Goal: Task Accomplishment & Management: Manage account settings

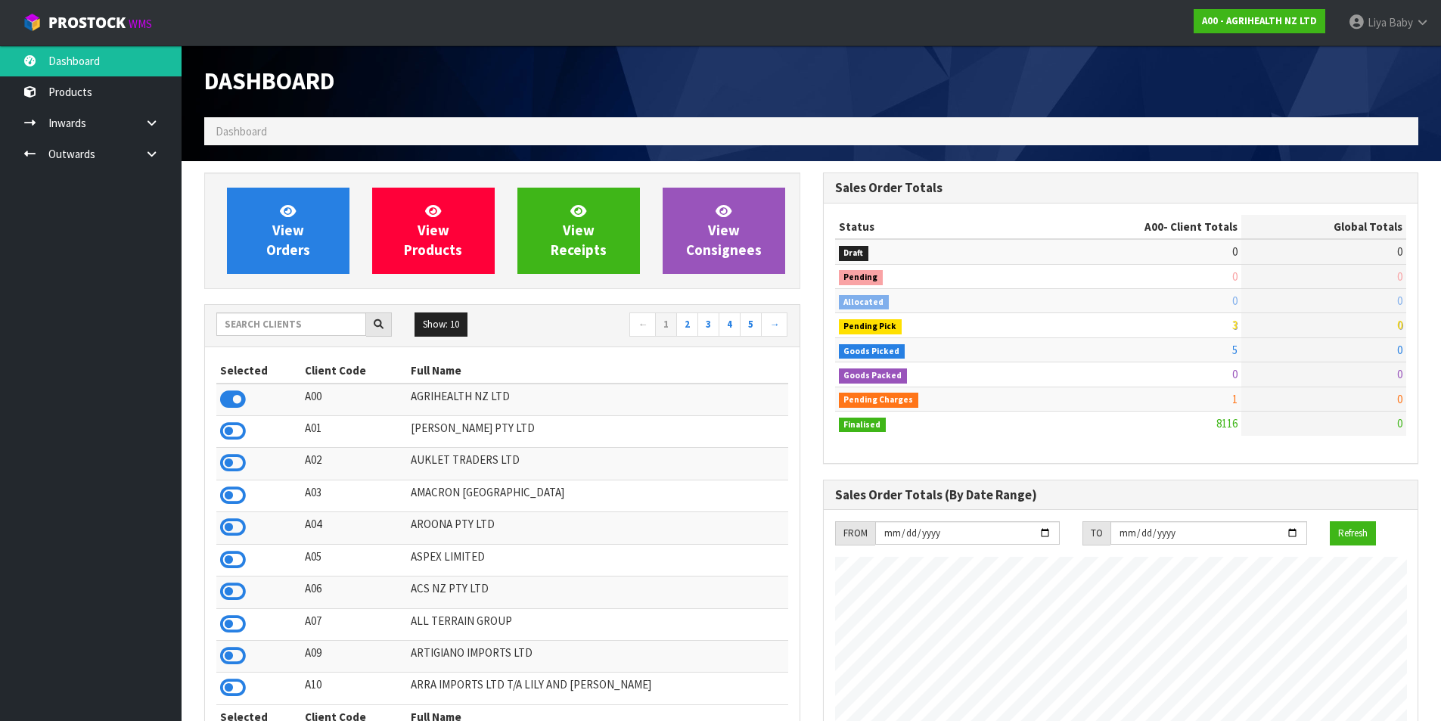
scroll to position [1146, 618]
click at [238, 321] on input "text" at bounding box center [291, 323] width 150 height 23
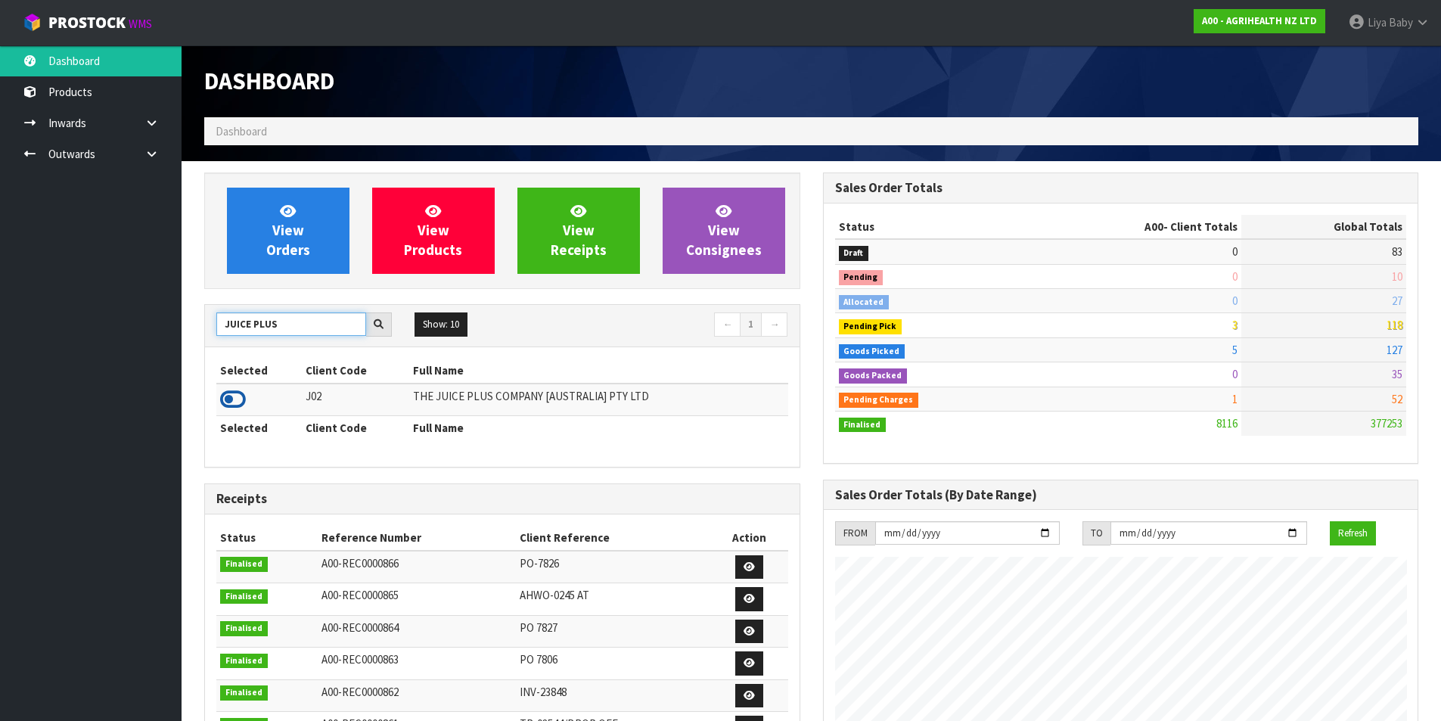
type input "JUICE PLUS"
click at [234, 393] on icon at bounding box center [233, 399] width 26 height 23
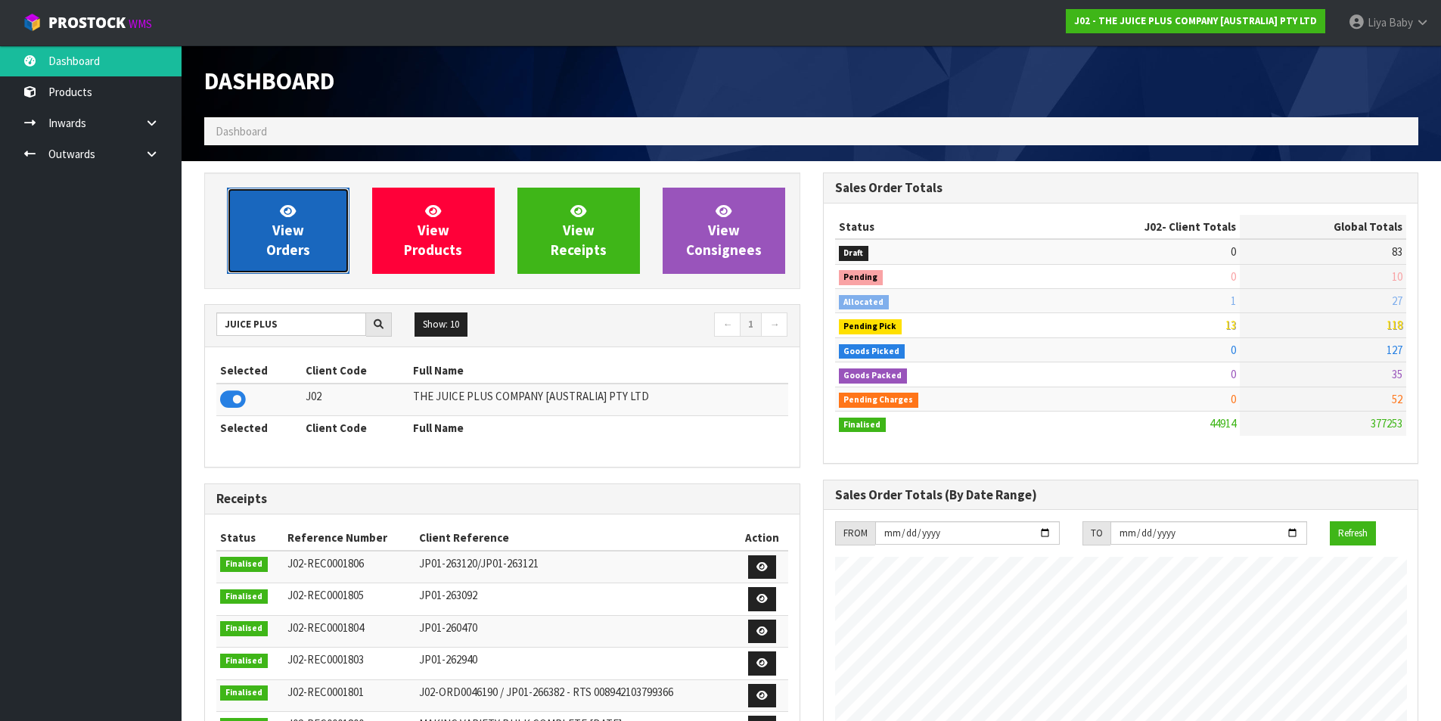
click at [305, 210] on link "View Orders" at bounding box center [288, 231] width 123 height 86
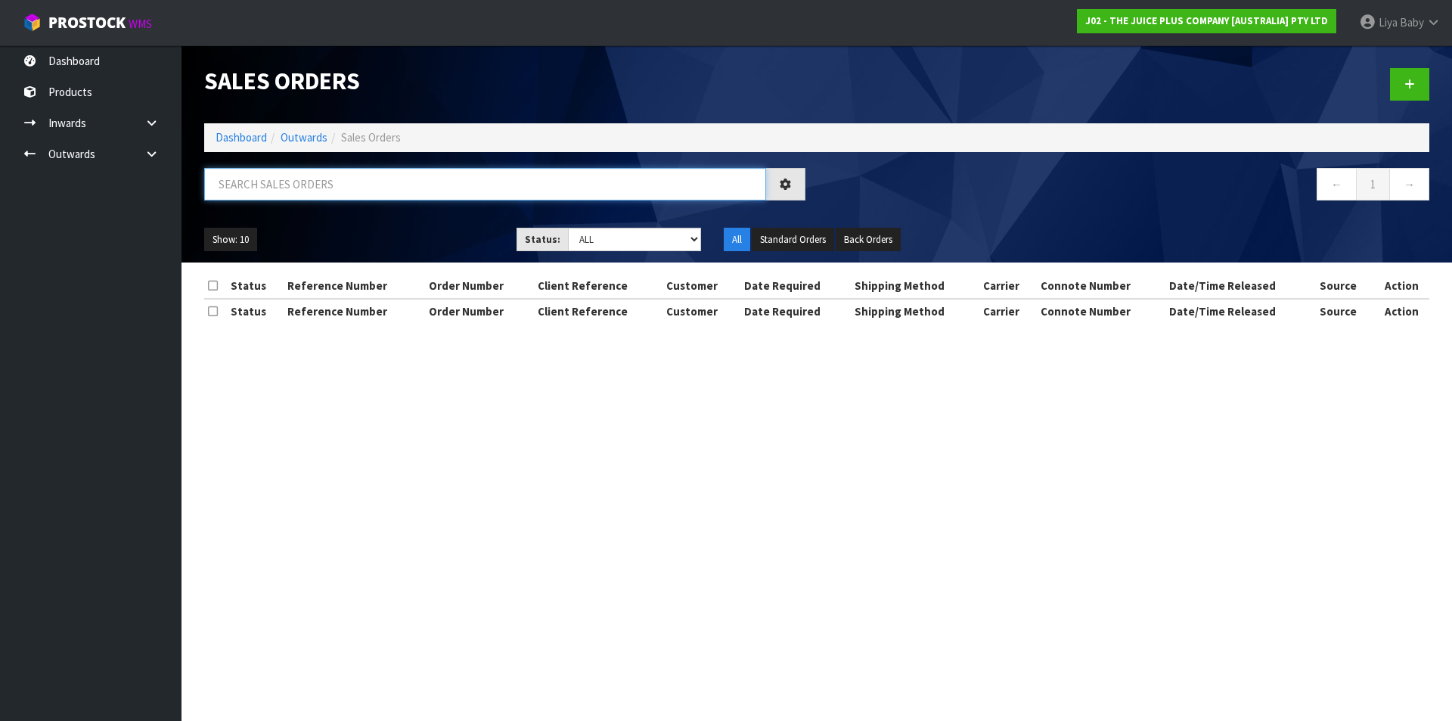
click at [351, 185] on input "text" at bounding box center [485, 184] width 562 height 33
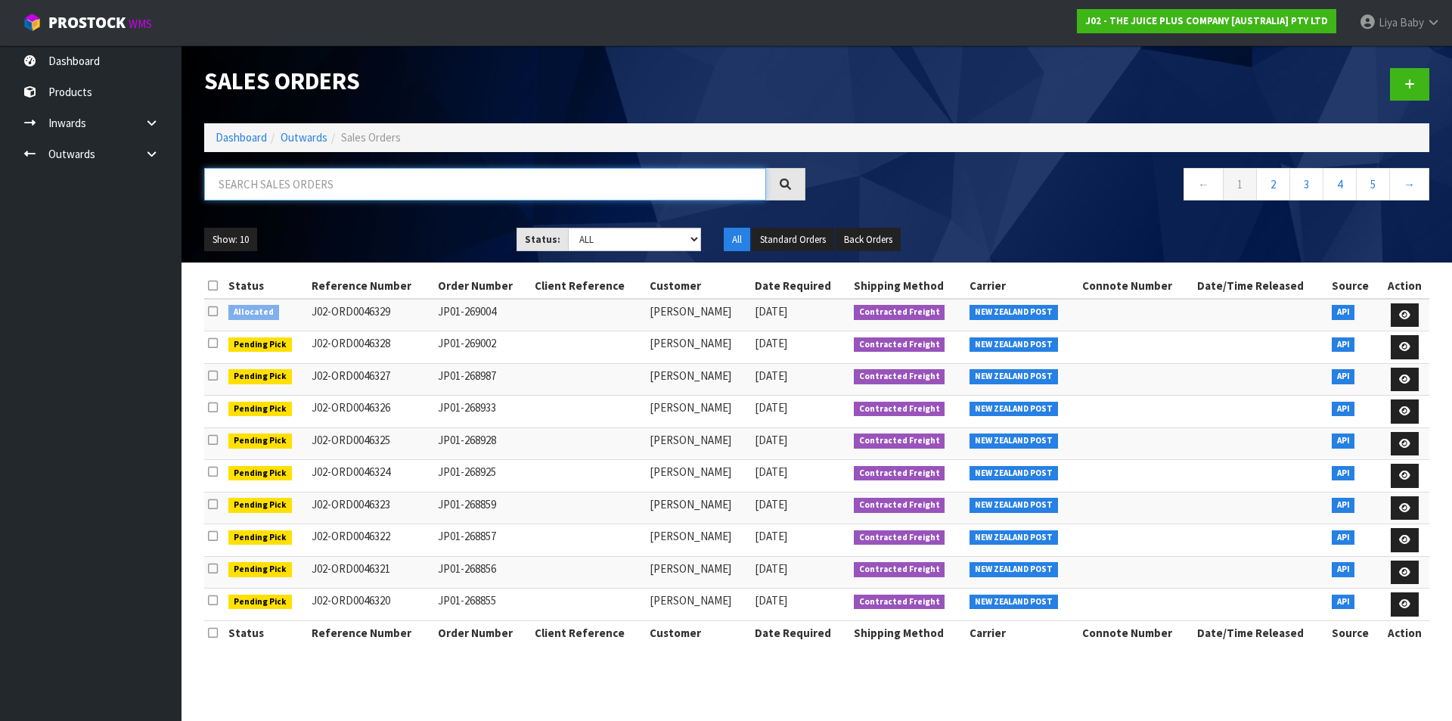
click at [337, 182] on input "text" at bounding box center [485, 184] width 562 height 33
type input "JOB-0408320"
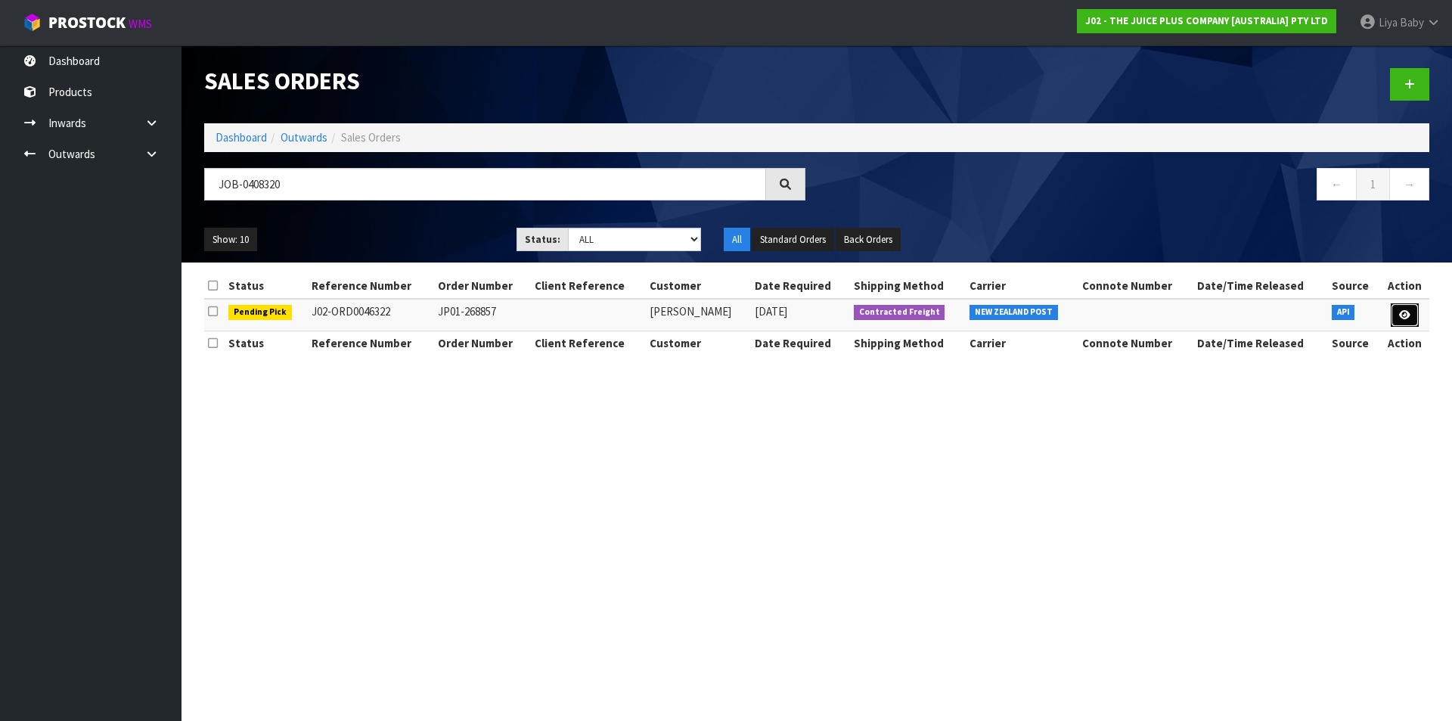
click at [1402, 325] on link at bounding box center [1405, 315] width 28 height 24
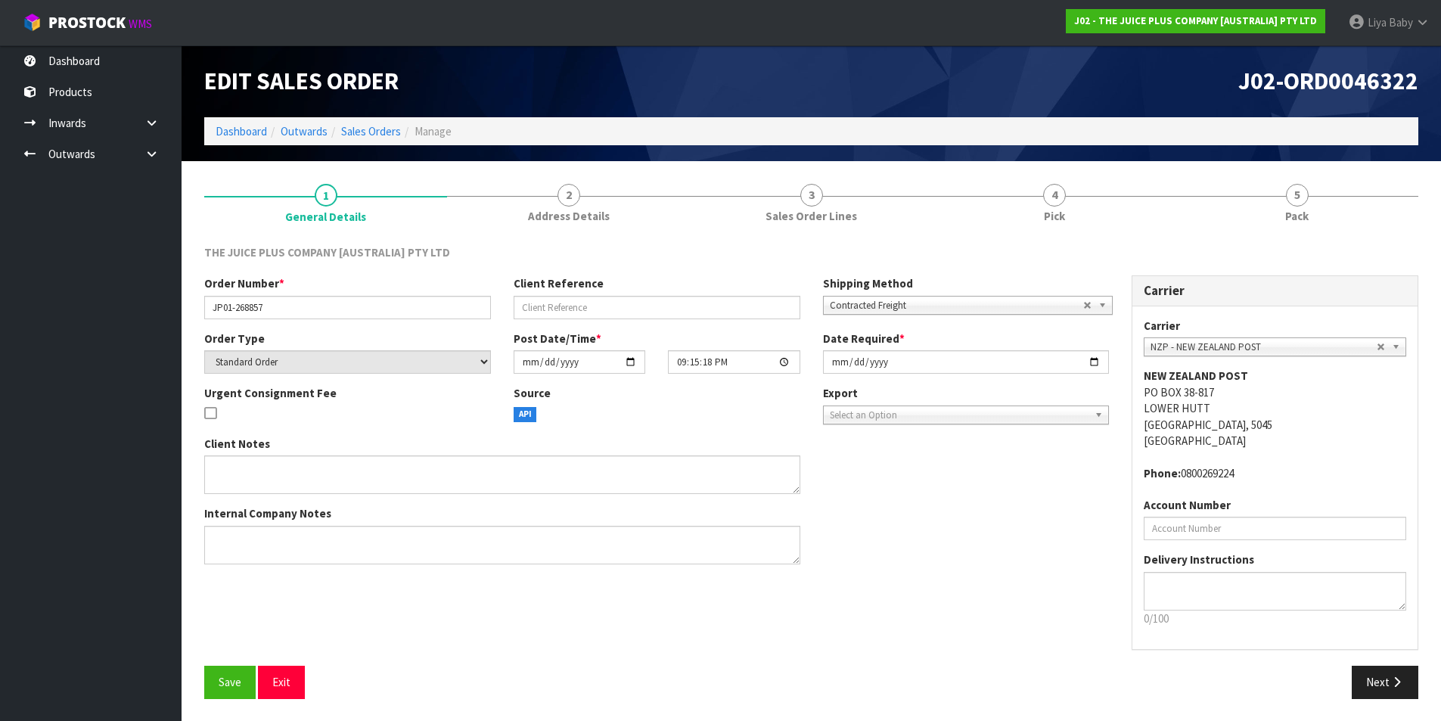
scroll to position [1, 0]
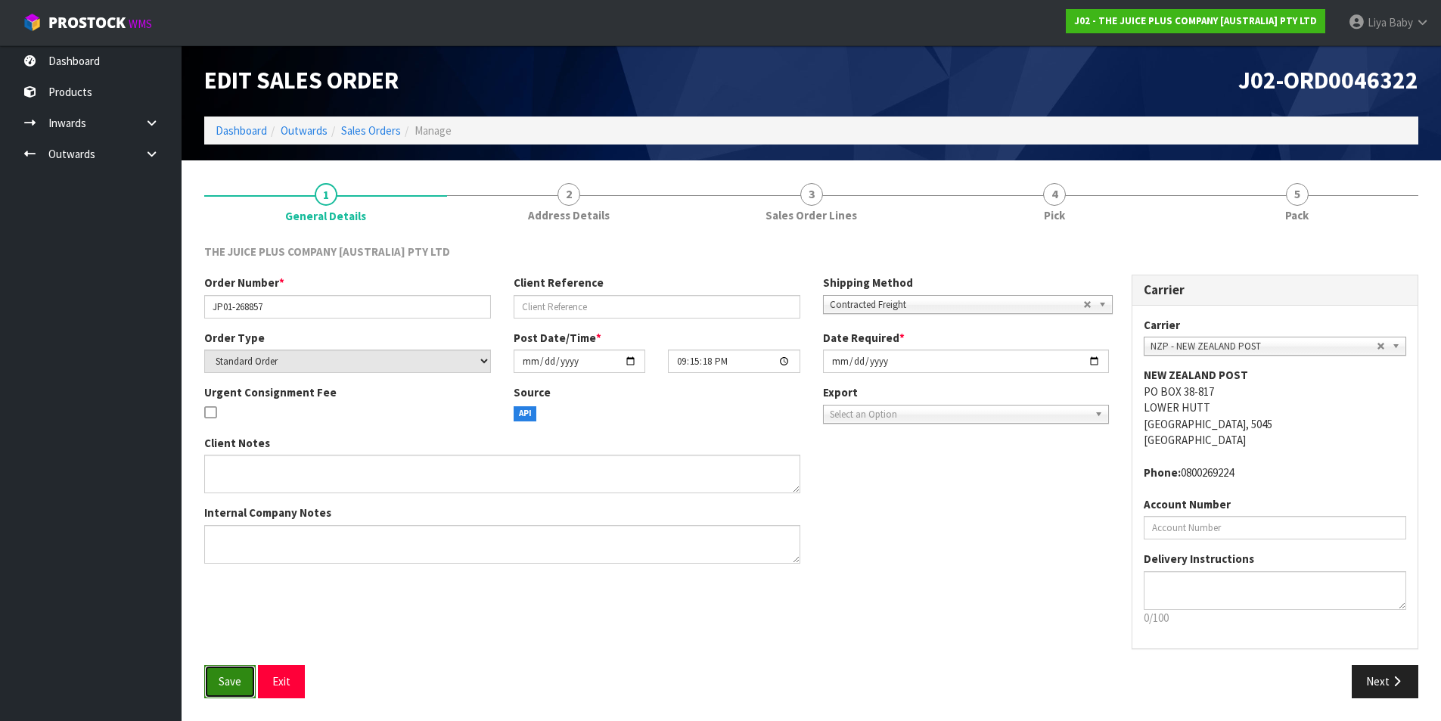
drag, startPoint x: 236, startPoint y: 688, endPoint x: 237, endPoint y: 681, distance: 7.6
click at [236, 683] on span "Save" at bounding box center [230, 681] width 23 height 14
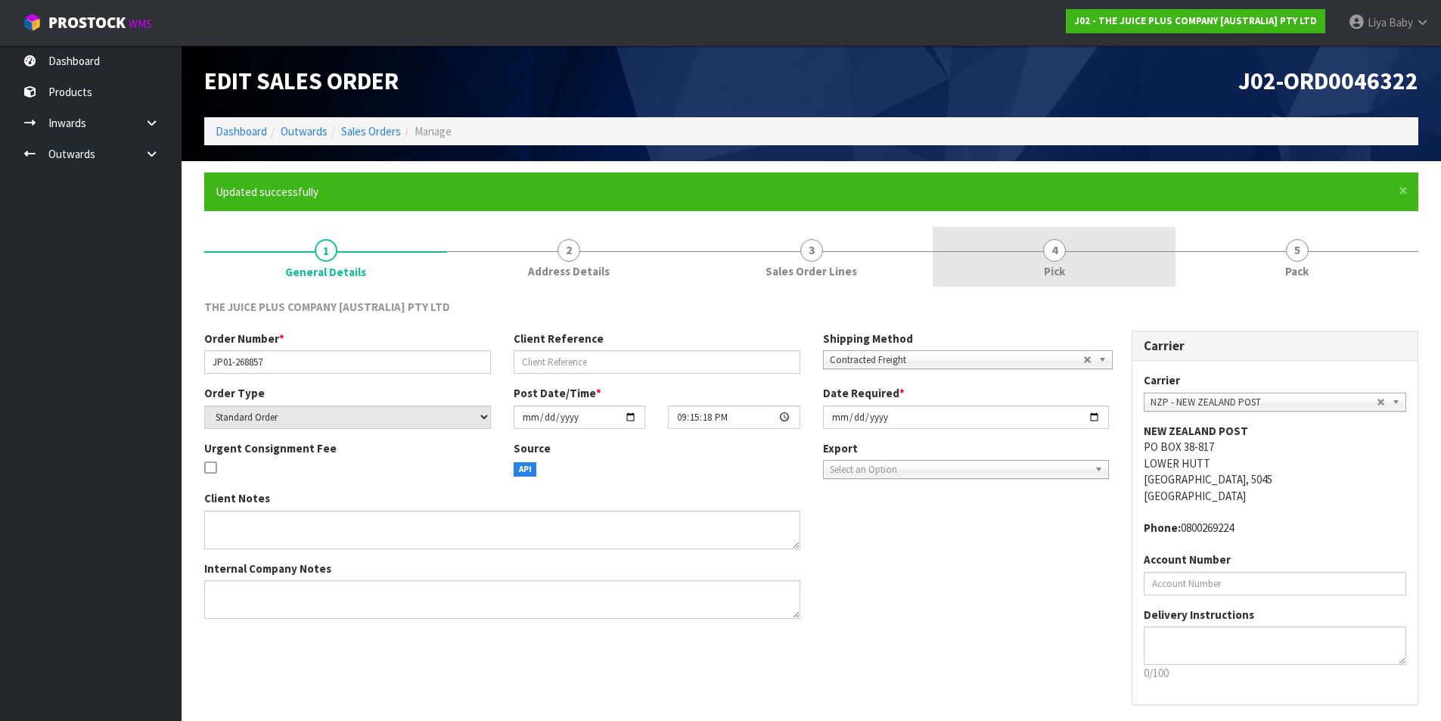
click at [1085, 256] on link "4 Pick" at bounding box center [1054, 257] width 243 height 60
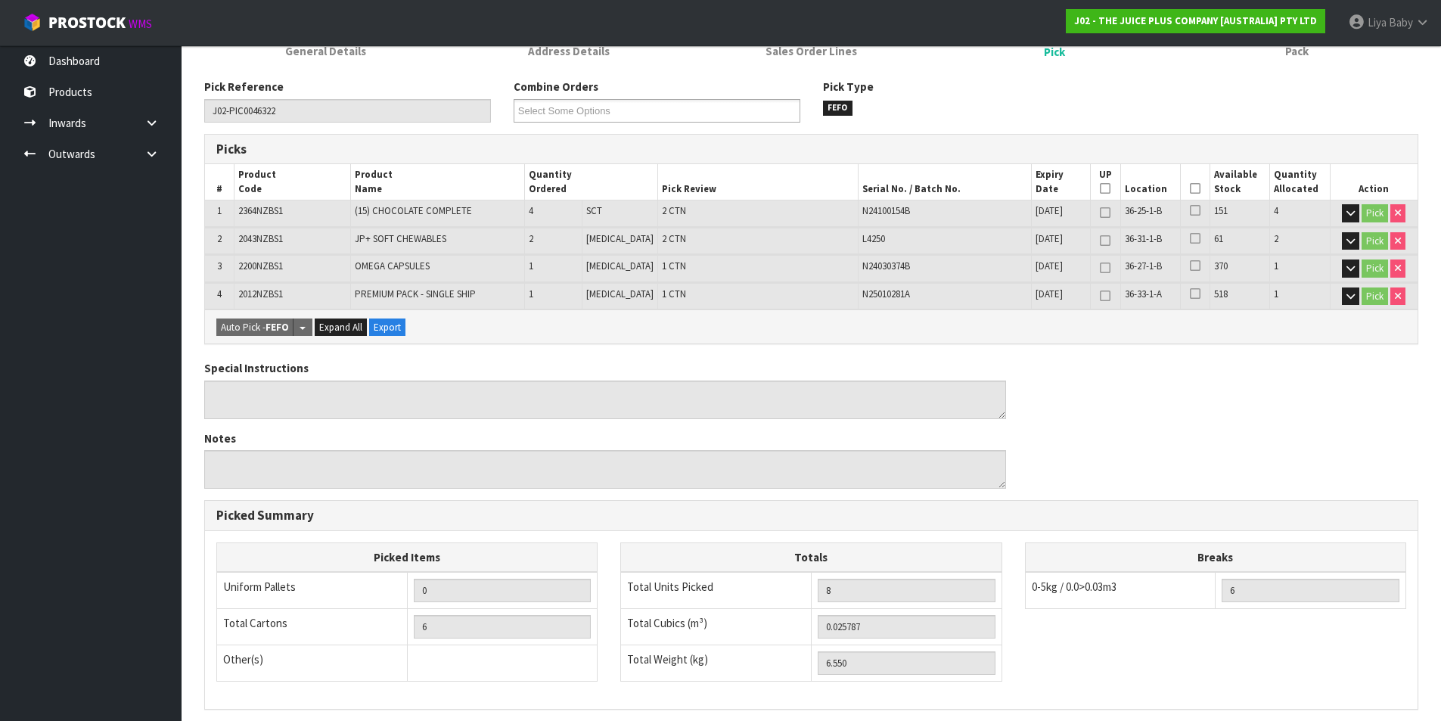
scroll to position [227, 0]
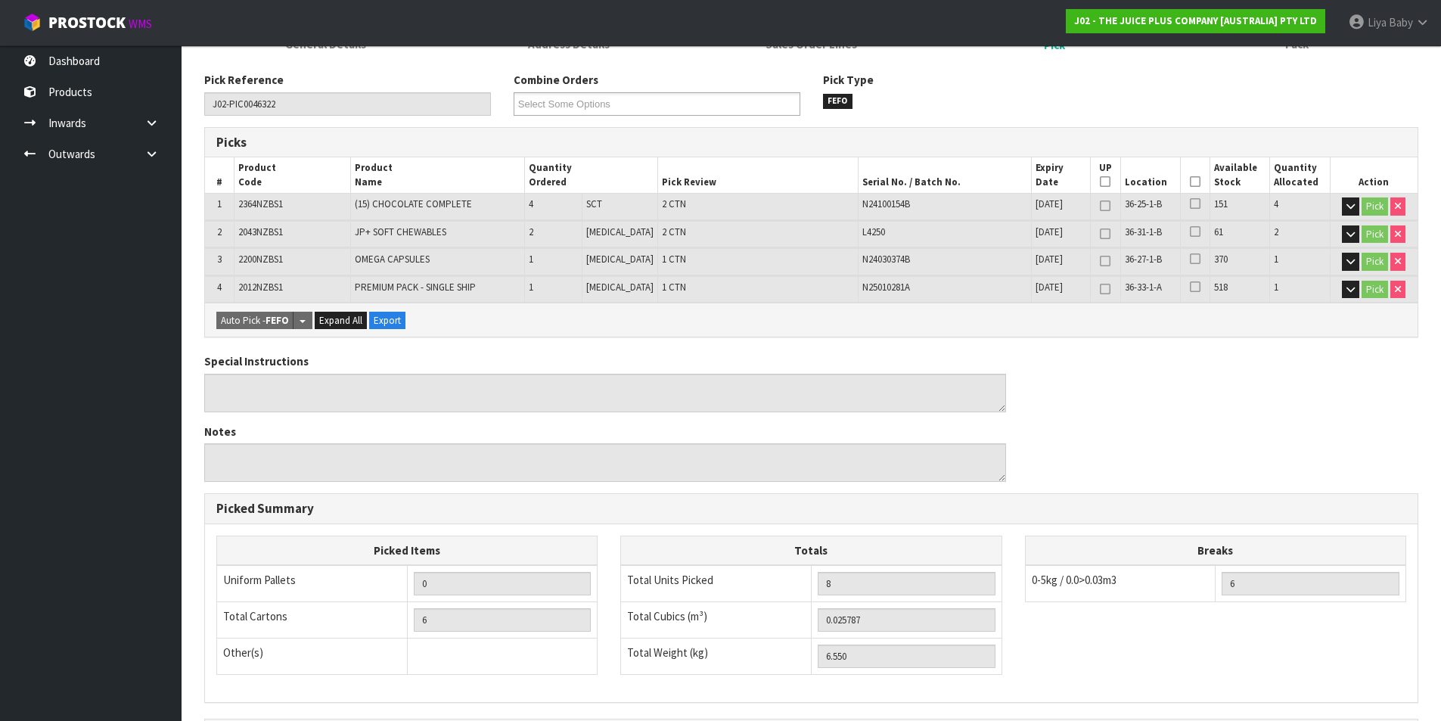
click at [1182, 183] on th "Picked" at bounding box center [1195, 175] width 29 height 36
click at [1194, 182] on icon at bounding box center [1195, 182] width 11 height 1
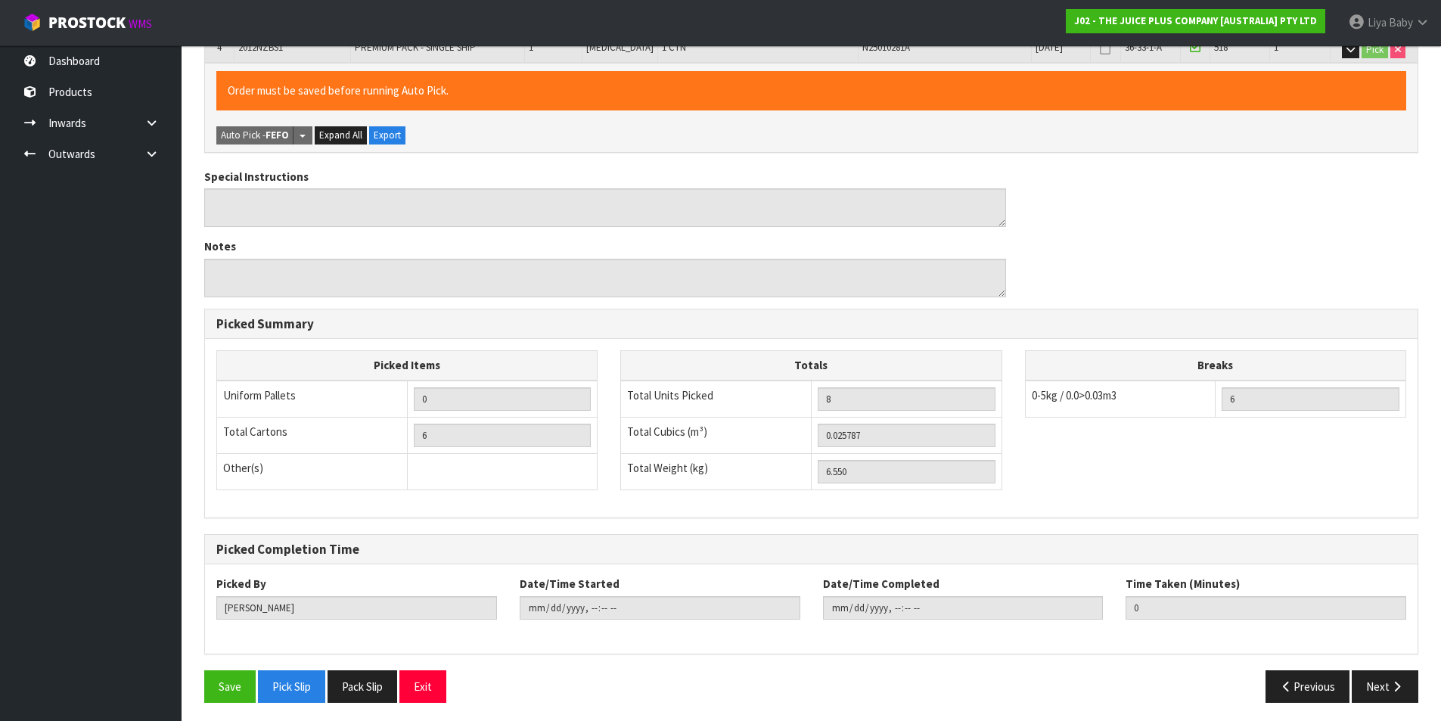
scroll to position [471, 0]
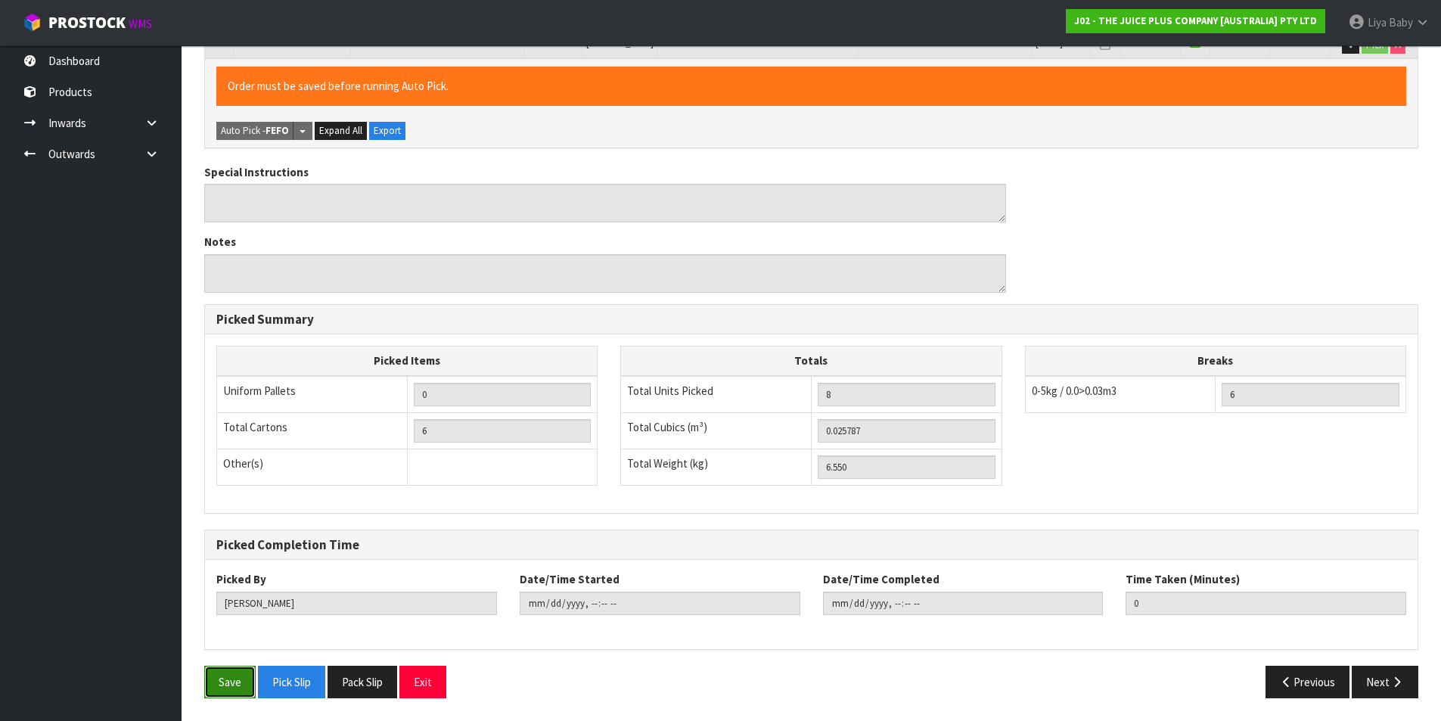
click at [223, 681] on button "Save" at bounding box center [229, 682] width 51 height 33
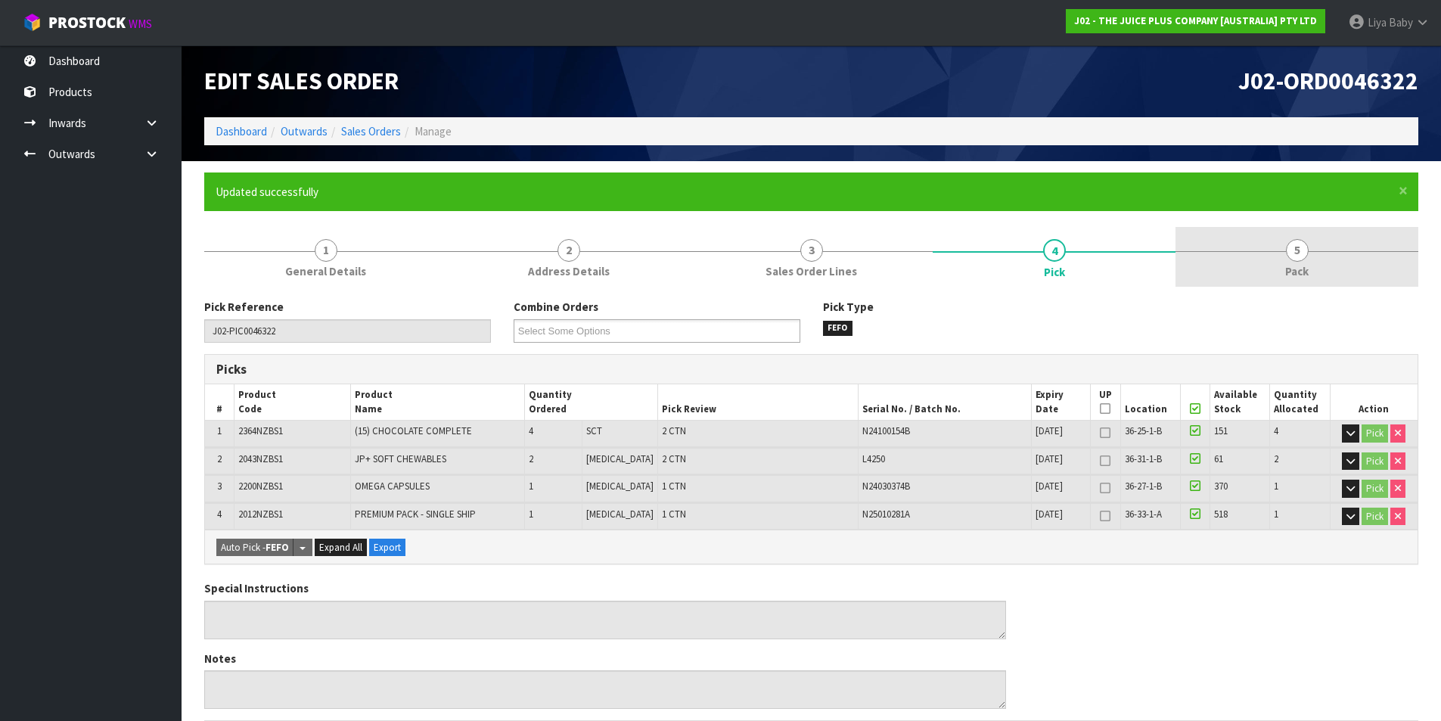
click at [1258, 266] on link "5 Pack" at bounding box center [1296, 257] width 243 height 60
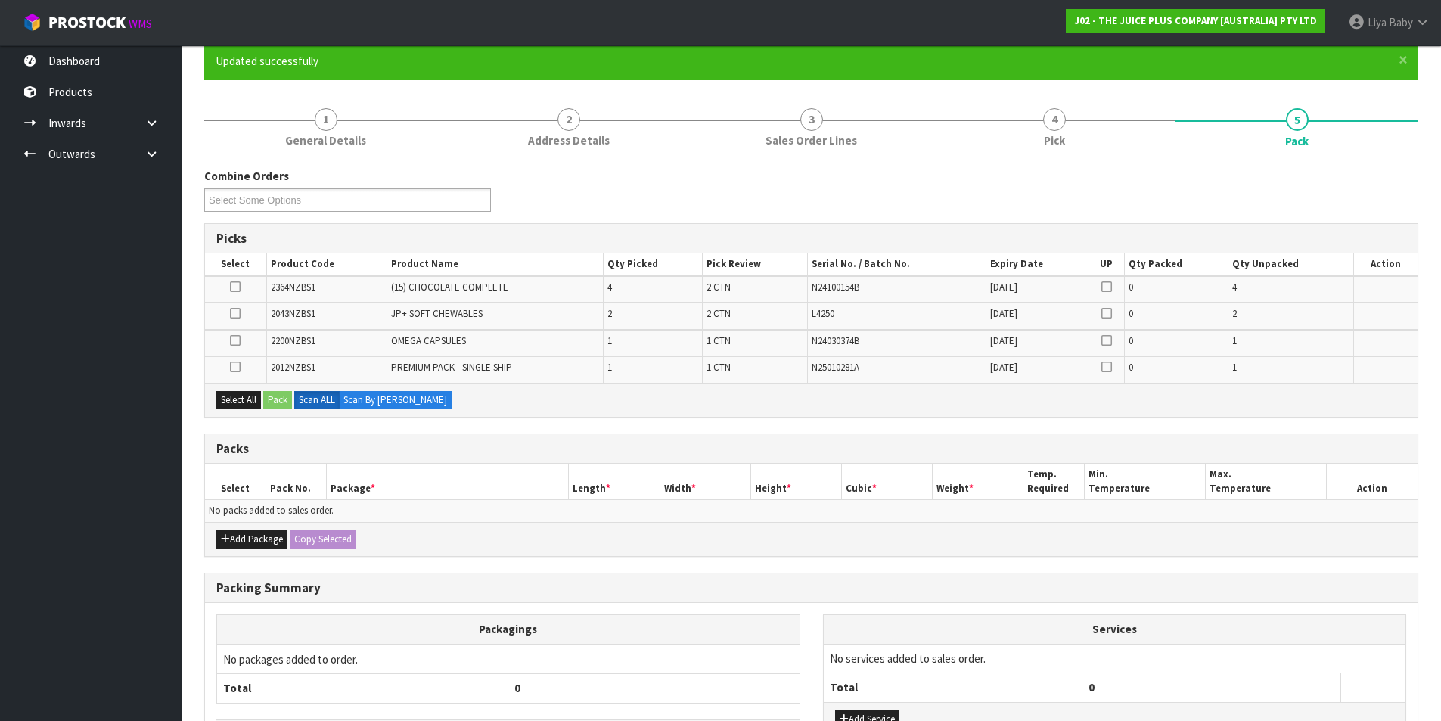
scroll to position [151, 0]
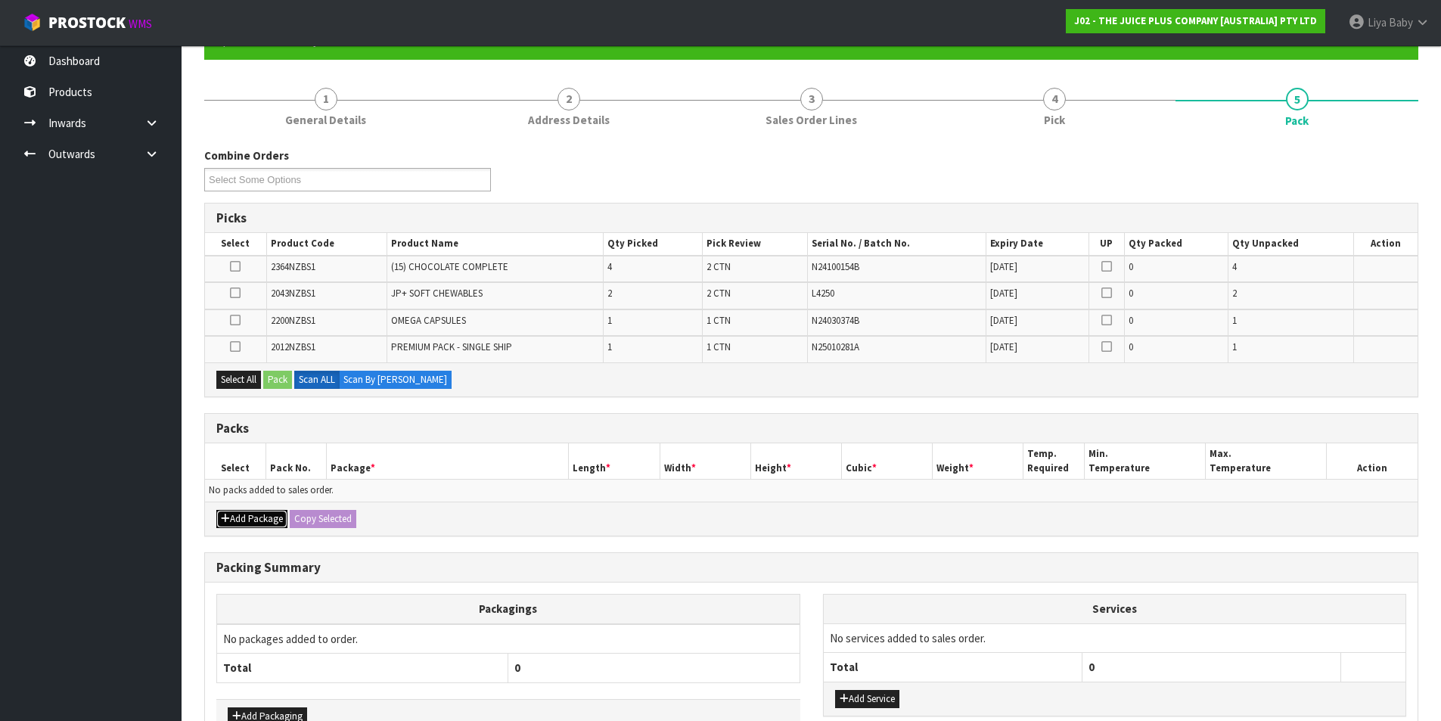
click at [247, 515] on button "Add Package" at bounding box center [251, 519] width 71 height 18
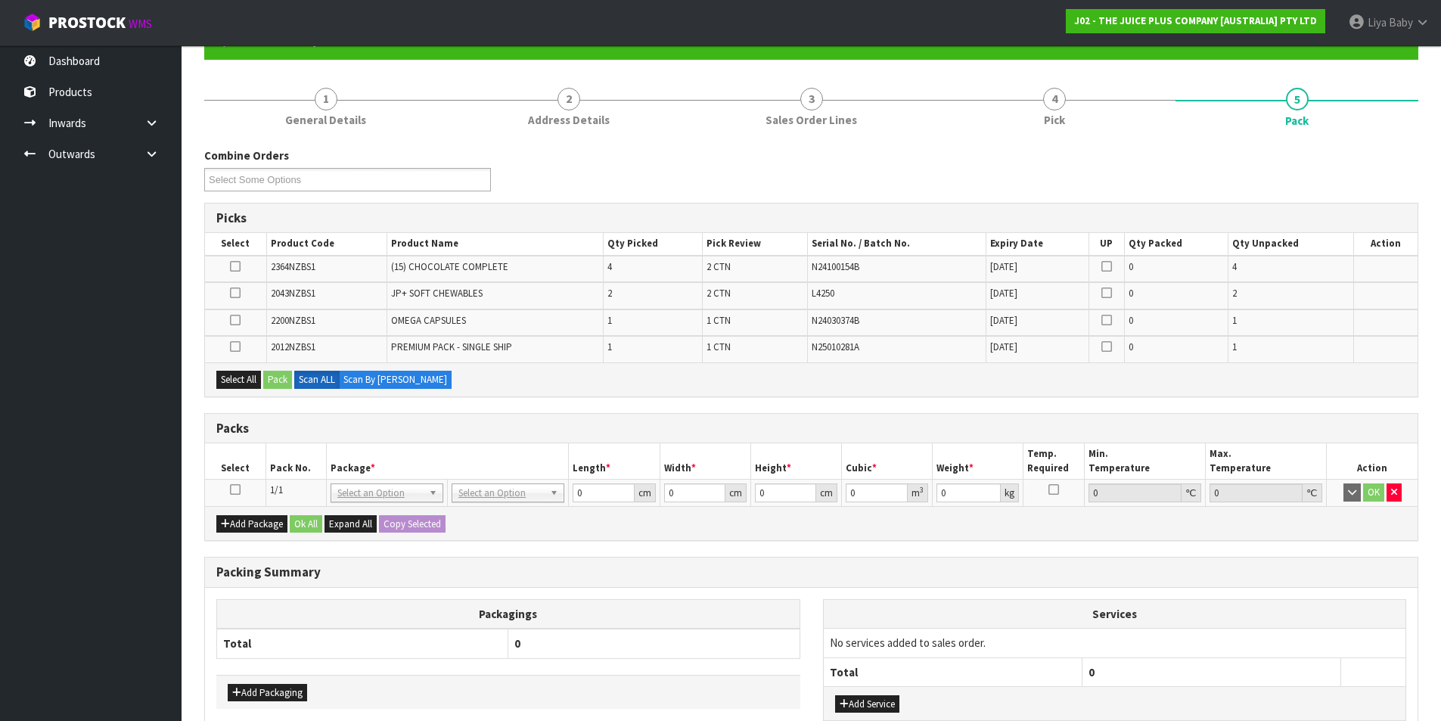
click at [236, 495] on link at bounding box center [235, 489] width 11 height 13
click at [242, 380] on button "Select All" at bounding box center [238, 380] width 45 height 18
click at [289, 380] on button "Pack" at bounding box center [277, 380] width 29 height 18
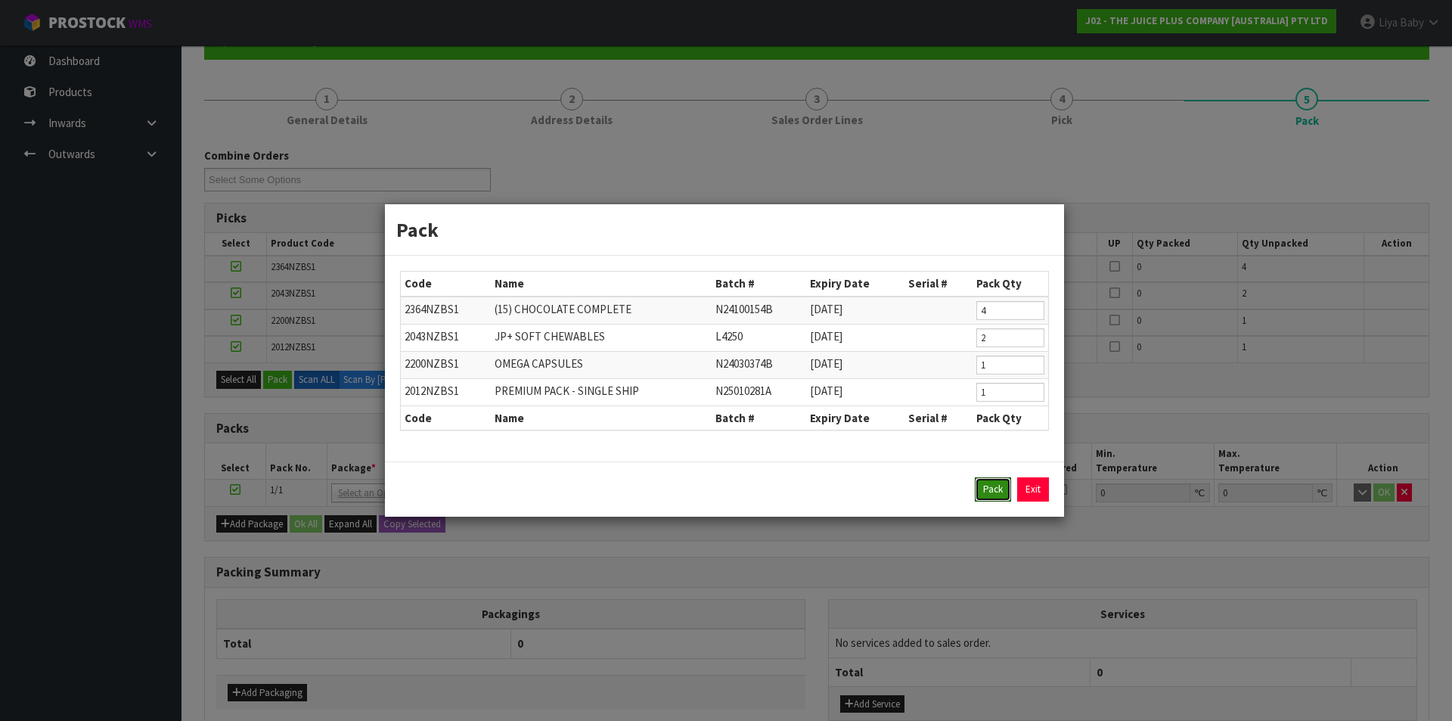
click at [1001, 486] on button "Pack" at bounding box center [993, 489] width 36 height 24
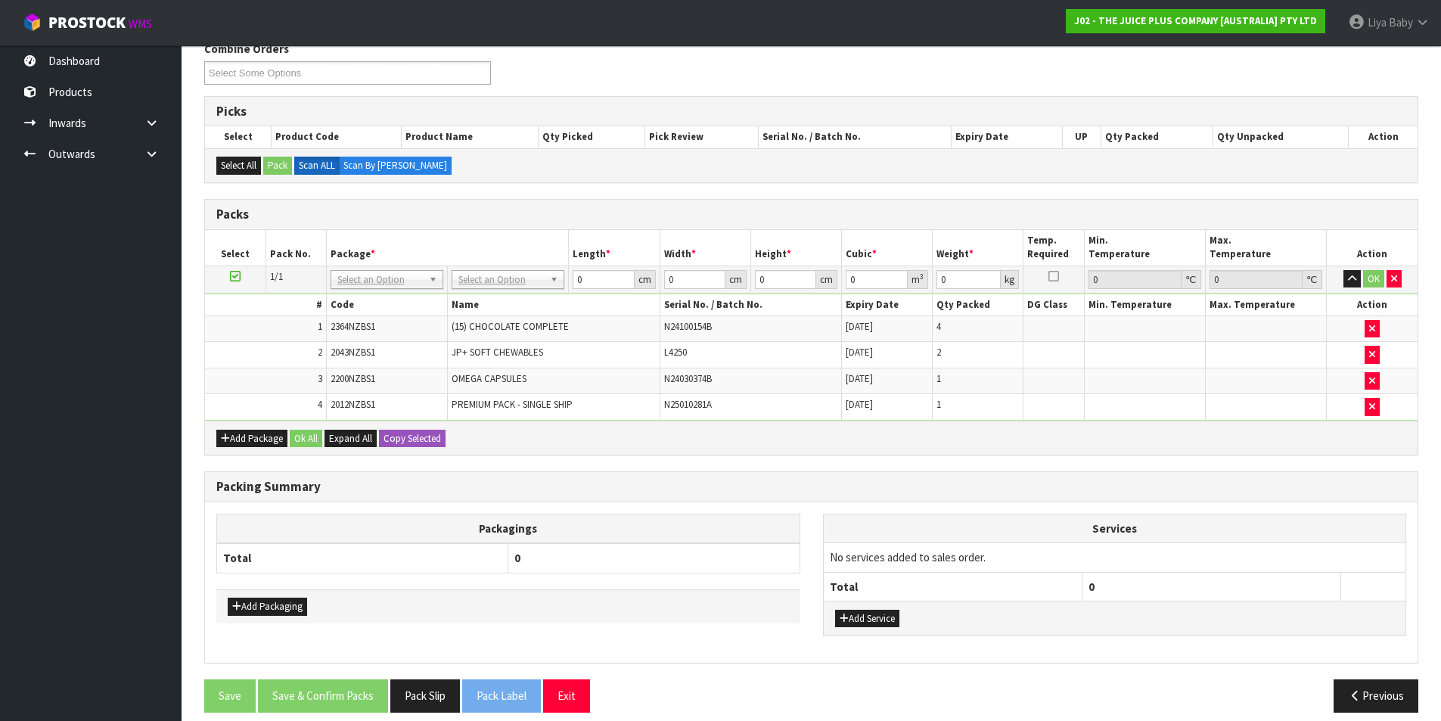
scroll to position [272, 0]
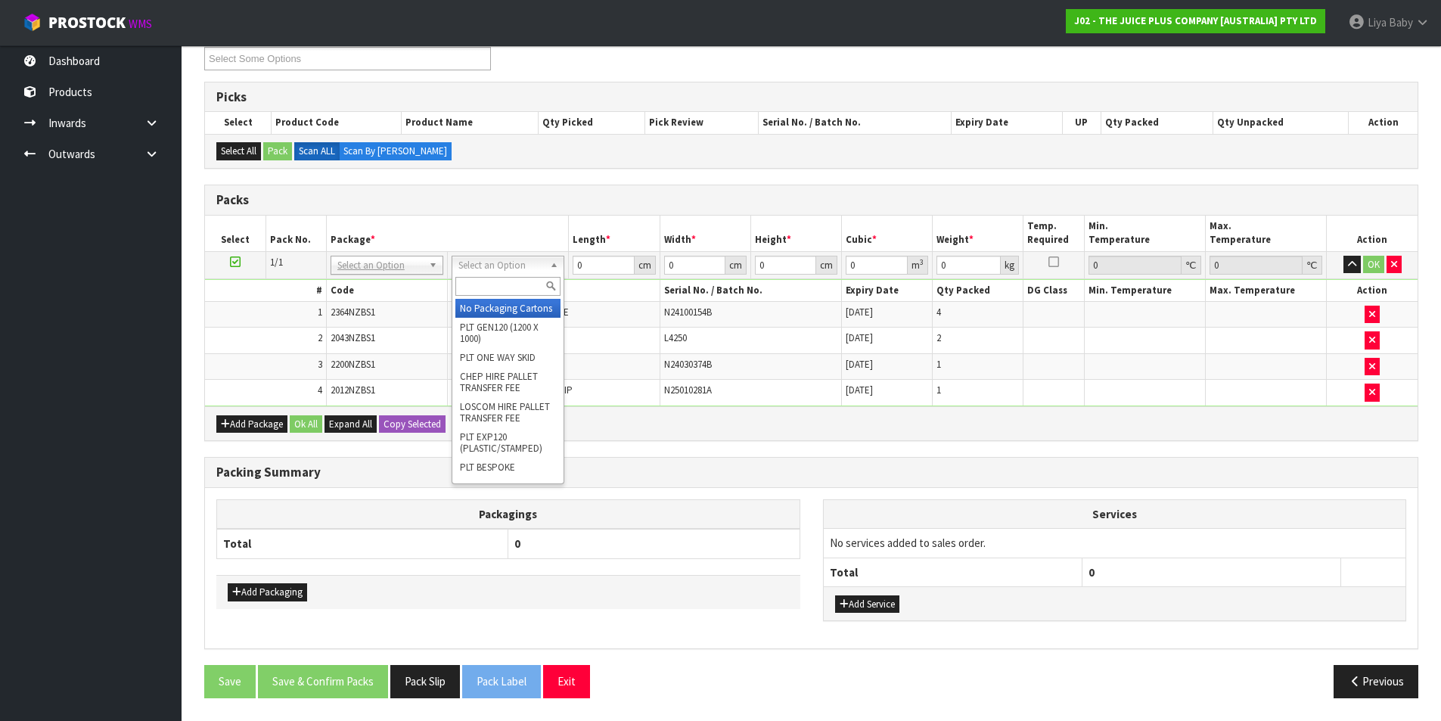
click at [517, 291] on input "text" at bounding box center [507, 286] width 105 height 19
type input "CTN5"
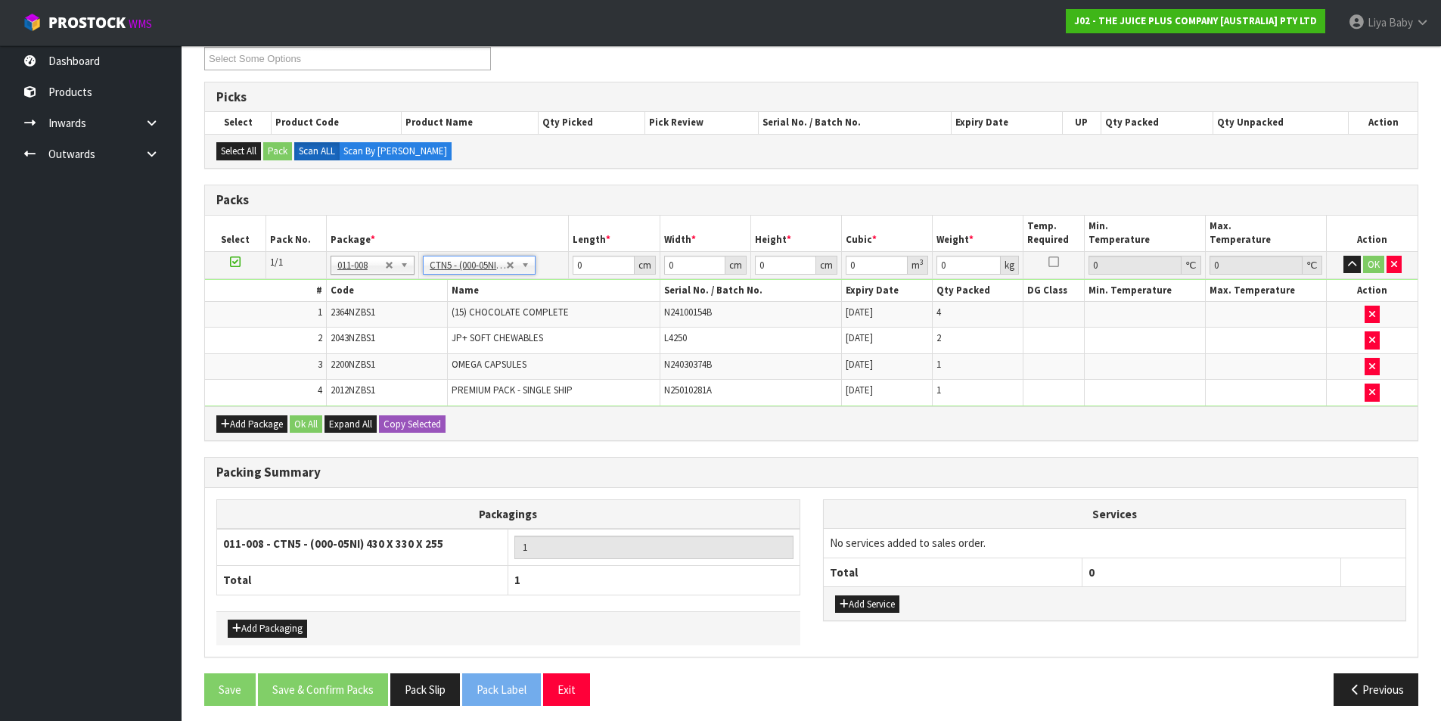
type input "43"
type input "33"
type input "25.5"
type input "0.036185"
type input "6.75"
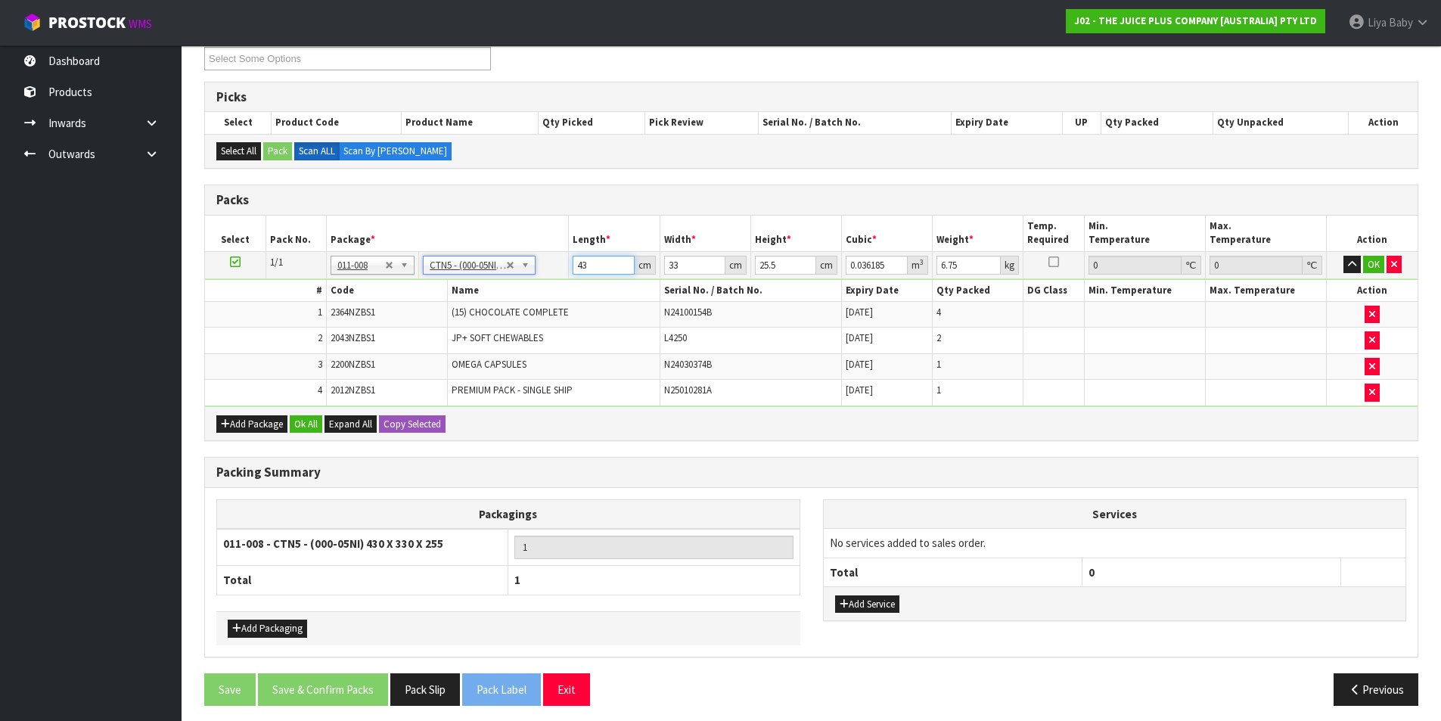
click at [600, 271] on input "43" at bounding box center [603, 265] width 61 height 19
type input "4"
type input "0.003366"
type input "0"
type input "3"
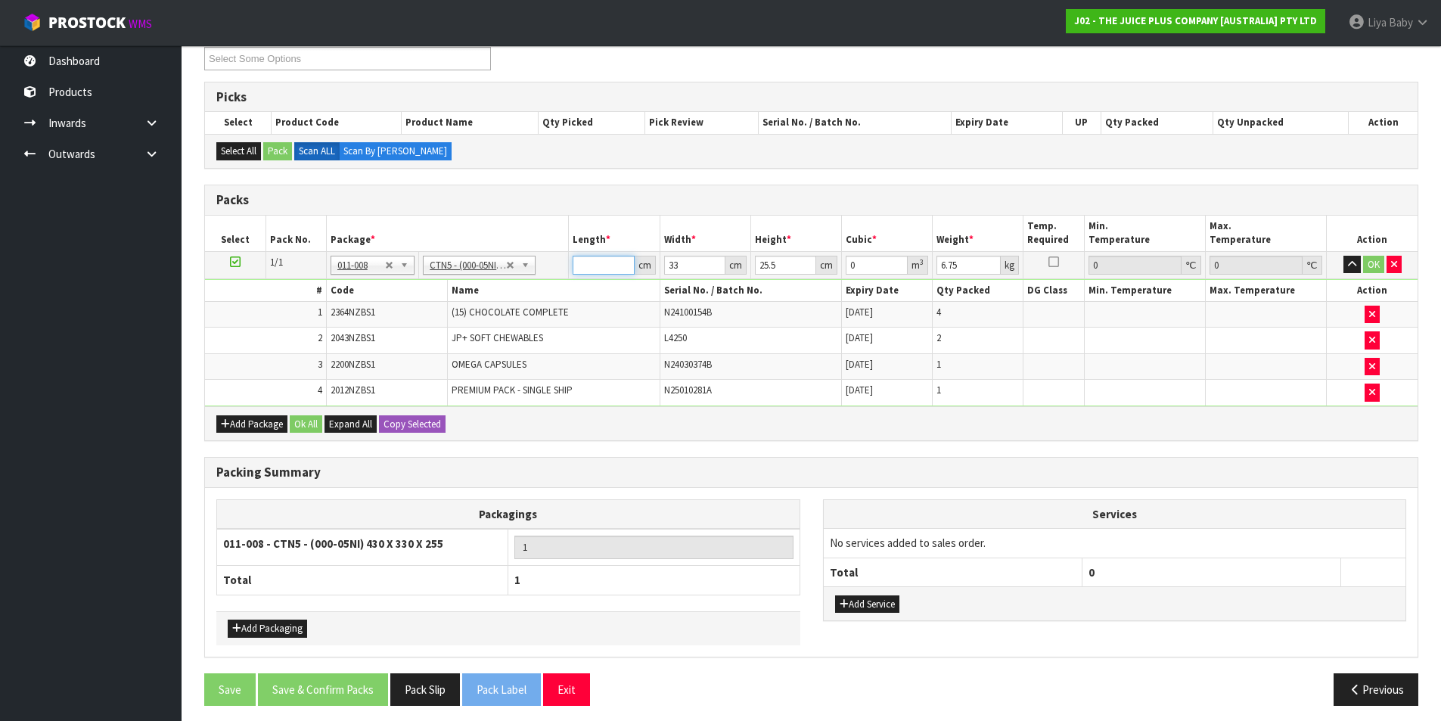
type input "0.002525"
type input "35"
type input "0.029452"
type input "35"
click at [697, 262] on input "33" at bounding box center [694, 265] width 61 height 19
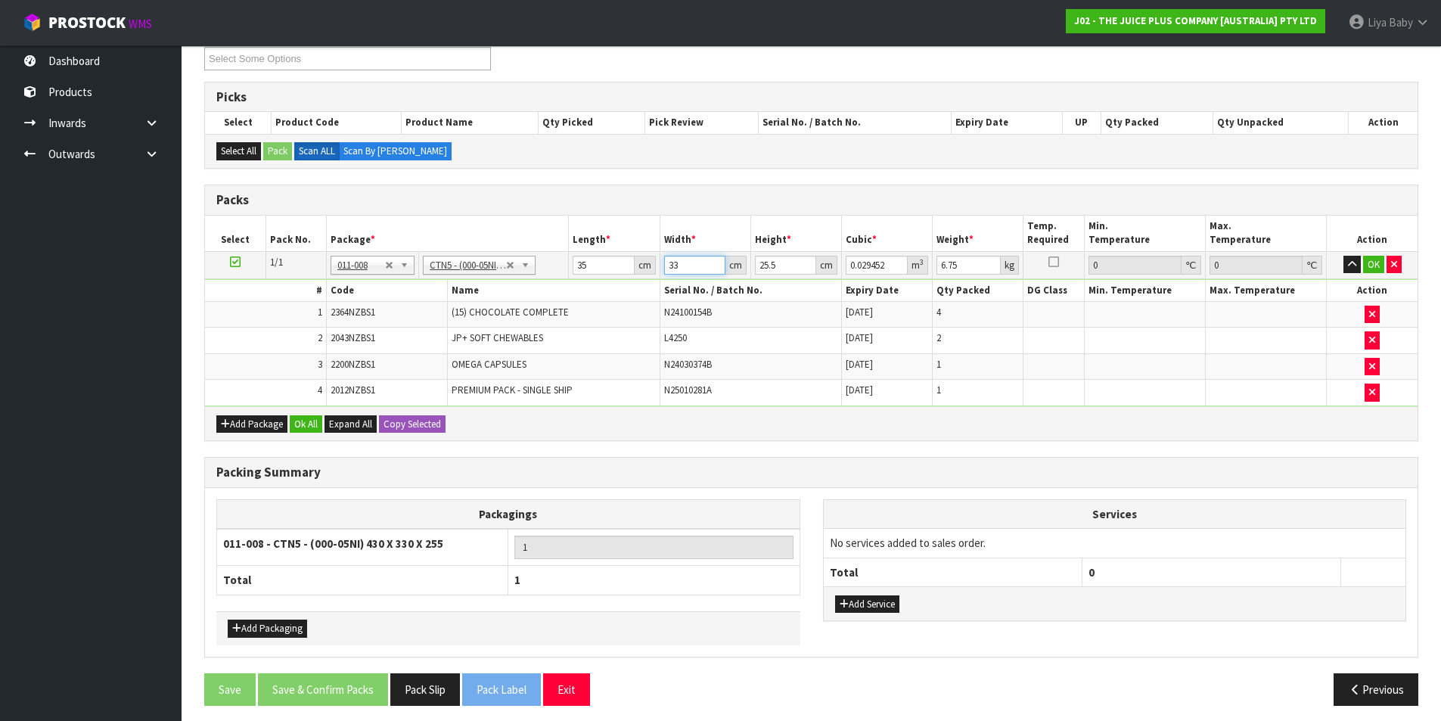
type input "3"
type input "0.002677"
type input "0"
type input "4"
type input "0.00357"
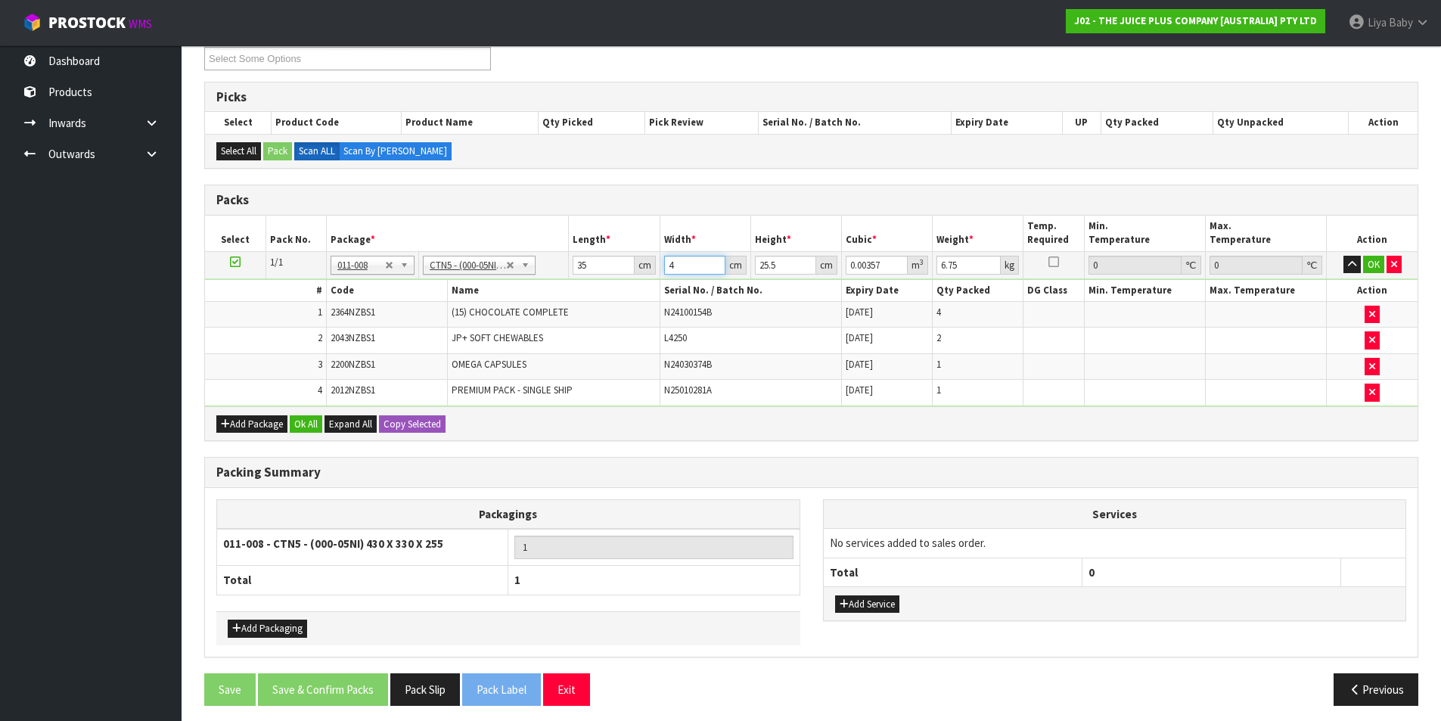
type input "44"
type input "0.03927"
type input "44"
click at [786, 264] on input "25.5" at bounding box center [785, 265] width 61 height 19
type input "25"
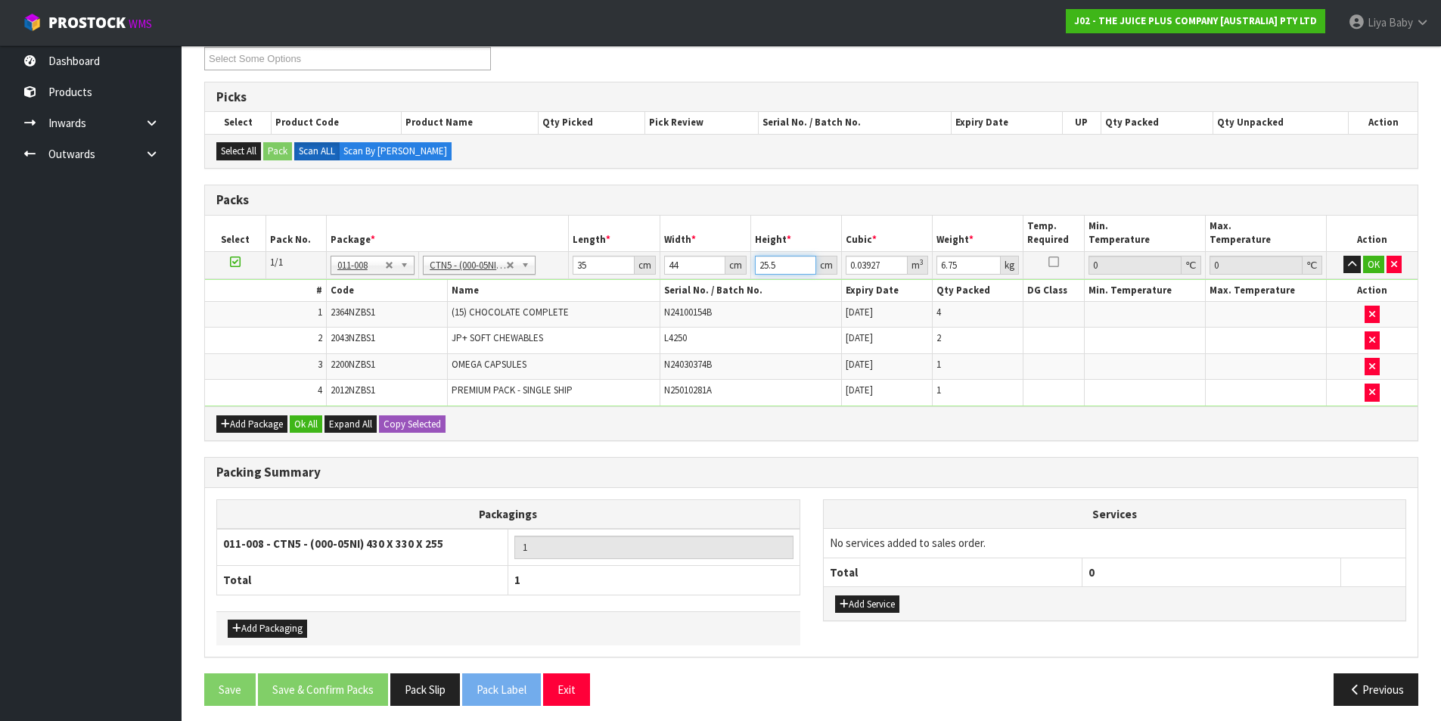
type input "0.0385"
type input "2"
type input "0.00308"
type input "0"
type input "2"
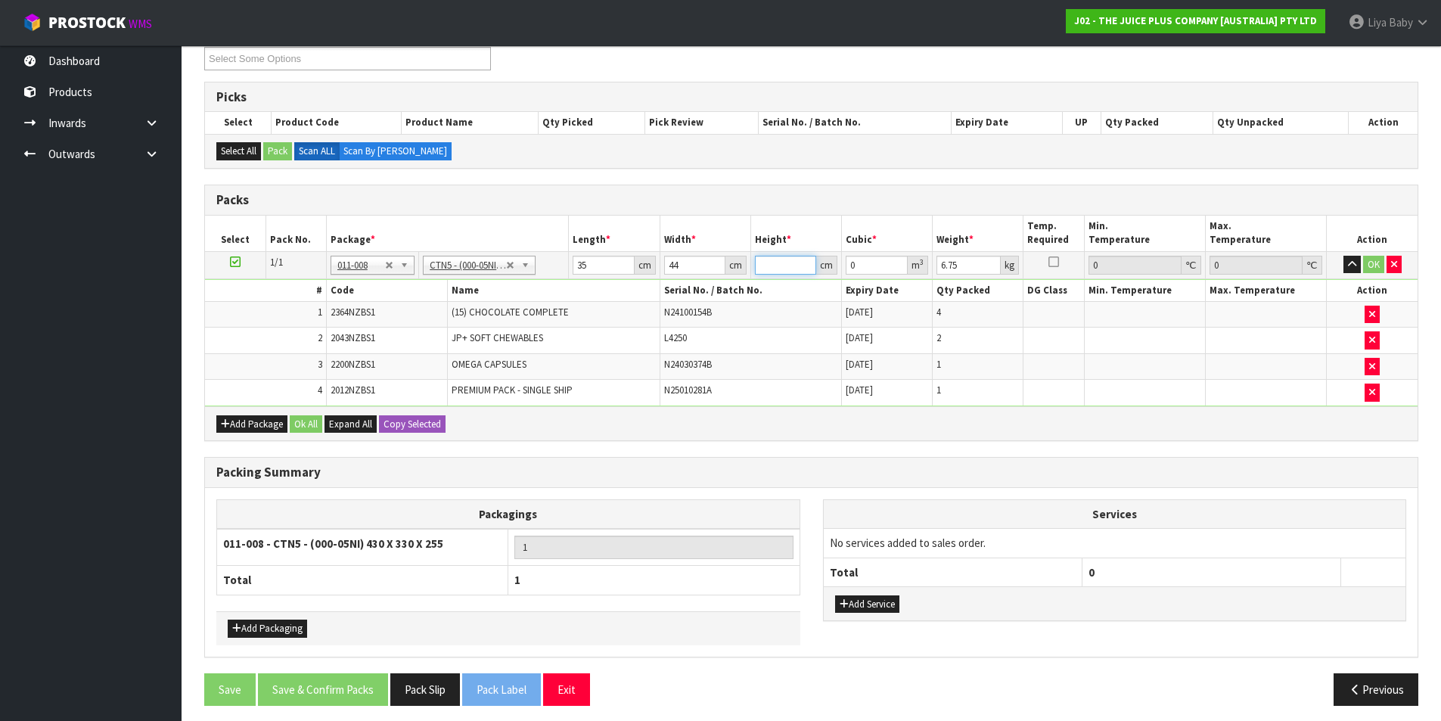
type input "0.00308"
type input "28"
type input "0.04312"
type input "28"
click at [958, 262] on input "6.75" at bounding box center [968, 265] width 64 height 19
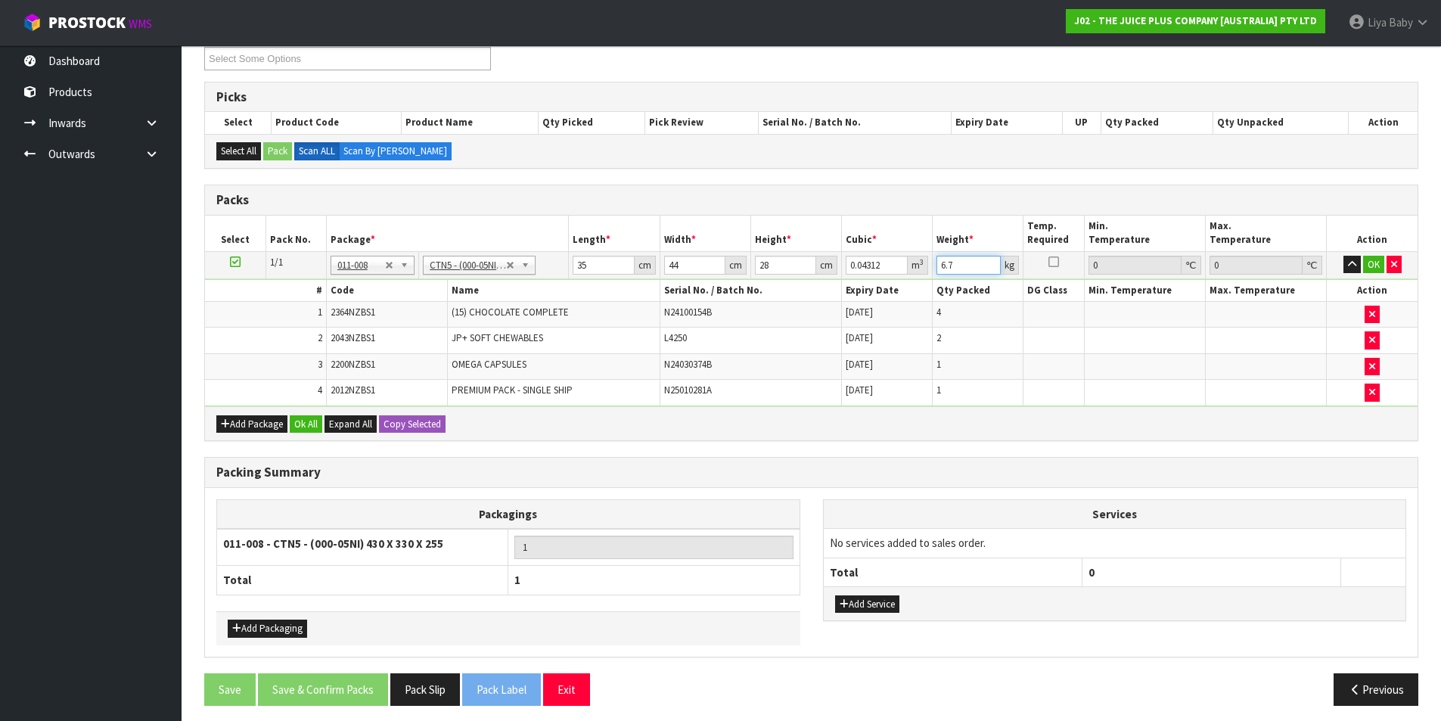
type input "6"
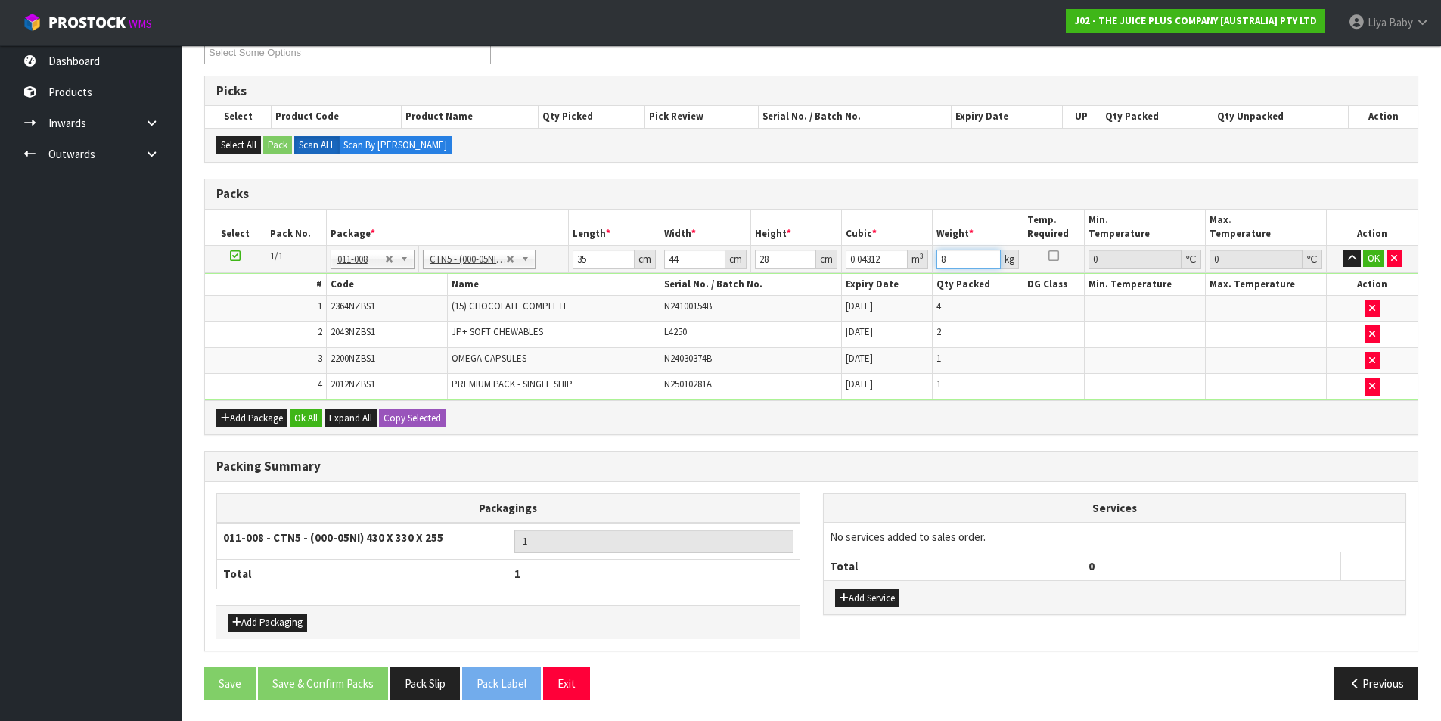
scroll to position [280, 0]
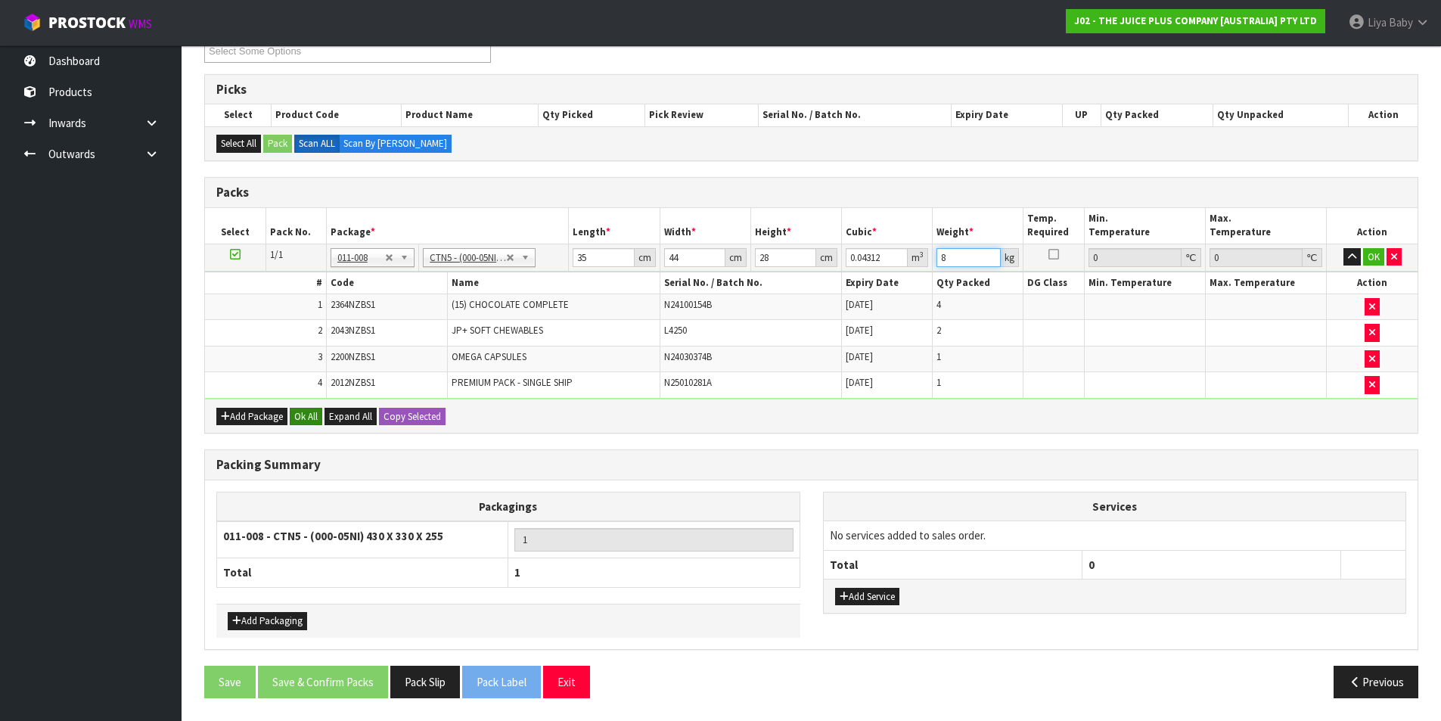
type input "8"
click at [294, 418] on button "Ok All" at bounding box center [306, 417] width 33 height 18
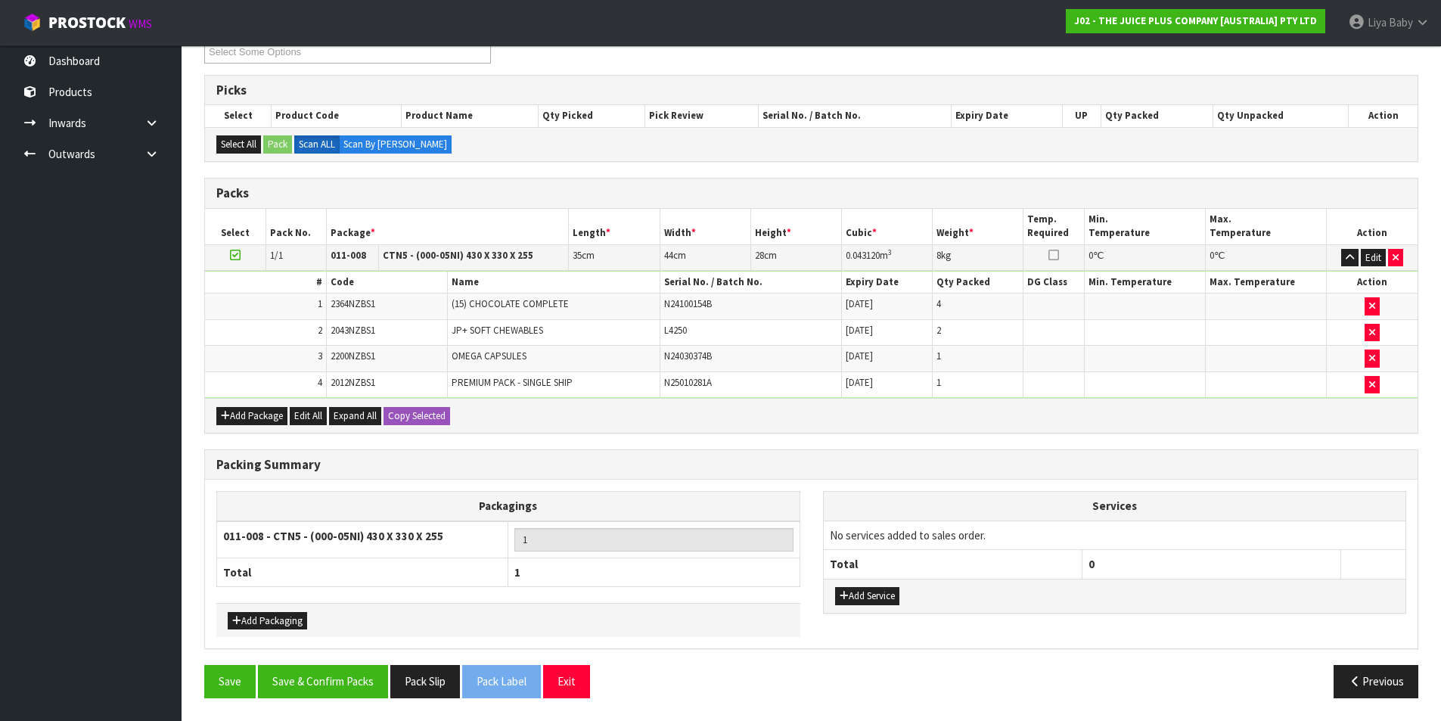
scroll to position [279, 0]
click at [303, 676] on button "Save & Confirm Packs" at bounding box center [323, 681] width 130 height 33
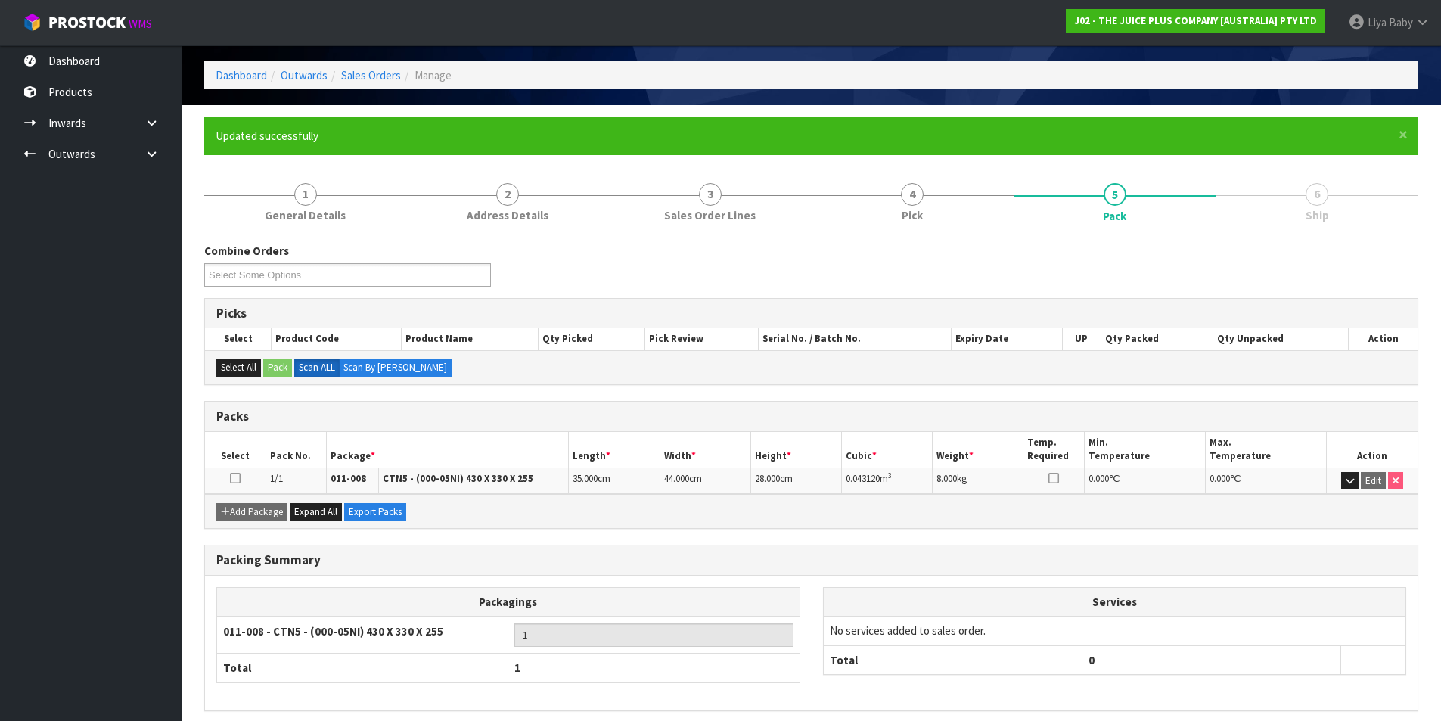
scroll to position [117, 0]
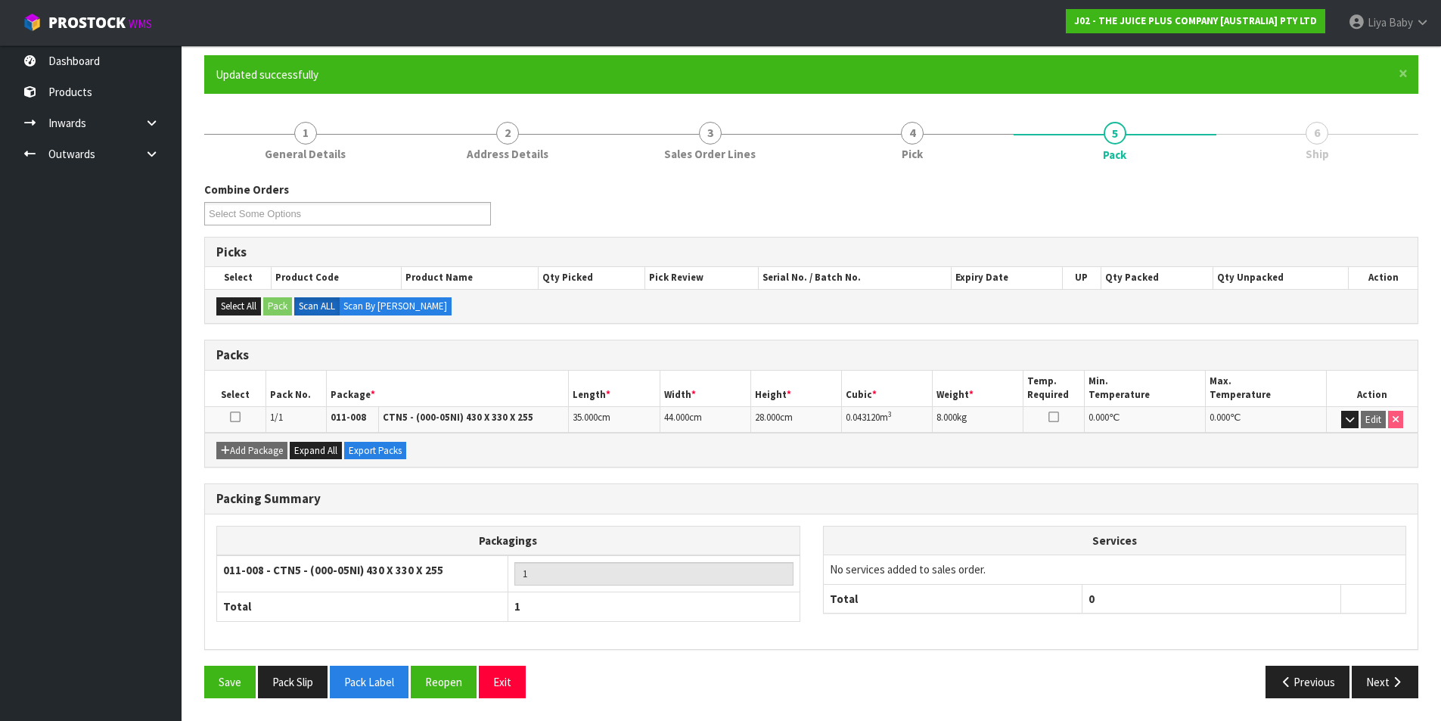
click at [232, 418] on icon at bounding box center [235, 417] width 11 height 1
click at [1374, 672] on button "Next" at bounding box center [1385, 682] width 67 height 33
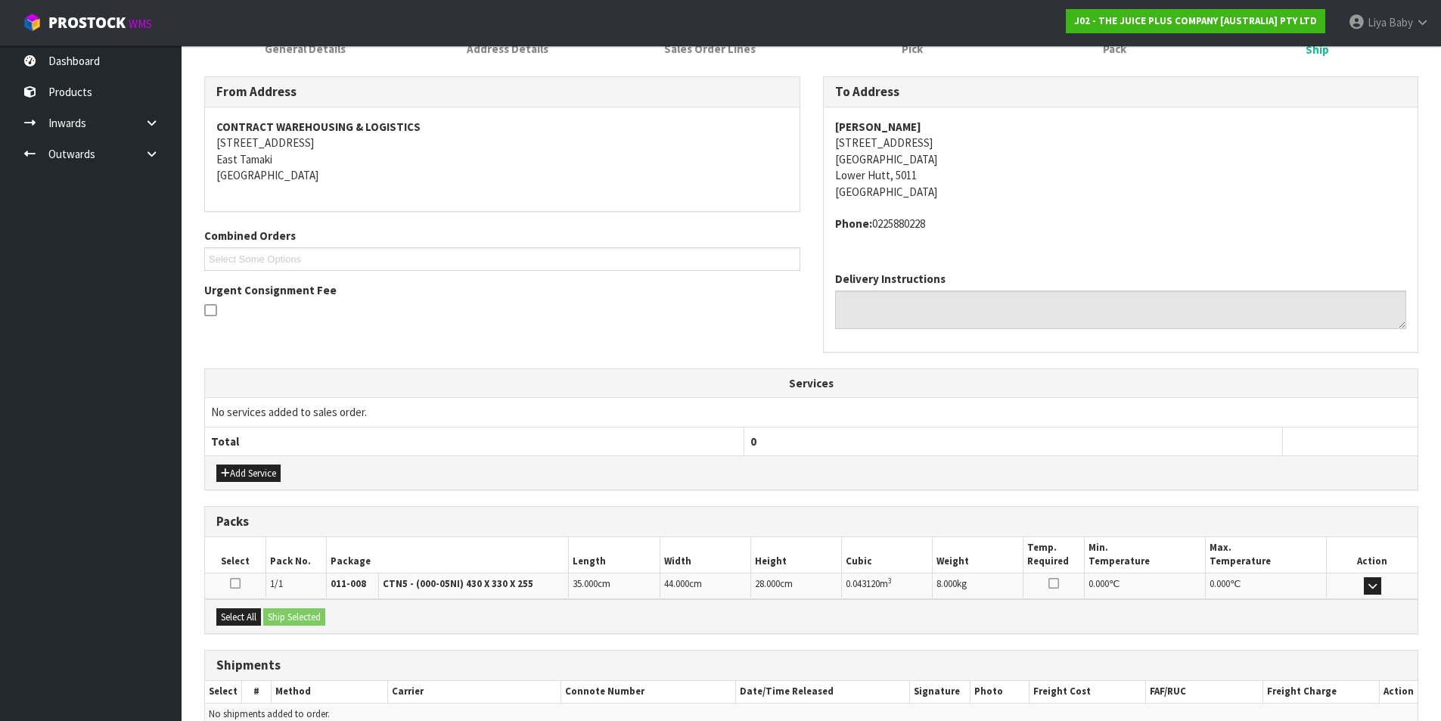
scroll to position [298, 0]
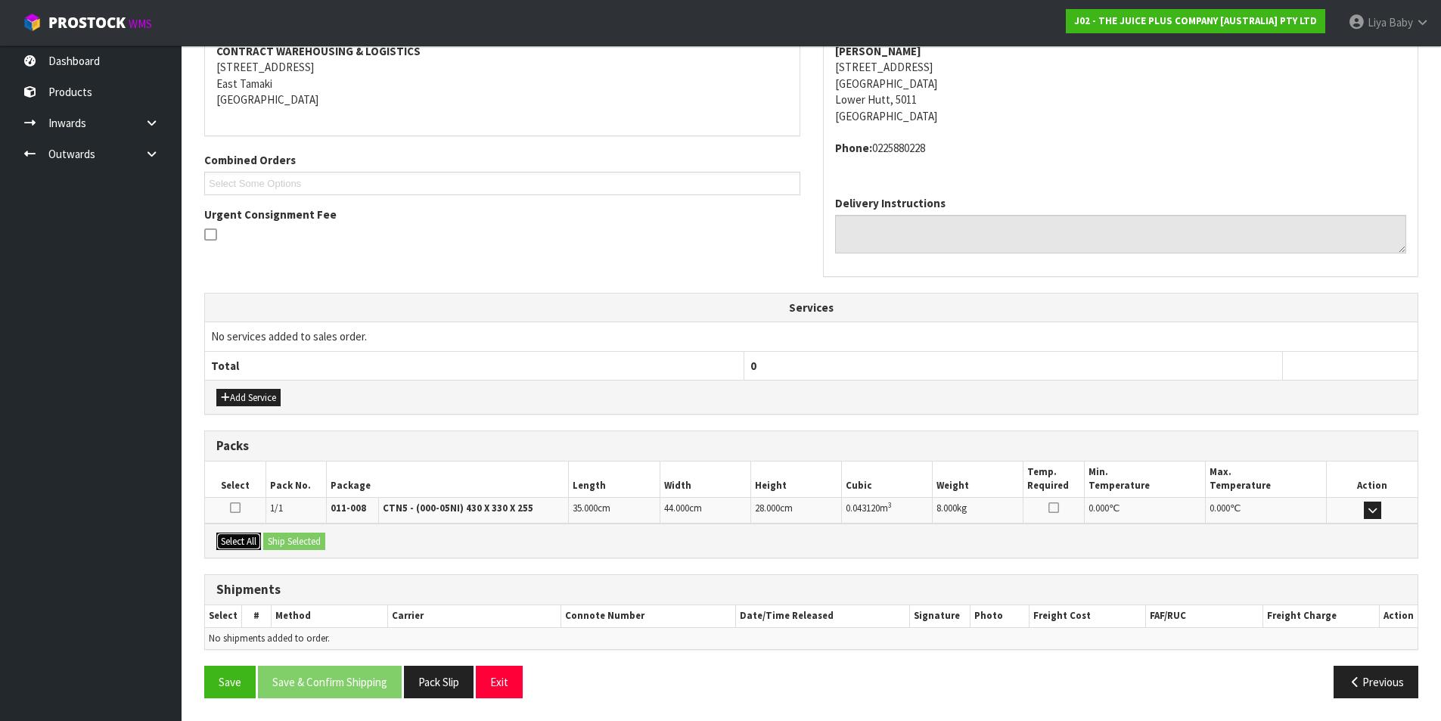
click at [234, 540] on button "Select All" at bounding box center [238, 541] width 45 height 18
click at [285, 533] on button "Ship Selected" at bounding box center [294, 541] width 62 height 18
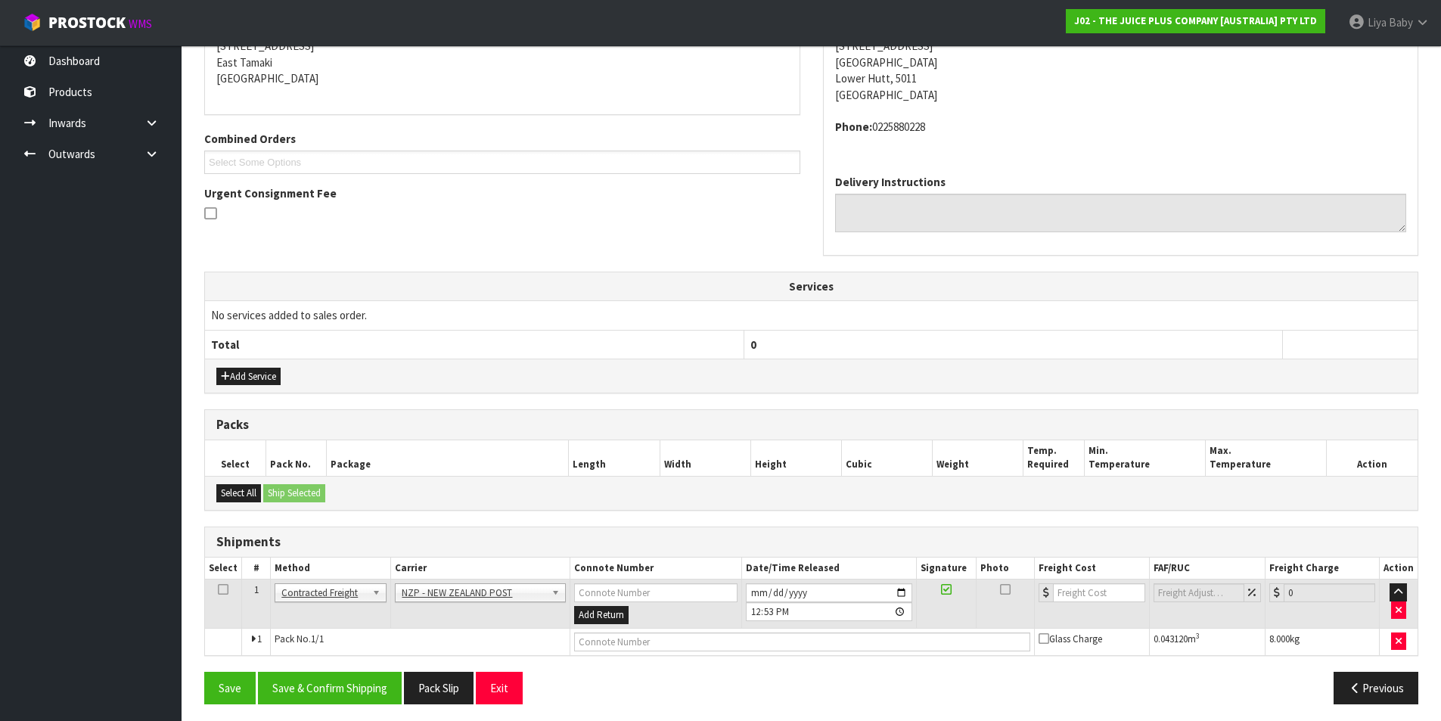
scroll to position [325, 0]
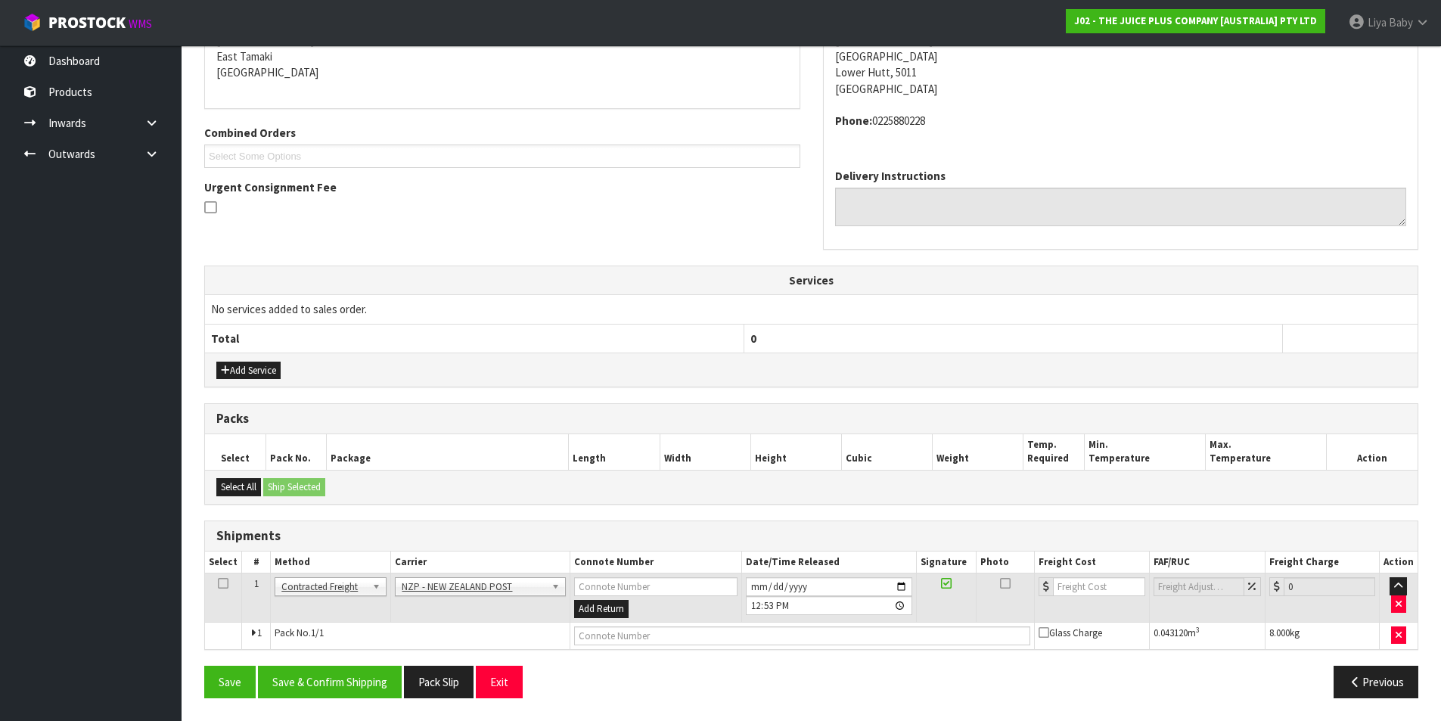
click at [225, 583] on icon at bounding box center [223, 583] width 11 height 1
click at [319, 676] on button "Save & Confirm Shipping" at bounding box center [330, 682] width 144 height 33
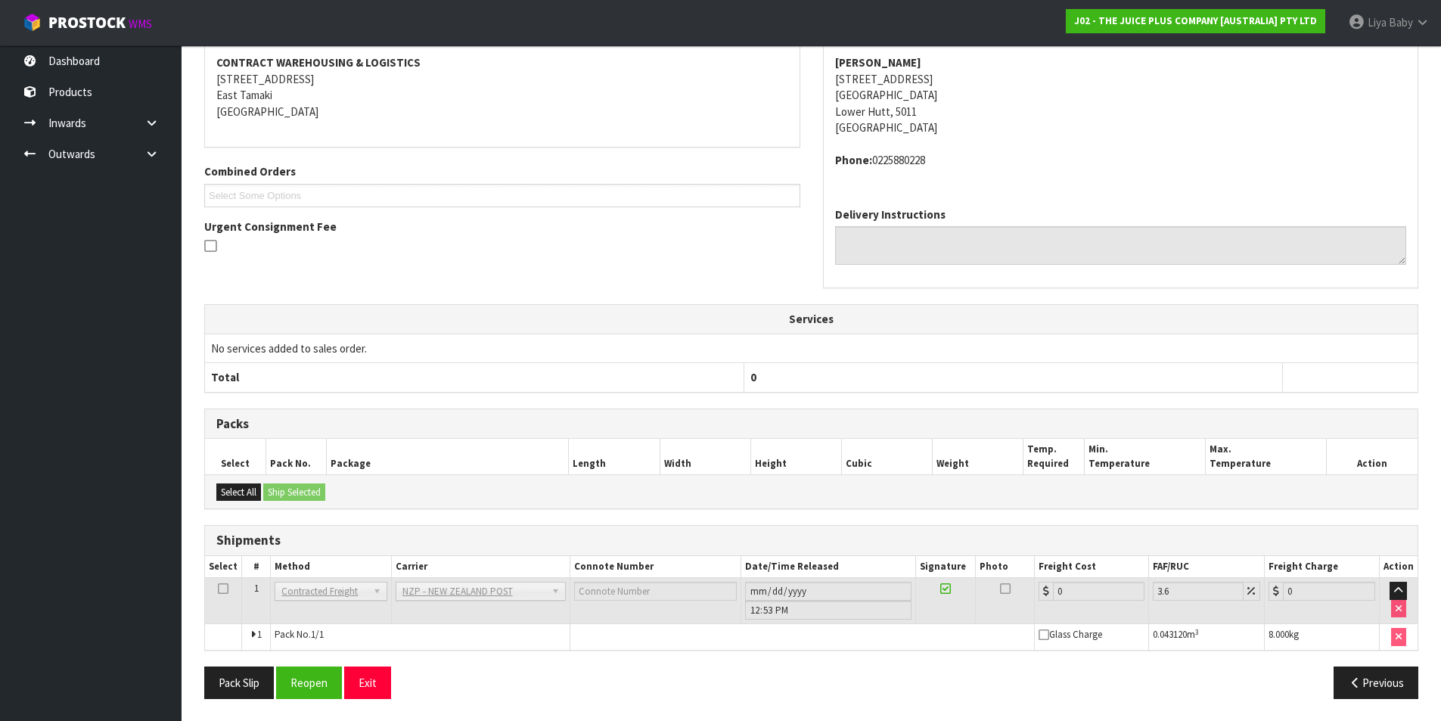
scroll to position [303, 0]
click at [296, 688] on button "Reopen" at bounding box center [309, 682] width 66 height 33
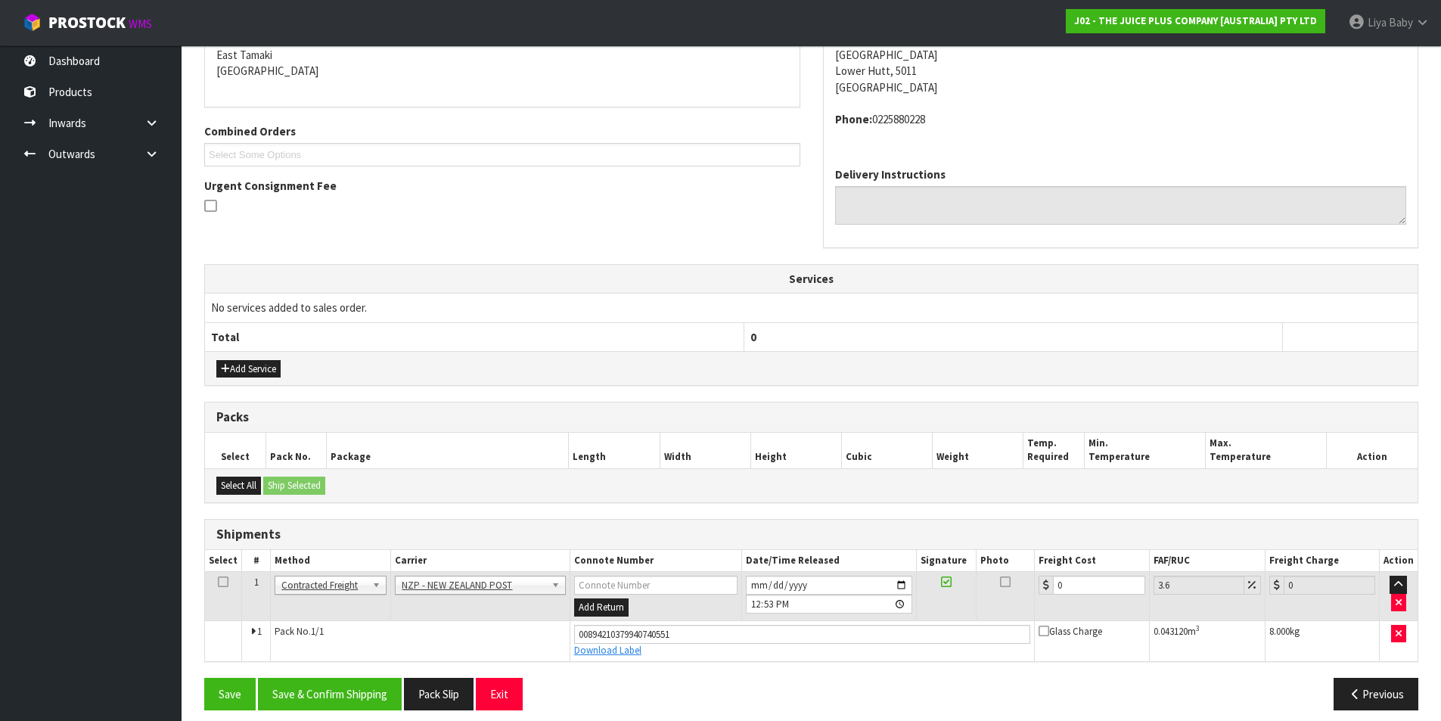
scroll to position [339, 0]
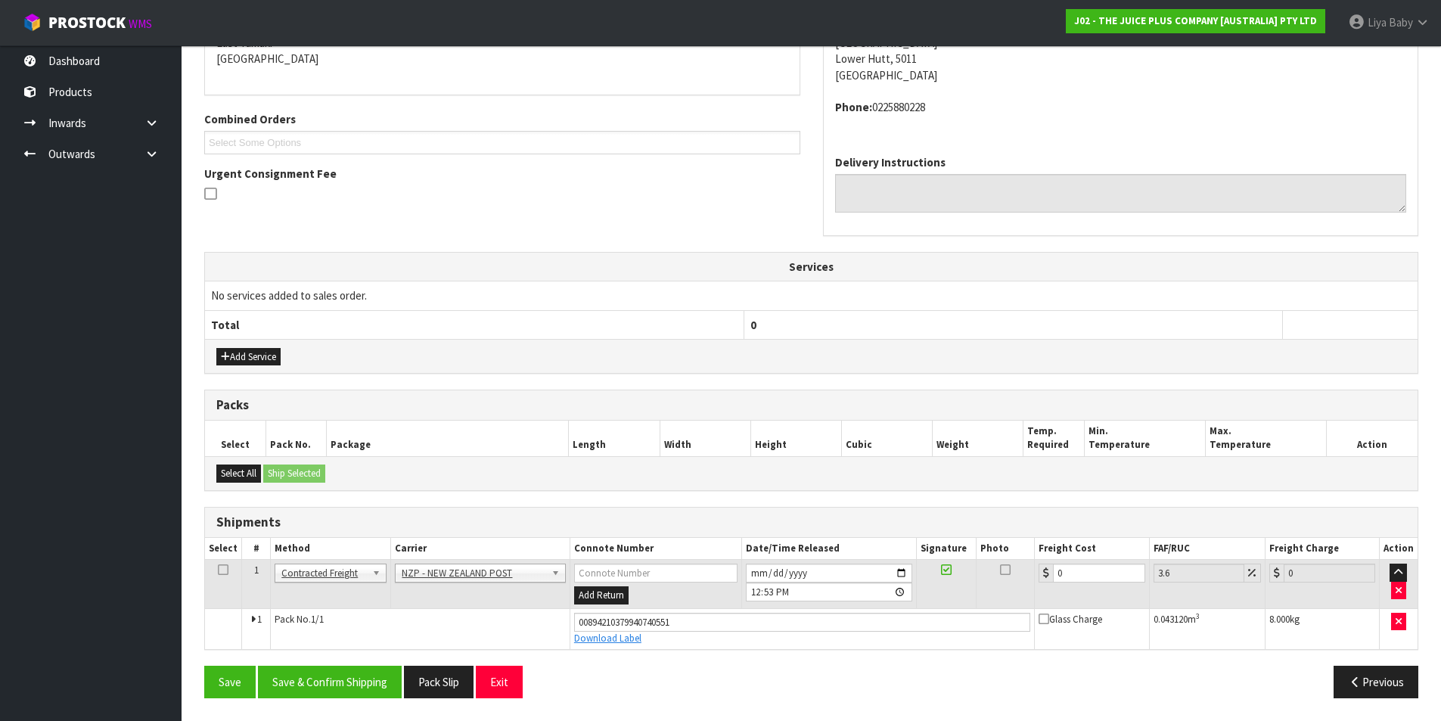
click at [218, 570] on icon at bounding box center [223, 570] width 11 height 1
click at [1096, 579] on input "0" at bounding box center [1099, 572] width 92 height 19
type input "8"
type input "8.29"
type input "8.4"
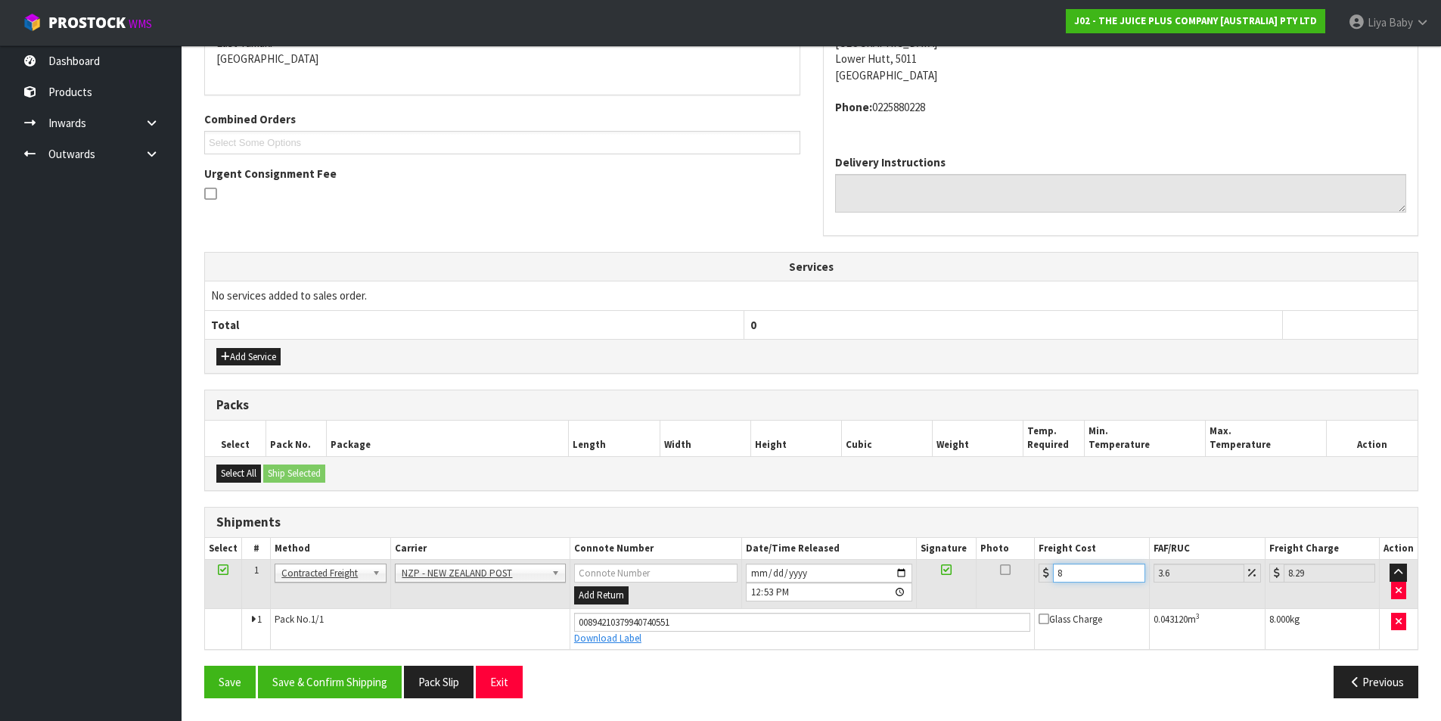
type input "8.7"
type input "8.45"
type input "8.75"
type input "8.45"
click at [301, 691] on button "Save & Confirm Shipping" at bounding box center [330, 682] width 144 height 33
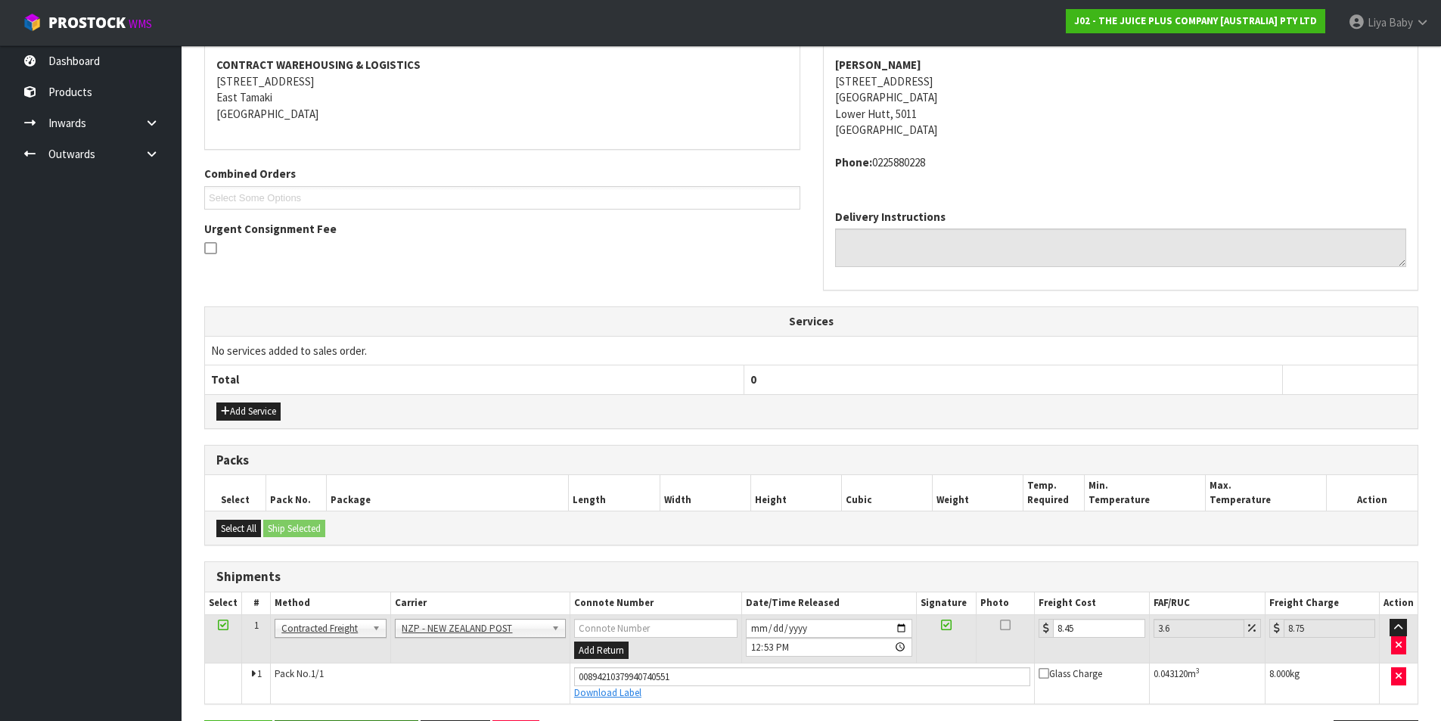
scroll to position [0, 0]
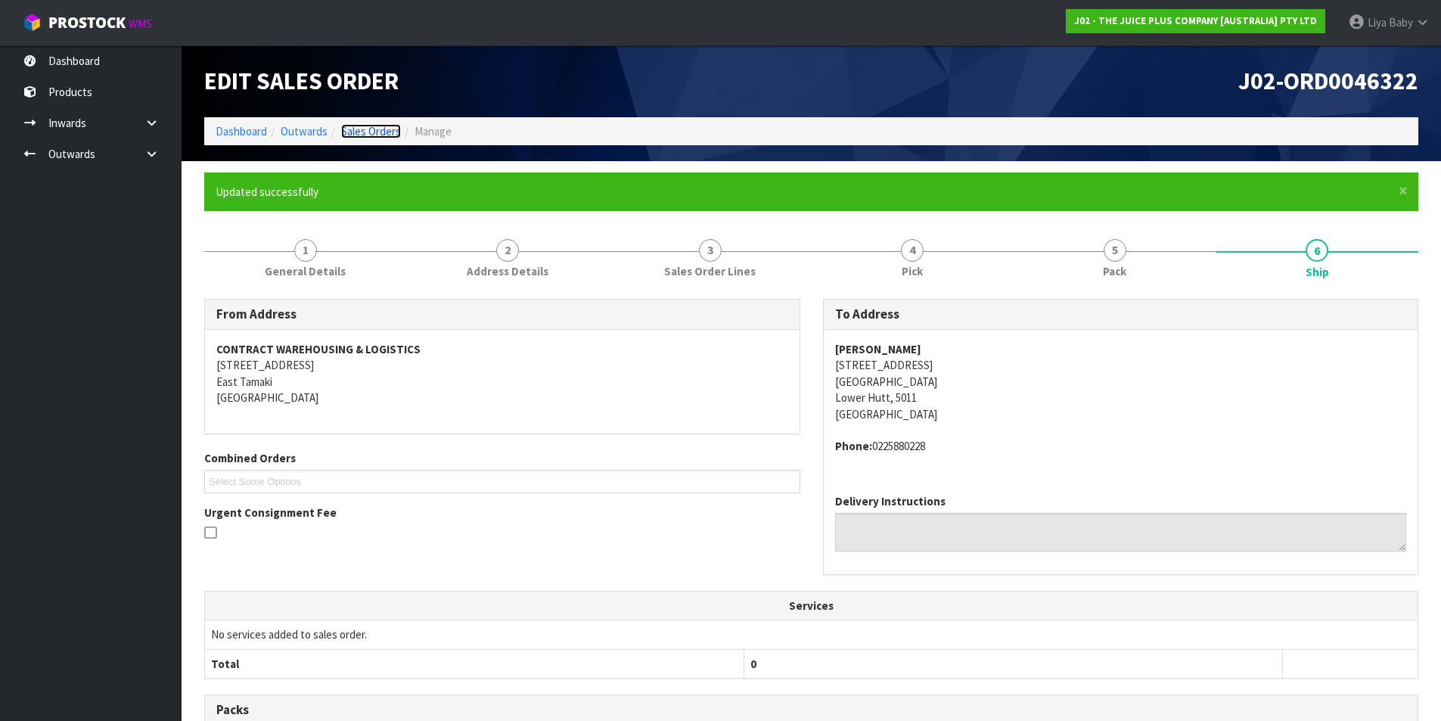
click at [358, 132] on link "Sales Orders" at bounding box center [371, 131] width 60 height 14
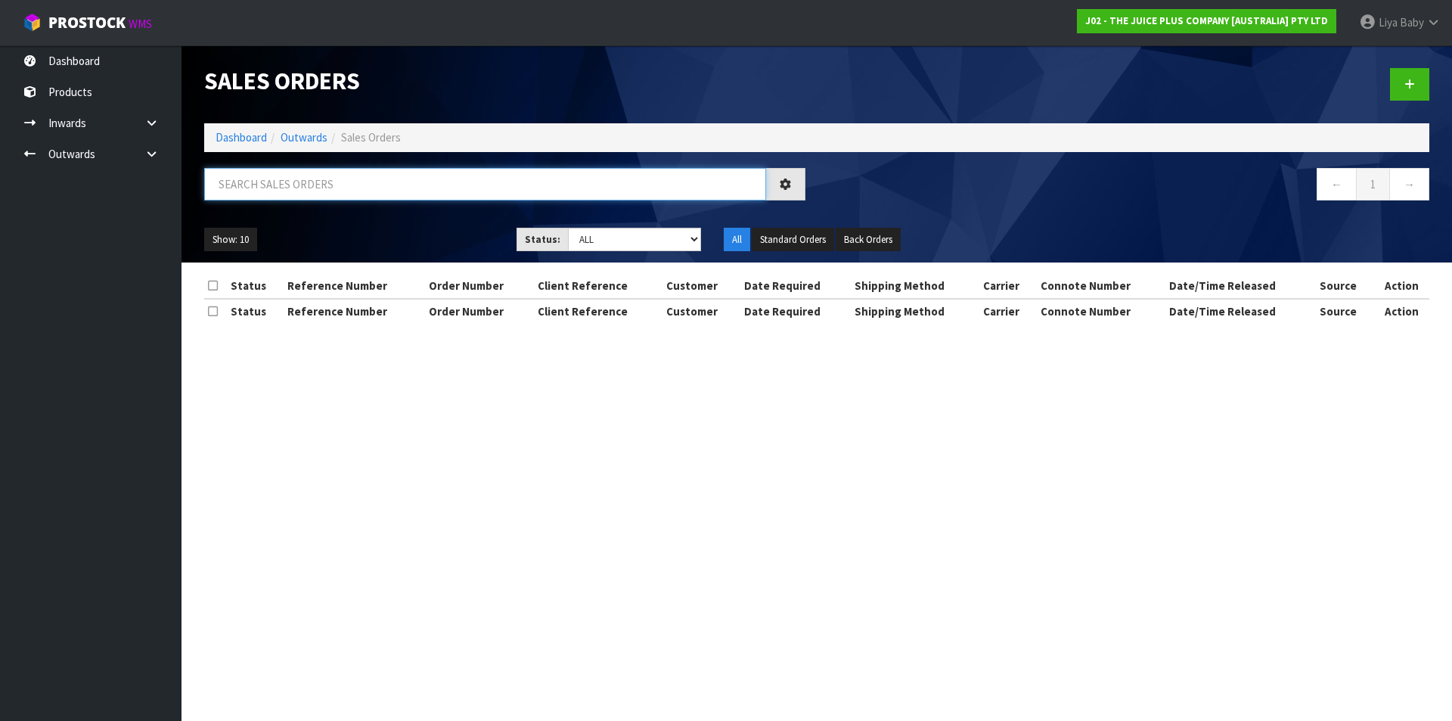
click at [265, 188] on input "text" at bounding box center [485, 184] width 562 height 33
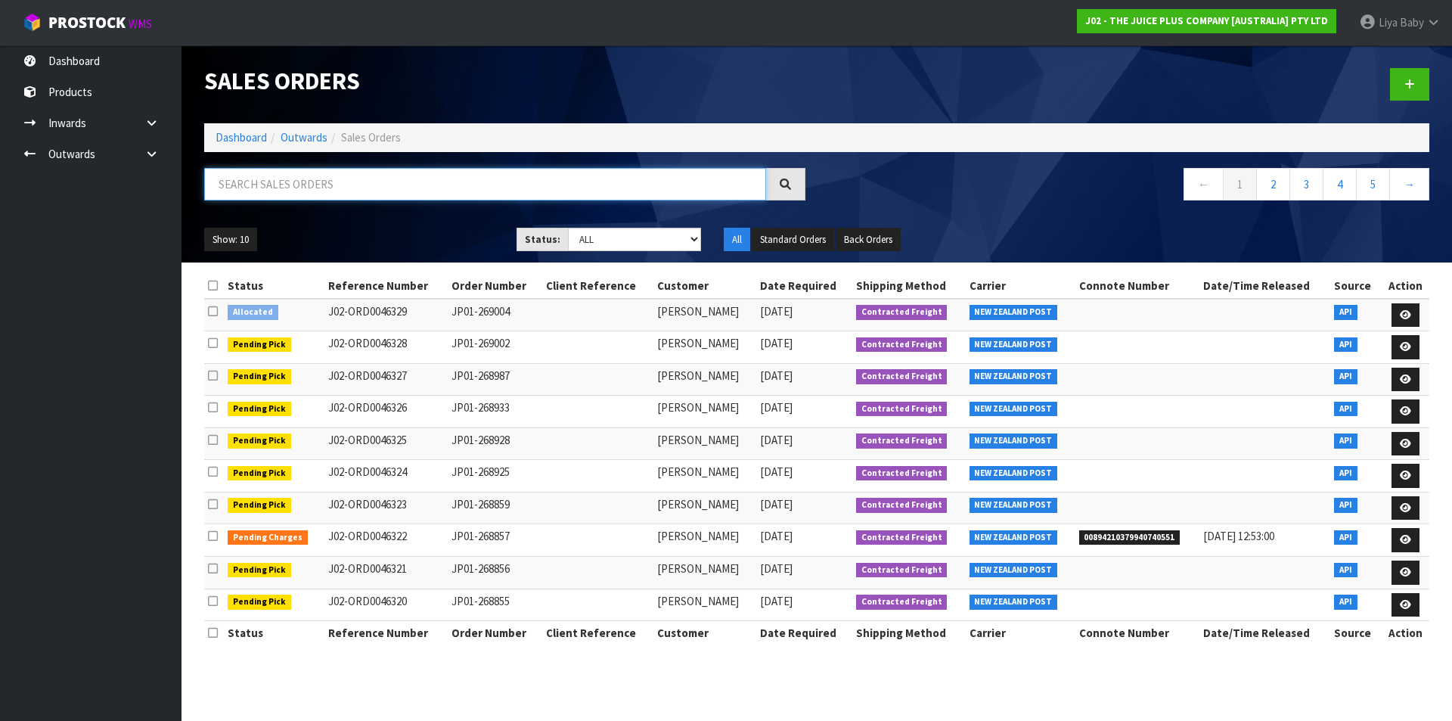
click at [268, 182] on input "text" at bounding box center [485, 184] width 562 height 33
type input "JOB-0408330"
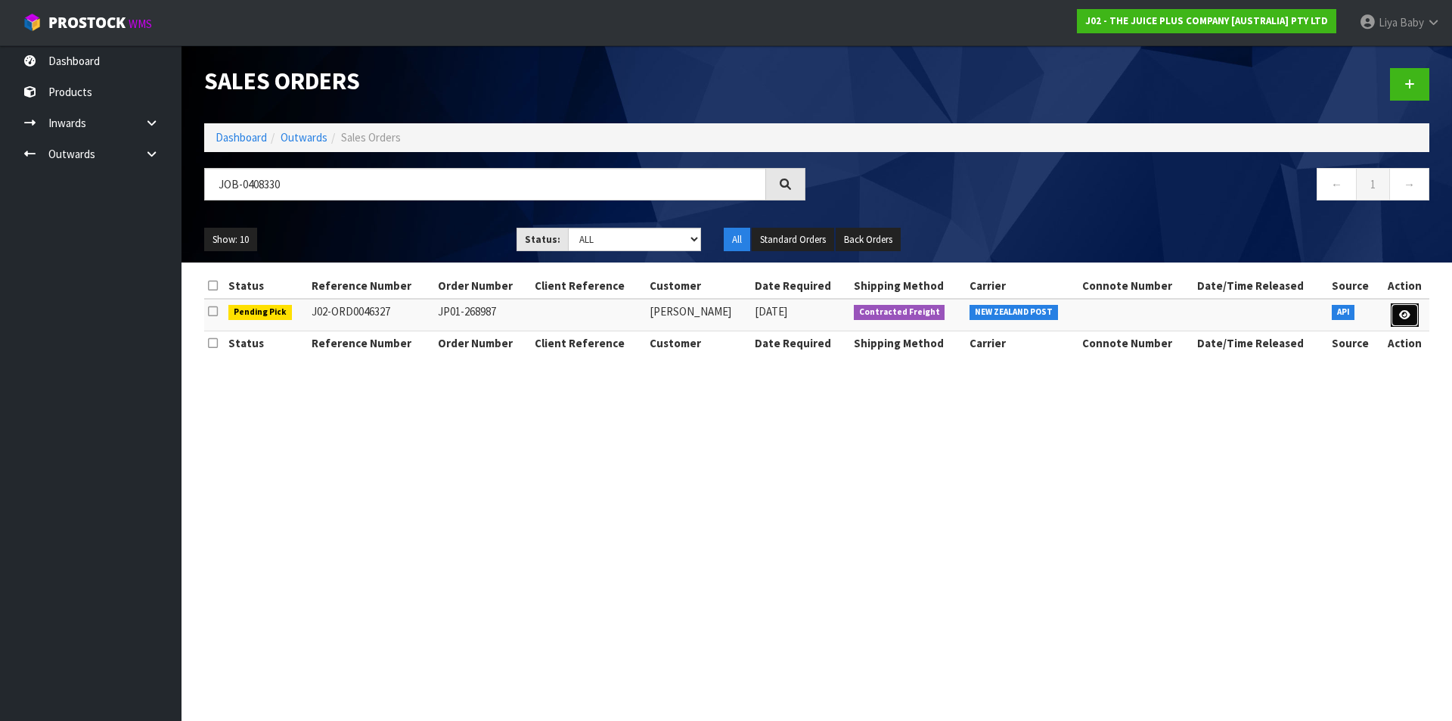
click at [1406, 317] on icon at bounding box center [1404, 315] width 11 height 10
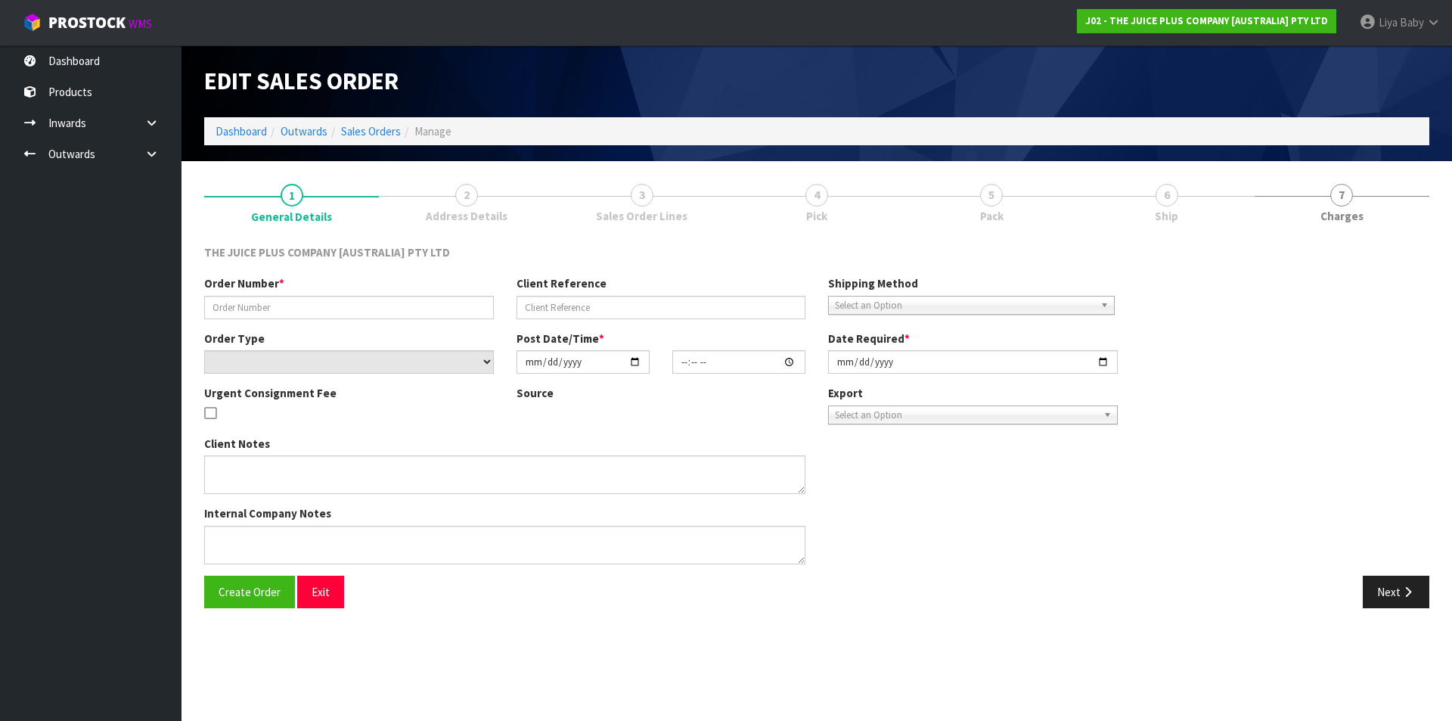
type input "JP01-268987"
select select "number:0"
type input "[DATE]"
type input "03:03:39.000"
type input "[DATE]"
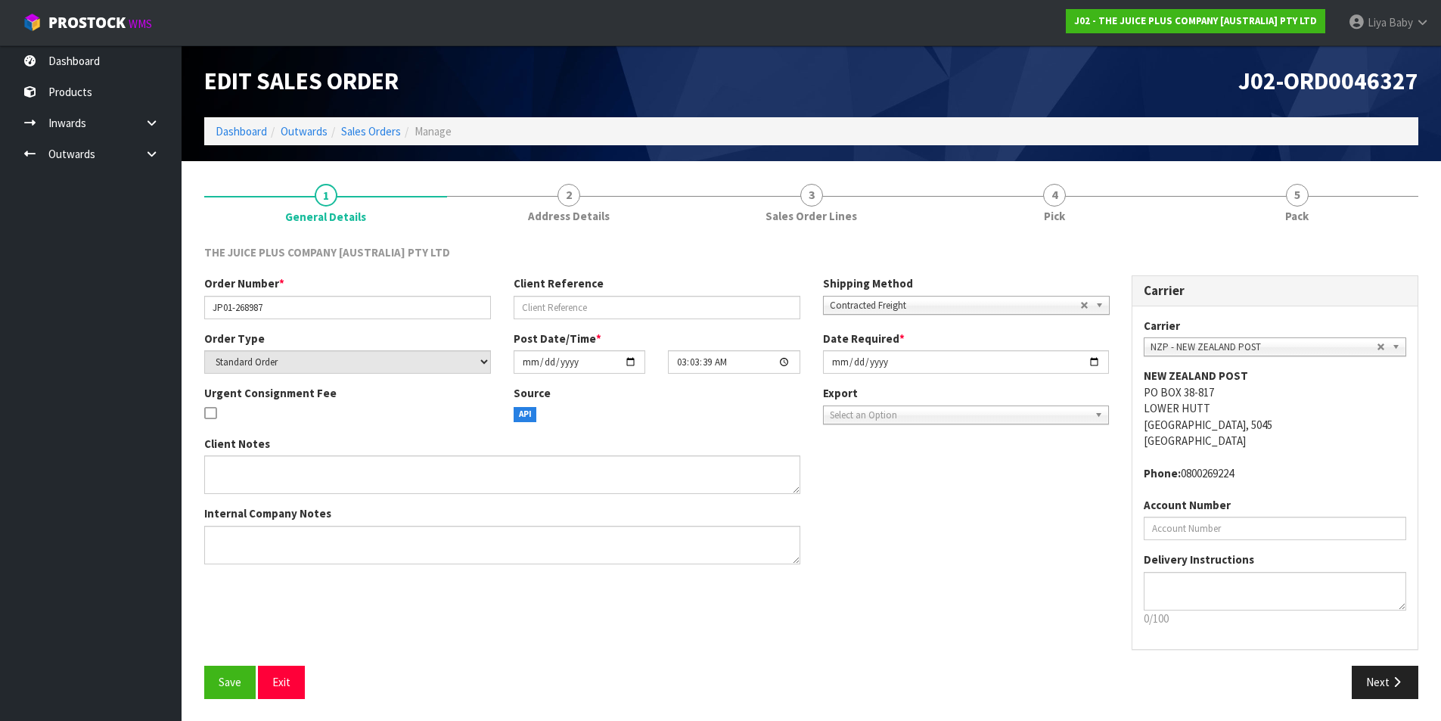
scroll to position [1, 0]
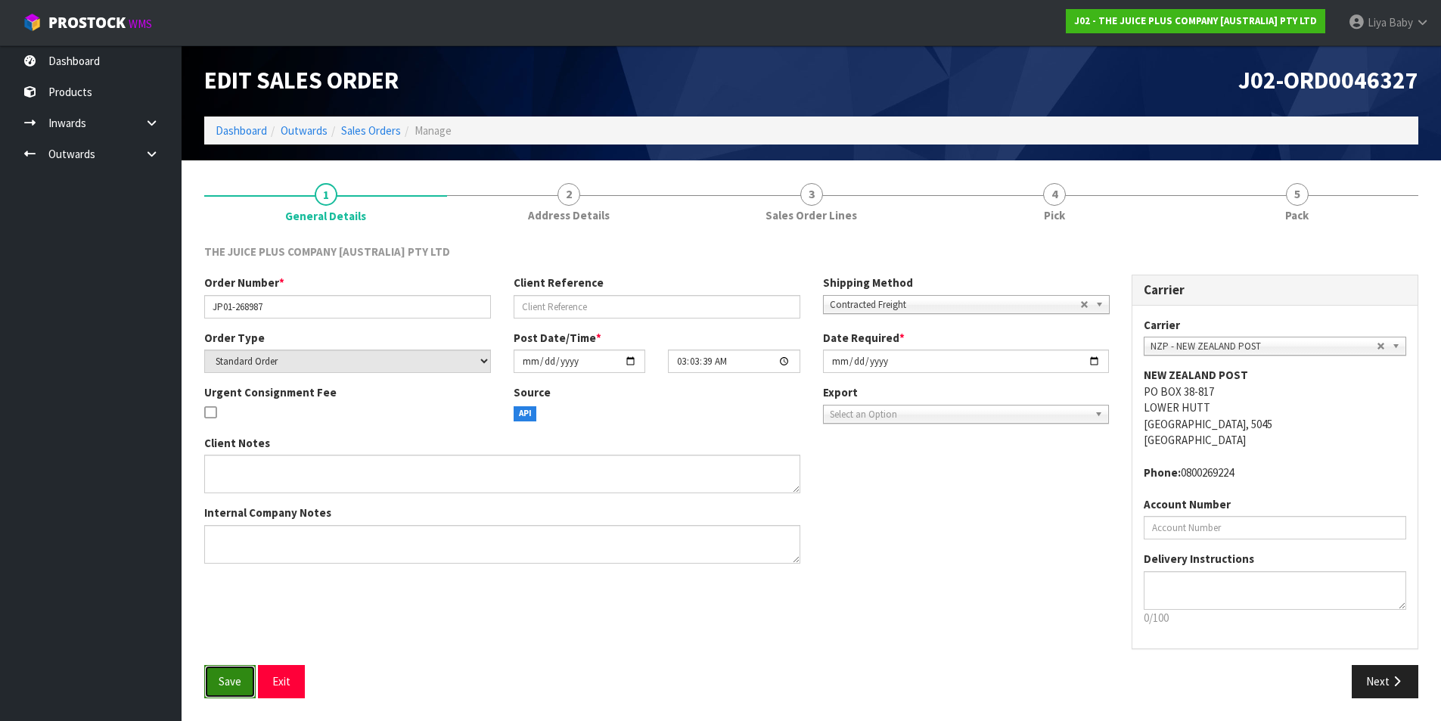
click at [215, 679] on button "Save" at bounding box center [229, 681] width 51 height 33
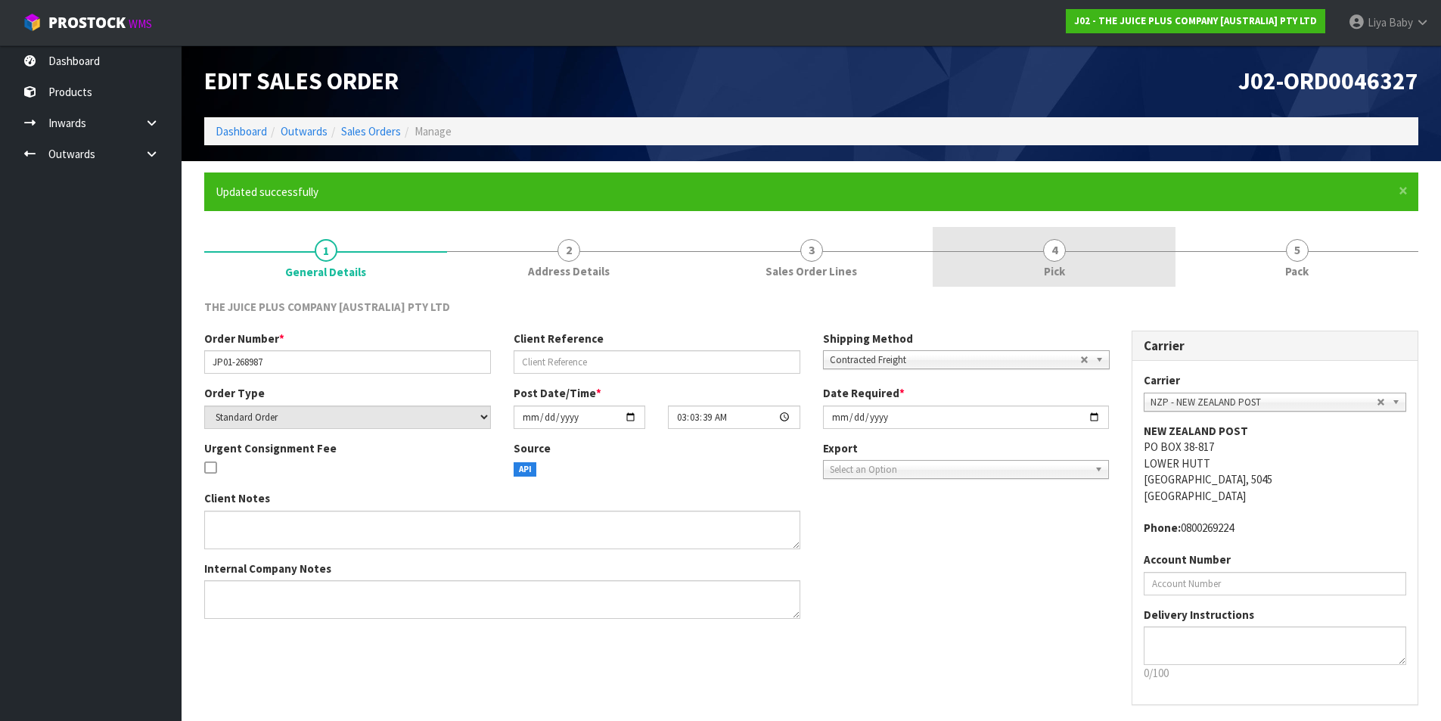
click at [1026, 242] on link "4 Pick" at bounding box center [1054, 257] width 243 height 60
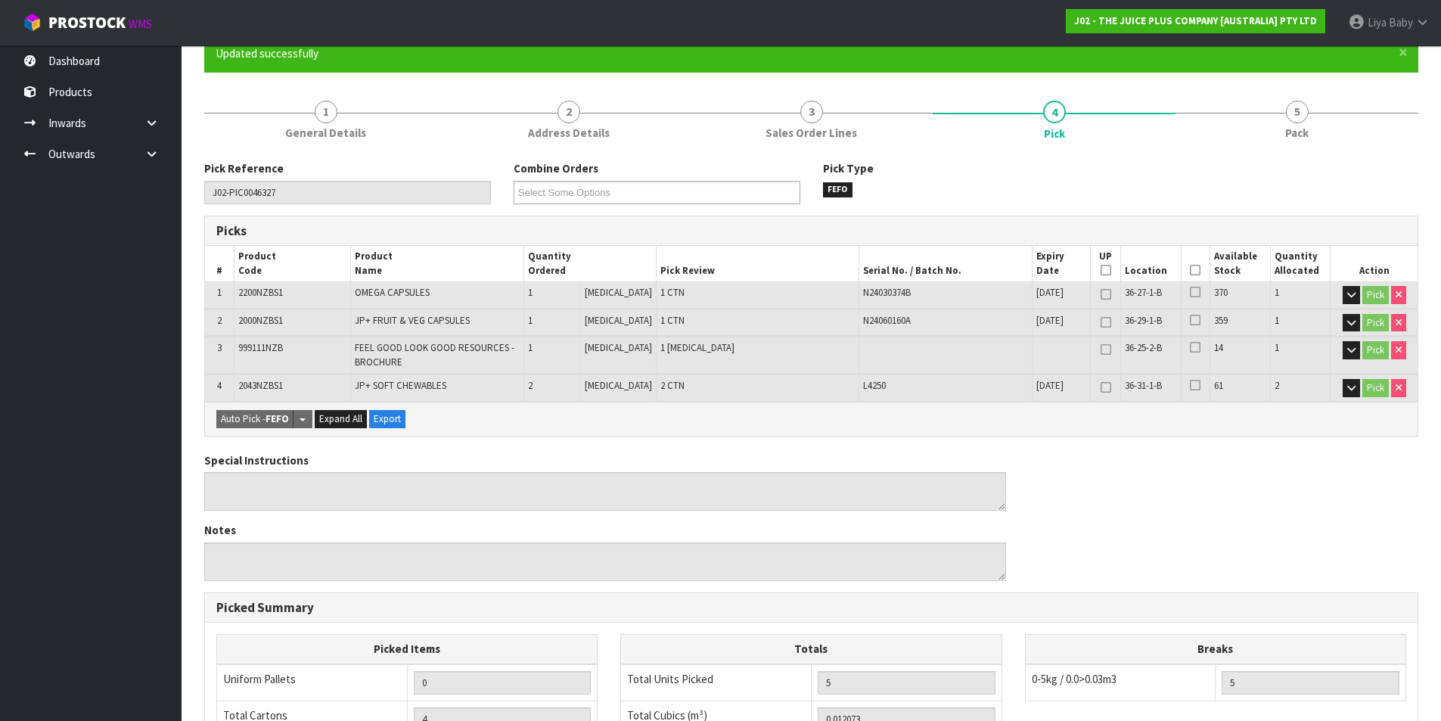
scroll to position [151, 0]
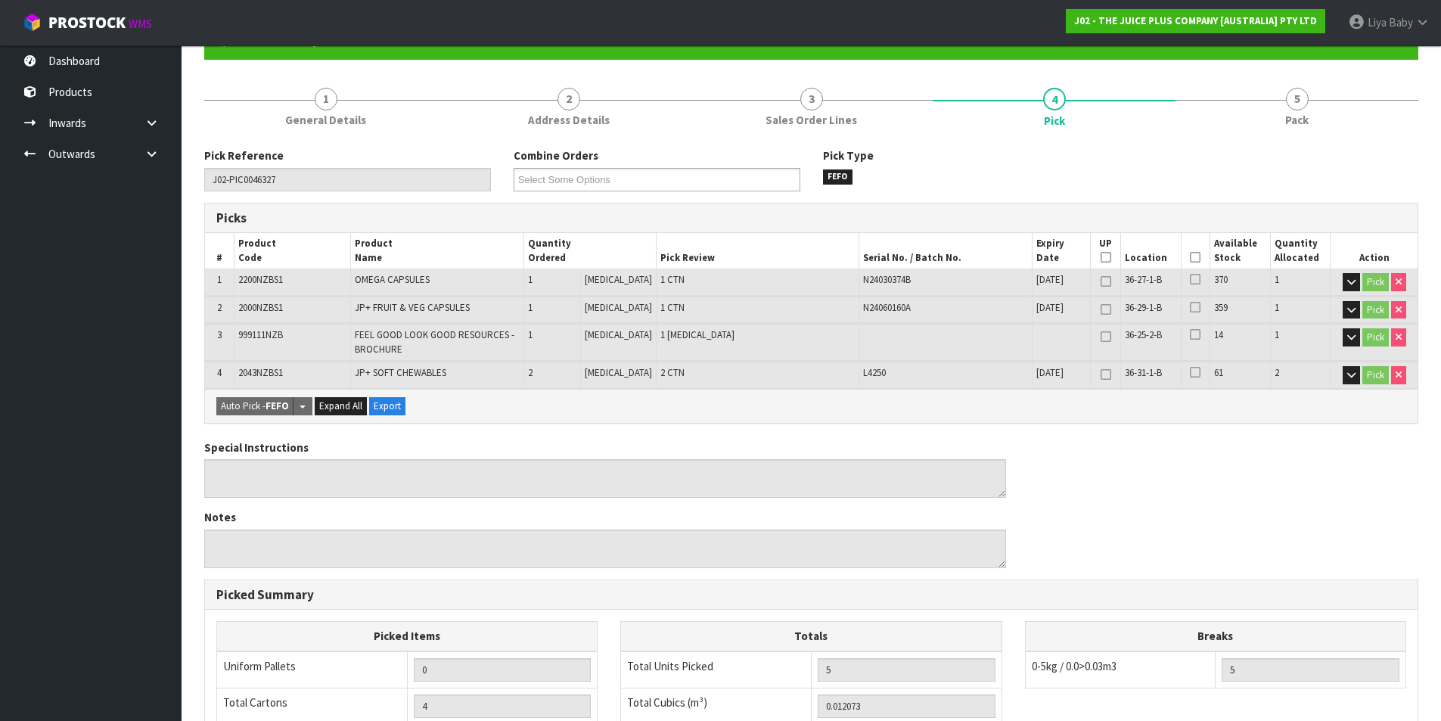
click at [1190, 258] on icon at bounding box center [1195, 257] width 11 height 1
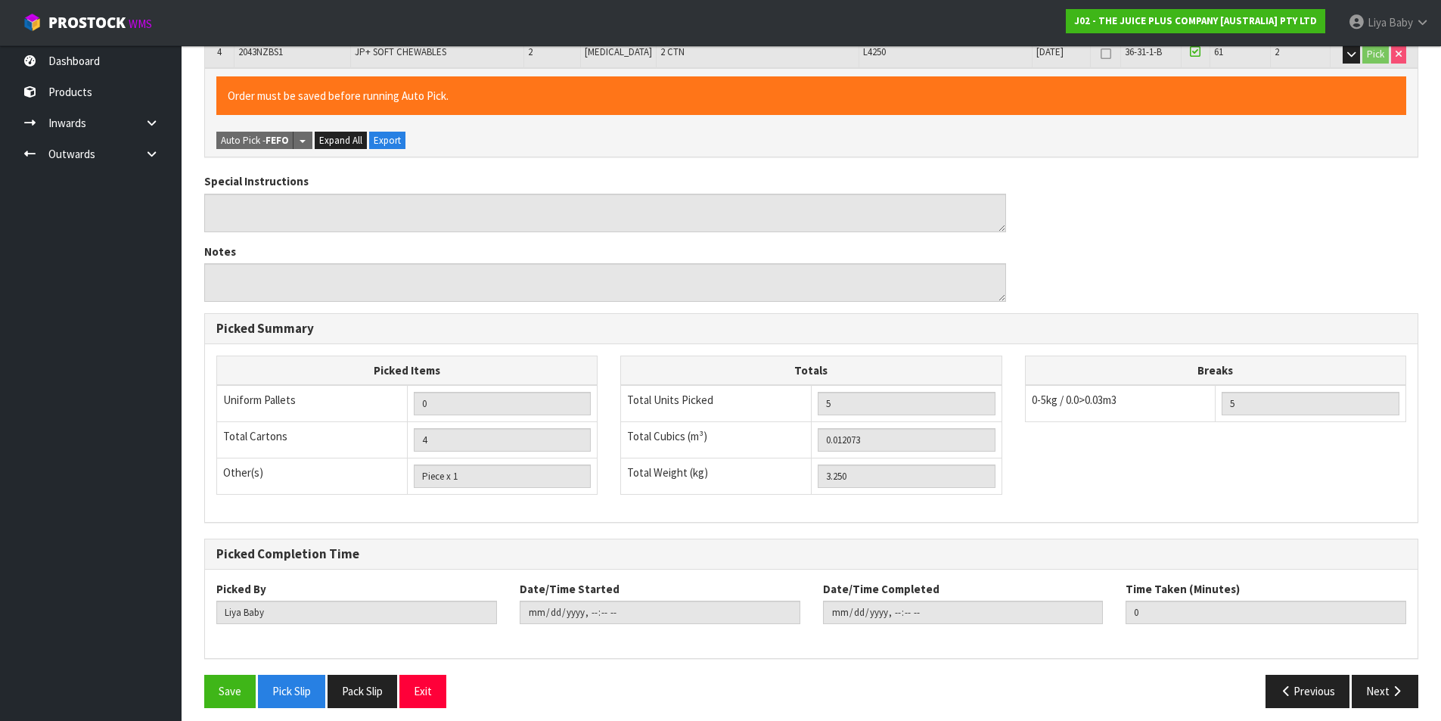
scroll to position [482, 0]
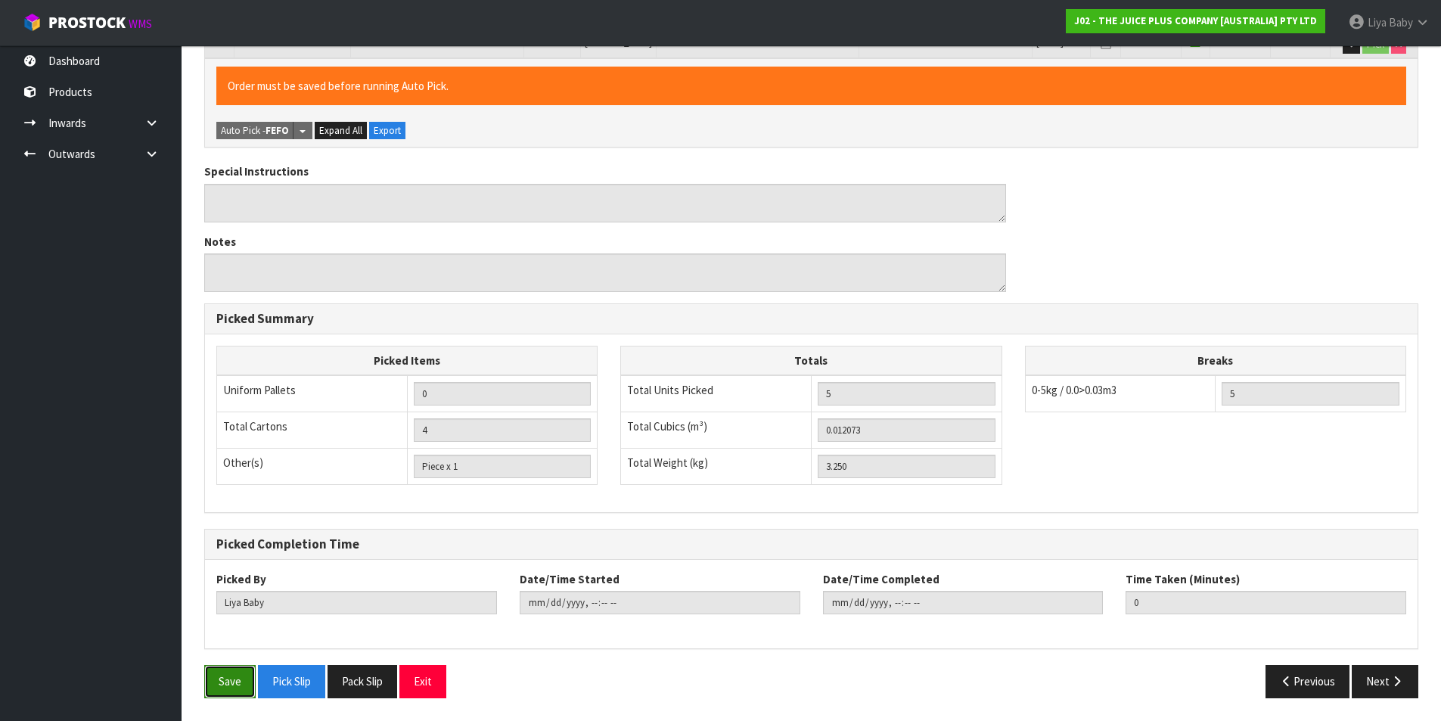
click at [222, 681] on button "Save" at bounding box center [229, 681] width 51 height 33
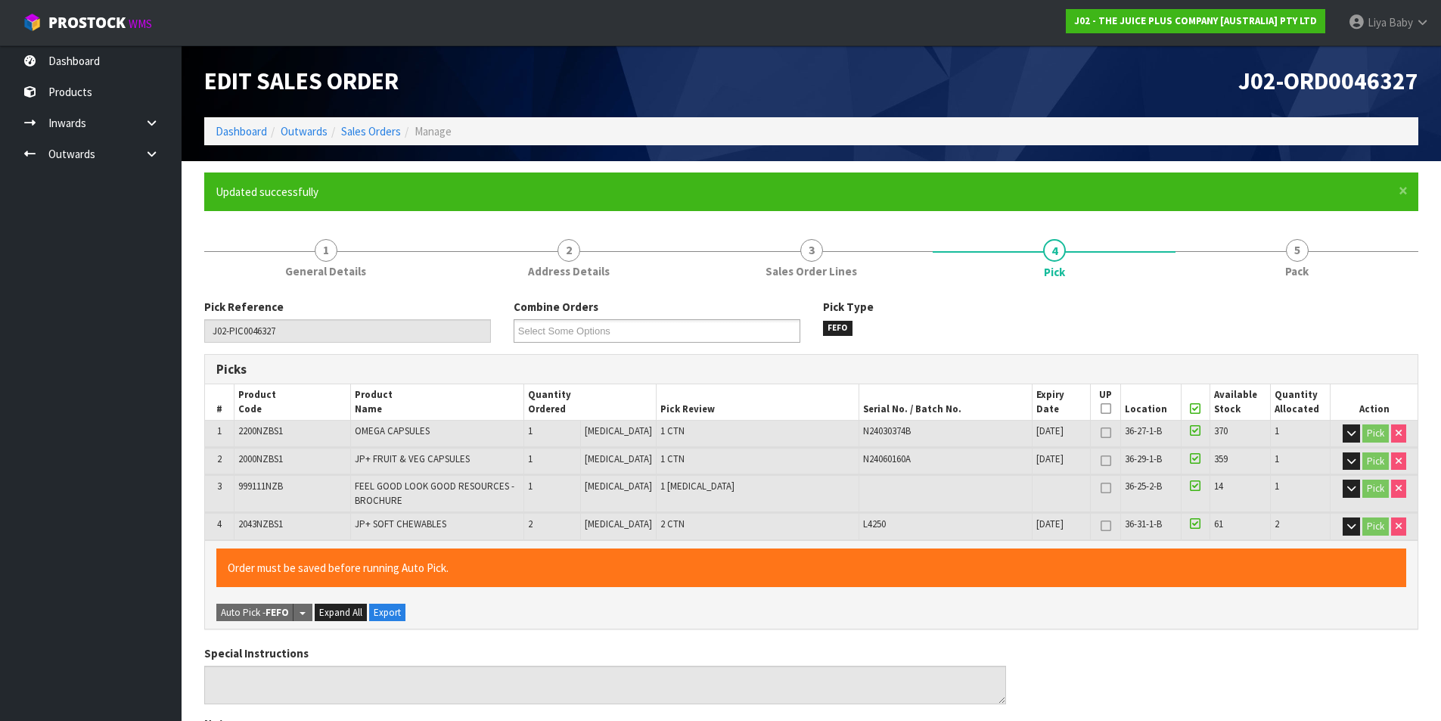
type input "[DATE]T13:09:45"
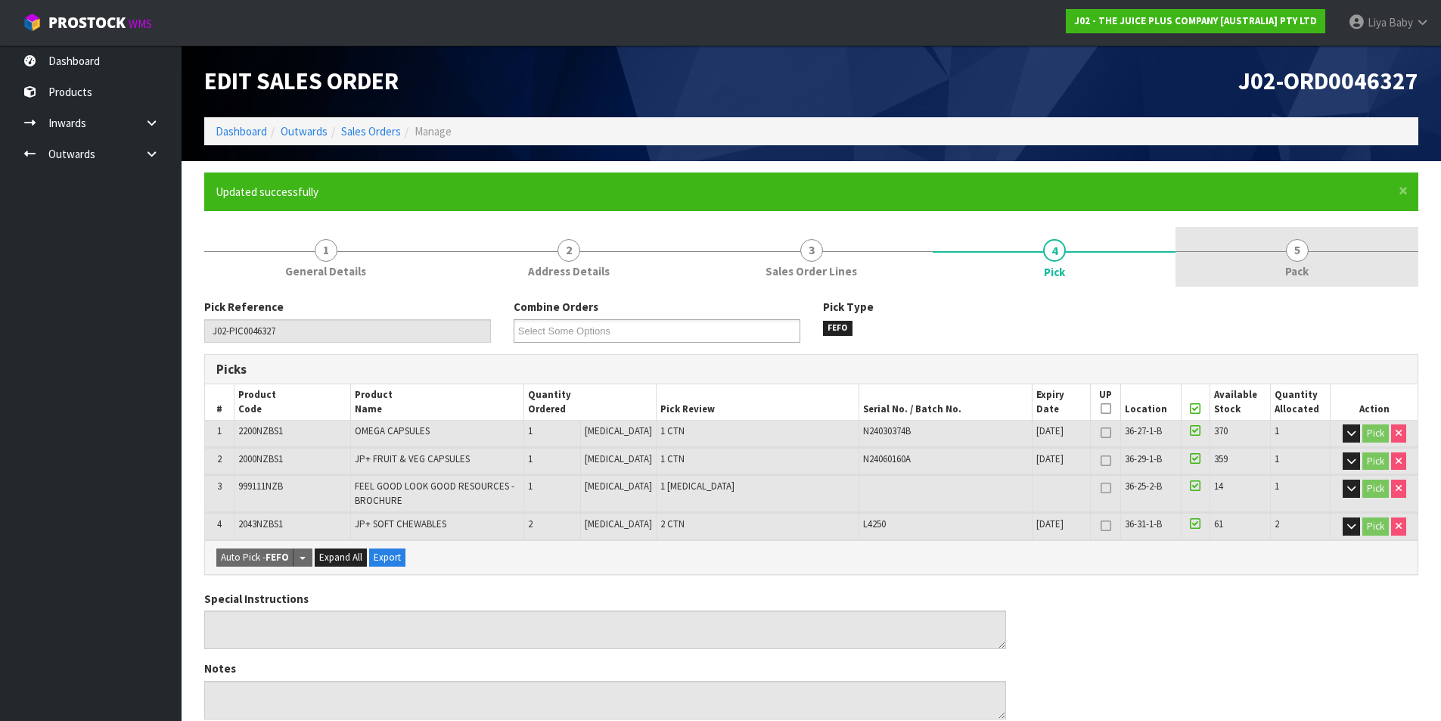
click at [1303, 231] on link "5 Pack" at bounding box center [1296, 257] width 243 height 60
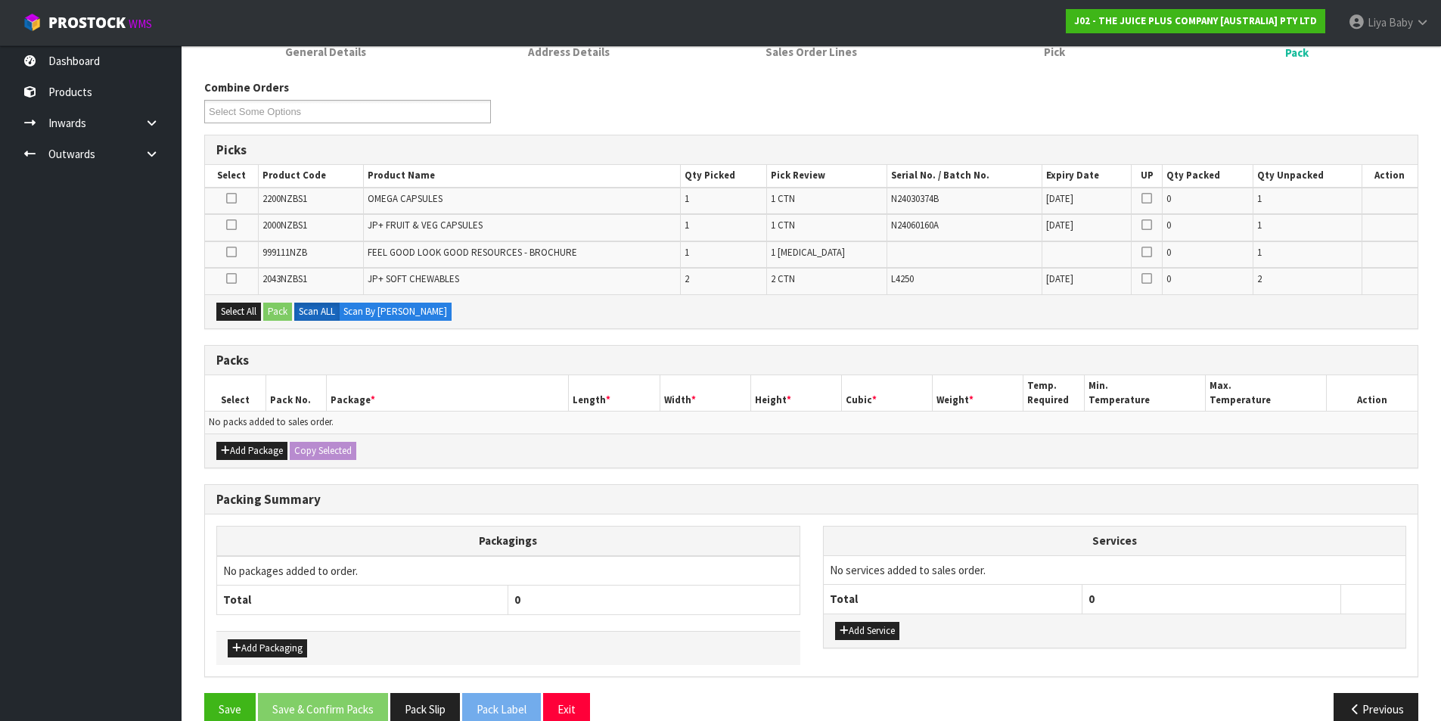
scroll to position [247, 0]
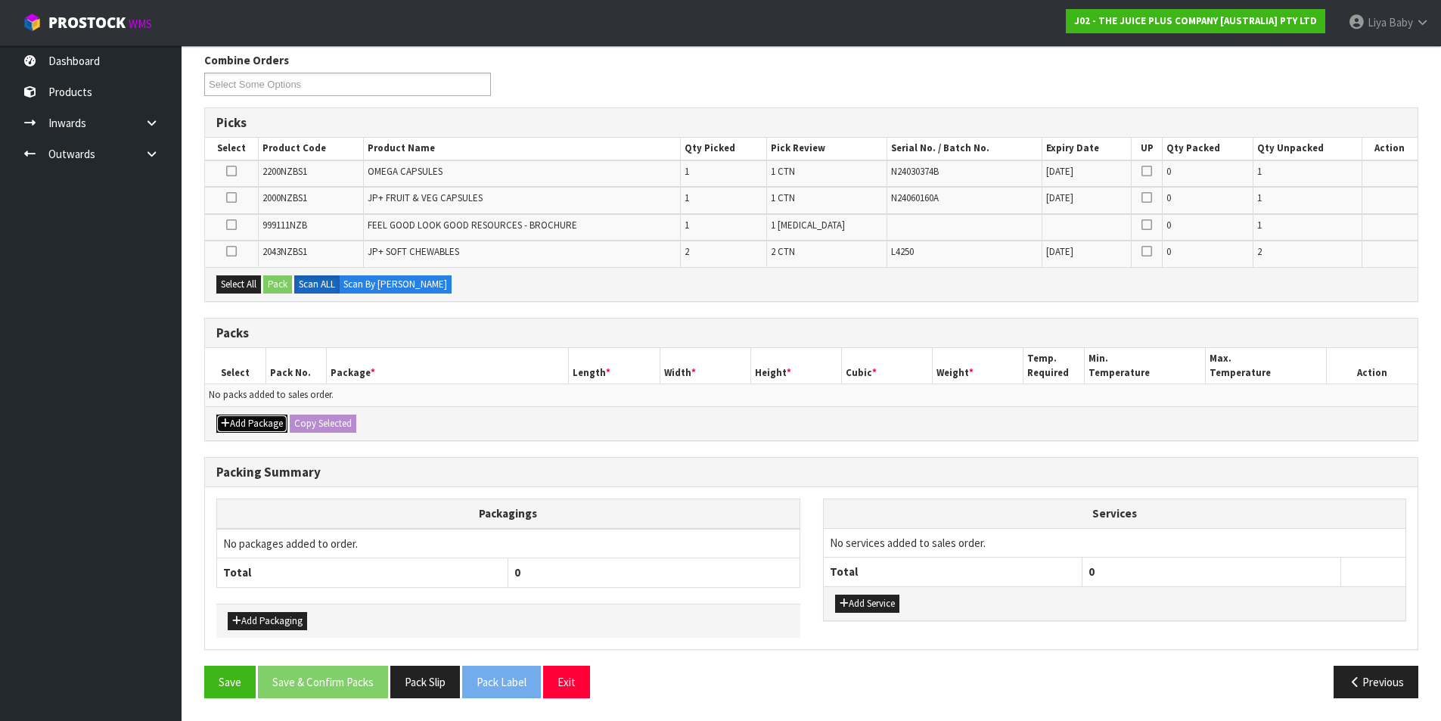
click at [237, 414] on button "Add Package" at bounding box center [251, 423] width 71 height 18
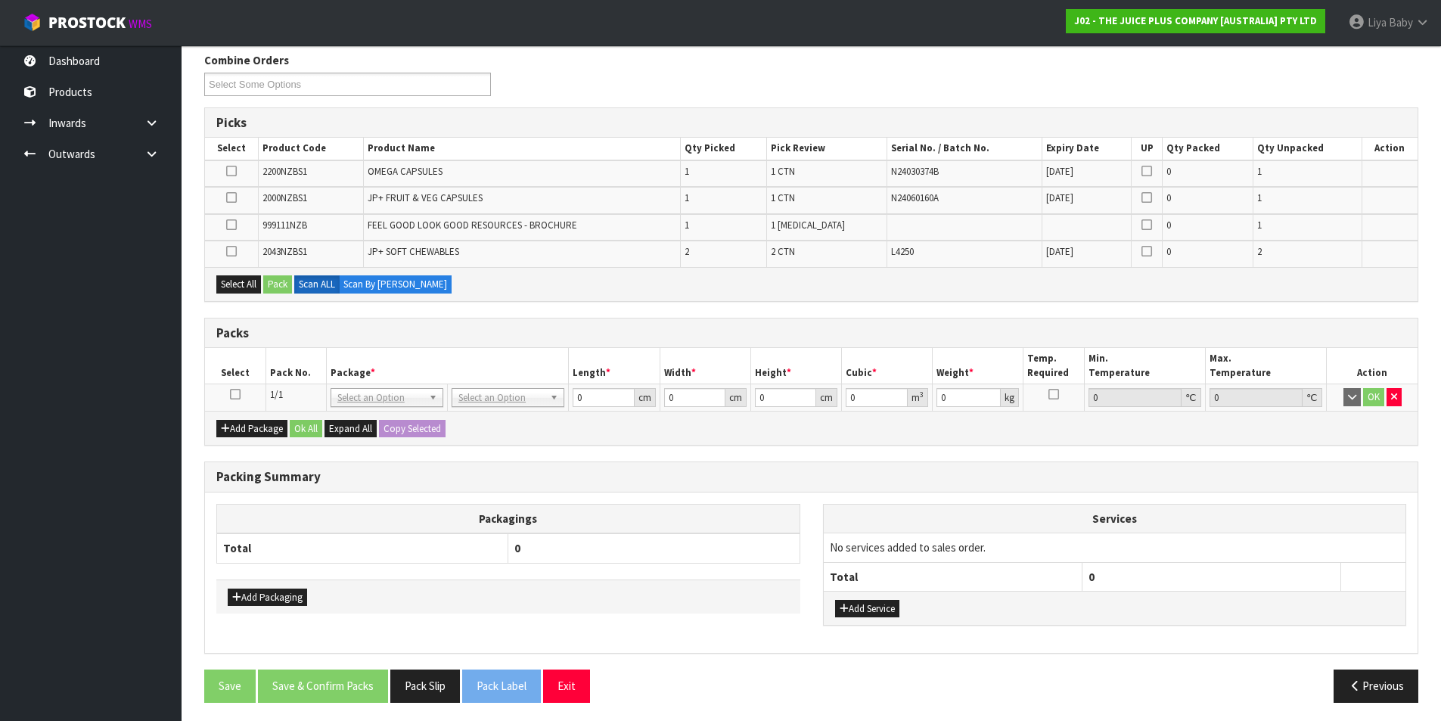
click at [231, 394] on icon at bounding box center [235, 394] width 11 height 1
click at [248, 287] on button "Select All" at bounding box center [238, 284] width 45 height 18
click at [284, 277] on button "Pack" at bounding box center [277, 284] width 29 height 18
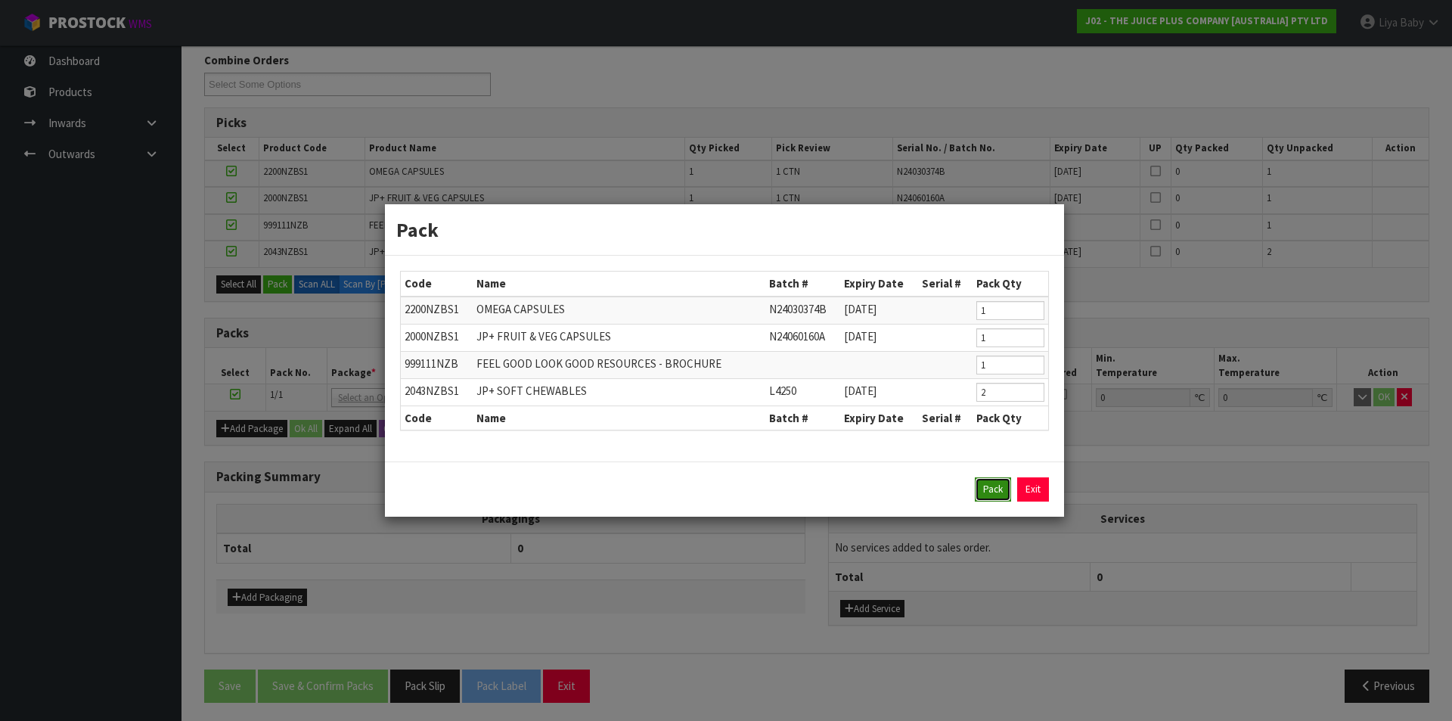
click at [986, 494] on button "Pack" at bounding box center [993, 489] width 36 height 24
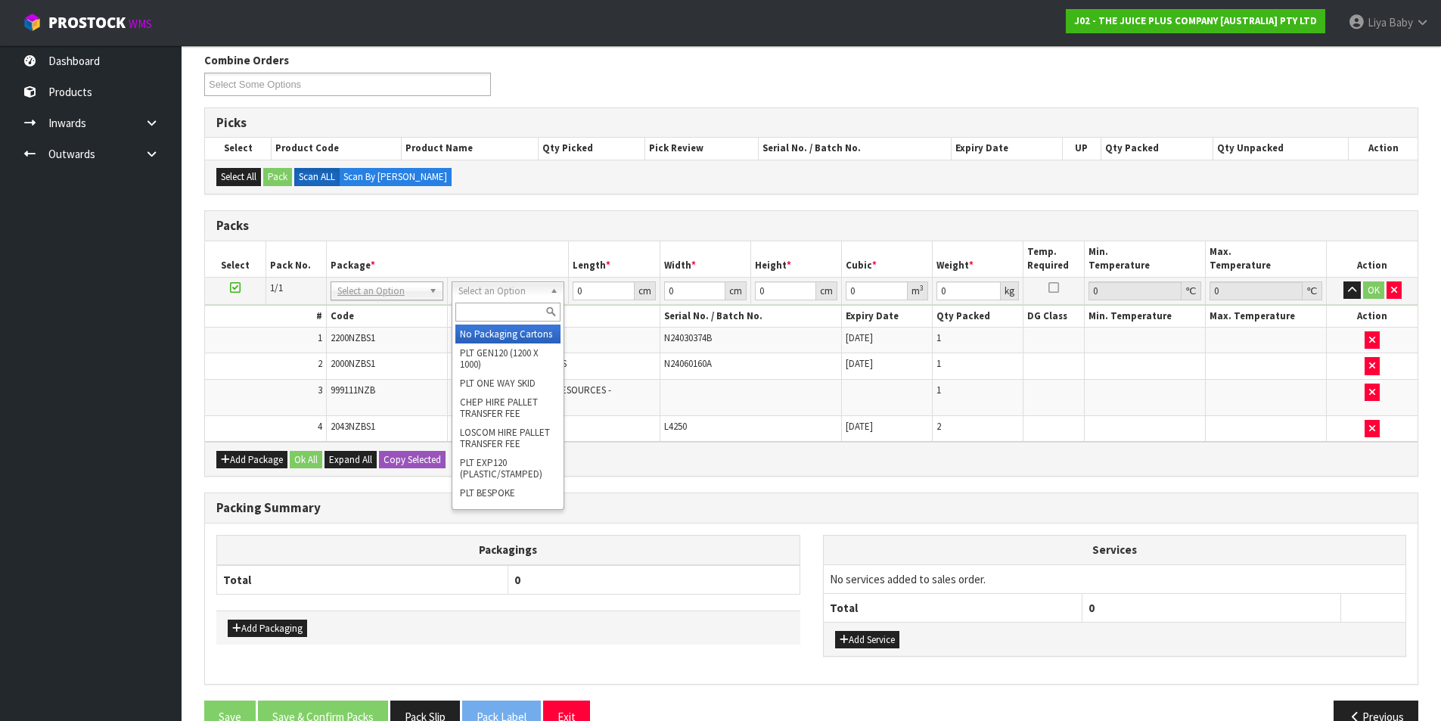
click at [518, 318] on input "text" at bounding box center [507, 312] width 105 height 19
type input "CTNA4"
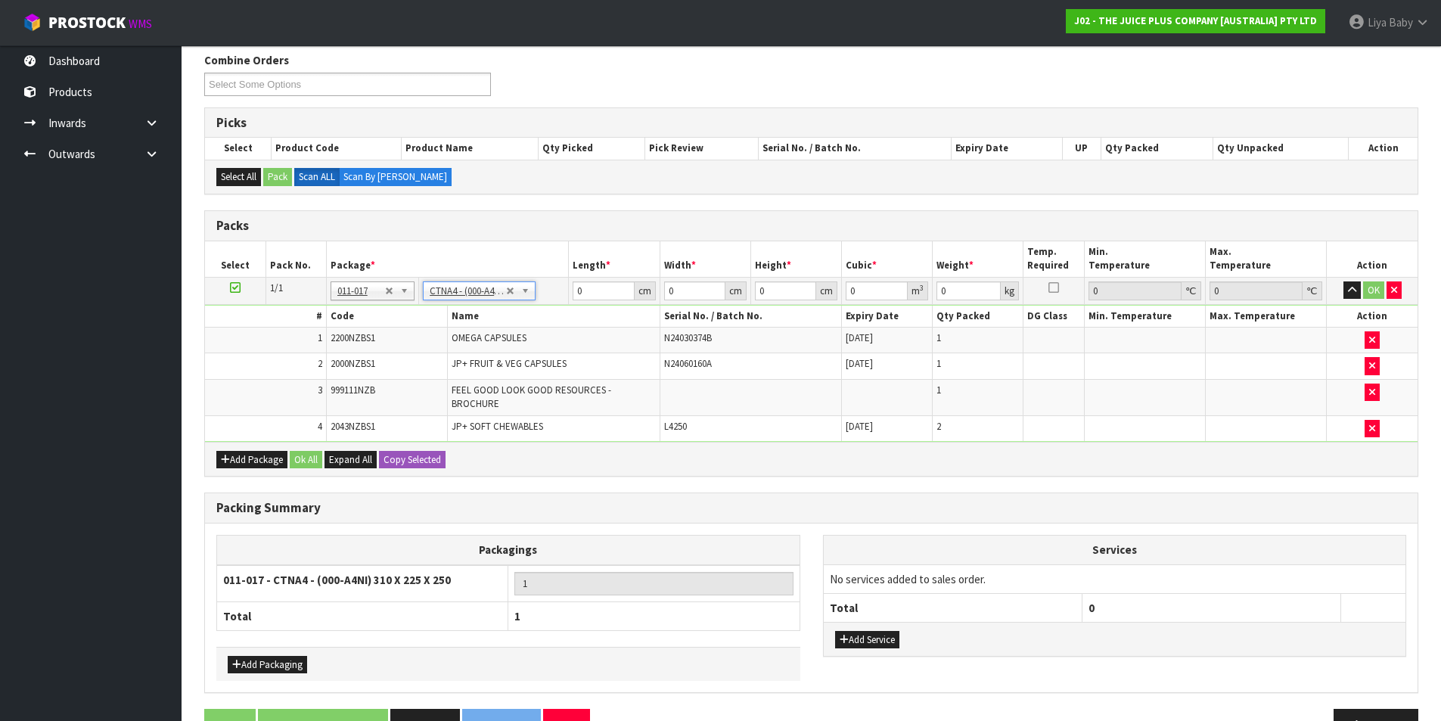
type input "31"
type input "22.5"
type input "25"
type input "0.017438"
type input "3.45"
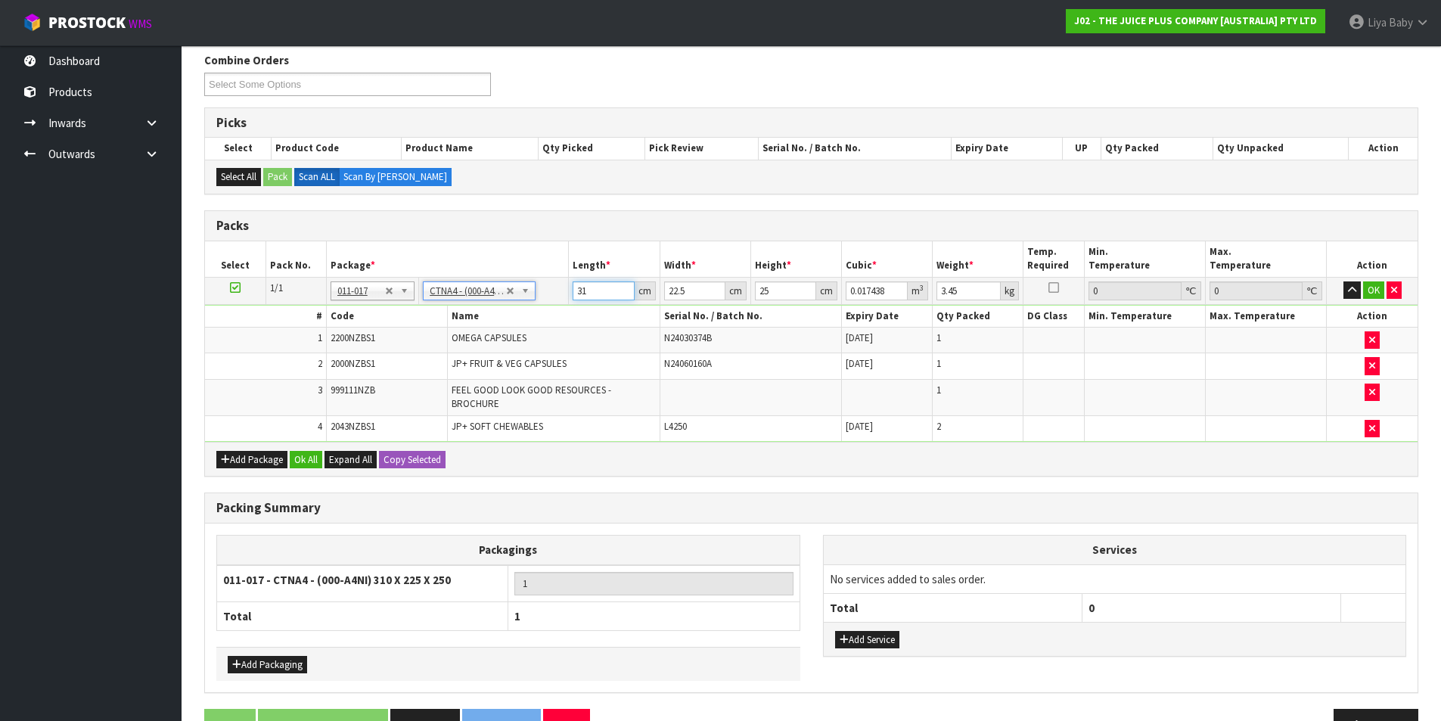
click at [606, 293] on input "31" at bounding box center [603, 290] width 61 height 19
type input "3"
type input "0.001687"
type input "0"
type input "2"
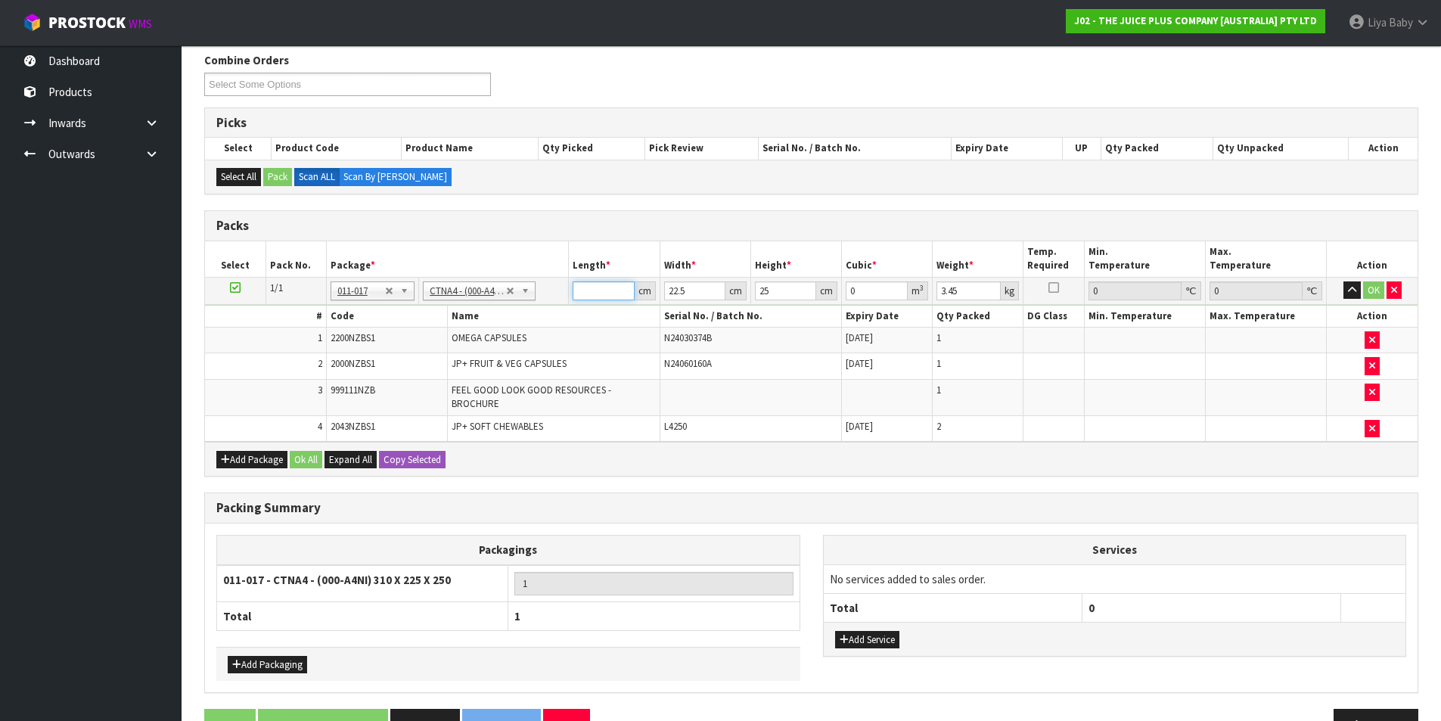
type input "0.001125"
type input "24"
type input "0.0135"
type input "24"
click at [697, 293] on input "22.5" at bounding box center [694, 290] width 61 height 19
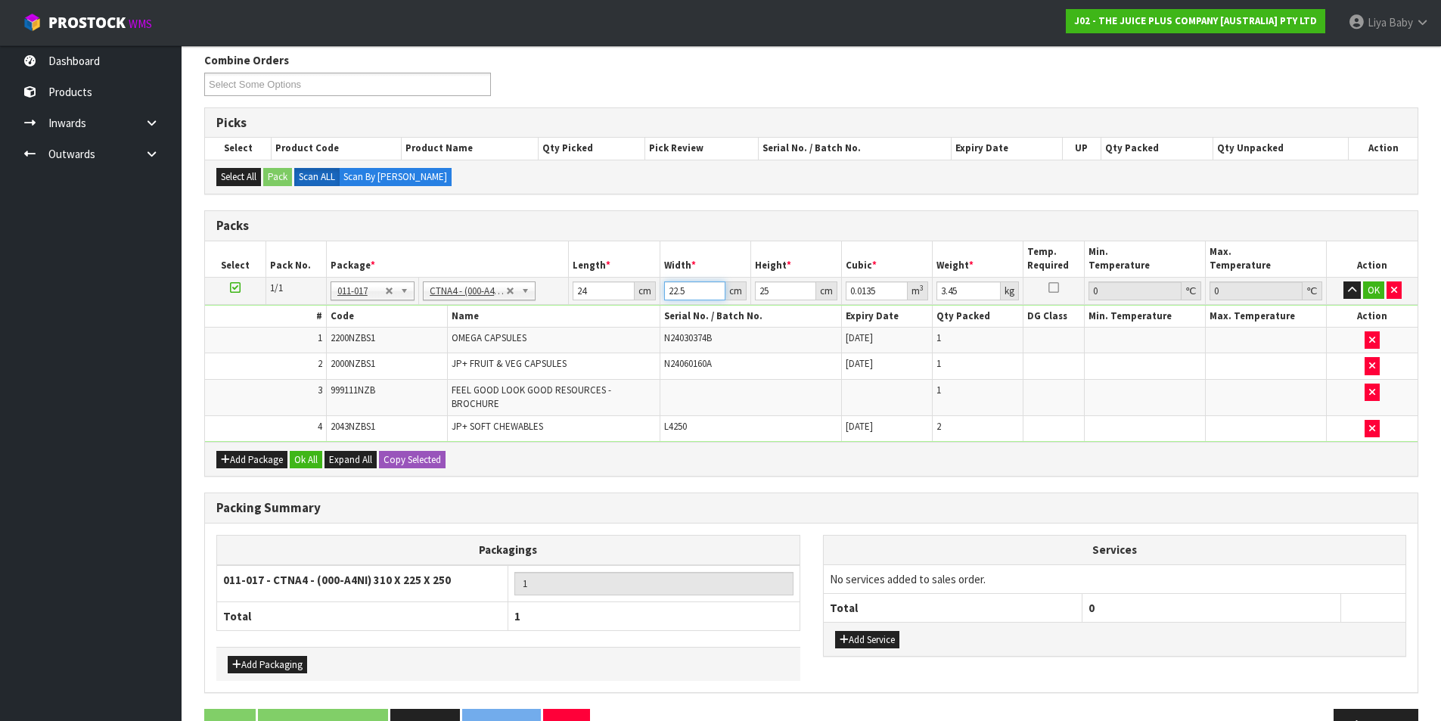
type input "22"
type input "0.0132"
type input "2"
type input "0.0012"
type input "0"
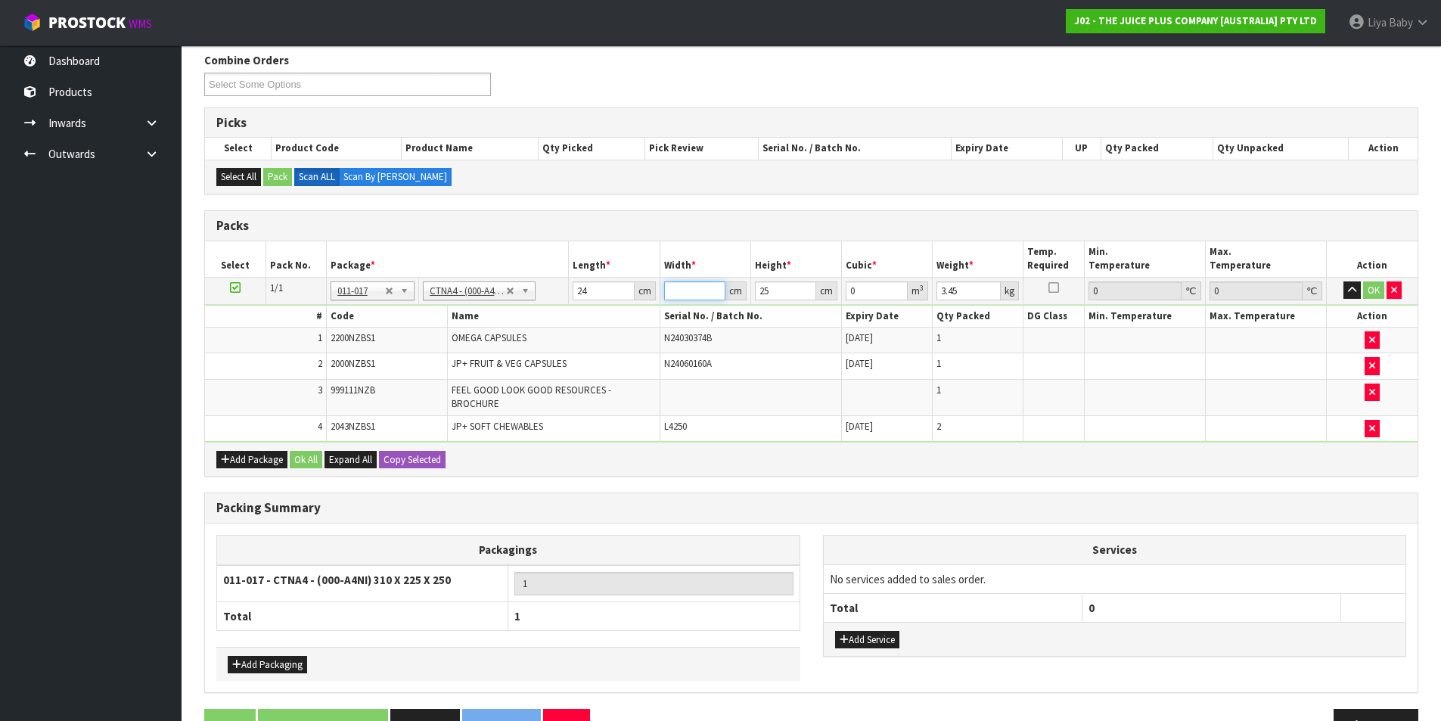
type input "3"
type input "0.0018"
type input "32"
type input "0.0192"
type input "32"
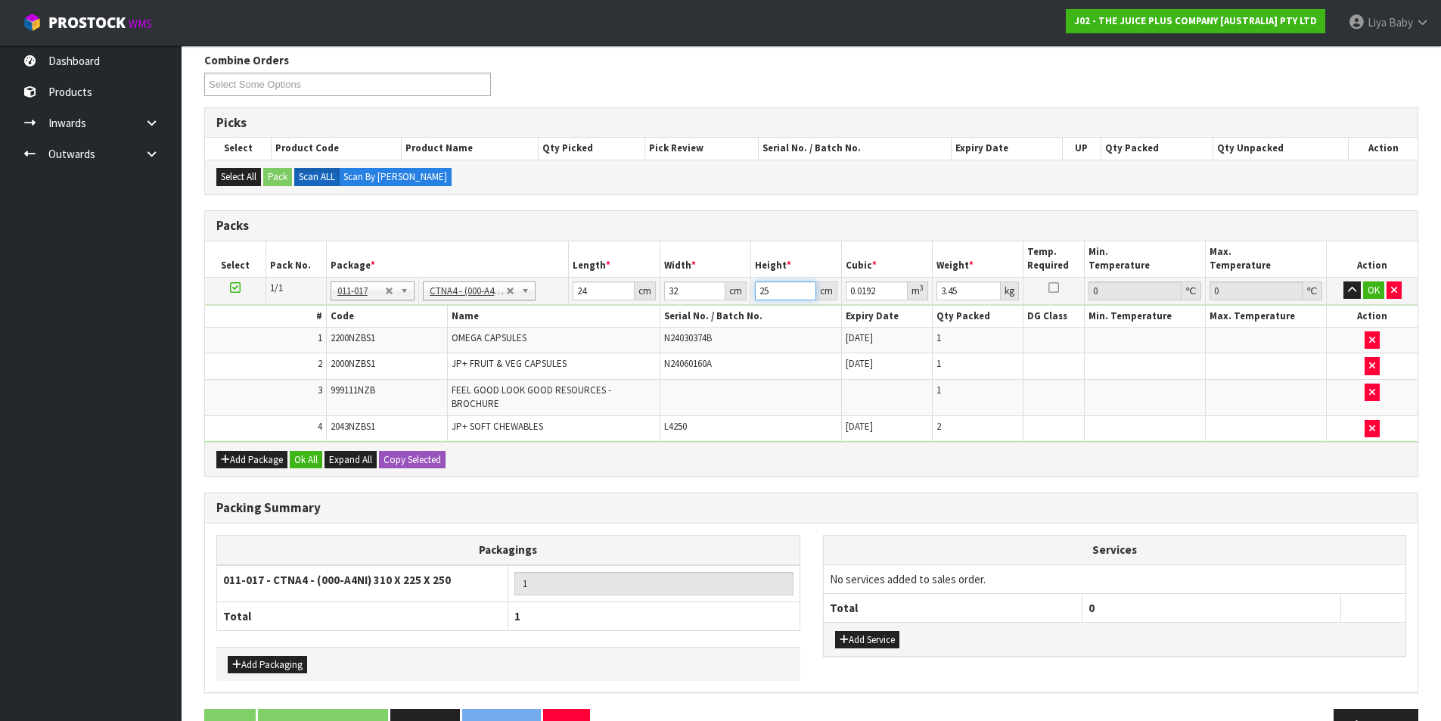
click at [780, 292] on input "25" at bounding box center [785, 290] width 61 height 19
type input "2"
type input "0.001536"
type input "0"
type input "2"
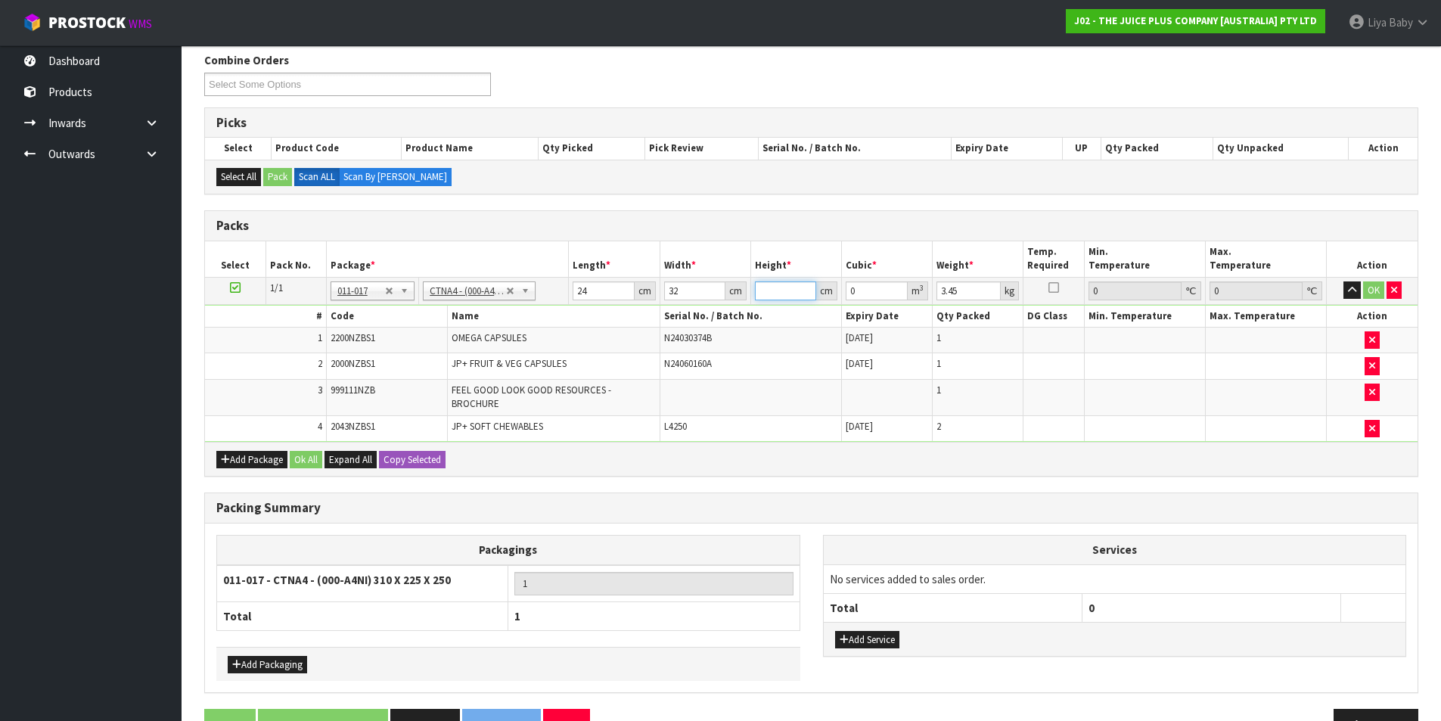
type input "0.001536"
type input "27"
type input "0.020736"
type input "27"
click at [961, 283] on input "3.45" at bounding box center [968, 290] width 64 height 19
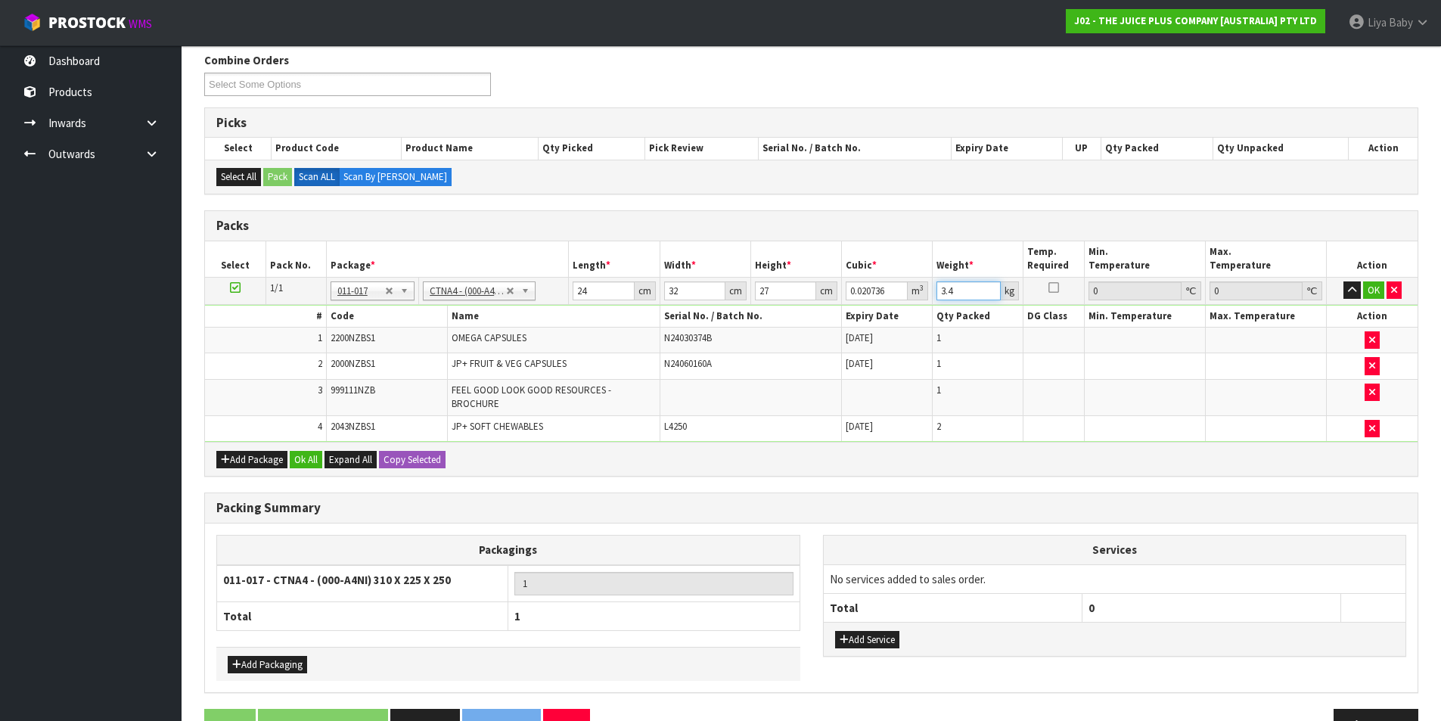
type input "3"
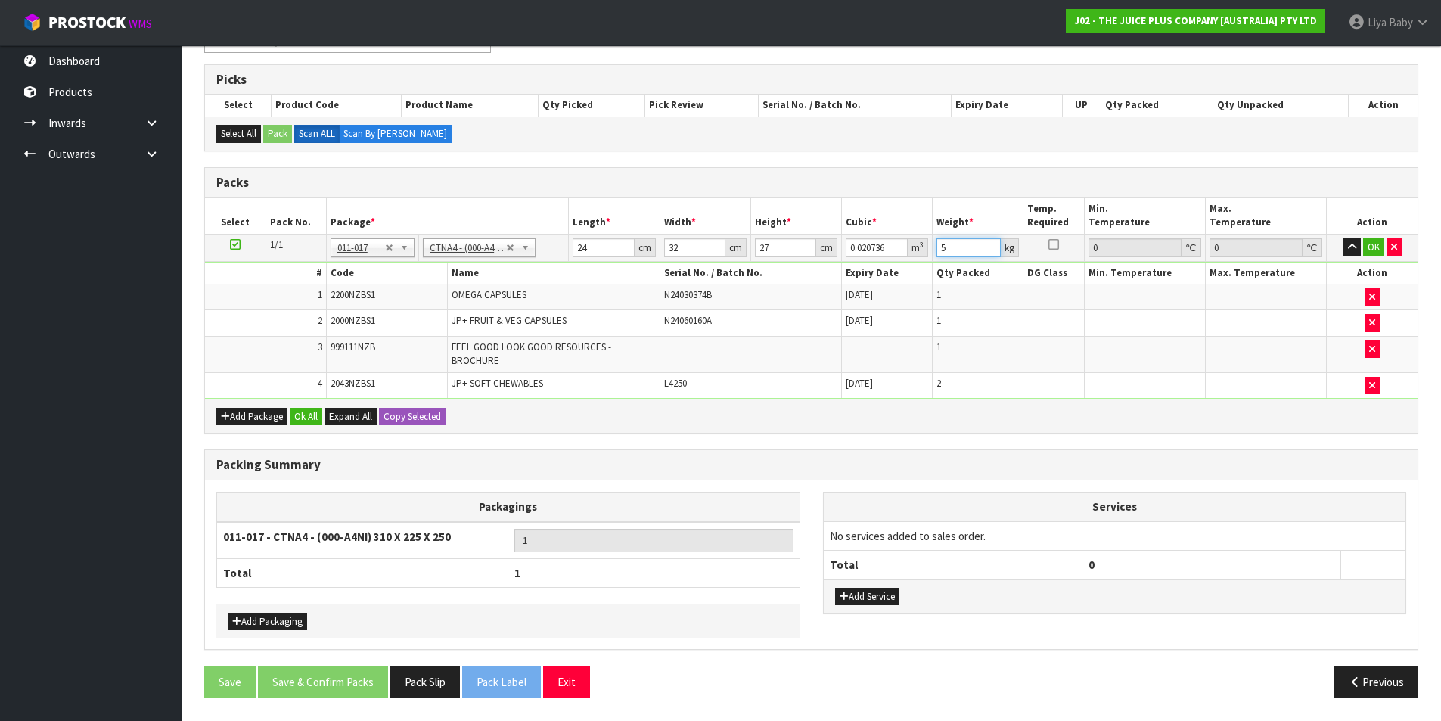
type input "5"
click at [300, 406] on div "Add Package Ok All Expand All Copy Selected" at bounding box center [811, 416] width 1212 height 34
click at [308, 413] on button "Ok All" at bounding box center [306, 417] width 33 height 18
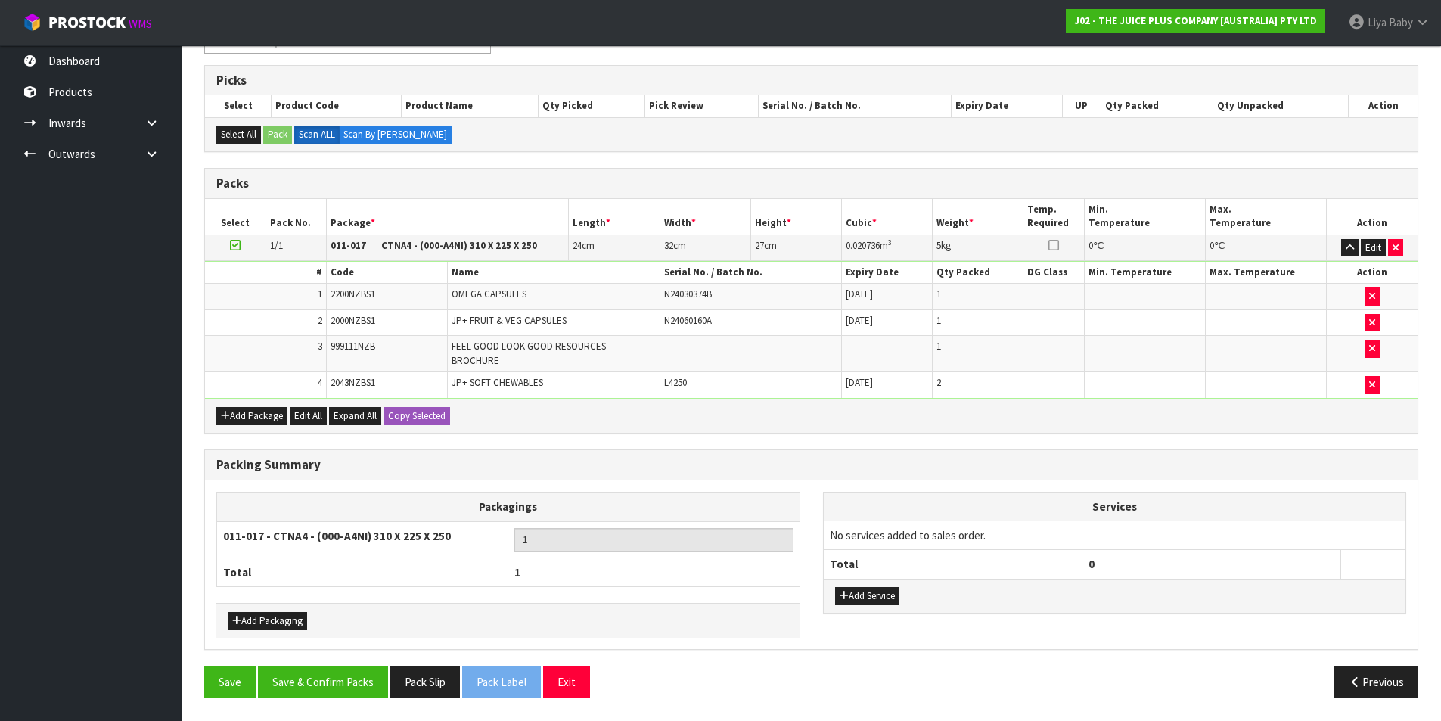
scroll to position [289, 0]
click at [331, 685] on button "Save & Confirm Packs" at bounding box center [323, 682] width 130 height 33
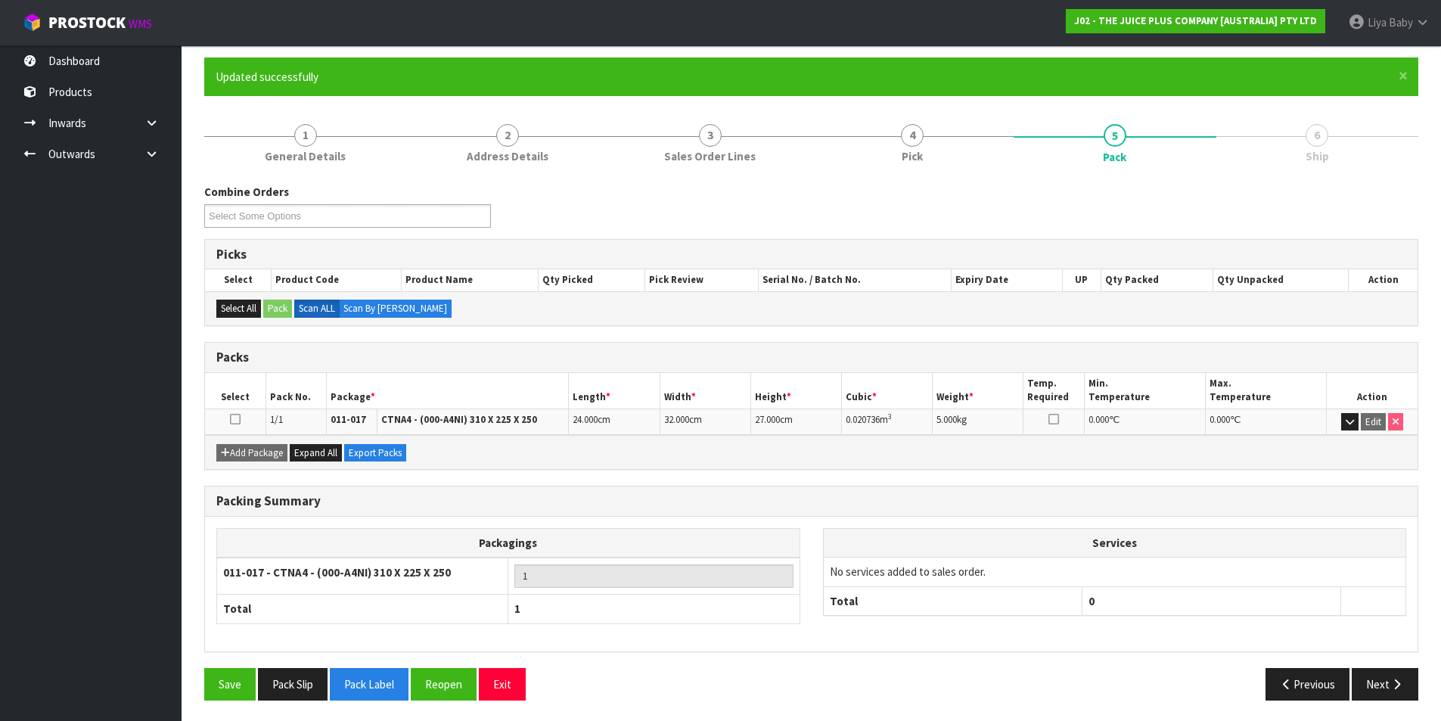
scroll to position [117, 0]
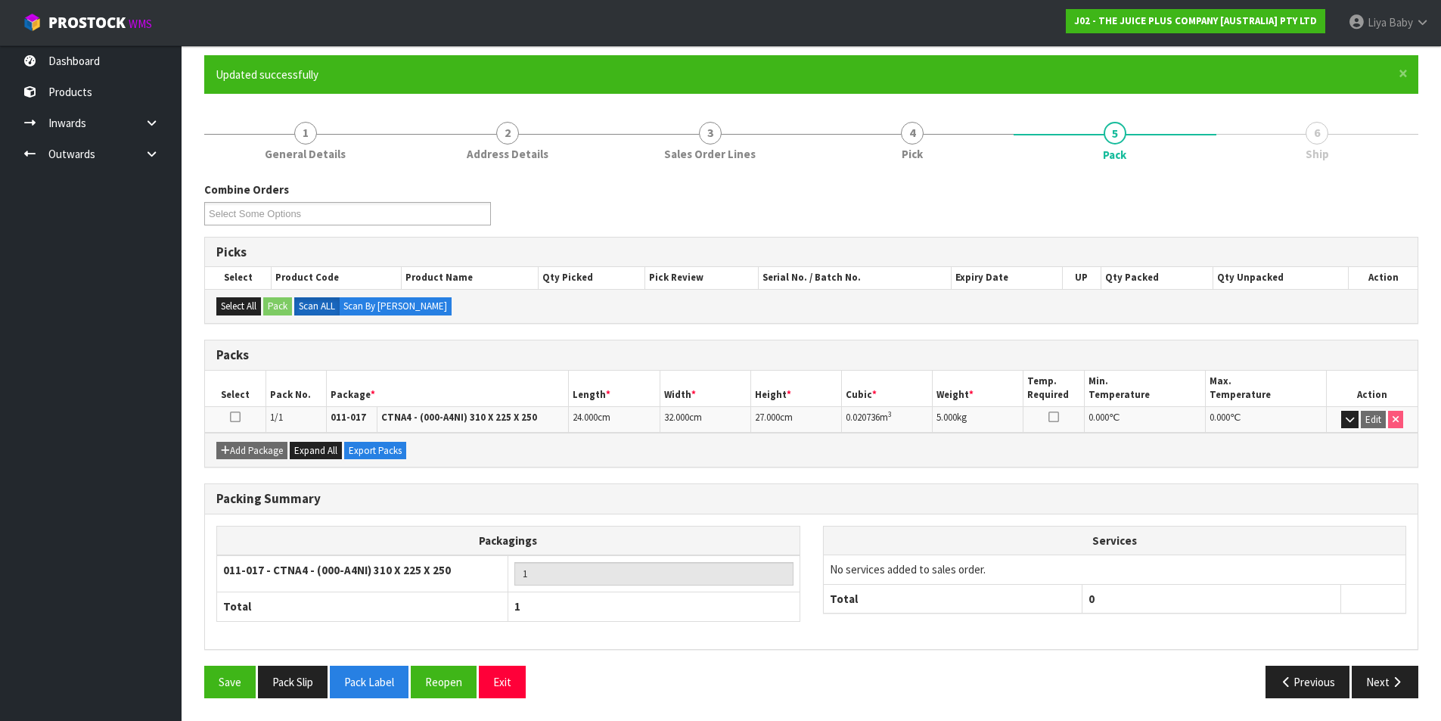
click at [231, 417] on icon at bounding box center [235, 417] width 11 height 1
click at [1394, 678] on icon "button" at bounding box center [1396, 681] width 14 height 11
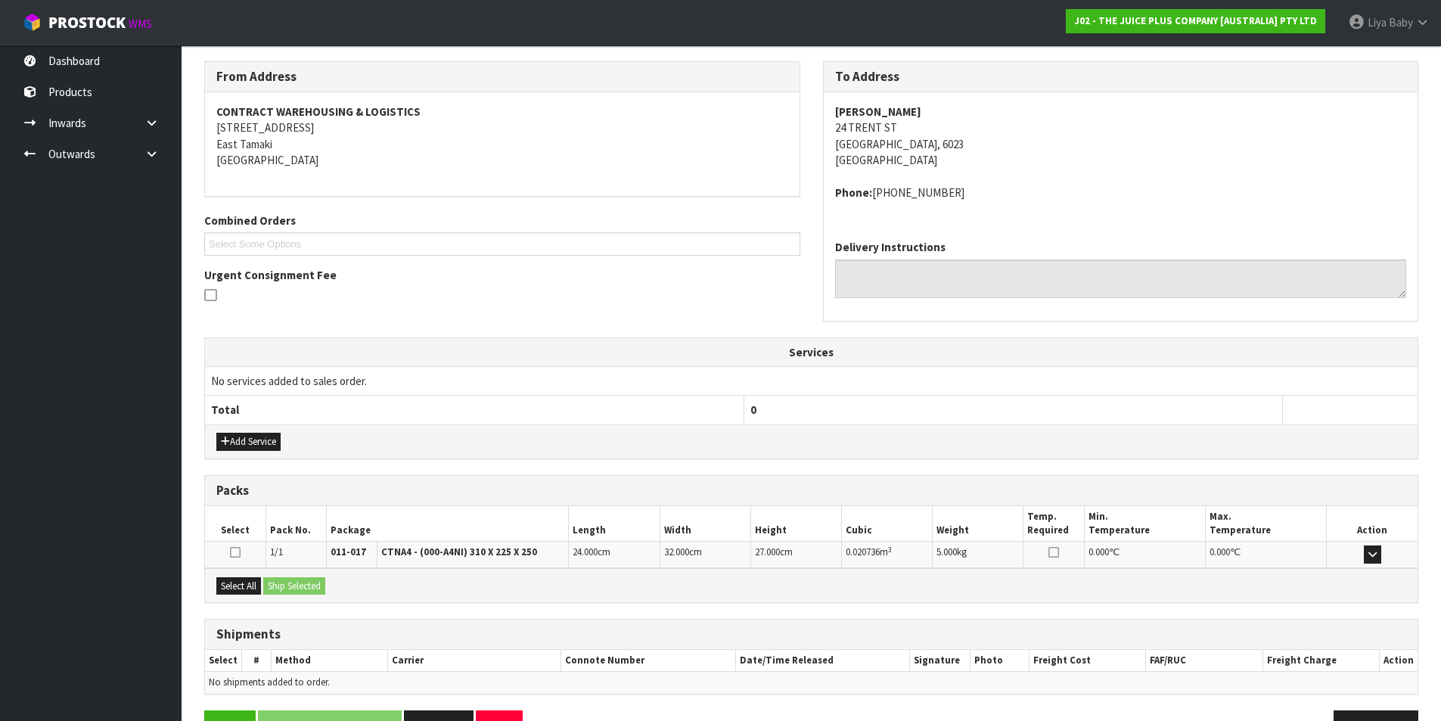
scroll to position [282, 0]
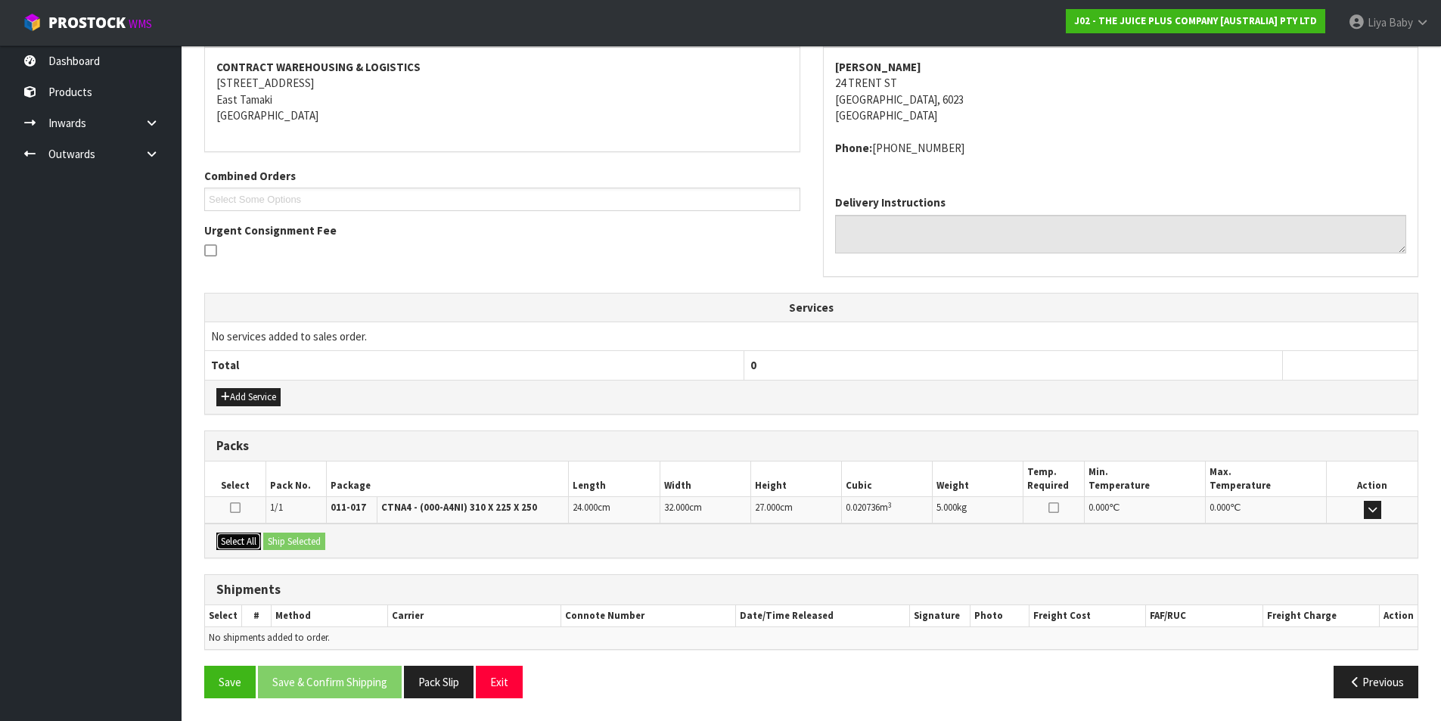
click at [239, 535] on button "Select All" at bounding box center [238, 541] width 45 height 18
click at [278, 540] on button "Ship Selected" at bounding box center [294, 541] width 62 height 18
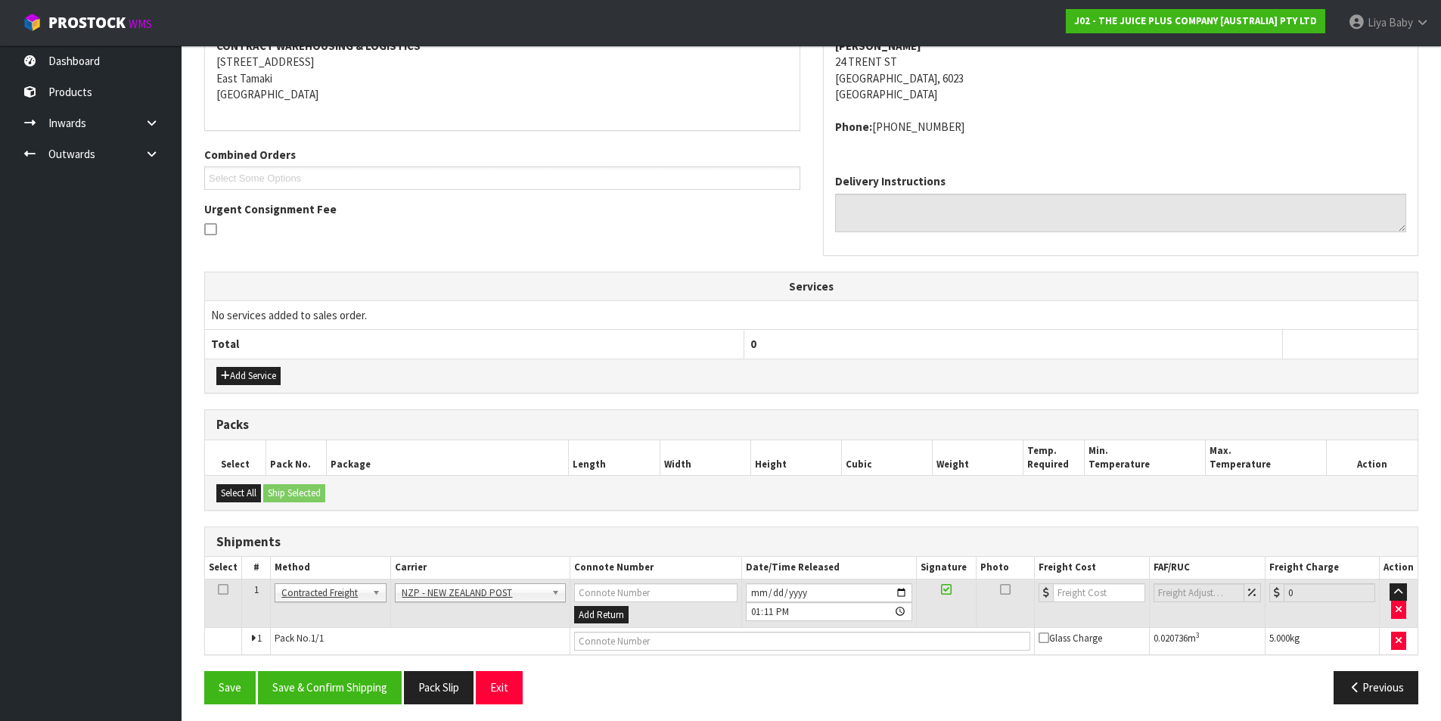
scroll to position [309, 0]
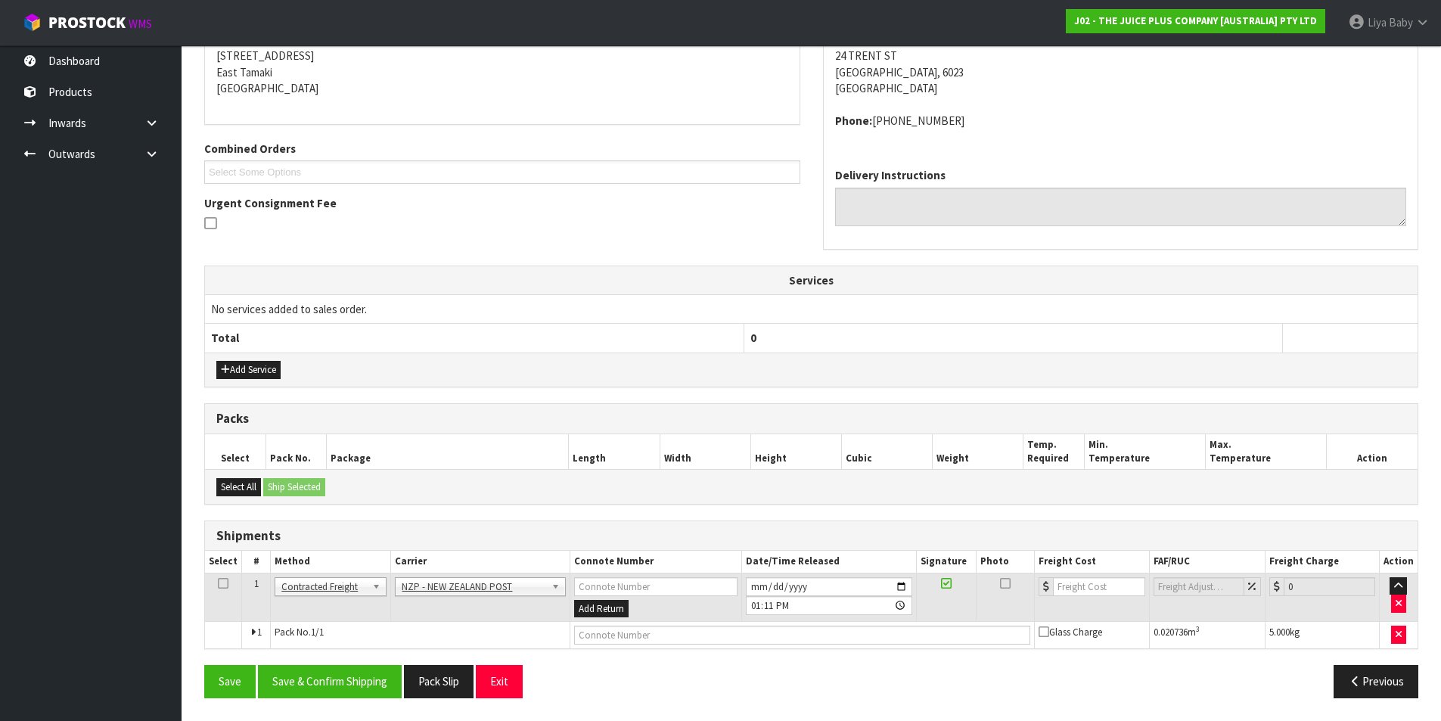
click at [219, 584] on icon at bounding box center [223, 583] width 11 height 1
click at [321, 675] on button "Save & Confirm Shipping" at bounding box center [330, 681] width 144 height 33
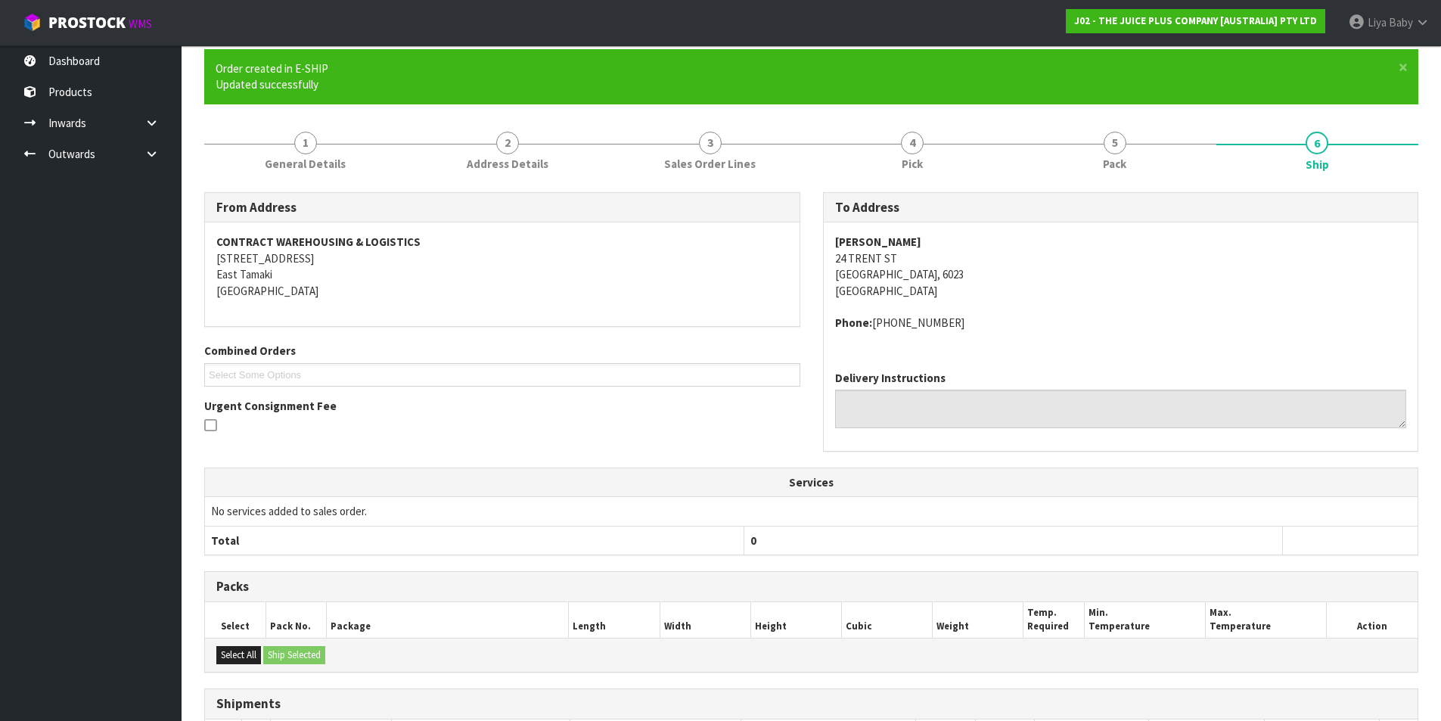
scroll to position [287, 0]
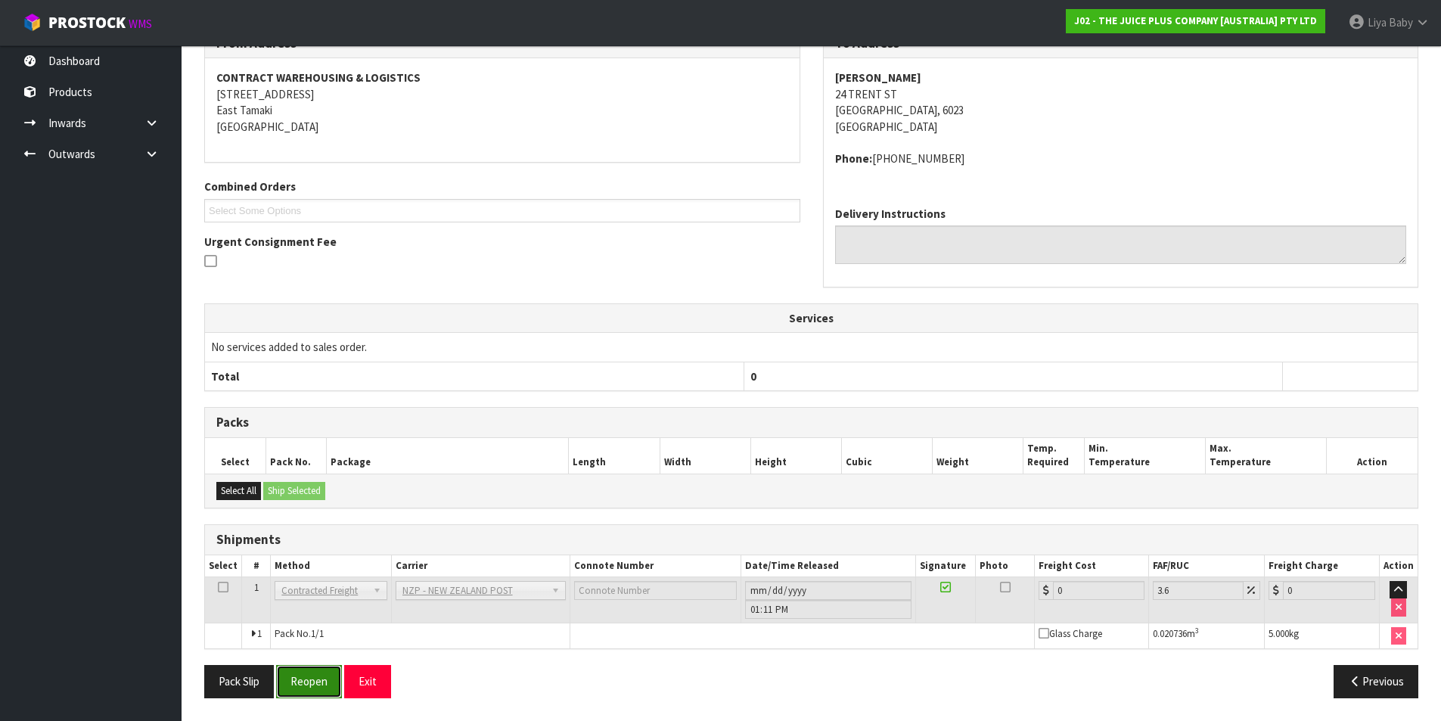
click at [303, 676] on button "Reopen" at bounding box center [309, 681] width 66 height 33
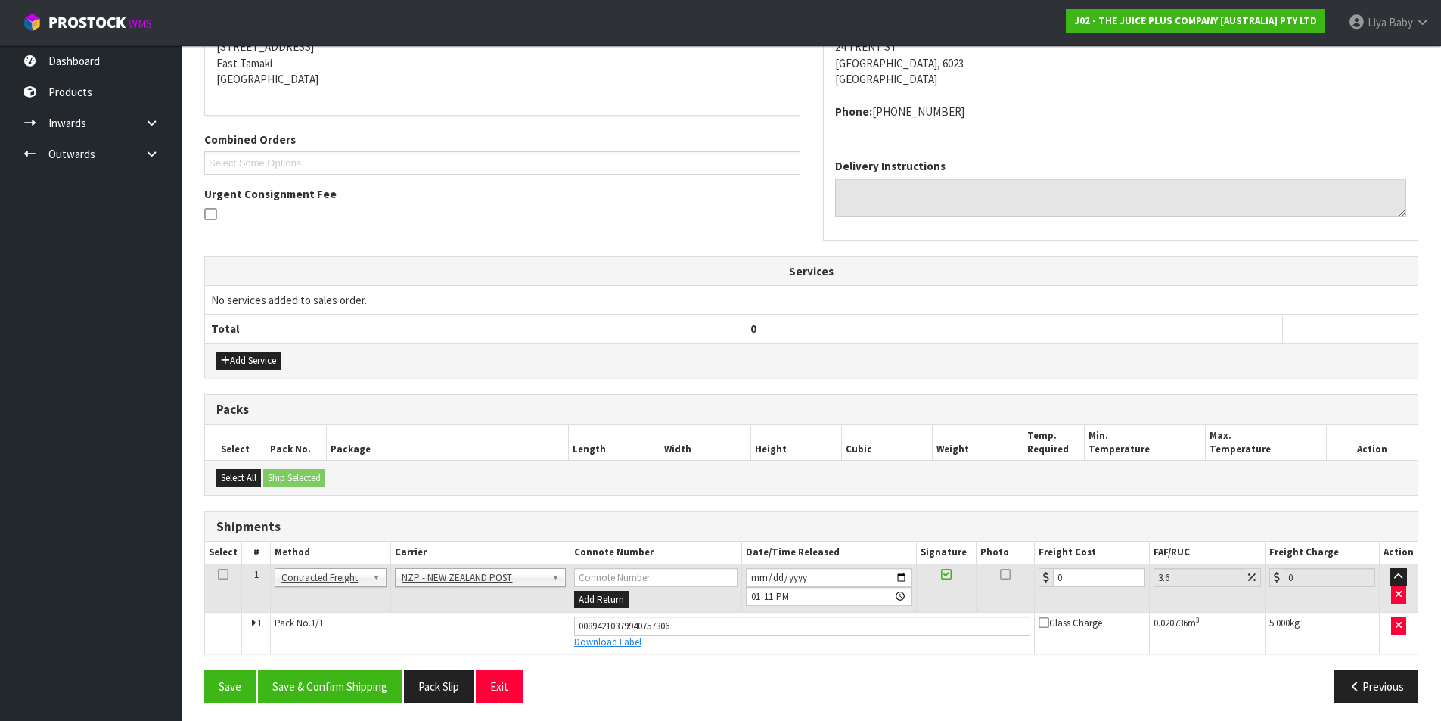
scroll to position [323, 0]
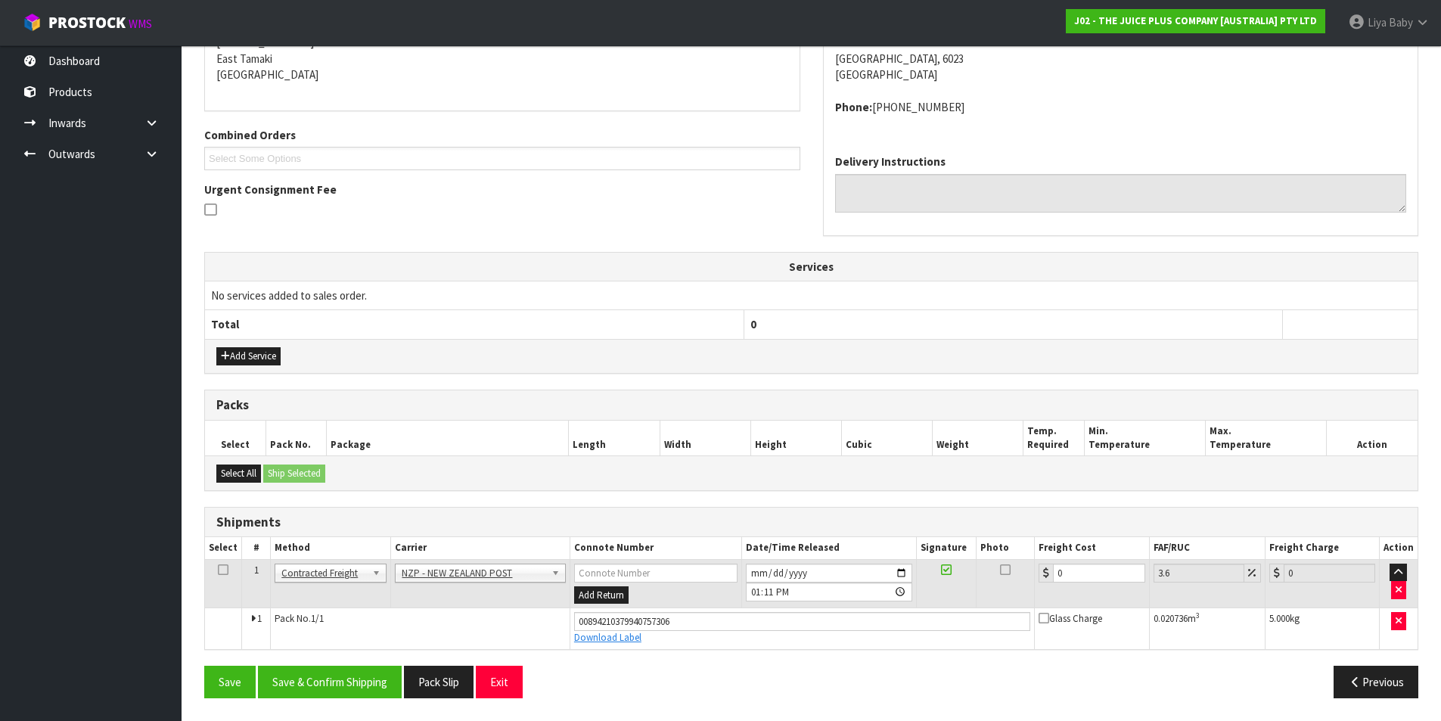
click at [224, 570] on icon at bounding box center [223, 570] width 11 height 1
click at [1081, 576] on input "0" at bounding box center [1099, 572] width 92 height 19
type input "8"
type input "8.29"
type input "8.4"
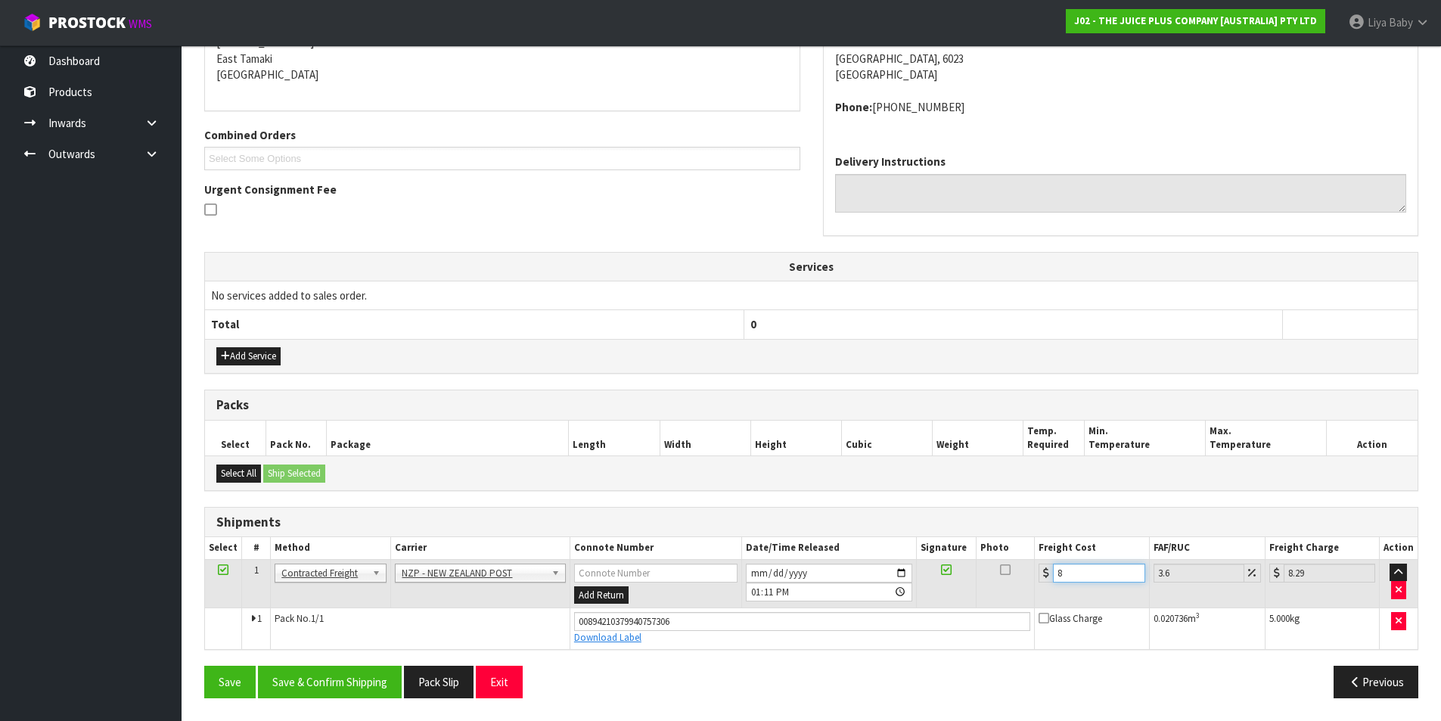
type input "8.7"
type input "8.45"
type input "8.75"
type input "8.45"
click at [319, 675] on button "Save & Confirm Shipping" at bounding box center [330, 682] width 144 height 33
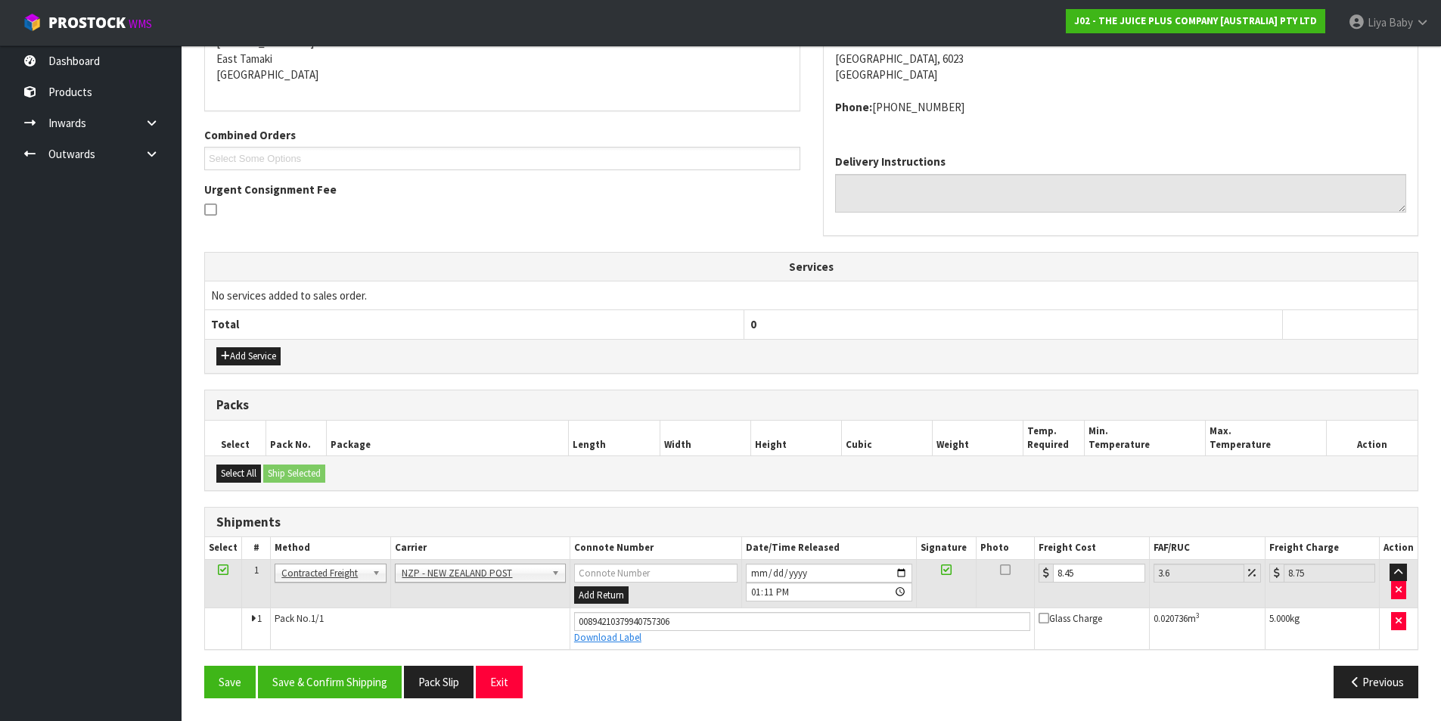
scroll to position [0, 0]
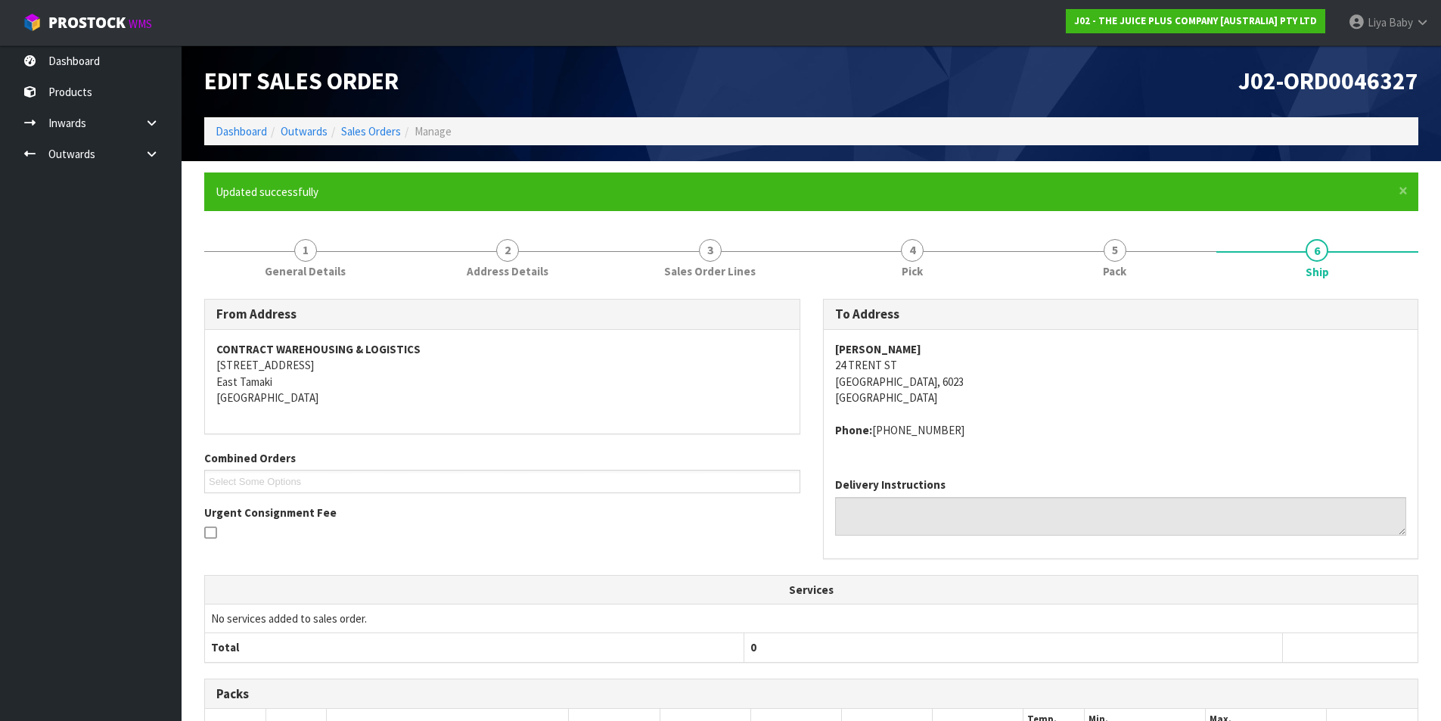
click at [363, 120] on ol "Dashboard Outwards Sales Orders Manage" at bounding box center [811, 131] width 1214 height 28
click at [370, 129] on link "Sales Orders" at bounding box center [371, 131] width 60 height 14
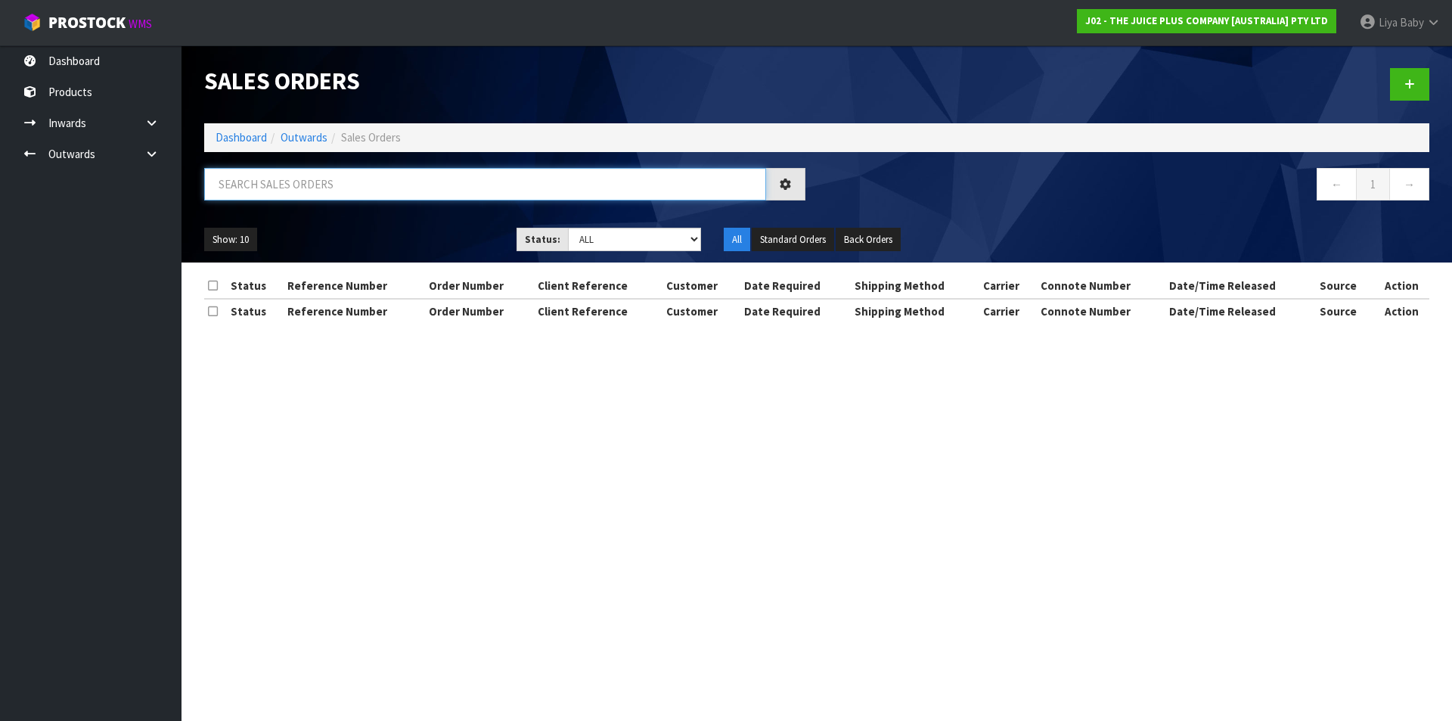
click at [338, 185] on input "text" at bounding box center [485, 184] width 562 height 33
type input "JOB-0408316"
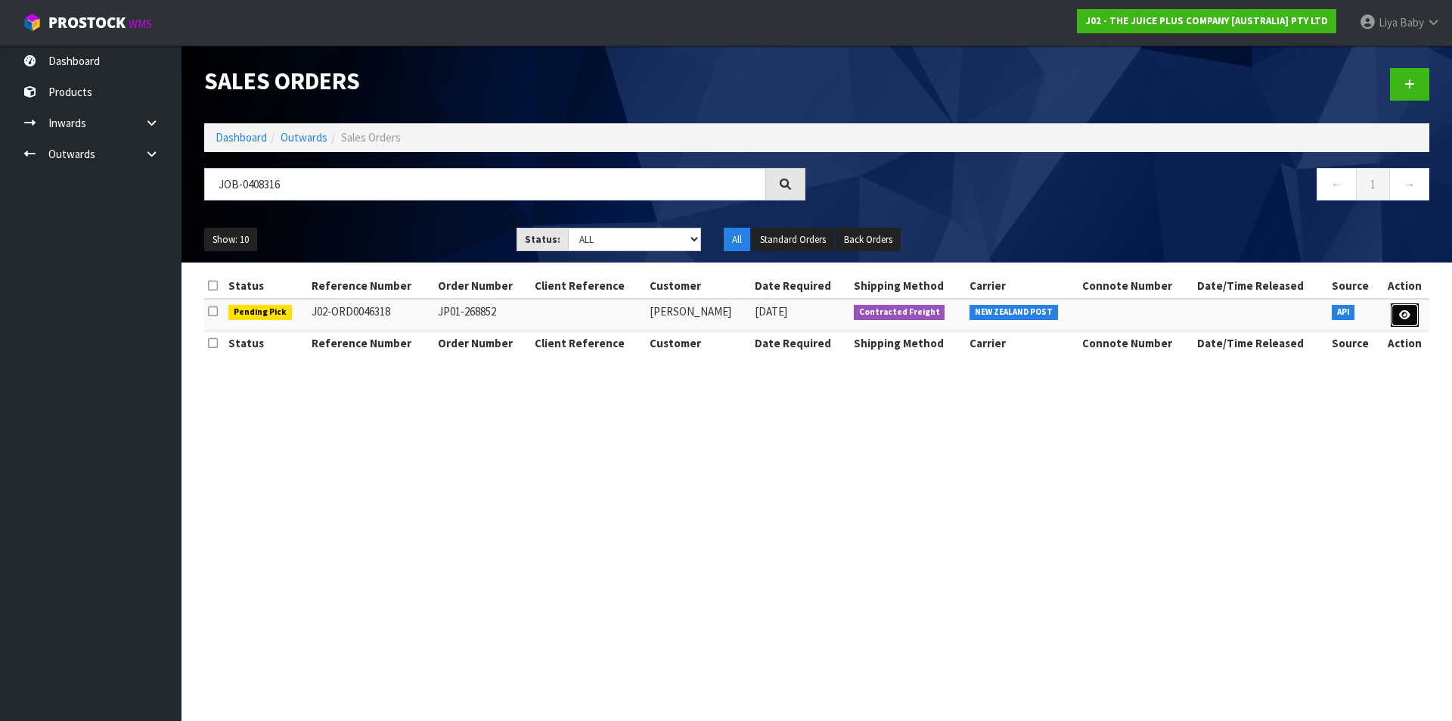
click at [1414, 309] on link at bounding box center [1405, 315] width 28 height 24
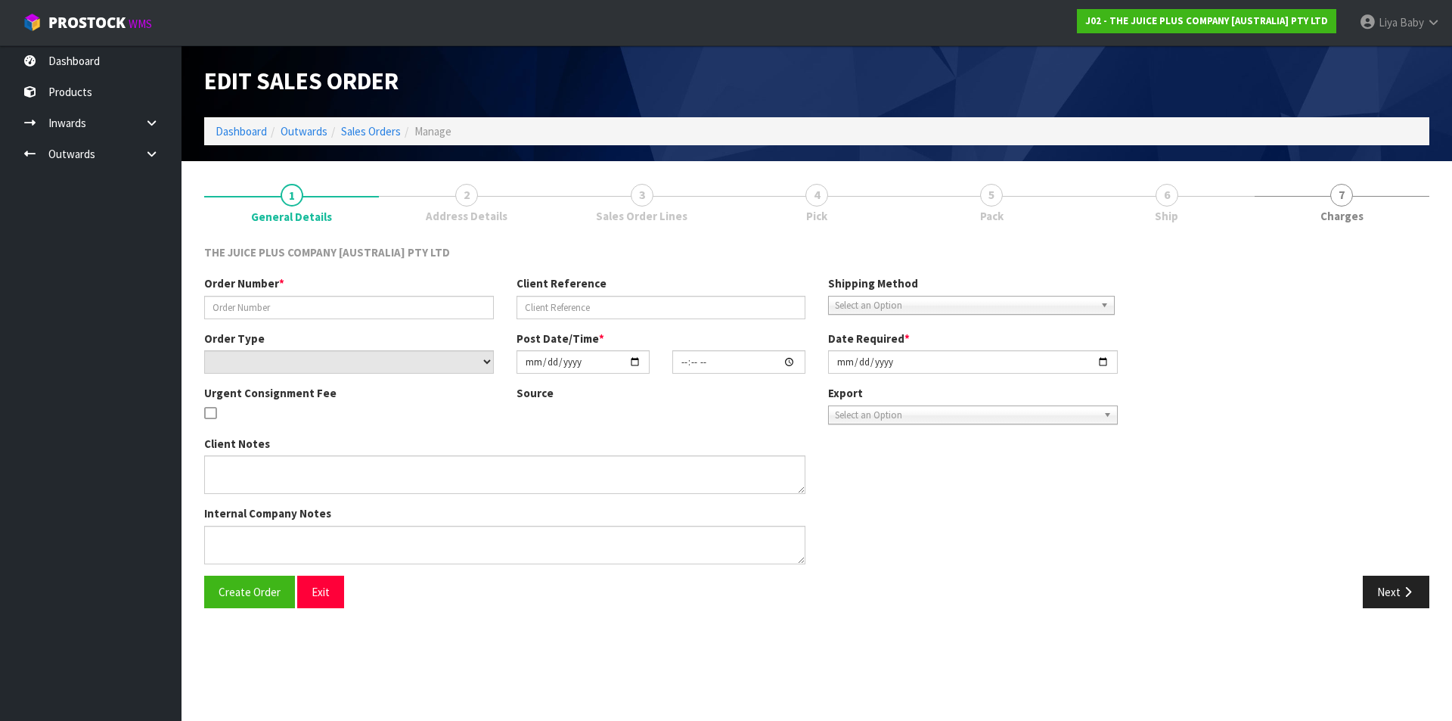
type input "JP01-268852"
select select "number:0"
type input "[DATE]"
type input "20:01:22.000"
type input "[DATE]"
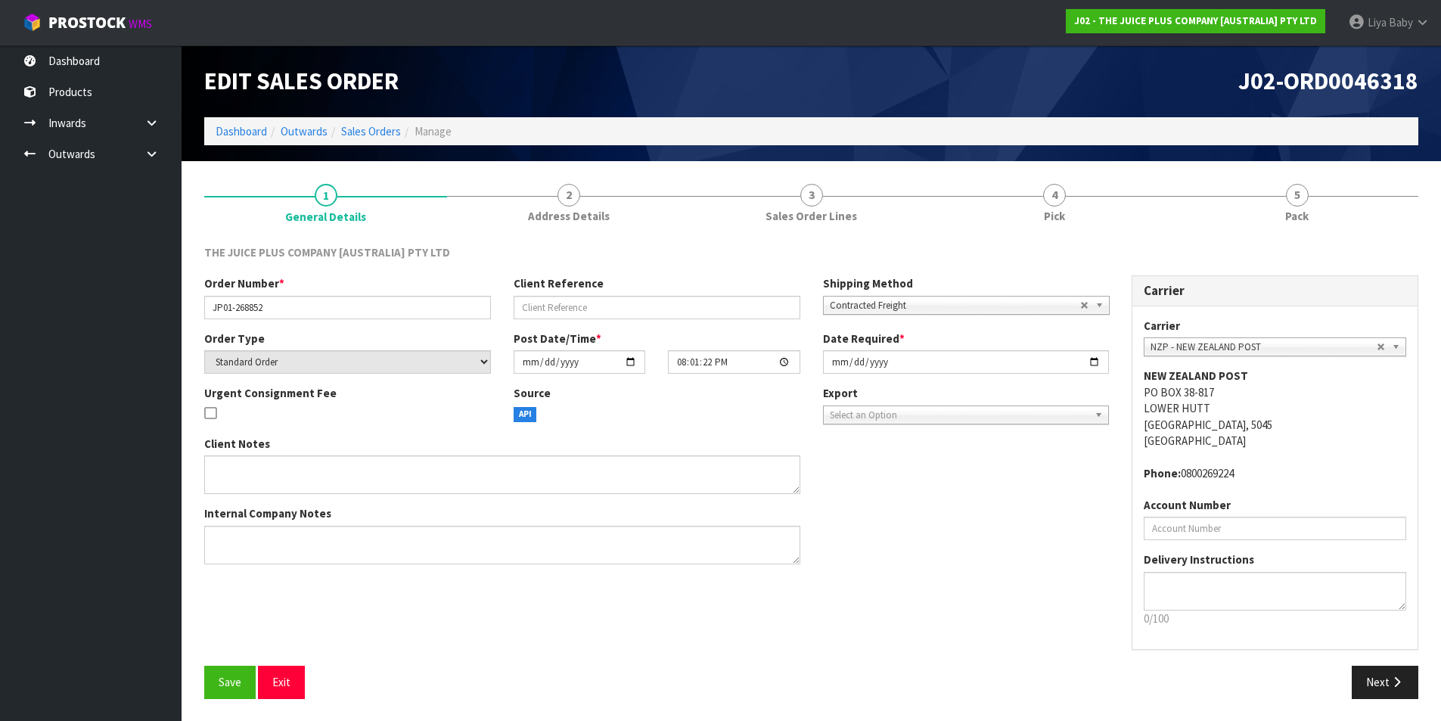
scroll to position [1, 0]
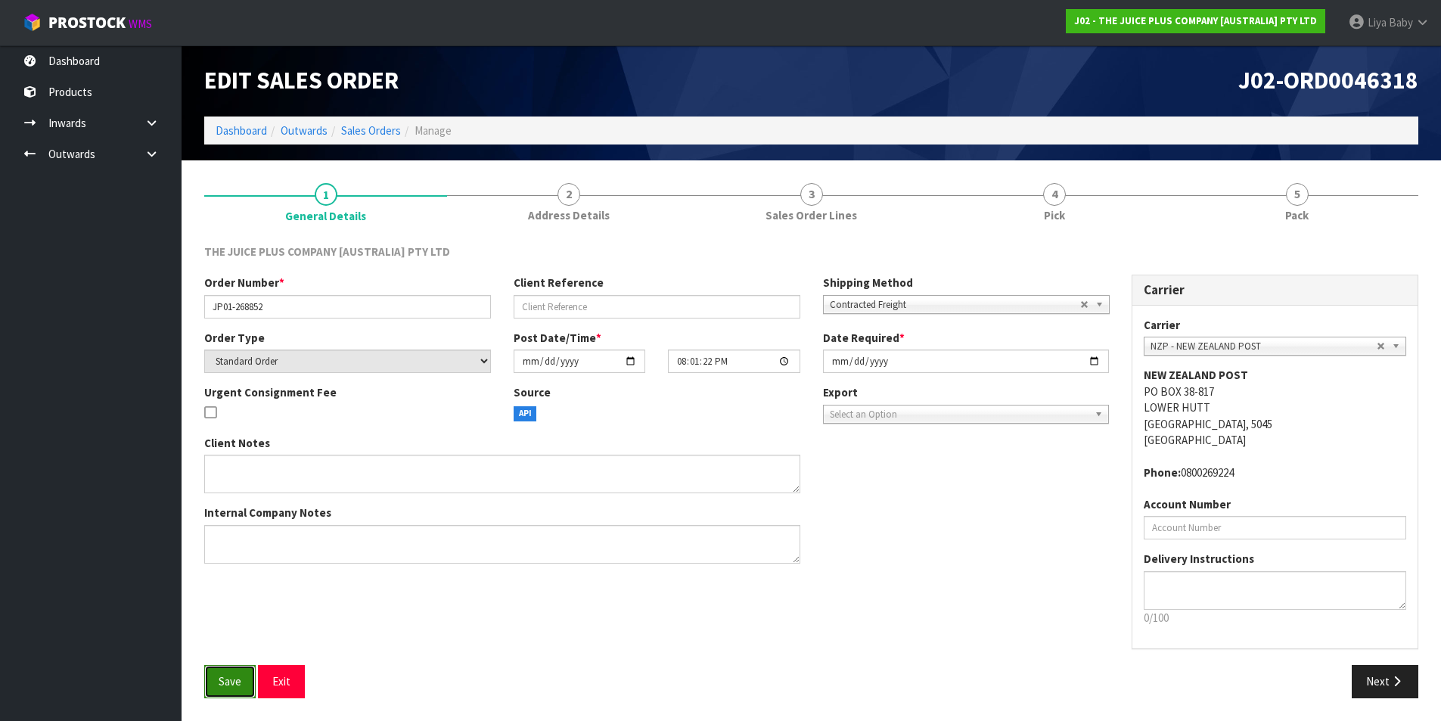
click at [243, 688] on button "Save" at bounding box center [229, 681] width 51 height 33
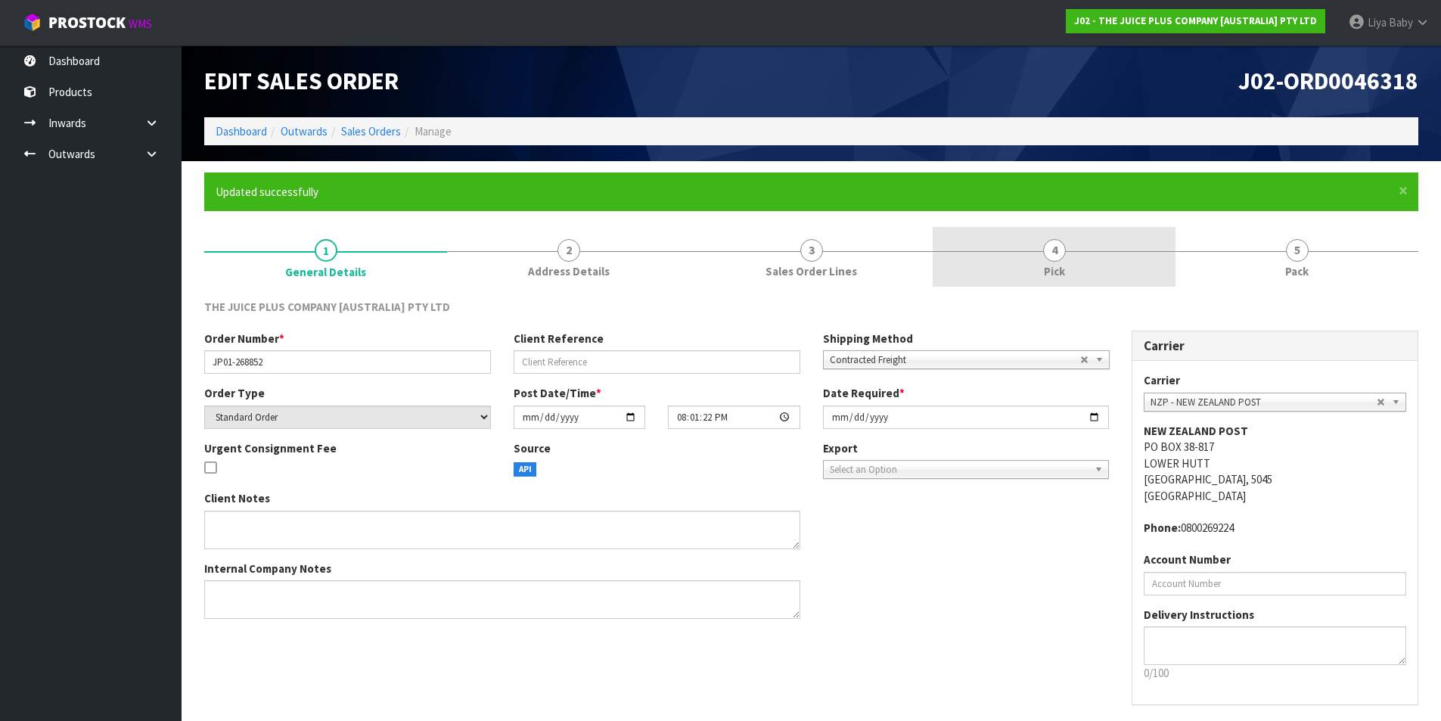
click at [1030, 278] on link "4 Pick" at bounding box center [1054, 257] width 243 height 60
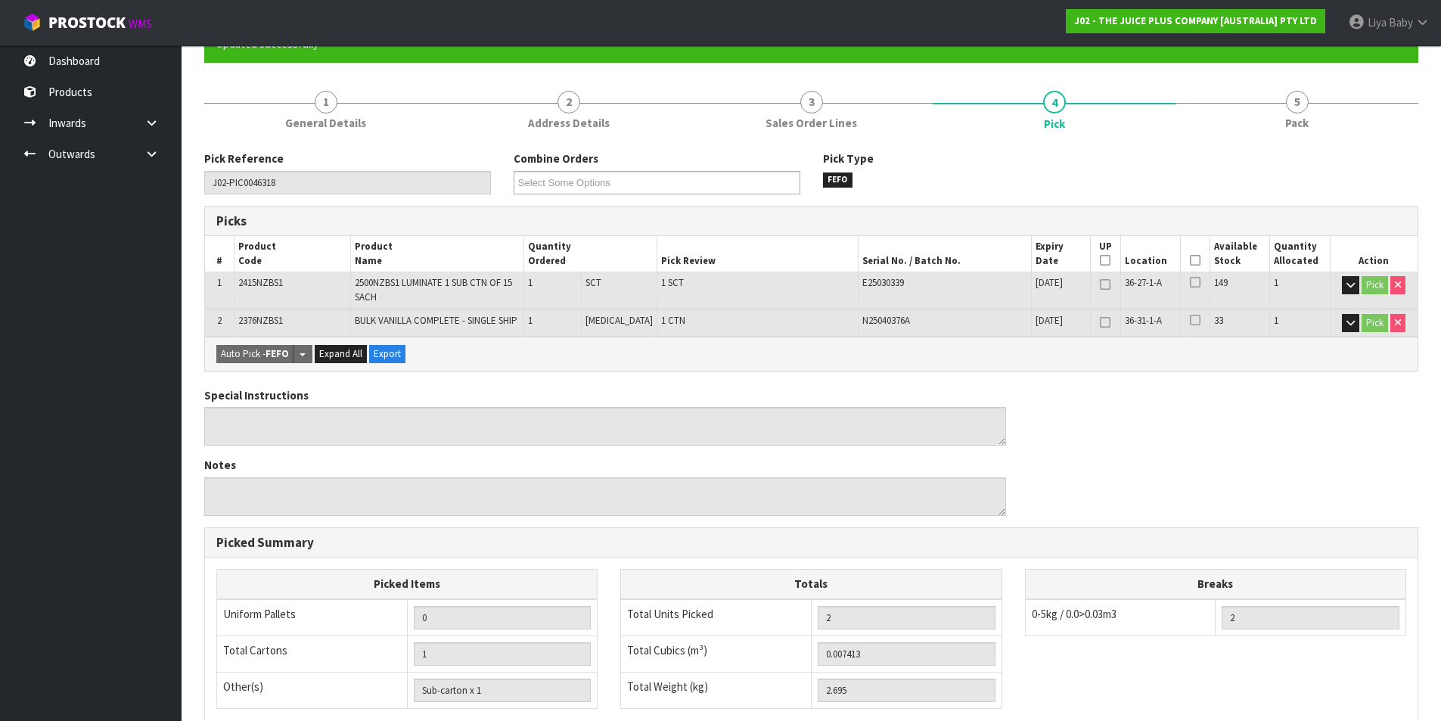
scroll to position [151, 0]
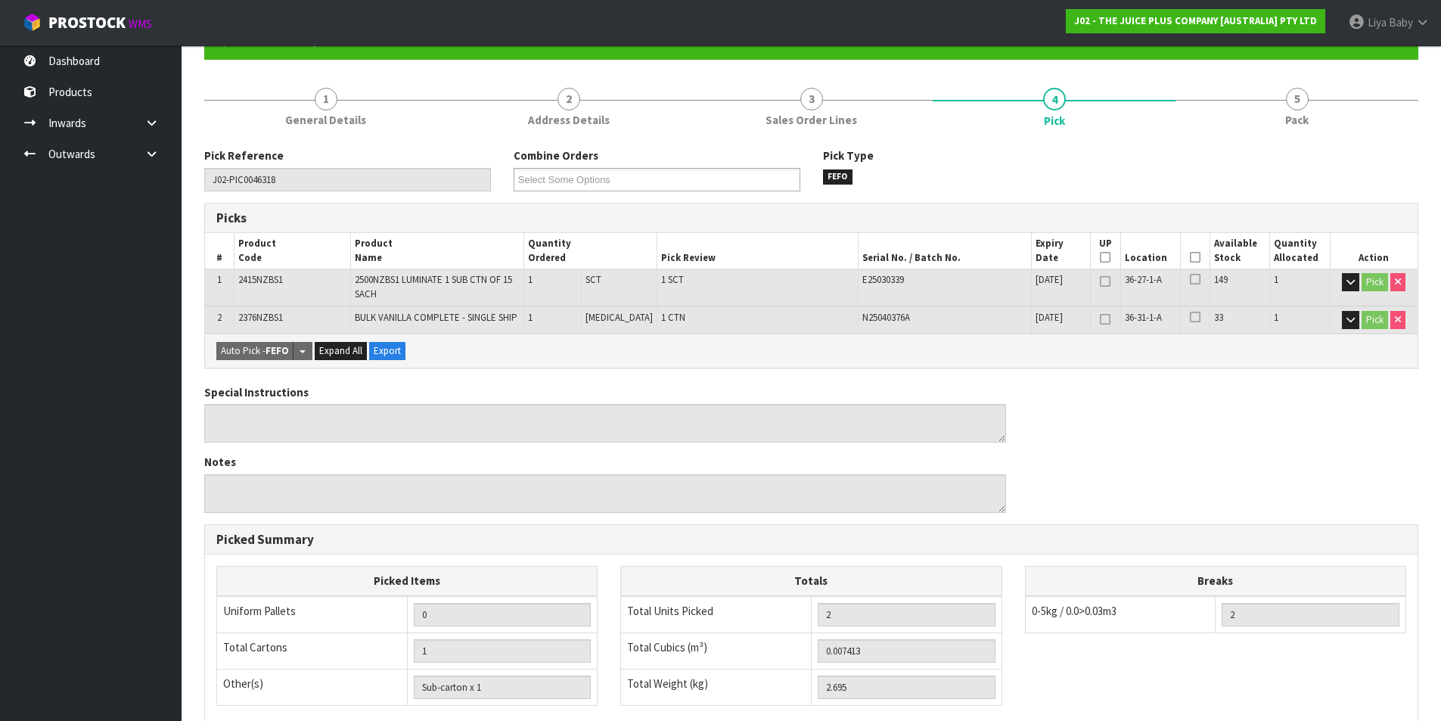
click at [1190, 258] on icon at bounding box center [1195, 257] width 11 height 1
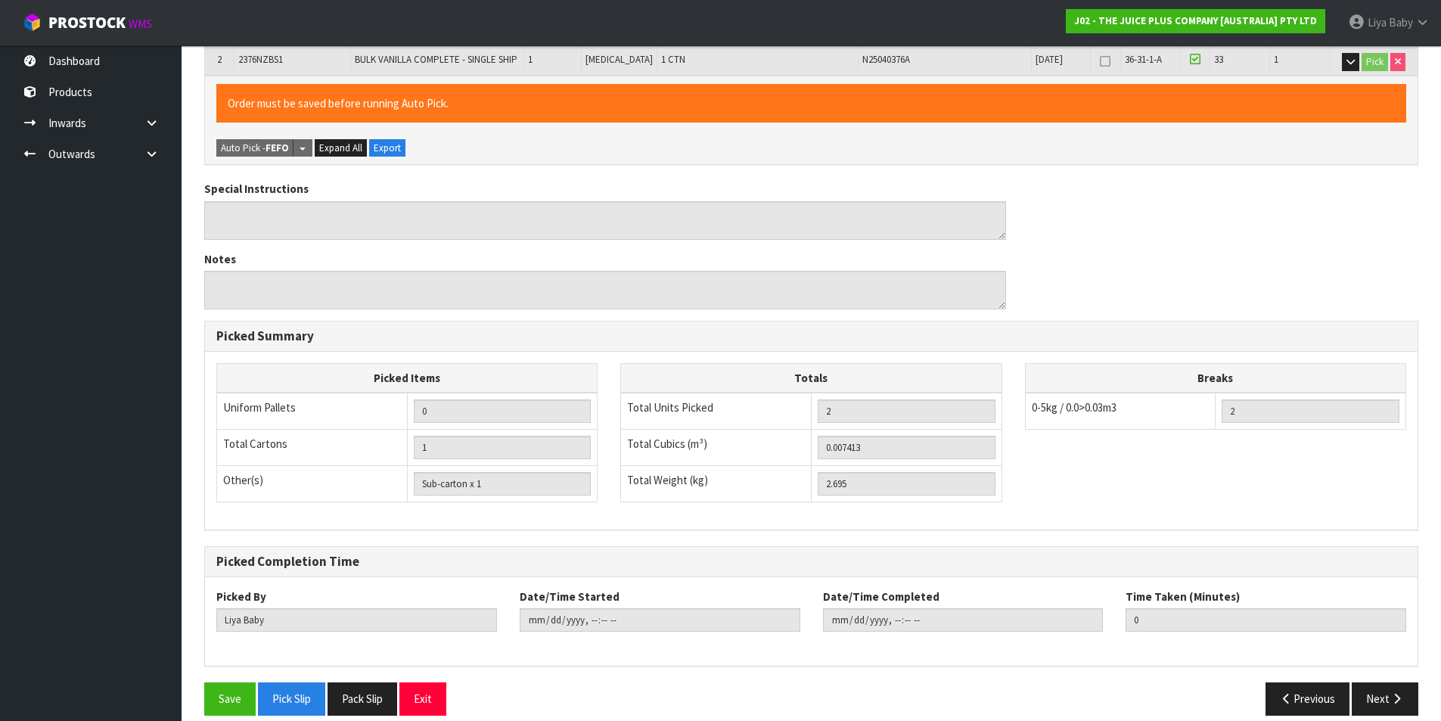
scroll to position [427, 0]
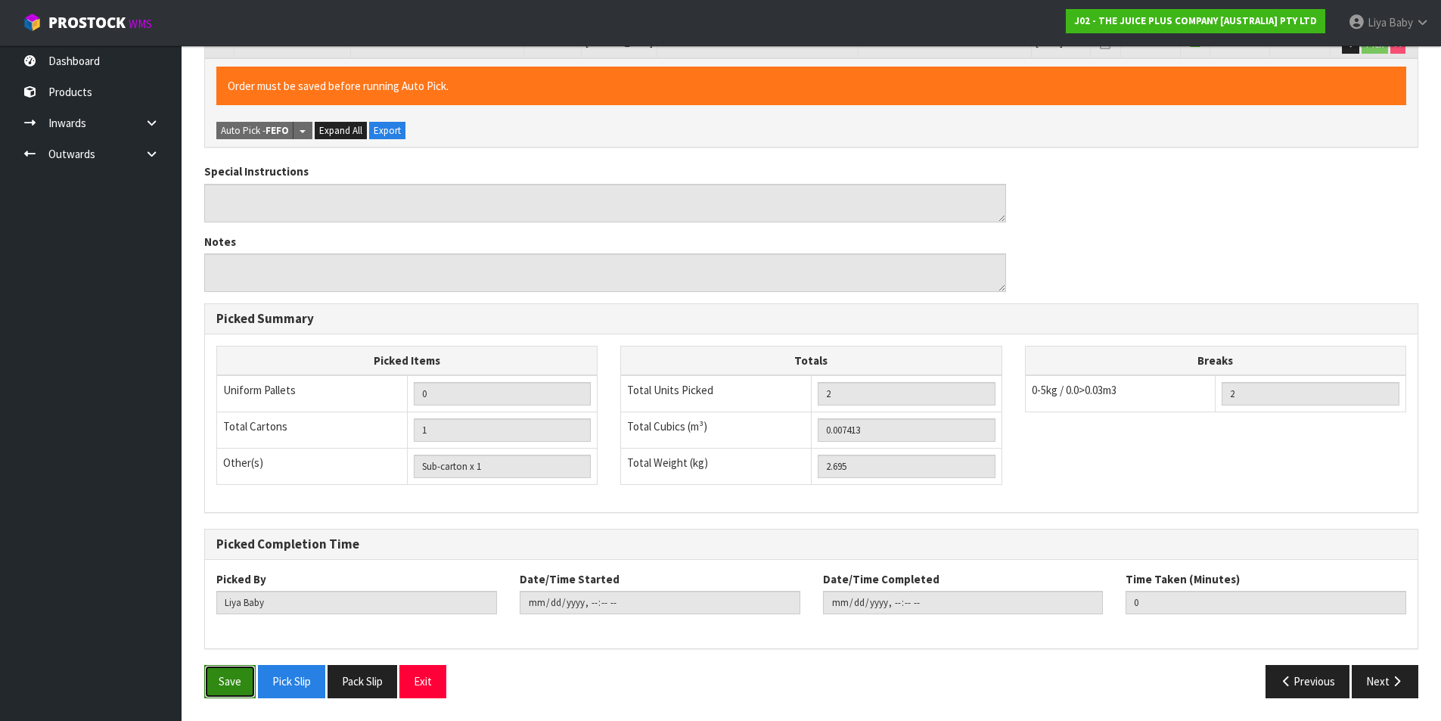
click at [241, 682] on button "Save" at bounding box center [229, 681] width 51 height 33
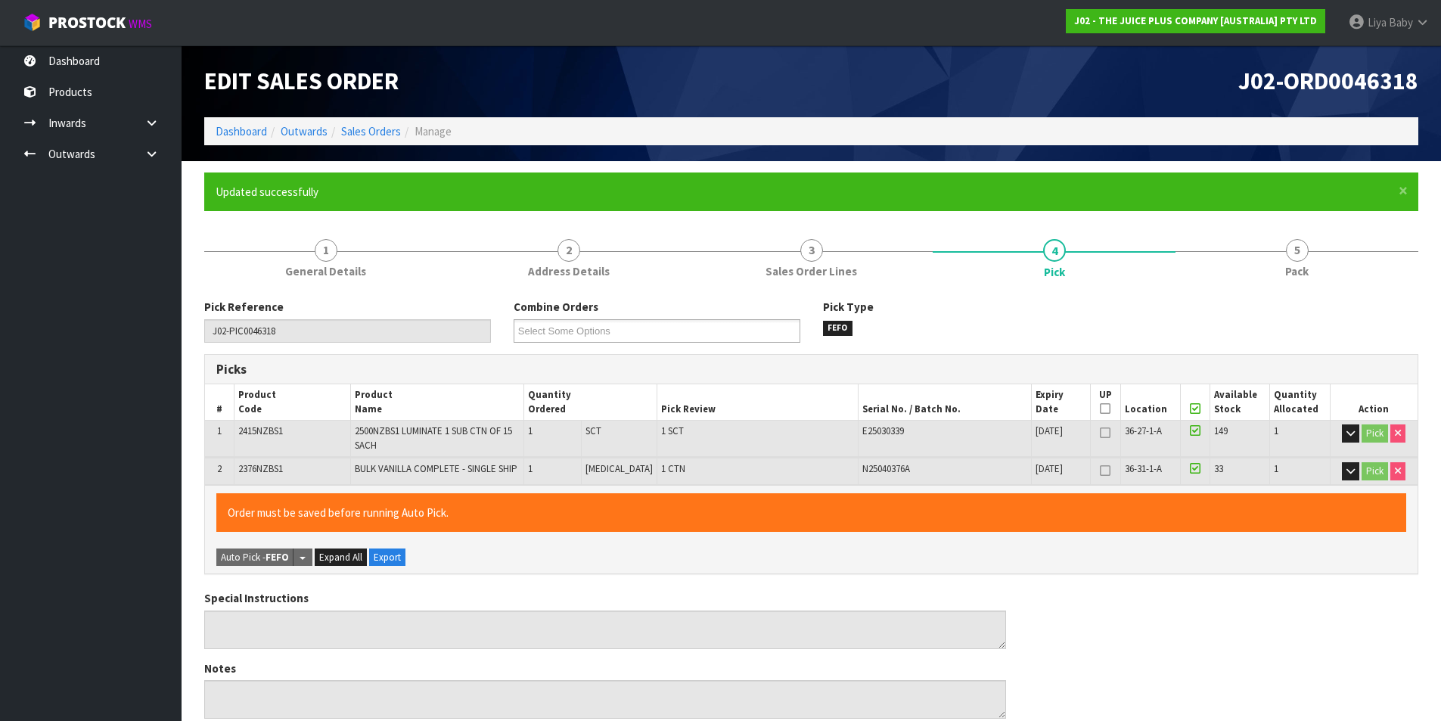
type input "[DATE]T13:22:56"
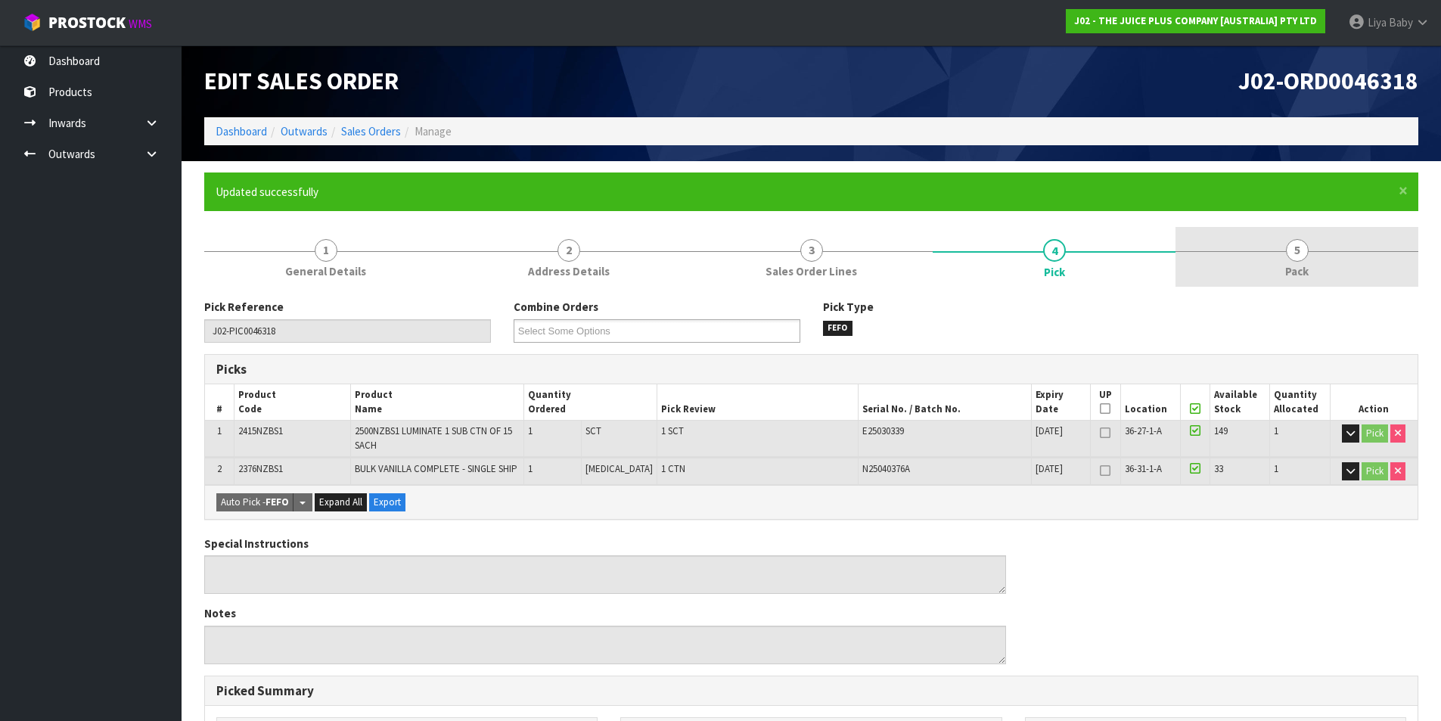
click at [1322, 264] on link "5 Pack" at bounding box center [1296, 257] width 243 height 60
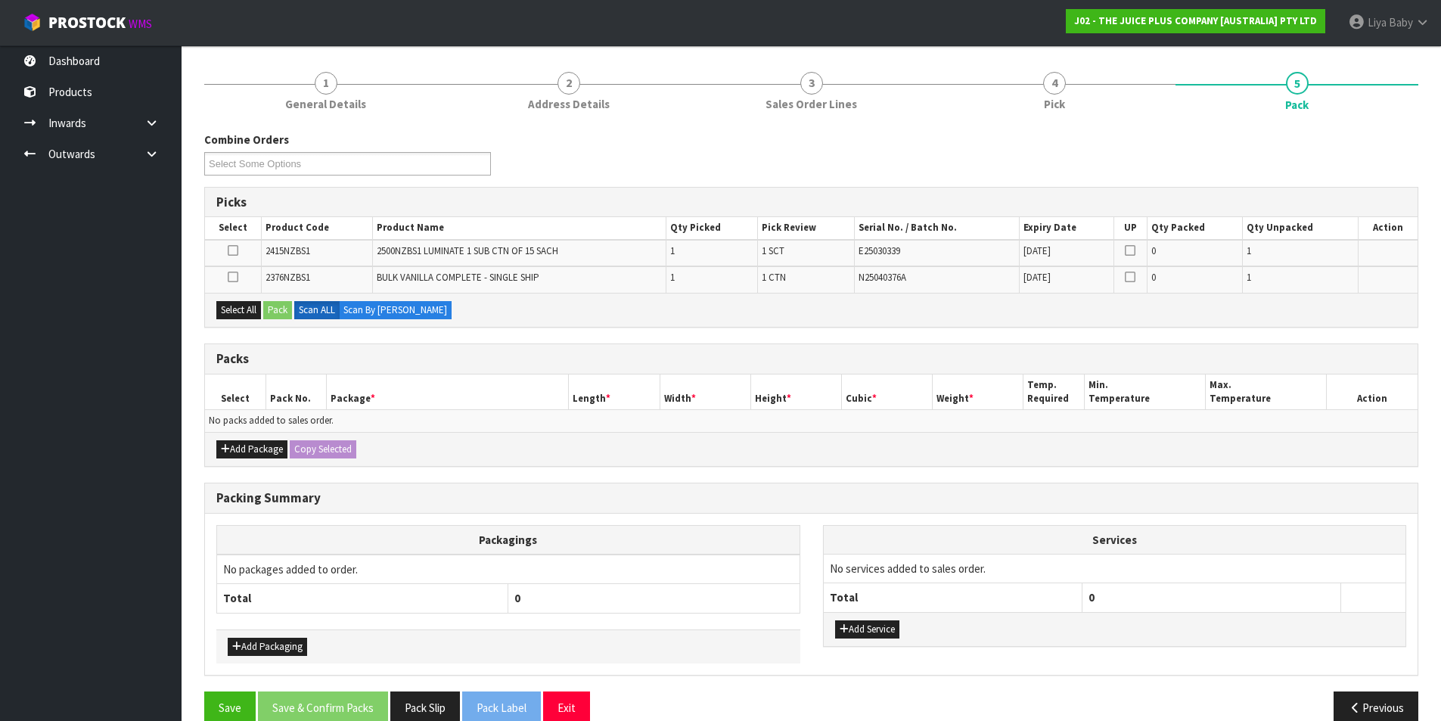
scroll to position [193, 0]
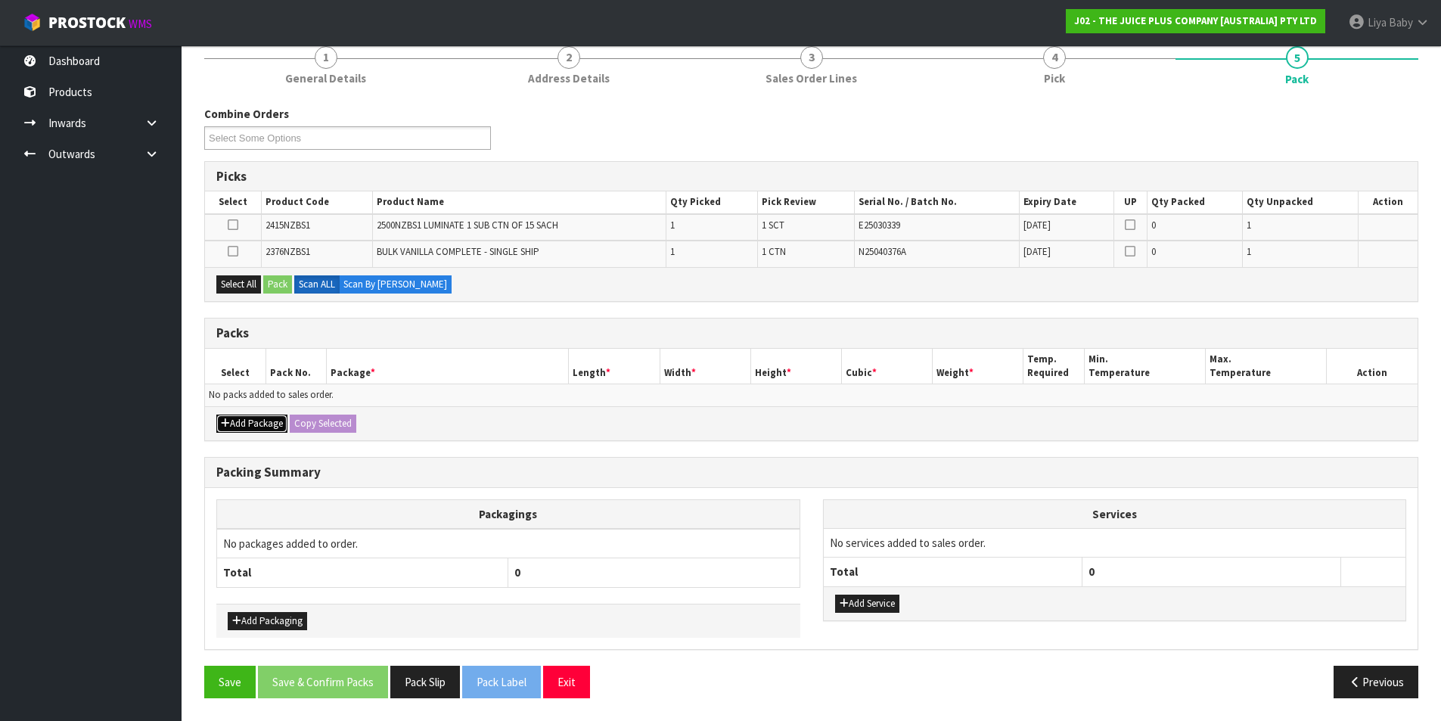
click at [263, 423] on button "Add Package" at bounding box center [251, 423] width 71 height 18
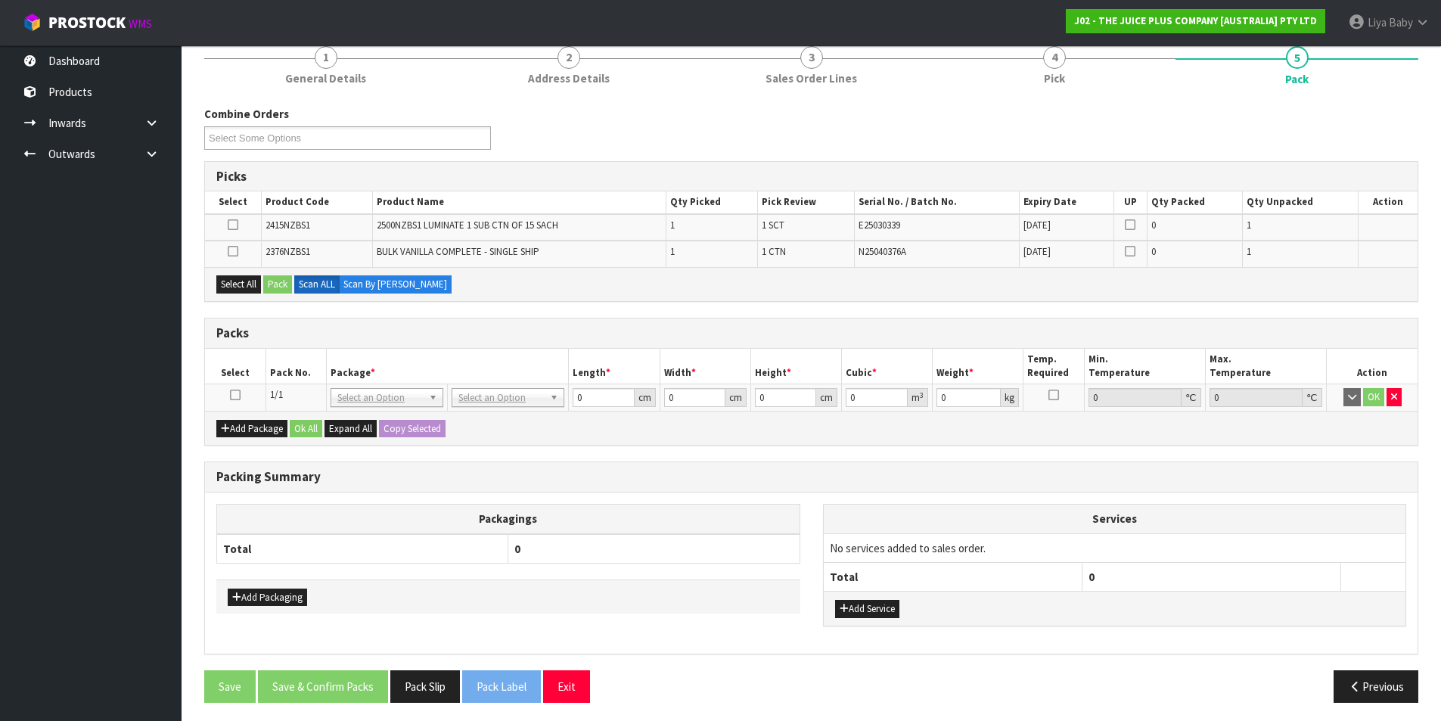
click at [239, 396] on icon at bounding box center [235, 395] width 11 height 1
click at [225, 280] on button "Select All" at bounding box center [238, 284] width 45 height 18
click at [278, 277] on button "Pack" at bounding box center [277, 284] width 29 height 18
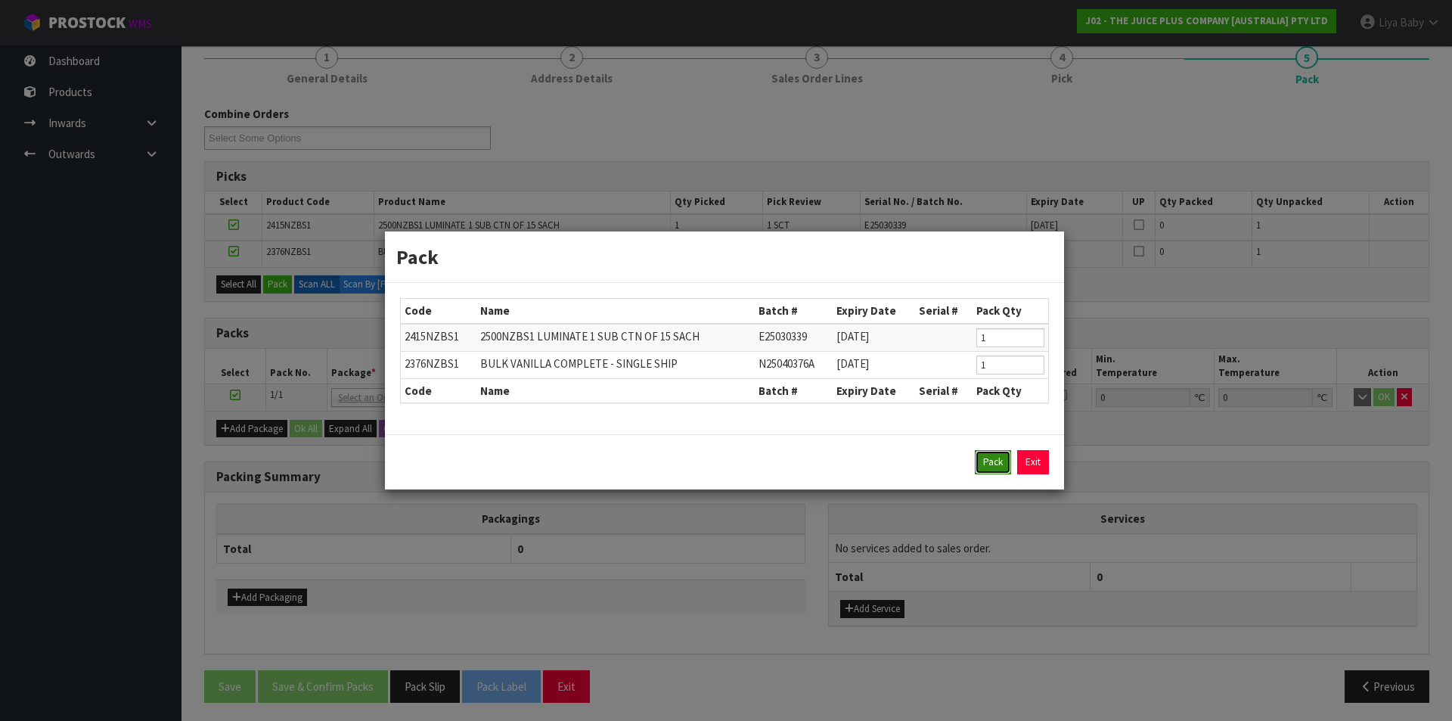
click at [985, 464] on button "Pack" at bounding box center [993, 462] width 36 height 24
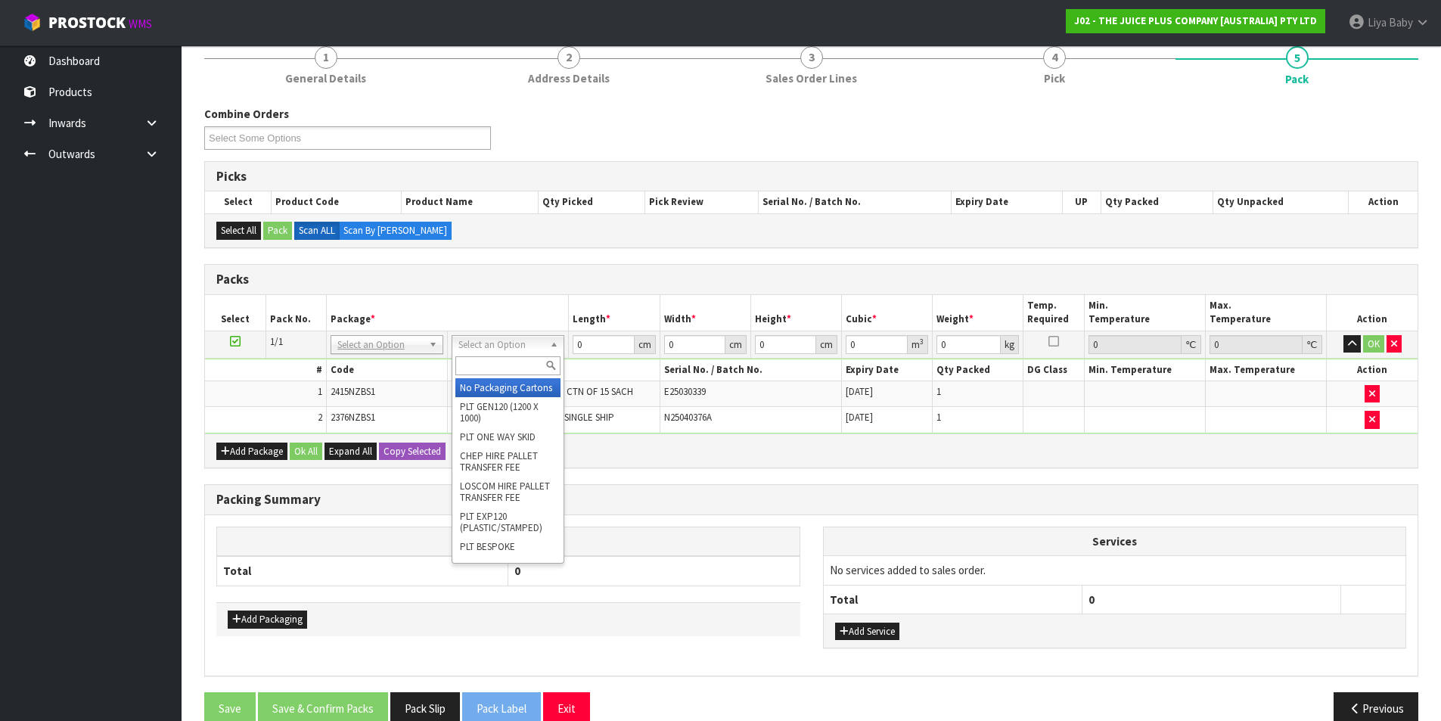
click at [522, 371] on input "text" at bounding box center [507, 365] width 105 height 19
type input "CTNA4"
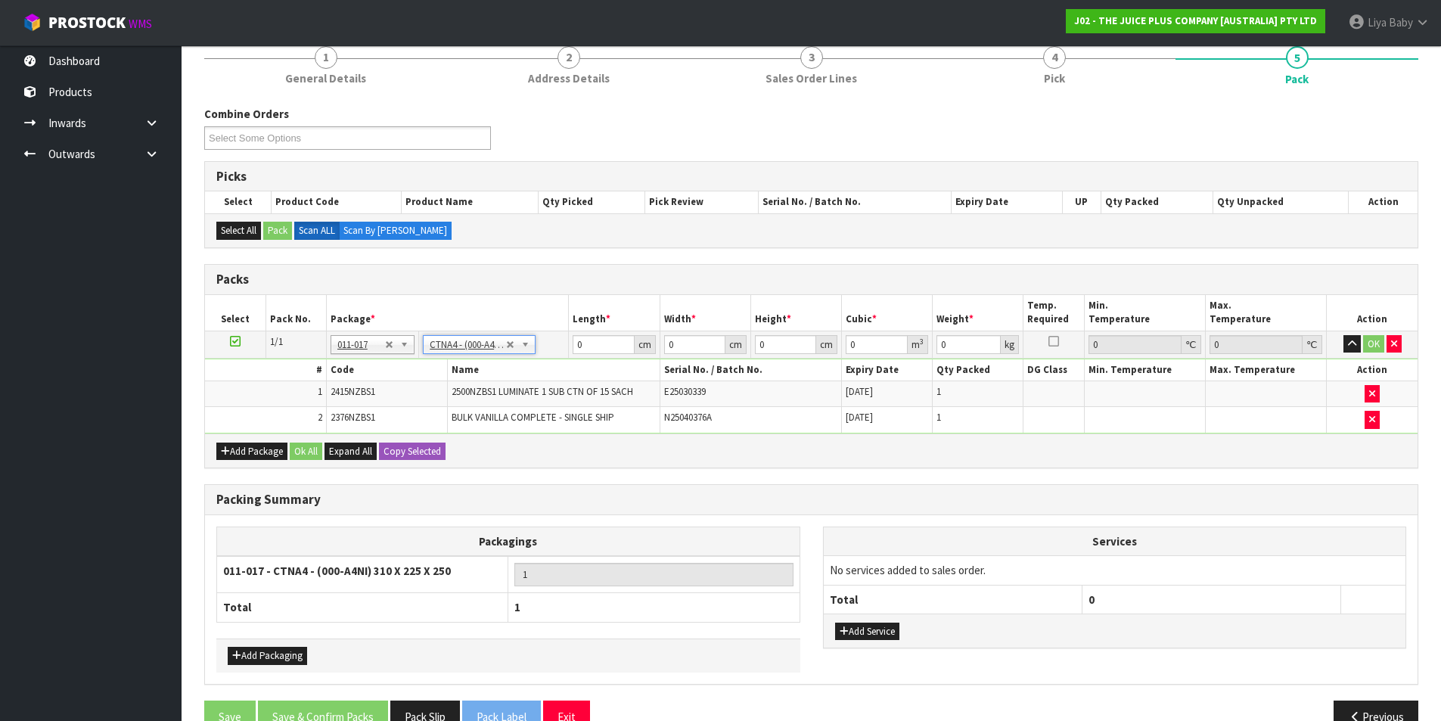
type input "31"
type input "22.5"
type input "25"
type input "0.017438"
type input "2.895"
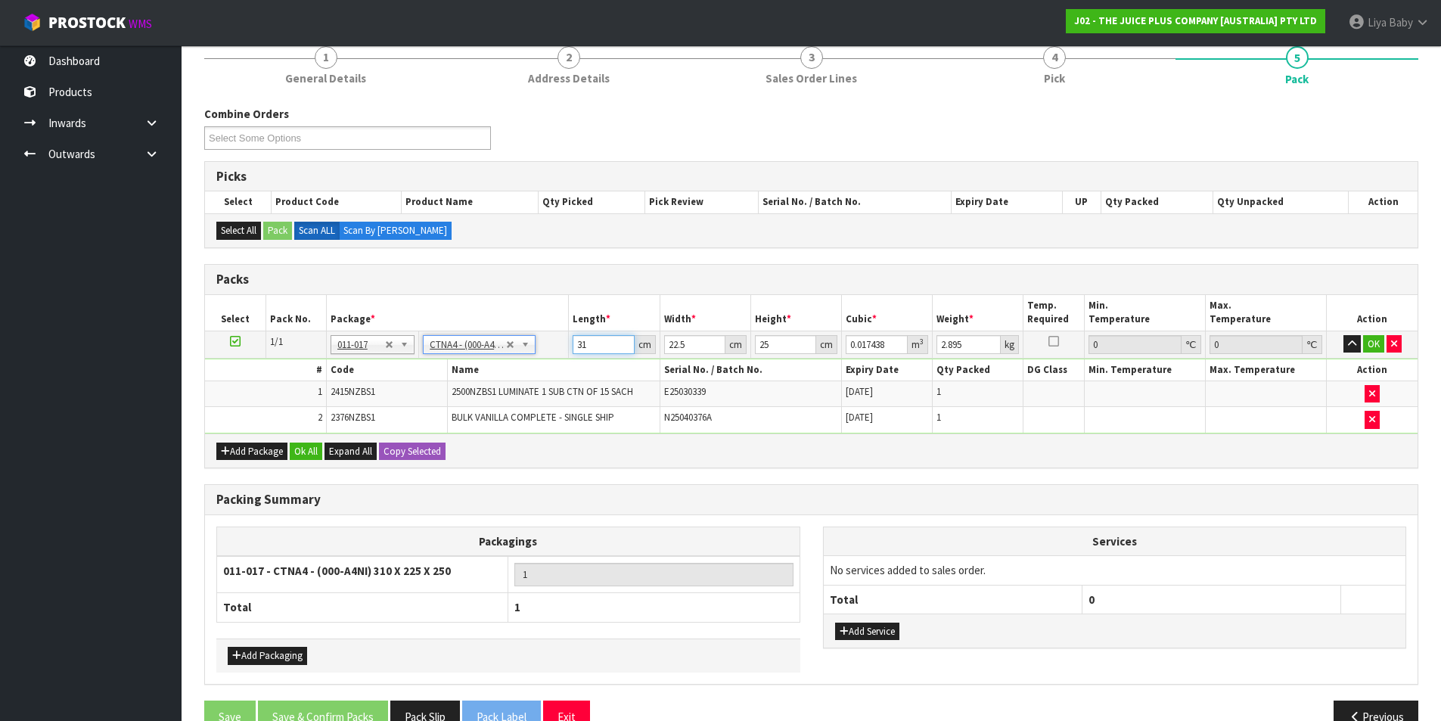
click at [596, 346] on input "31" at bounding box center [603, 344] width 61 height 19
type input "3"
type input "0.001687"
type input "0"
type input "2"
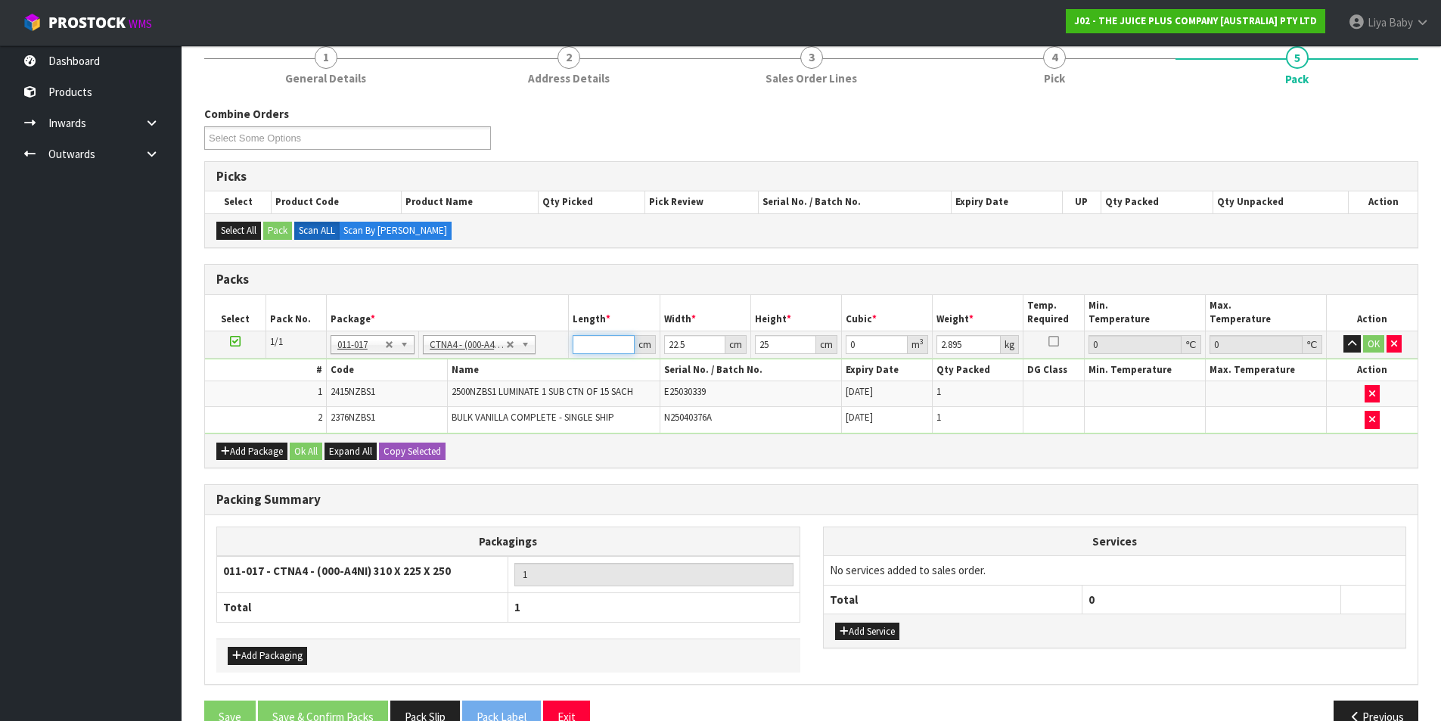
type input "0.001125"
type input "24"
type input "0.0135"
type input "24"
click at [695, 337] on input "22.5" at bounding box center [694, 344] width 61 height 19
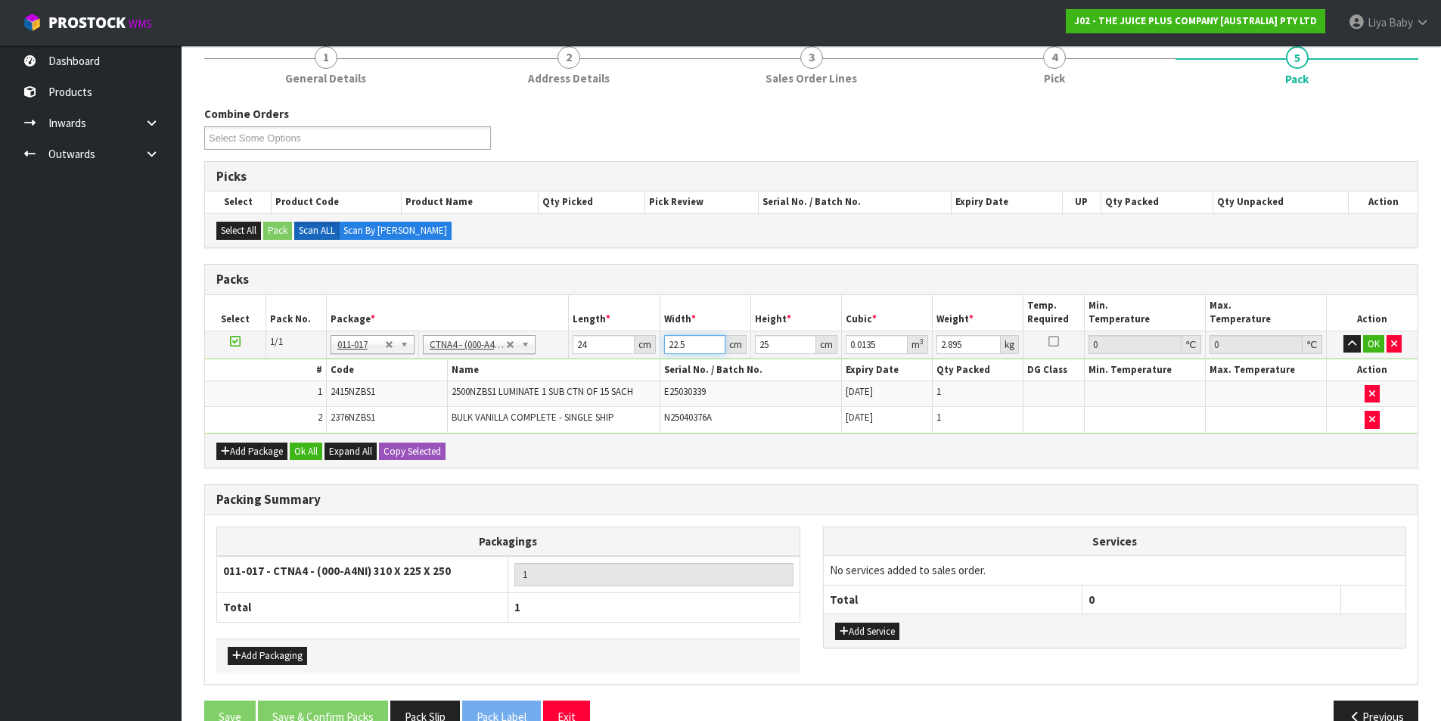
type input "22"
type input "0.0132"
type input "2"
type input "0.0012"
type input "0"
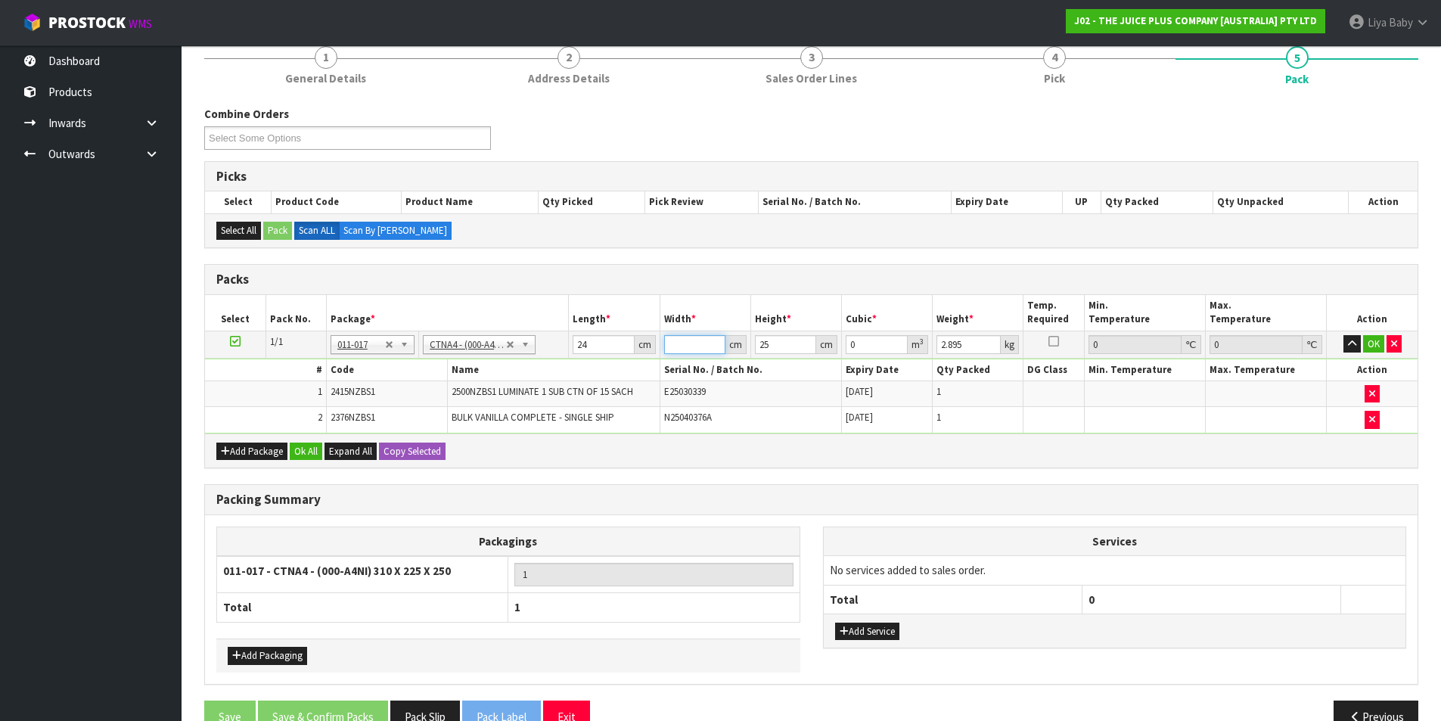
type input "3"
type input "0.0018"
type input "32"
type input "0.0192"
type input "32"
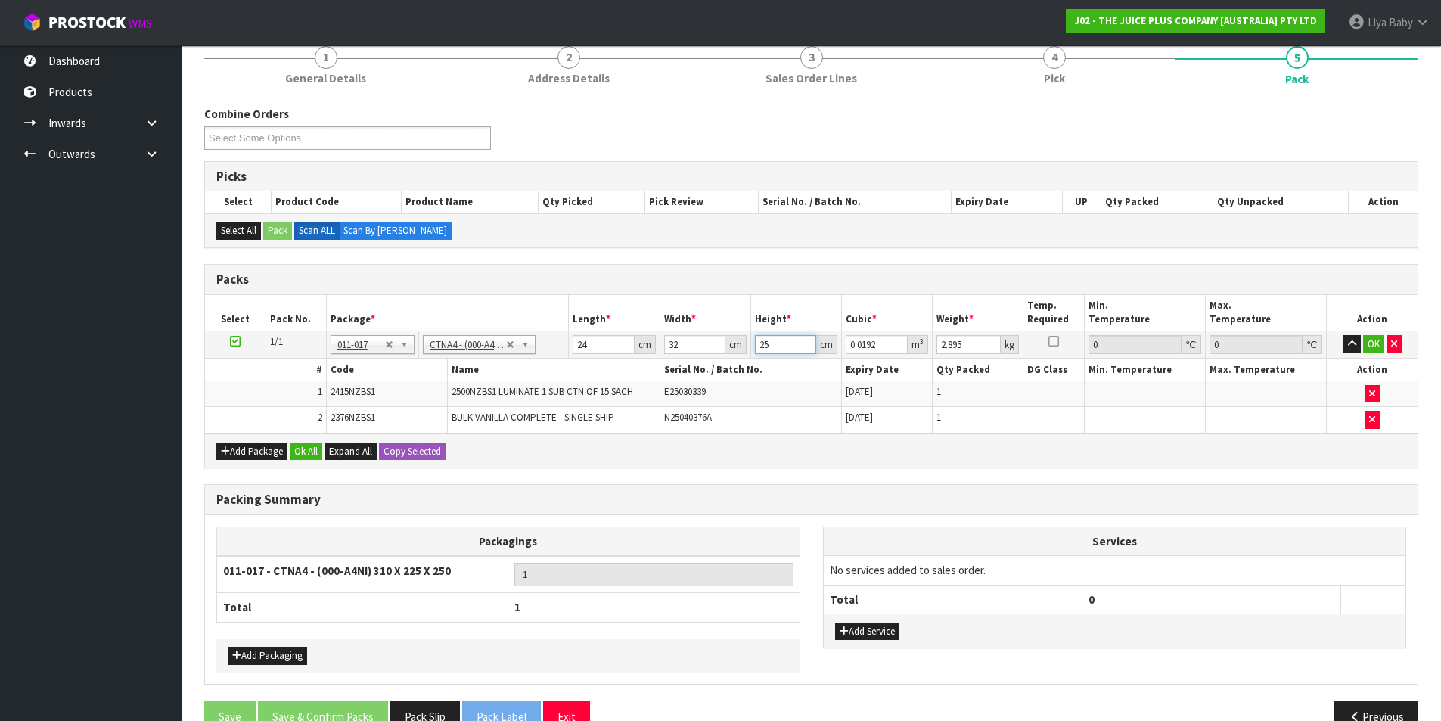
click at [789, 342] on input "25" at bounding box center [785, 344] width 61 height 19
type input "2"
type input "0.001536"
type input "0"
type input "1"
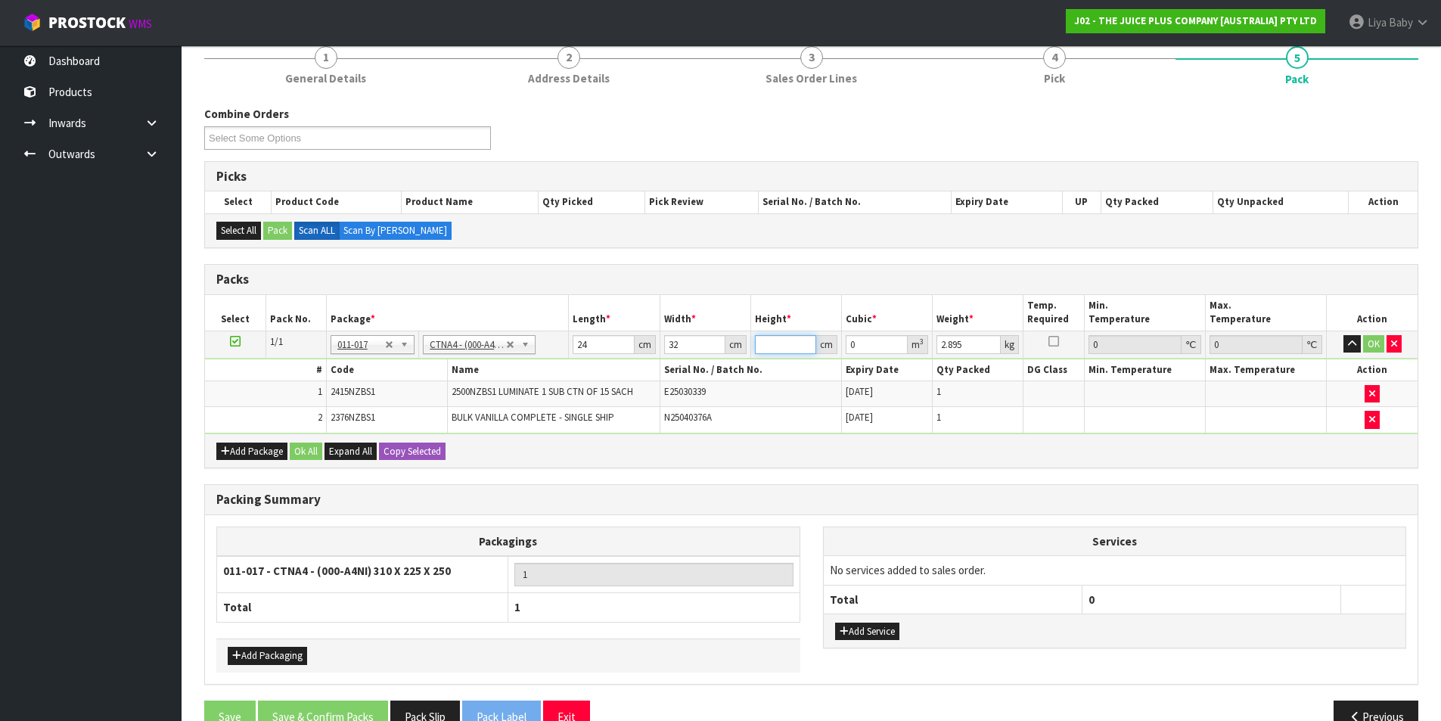
type input "0.000768"
type input "17"
type input "0.013056"
type input "17"
click at [960, 344] on input "2.895" at bounding box center [968, 344] width 64 height 19
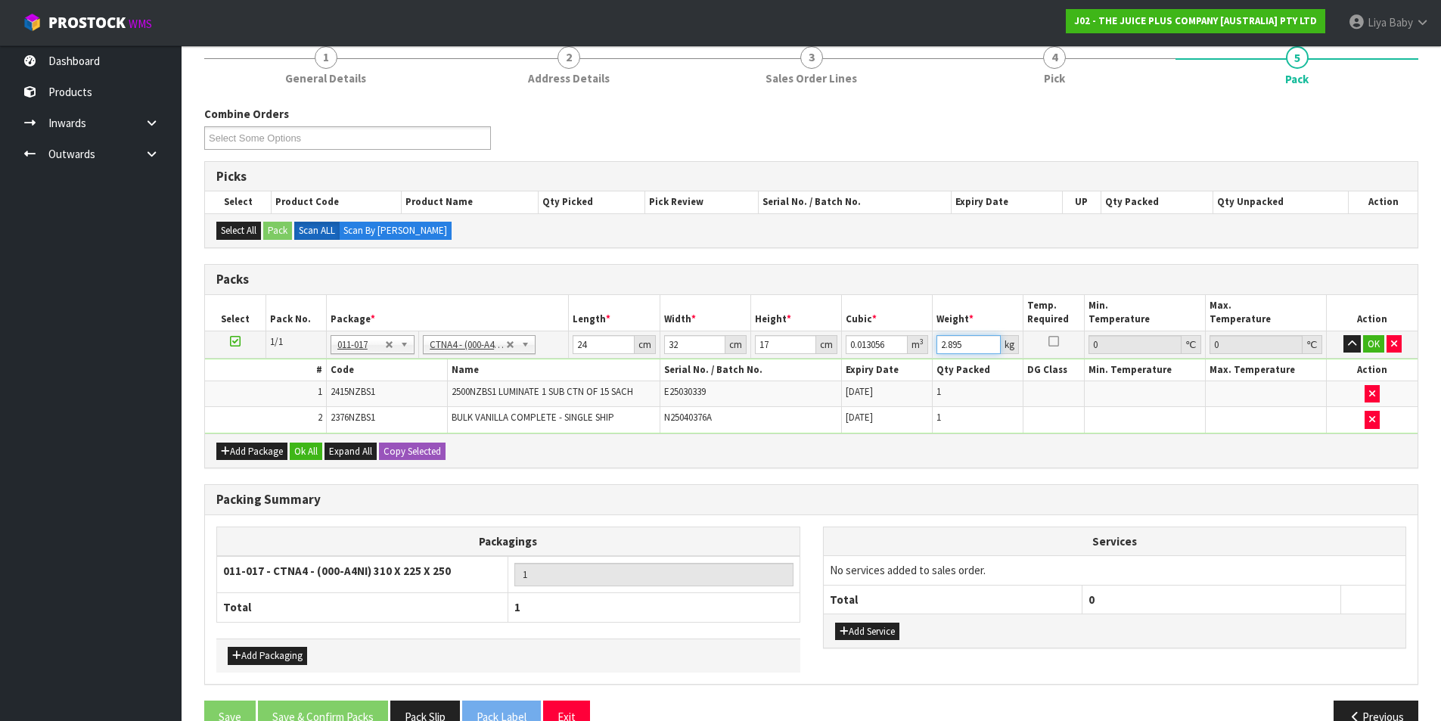
click at [963, 344] on input "2.895" at bounding box center [968, 344] width 64 height 19
type input "2"
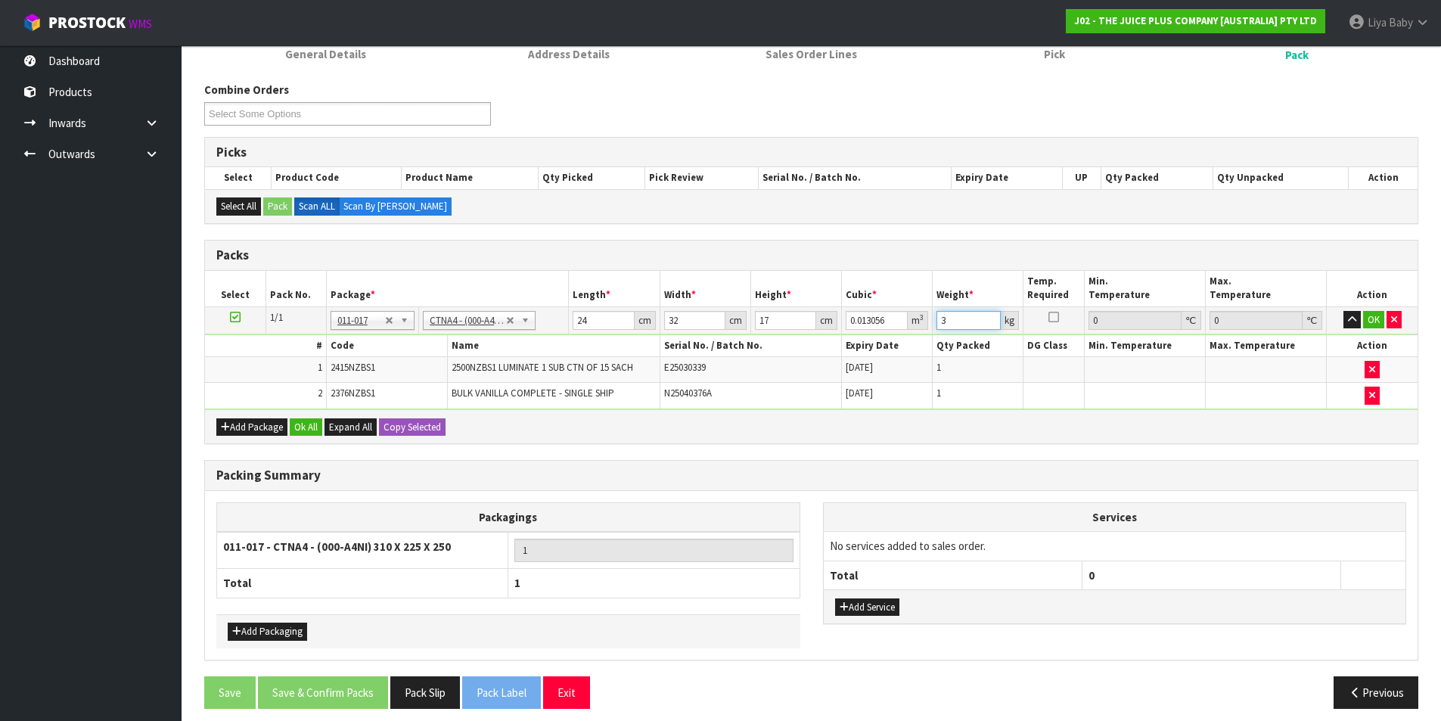
scroll to position [228, 0]
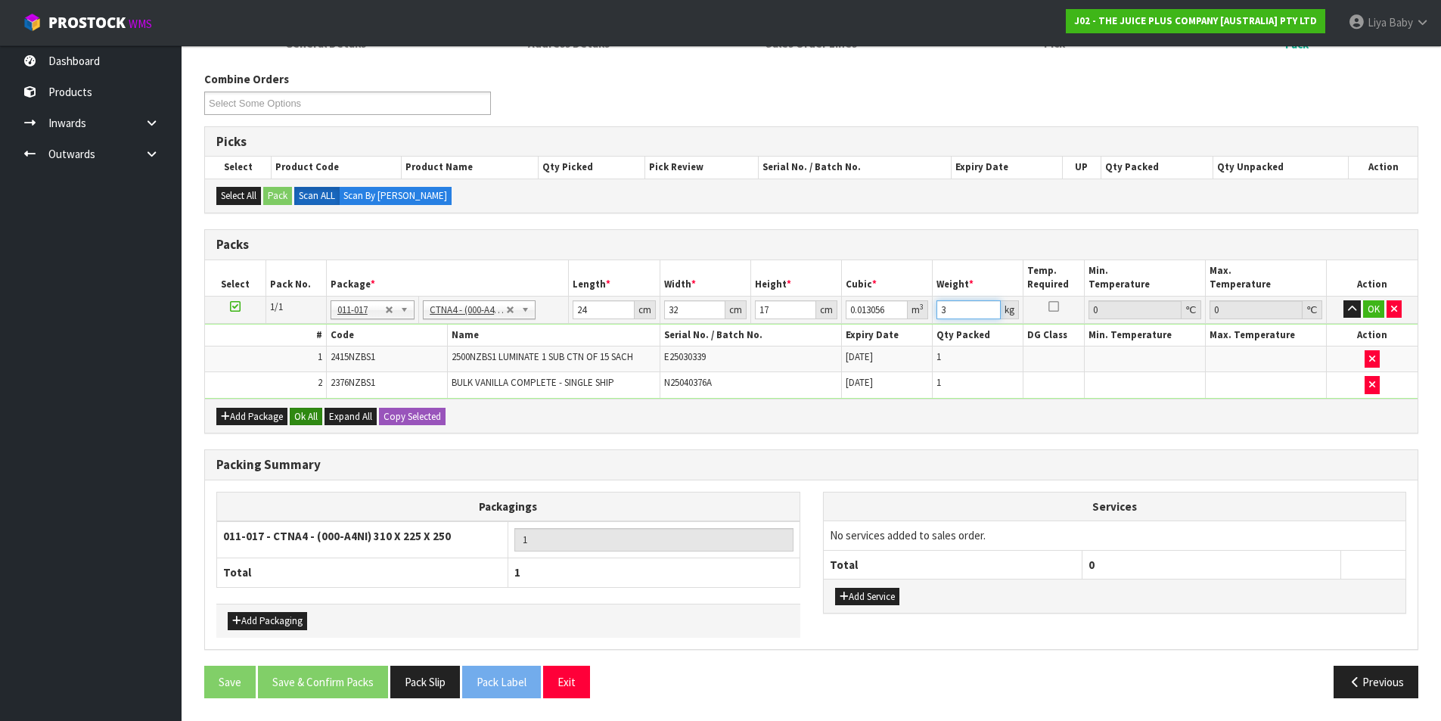
type input "3"
click at [299, 410] on button "Ok All" at bounding box center [306, 417] width 33 height 18
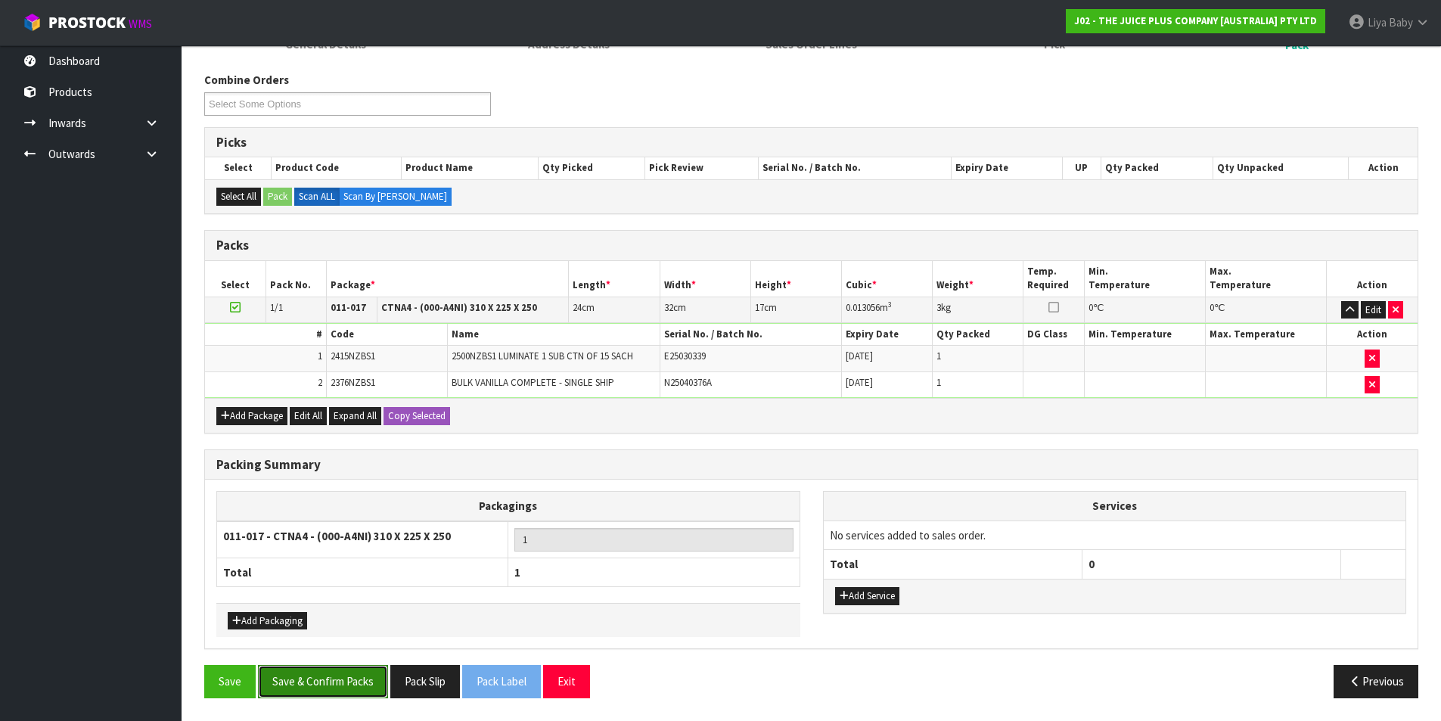
click at [312, 681] on button "Save & Confirm Packs" at bounding box center [323, 681] width 130 height 33
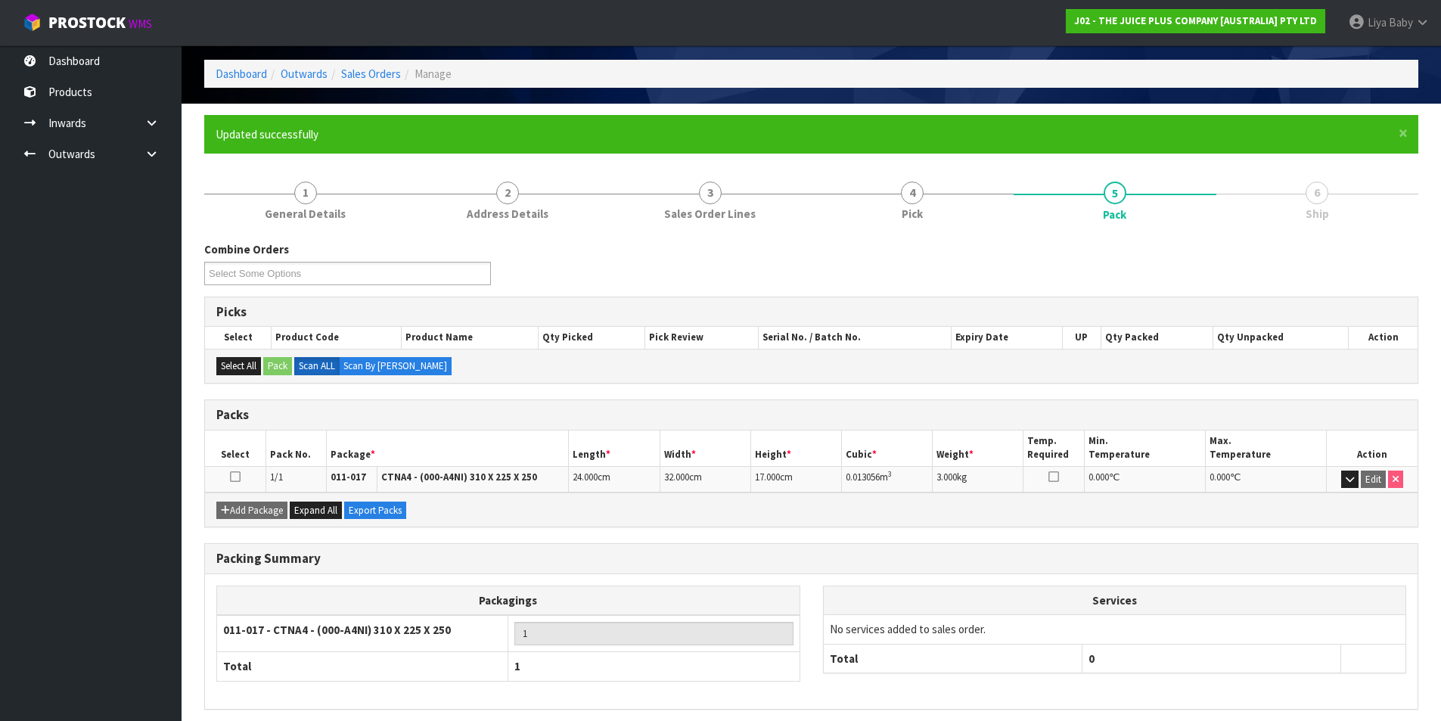
scroll to position [117, 0]
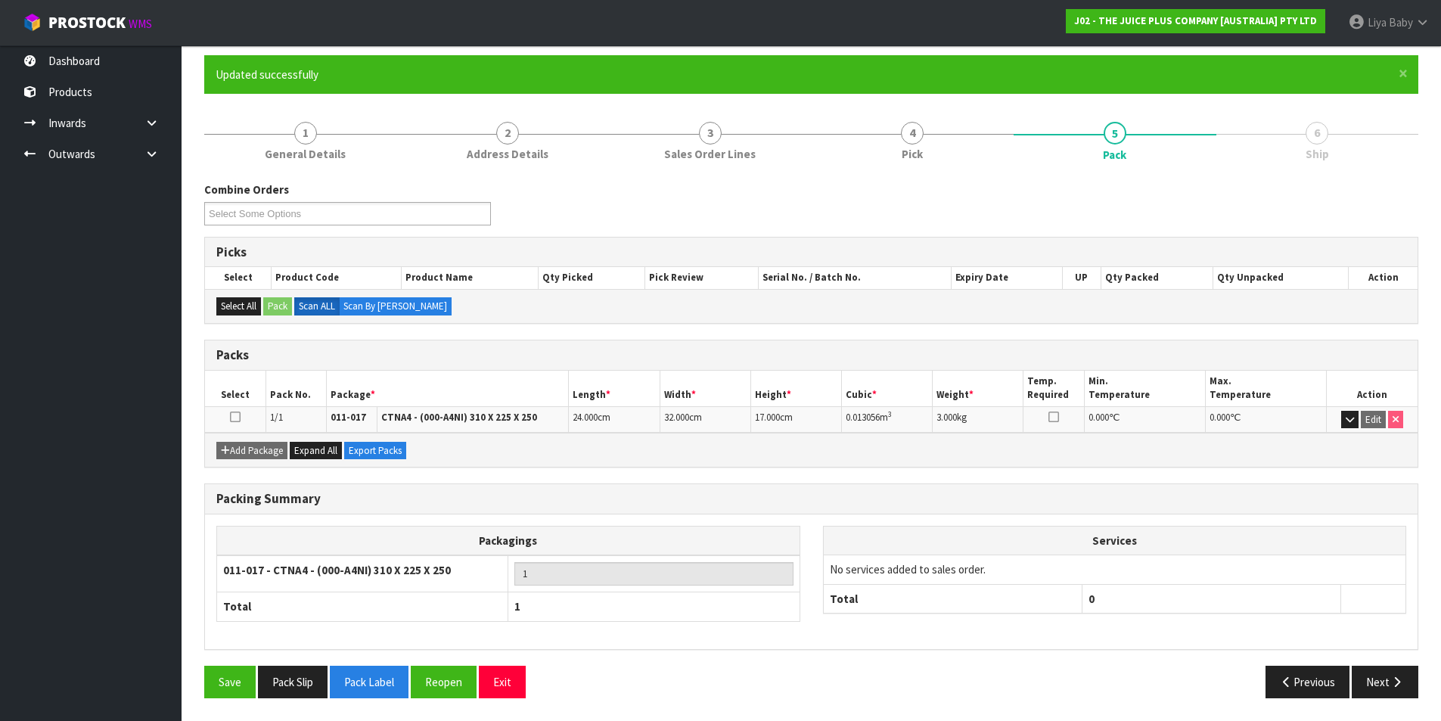
drag, startPoint x: 238, startPoint y: 411, endPoint x: 246, endPoint y: 416, distance: 8.8
click at [237, 417] on icon at bounding box center [235, 417] width 11 height 1
click at [1402, 681] on icon "button" at bounding box center [1396, 681] width 14 height 11
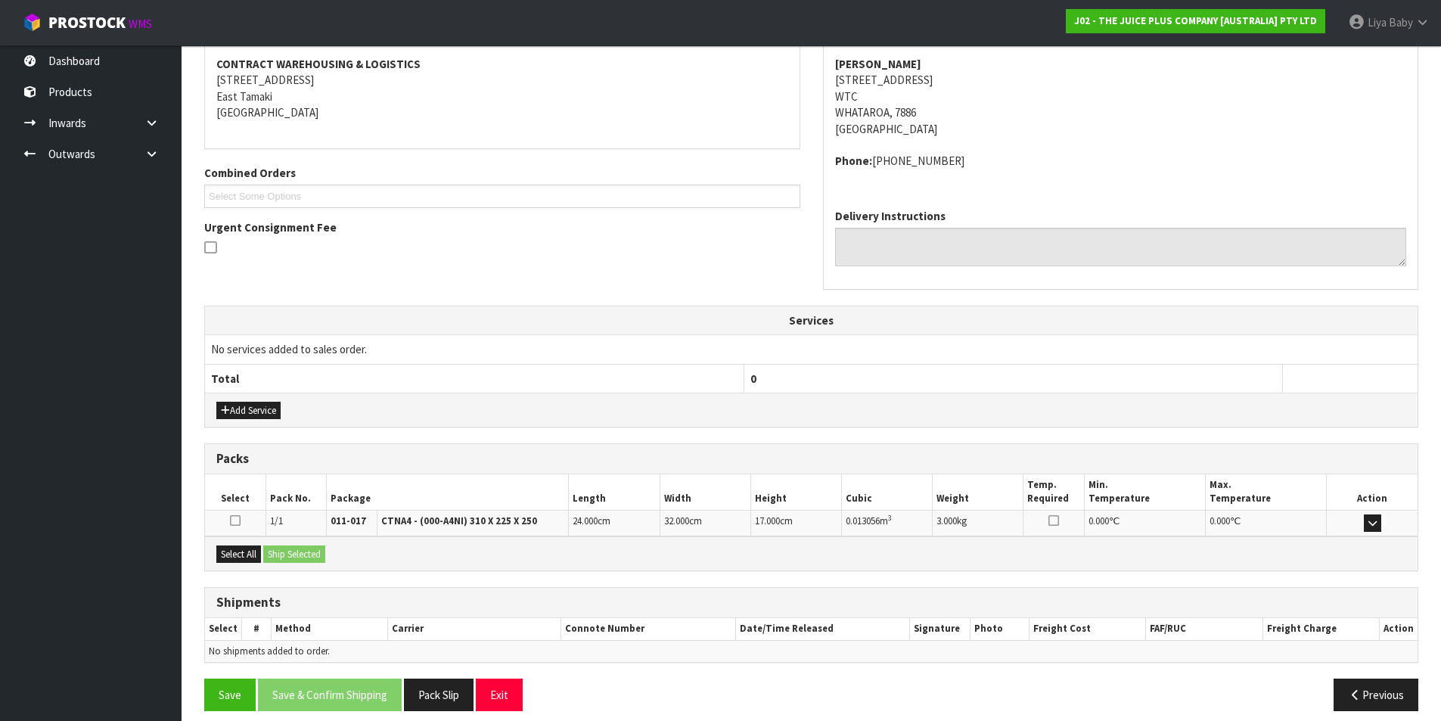
scroll to position [298, 0]
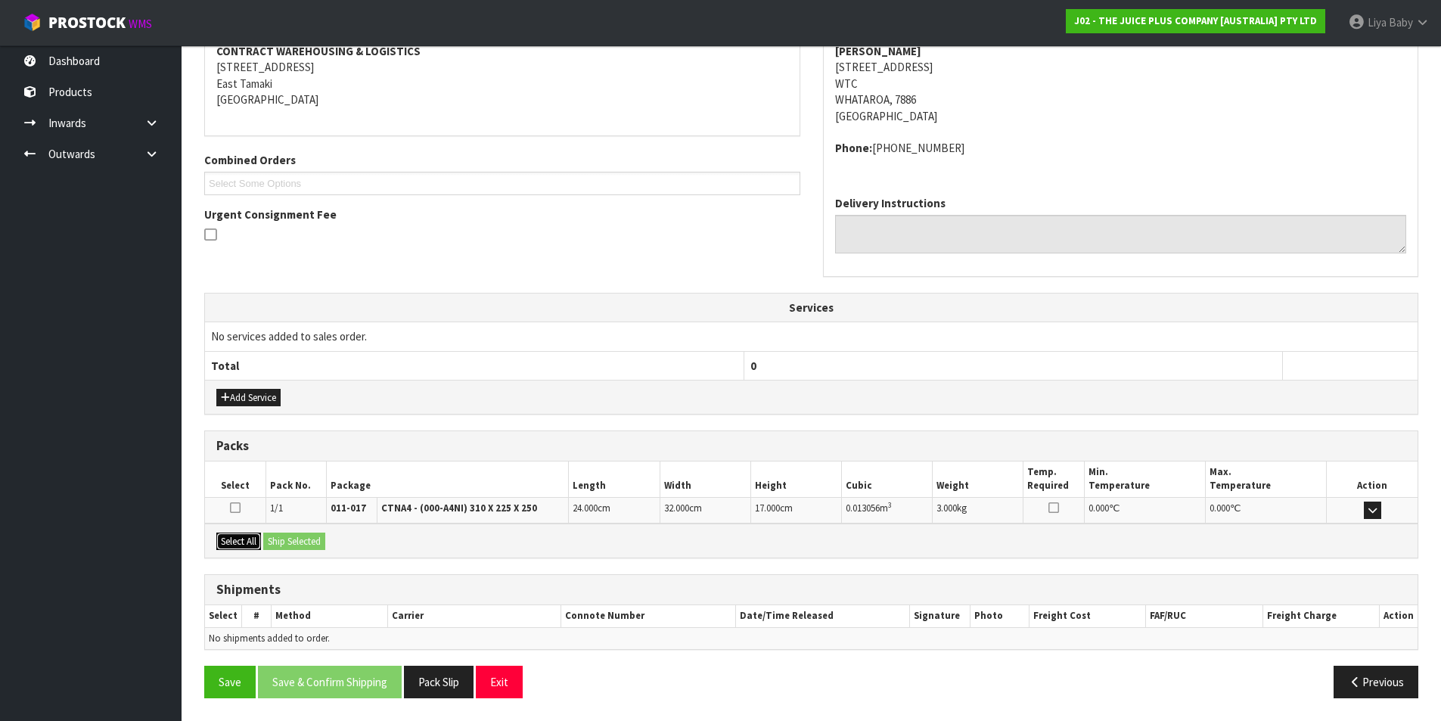
click at [252, 539] on button "Select All" at bounding box center [238, 541] width 45 height 18
click at [272, 538] on button "Ship Selected" at bounding box center [294, 541] width 62 height 18
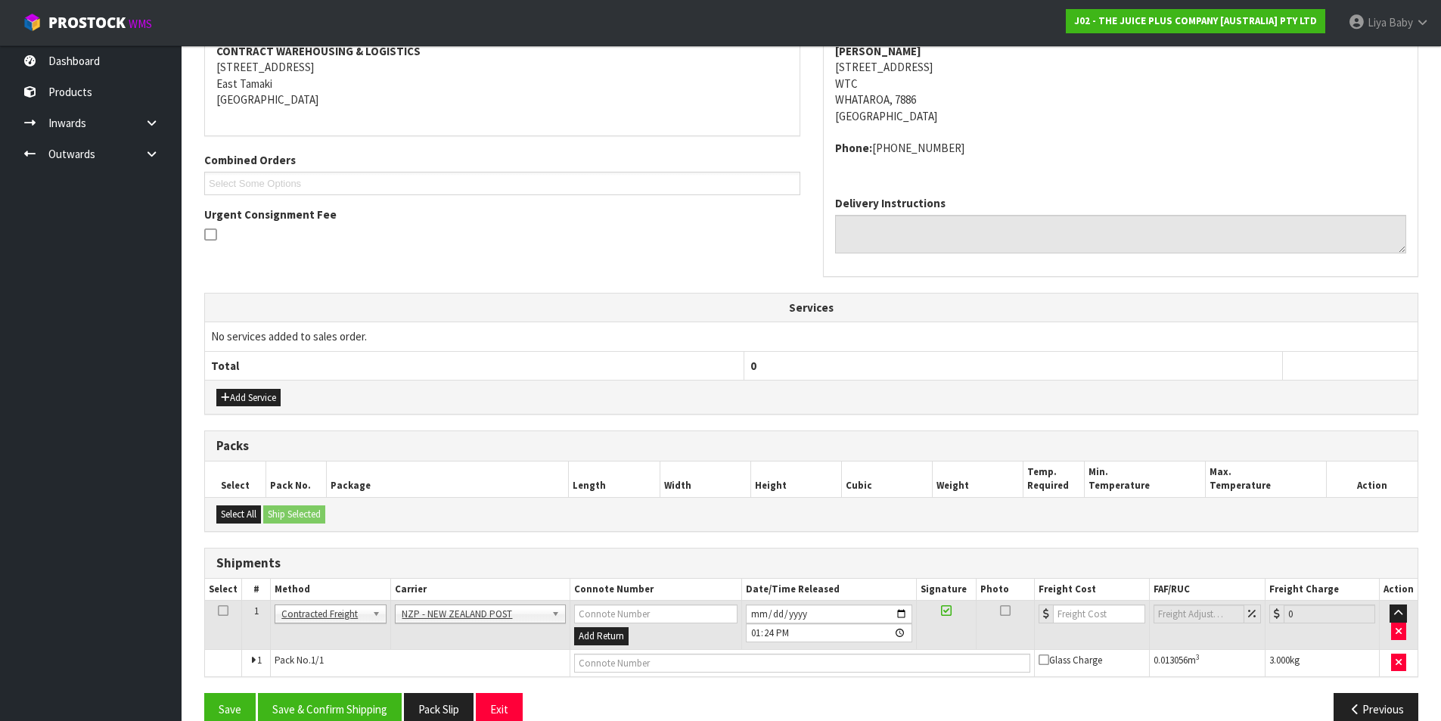
click at [218, 610] on icon at bounding box center [223, 610] width 11 height 1
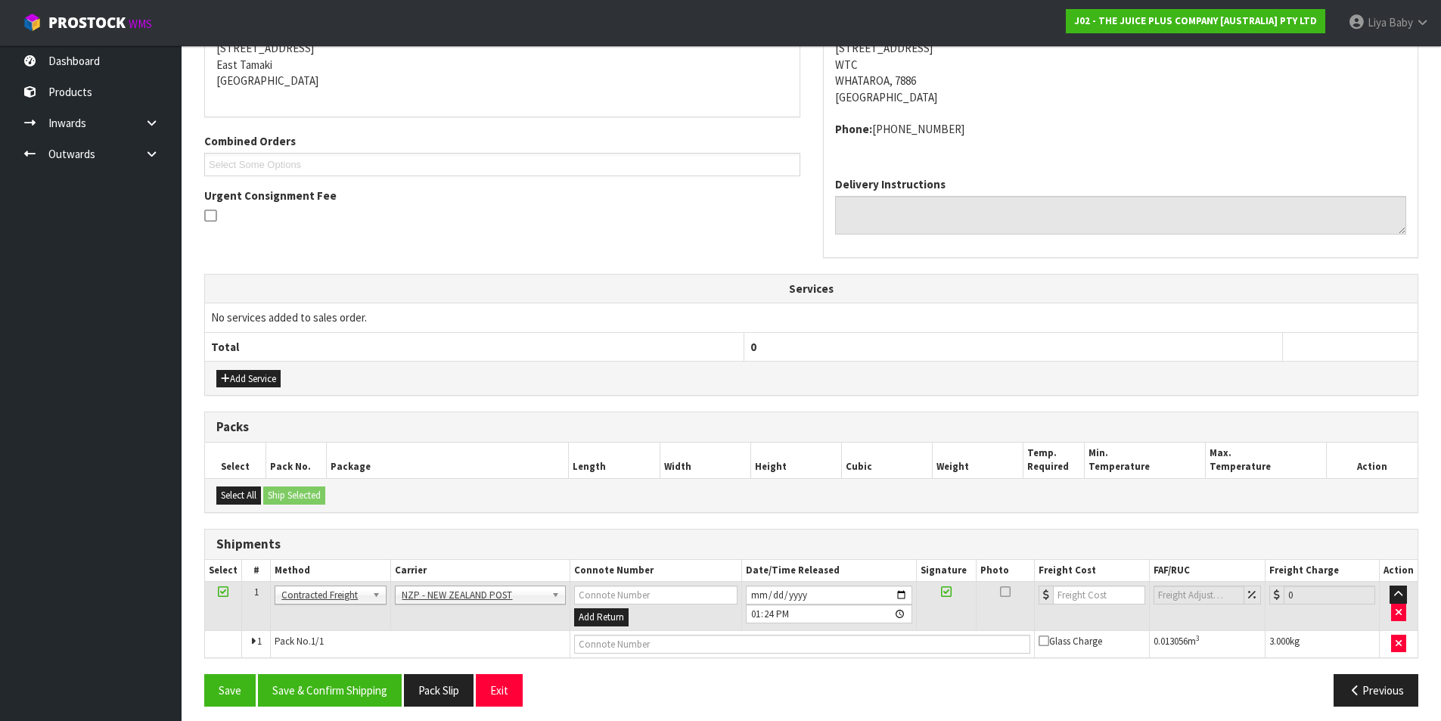
scroll to position [325, 0]
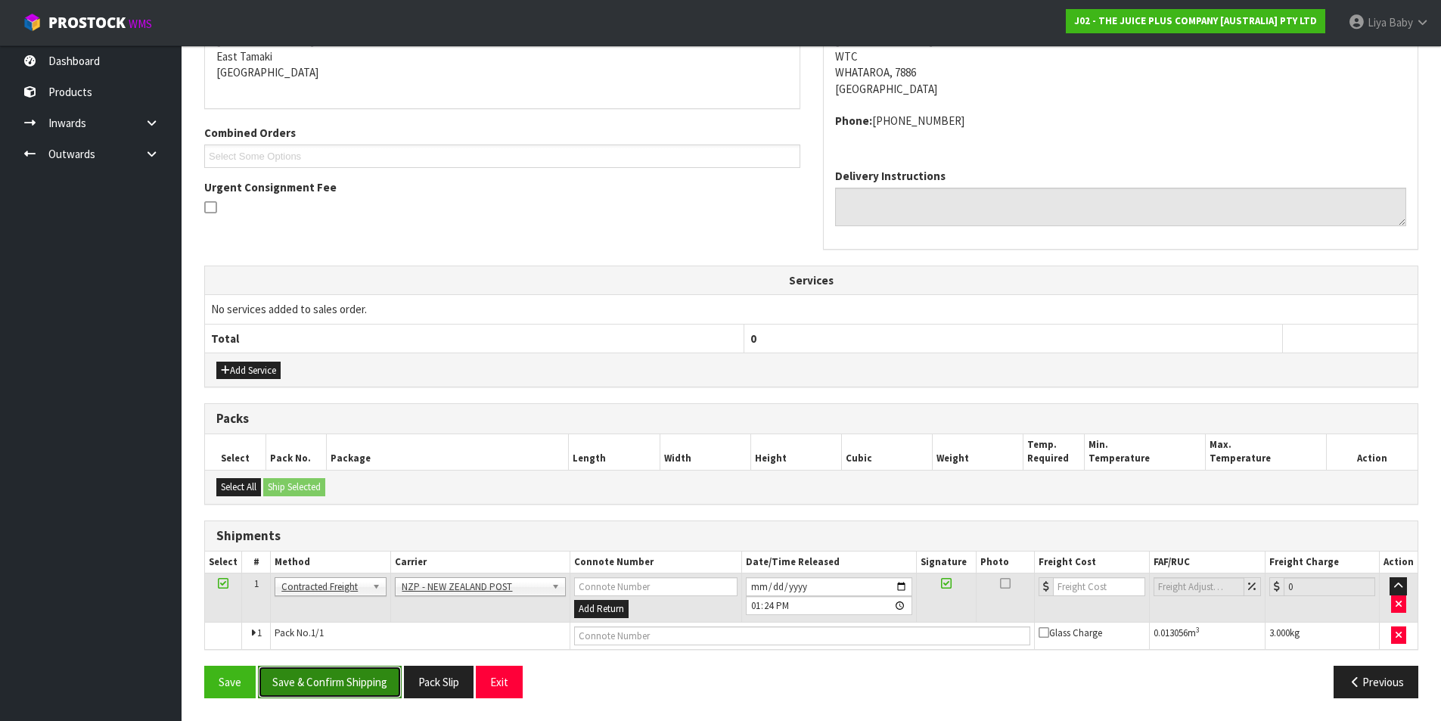
click at [318, 675] on button "Save & Confirm Shipping" at bounding box center [330, 682] width 144 height 33
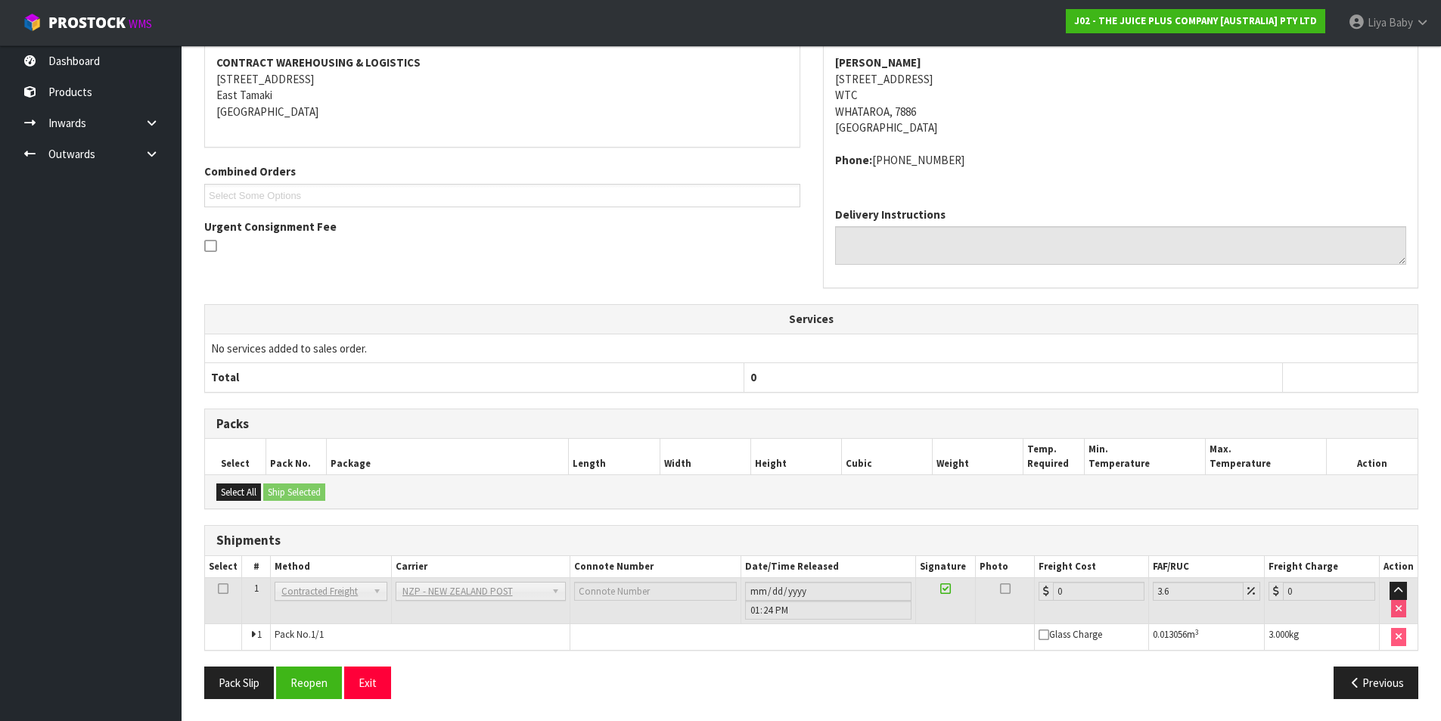
scroll to position [303, 0]
click at [293, 684] on button "Reopen" at bounding box center [309, 682] width 66 height 33
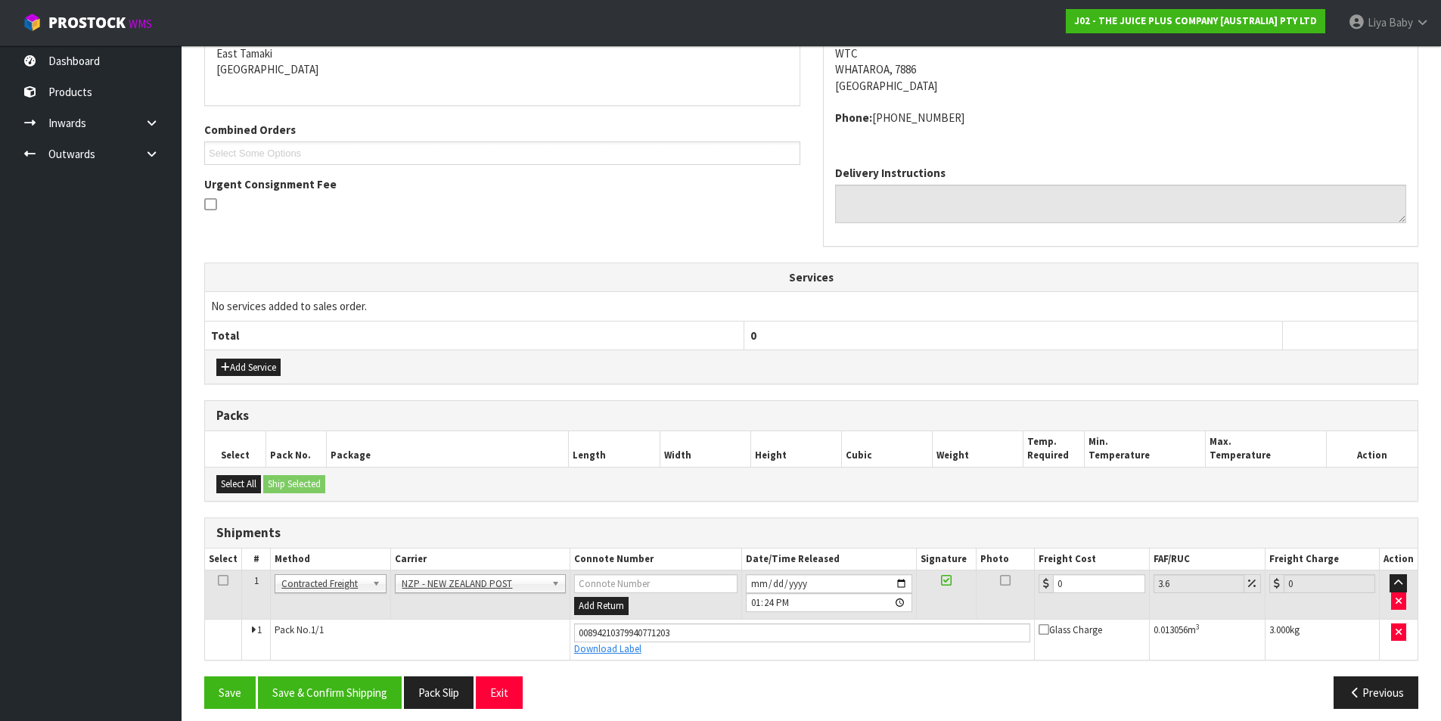
scroll to position [339, 0]
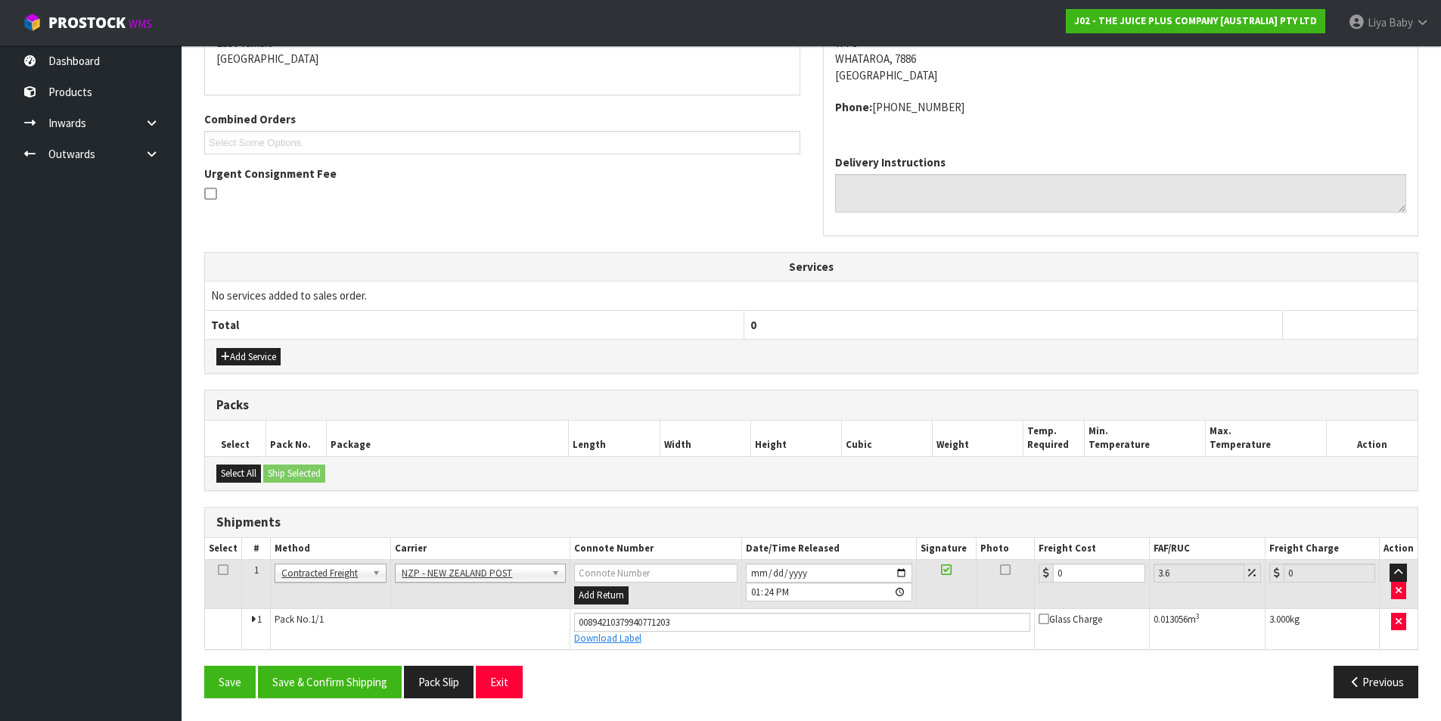
click at [1101, 560] on td "0" at bounding box center [1092, 584] width 114 height 49
click at [1103, 568] on input "0" at bounding box center [1099, 572] width 92 height 19
type input "1"
type input "1.04"
type input "11"
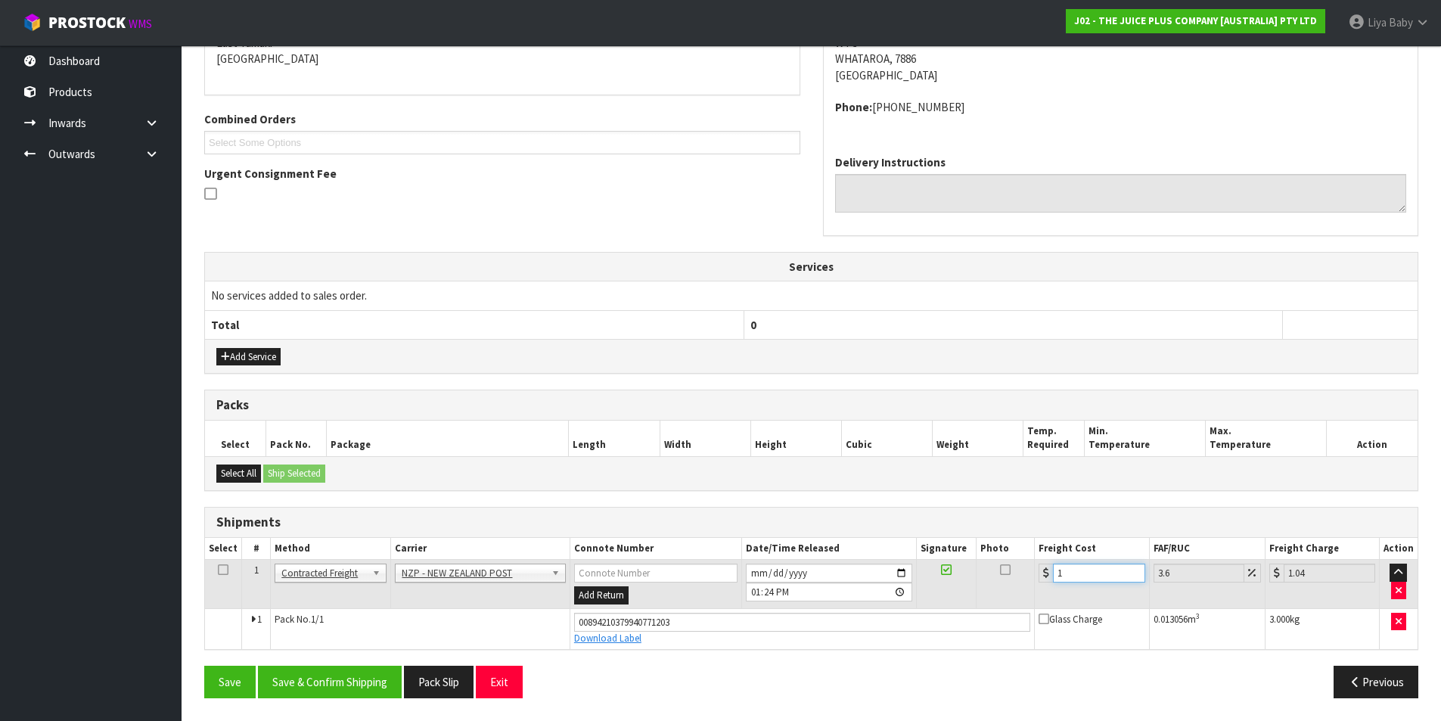
type input "11.4"
type input "11.6"
type input "12.02"
type input "11.61"
type input "12.03"
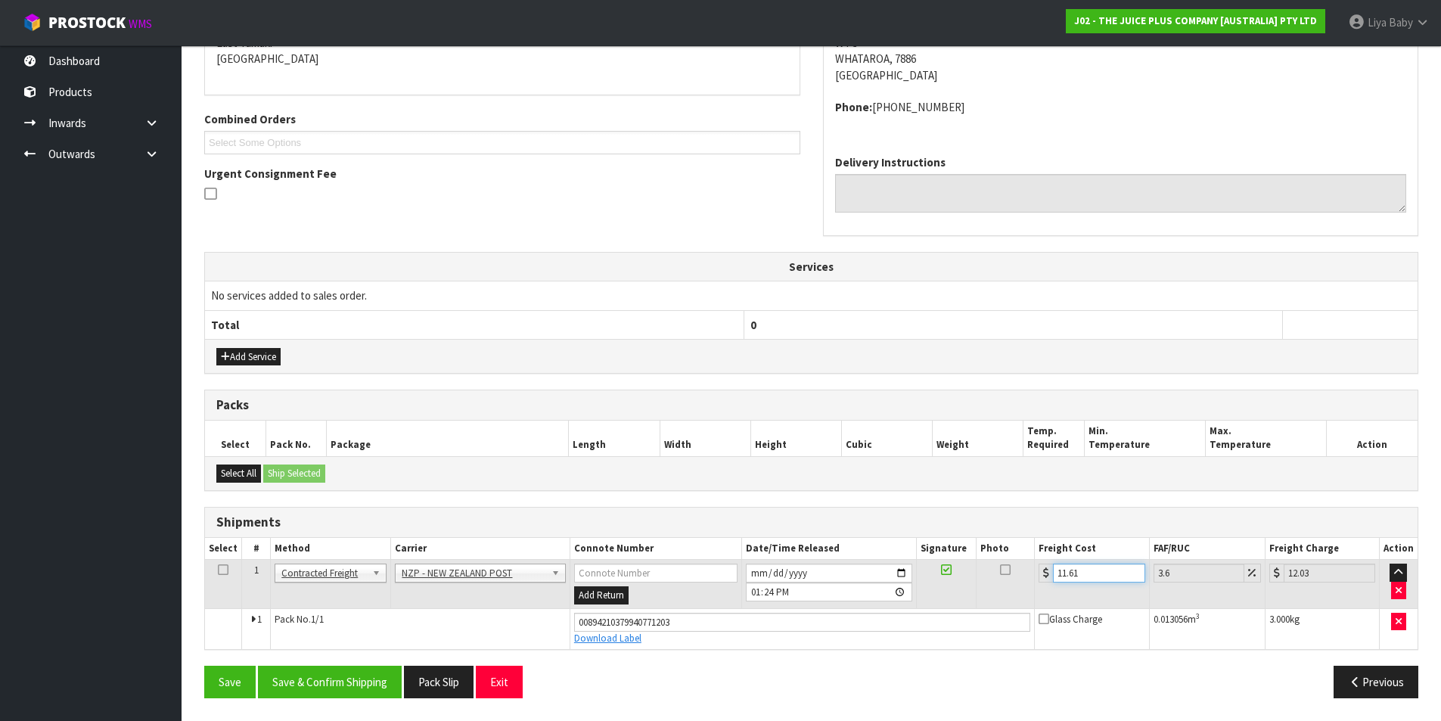
type input "11.61"
click at [225, 570] on icon at bounding box center [223, 570] width 11 height 1
click at [301, 673] on button "Save & Confirm Shipping" at bounding box center [330, 682] width 144 height 33
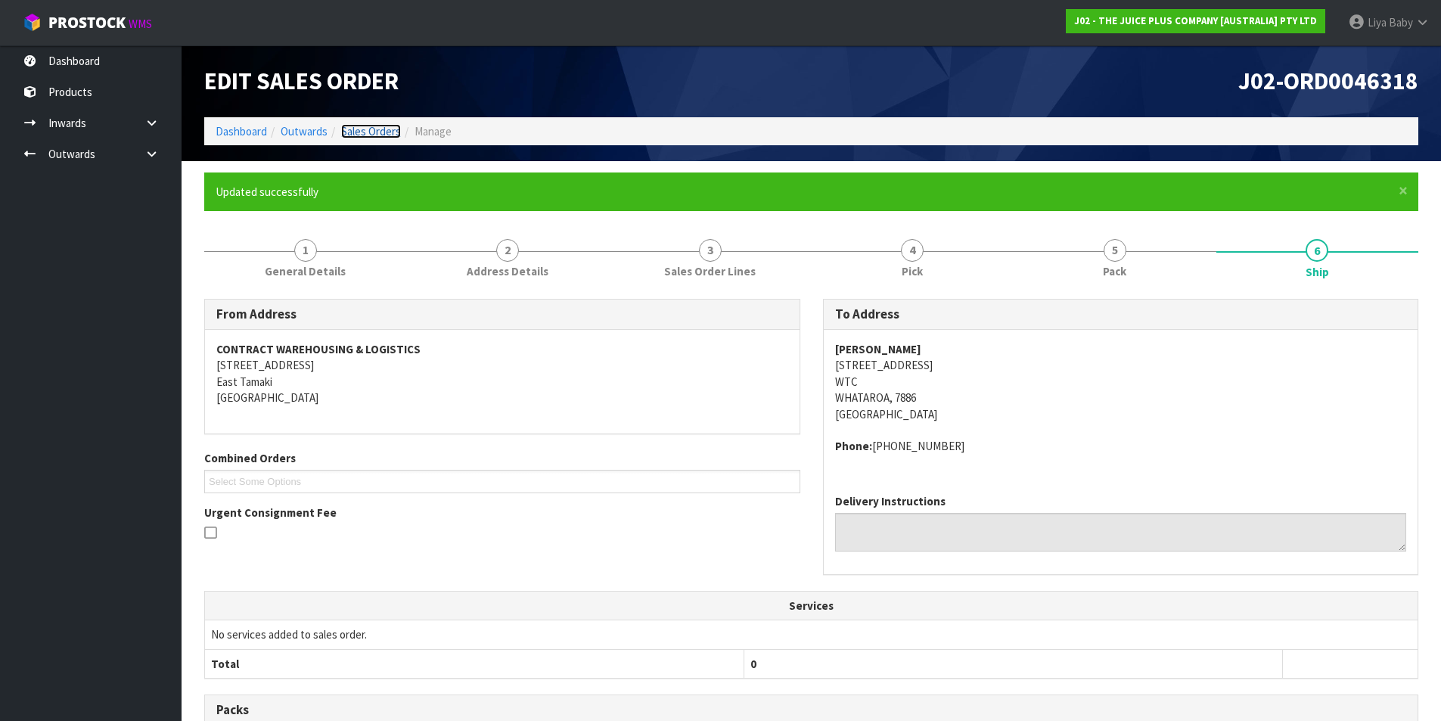
click at [370, 130] on link "Sales Orders" at bounding box center [371, 131] width 60 height 14
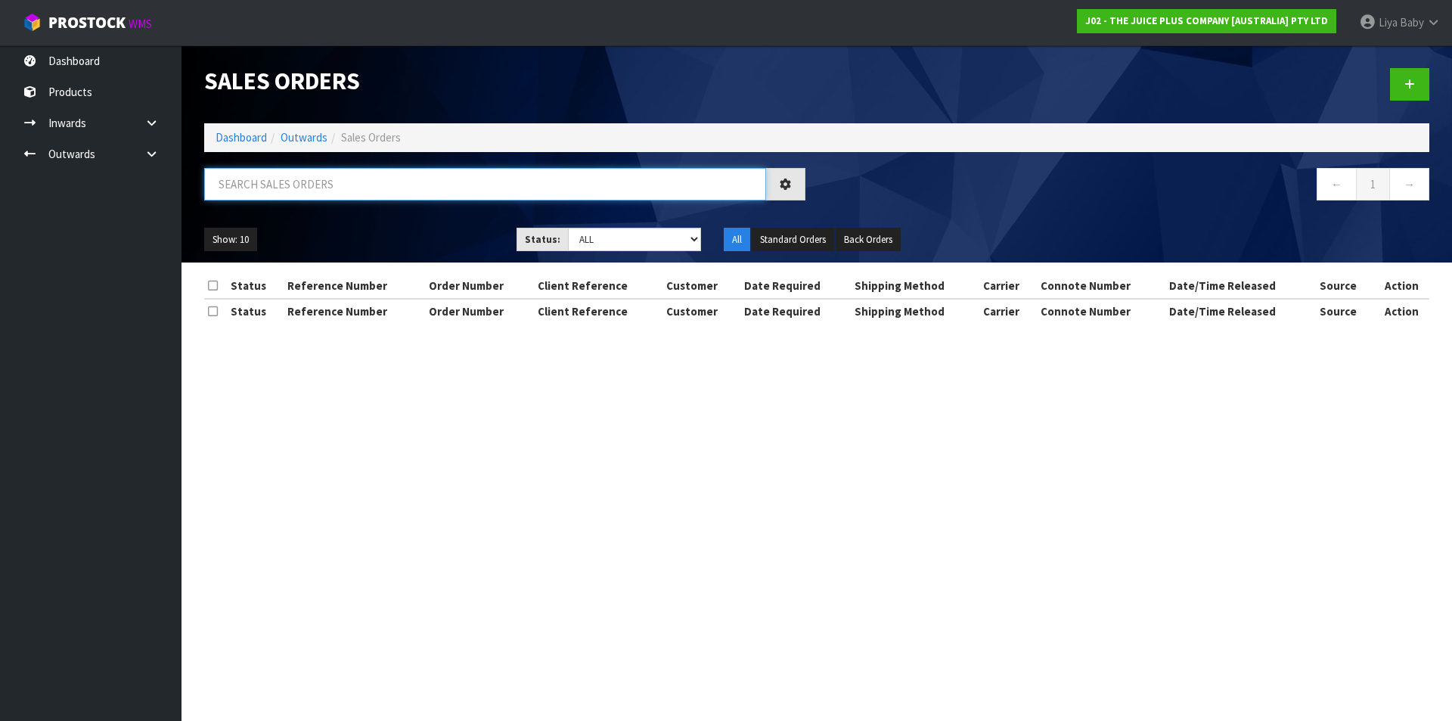
click at [302, 182] on input "text" at bounding box center [485, 184] width 562 height 33
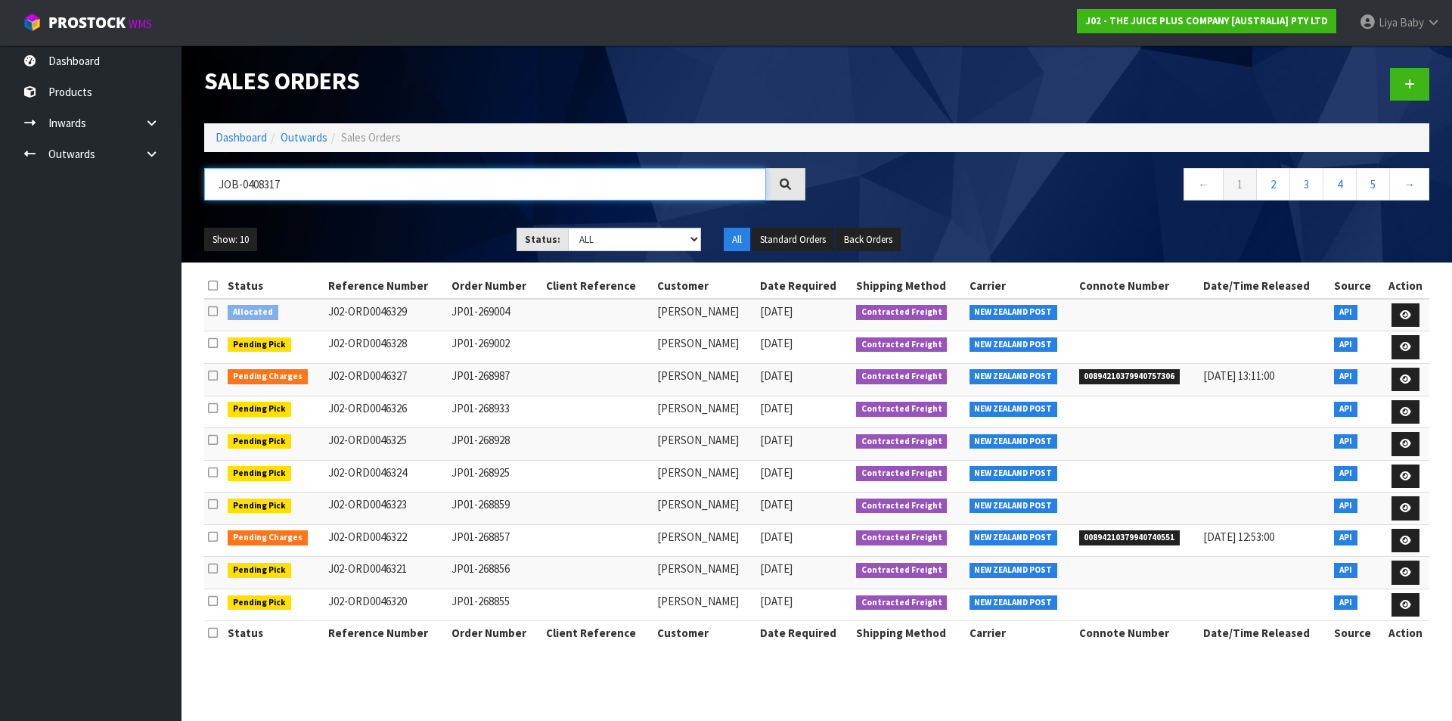
type input "JOB-0408317"
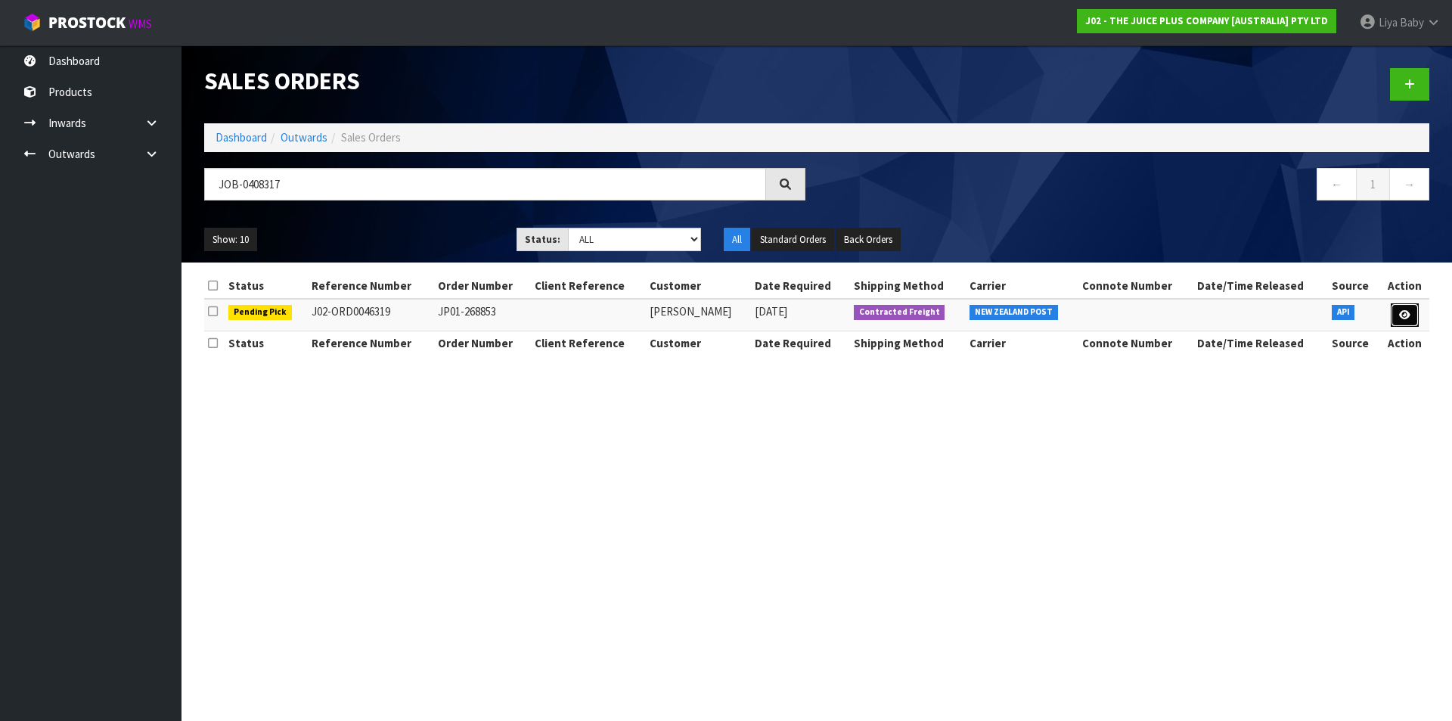
click at [1404, 315] on icon at bounding box center [1404, 315] width 11 height 10
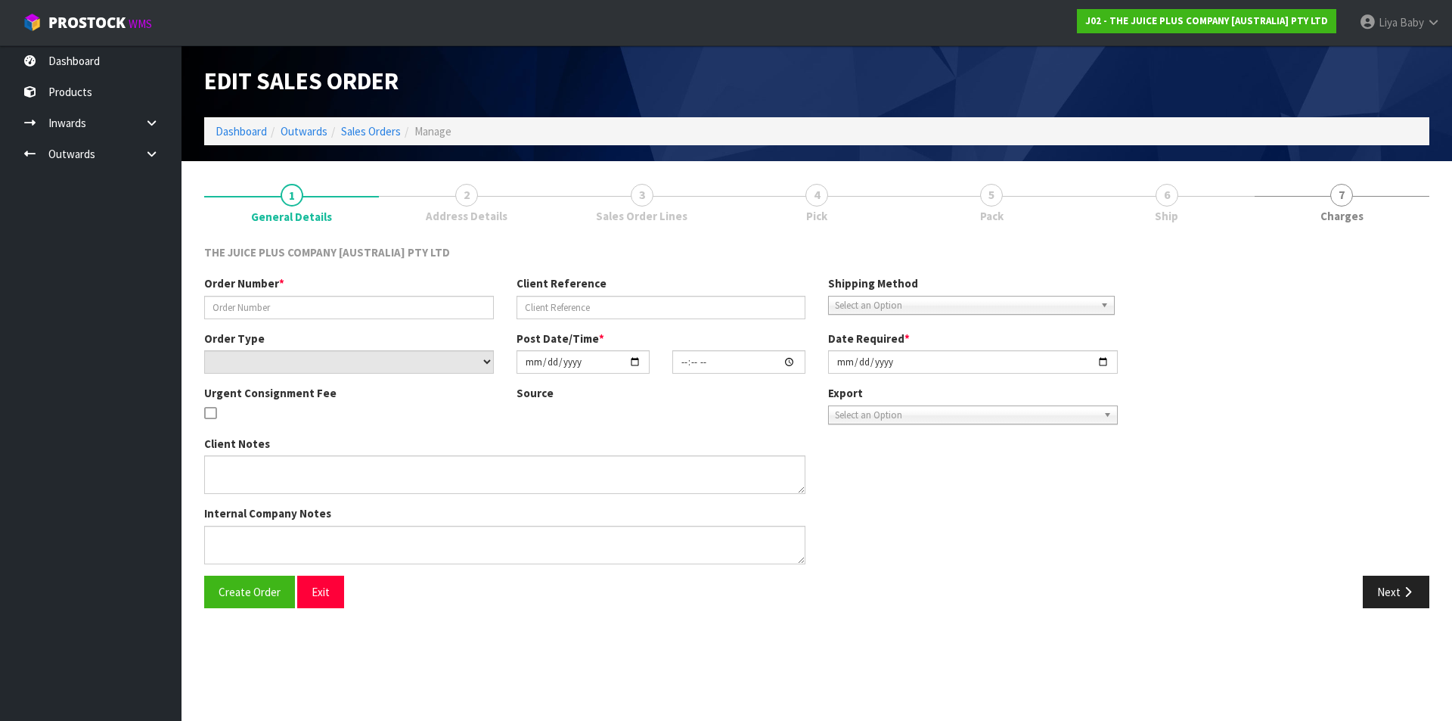
type input "JP01-268853"
select select "number:0"
type input "[DATE]"
type input "20:07:46.000"
type input "[DATE]"
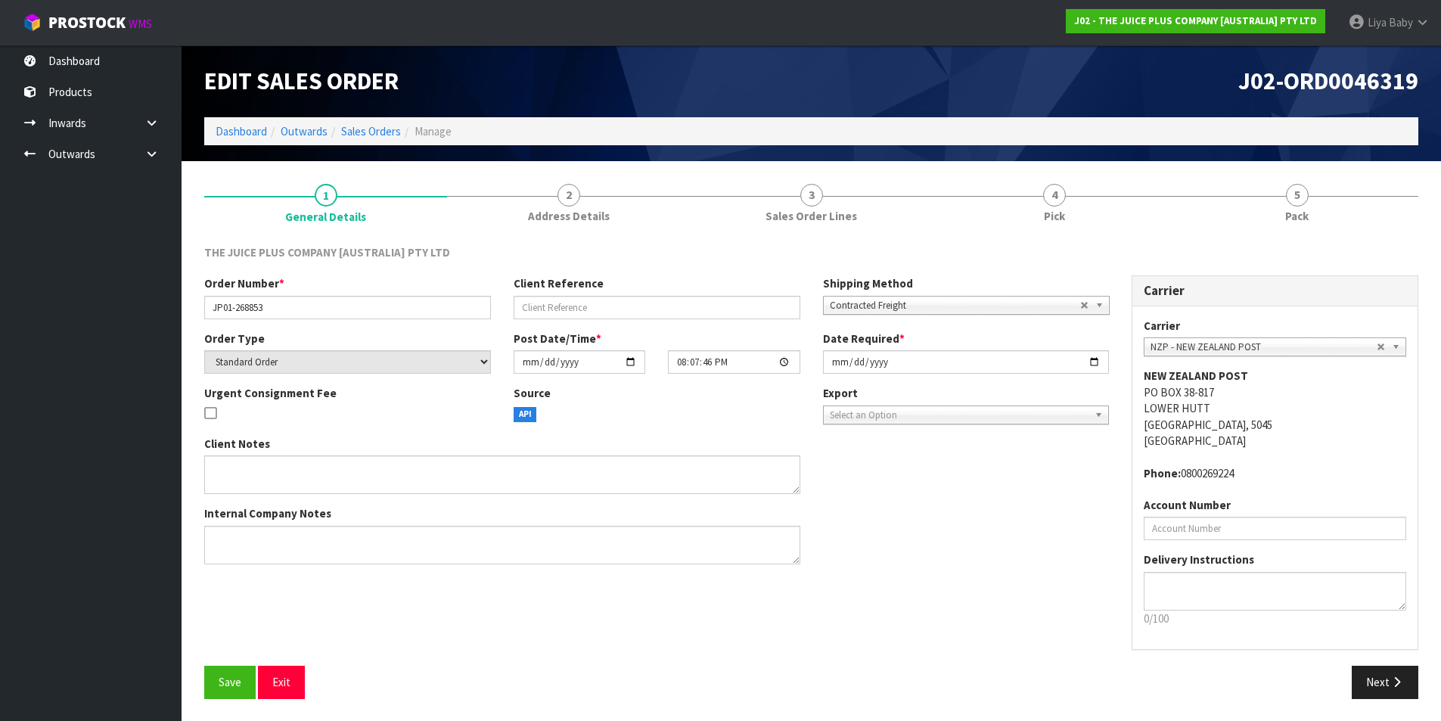
scroll to position [1, 0]
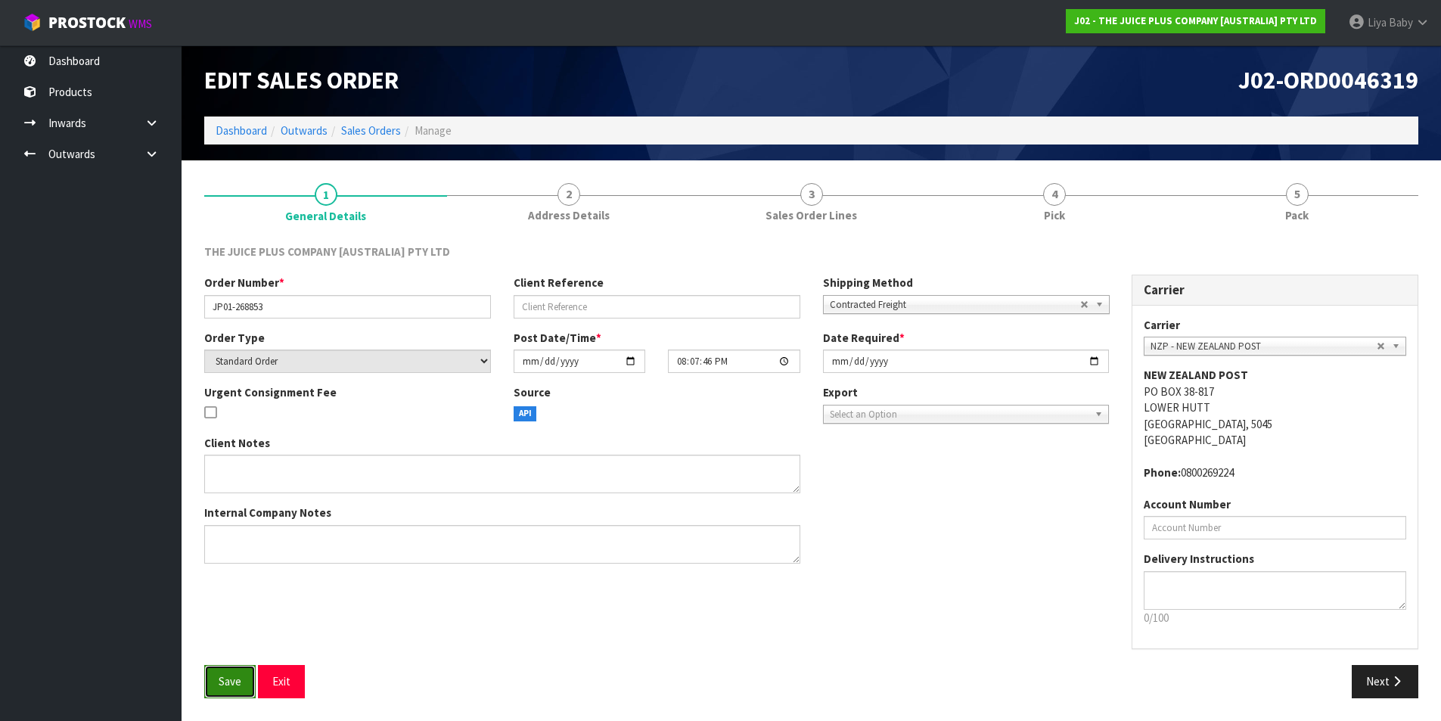
click at [231, 685] on span "Save" at bounding box center [230, 681] width 23 height 14
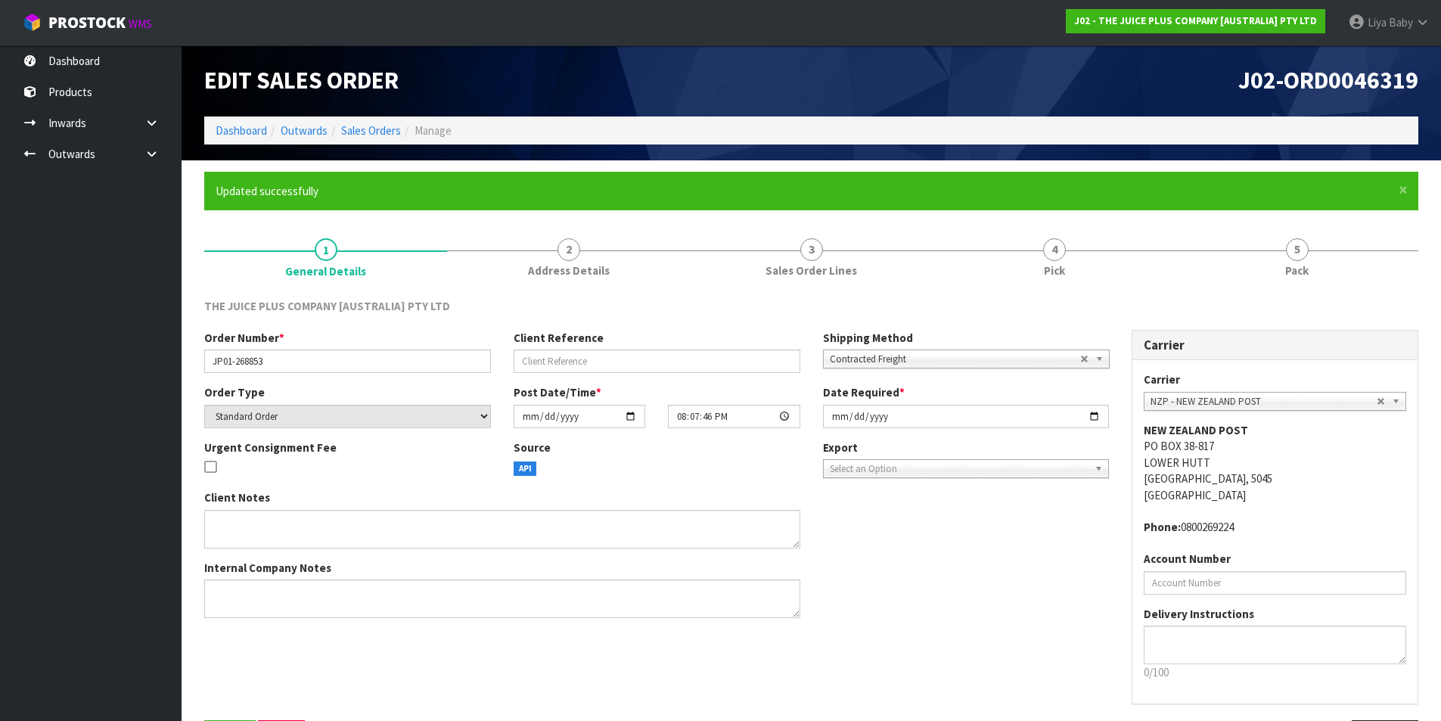
scroll to position [0, 0]
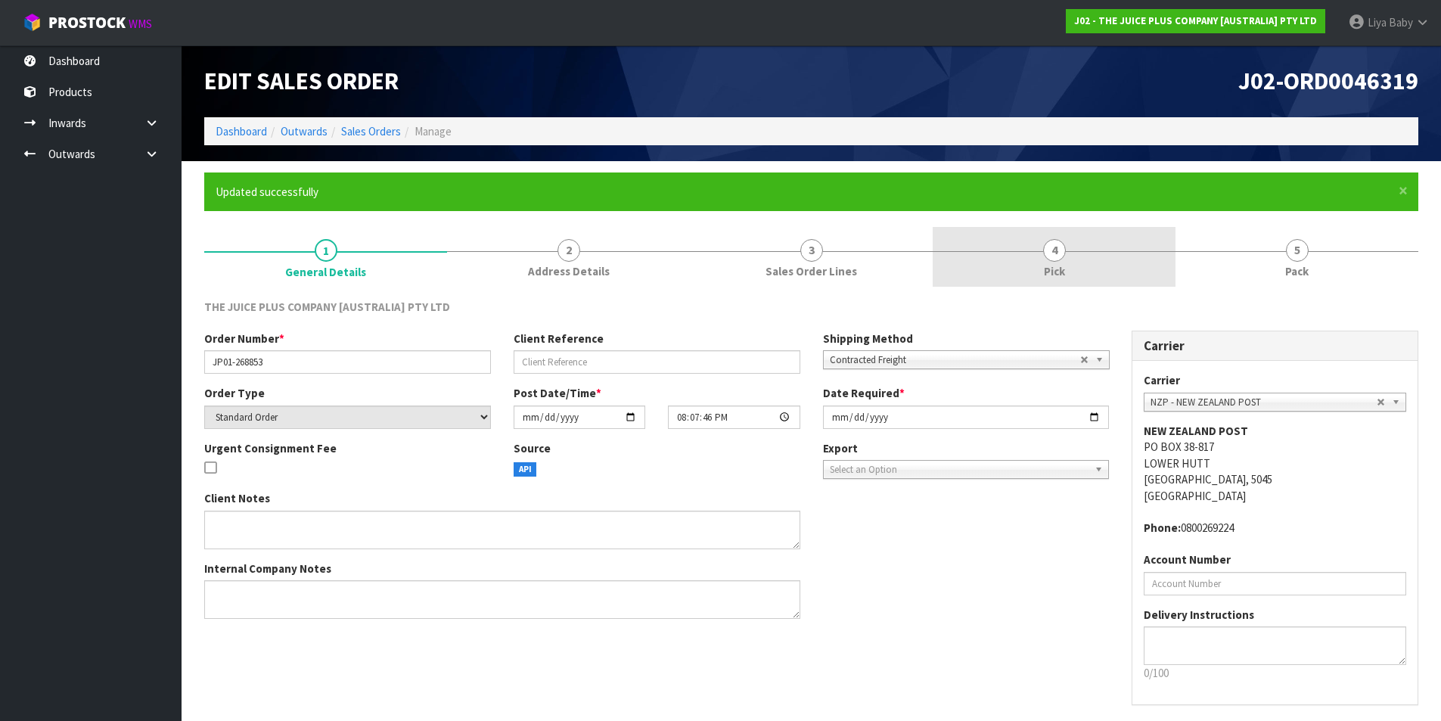
click at [1075, 257] on link "4 Pick" at bounding box center [1054, 257] width 243 height 60
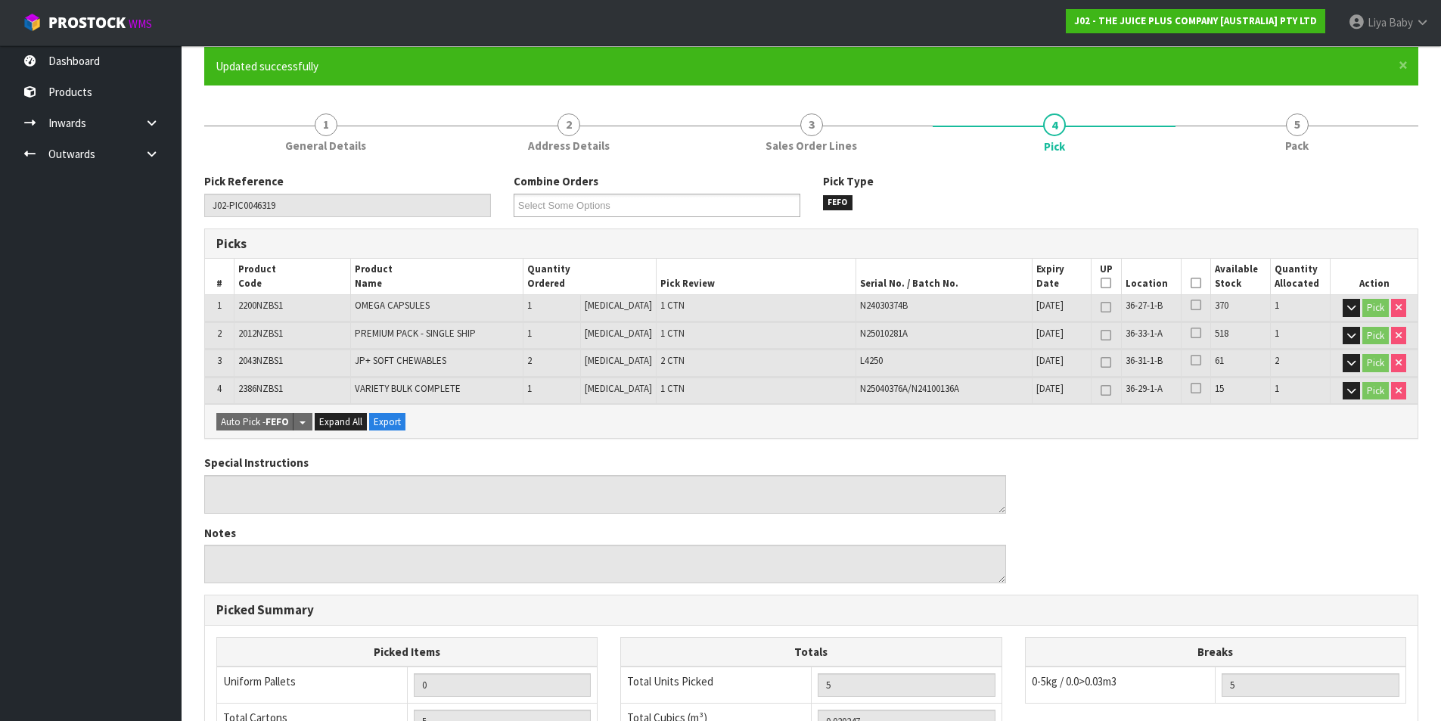
scroll to position [39, 0]
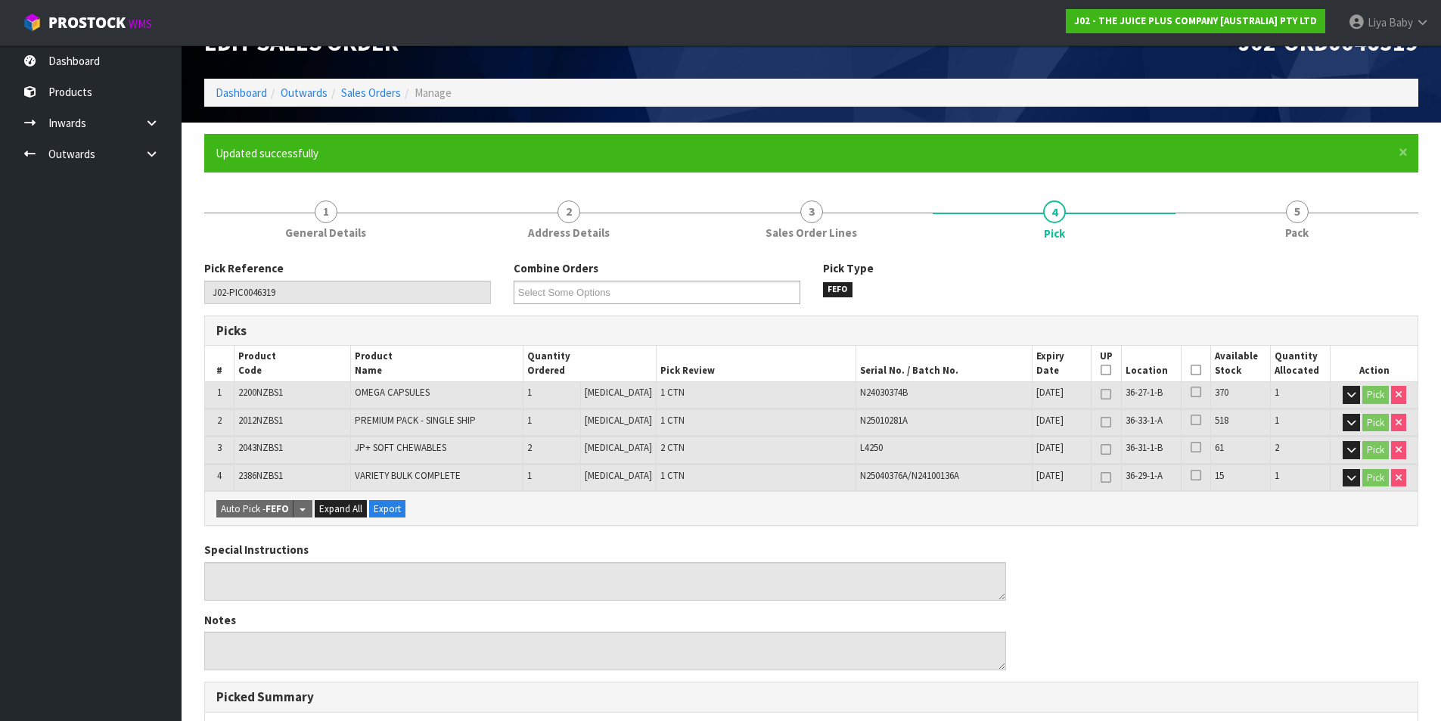
click at [1188, 362] on th "Picked" at bounding box center [1195, 364] width 29 height 36
click at [1190, 370] on icon at bounding box center [1195, 370] width 11 height 1
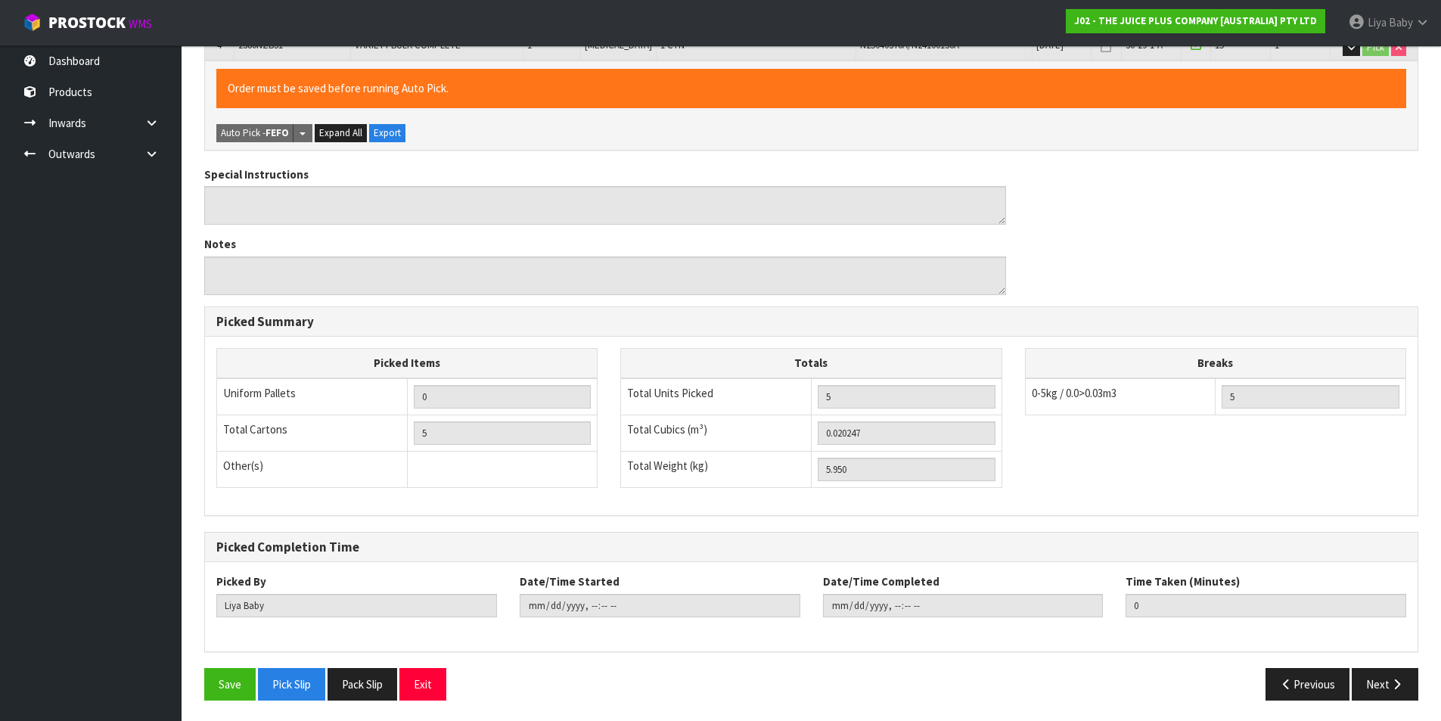
scroll to position [471, 0]
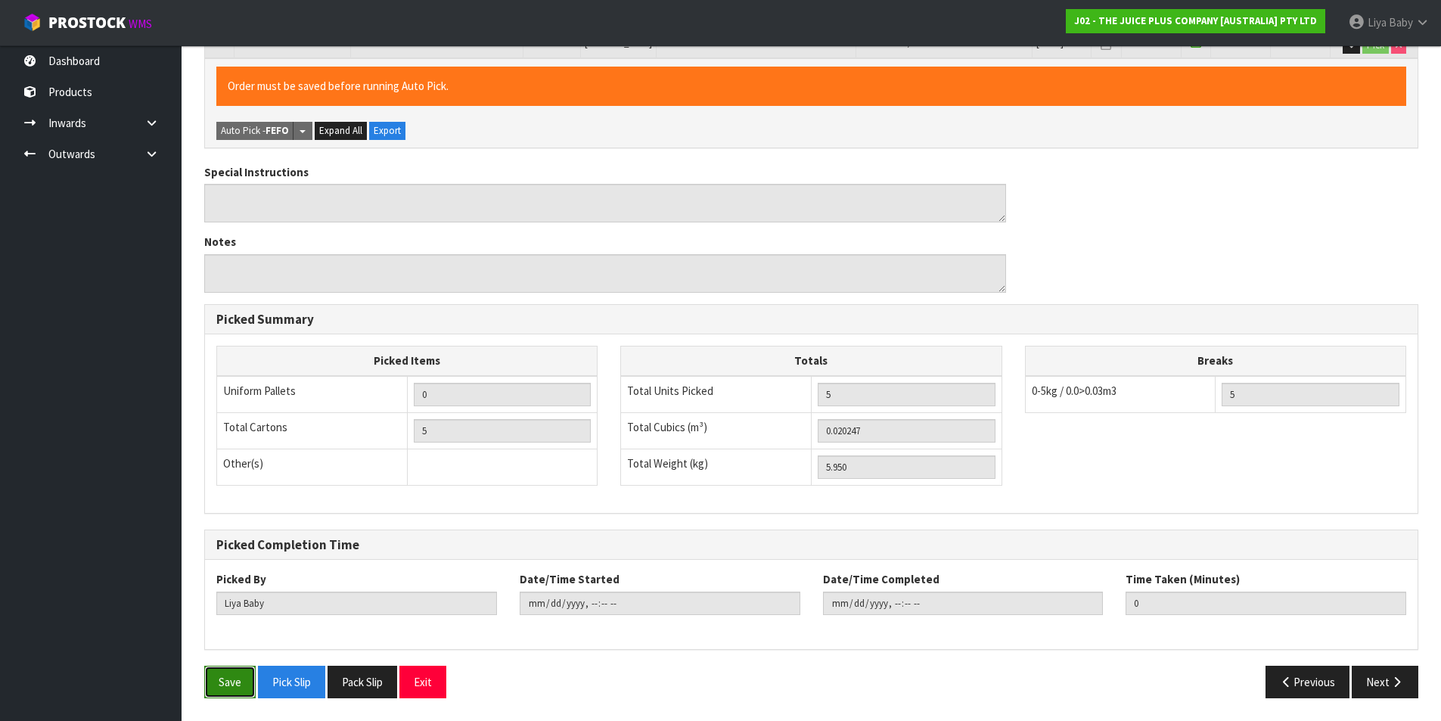
click at [239, 669] on button "Save" at bounding box center [229, 682] width 51 height 33
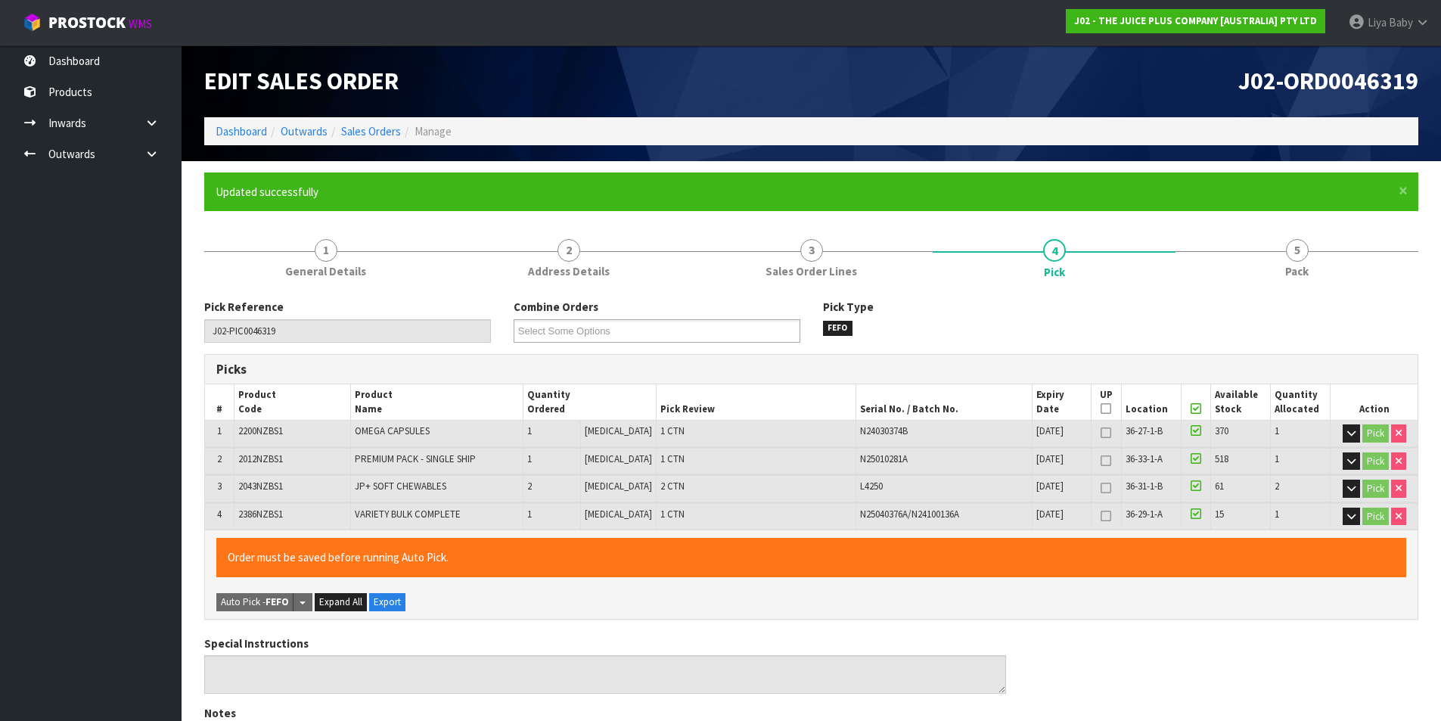
type input "[DATE]T13:33:17"
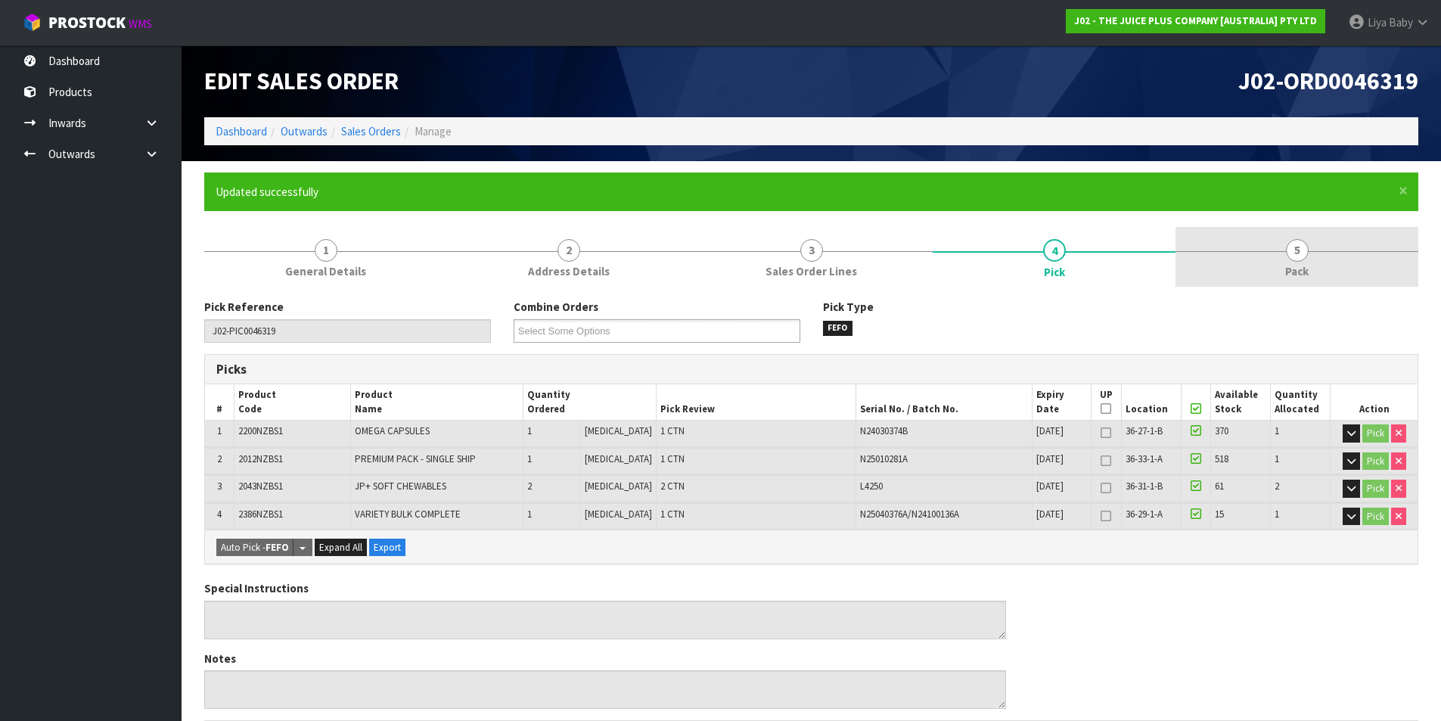
click at [1298, 259] on span "5" at bounding box center [1297, 250] width 23 height 23
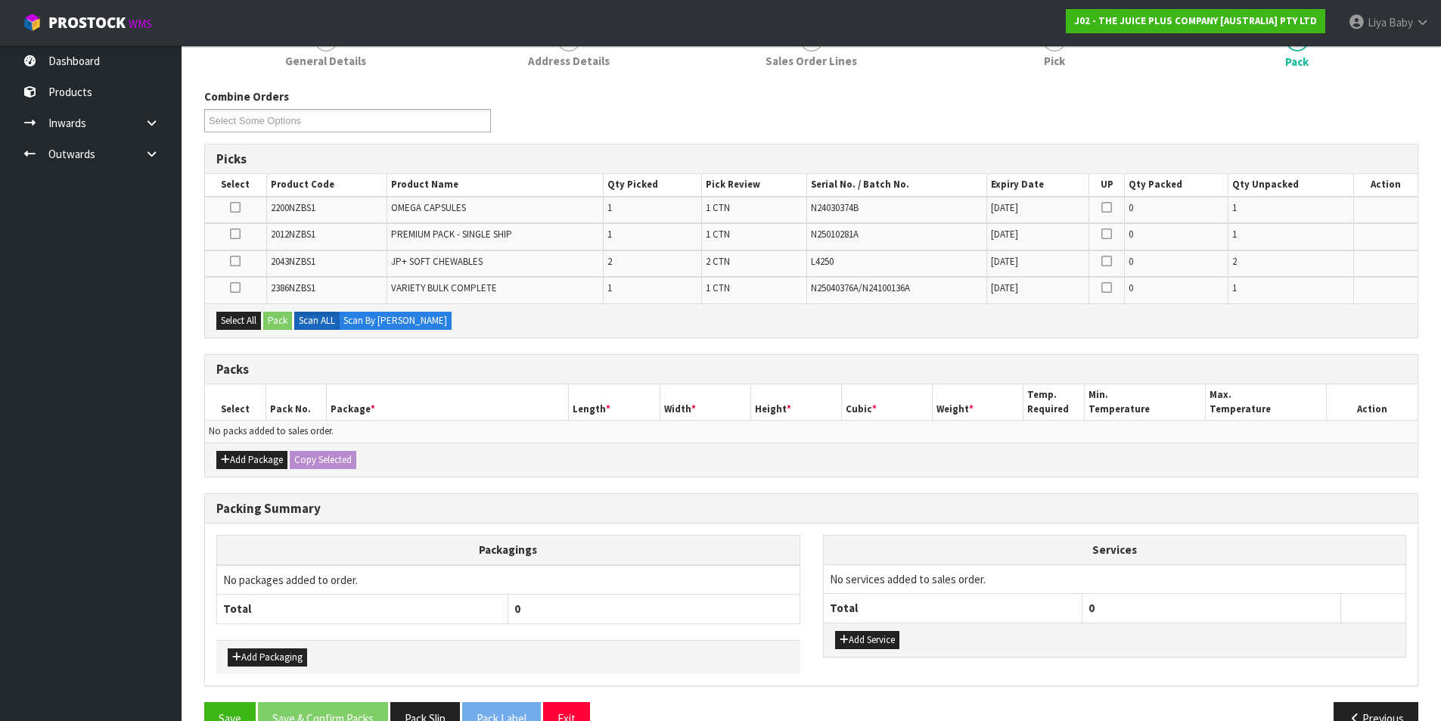
scroll to position [227, 0]
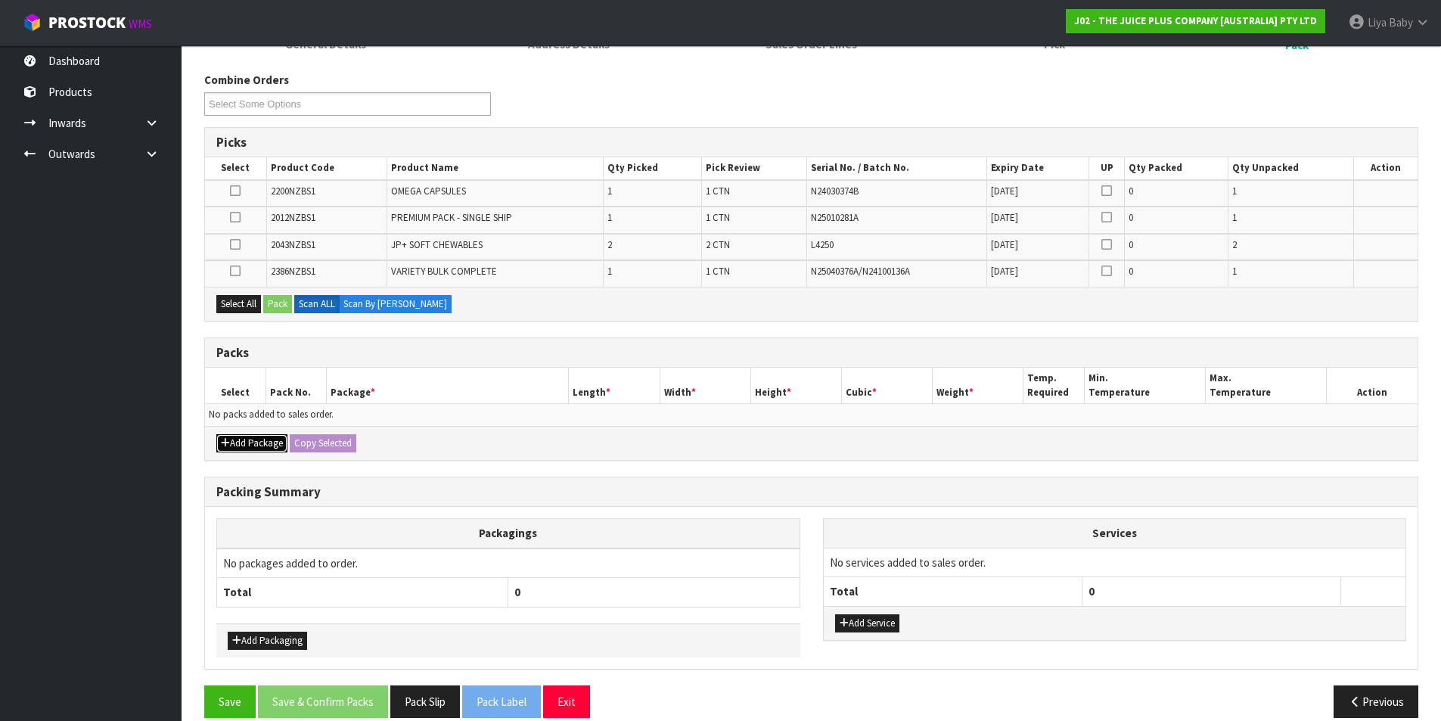
click at [234, 440] on button "Add Package" at bounding box center [251, 443] width 71 height 18
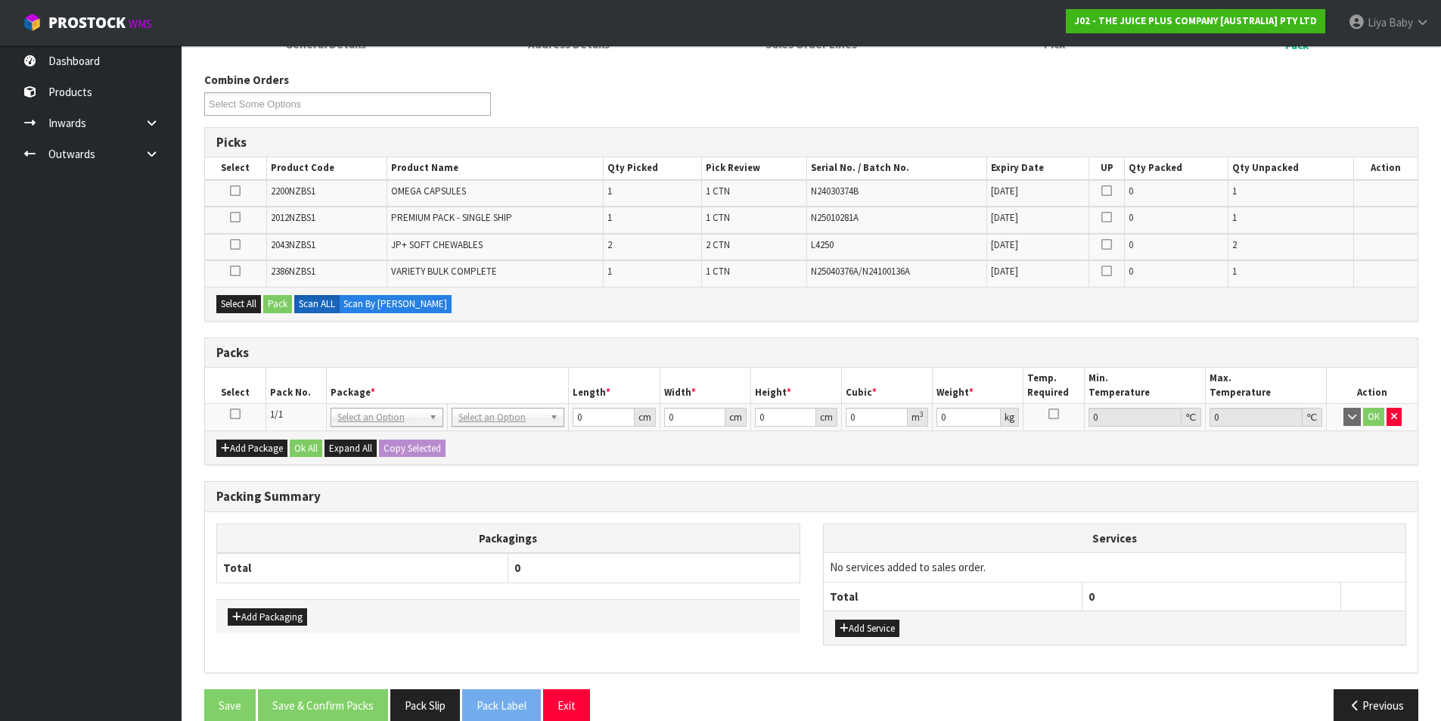
click at [236, 414] on icon at bounding box center [235, 414] width 11 height 1
click at [240, 303] on button "Select All" at bounding box center [238, 304] width 45 height 18
click at [272, 308] on button "Pack" at bounding box center [277, 304] width 29 height 18
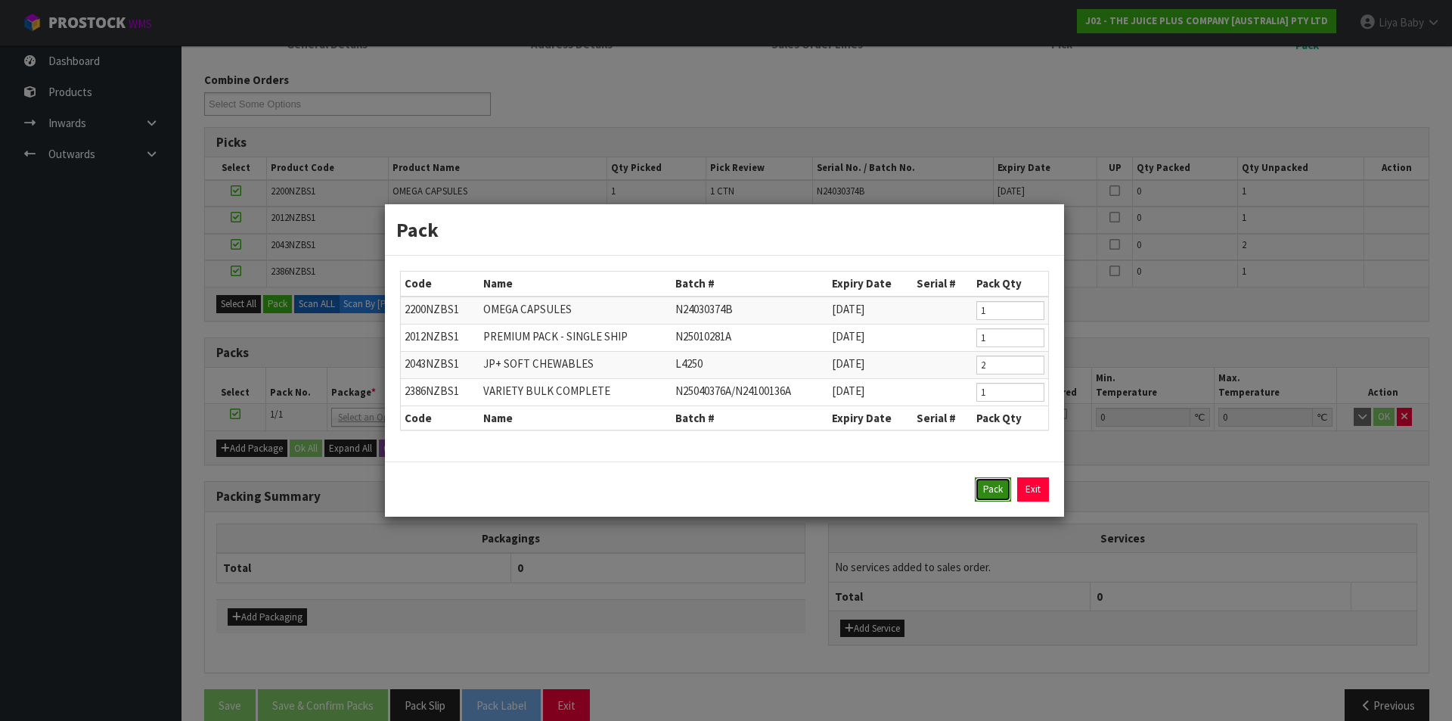
click at [989, 484] on button "Pack" at bounding box center [993, 489] width 36 height 24
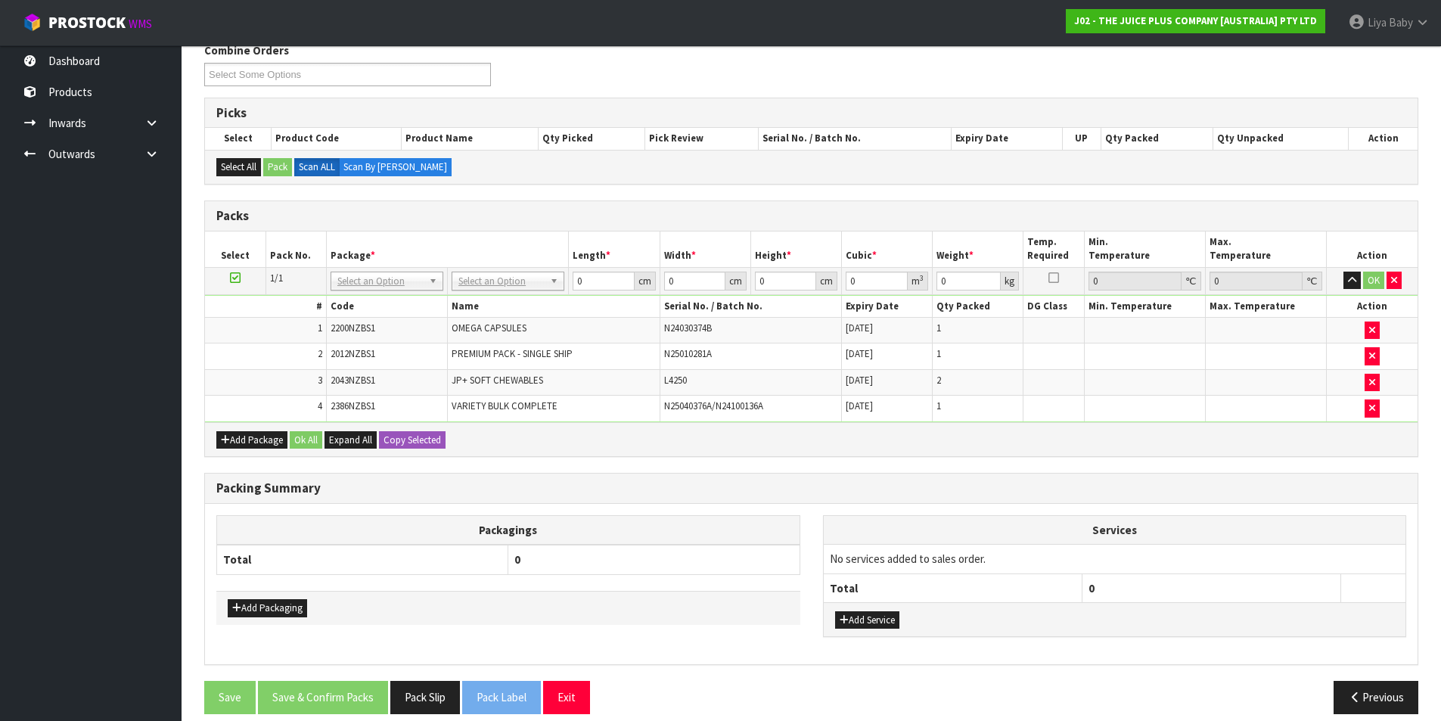
scroll to position [272, 0]
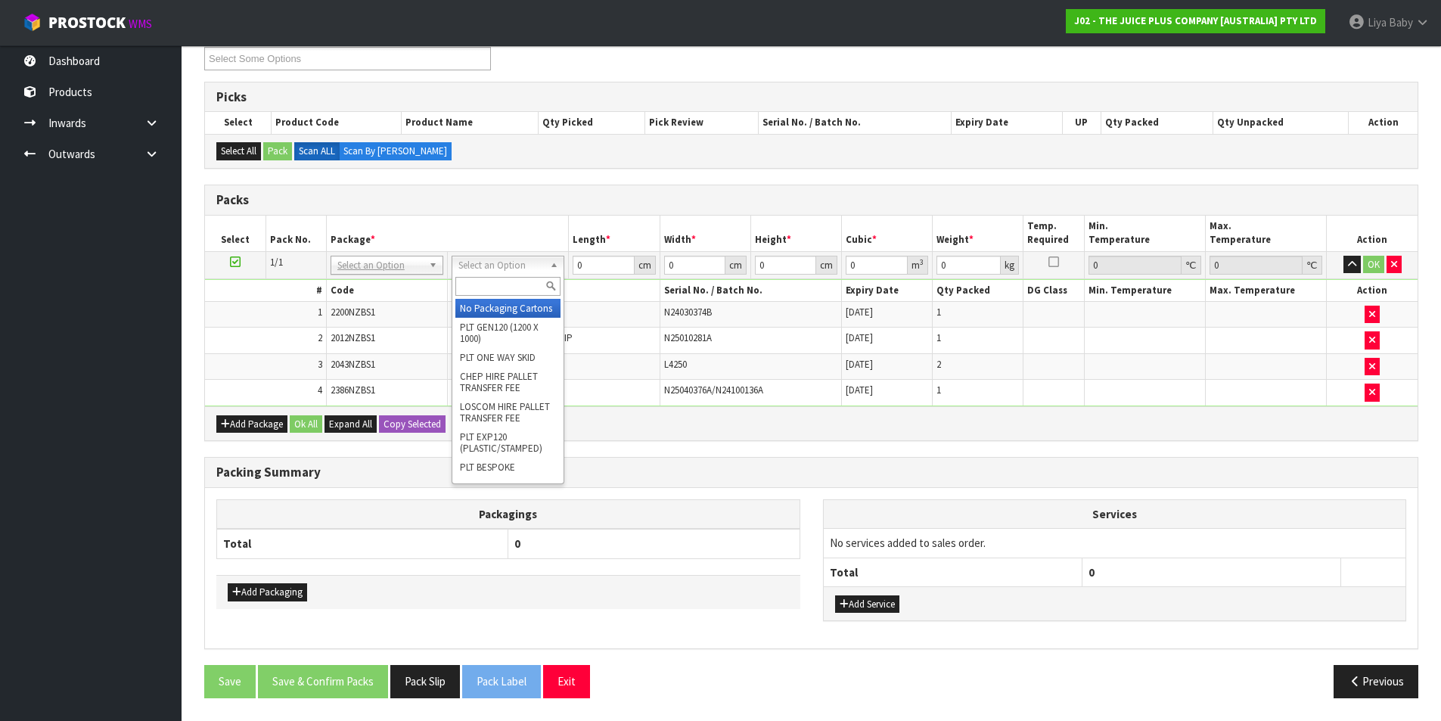
click at [497, 287] on input "text" at bounding box center [507, 286] width 105 height 19
type input "CTN5"
type input "43"
type input "33"
type input "25.5"
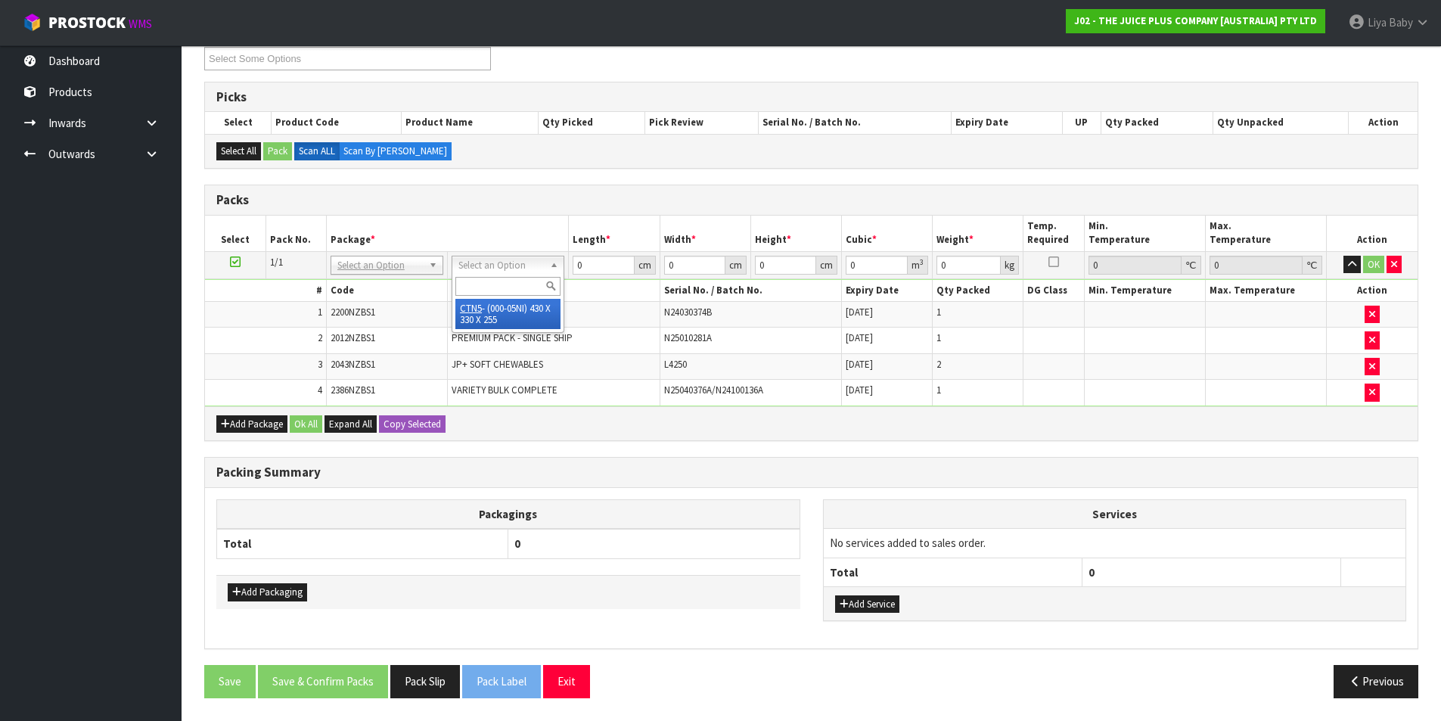
type input "0.036185"
type input "6.15"
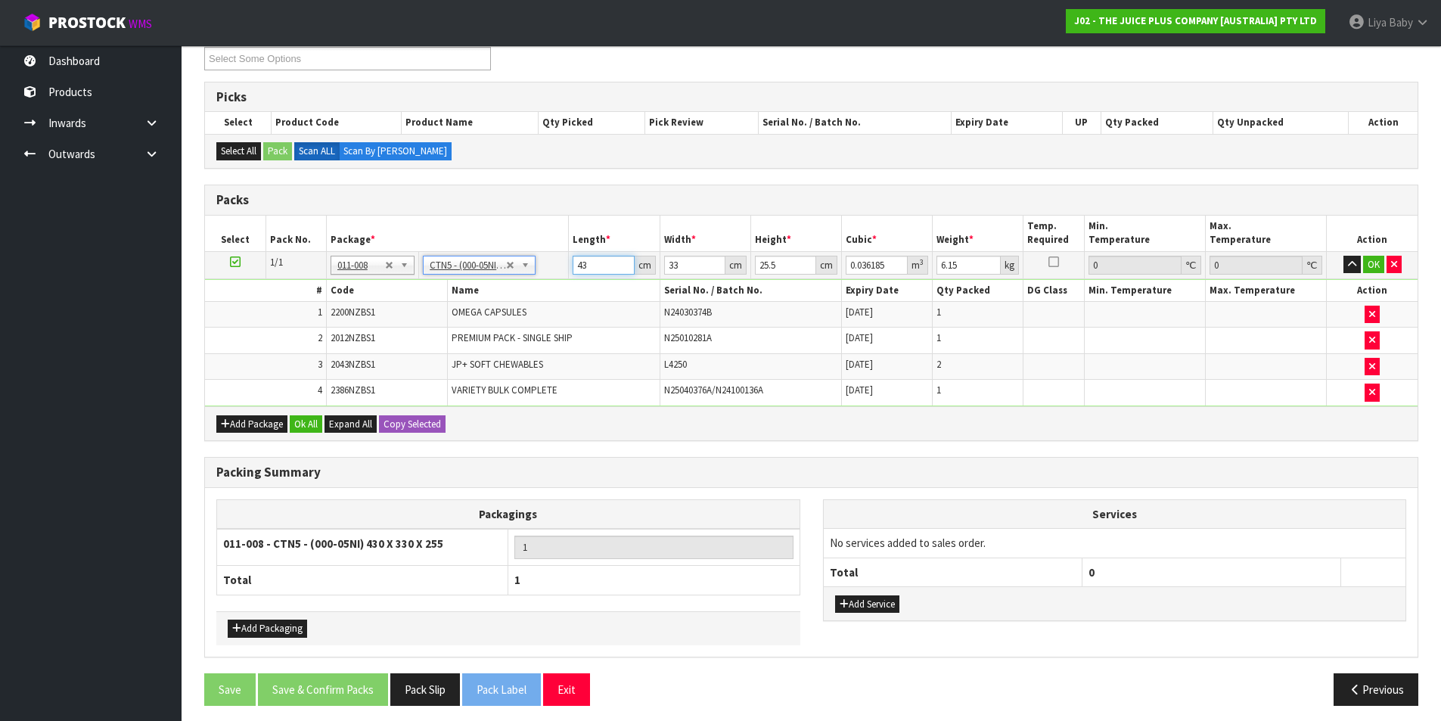
click at [594, 265] on input "43" at bounding box center [603, 265] width 61 height 19
type input "4"
type input "0.003366"
type input "0"
type input "3"
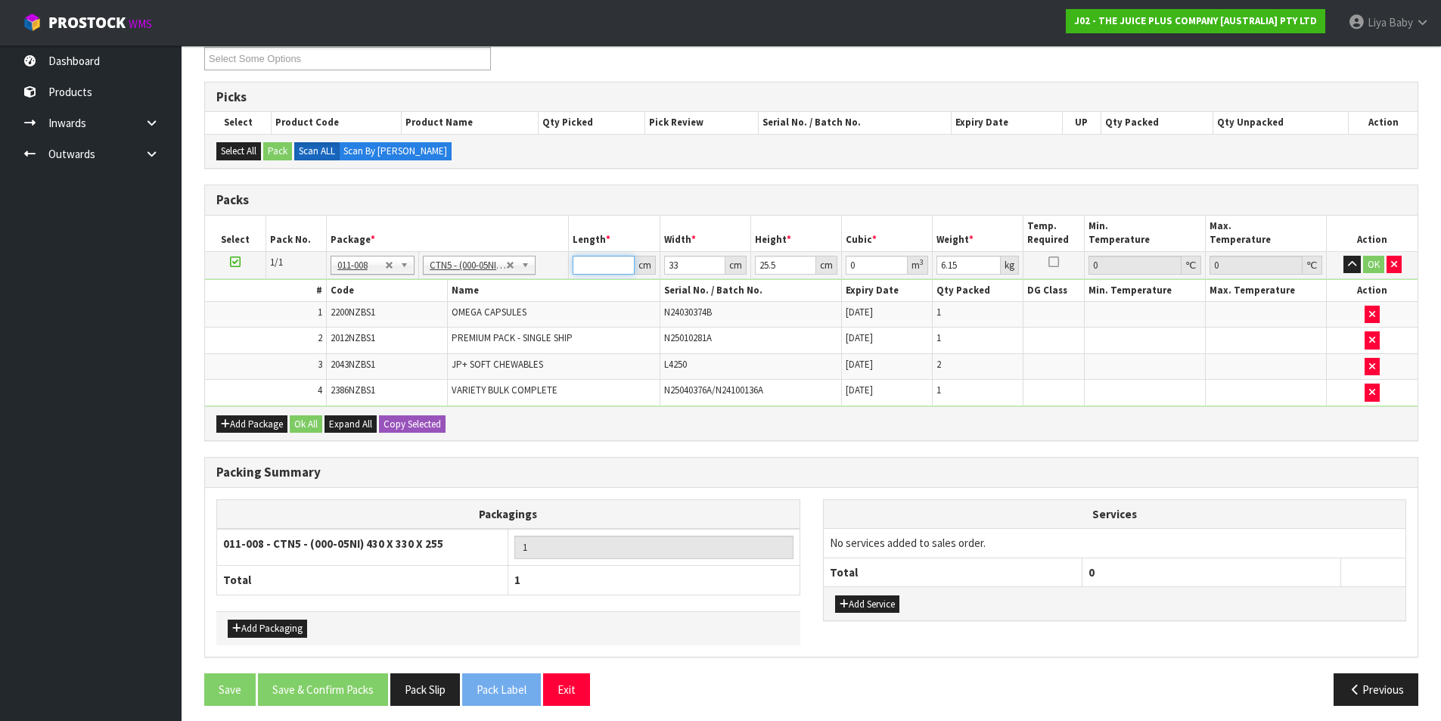
type input "0.002525"
type input "35"
type input "0.029452"
type input "35"
click at [688, 262] on input "33" at bounding box center [694, 265] width 61 height 19
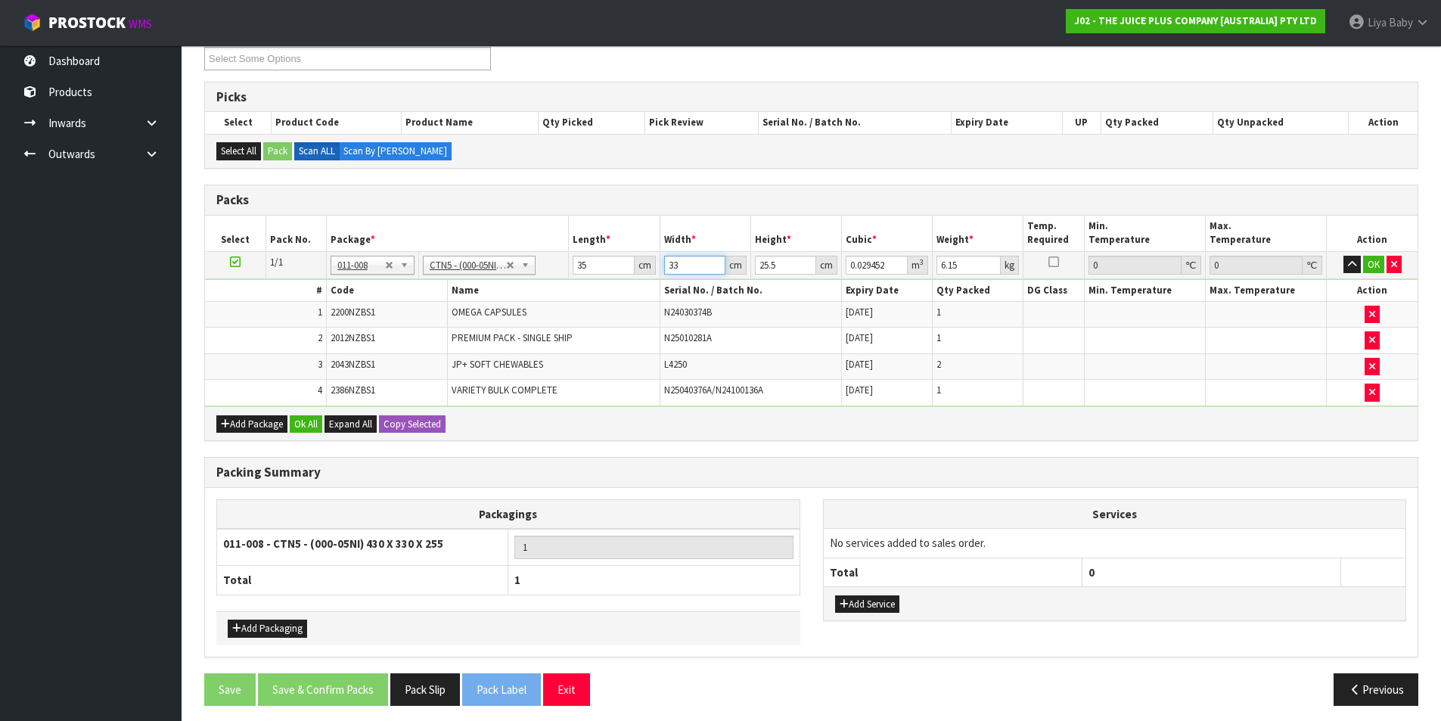
type input "3"
type input "0.002677"
type input "0"
type input "4"
type input "0.00357"
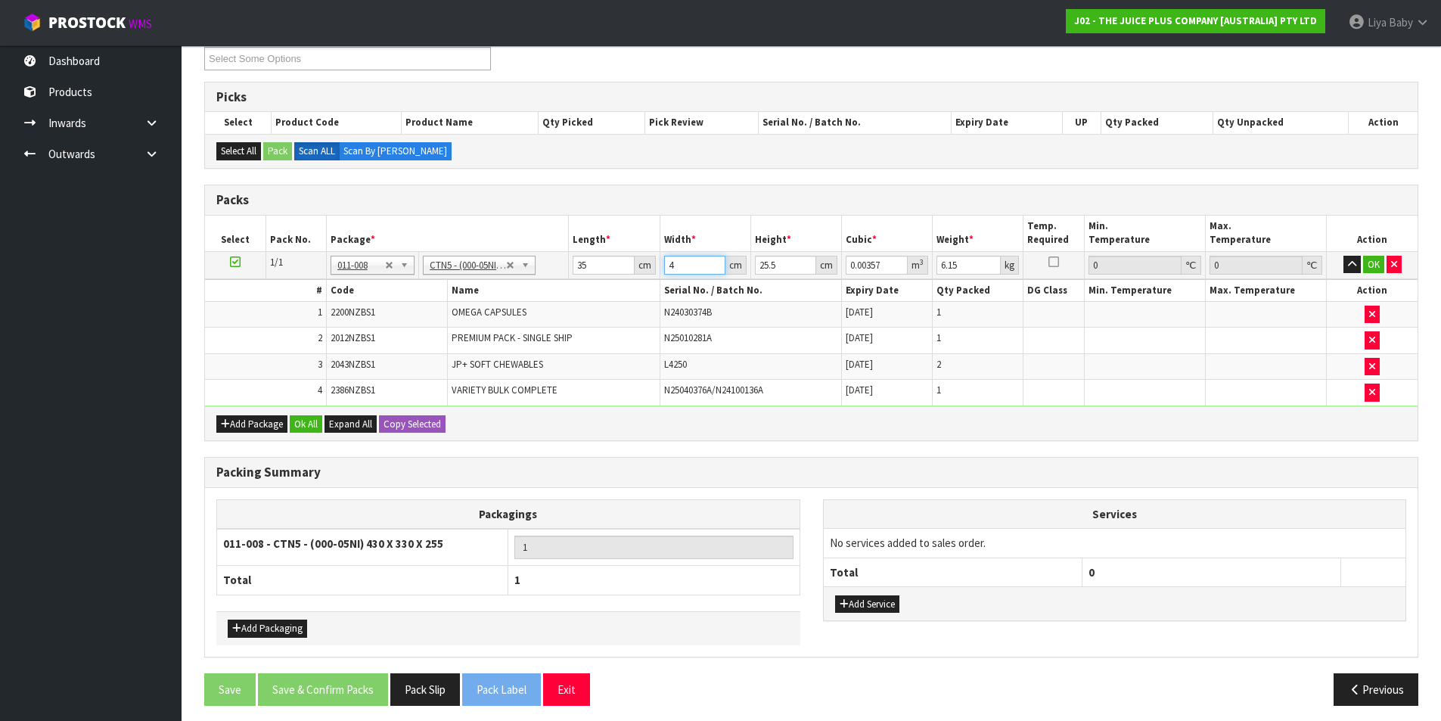
type input "44"
type input "0.03927"
type input "44"
click at [783, 261] on input "25.5" at bounding box center [785, 265] width 61 height 19
type input "25"
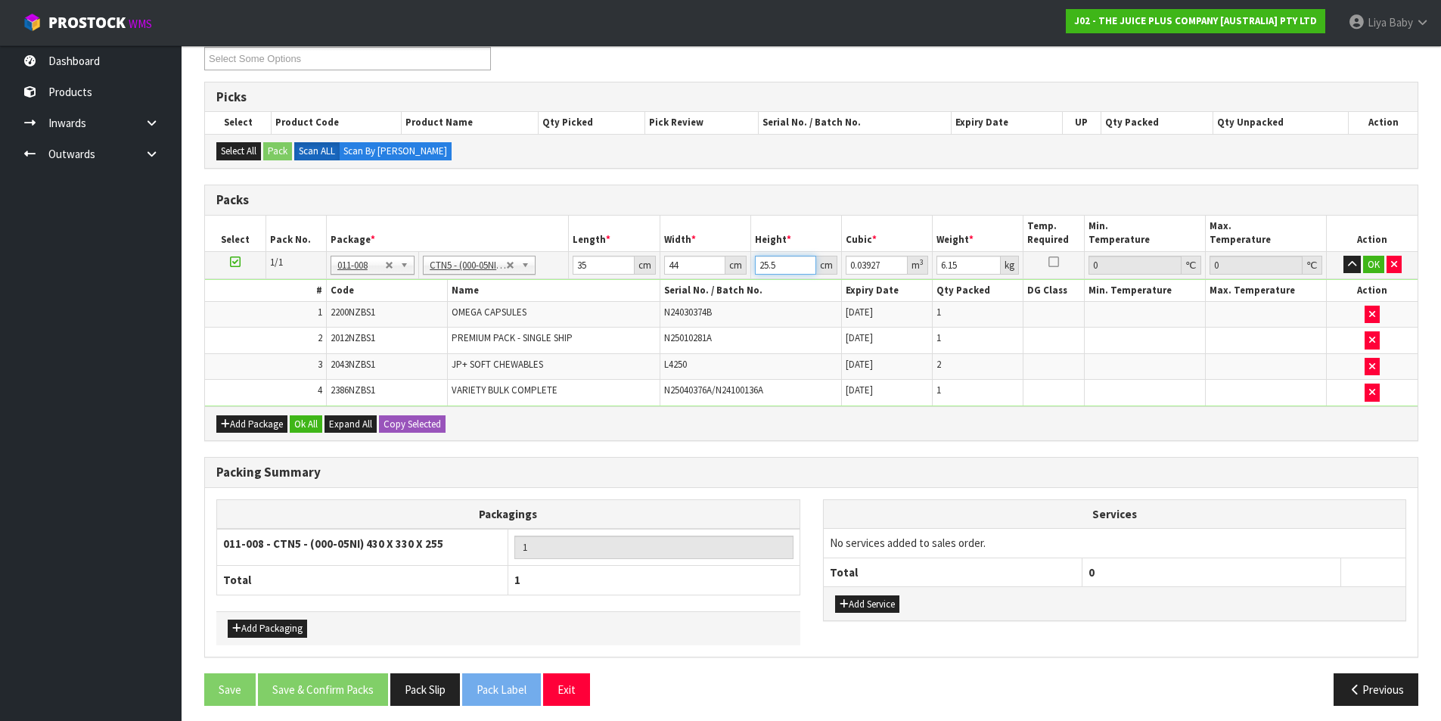
type input "0.0385"
type input "2"
type input "0.00308"
type input "0"
type input "2"
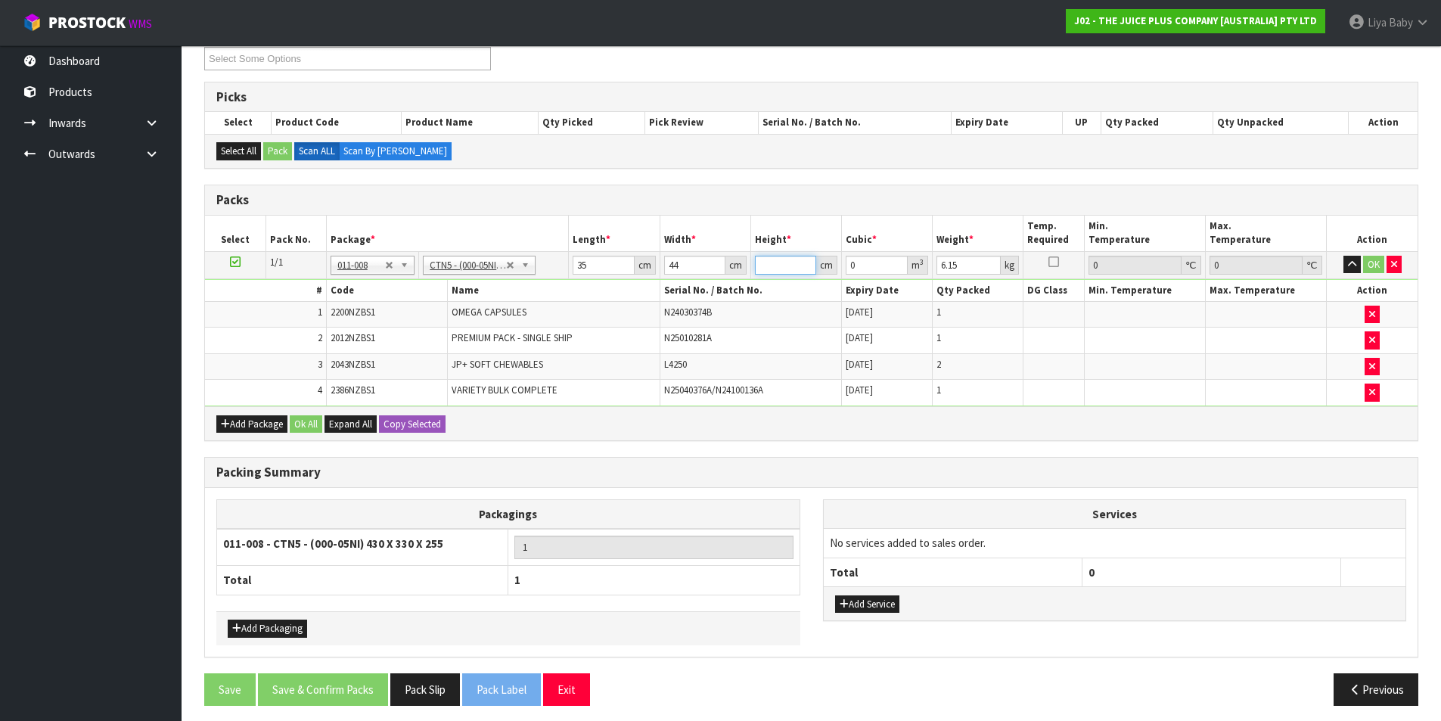
type input "0.00308"
type input "28"
type input "0.04312"
type input "28"
click at [973, 267] on input "6.15" at bounding box center [968, 265] width 64 height 19
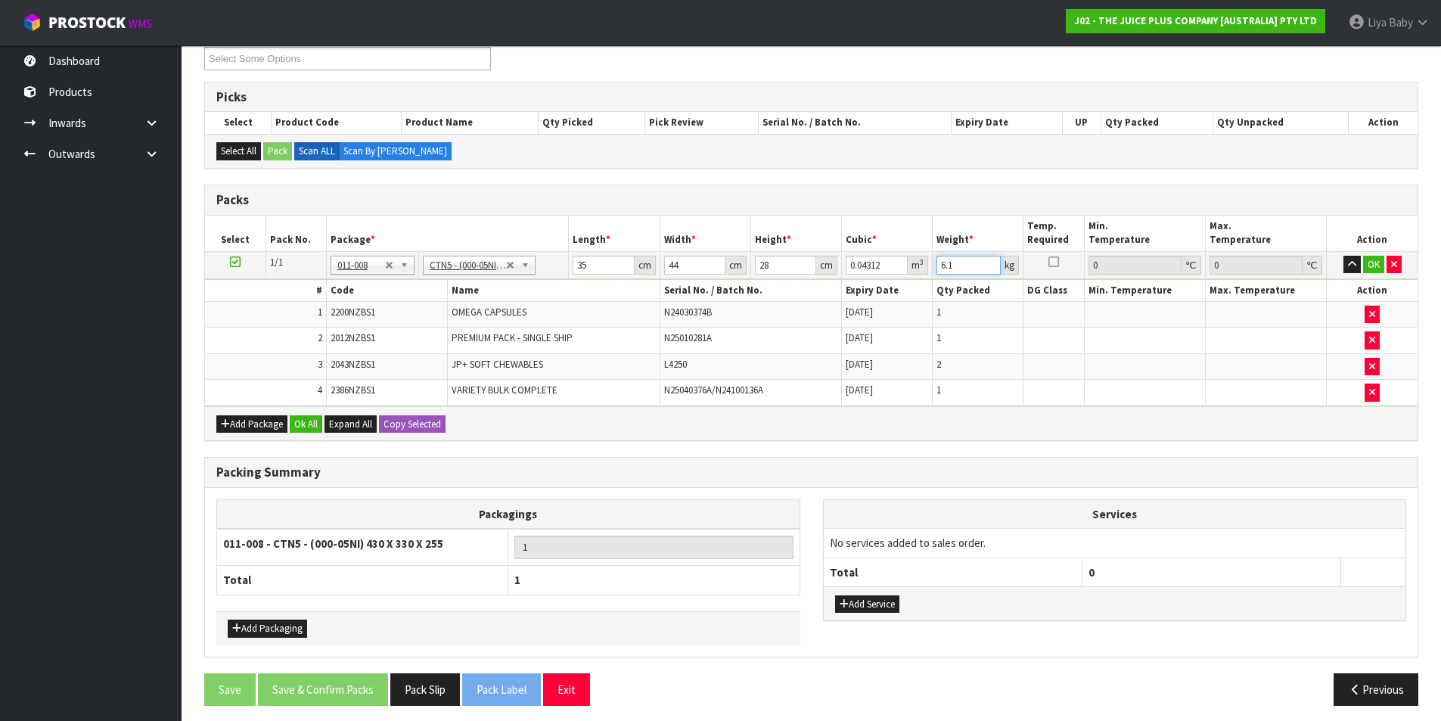
type input "6"
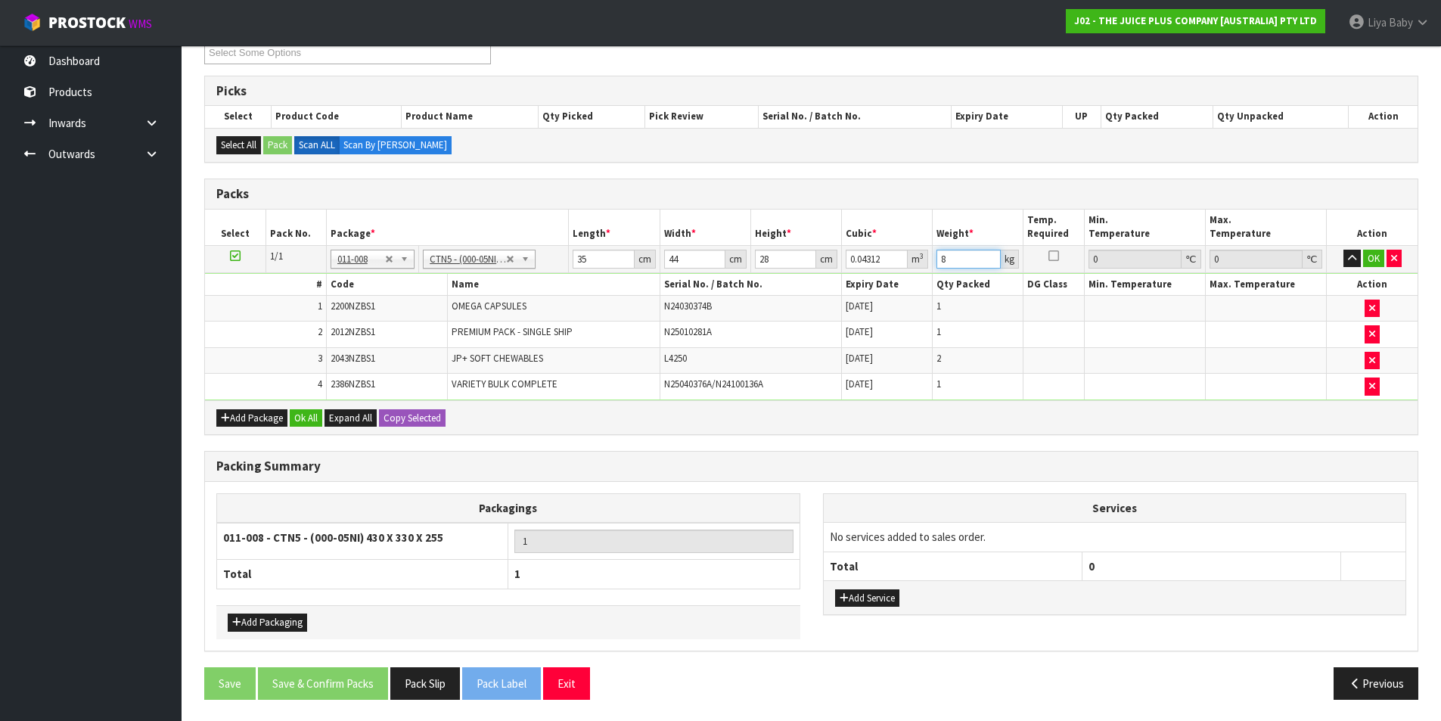
scroll to position [280, 0]
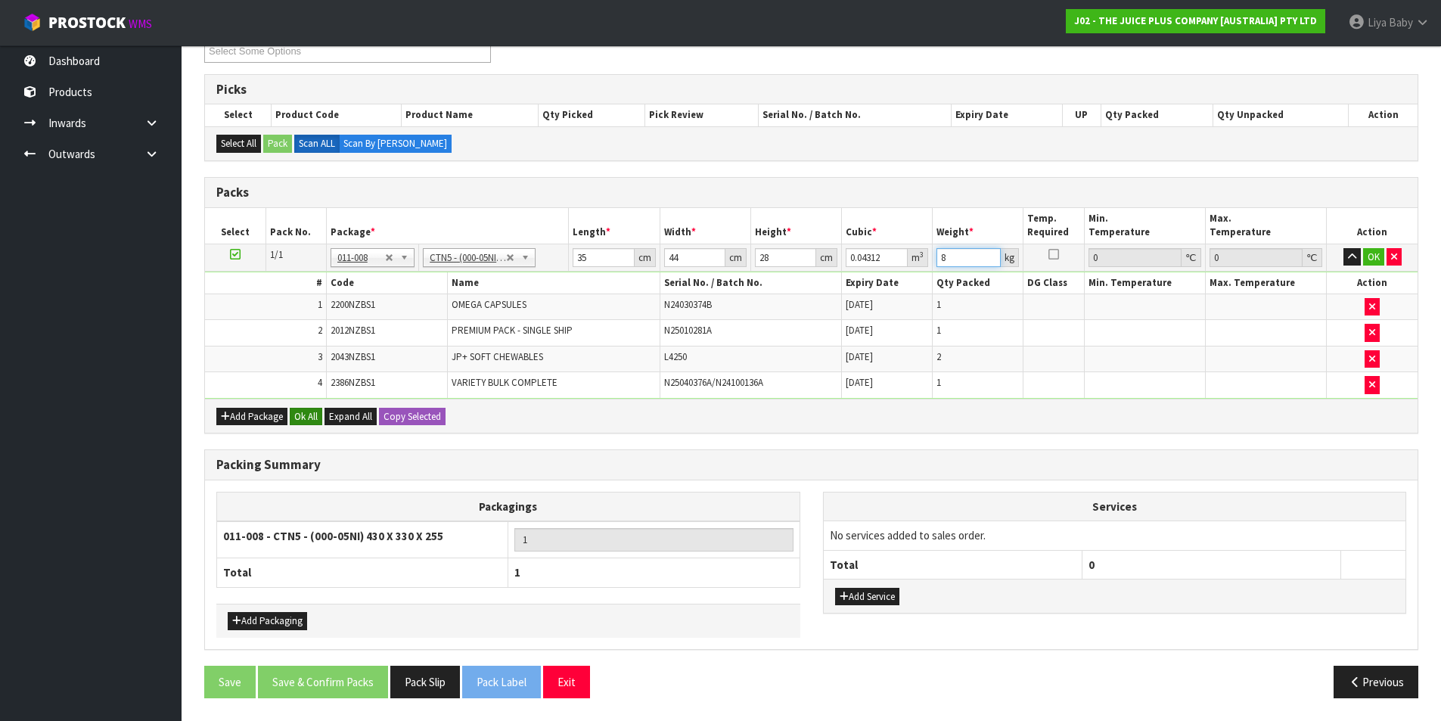
type input "8"
click at [306, 415] on button "Ok All" at bounding box center [306, 417] width 33 height 18
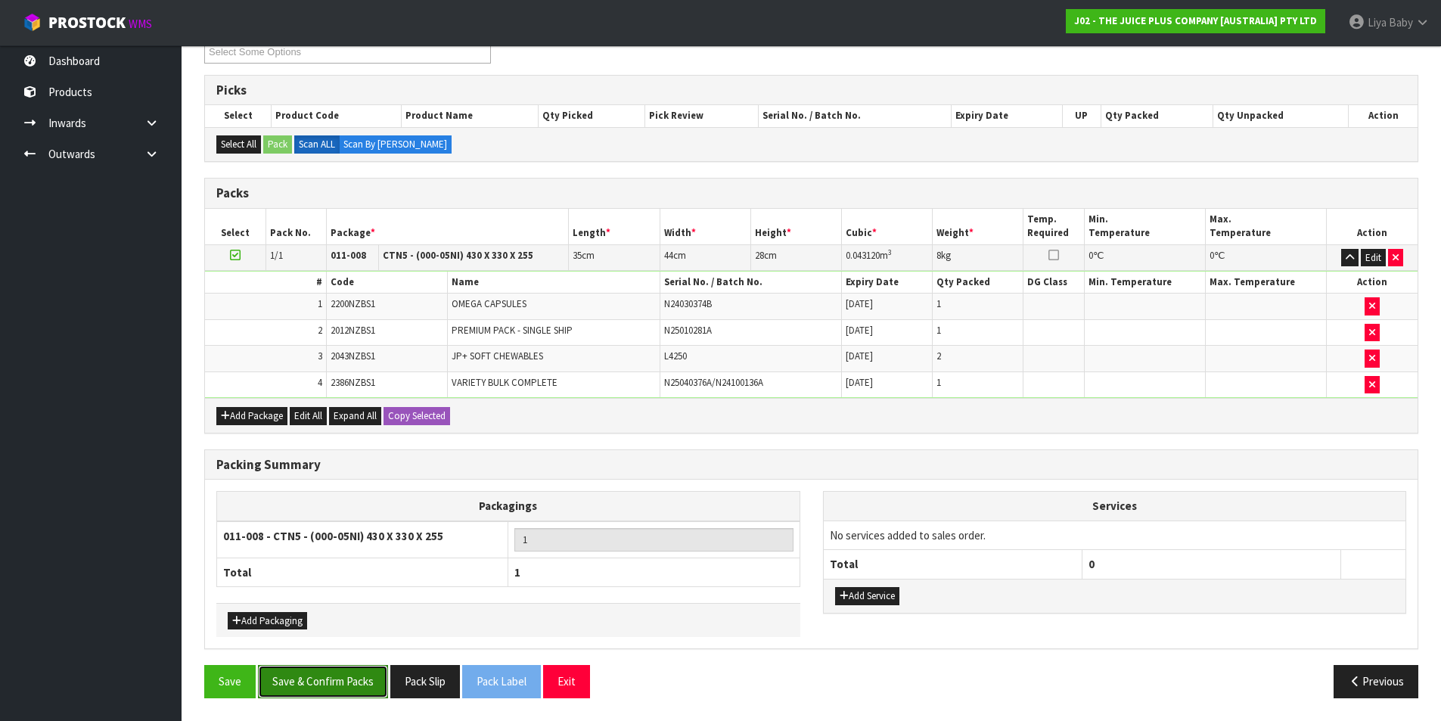
click at [302, 690] on button "Save & Confirm Packs" at bounding box center [323, 681] width 130 height 33
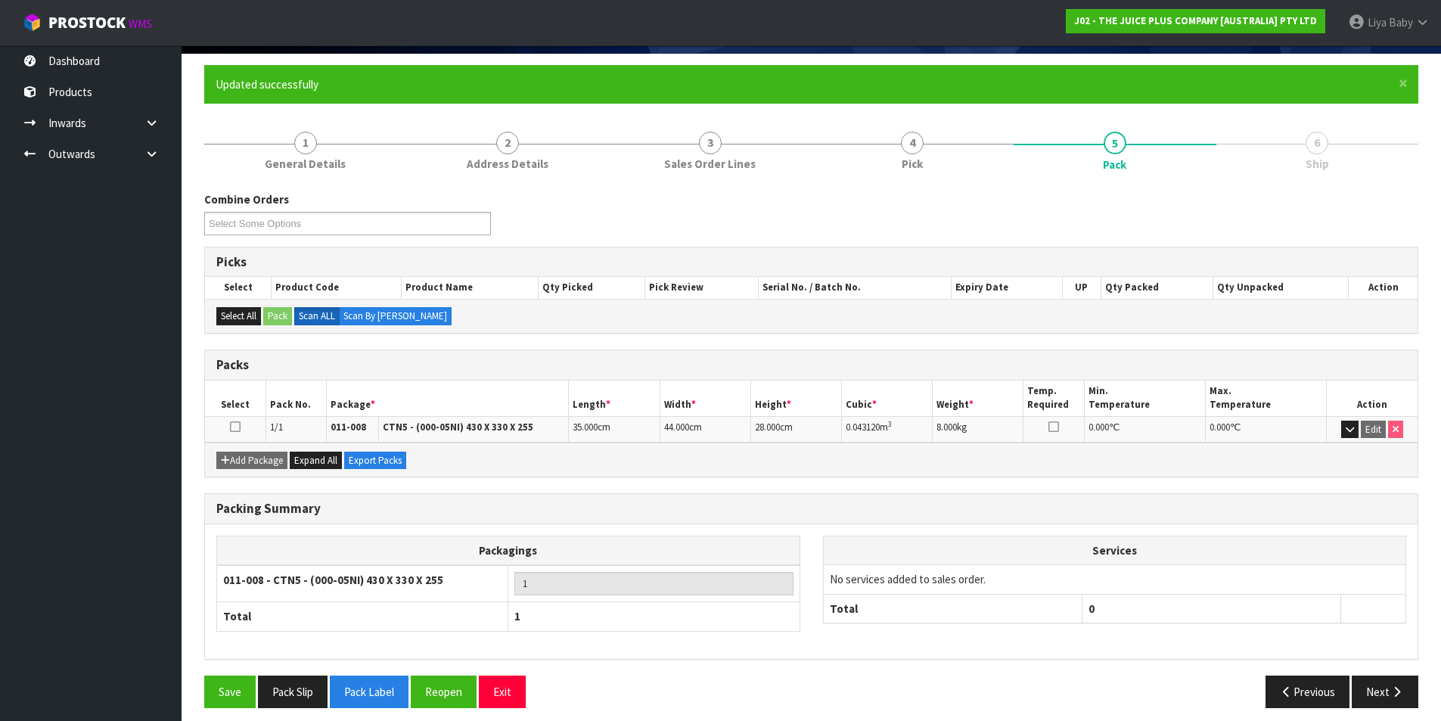
scroll to position [117, 0]
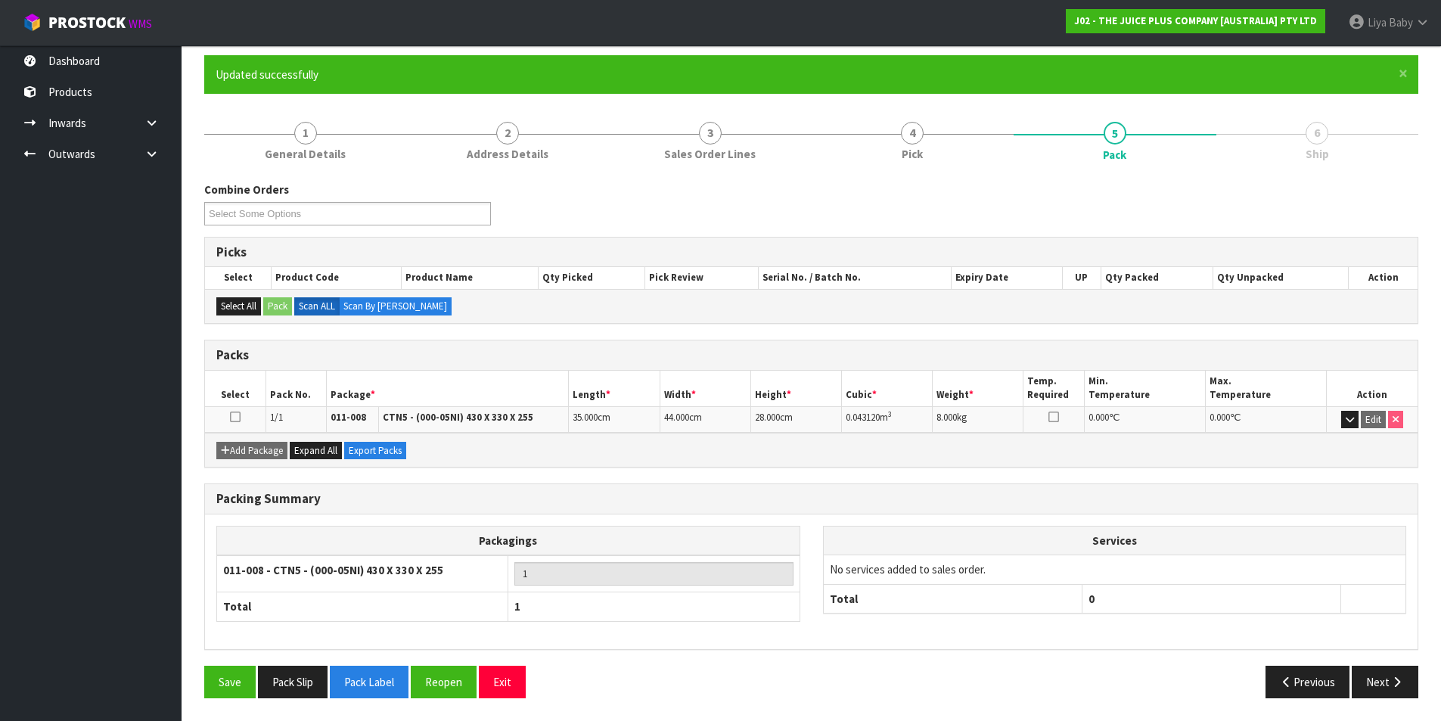
click at [231, 417] on icon at bounding box center [235, 417] width 11 height 1
click at [1398, 681] on icon "button" at bounding box center [1396, 681] width 14 height 11
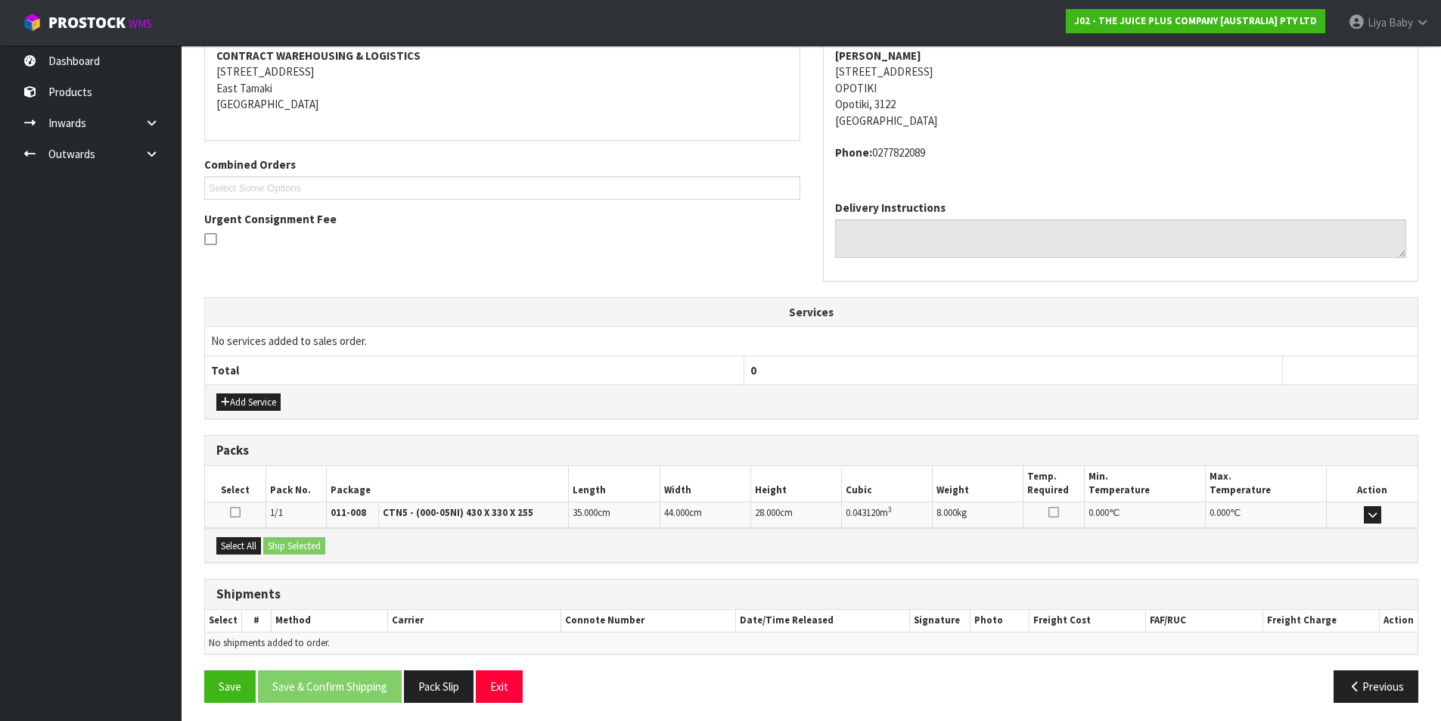
scroll to position [298, 0]
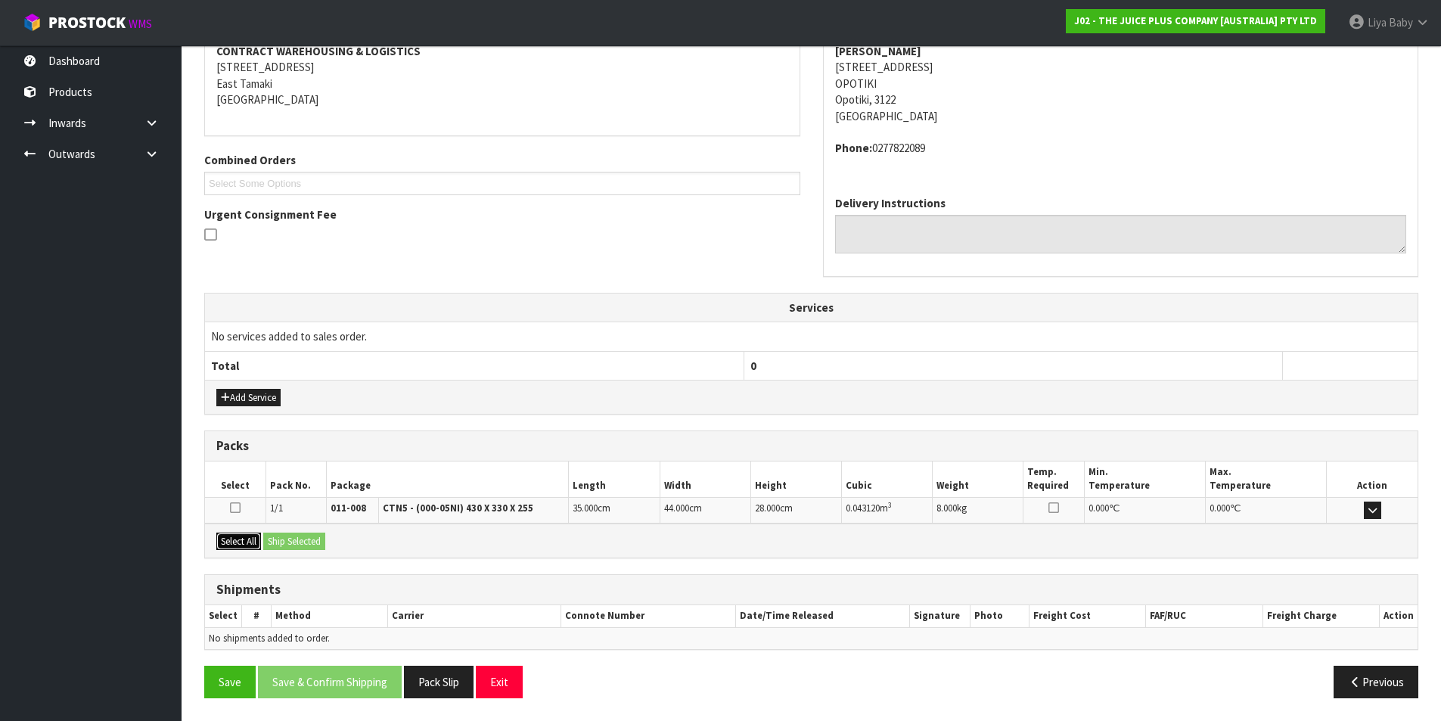
click at [224, 539] on button "Select All" at bounding box center [238, 541] width 45 height 18
click at [284, 540] on button "Ship Selected" at bounding box center [294, 541] width 62 height 18
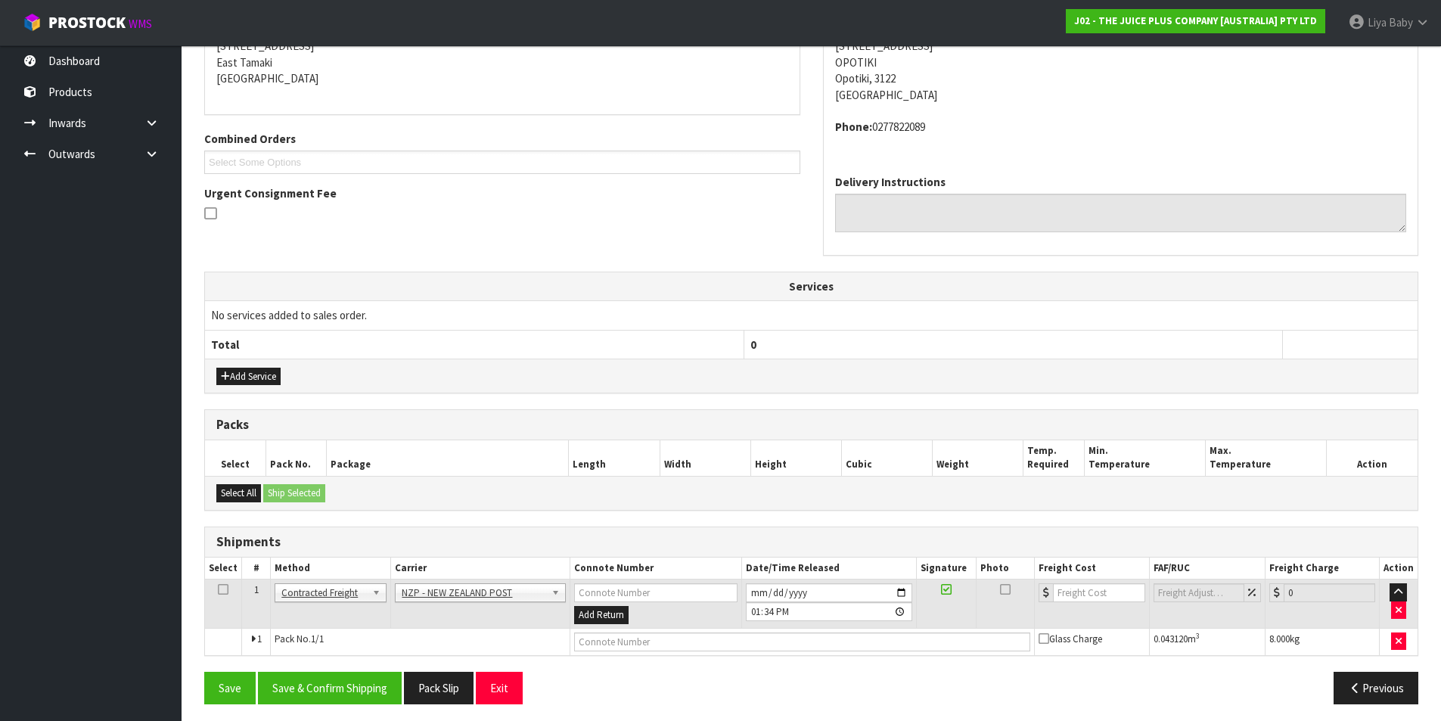
scroll to position [325, 0]
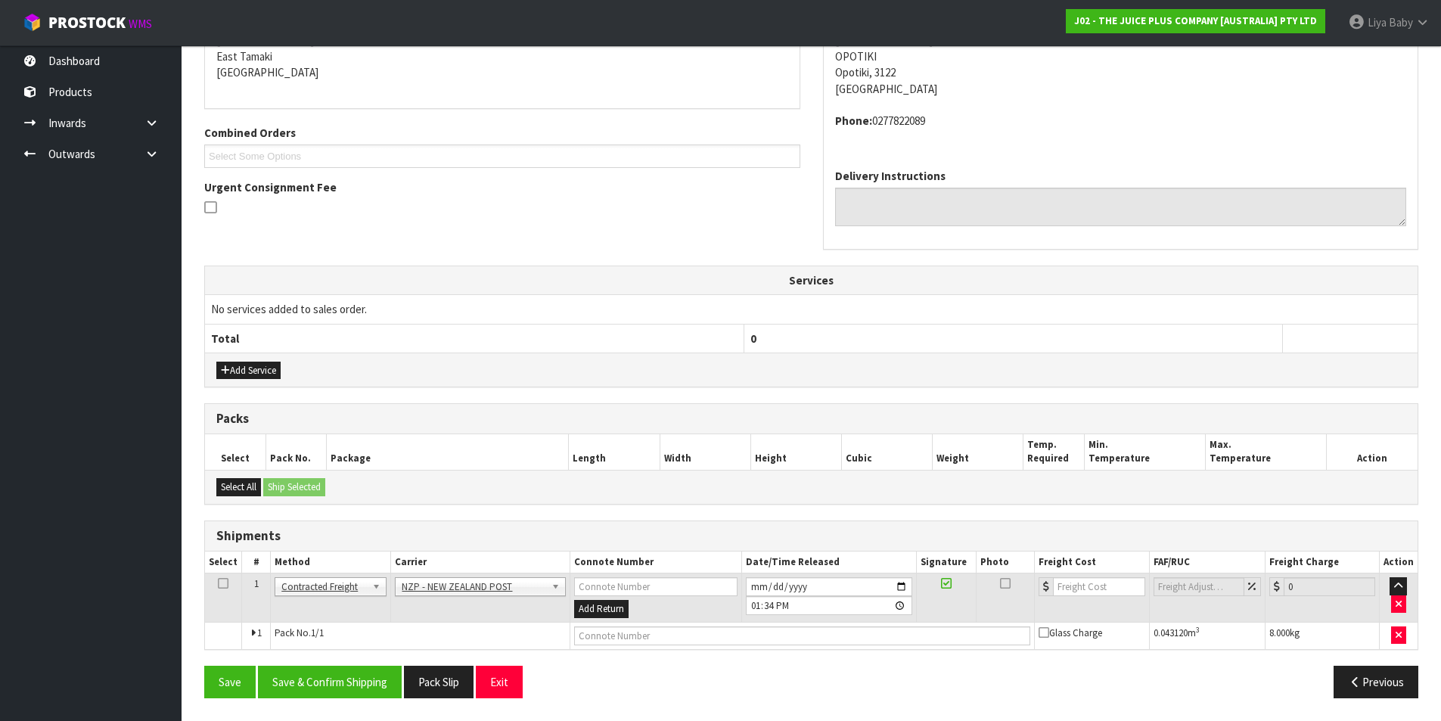
click at [223, 584] on icon at bounding box center [223, 583] width 11 height 1
click at [354, 693] on button "Save & Confirm Shipping" at bounding box center [330, 682] width 144 height 33
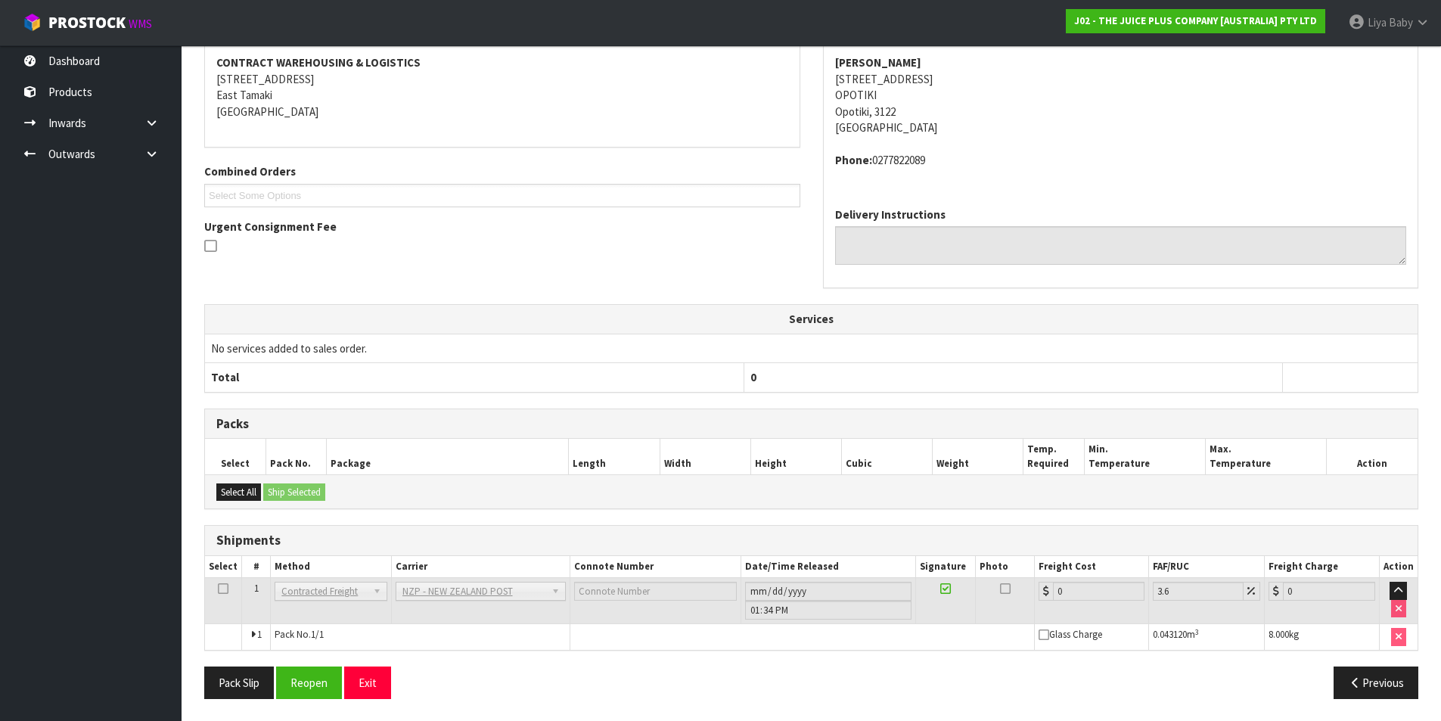
scroll to position [303, 0]
click at [219, 581] on link at bounding box center [223, 587] width 11 height 13
click at [303, 689] on button "Reopen" at bounding box center [309, 682] width 66 height 33
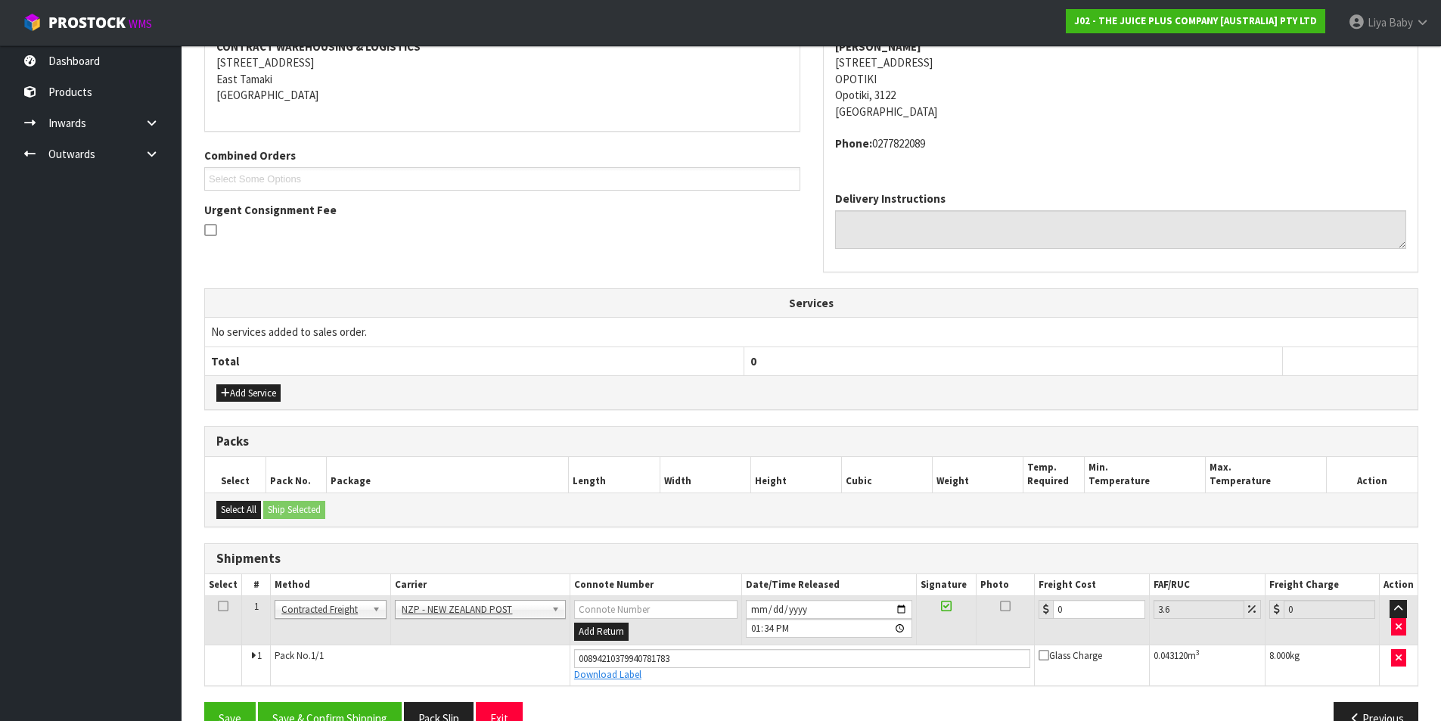
scroll to position [339, 0]
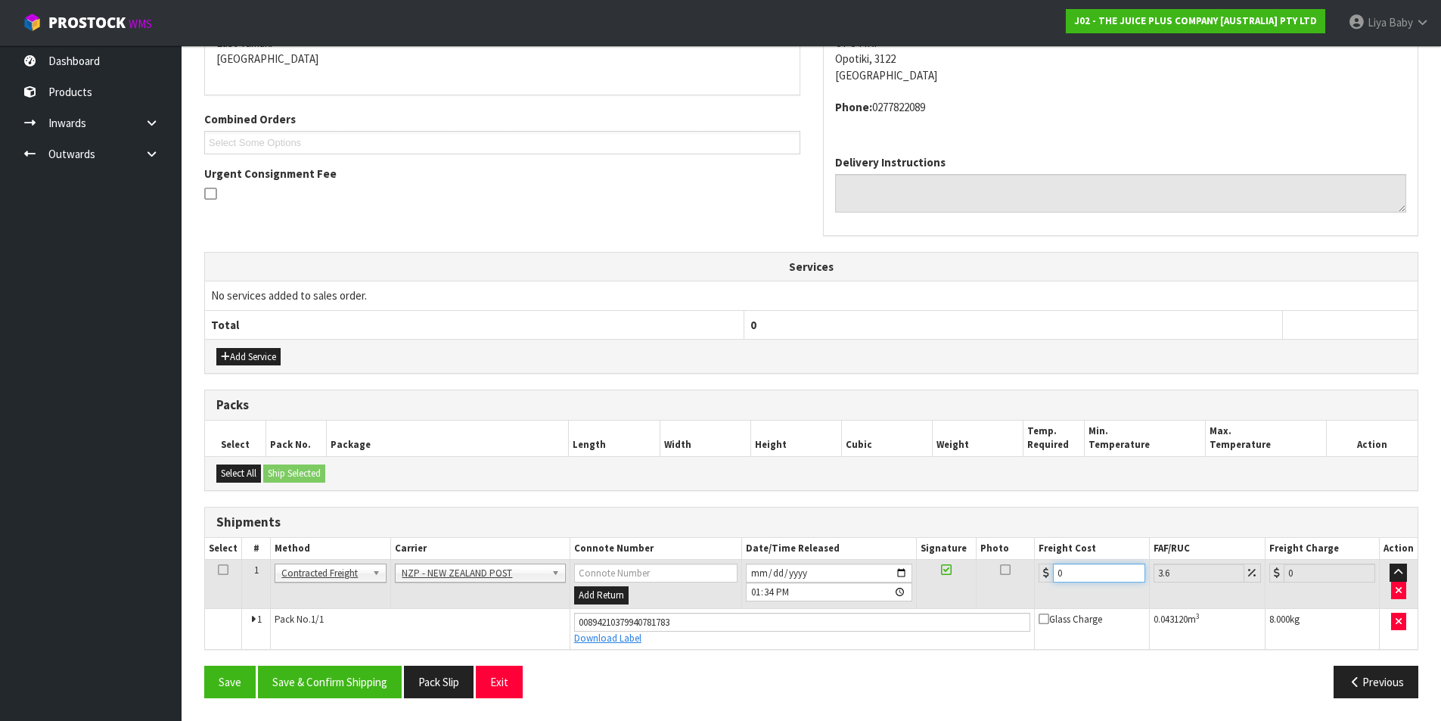
click at [1107, 573] on input "0" at bounding box center [1099, 572] width 92 height 19
type input "8"
type input "8.29"
type input "8.4"
type input "8.7"
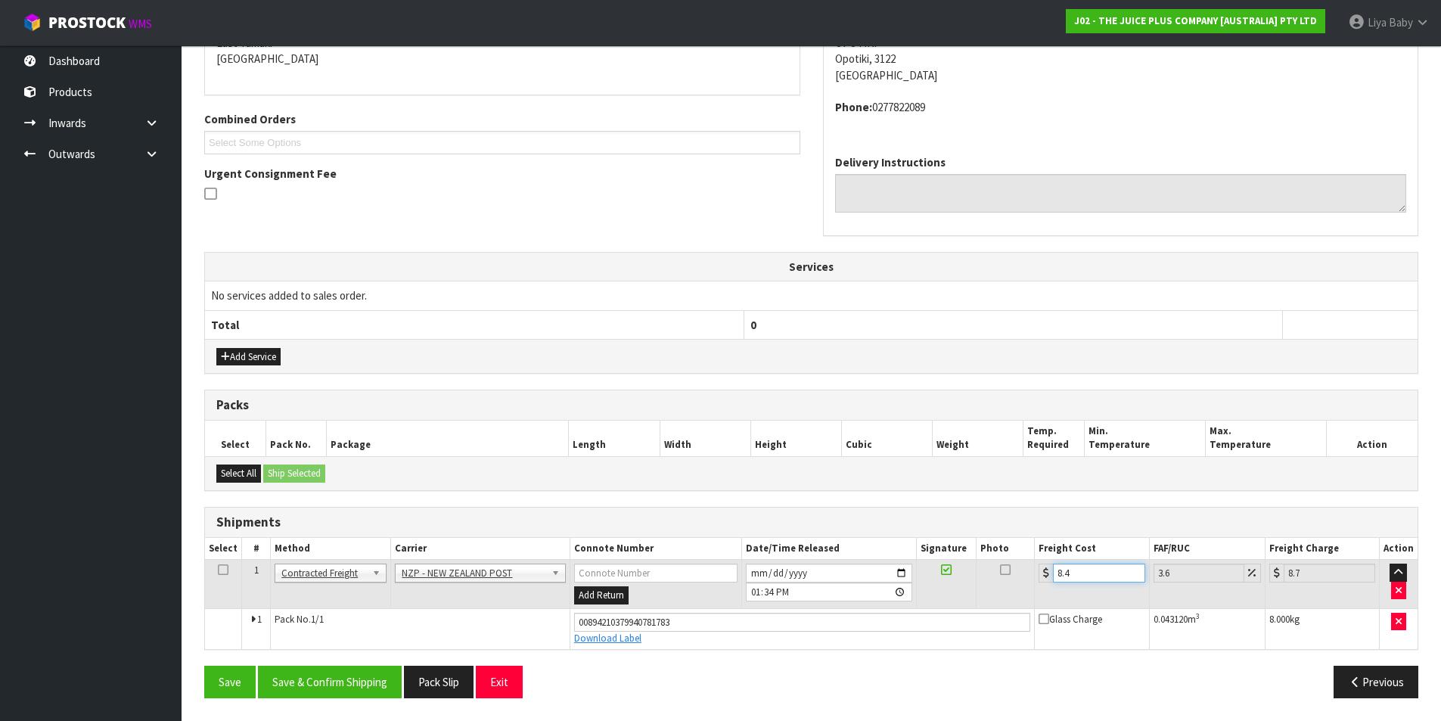
type input "8.45"
type input "8.75"
click at [224, 570] on icon at bounding box center [223, 570] width 11 height 1
click at [301, 671] on button "Save & Confirm Shipping" at bounding box center [330, 682] width 144 height 33
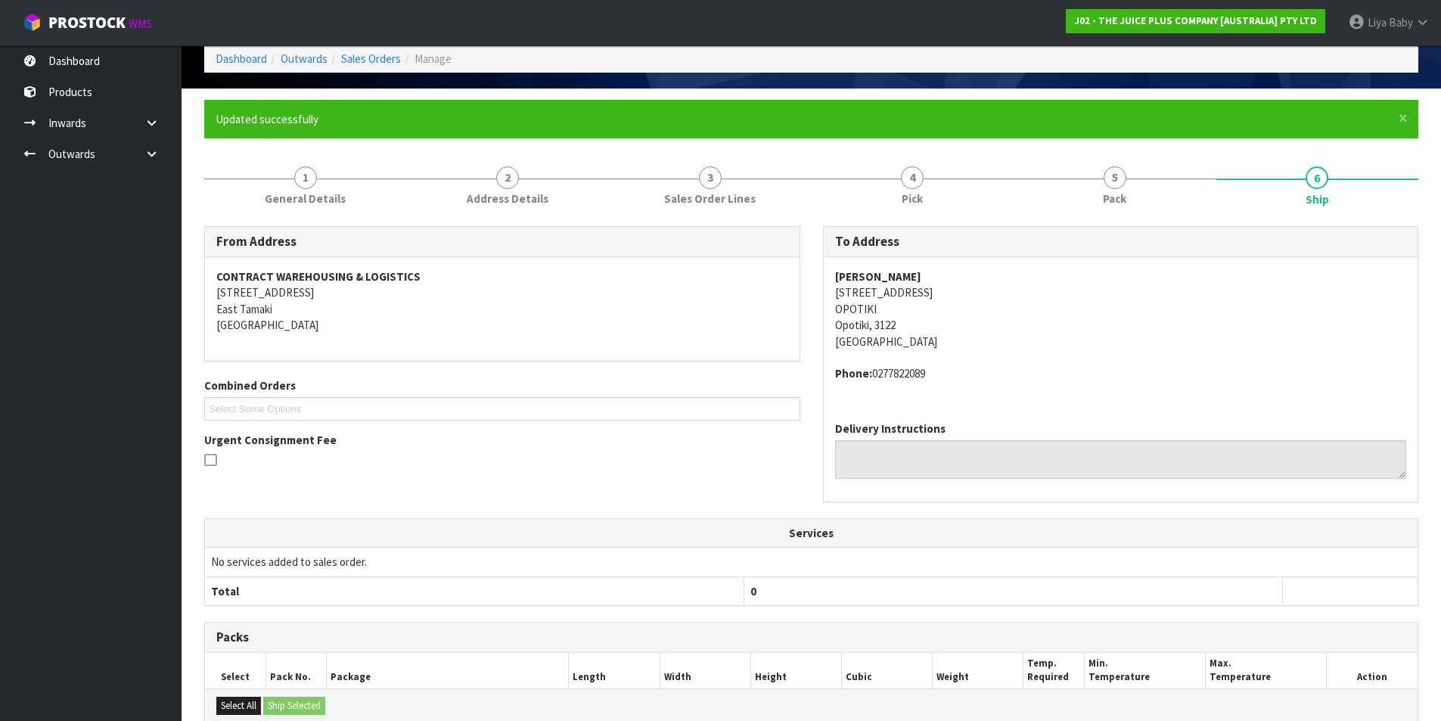
scroll to position [0, 0]
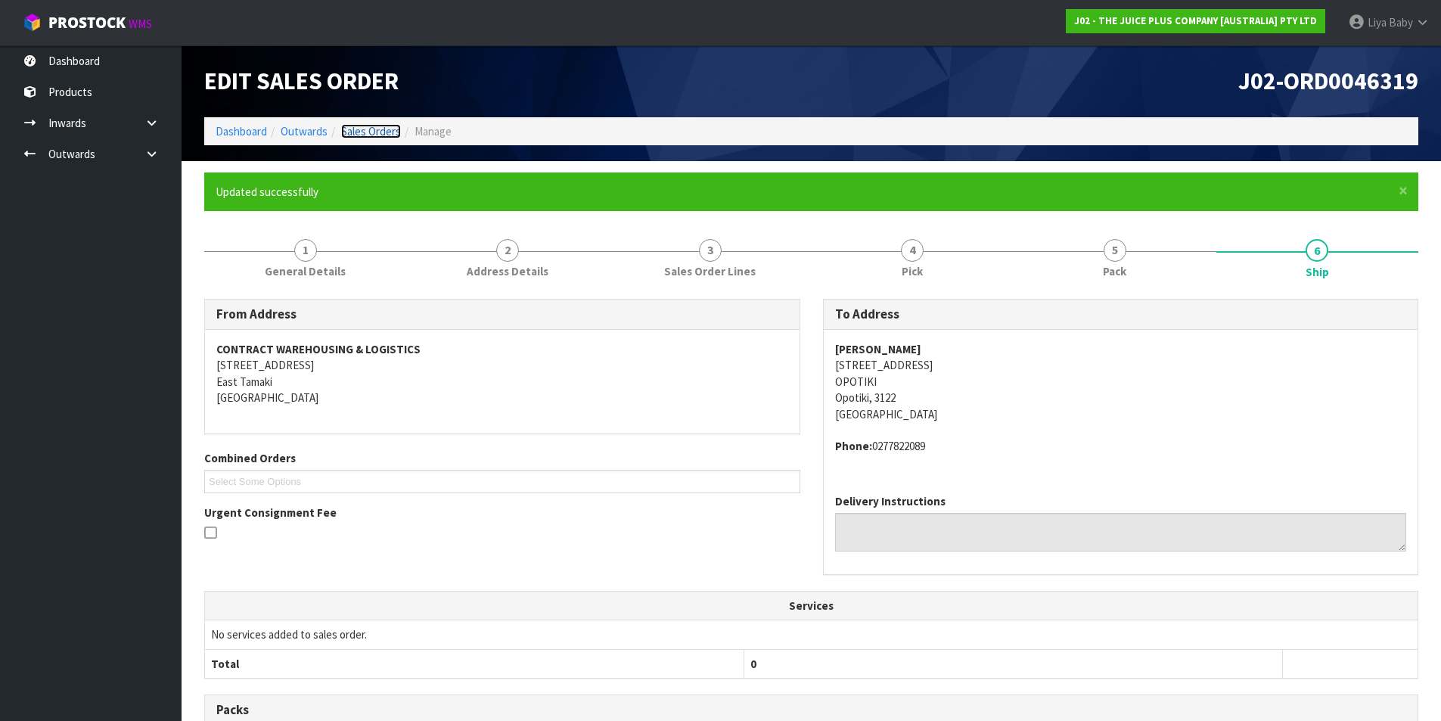
click at [379, 126] on link "Sales Orders" at bounding box center [371, 131] width 60 height 14
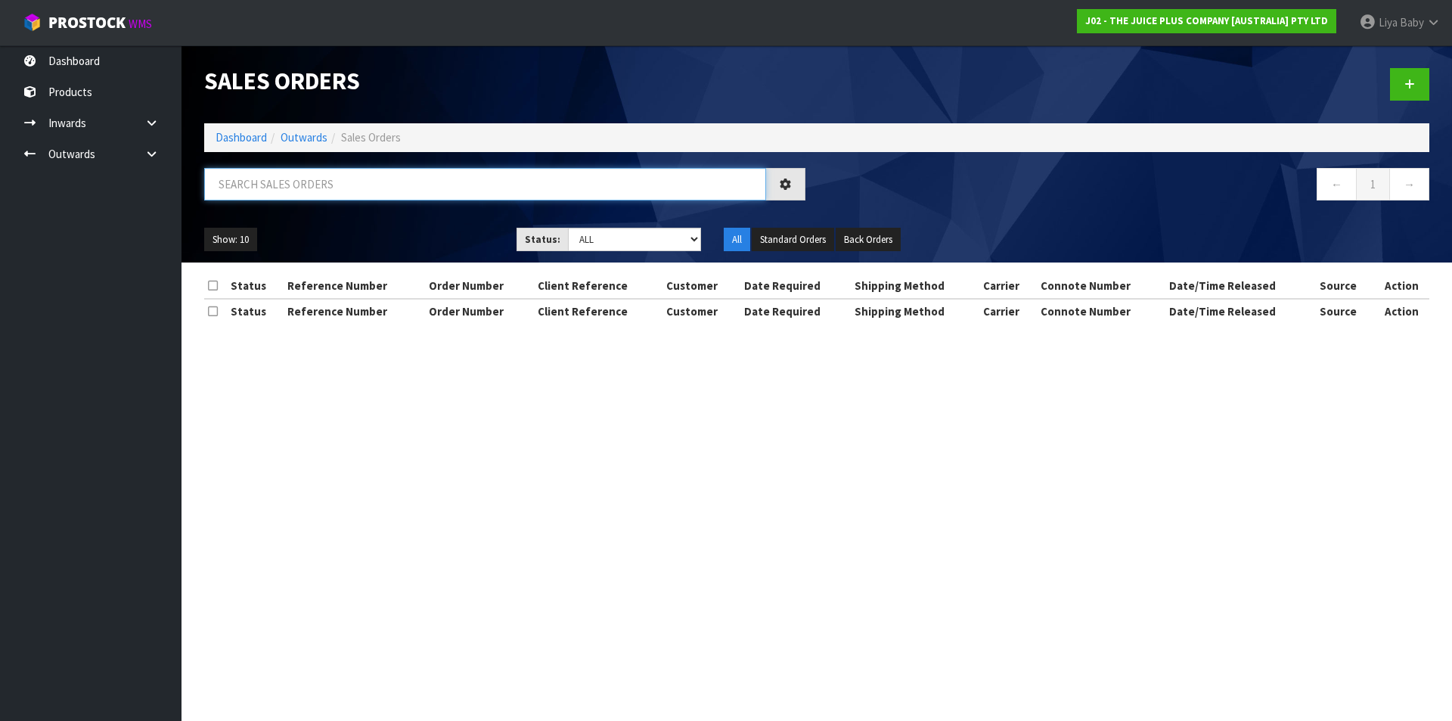
click at [331, 190] on input "text" at bounding box center [485, 184] width 562 height 33
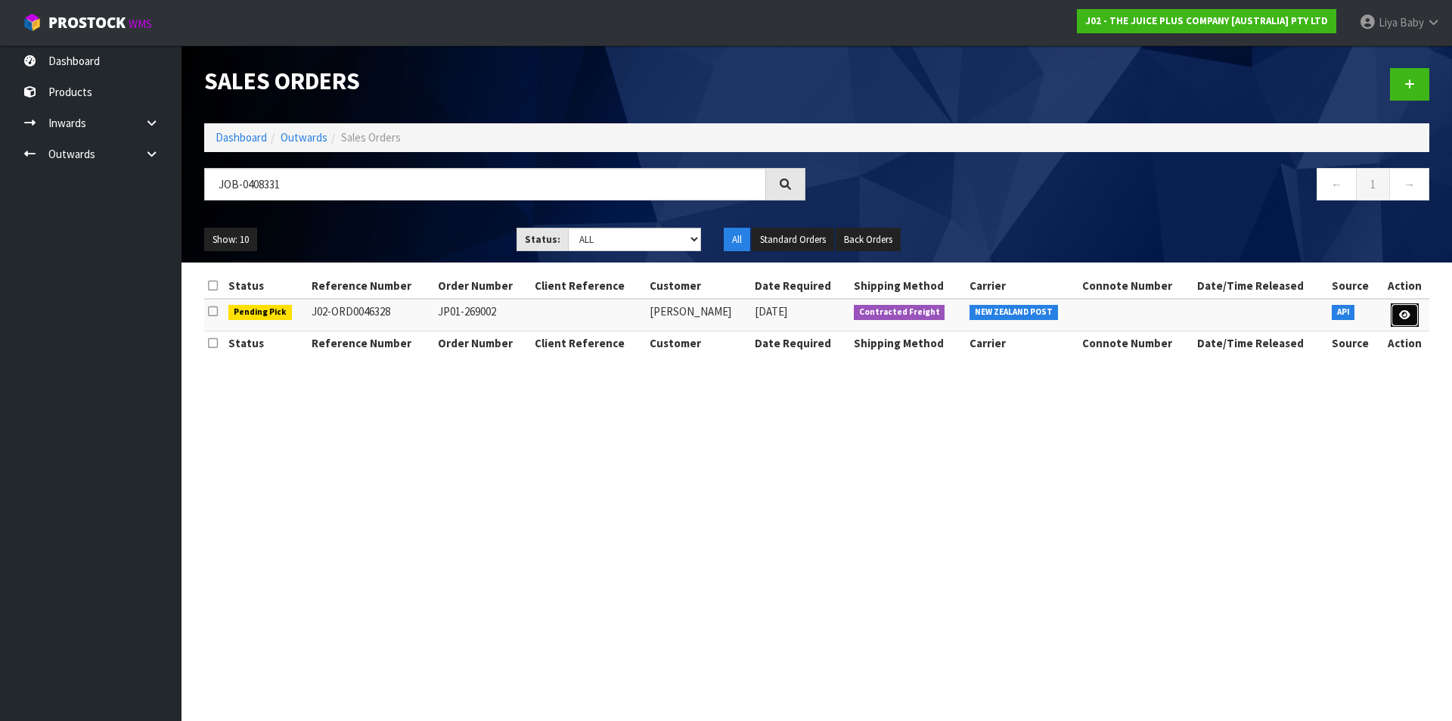
click at [1405, 316] on icon at bounding box center [1404, 315] width 11 height 10
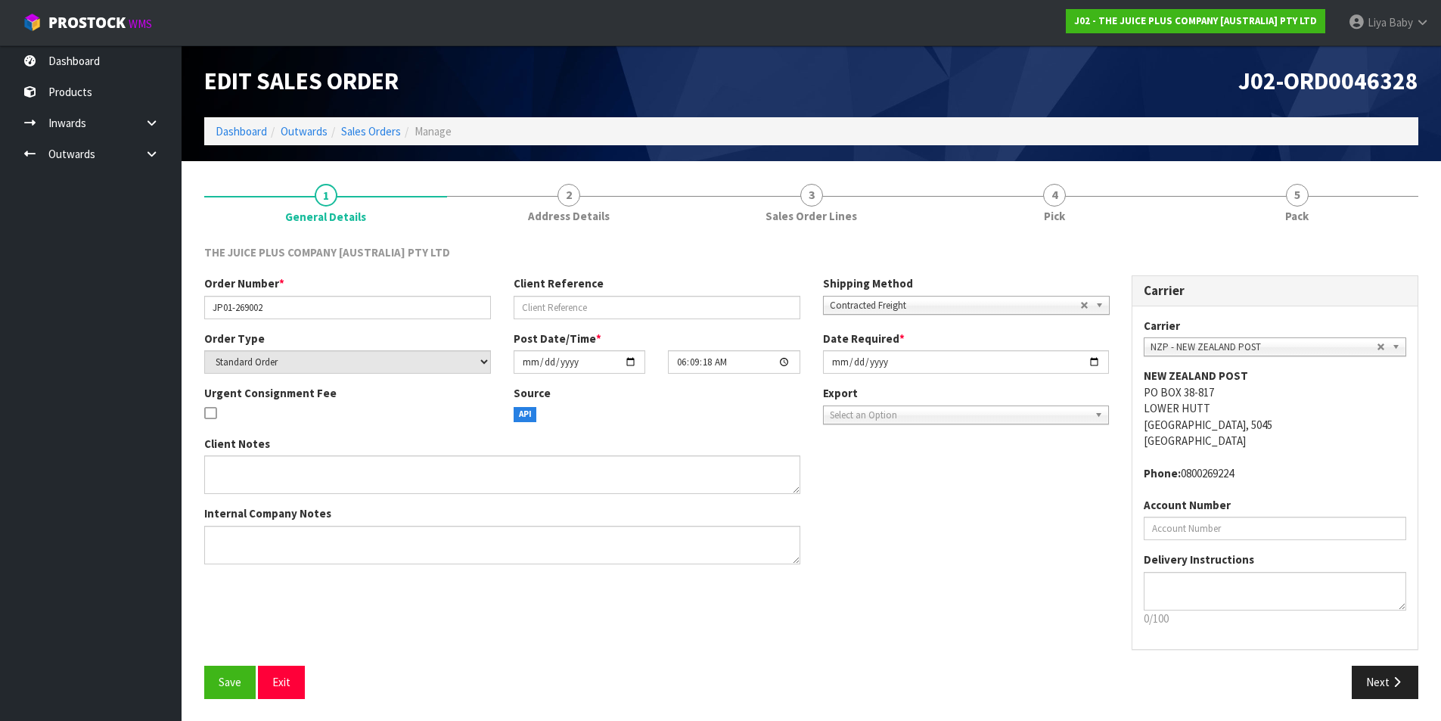
scroll to position [1, 0]
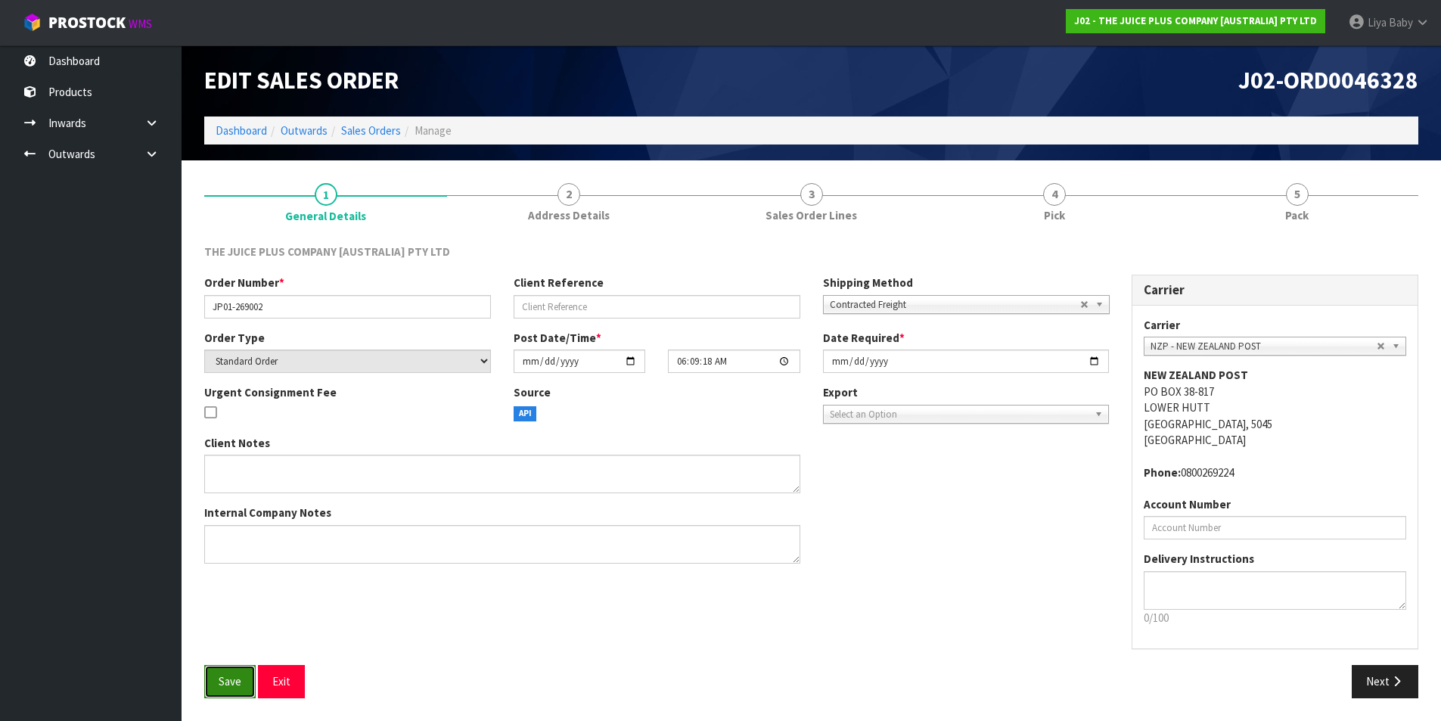
click at [228, 682] on span "Save" at bounding box center [230, 681] width 23 height 14
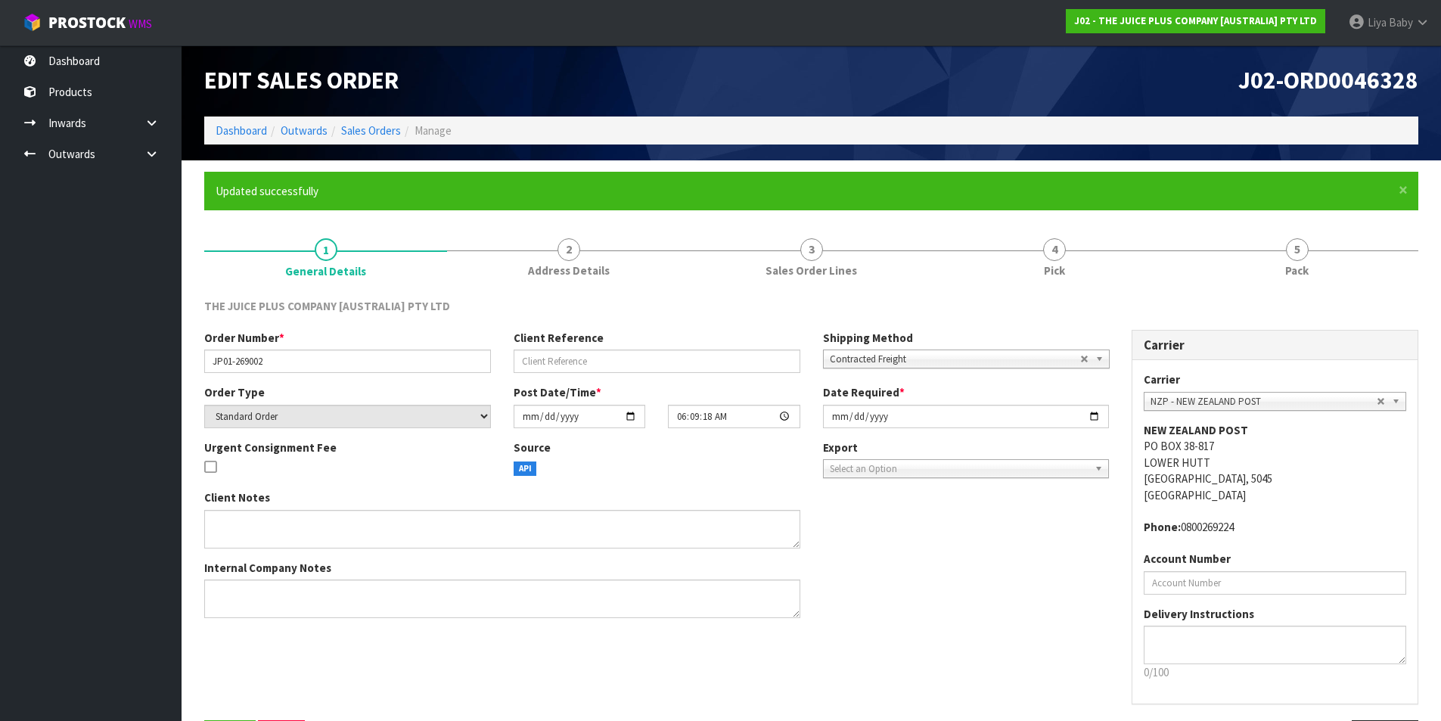
scroll to position [0, 0]
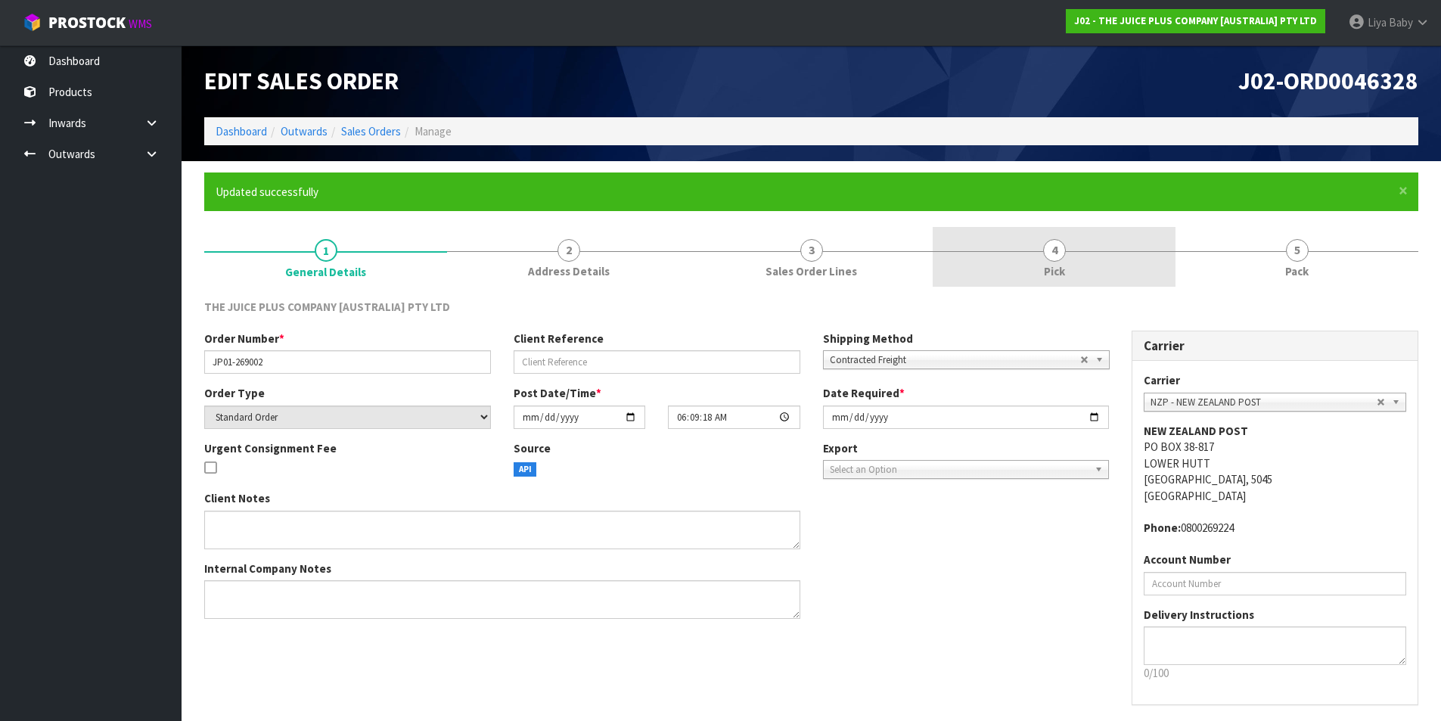
click at [1062, 241] on link "4 Pick" at bounding box center [1054, 257] width 243 height 60
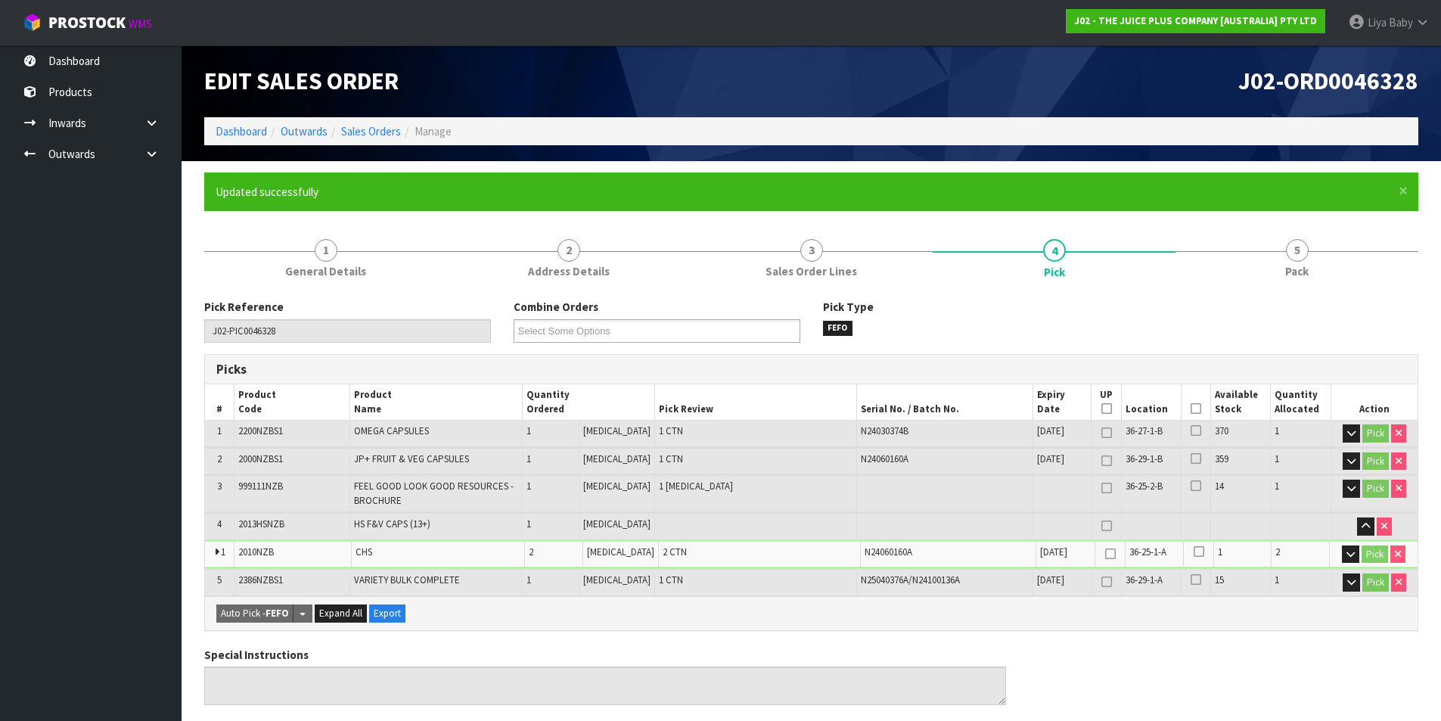
click at [1194, 412] on span at bounding box center [1195, 408] width 11 height 13
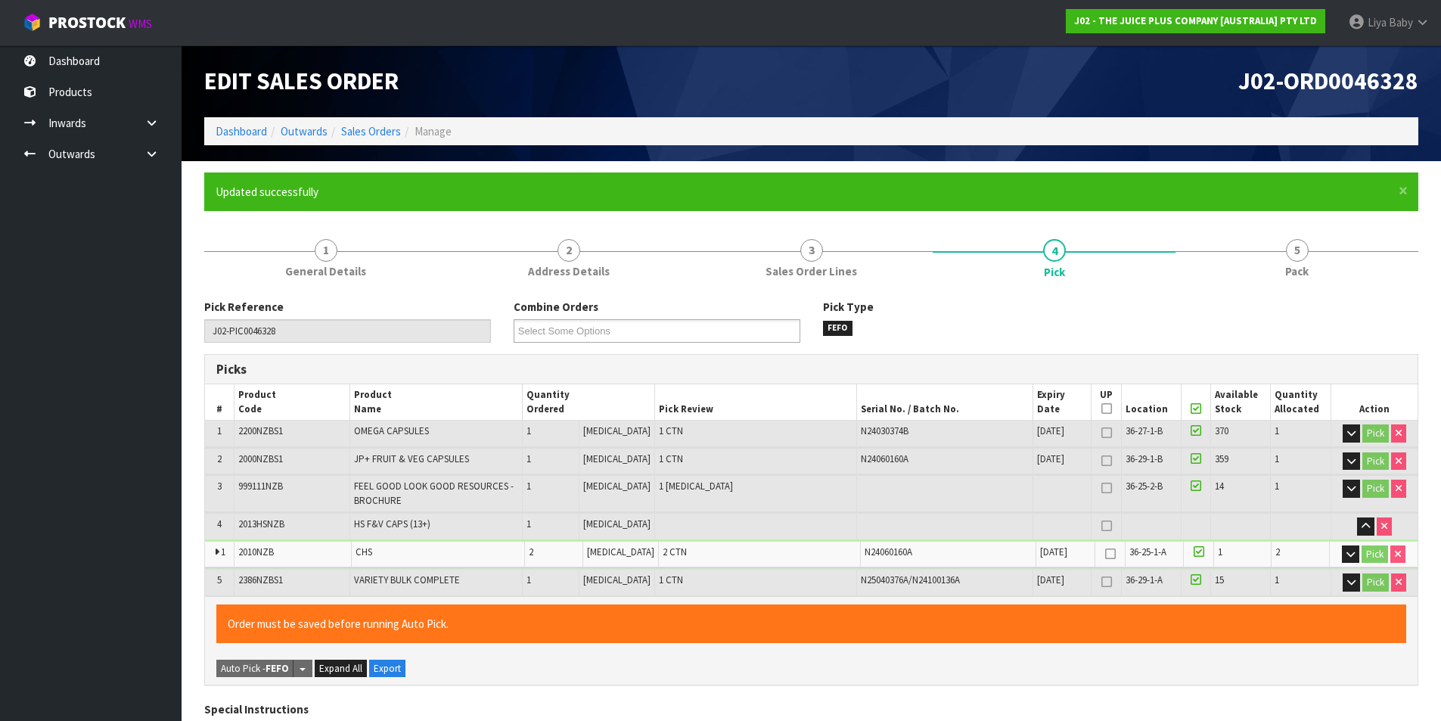
drag, startPoint x: 1194, startPoint y: 408, endPoint x: 1200, endPoint y: 402, distance: 8.6
click at [1193, 408] on icon at bounding box center [1195, 408] width 11 height 1
click at [1192, 409] on icon at bounding box center [1195, 408] width 11 height 1
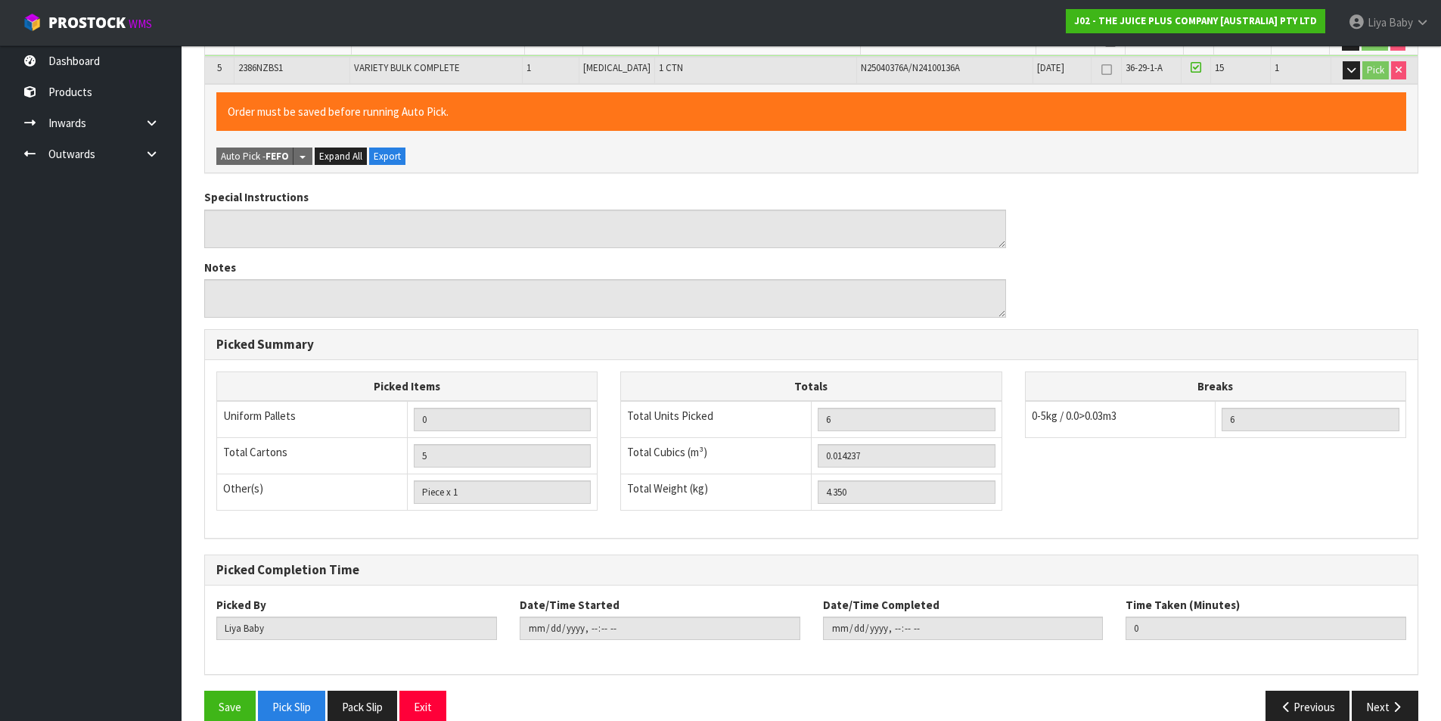
scroll to position [538, 0]
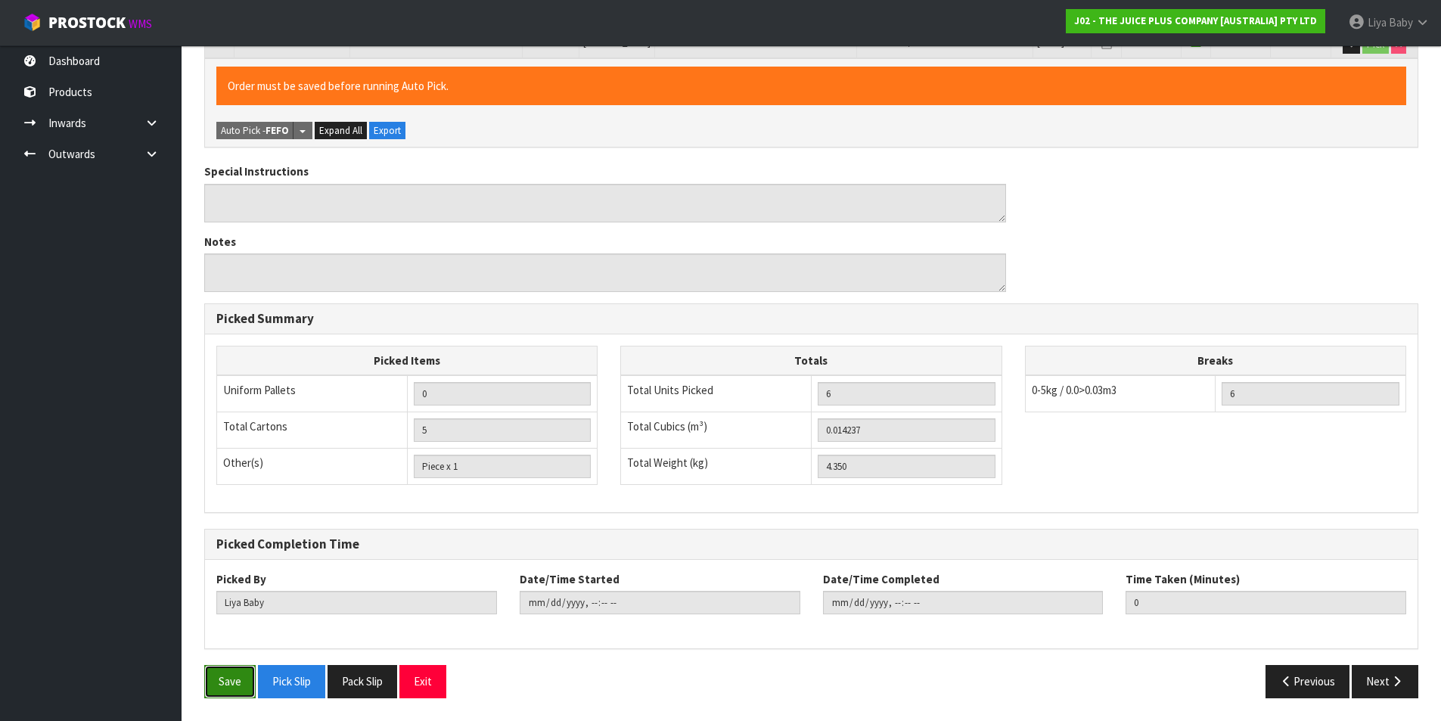
click at [217, 688] on button "Save" at bounding box center [229, 681] width 51 height 33
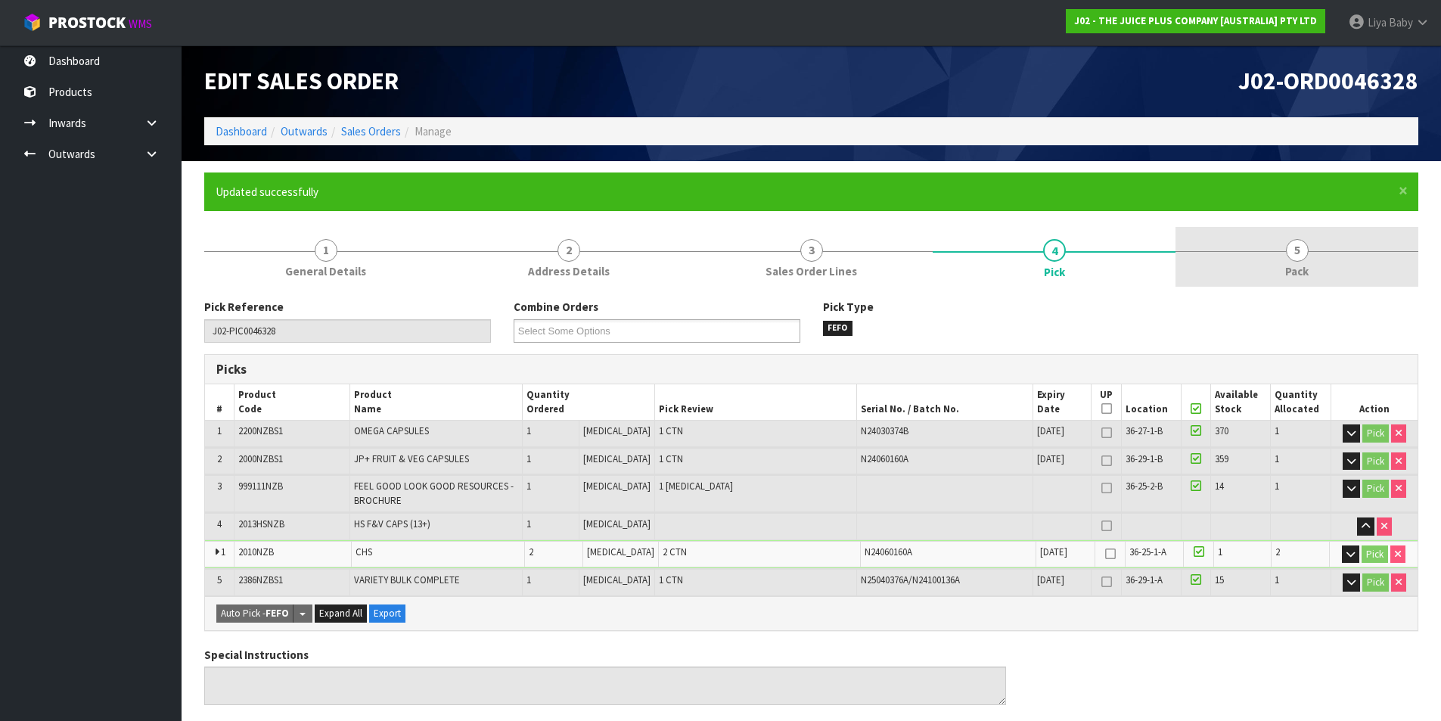
click at [1293, 263] on span "Pack" at bounding box center [1296, 271] width 23 height 16
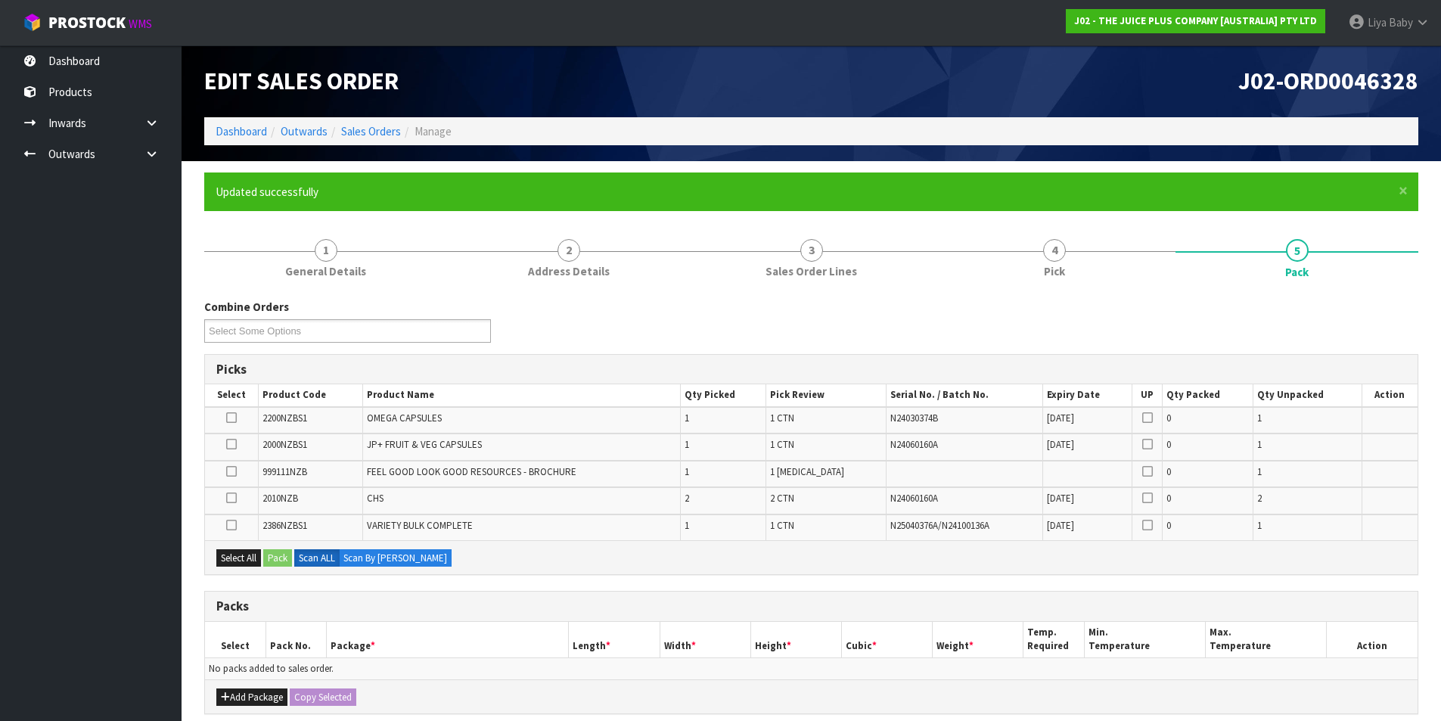
scroll to position [274, 0]
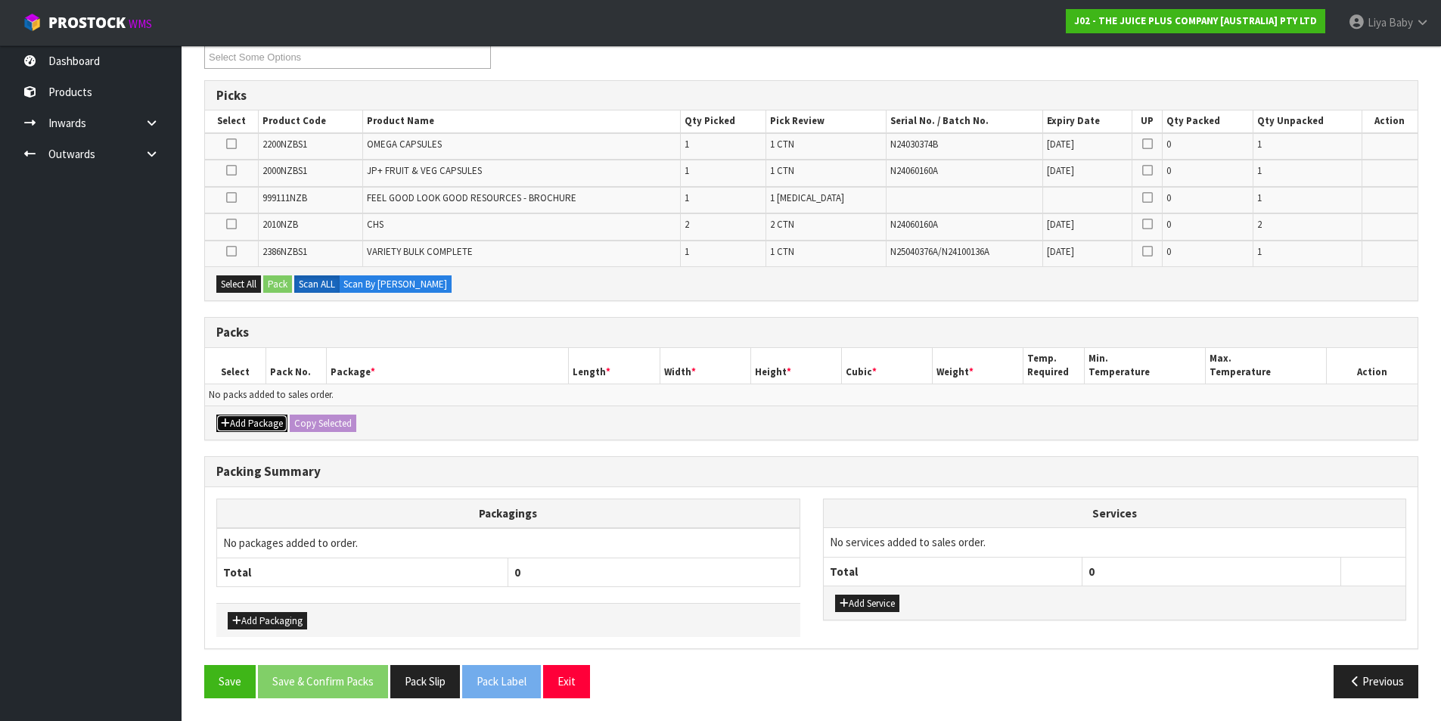
click at [270, 423] on button "Add Package" at bounding box center [251, 423] width 71 height 18
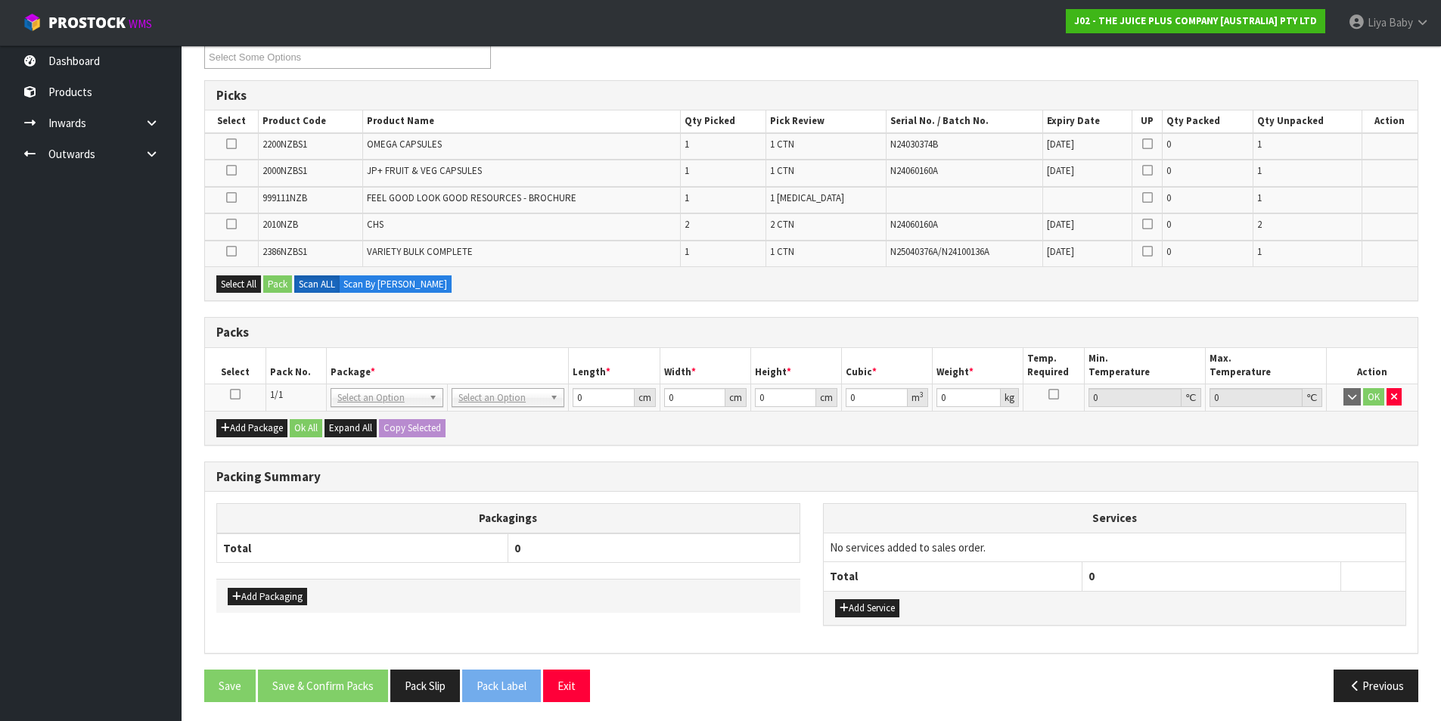
click at [237, 394] on icon at bounding box center [235, 394] width 11 height 1
click at [251, 284] on button "Select All" at bounding box center [238, 284] width 45 height 18
click at [281, 287] on button "Pack" at bounding box center [277, 284] width 29 height 18
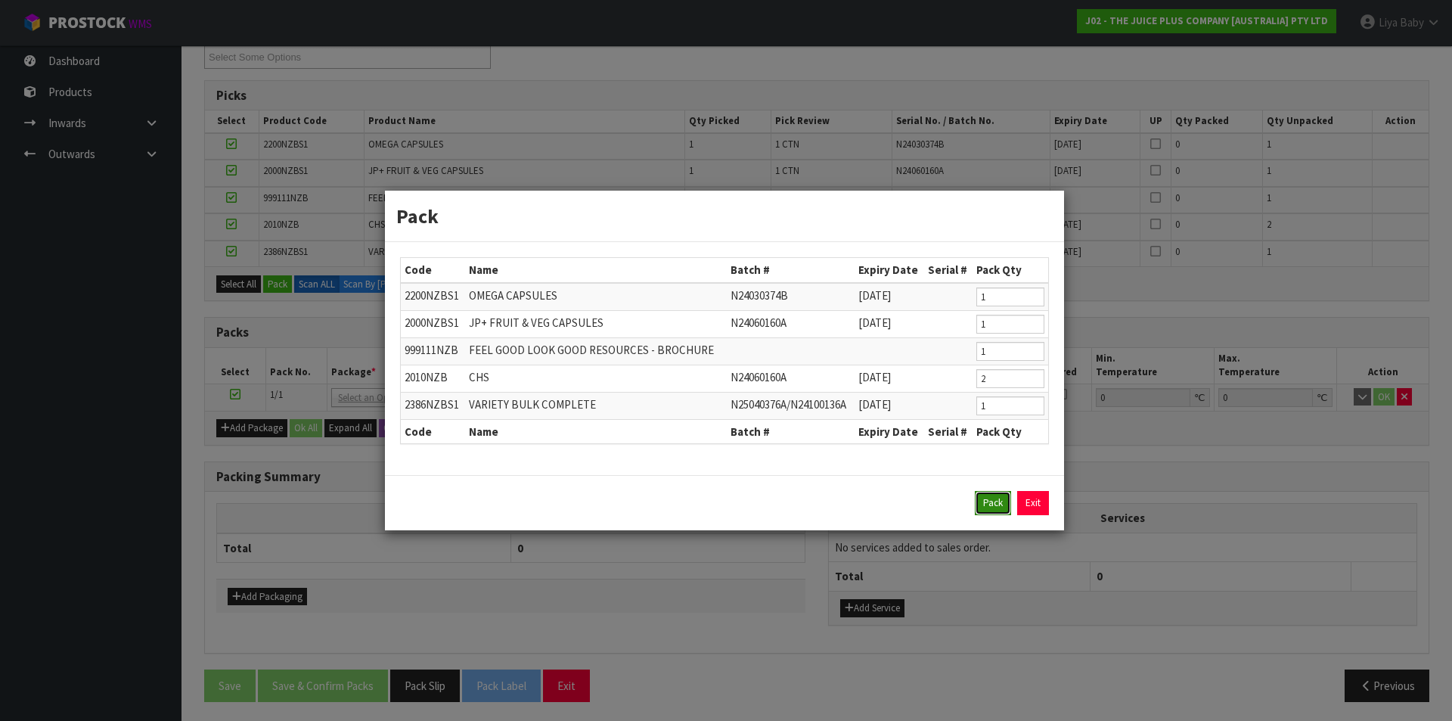
click at [984, 501] on button "Pack" at bounding box center [993, 503] width 36 height 24
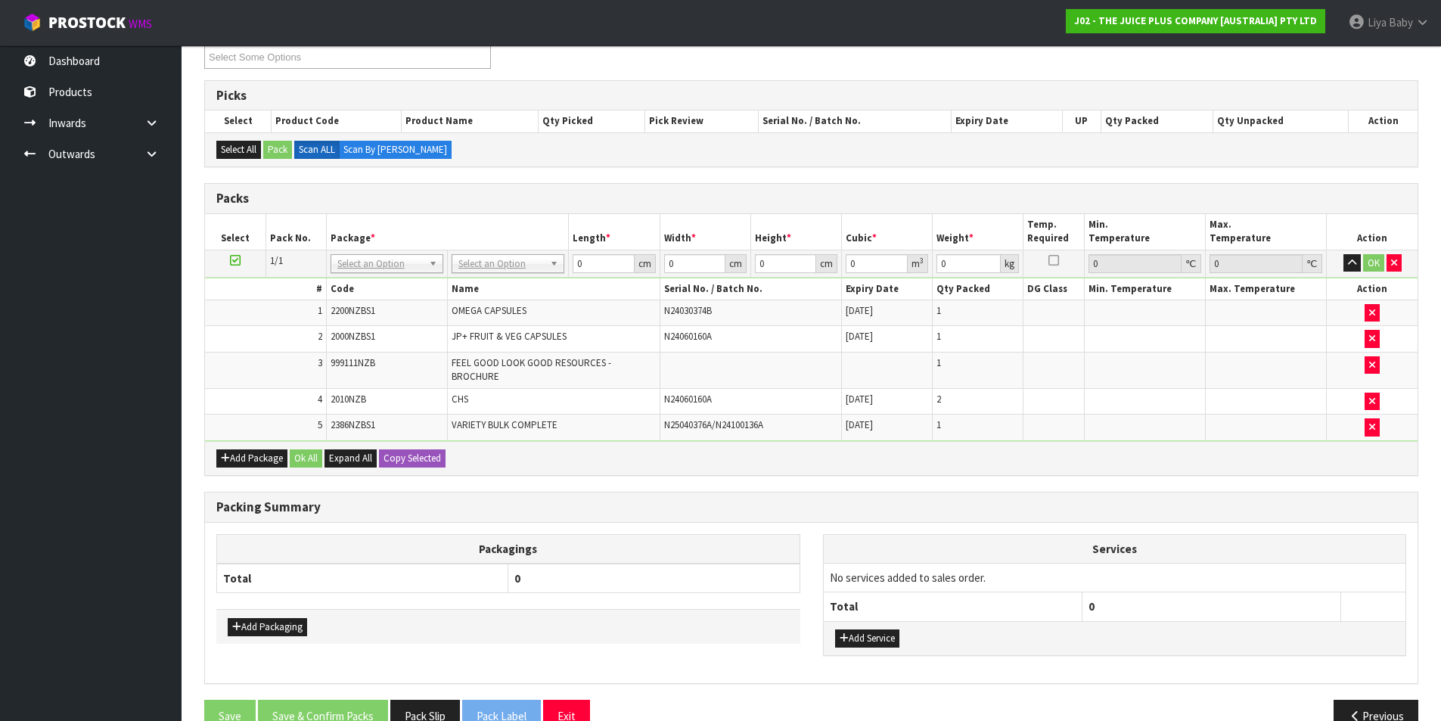
scroll to position [308, 0]
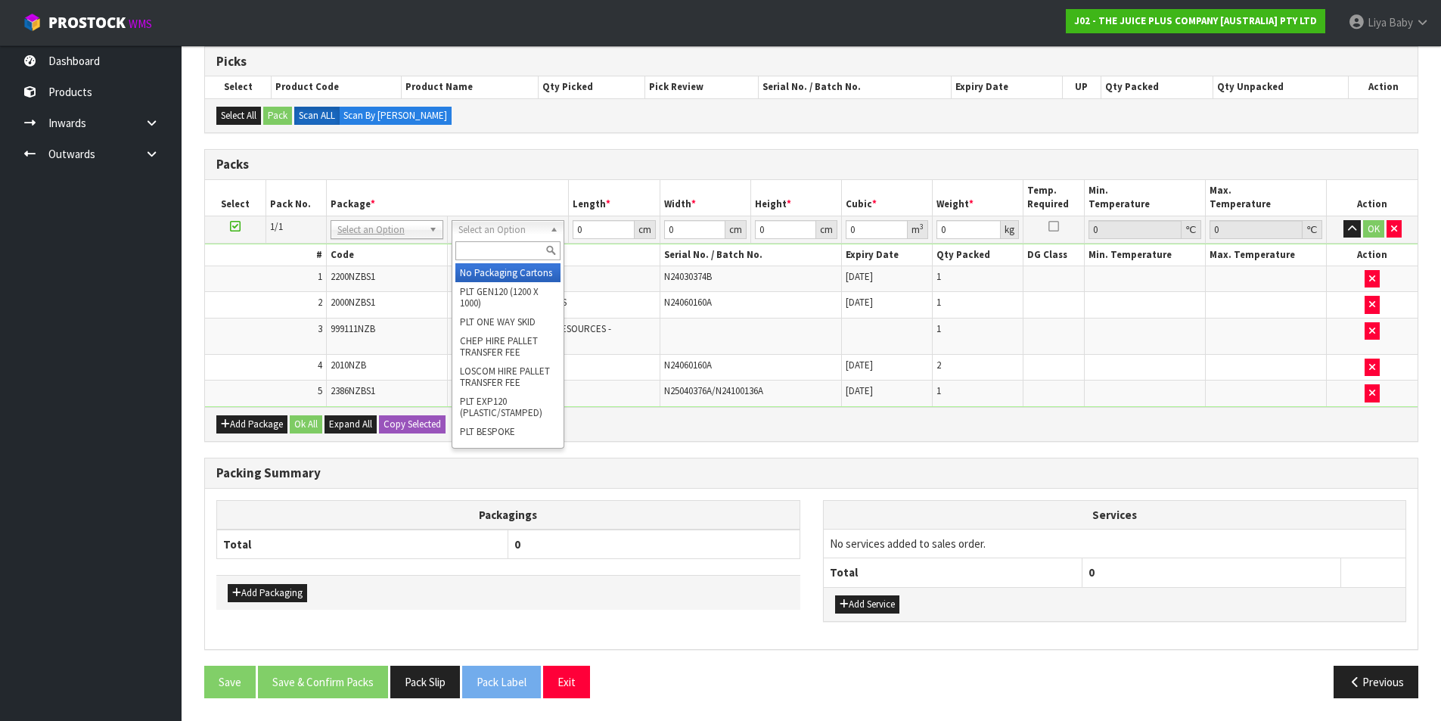
click at [490, 255] on input "text" at bounding box center [507, 250] width 105 height 19
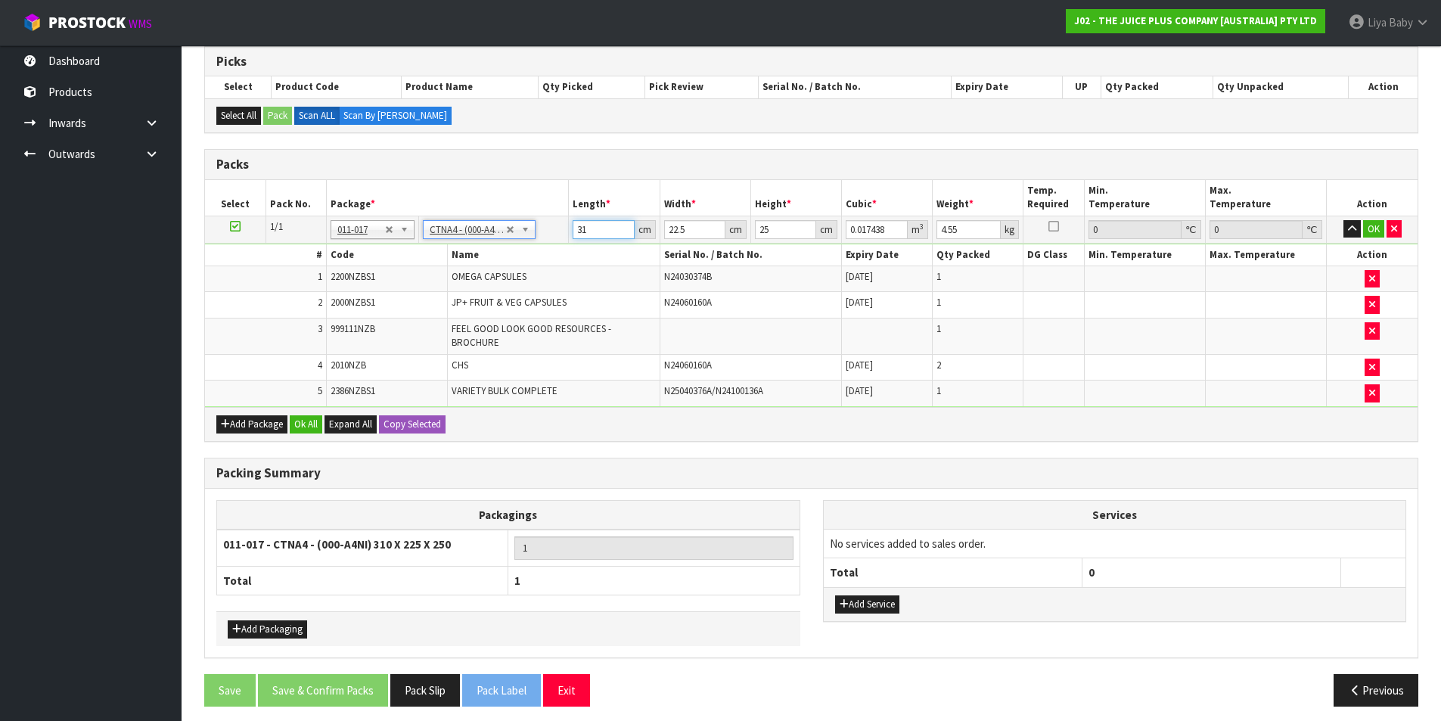
click at [593, 228] on input "31" at bounding box center [603, 229] width 61 height 19
click at [690, 228] on input "22.5" at bounding box center [694, 229] width 61 height 19
click at [877, 226] on input "0.02" at bounding box center [877, 229] width 62 height 19
click at [965, 227] on input "4.55" at bounding box center [968, 229] width 64 height 19
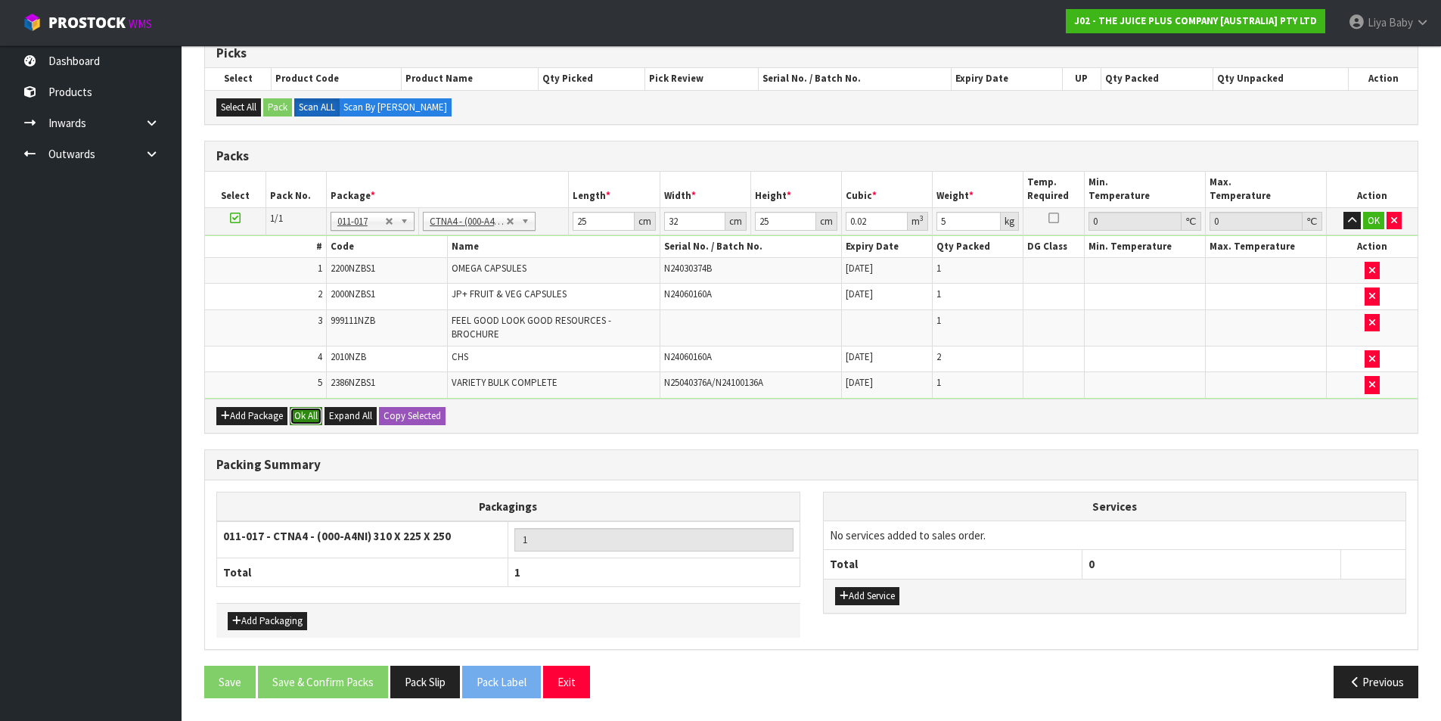
click at [312, 411] on button "Ok All" at bounding box center [306, 416] width 33 height 18
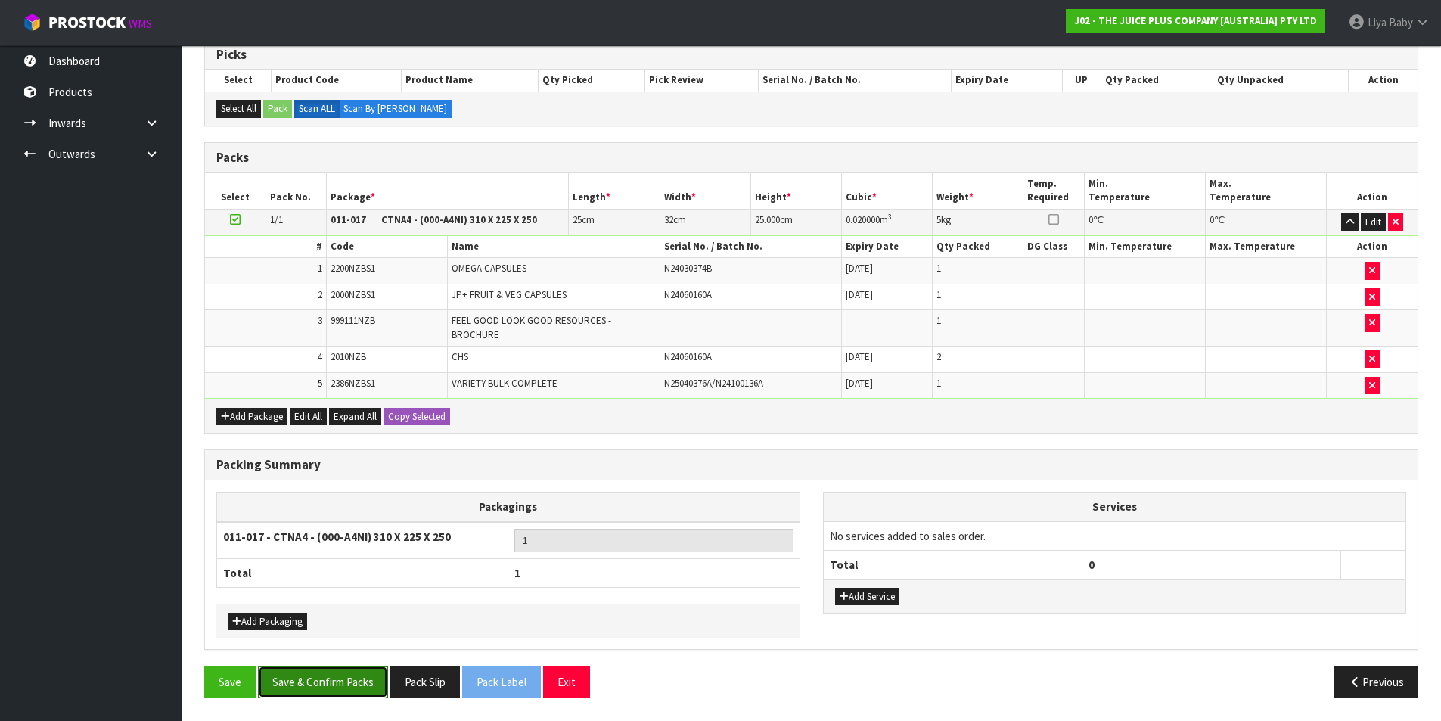
click at [325, 675] on button "Save & Confirm Packs" at bounding box center [323, 682] width 130 height 33
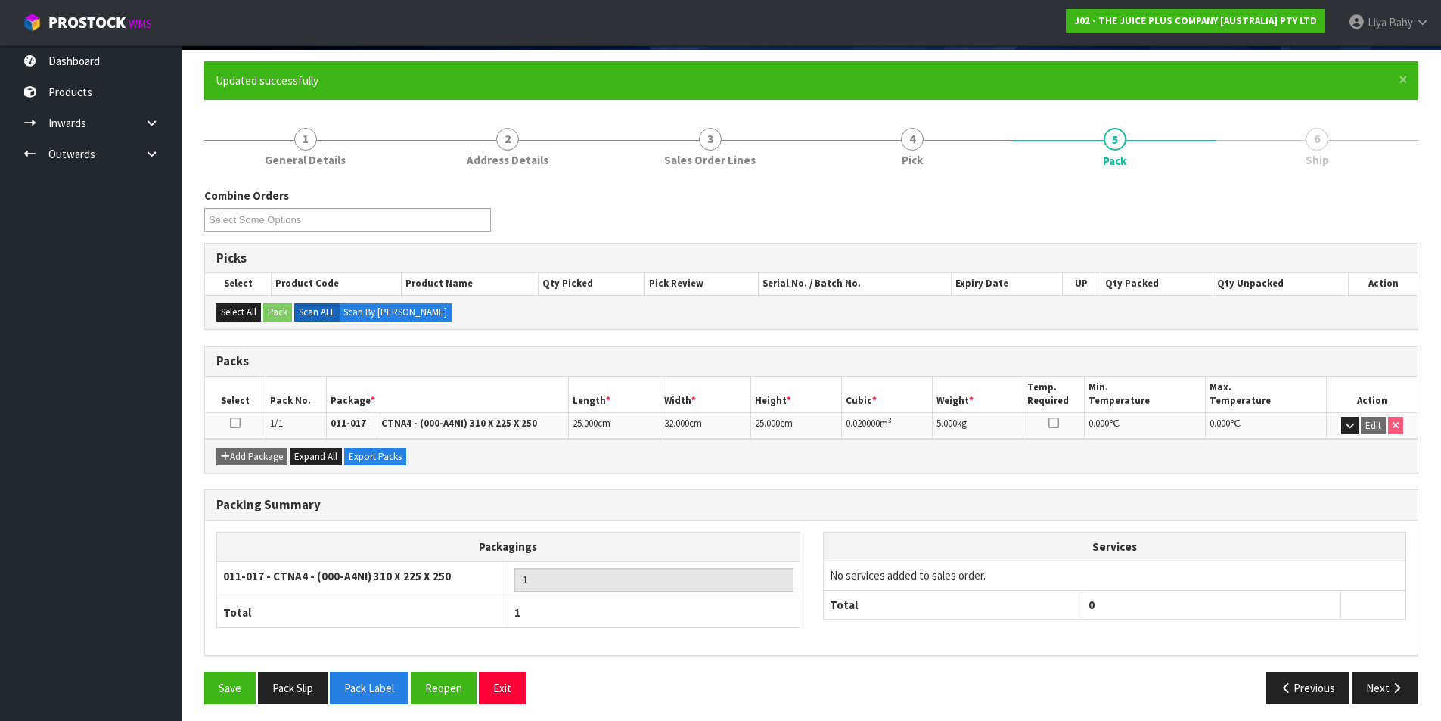
scroll to position [117, 0]
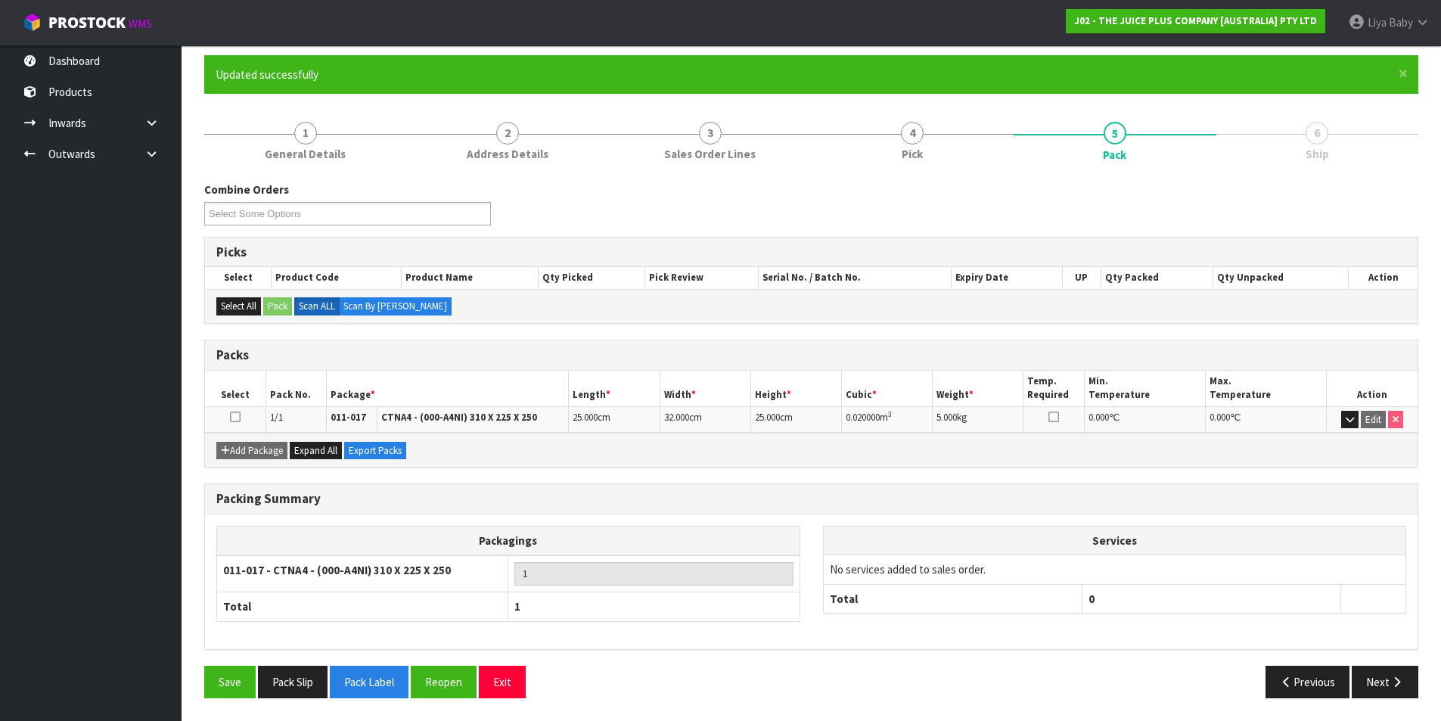
click at [233, 408] on td at bounding box center [235, 419] width 61 height 26
click at [234, 417] on icon at bounding box center [235, 417] width 11 height 1
click at [1377, 679] on button "Next" at bounding box center [1385, 682] width 67 height 33
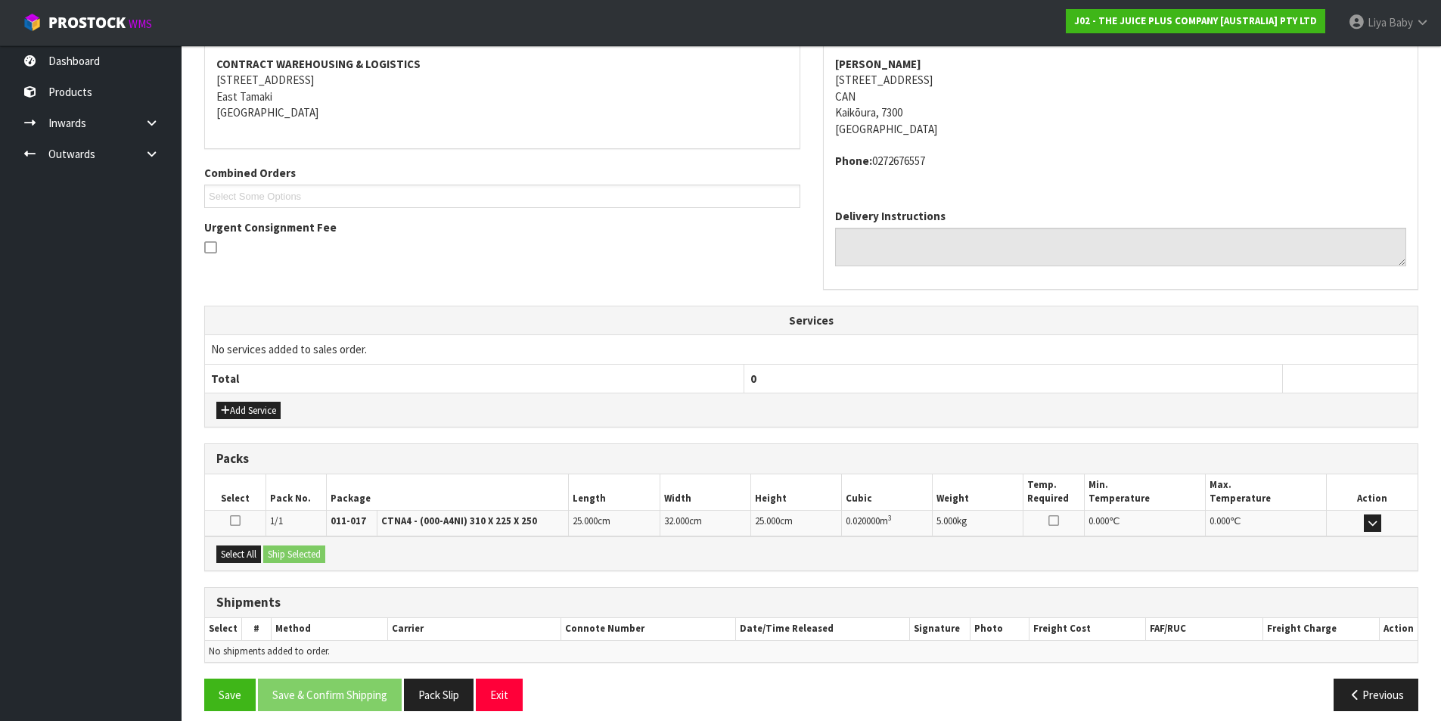
scroll to position [298, 0]
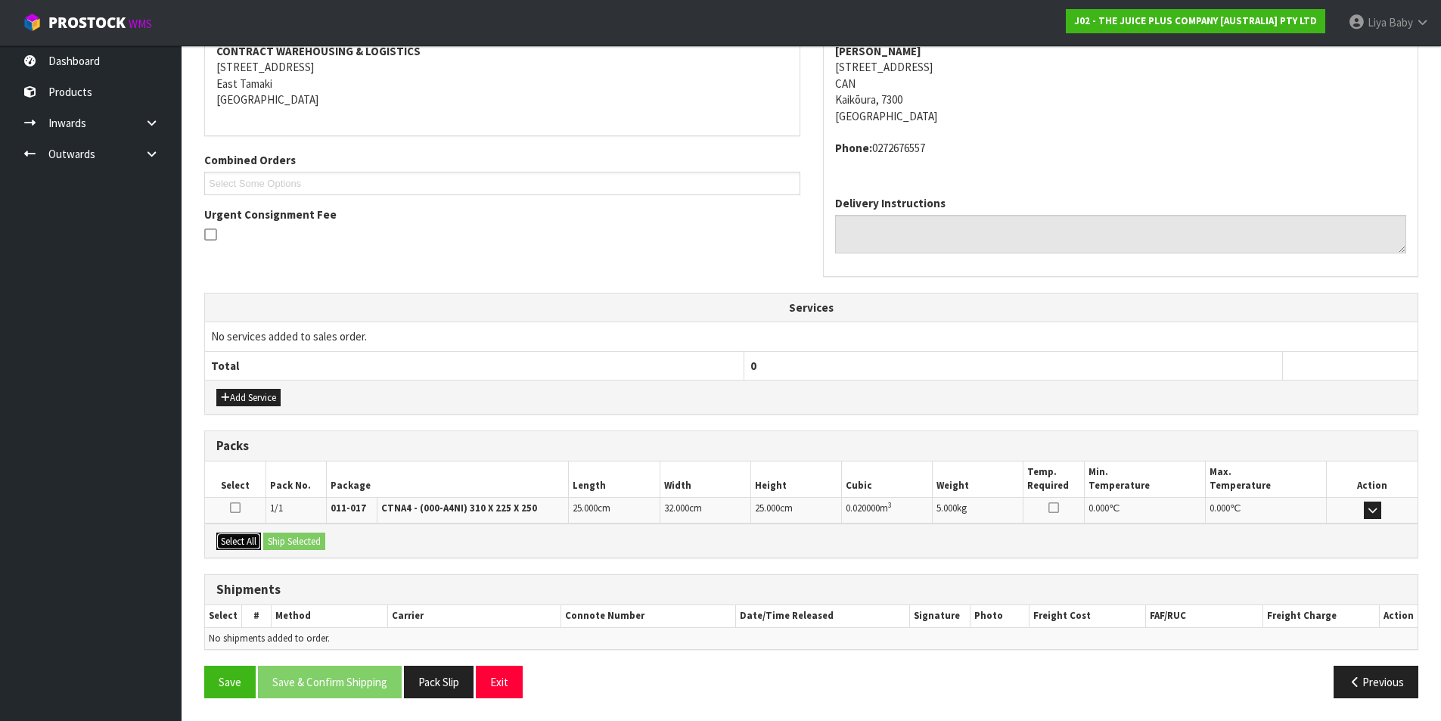
click at [247, 537] on button "Select All" at bounding box center [238, 541] width 45 height 18
click at [304, 535] on button "Ship Selected" at bounding box center [294, 541] width 62 height 18
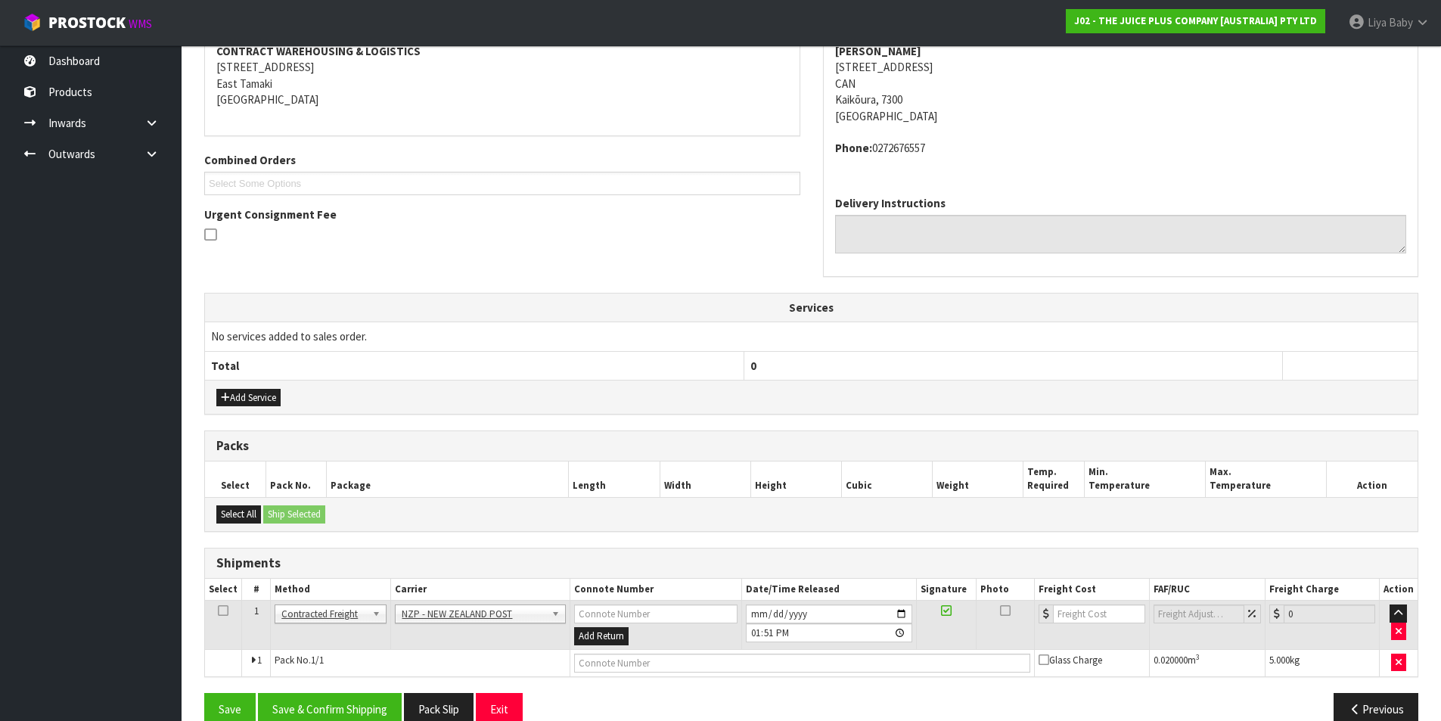
click at [221, 610] on icon at bounding box center [223, 610] width 11 height 1
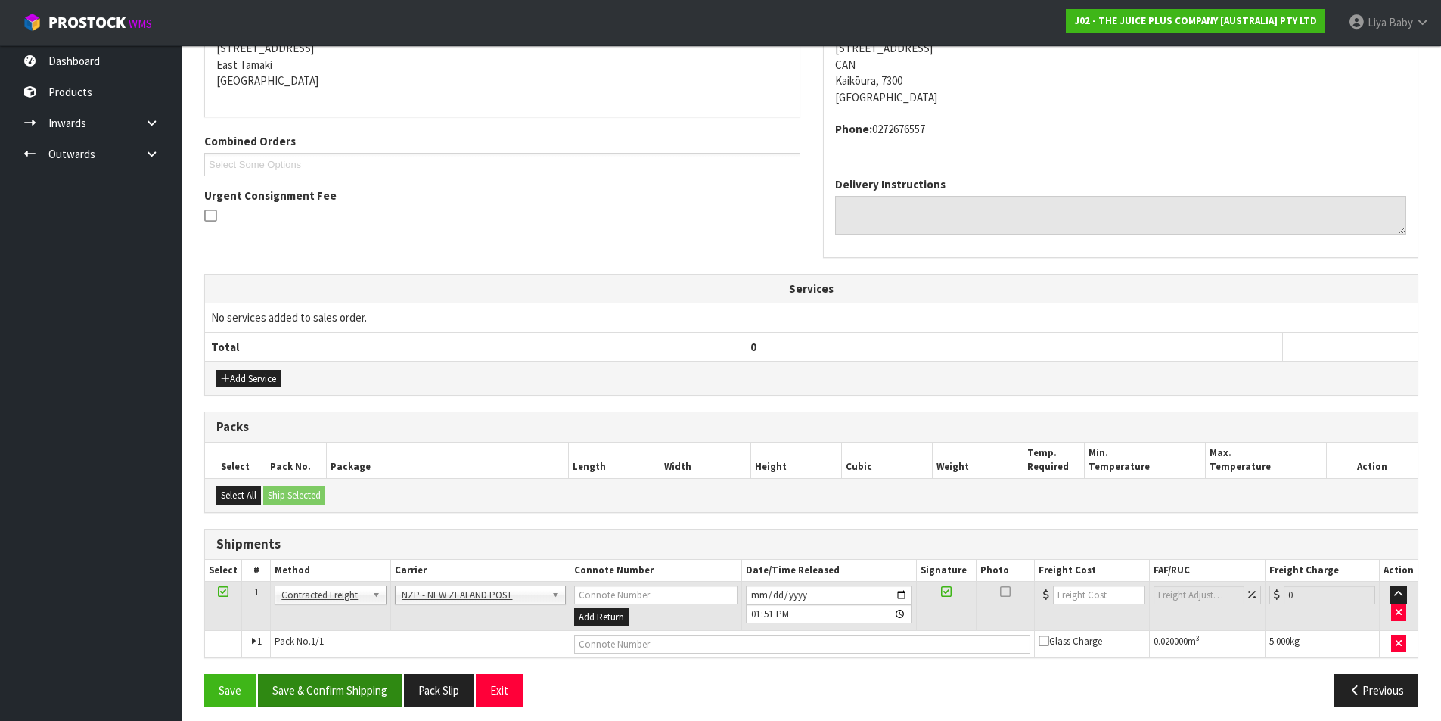
scroll to position [325, 0]
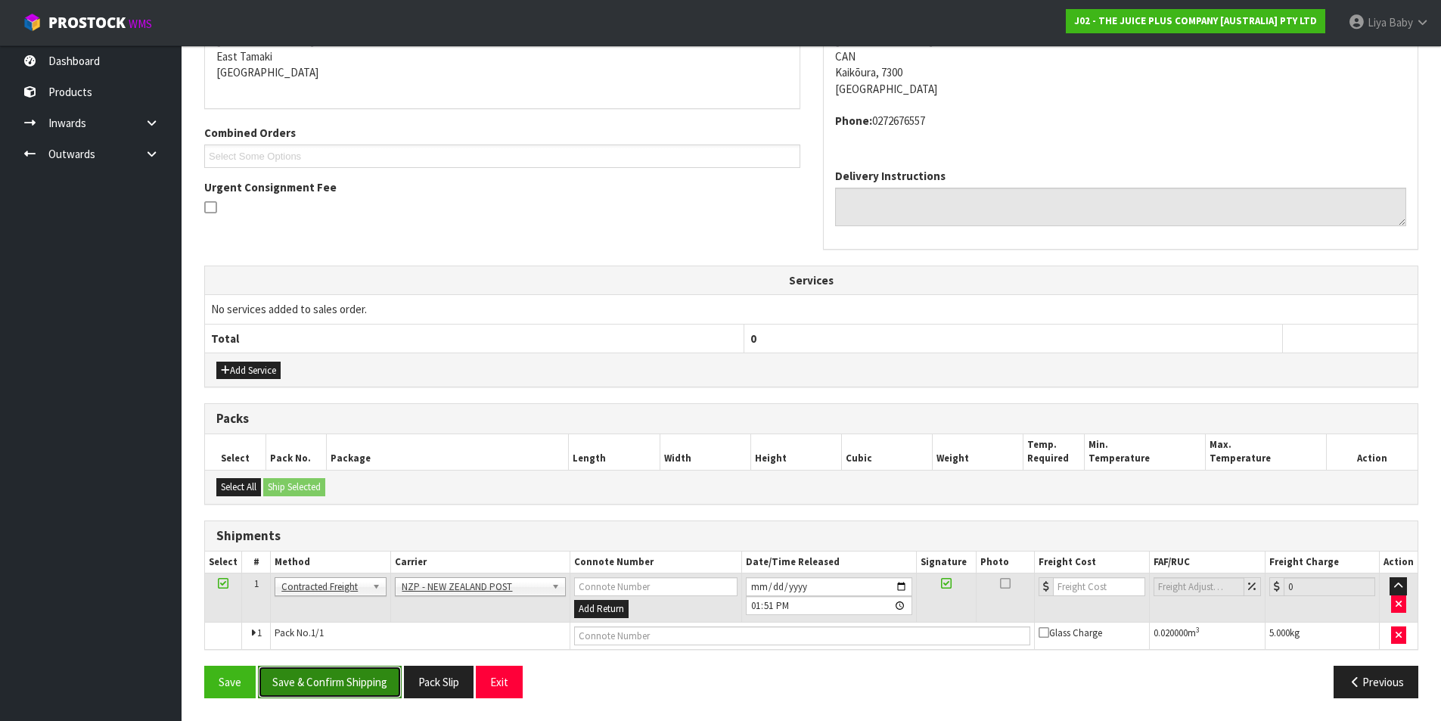
click at [290, 675] on button "Save & Confirm Shipping" at bounding box center [330, 682] width 144 height 33
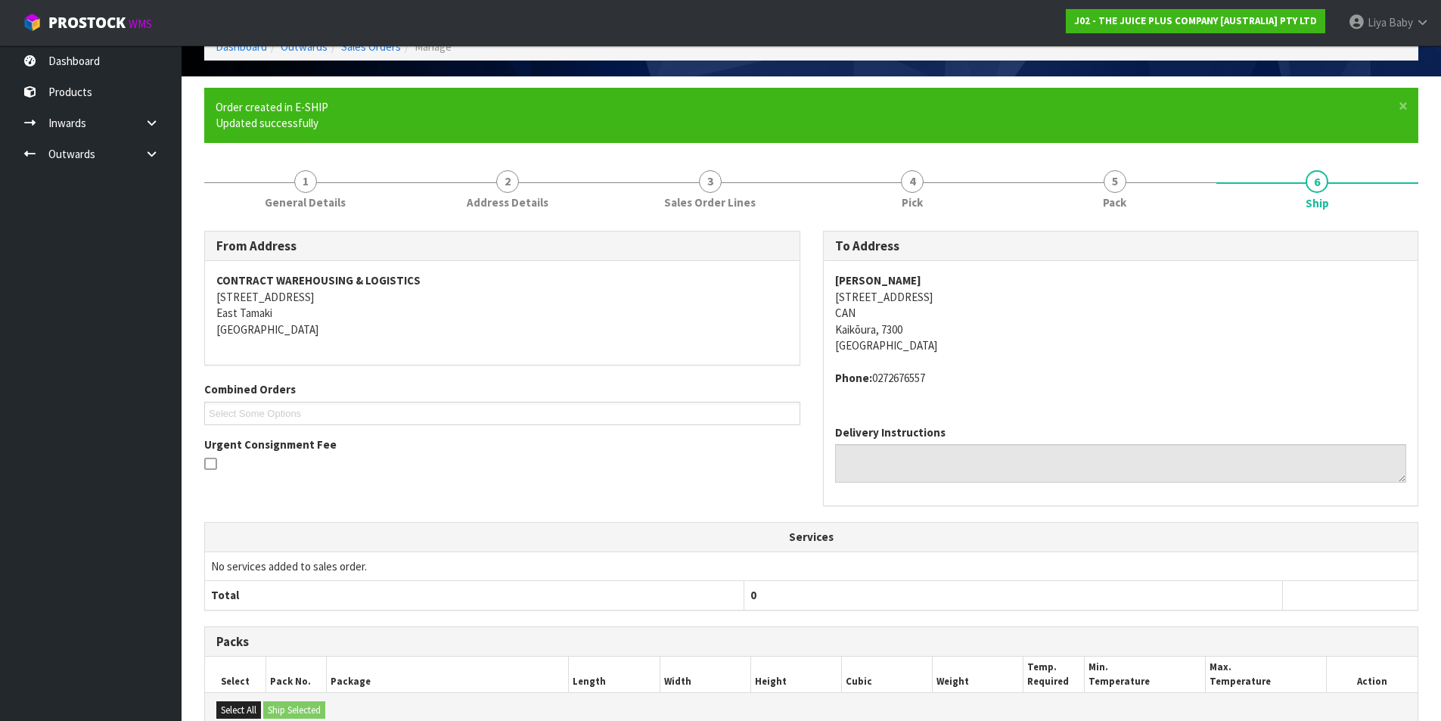
scroll to position [0, 0]
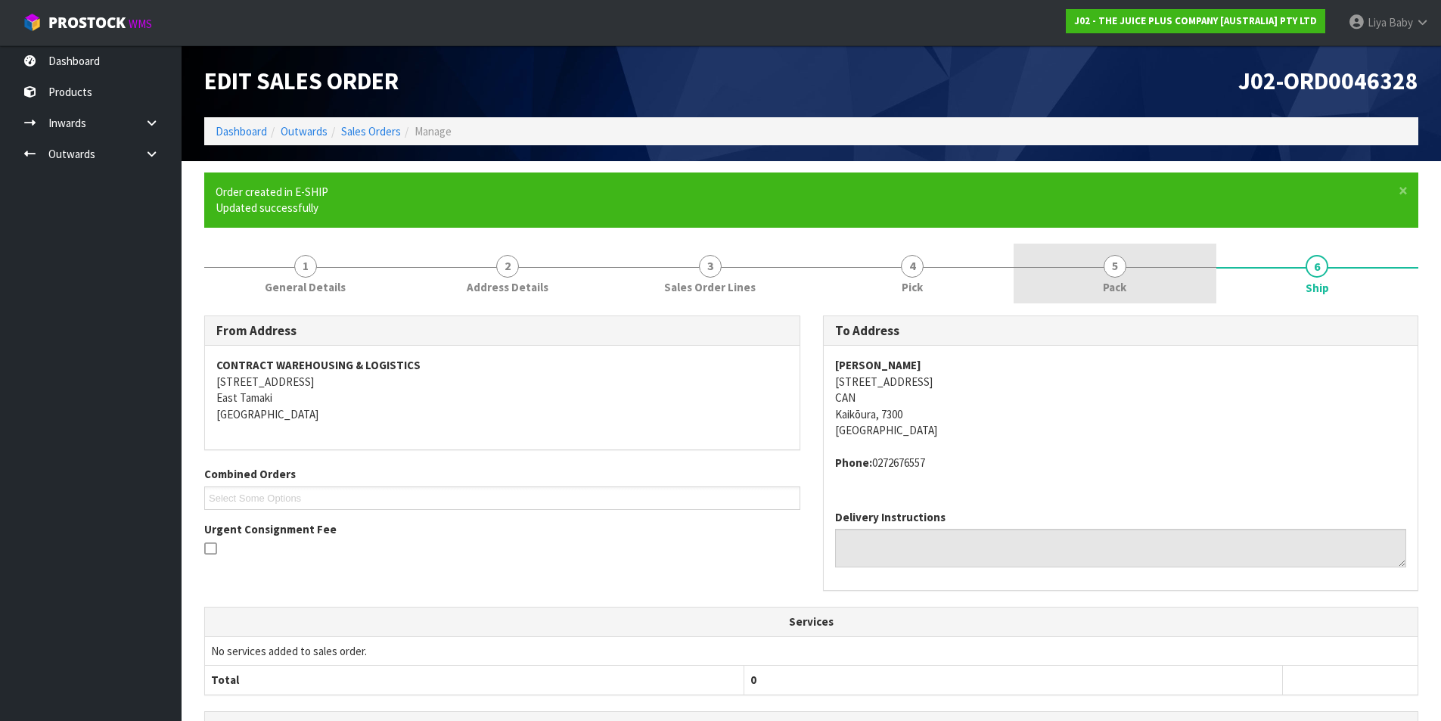
click at [1125, 290] on span "Pack" at bounding box center [1114, 287] width 23 height 16
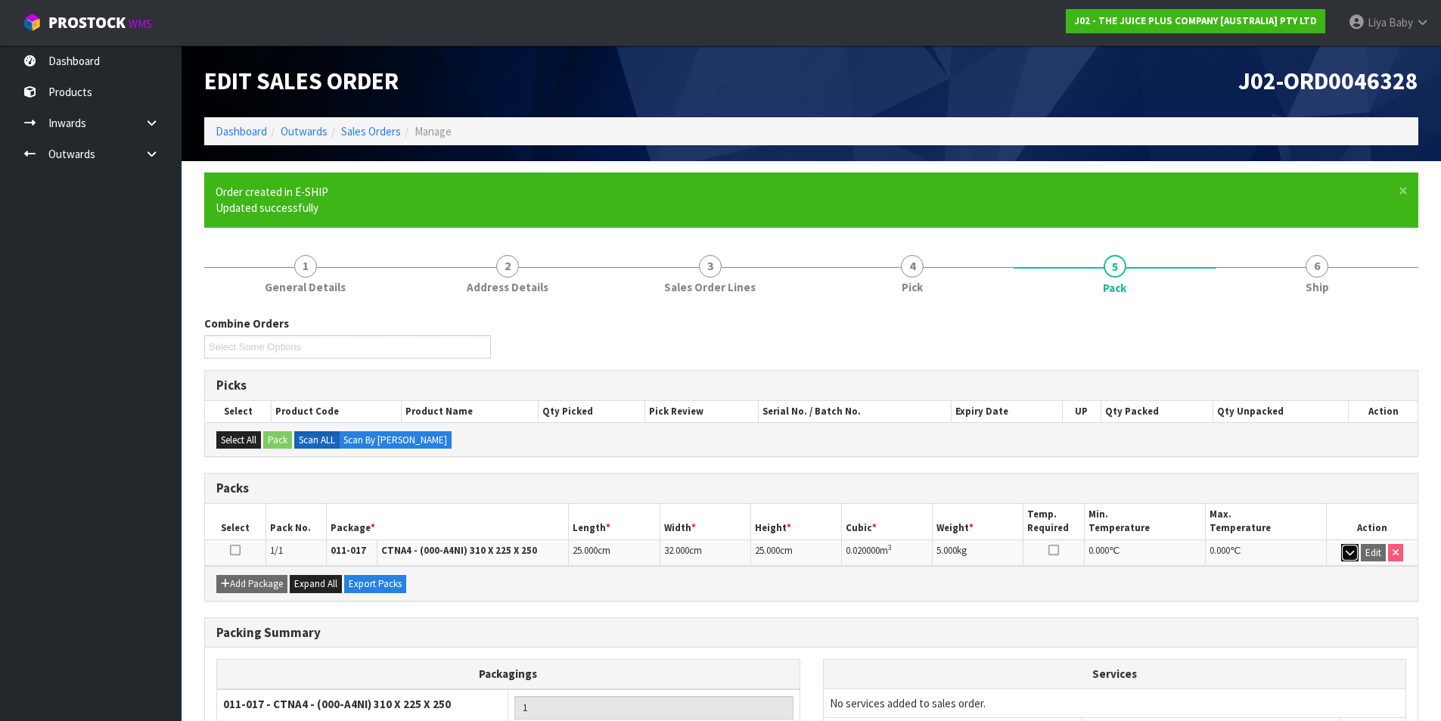
click at [1347, 551] on icon "button" at bounding box center [1350, 553] width 8 height 10
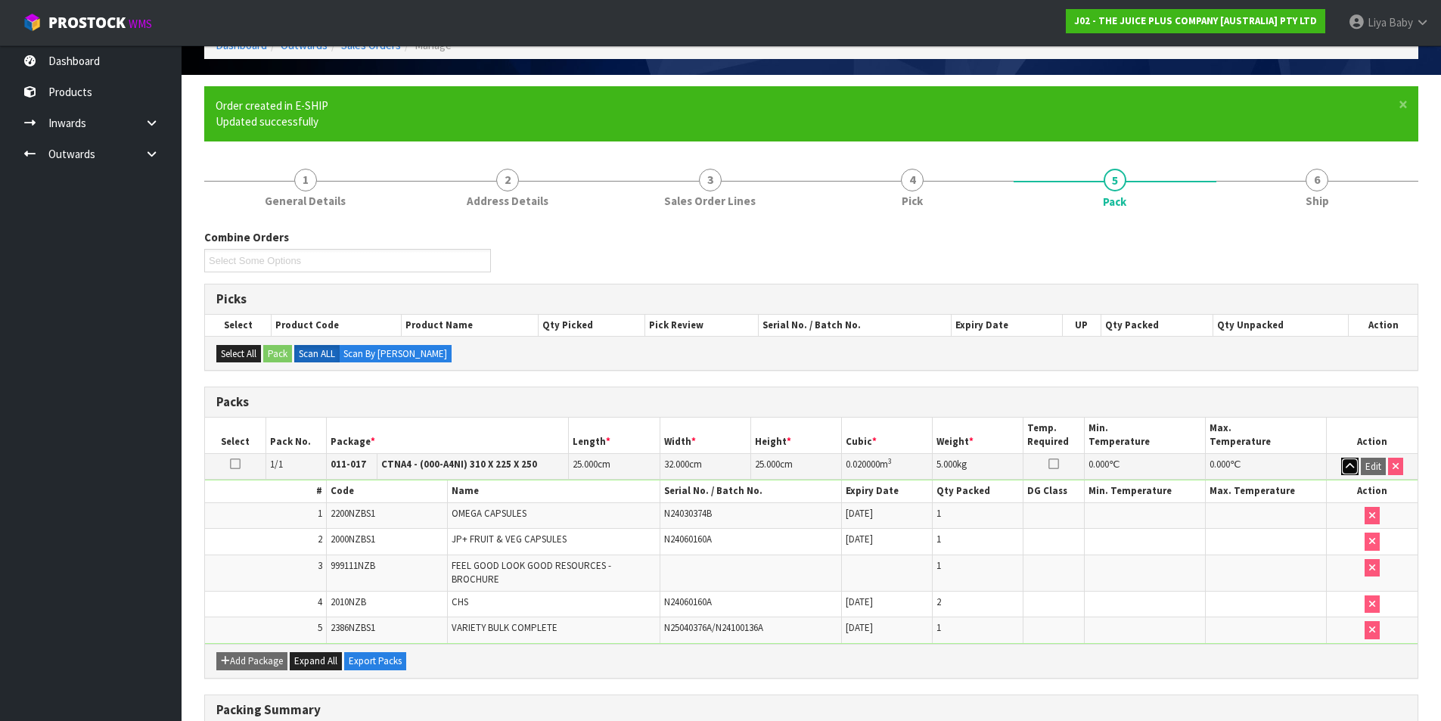
scroll to position [70, 0]
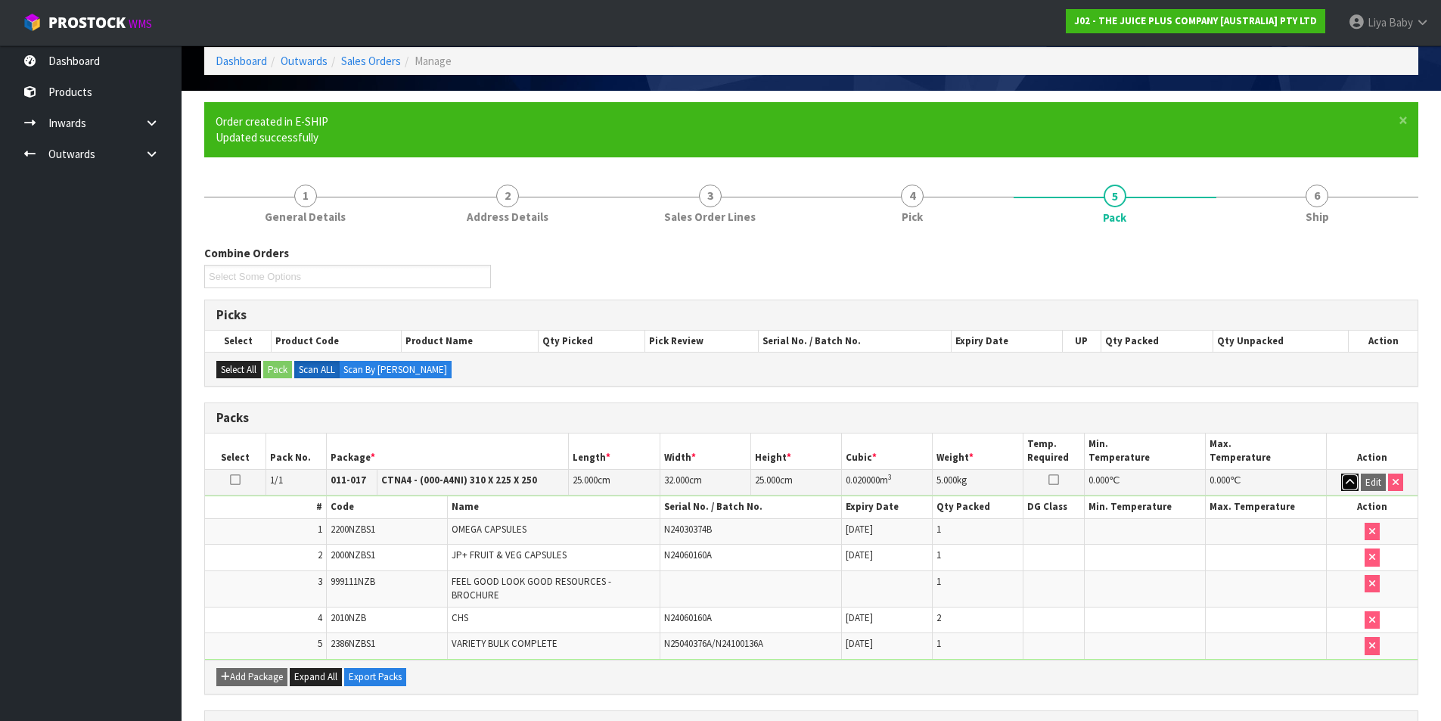
click at [1353, 481] on icon "button" at bounding box center [1350, 482] width 8 height 10
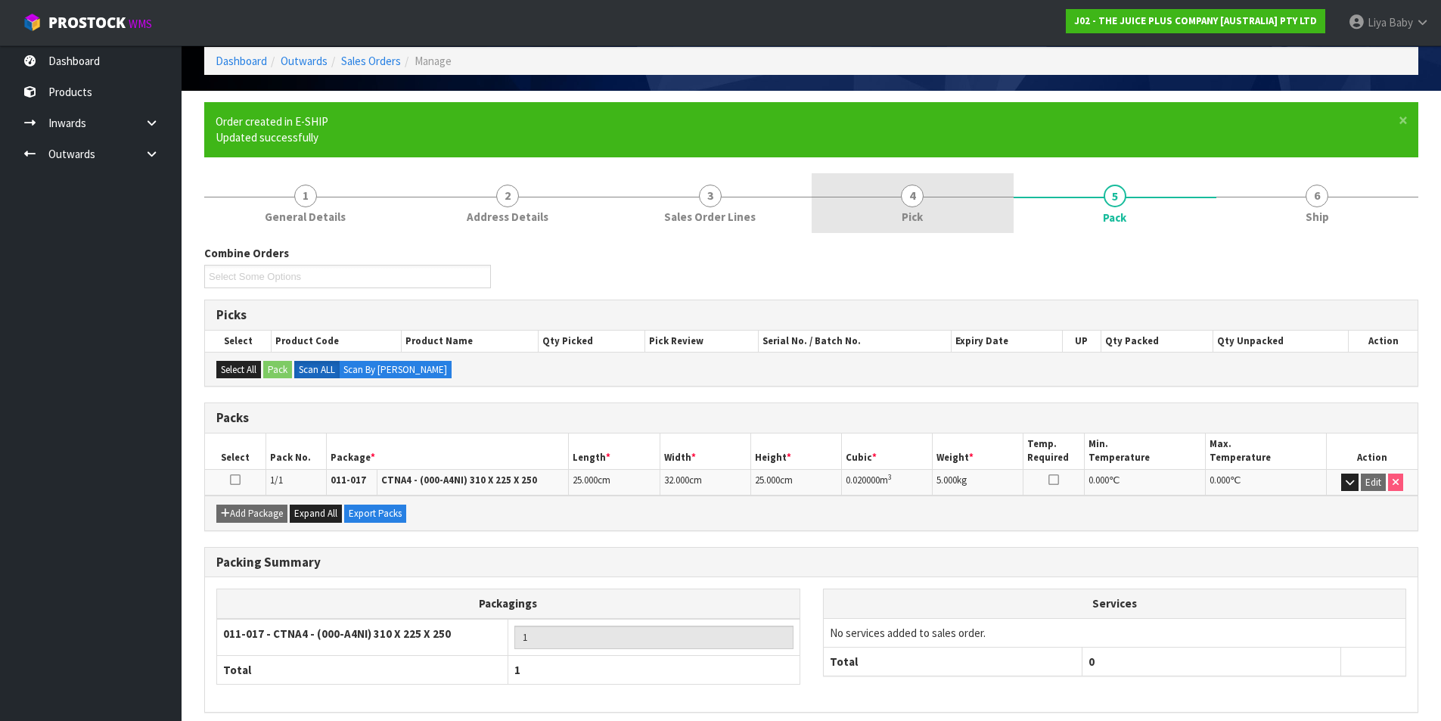
click at [931, 209] on link "4 Pick" at bounding box center [913, 203] width 203 height 60
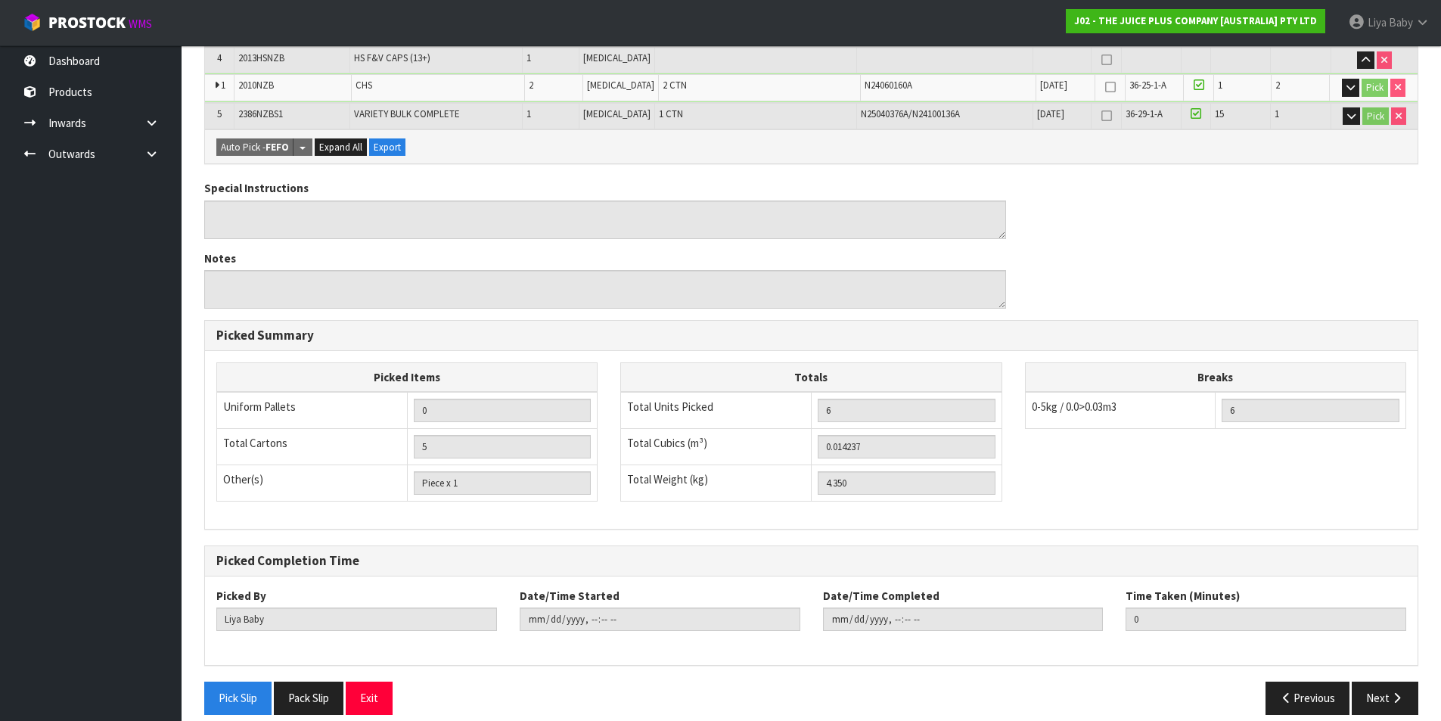
scroll to position [499, 0]
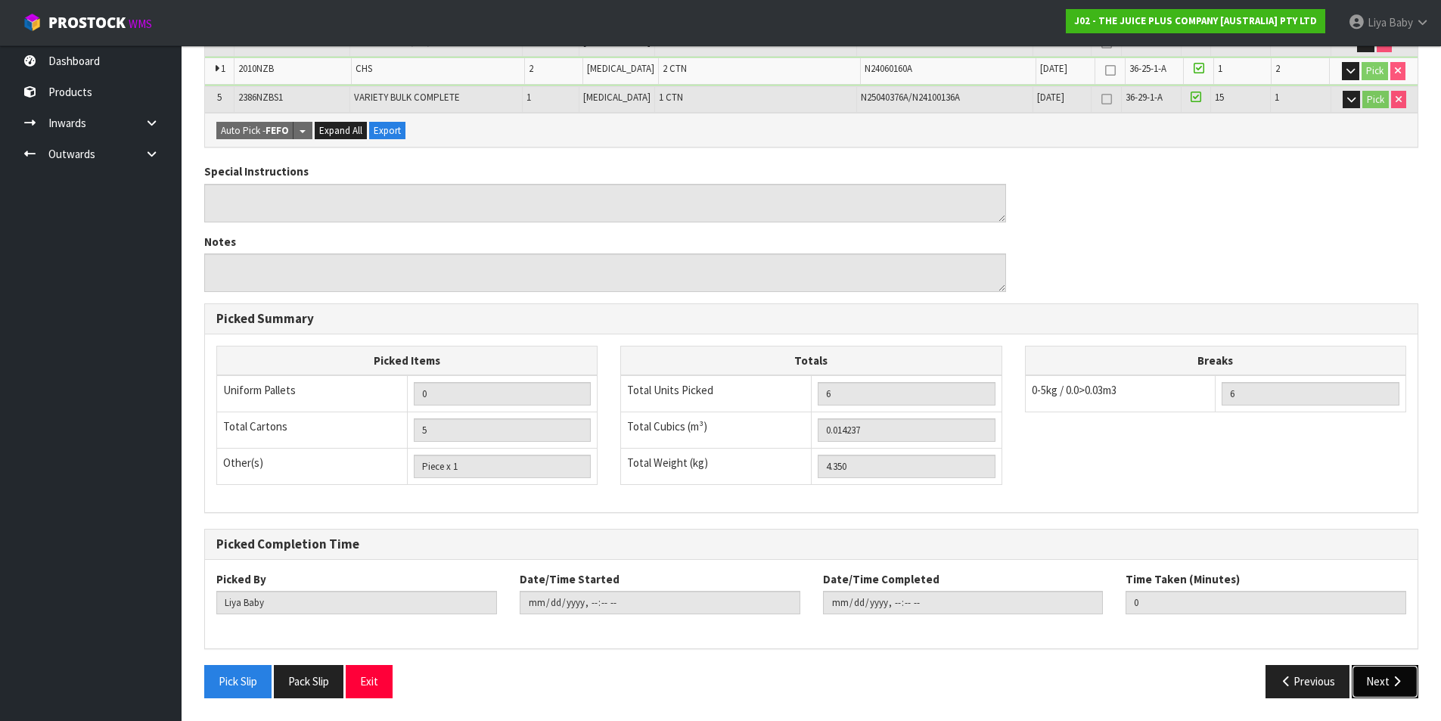
click at [1380, 675] on button "Next" at bounding box center [1385, 681] width 67 height 33
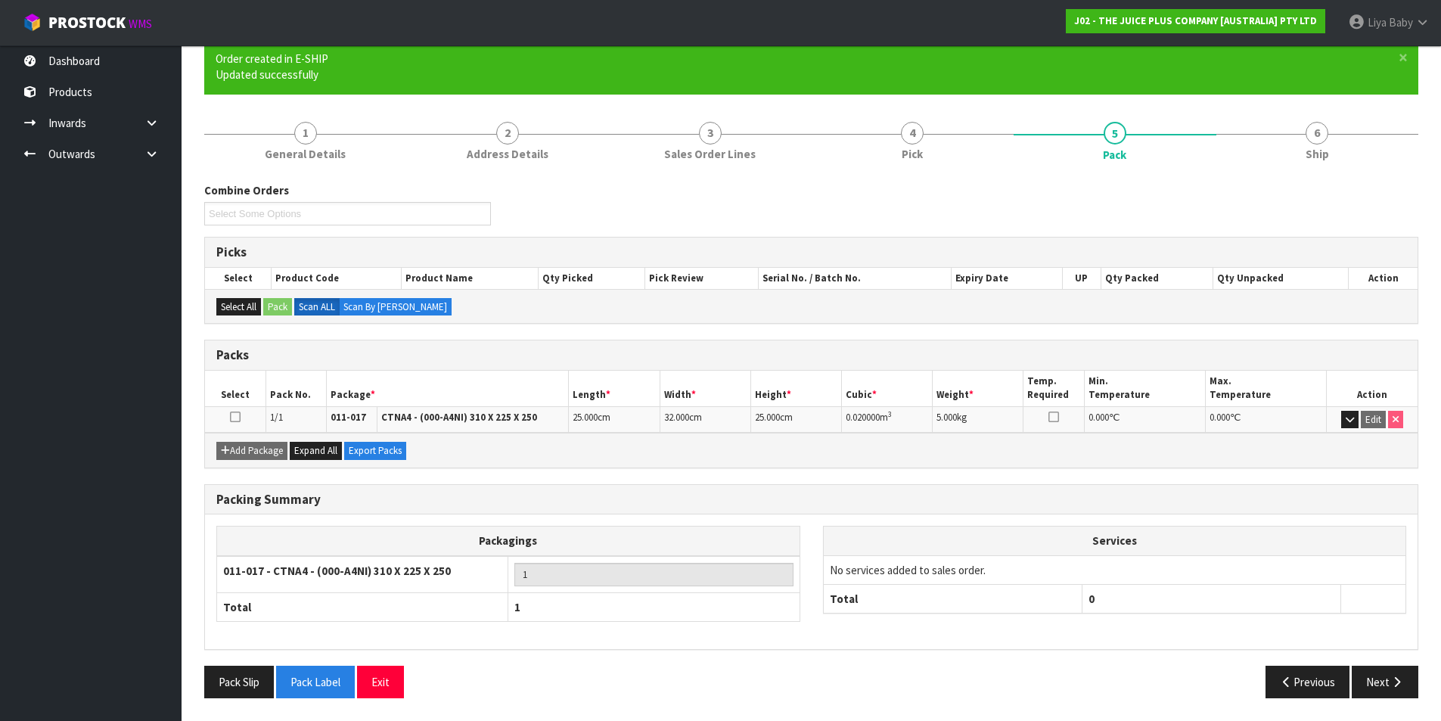
scroll to position [0, 0]
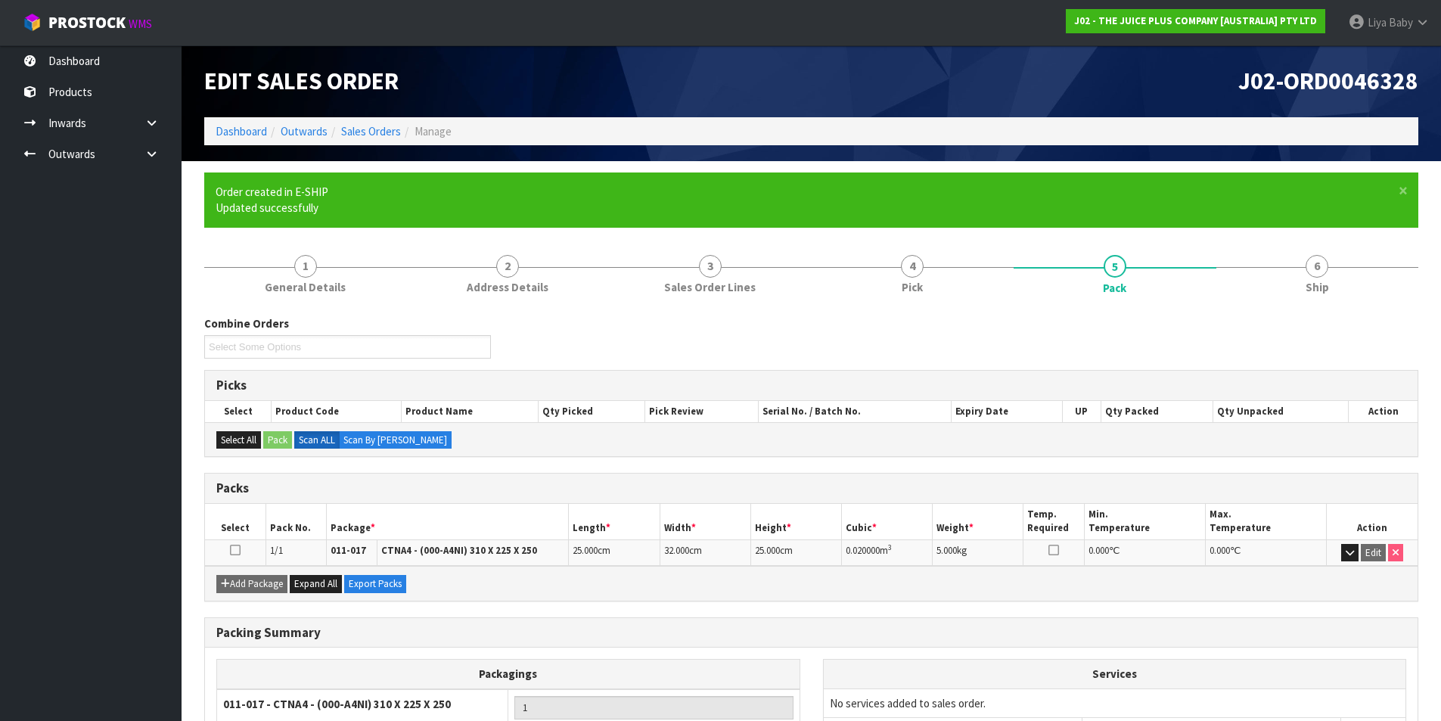
click at [778, 548] on span "25.000" at bounding box center [767, 550] width 25 height 13
click at [237, 550] on icon at bounding box center [235, 550] width 11 height 1
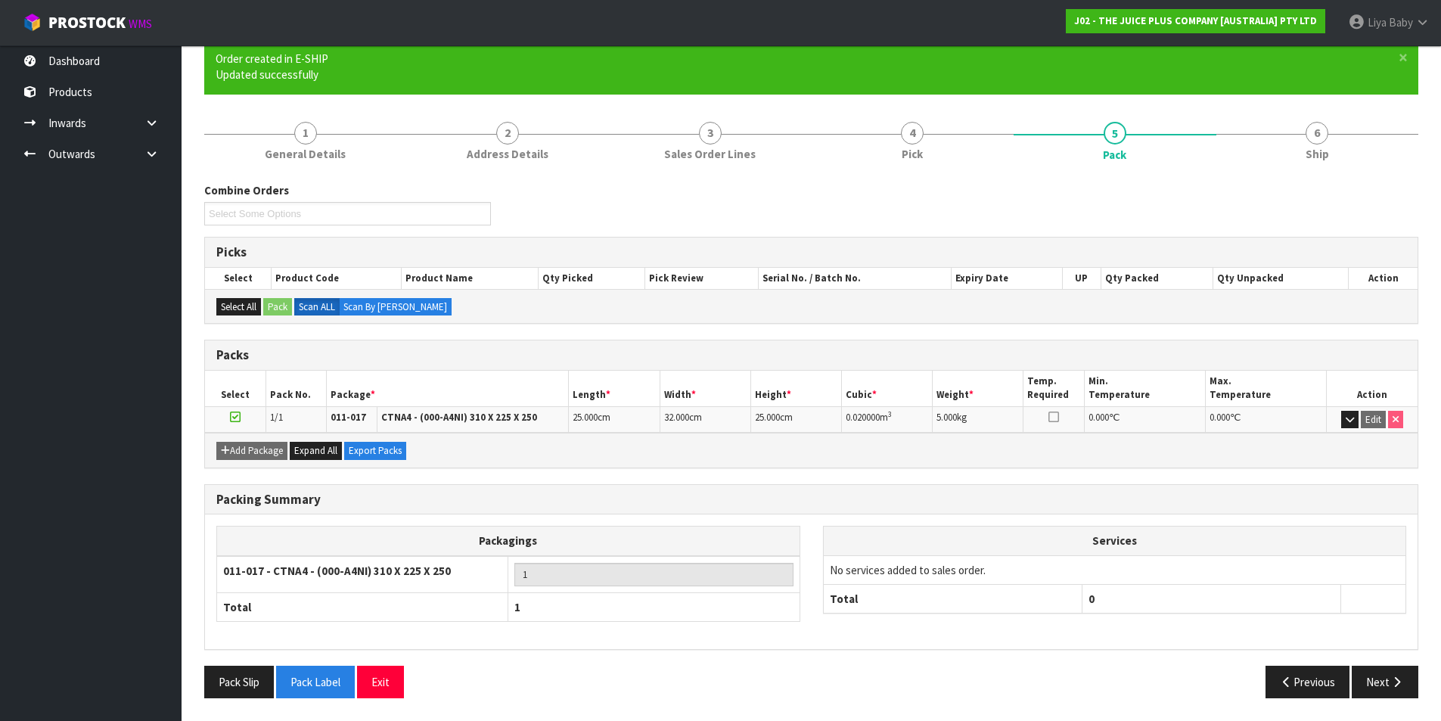
scroll to position [57, 0]
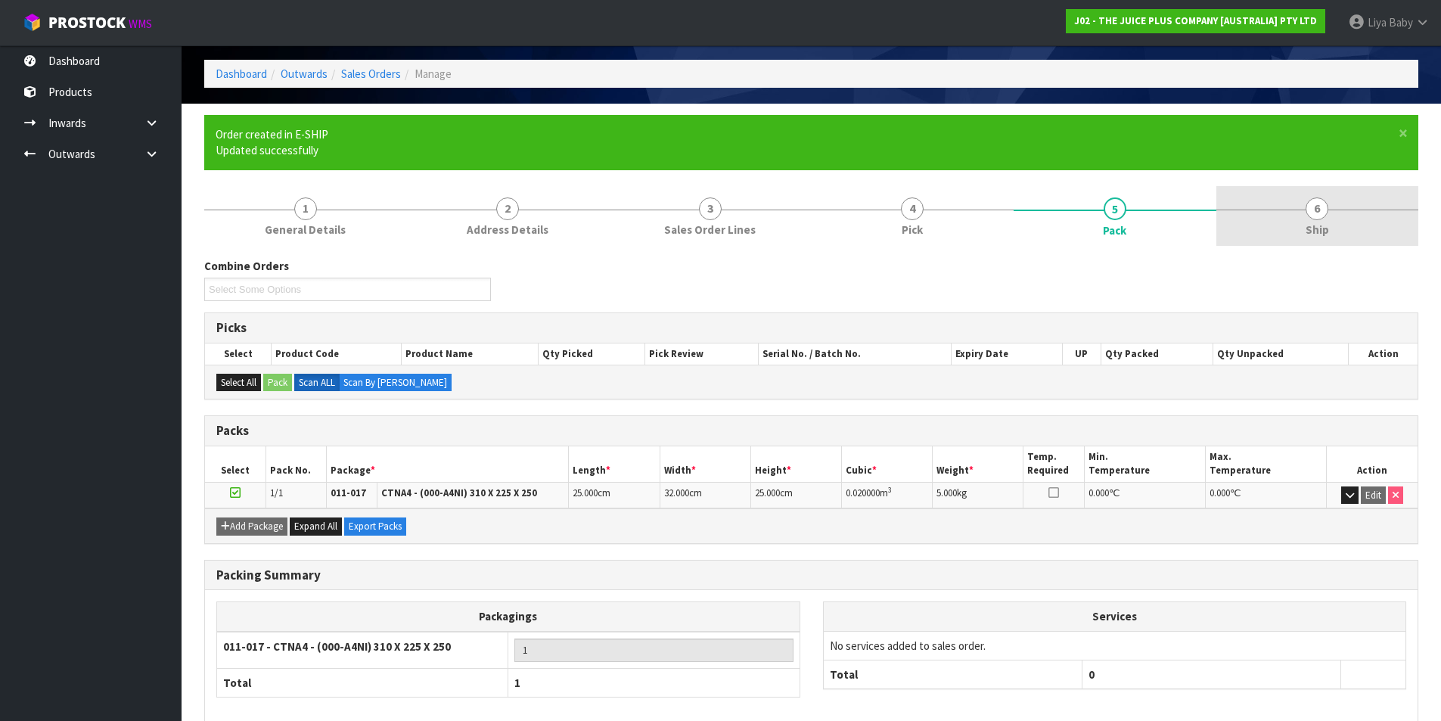
click at [1324, 200] on span "6" at bounding box center [1316, 208] width 23 height 23
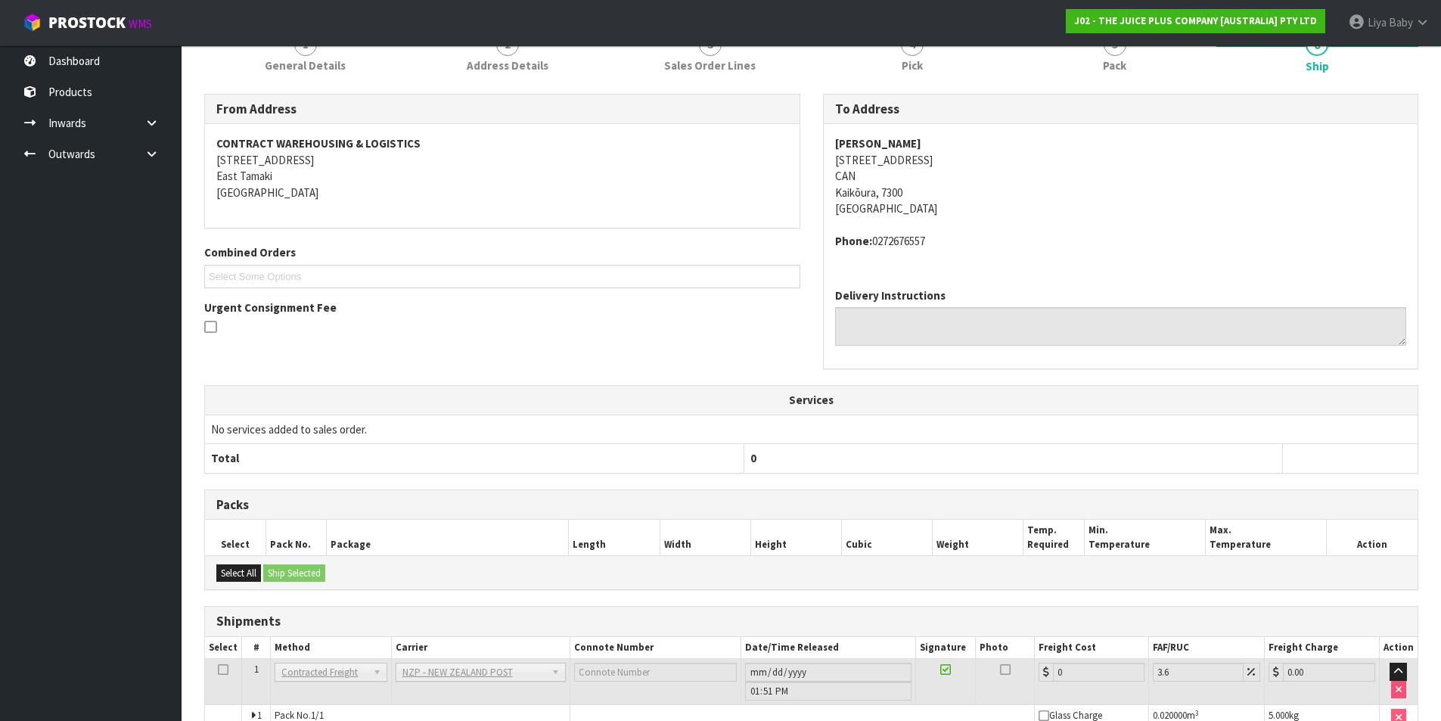
scroll to position [303, 0]
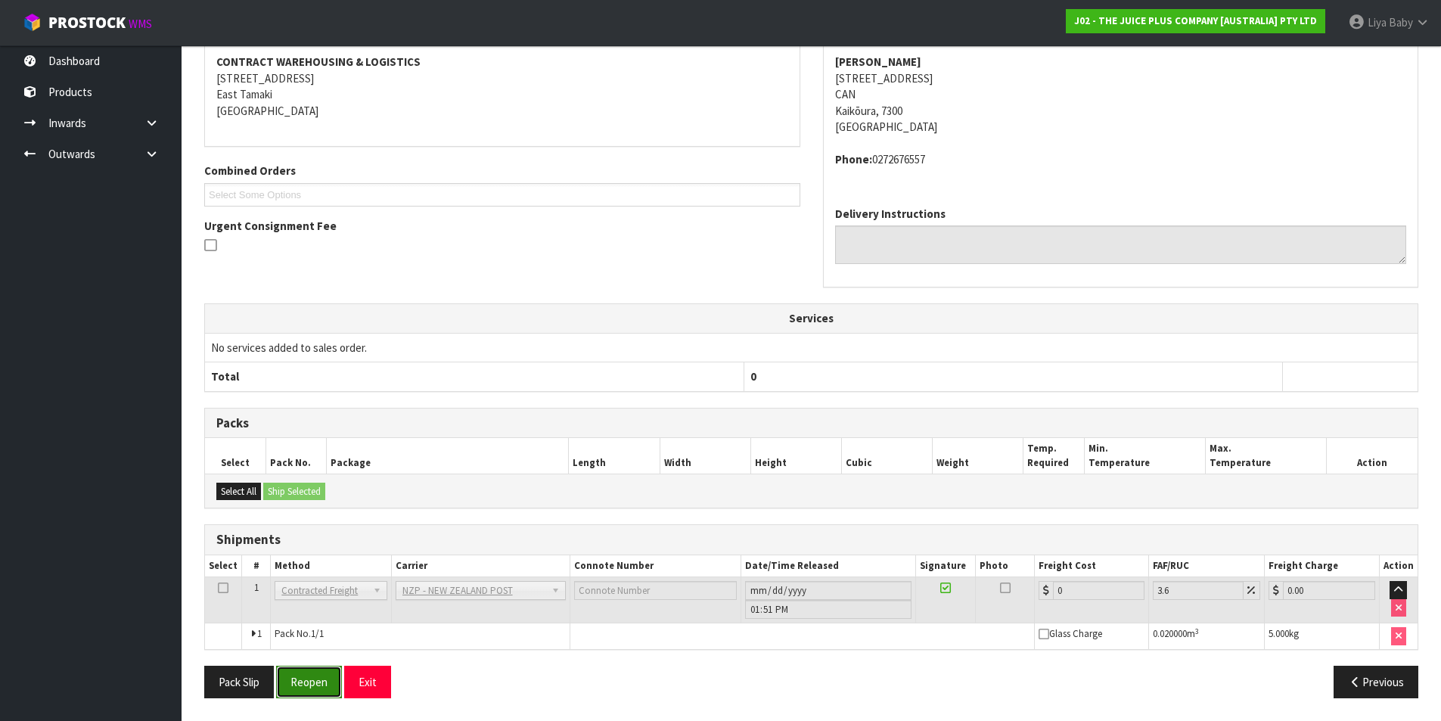
click at [299, 684] on button "Reopen" at bounding box center [309, 682] width 66 height 33
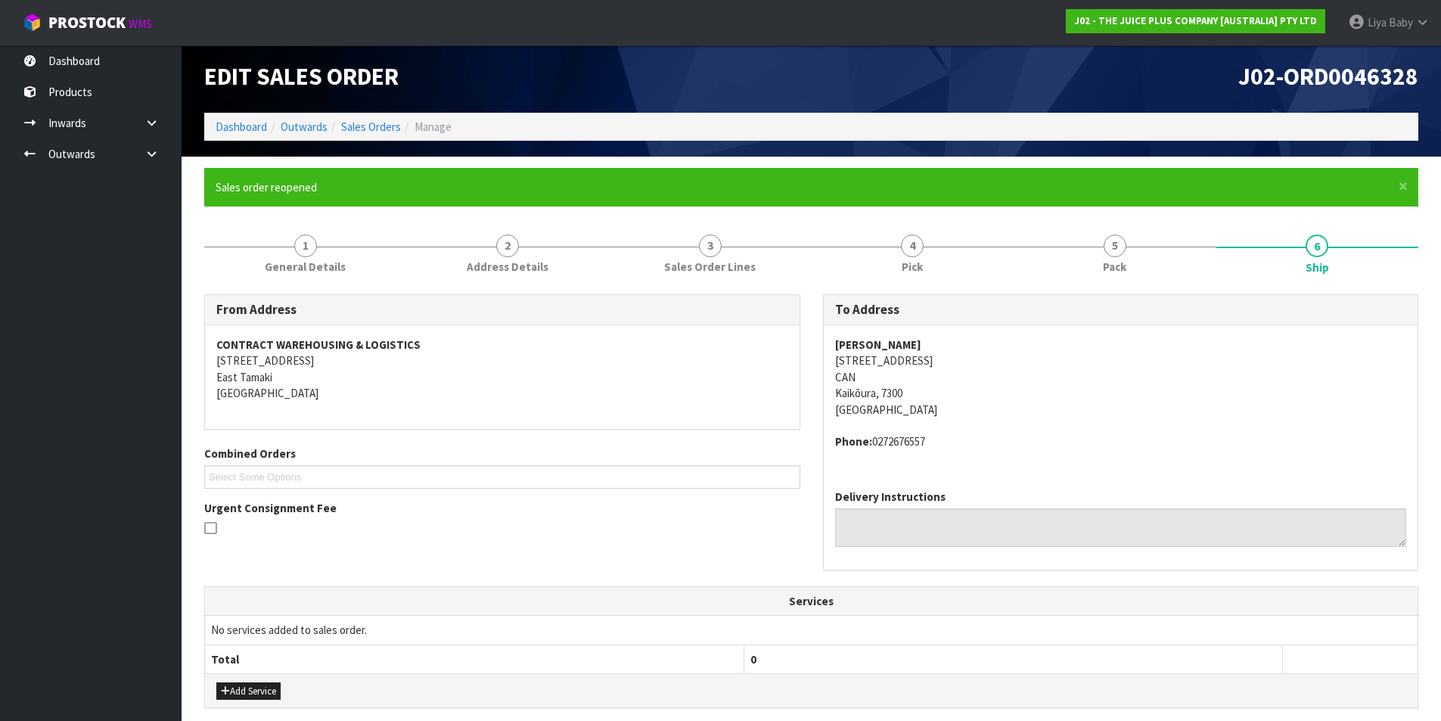
scroll to position [0, 0]
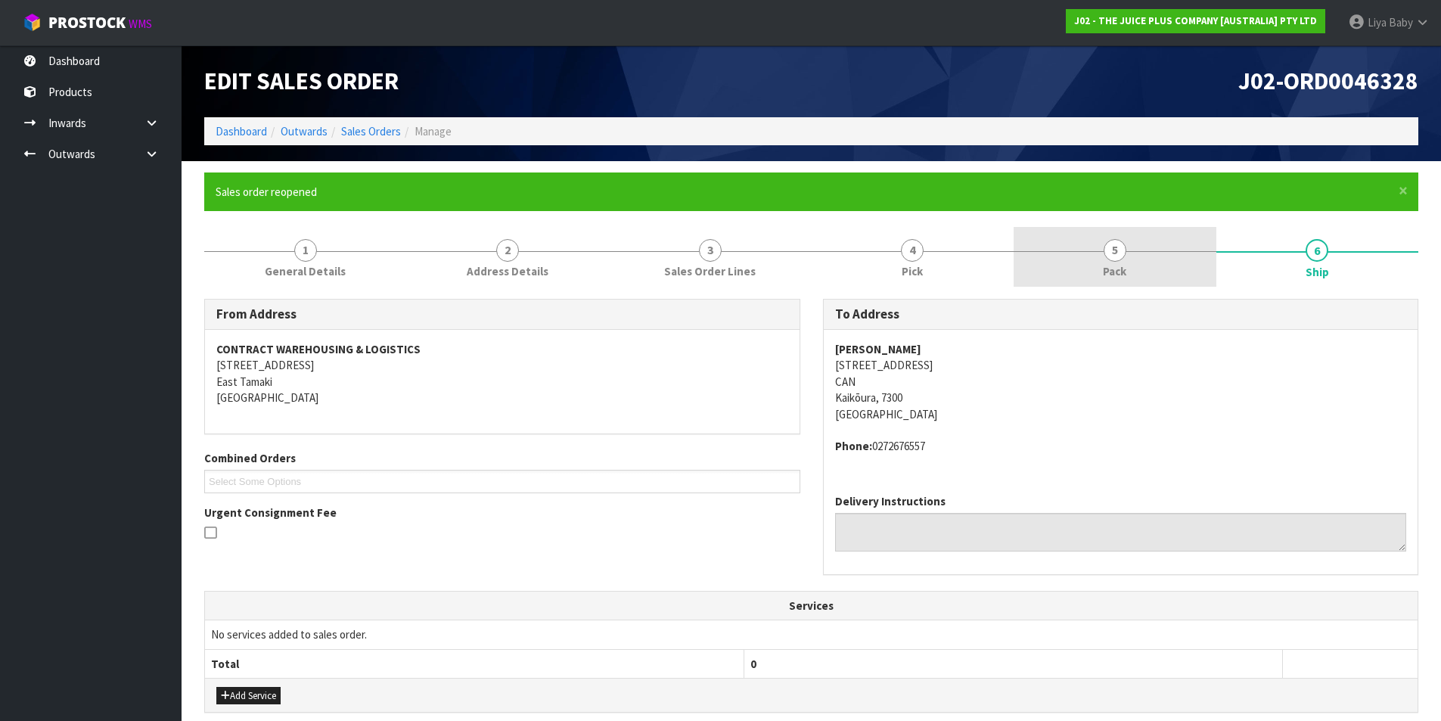
click at [1088, 252] on link "5 Pack" at bounding box center [1115, 257] width 203 height 60
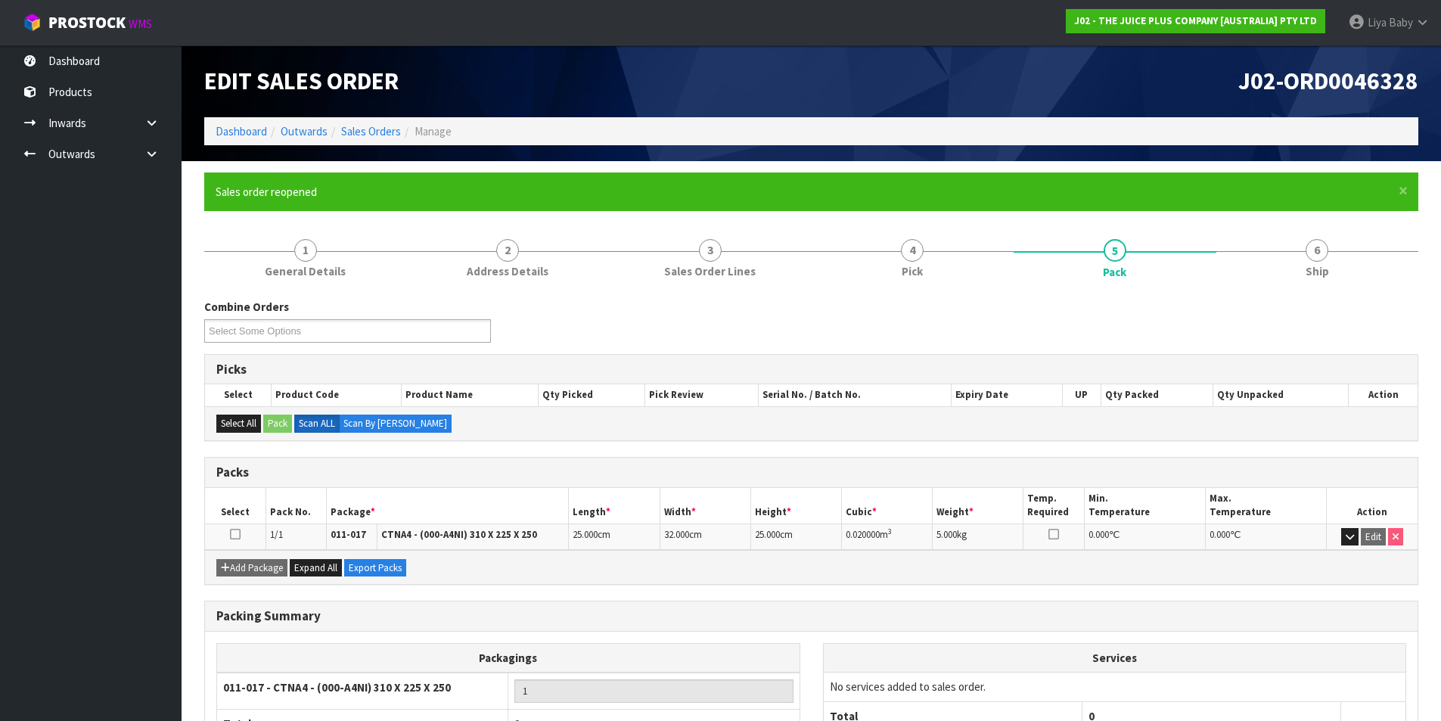
scroll to position [117, 0]
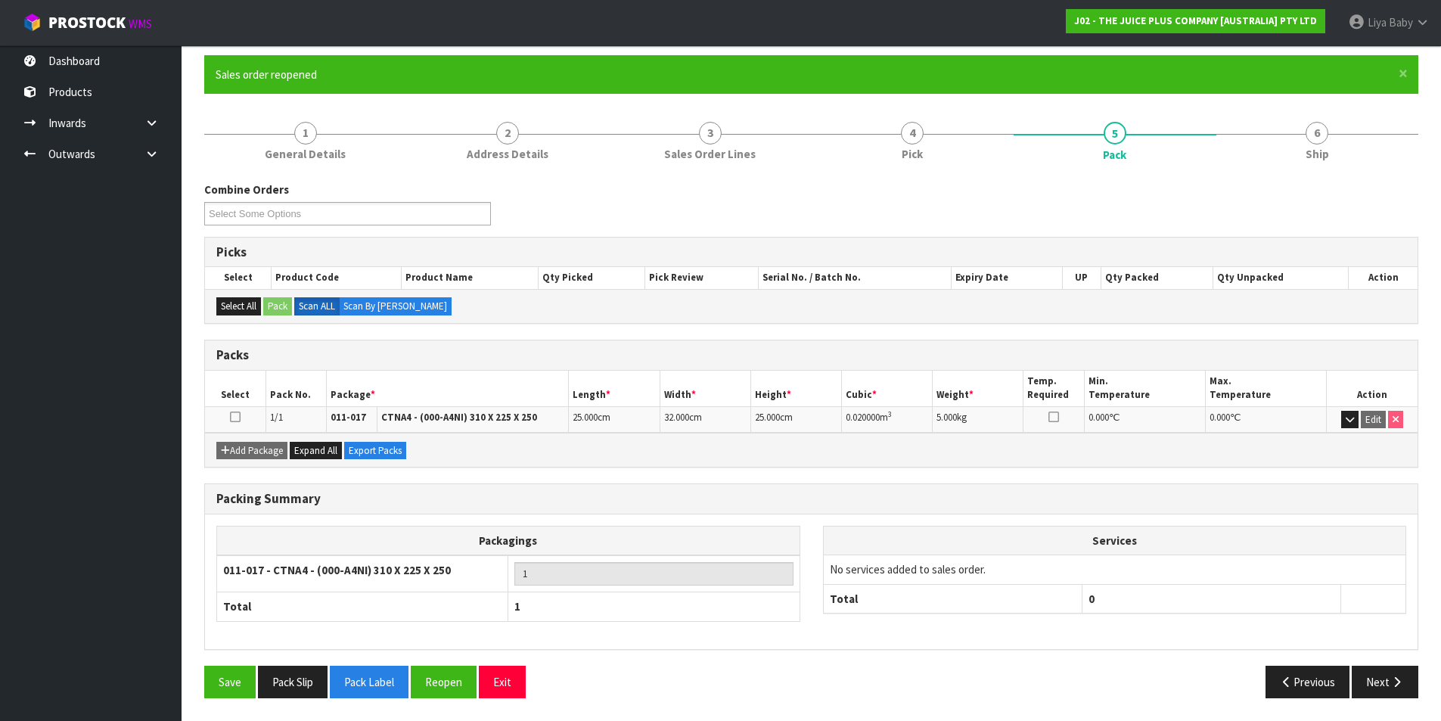
click at [791, 410] on td "25.000 cm" at bounding box center [795, 419] width 91 height 26
click at [242, 419] on td at bounding box center [235, 419] width 61 height 26
click at [236, 418] on icon at bounding box center [235, 417] width 11 height 1
click at [239, 417] on icon at bounding box center [235, 417] width 11 height 1
click at [421, 680] on button "Reopen" at bounding box center [444, 682] width 66 height 33
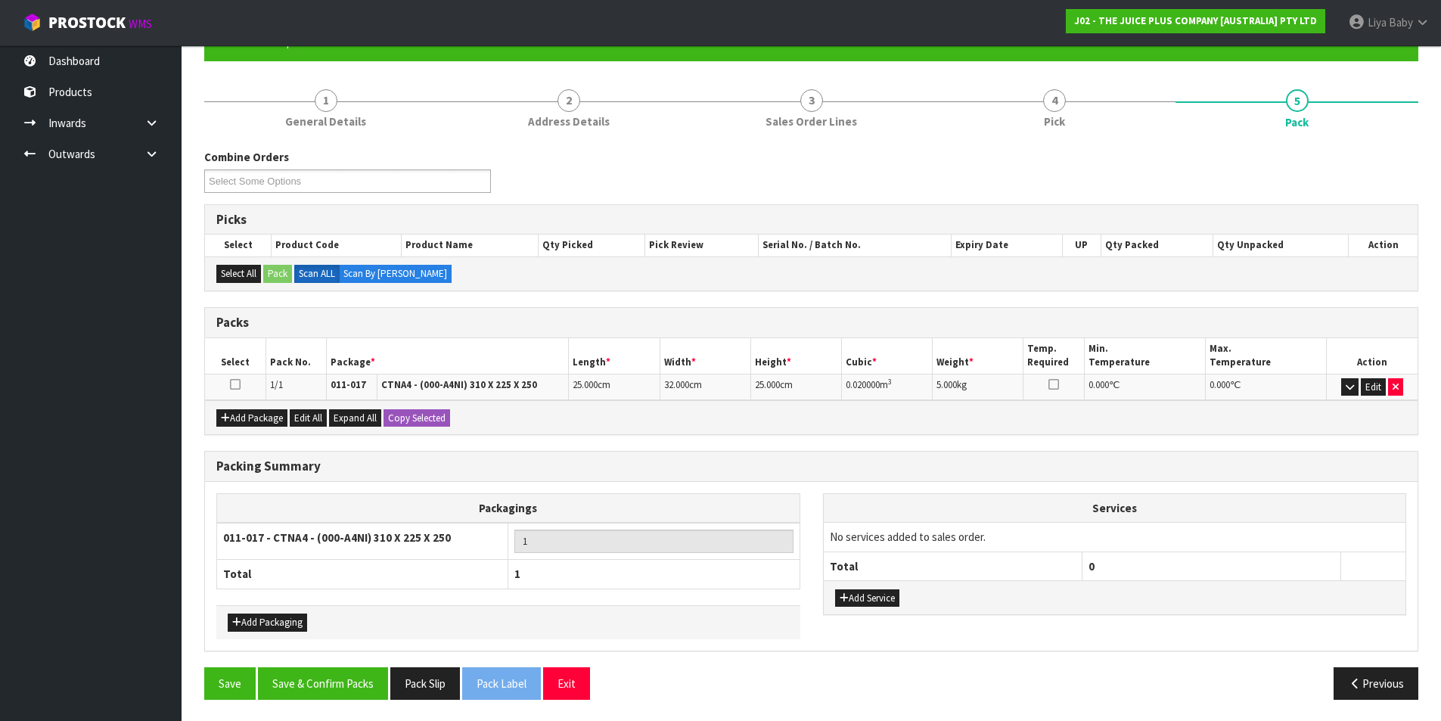
scroll to position [151, 0]
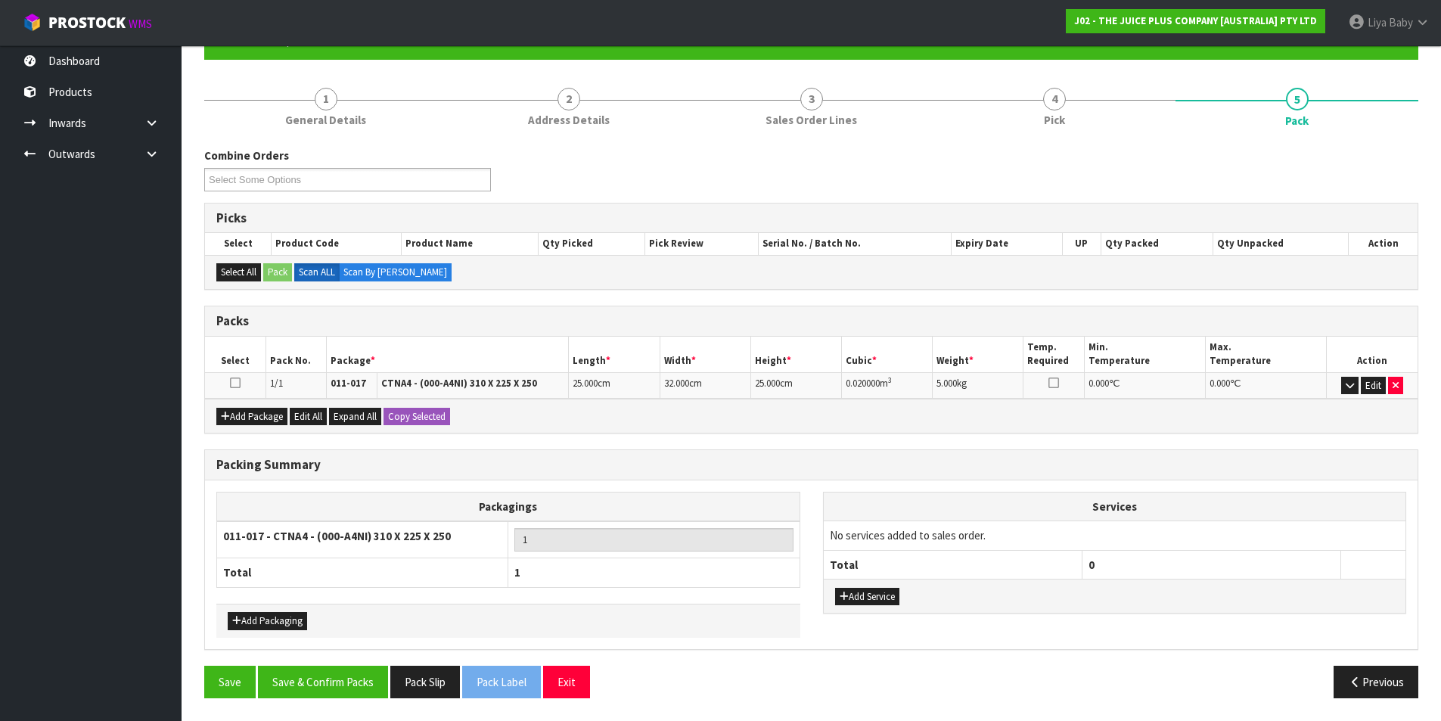
click at [783, 379] on td "25.000 cm" at bounding box center [795, 385] width 91 height 26
click at [795, 380] on td "25.000 cm" at bounding box center [795, 385] width 91 height 26
click at [1377, 386] on button "Edit" at bounding box center [1373, 386] width 25 height 18
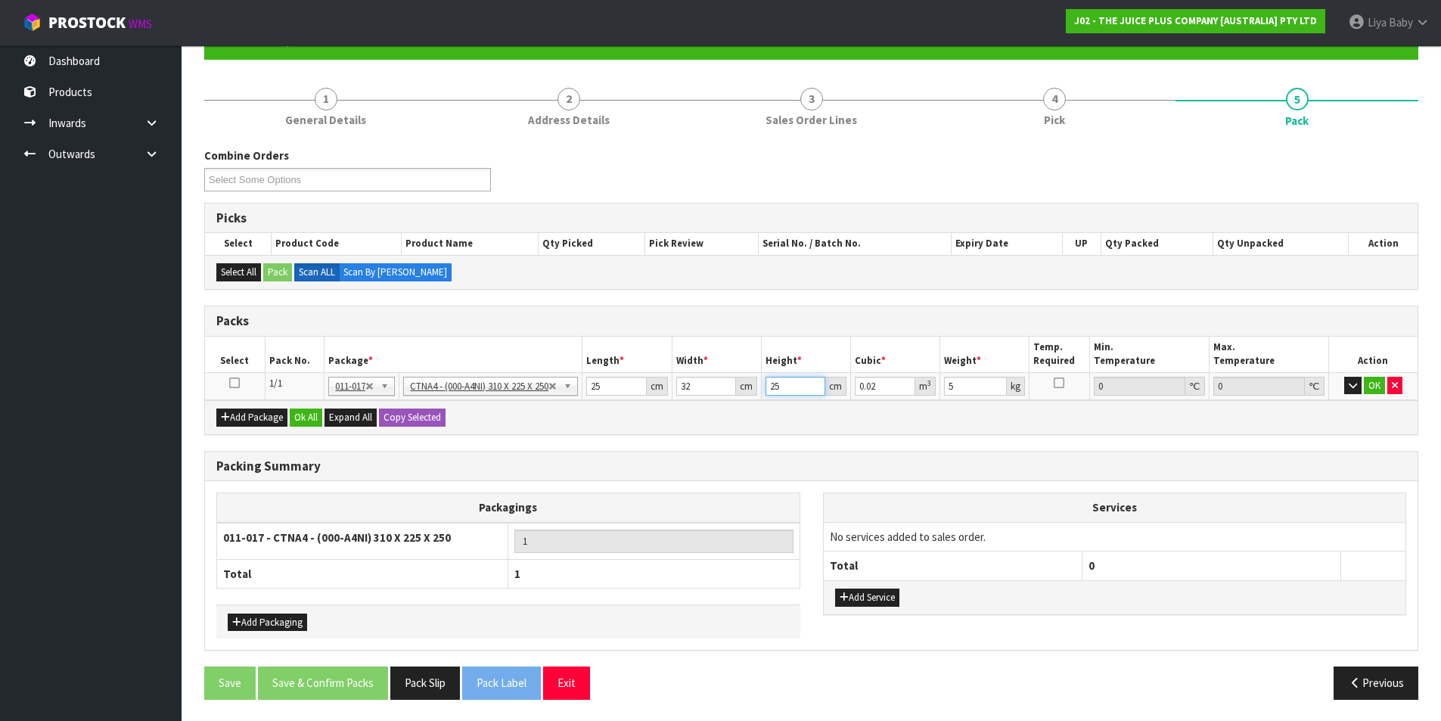
click at [804, 390] on input "25" at bounding box center [795, 386] width 60 height 19
click at [1375, 383] on button "OK" at bounding box center [1374, 386] width 21 height 18
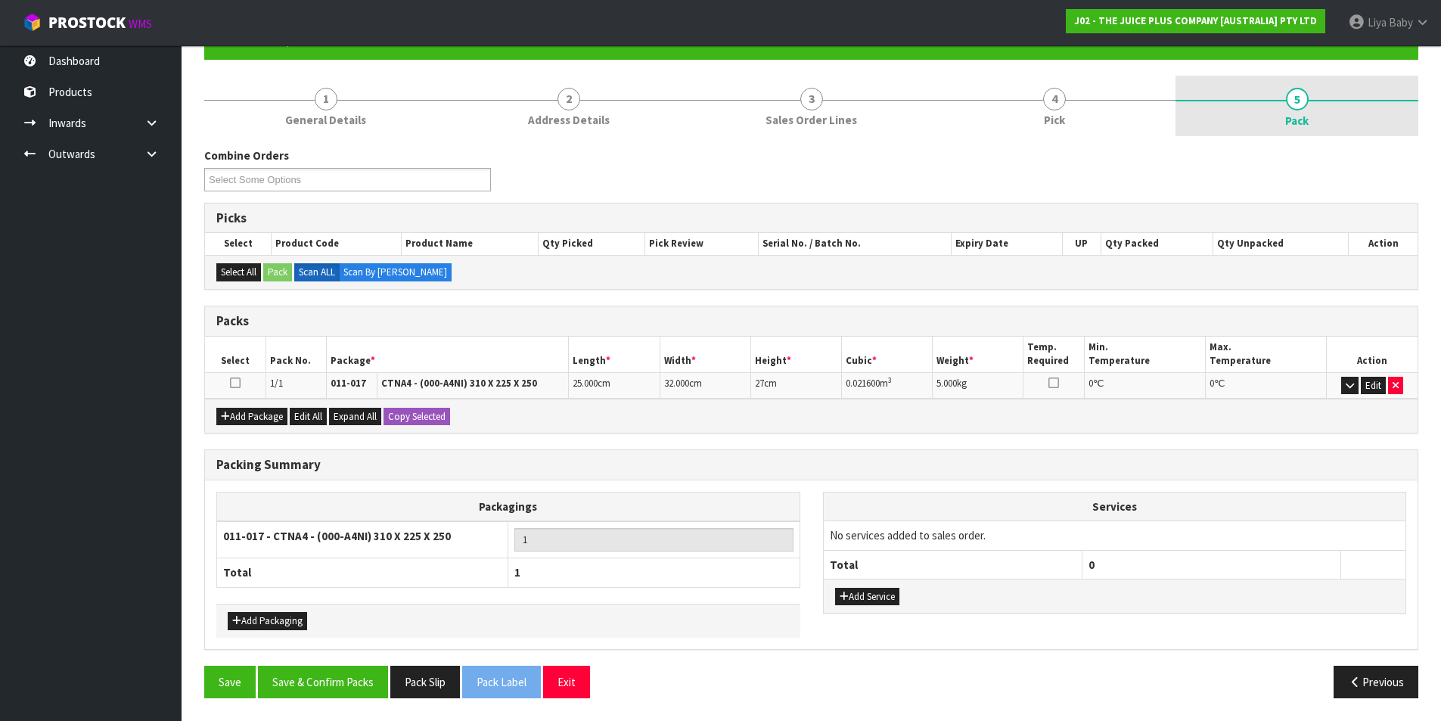
click at [1289, 102] on span "5" at bounding box center [1297, 99] width 23 height 23
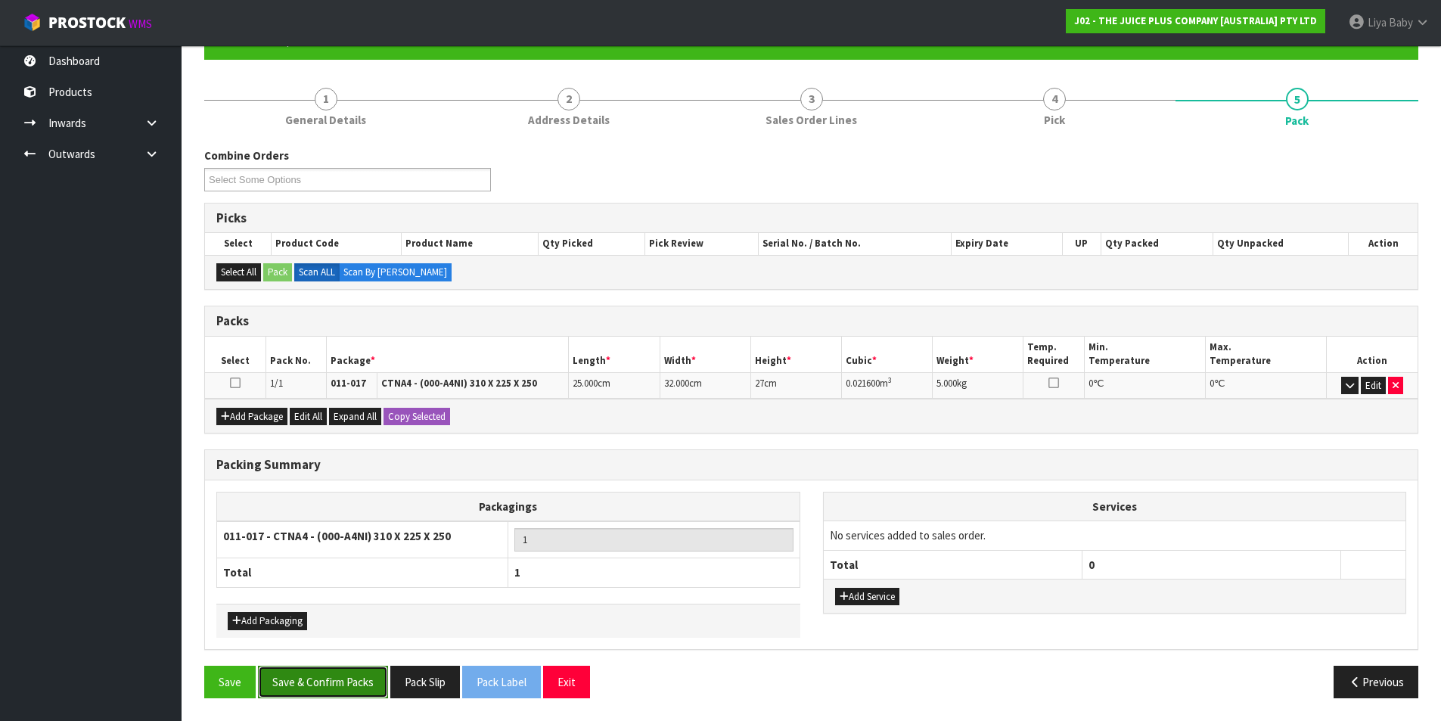
click at [318, 685] on button "Save & Confirm Packs" at bounding box center [323, 682] width 130 height 33
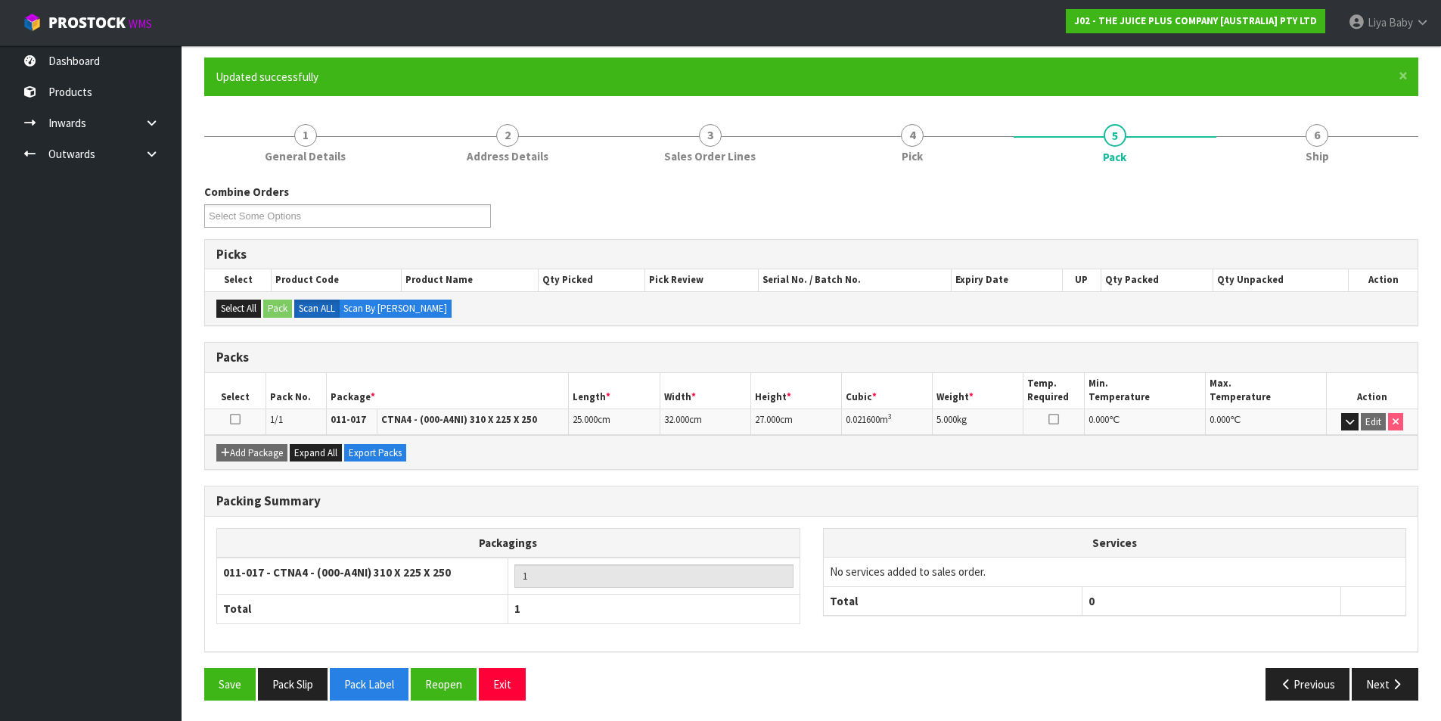
scroll to position [117, 0]
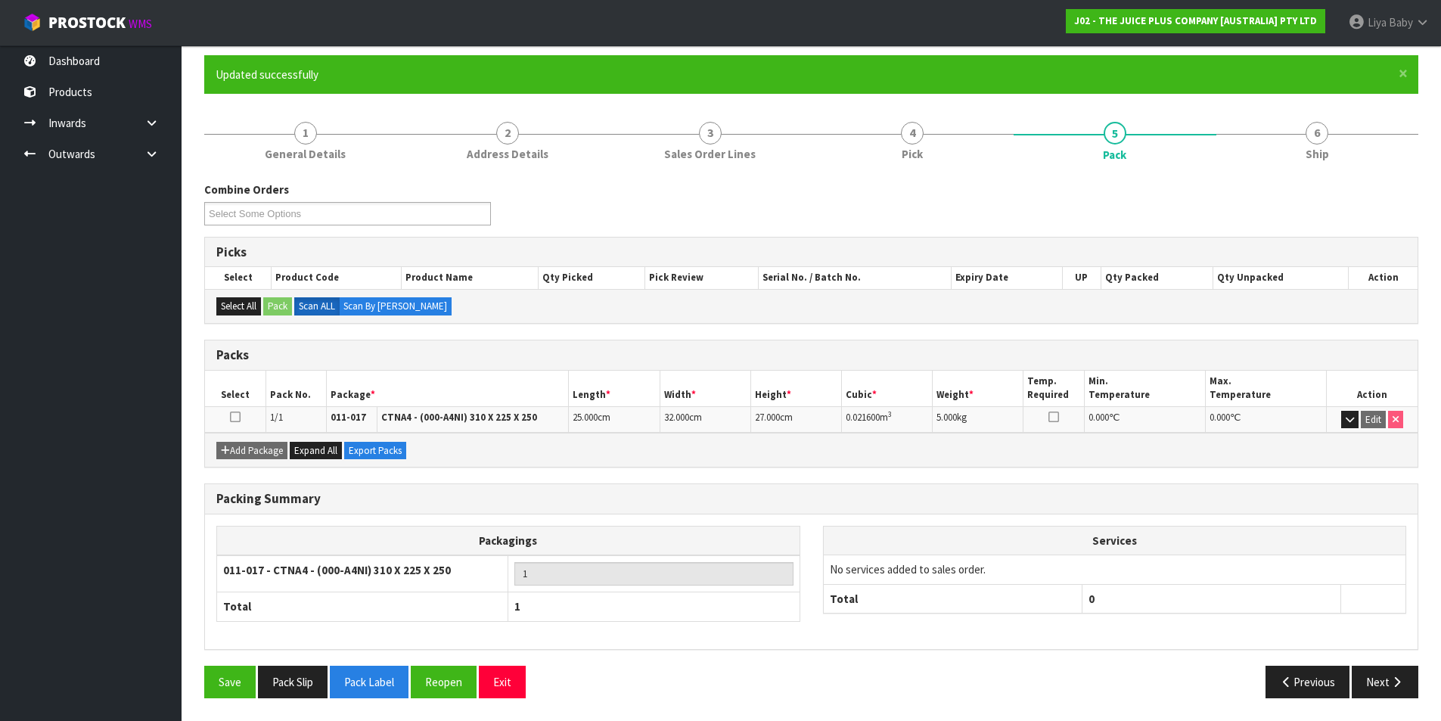
click at [237, 417] on icon at bounding box center [235, 417] width 11 height 1
click at [1401, 676] on icon "button" at bounding box center [1396, 681] width 14 height 11
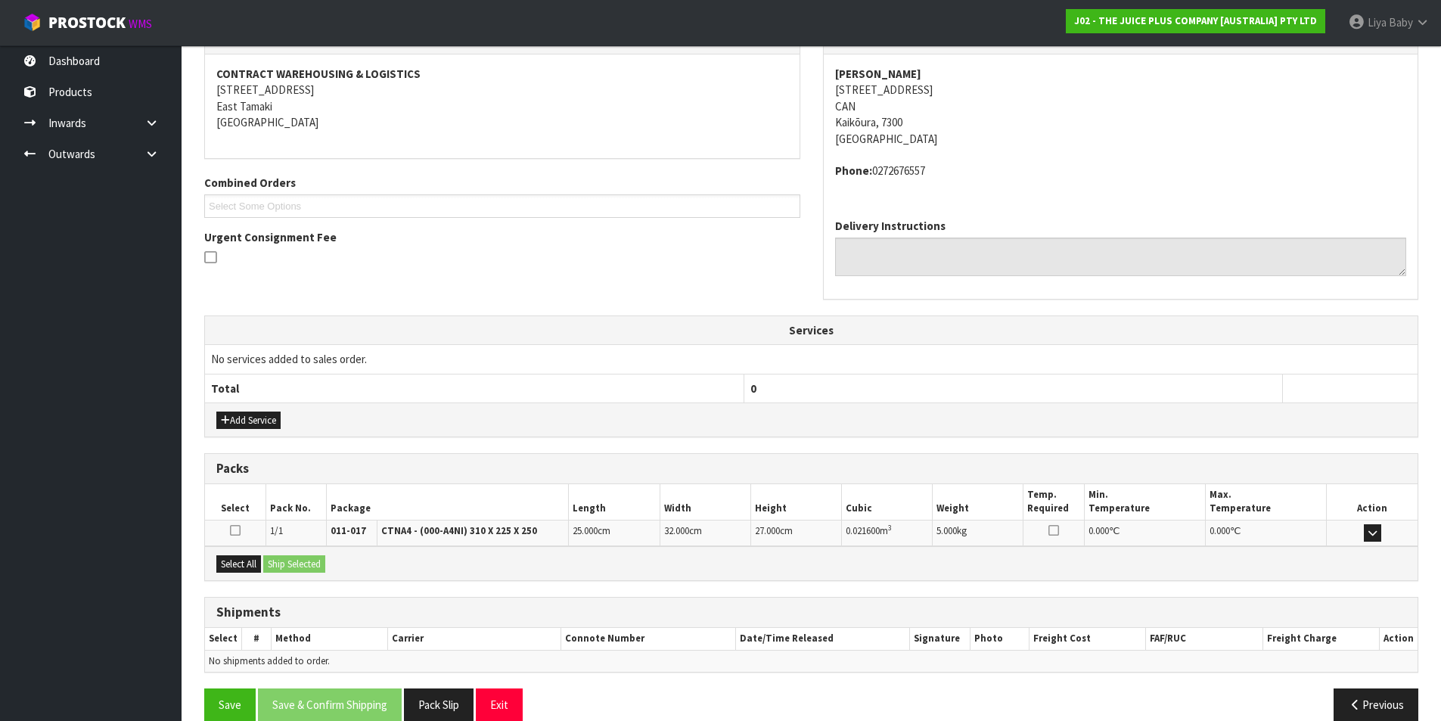
scroll to position [298, 0]
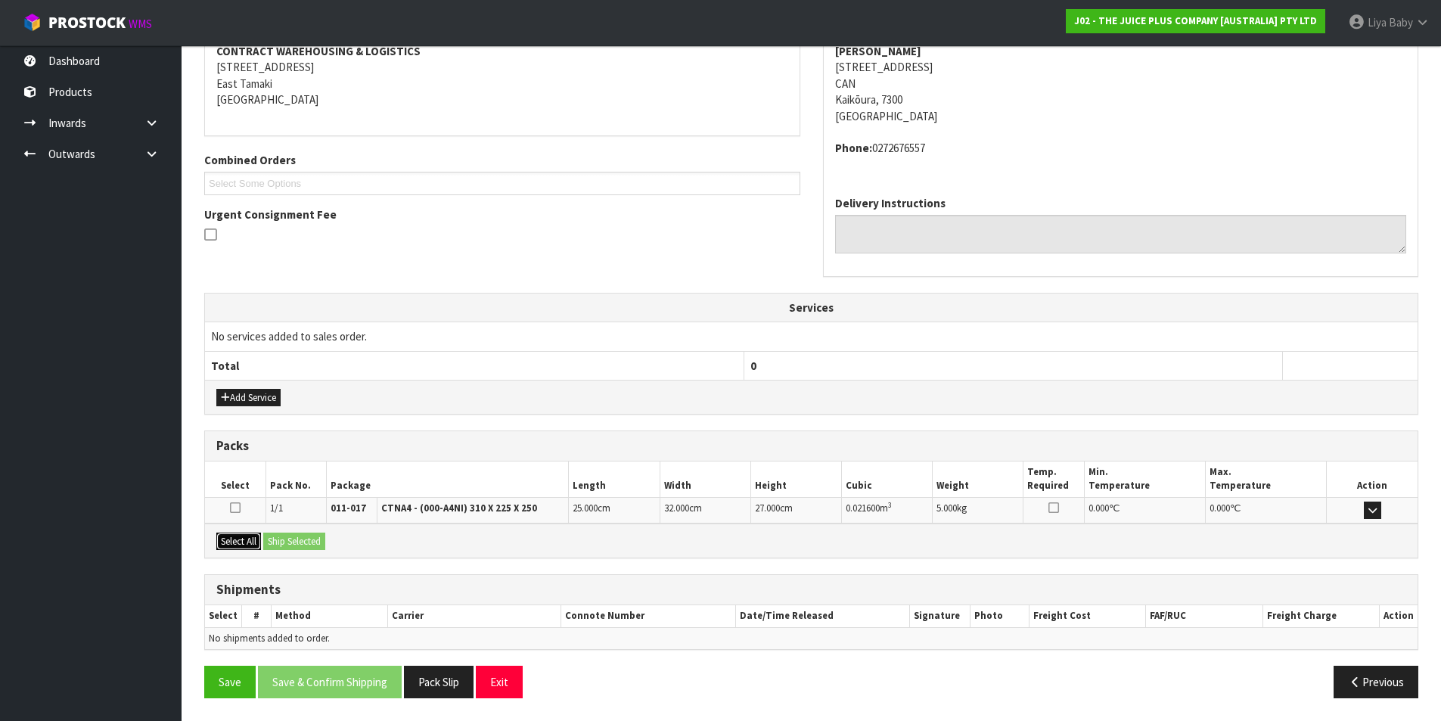
click at [236, 546] on button "Select All" at bounding box center [238, 541] width 45 height 18
click at [290, 537] on button "Ship Selected" at bounding box center [294, 541] width 62 height 18
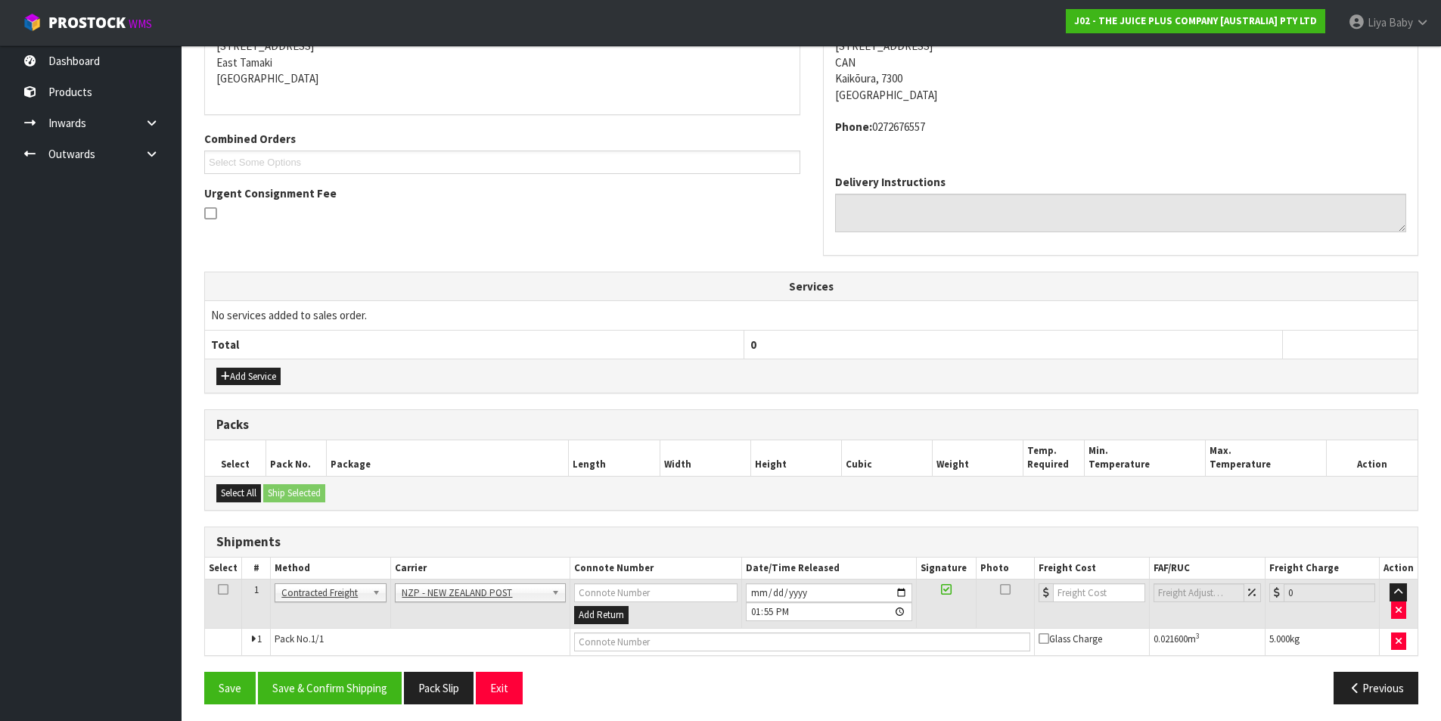
scroll to position [325, 0]
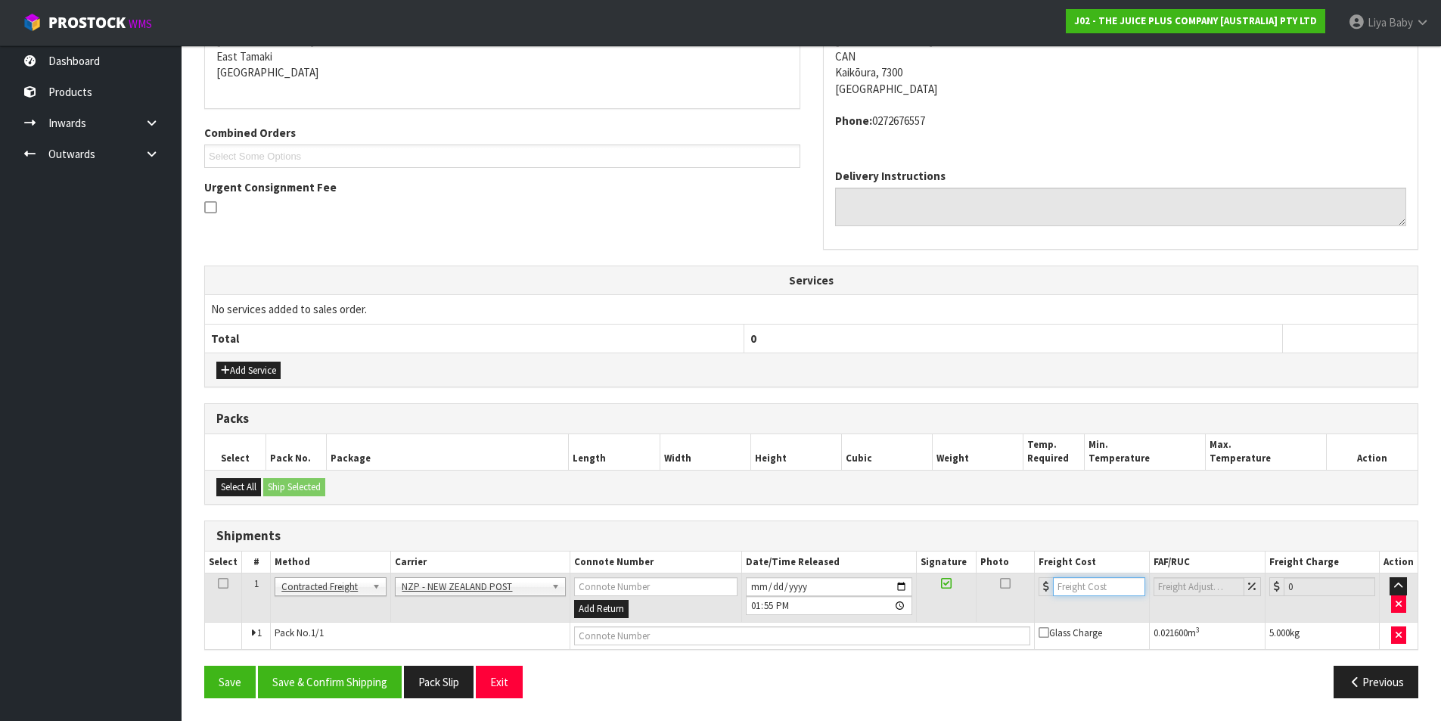
click at [1113, 588] on input "number" at bounding box center [1099, 586] width 92 height 19
click at [218, 583] on icon at bounding box center [223, 583] width 11 height 1
click at [324, 688] on button "Save & Confirm Shipping" at bounding box center [330, 682] width 144 height 33
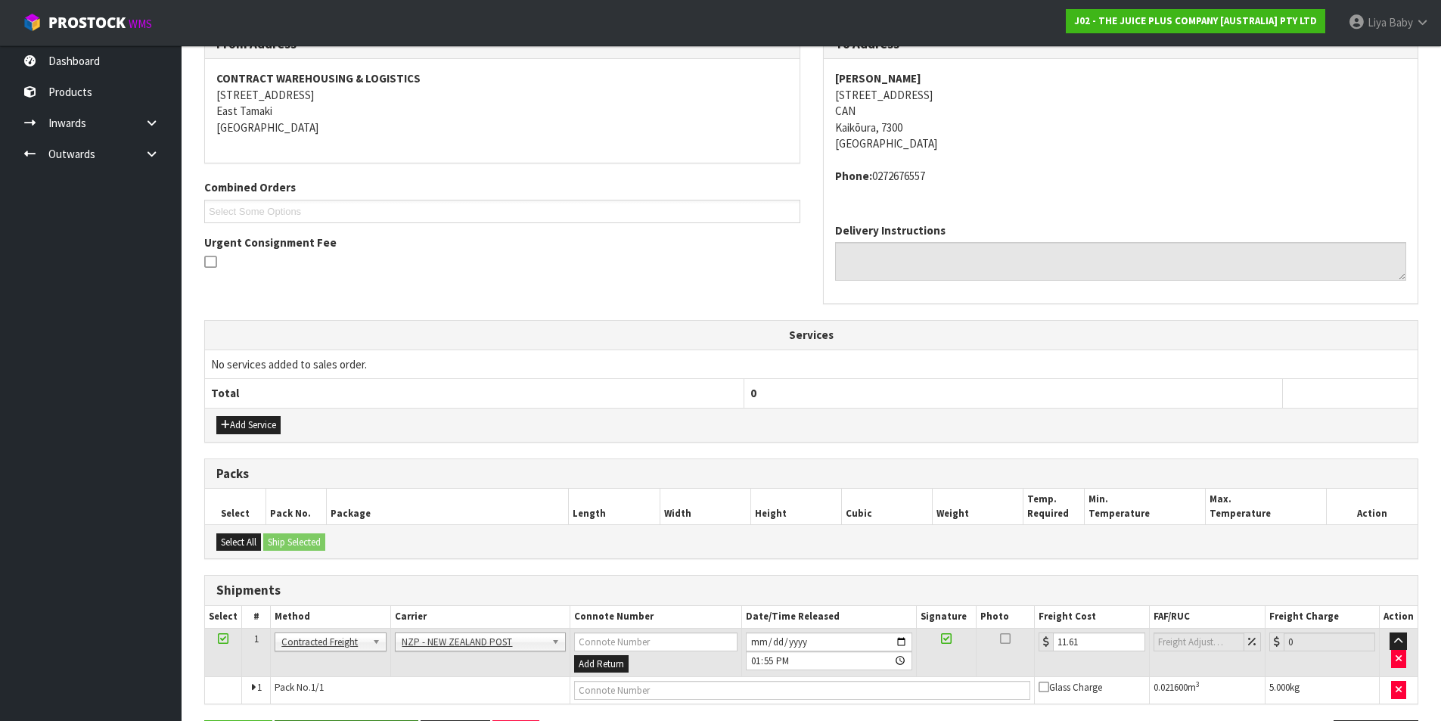
scroll to position [0, 0]
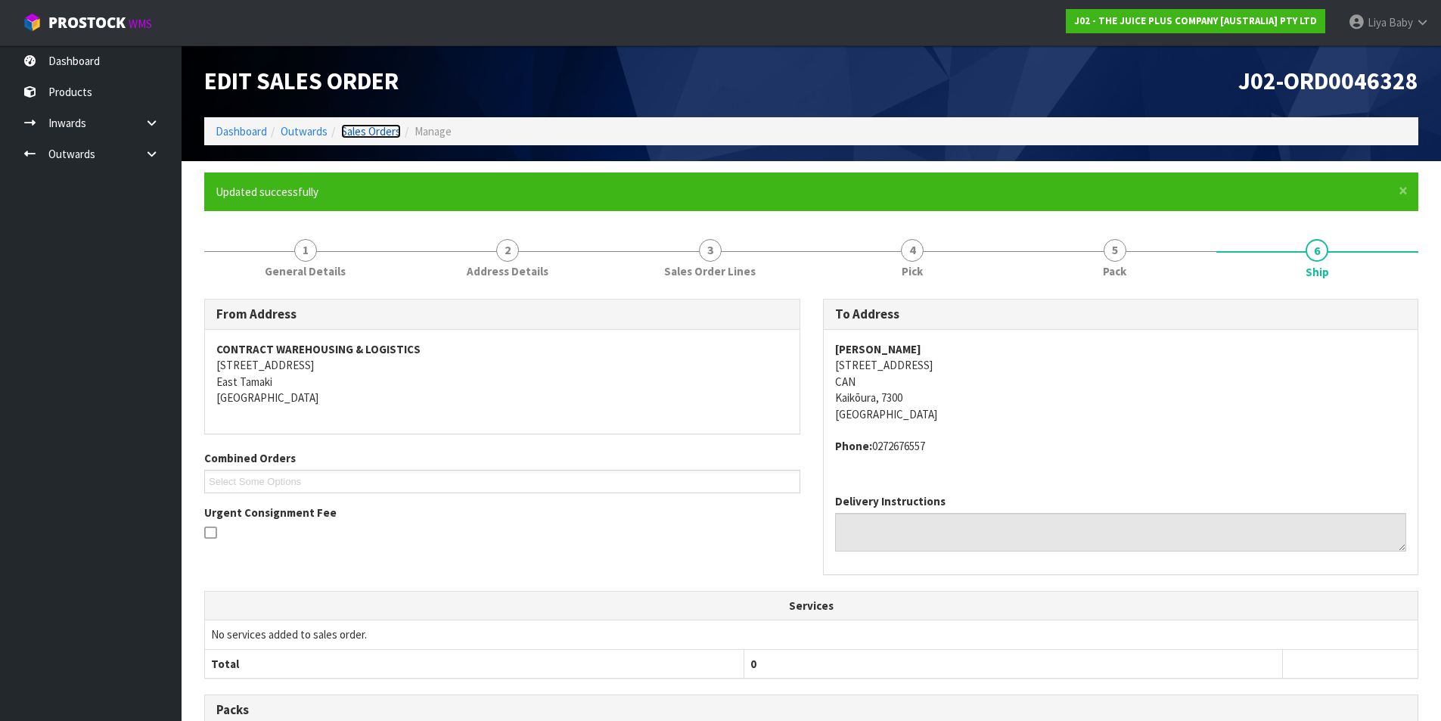
click at [382, 128] on link "Sales Orders" at bounding box center [371, 131] width 60 height 14
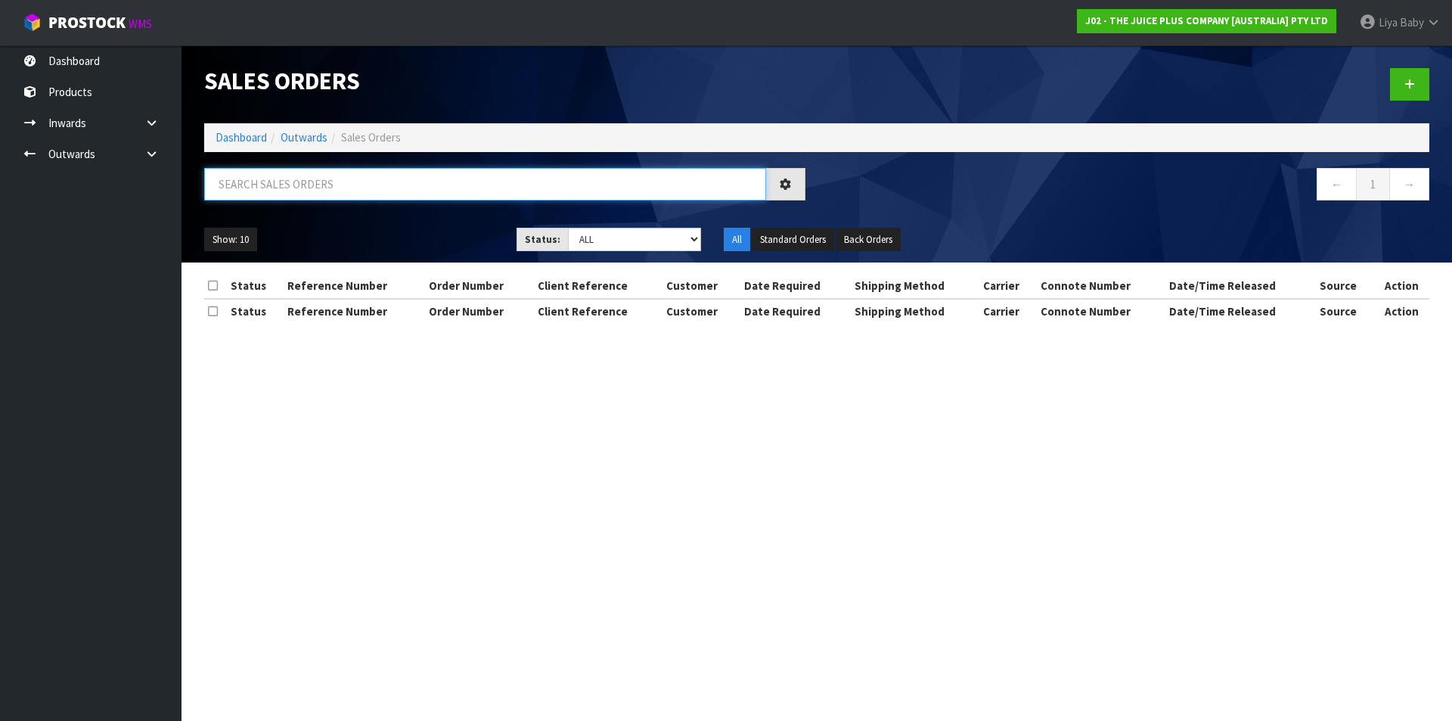
click at [386, 182] on input "text" at bounding box center [485, 184] width 562 height 33
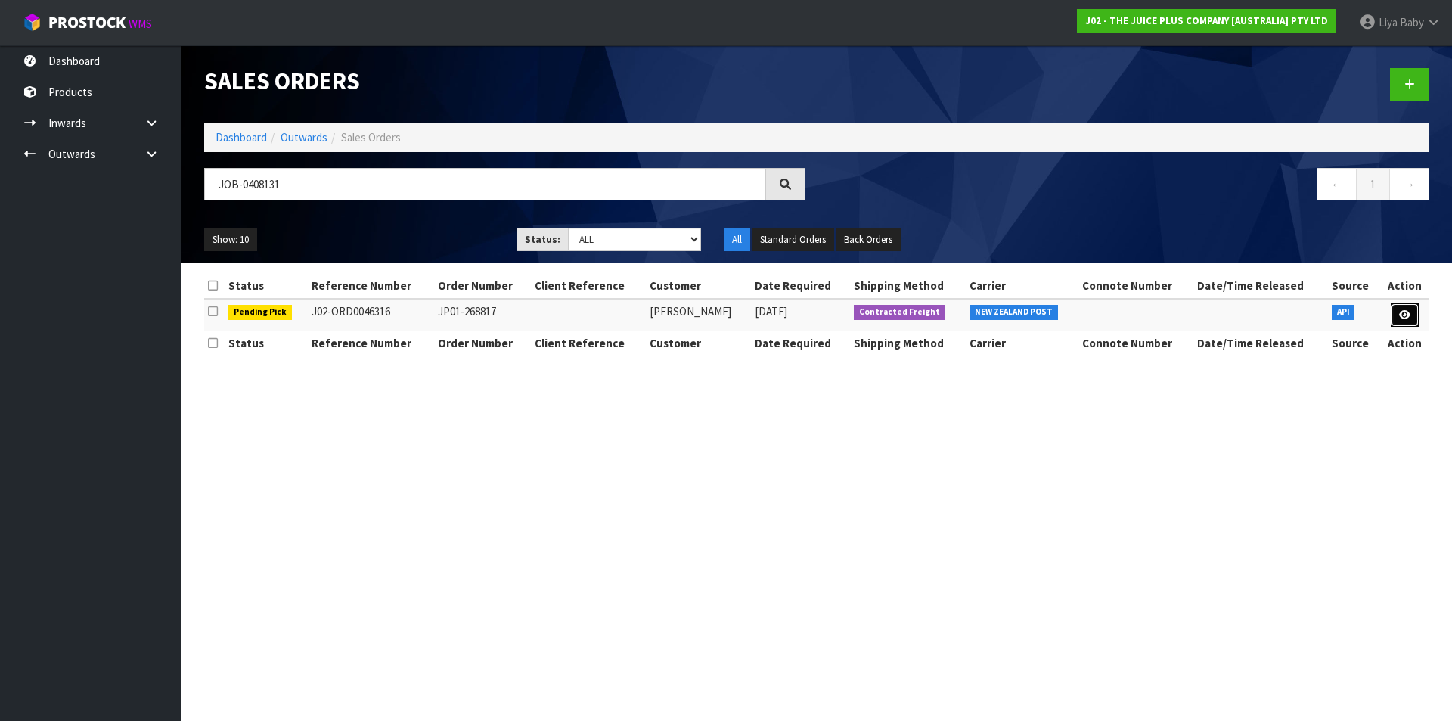
click at [1405, 323] on link at bounding box center [1405, 315] width 28 height 24
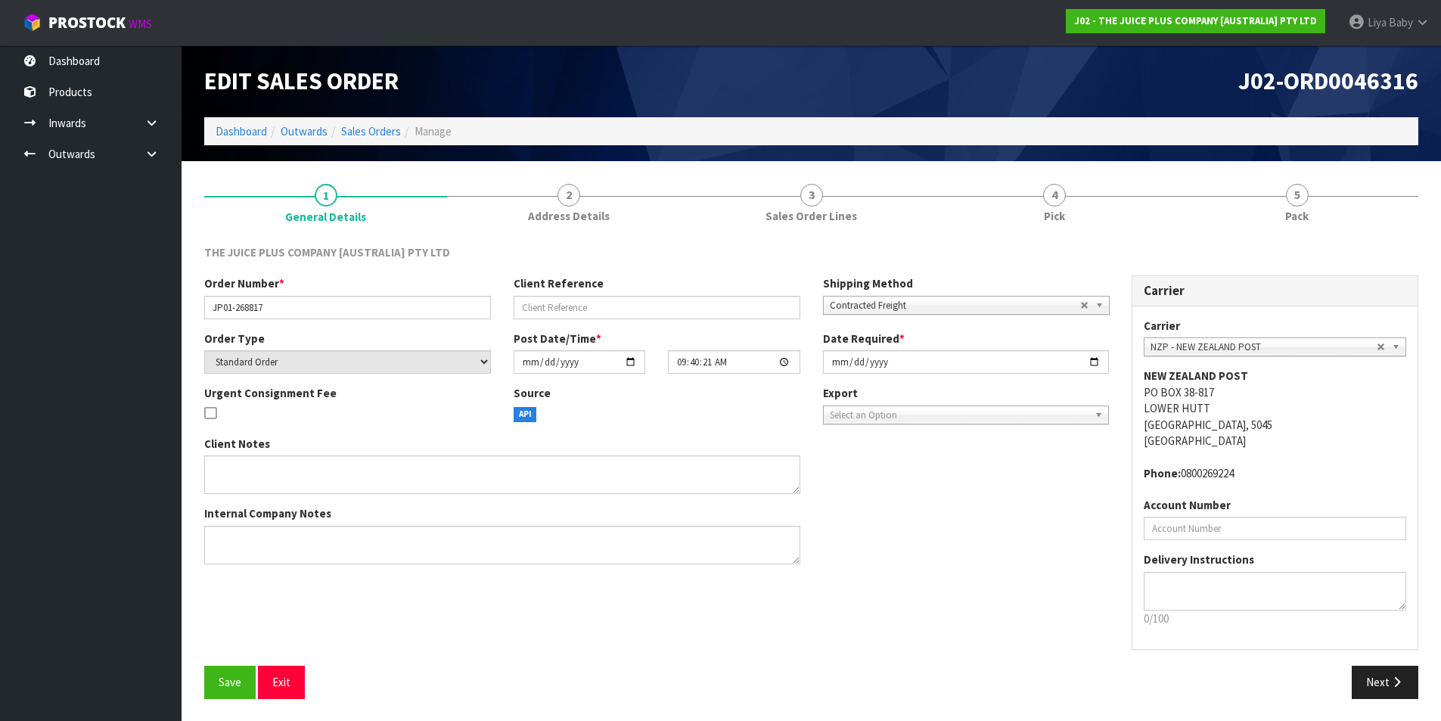
scroll to position [1, 0]
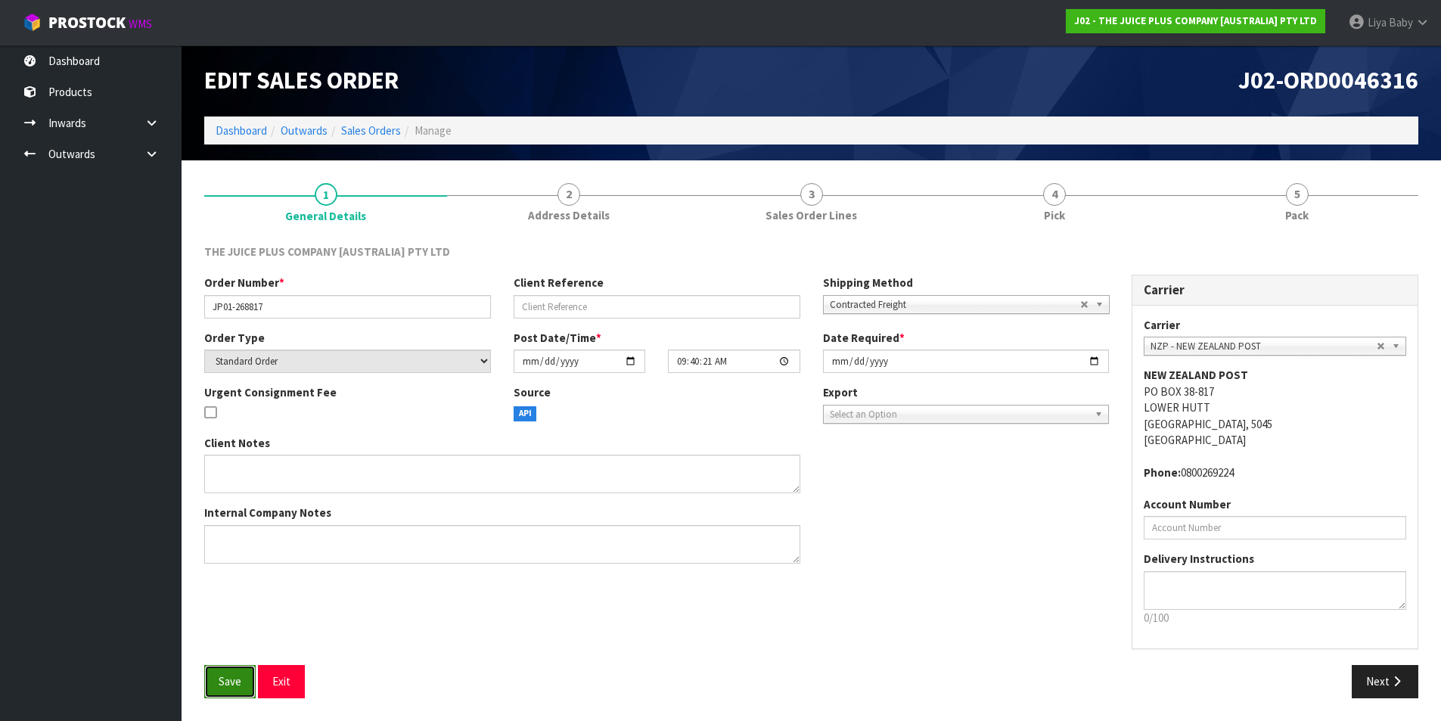
click at [223, 678] on span "Save" at bounding box center [230, 681] width 23 height 14
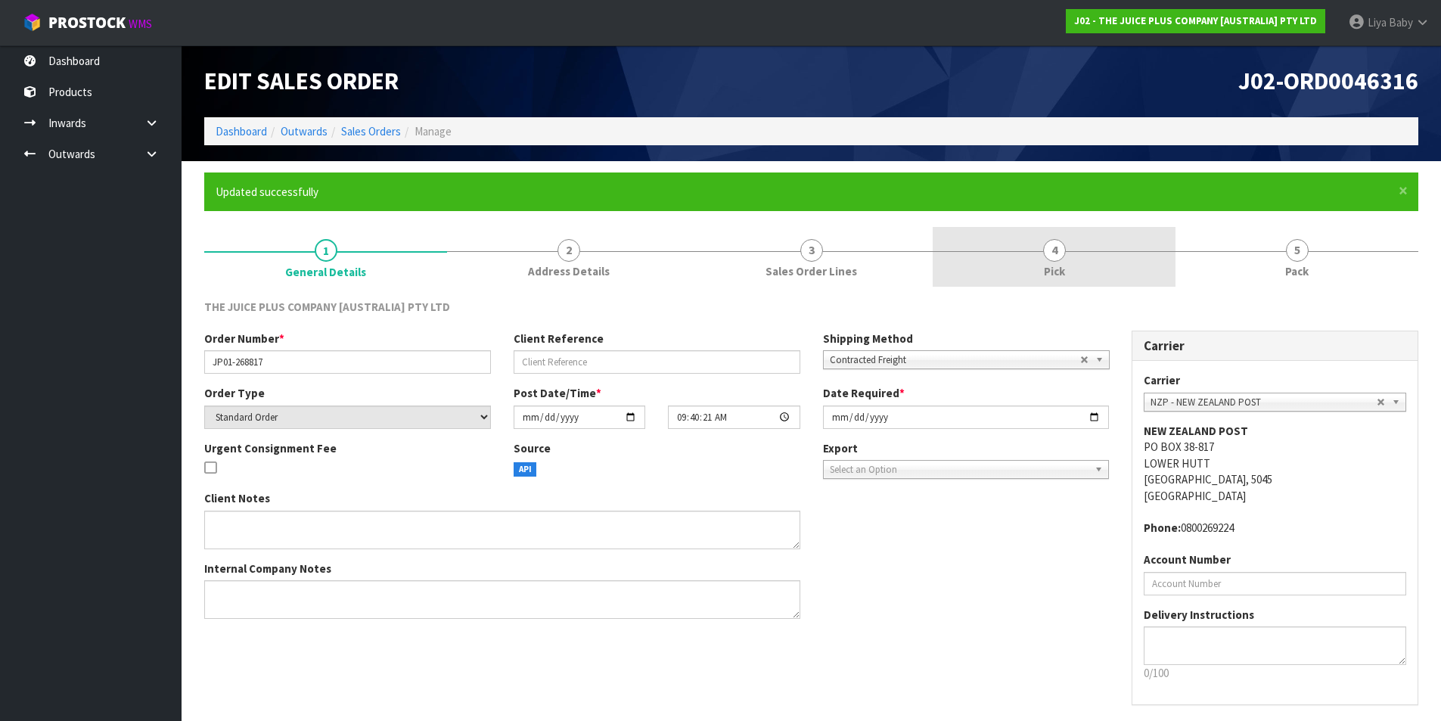
click at [1087, 255] on link "4 Pick" at bounding box center [1054, 257] width 243 height 60
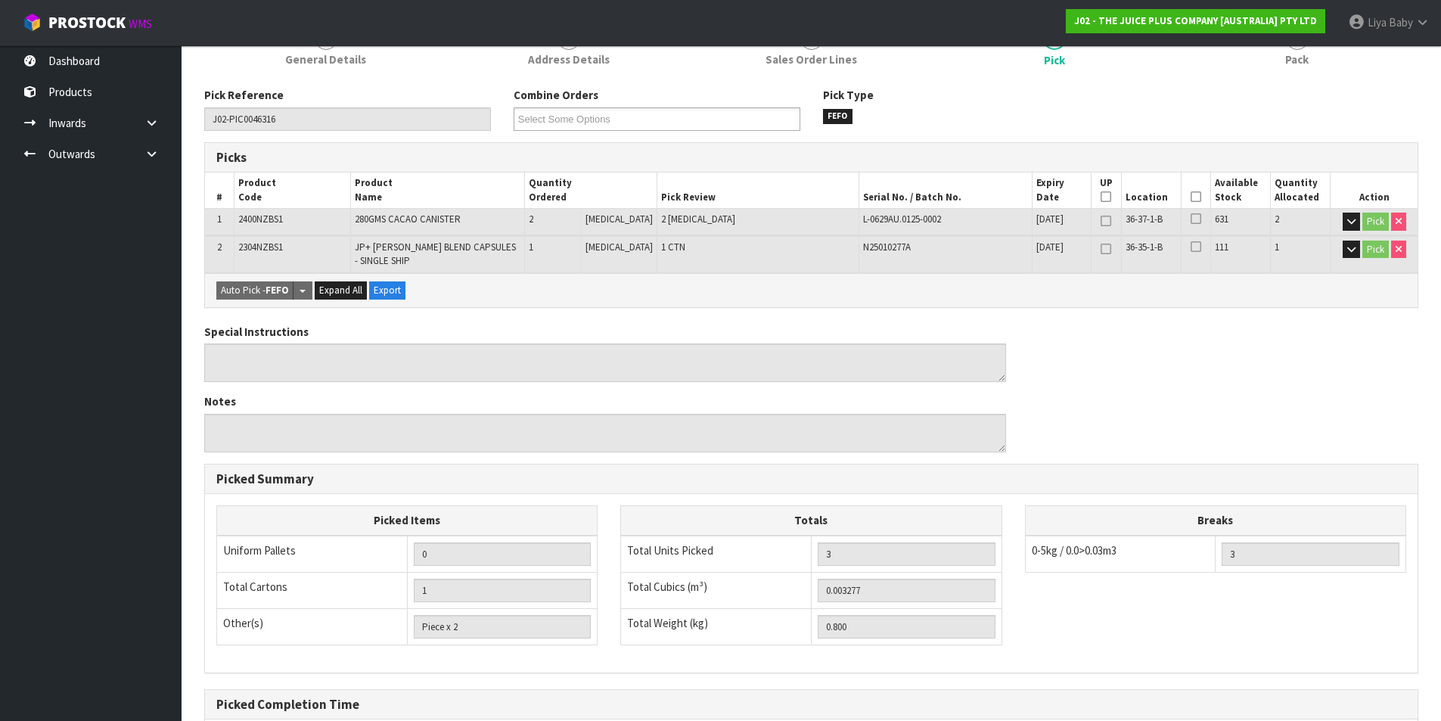
scroll to position [227, 0]
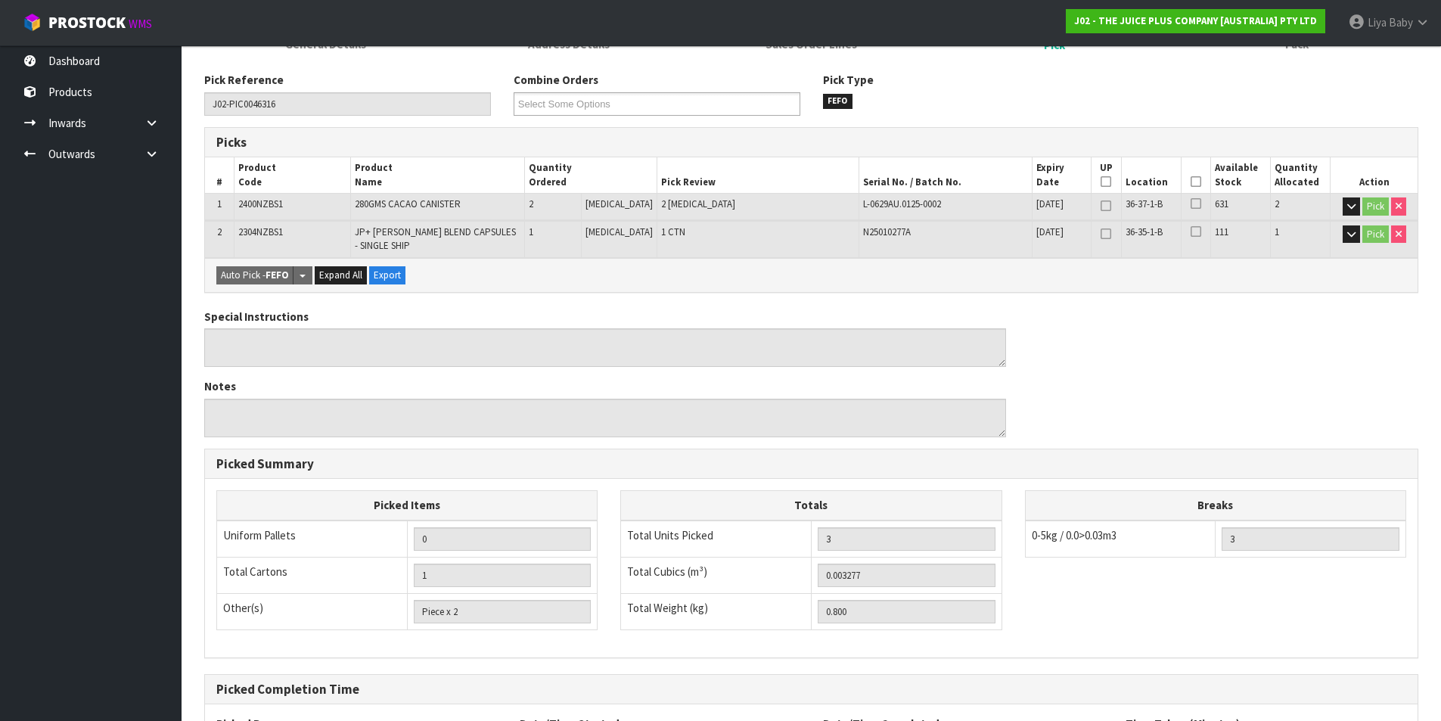
click at [1190, 182] on icon at bounding box center [1195, 182] width 11 height 1
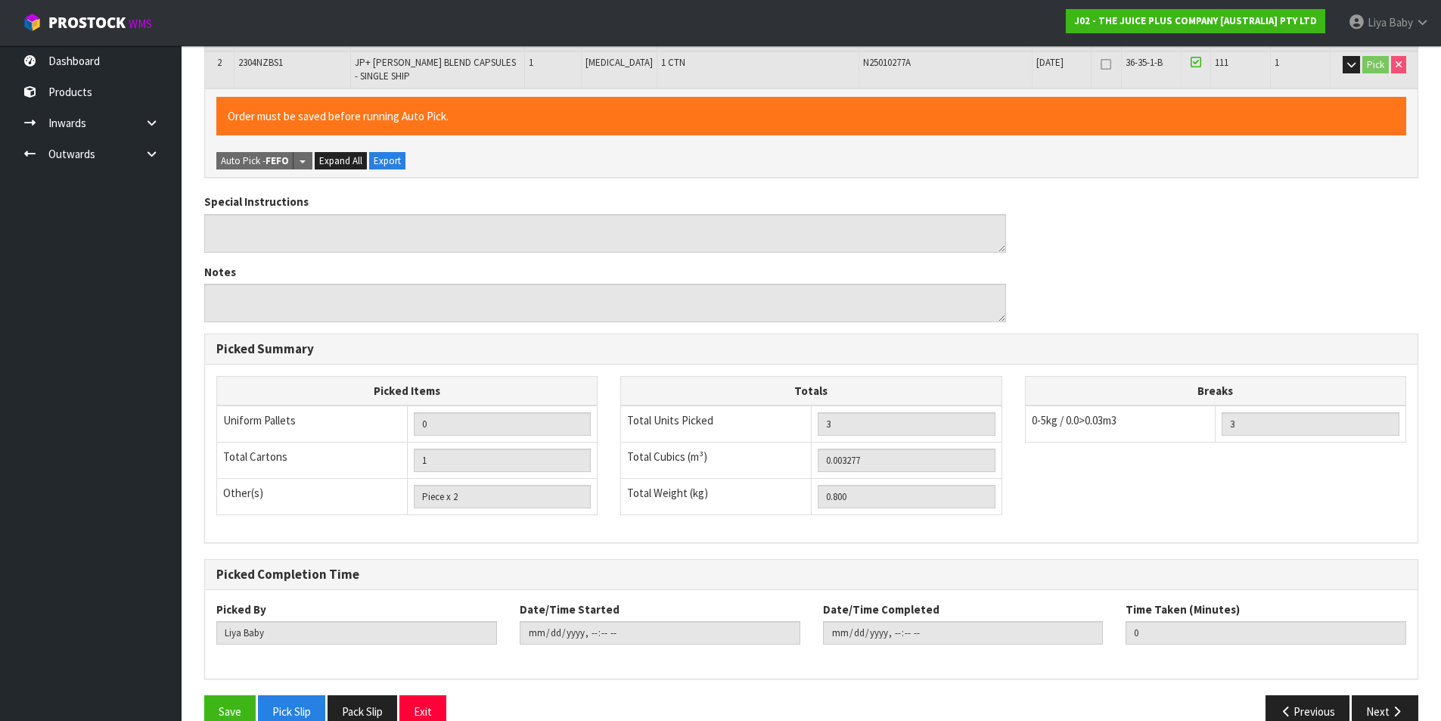
scroll to position [427, 0]
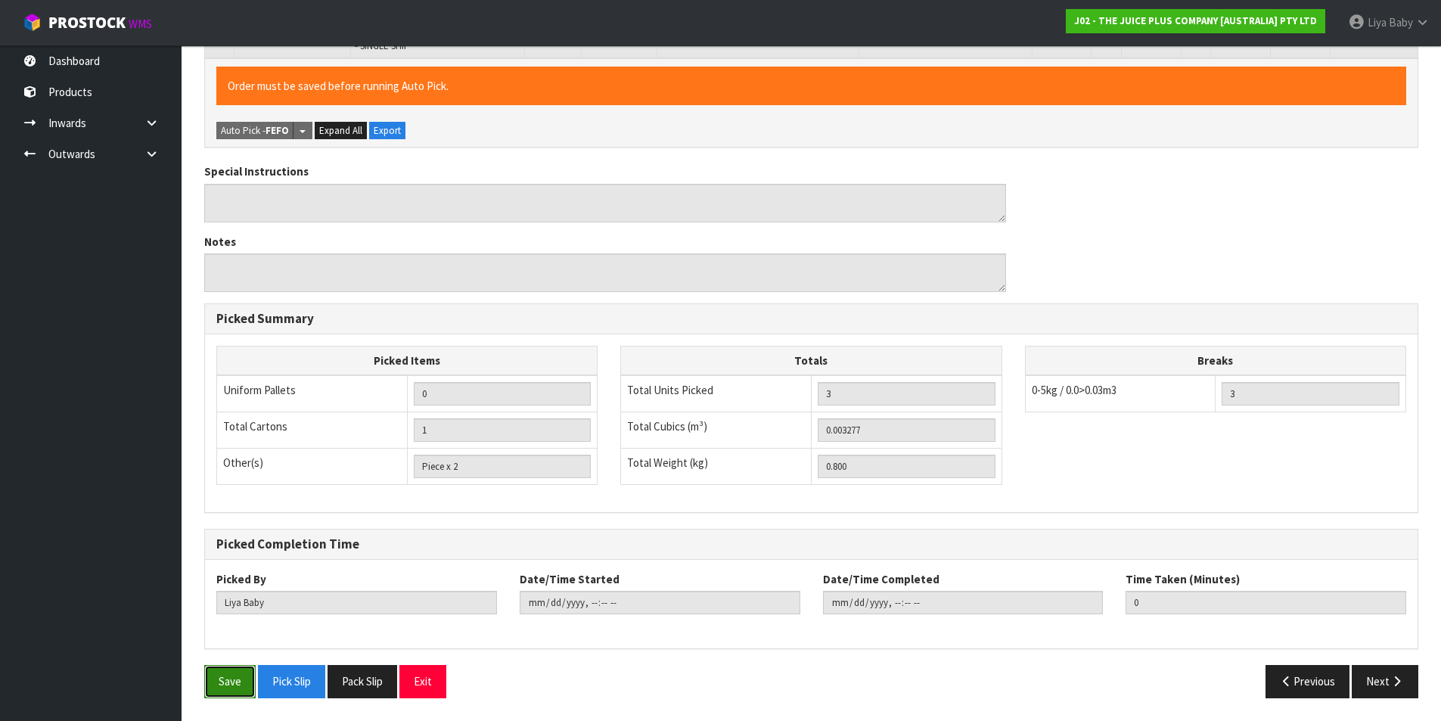
click at [215, 689] on button "Save" at bounding box center [229, 681] width 51 height 33
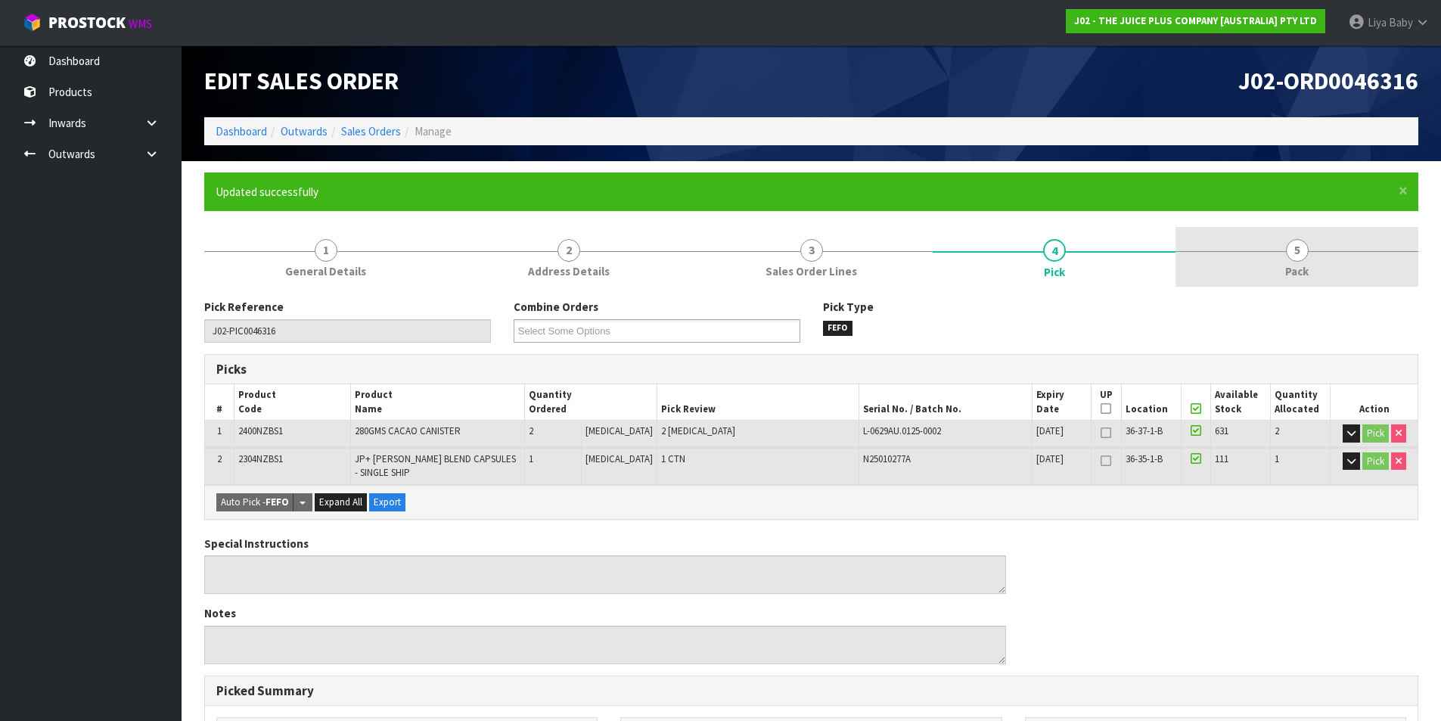
click at [1267, 262] on link "5 Pack" at bounding box center [1296, 257] width 243 height 60
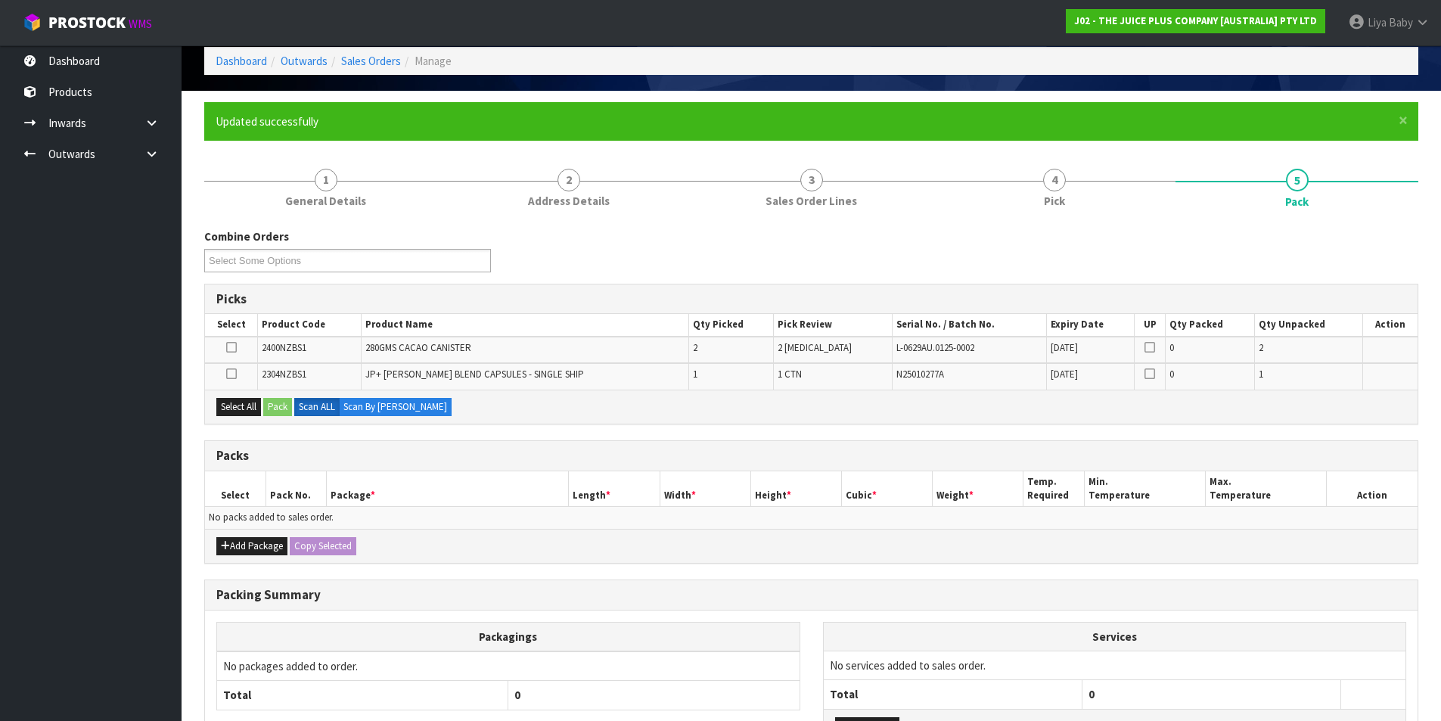
scroll to position [193, 0]
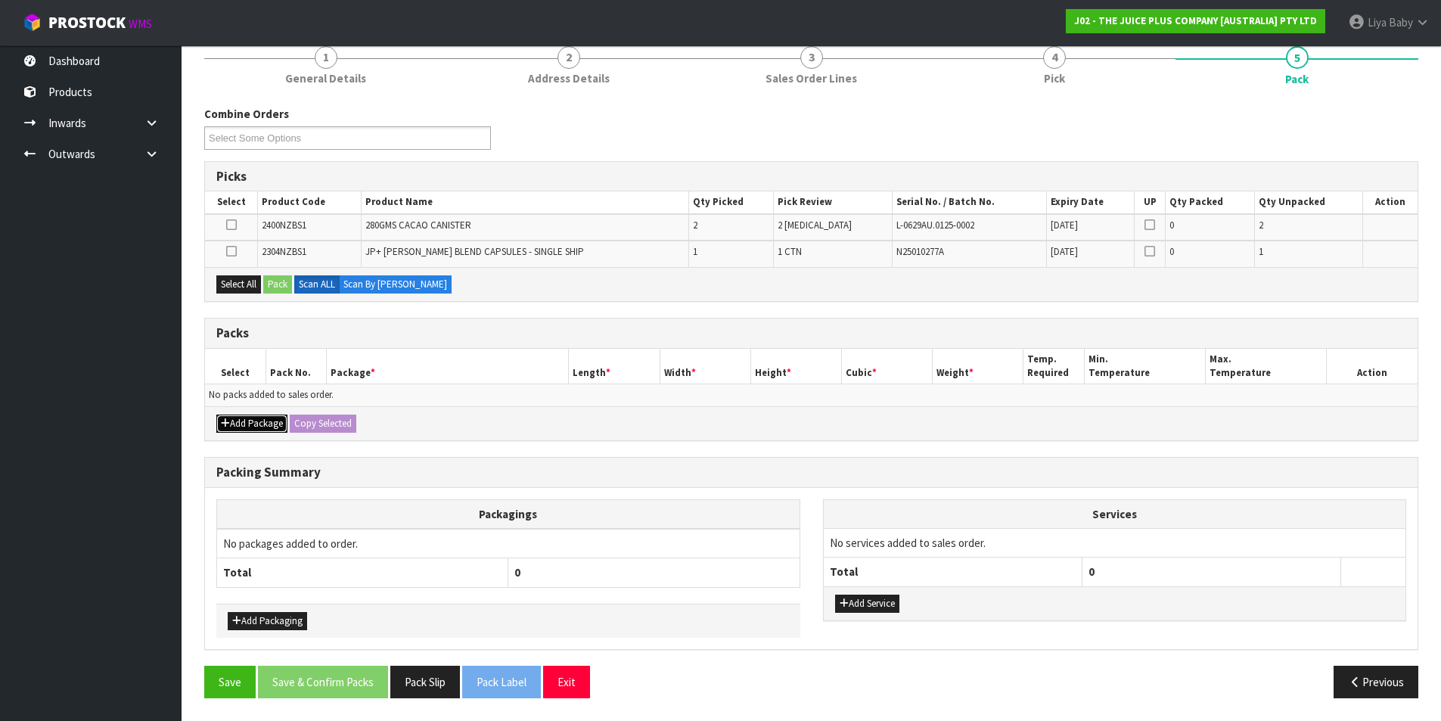
click at [266, 425] on button "Add Package" at bounding box center [251, 423] width 71 height 18
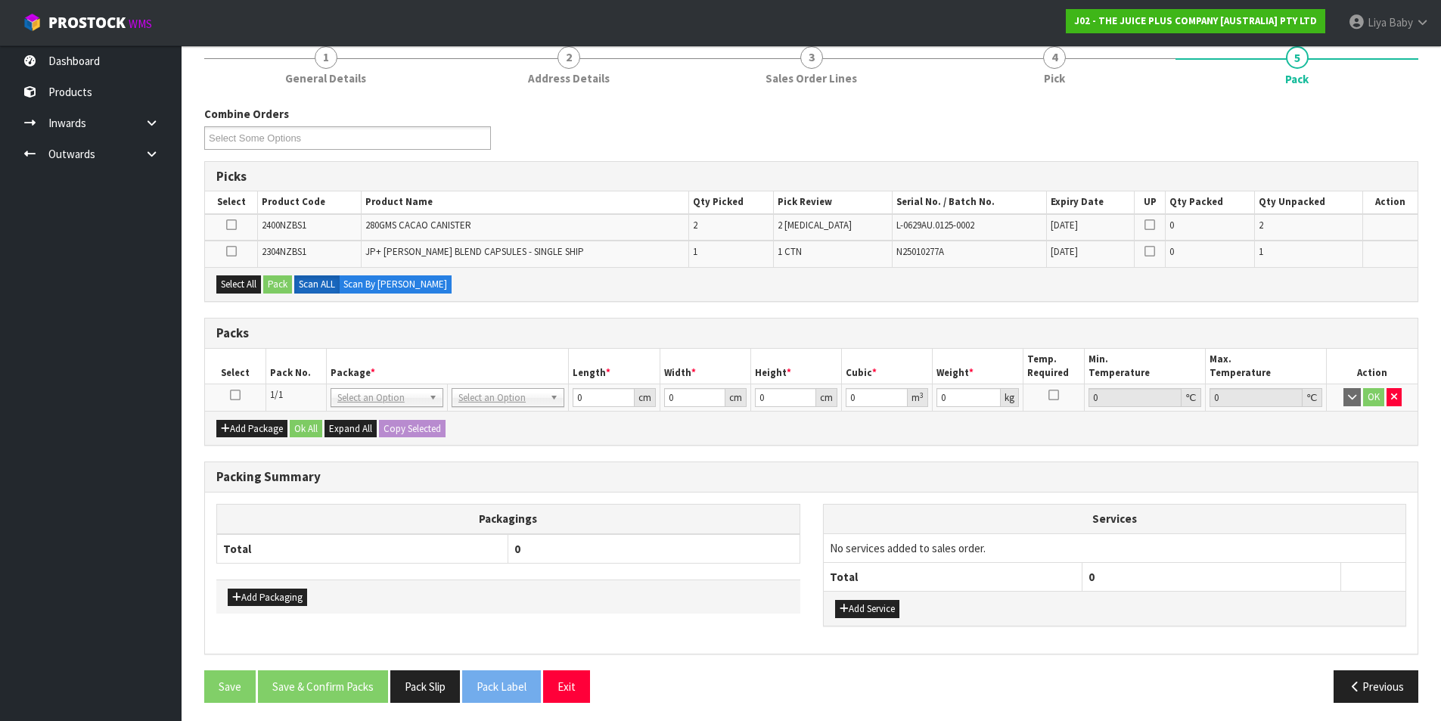
click at [235, 395] on icon at bounding box center [235, 395] width 11 height 1
click at [236, 270] on div "Select All Pack Scan ALL Scan By [PERSON_NAME]" at bounding box center [811, 284] width 1212 height 34
click at [236, 278] on button "Select All" at bounding box center [238, 284] width 45 height 18
click at [281, 284] on button "Pack" at bounding box center [277, 284] width 29 height 18
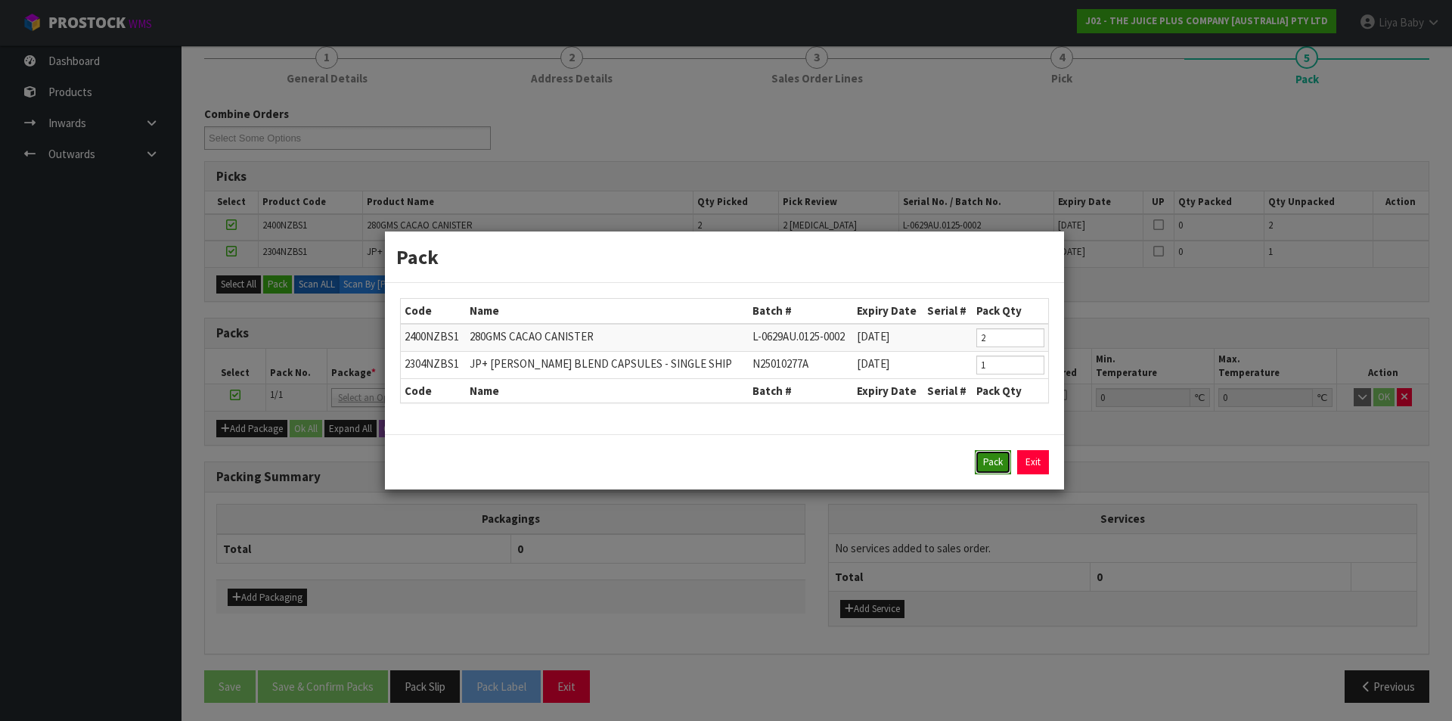
click at [988, 456] on button "Pack" at bounding box center [993, 462] width 36 height 24
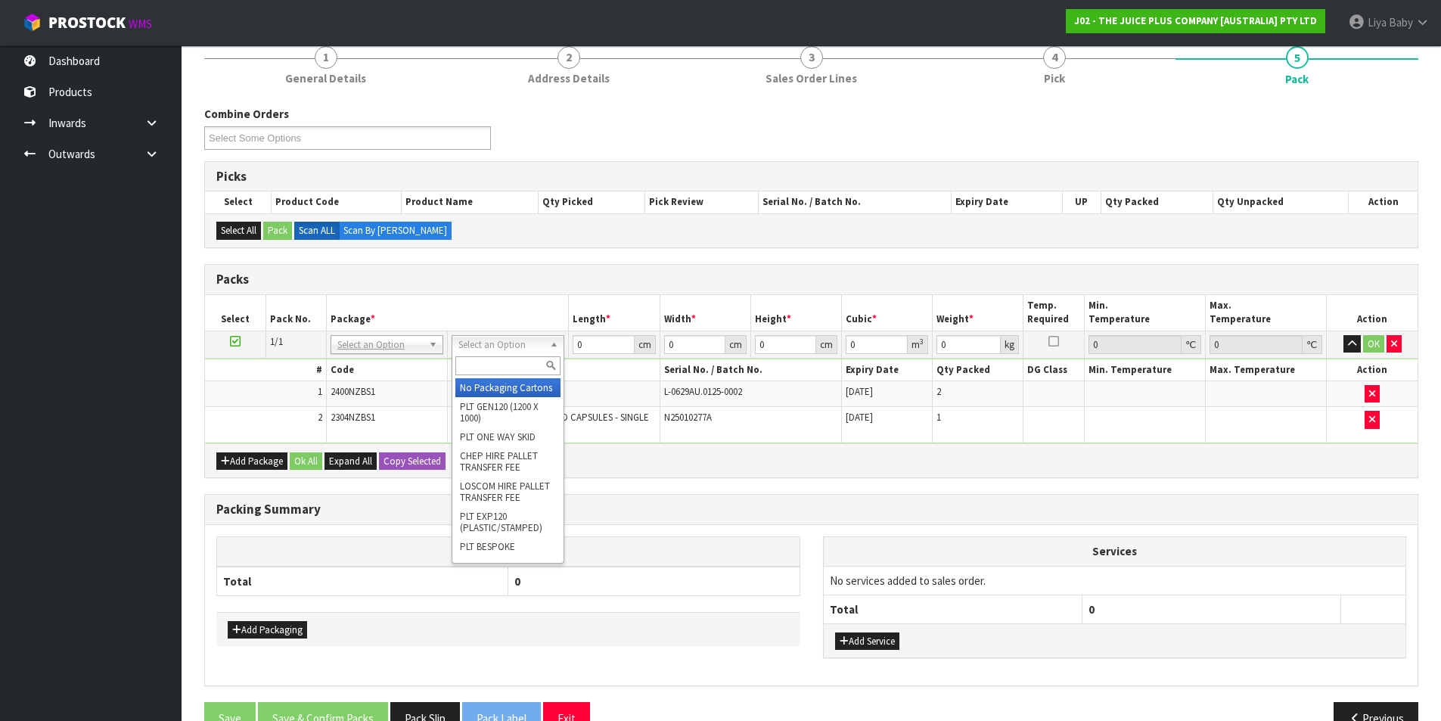
click at [468, 375] on div at bounding box center [507, 365] width 111 height 25
click at [471, 370] on input "text" at bounding box center [507, 365] width 105 height 19
click at [480, 357] on input "text" at bounding box center [503, 365] width 105 height 19
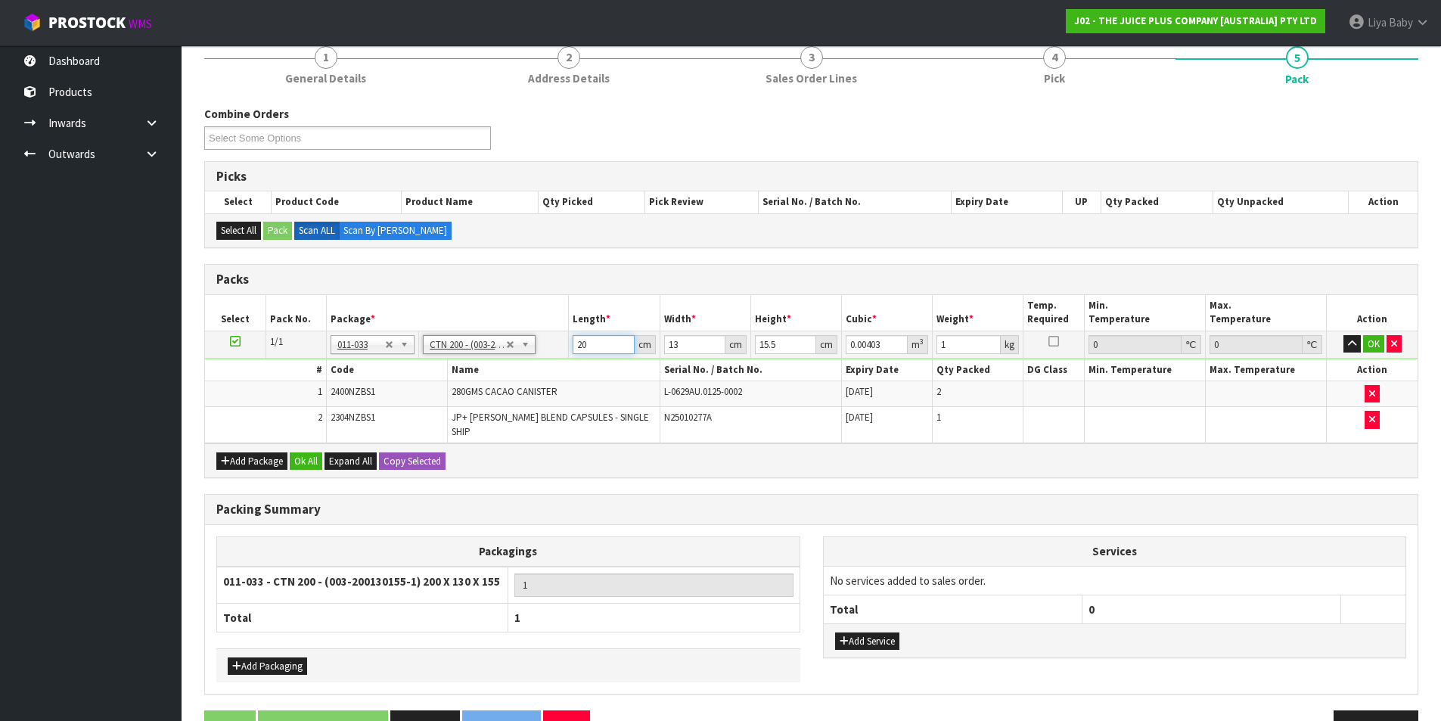
click at [604, 349] on input "20" at bounding box center [603, 344] width 61 height 19
click at [685, 350] on input "13" at bounding box center [694, 344] width 61 height 19
click at [778, 352] on input "15.5" at bounding box center [785, 344] width 61 height 19
click at [954, 344] on input "1" at bounding box center [968, 344] width 64 height 19
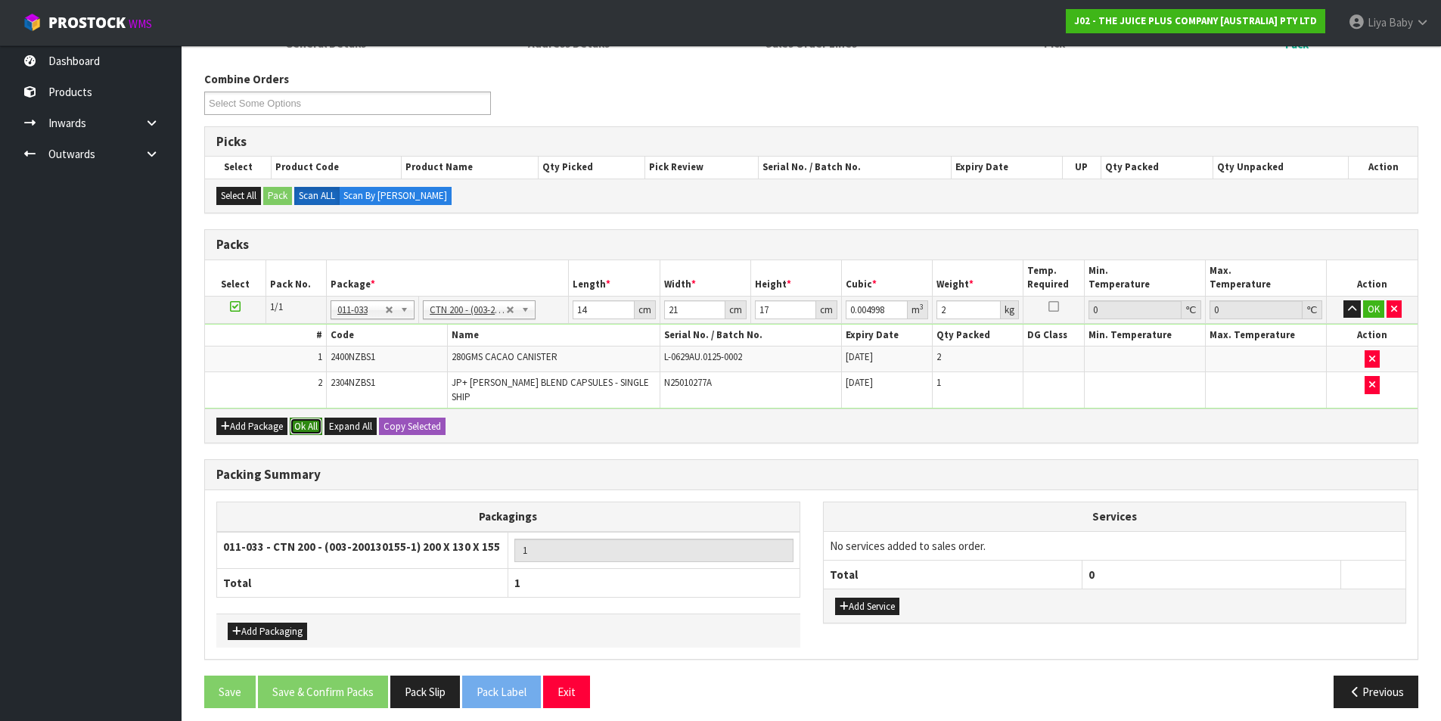
click at [310, 421] on button "Ok All" at bounding box center [306, 427] width 33 height 18
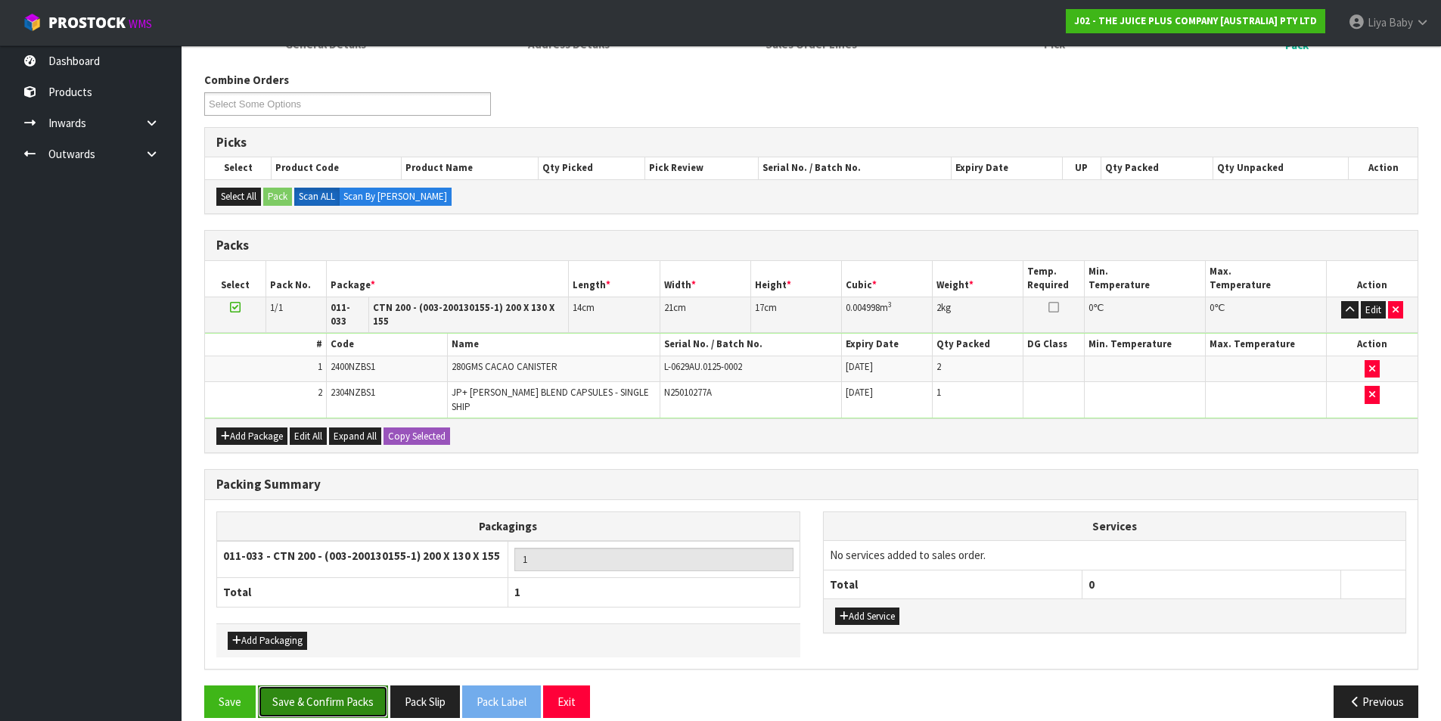
click at [300, 685] on button "Save & Confirm Packs" at bounding box center [323, 701] width 130 height 33
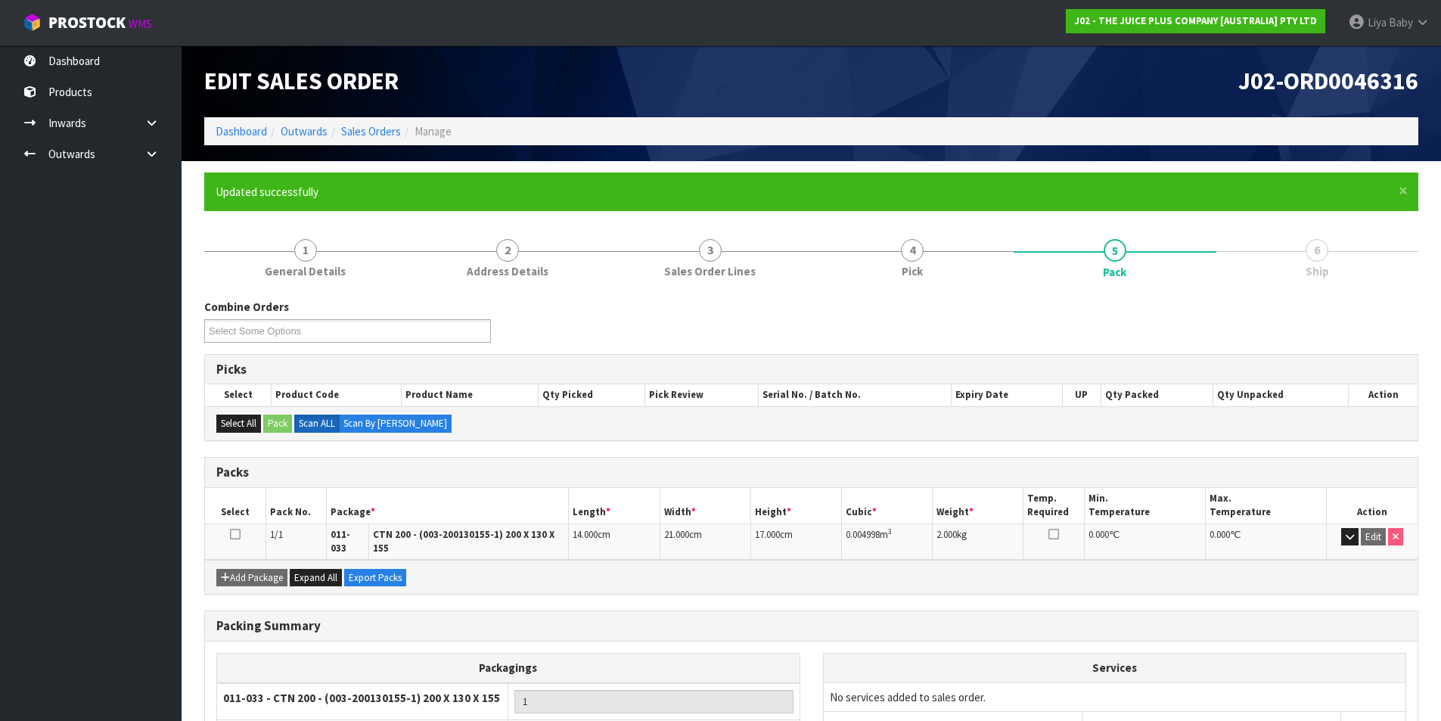
click at [231, 535] on icon at bounding box center [235, 534] width 11 height 1
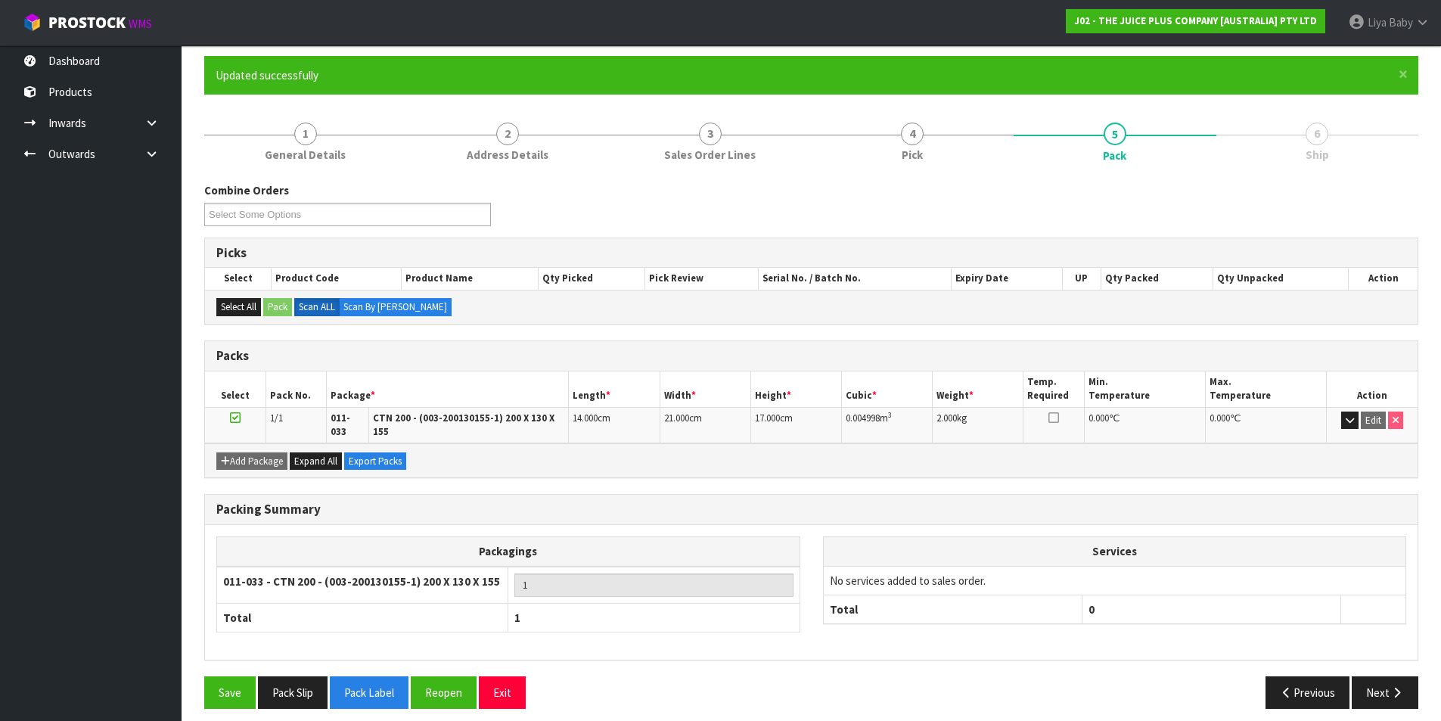
scroll to position [117, 0]
click at [1385, 685] on button "Next" at bounding box center [1385, 691] width 67 height 33
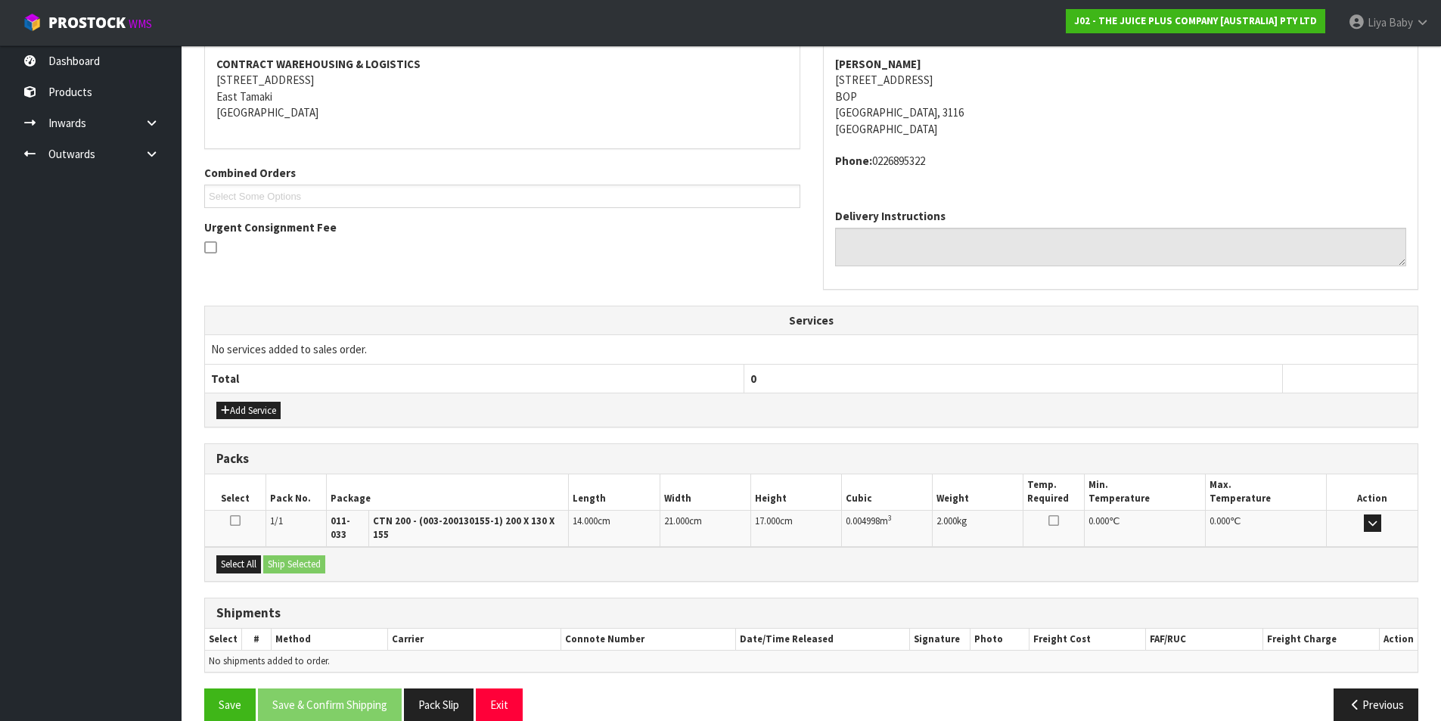
scroll to position [298, 0]
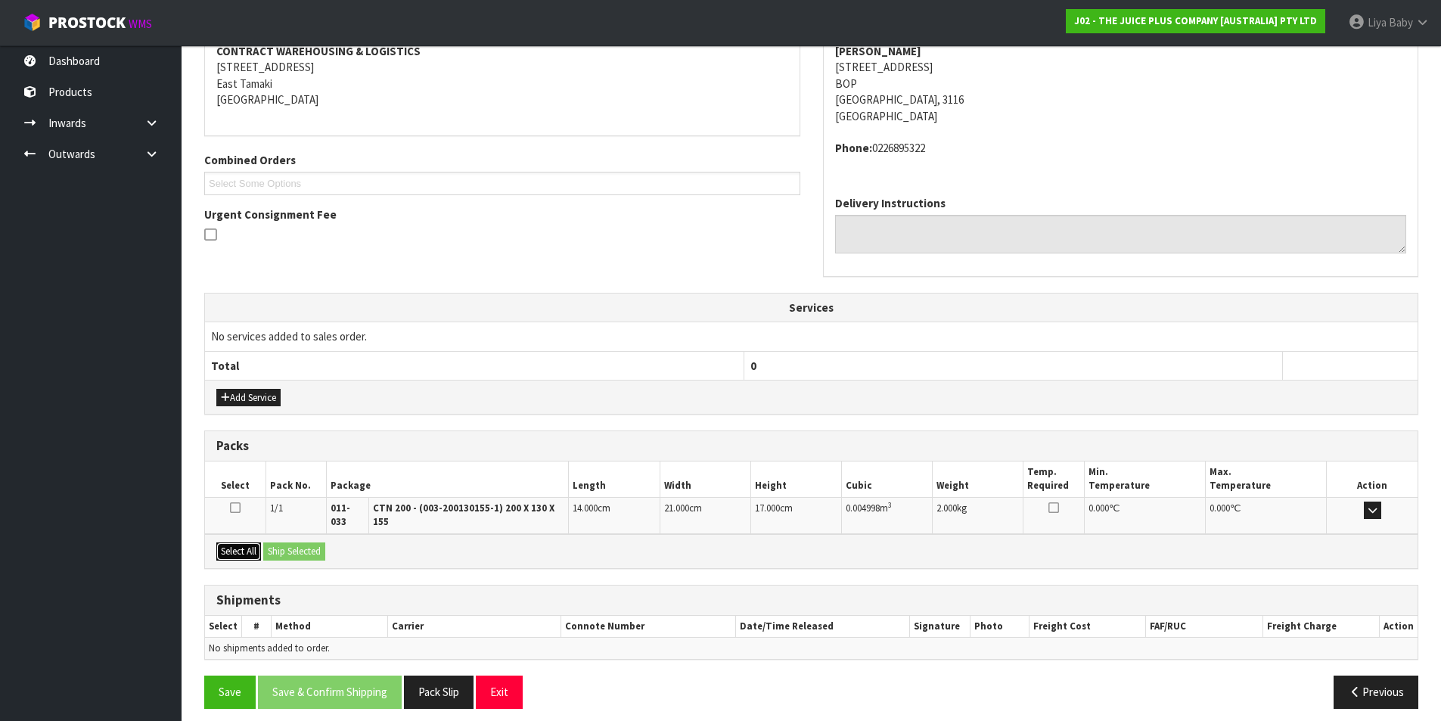
drag, startPoint x: 239, startPoint y: 542, endPoint x: 262, endPoint y: 540, distance: 22.8
click at [240, 542] on button "Select All" at bounding box center [238, 551] width 45 height 18
click at [296, 542] on button "Ship Selected" at bounding box center [294, 551] width 62 height 18
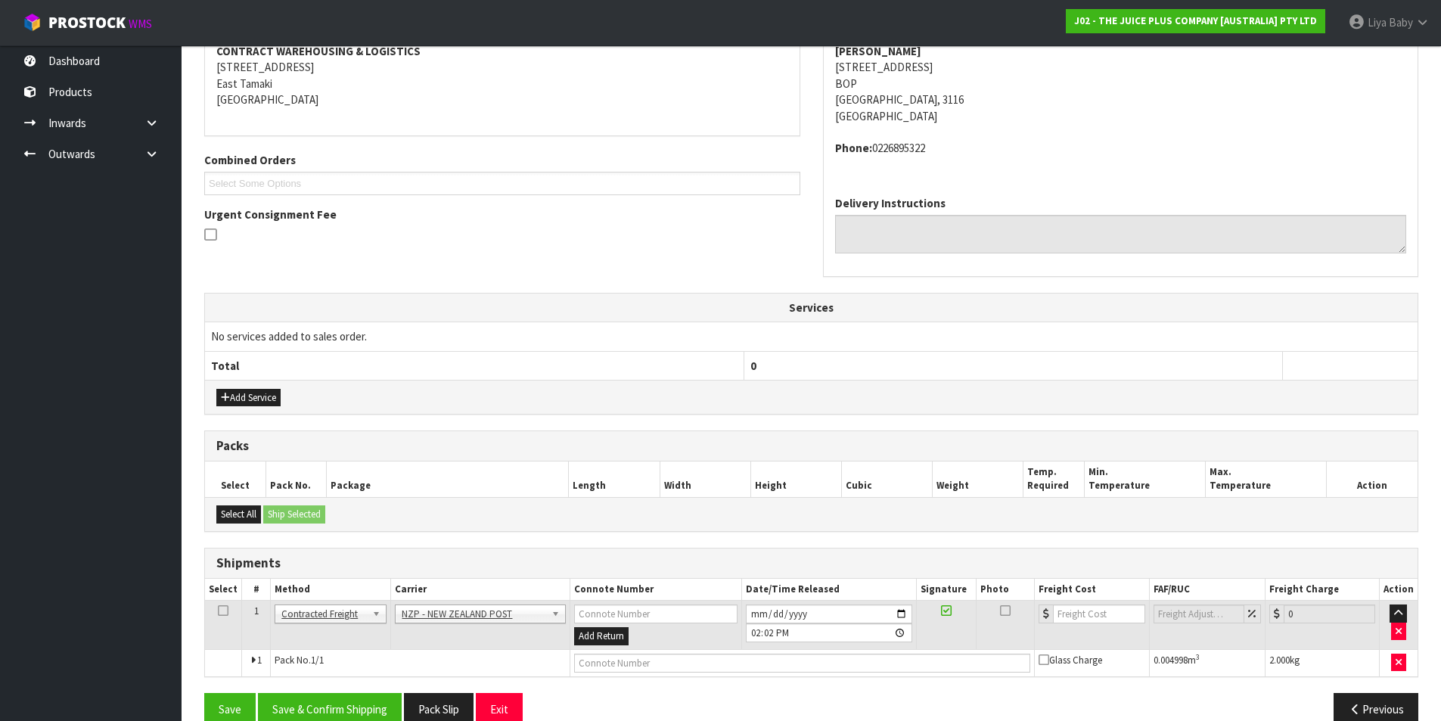
click at [222, 610] on icon at bounding box center [223, 610] width 11 height 1
click at [294, 707] on button "Save & Confirm Shipping" at bounding box center [330, 709] width 144 height 33
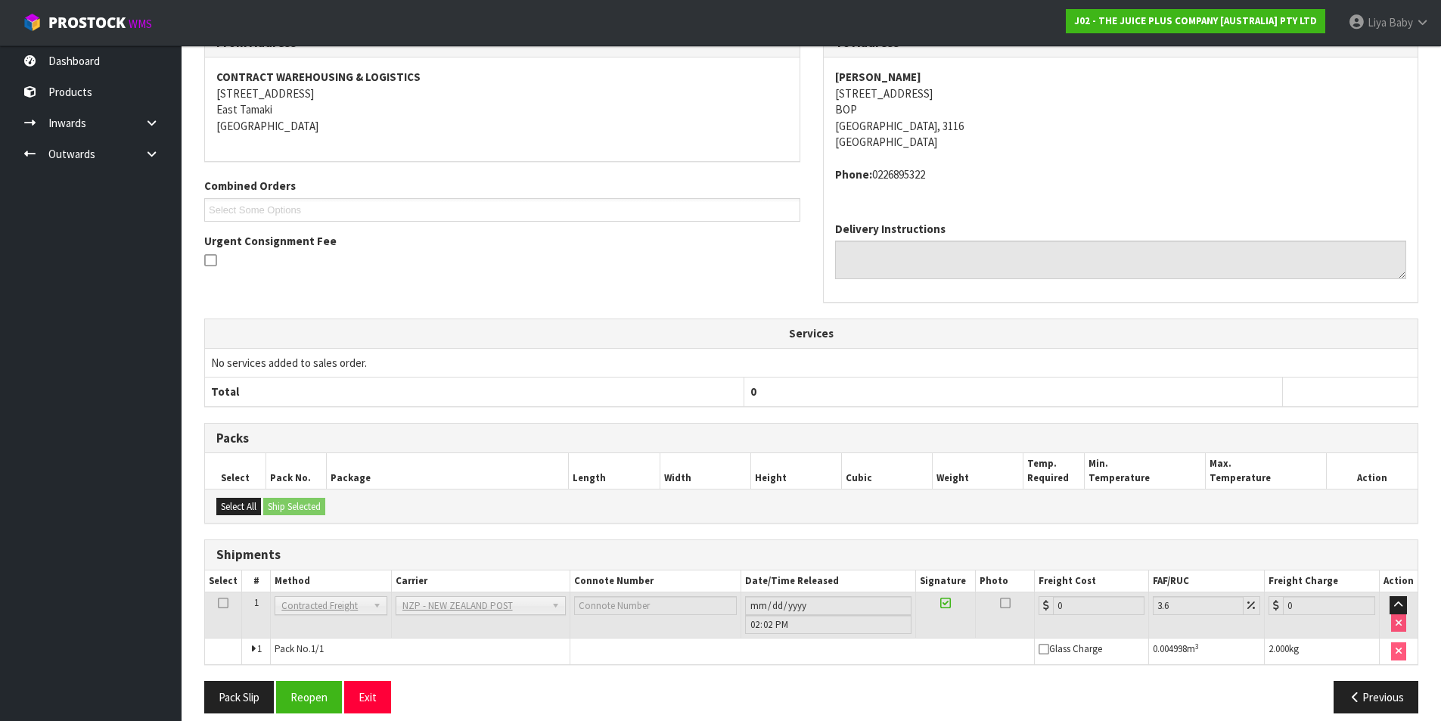
scroll to position [303, 0]
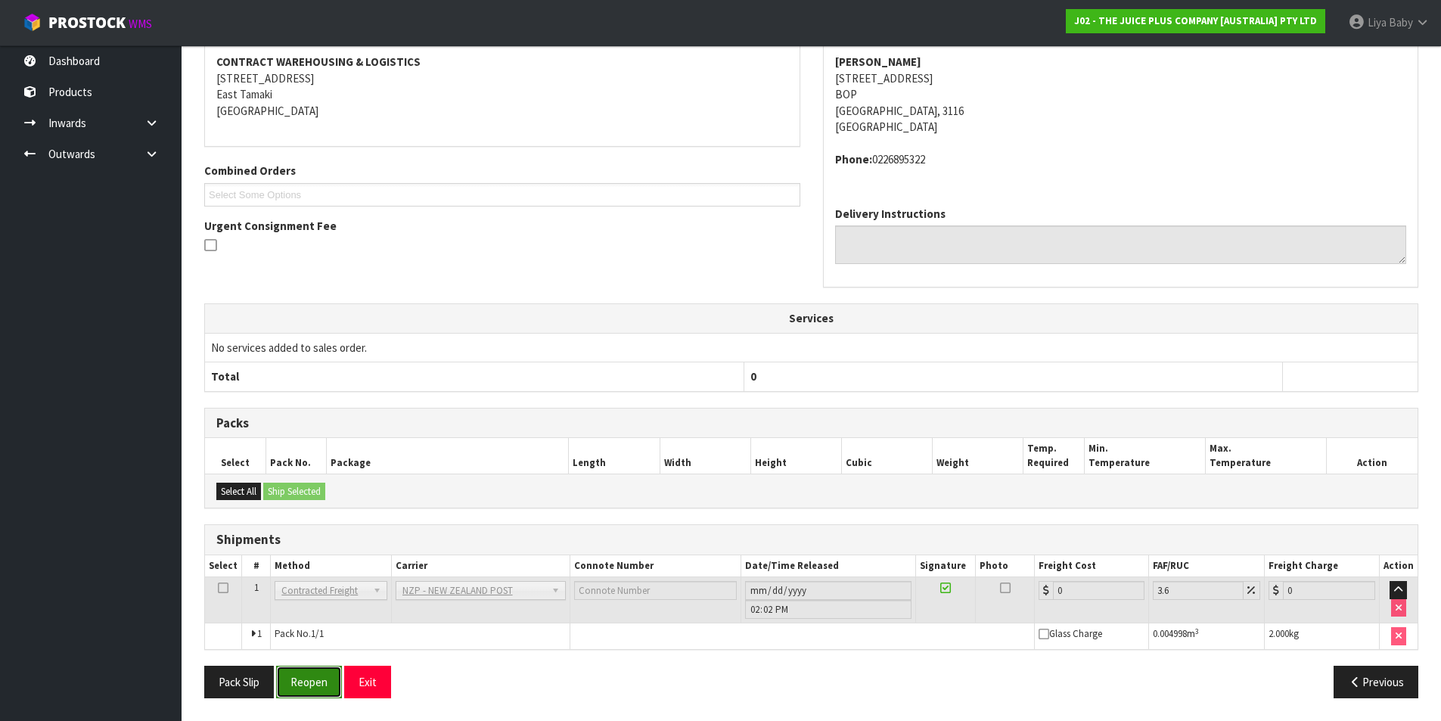
click at [302, 674] on button "Reopen" at bounding box center [309, 682] width 66 height 33
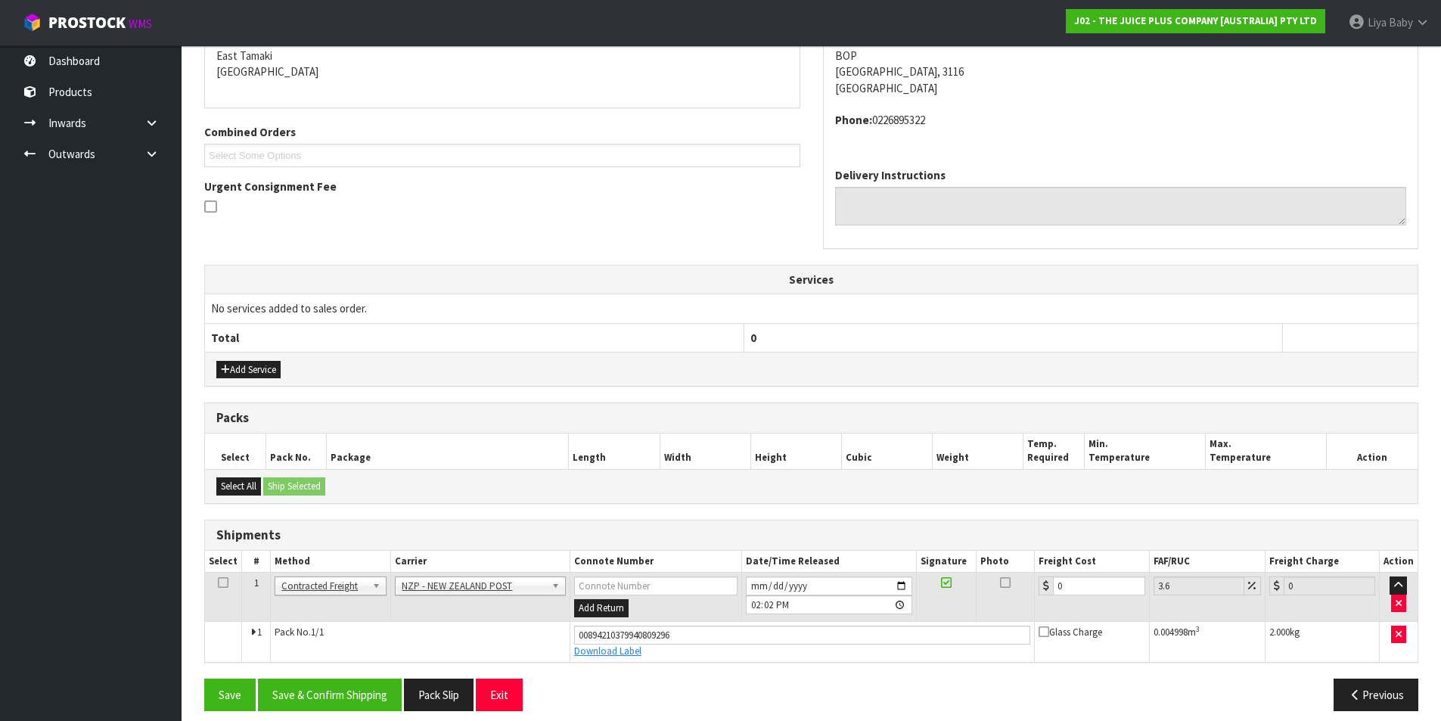
scroll to position [339, 0]
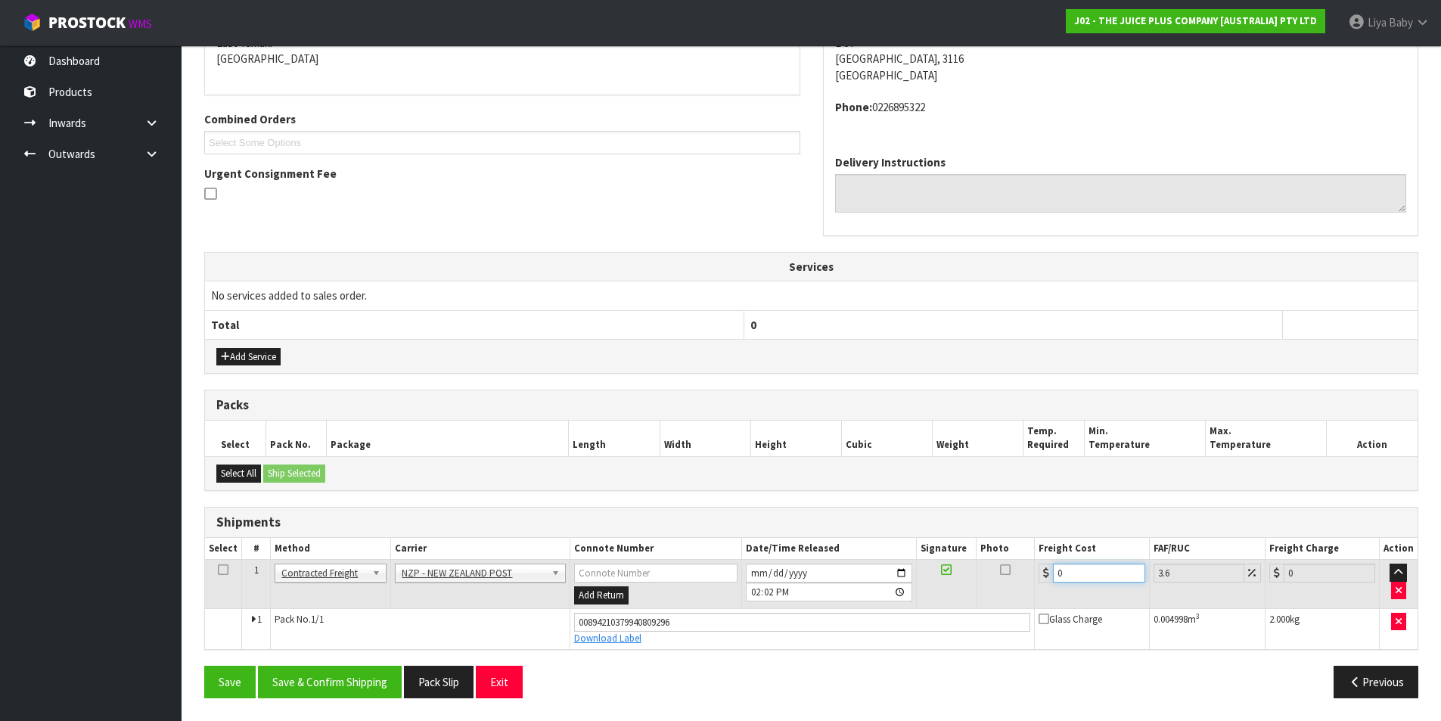
click at [1083, 571] on input "0" at bounding box center [1099, 572] width 92 height 19
click at [222, 570] on icon at bounding box center [223, 570] width 11 height 1
click at [279, 671] on button "Save & Confirm Shipping" at bounding box center [330, 682] width 144 height 33
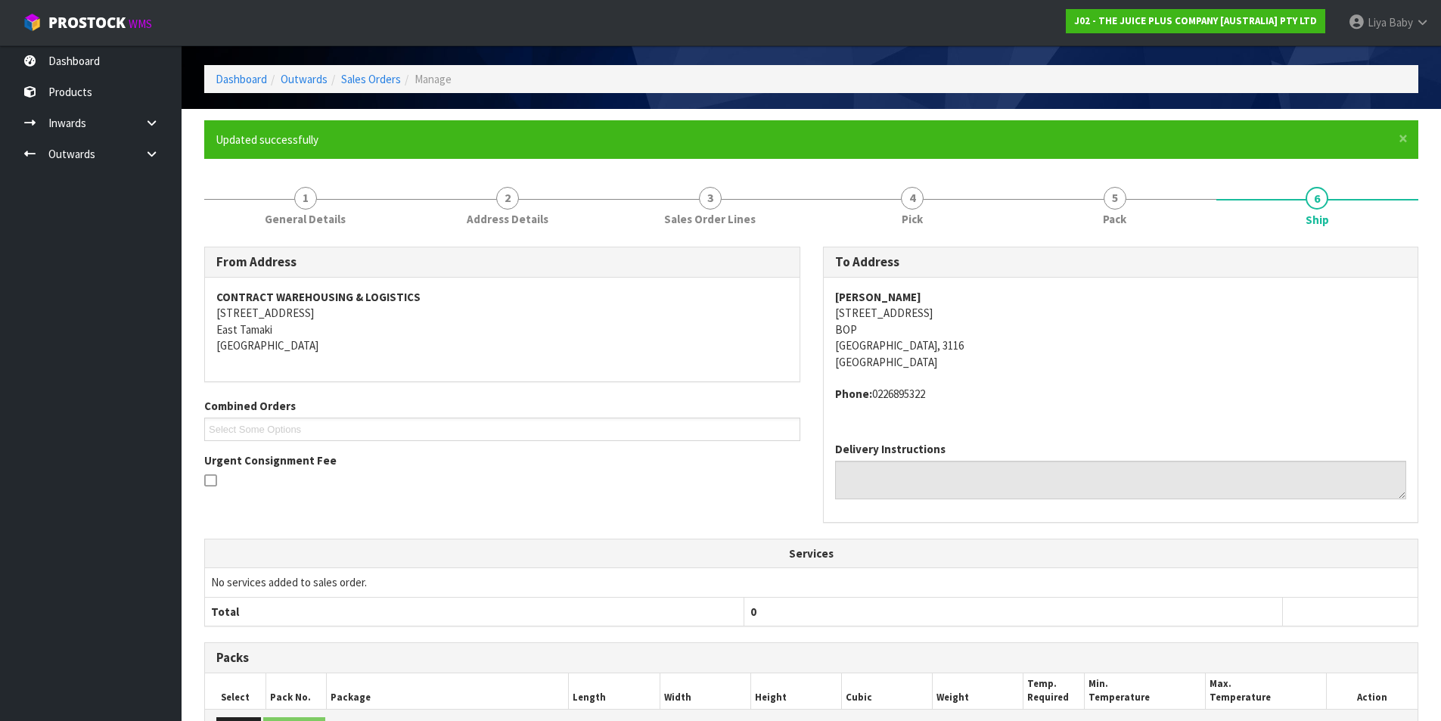
scroll to position [0, 0]
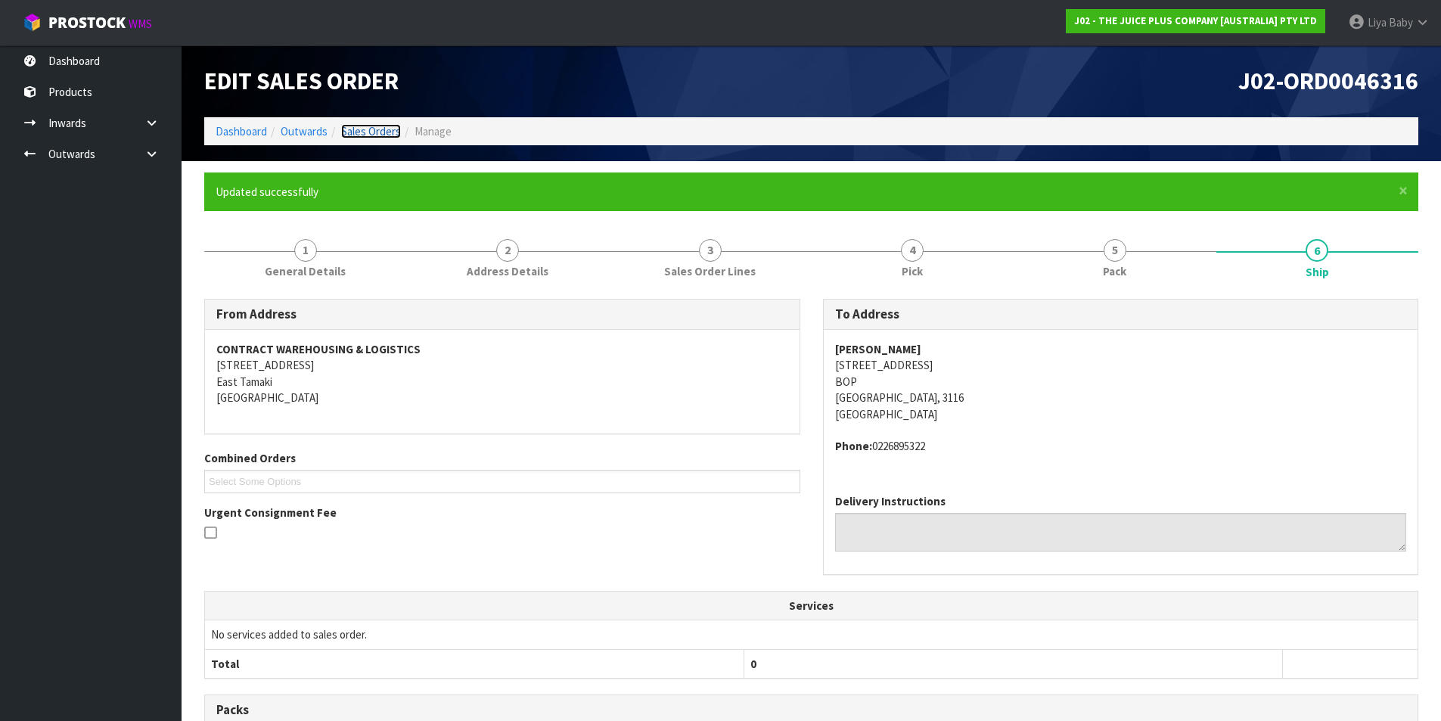
click at [361, 127] on link "Sales Orders" at bounding box center [371, 131] width 60 height 14
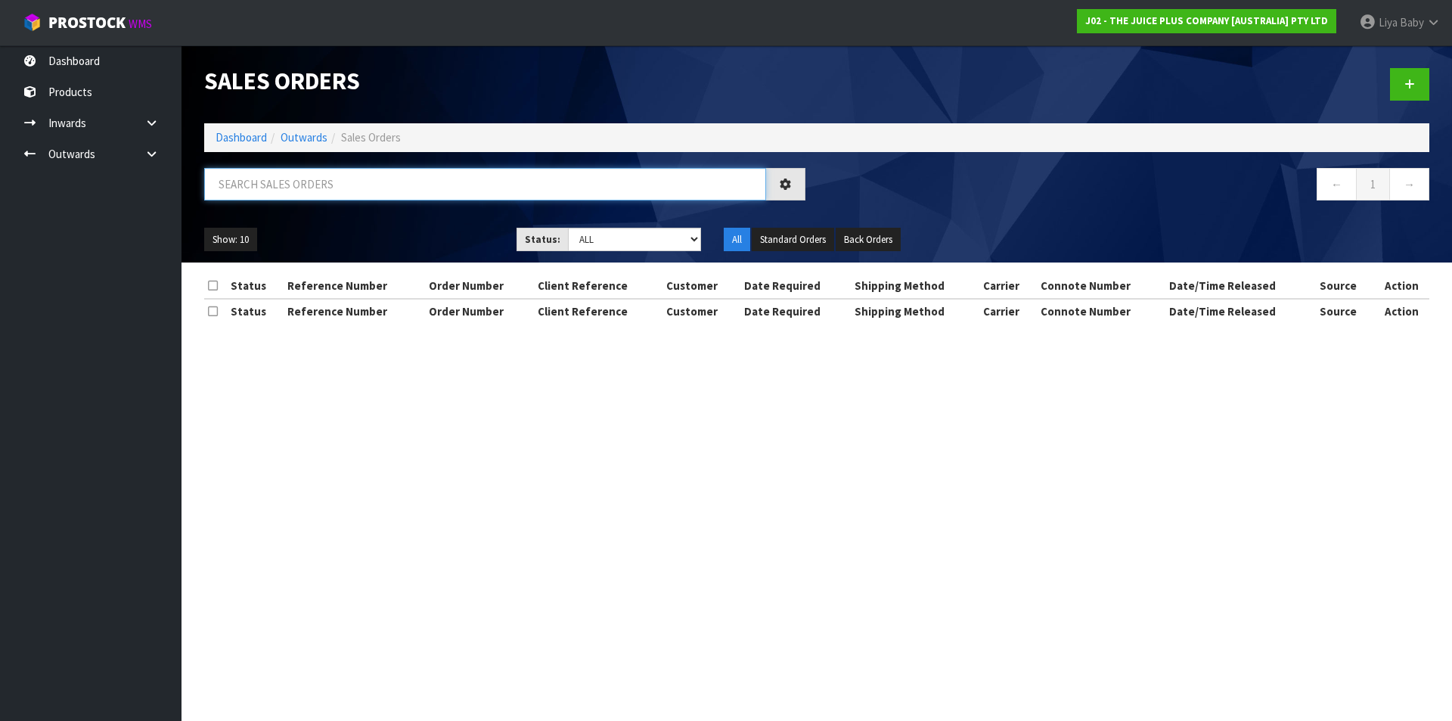
click at [356, 178] on input "text" at bounding box center [485, 184] width 562 height 33
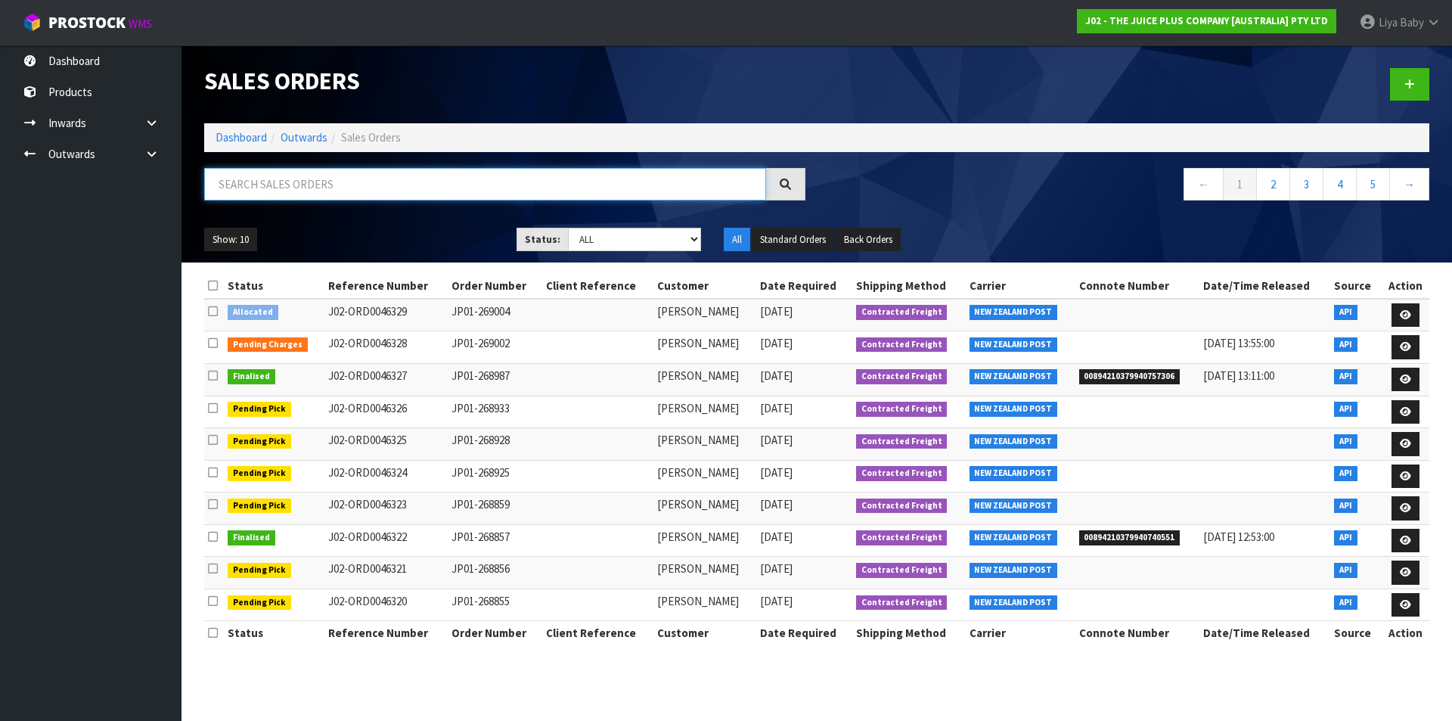
click at [234, 180] on input "text" at bounding box center [485, 184] width 562 height 33
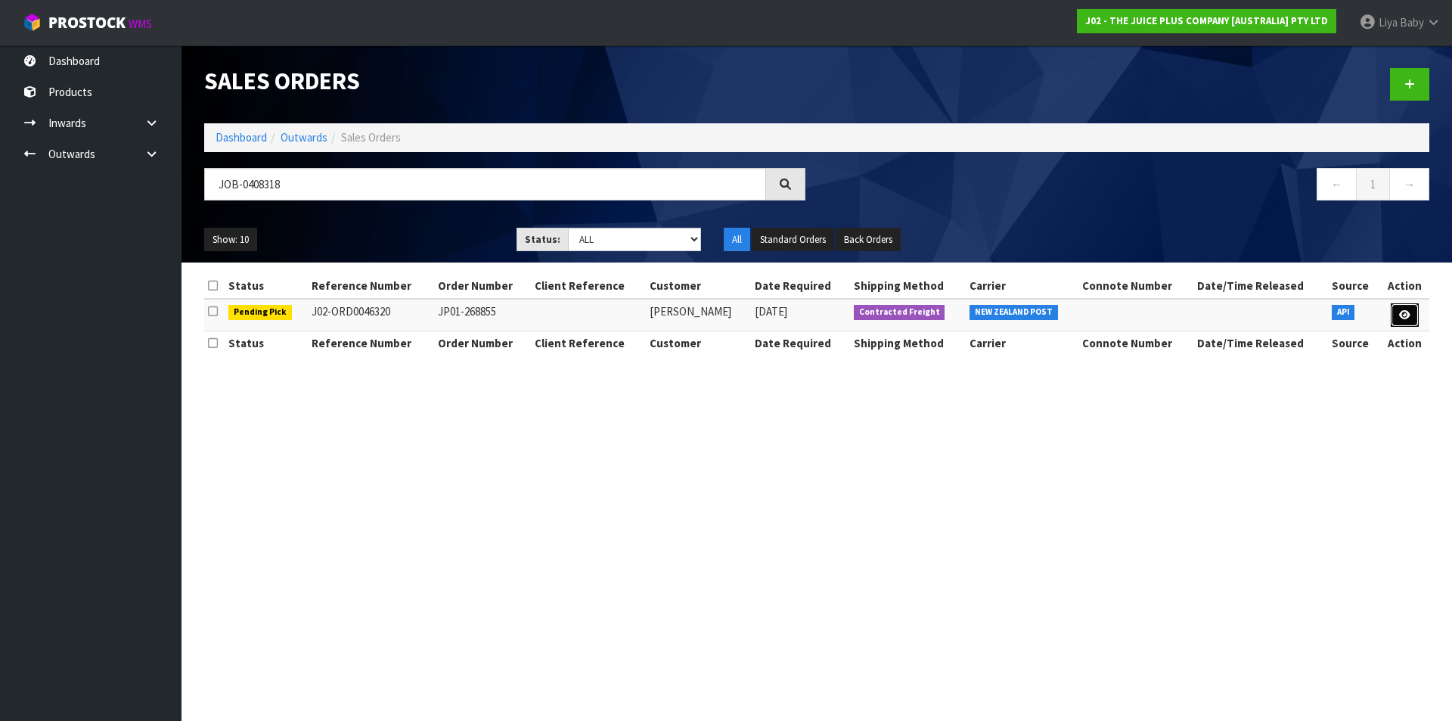
click at [1411, 310] on link at bounding box center [1405, 315] width 28 height 24
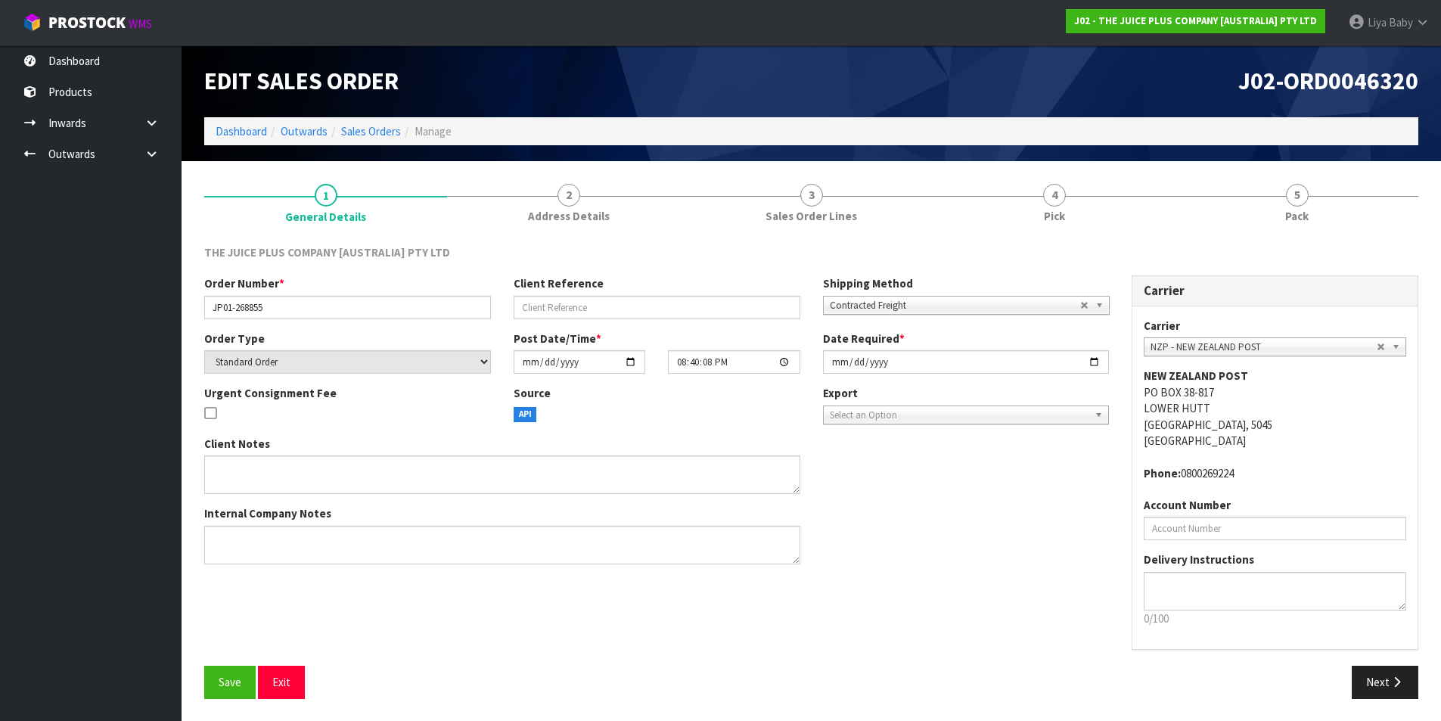
scroll to position [1, 0]
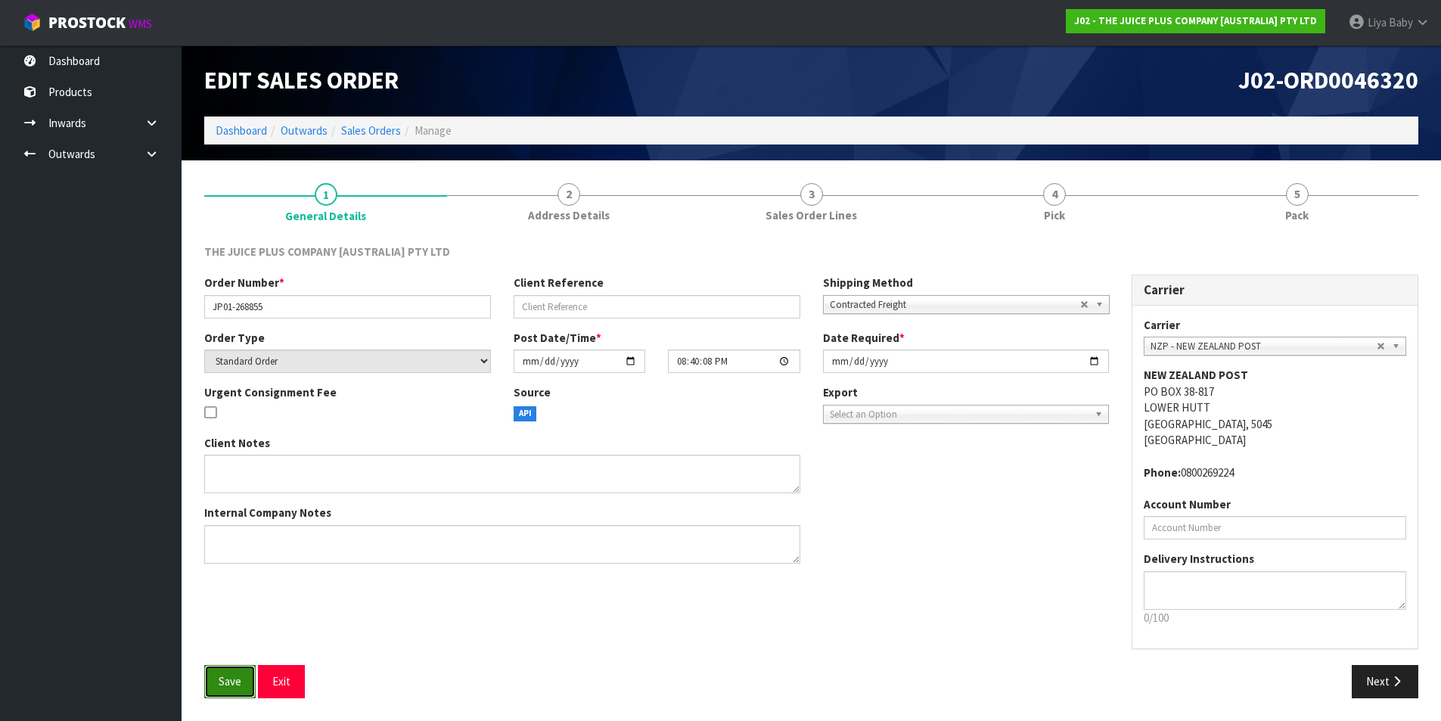
click at [228, 673] on button "Save" at bounding box center [229, 681] width 51 height 33
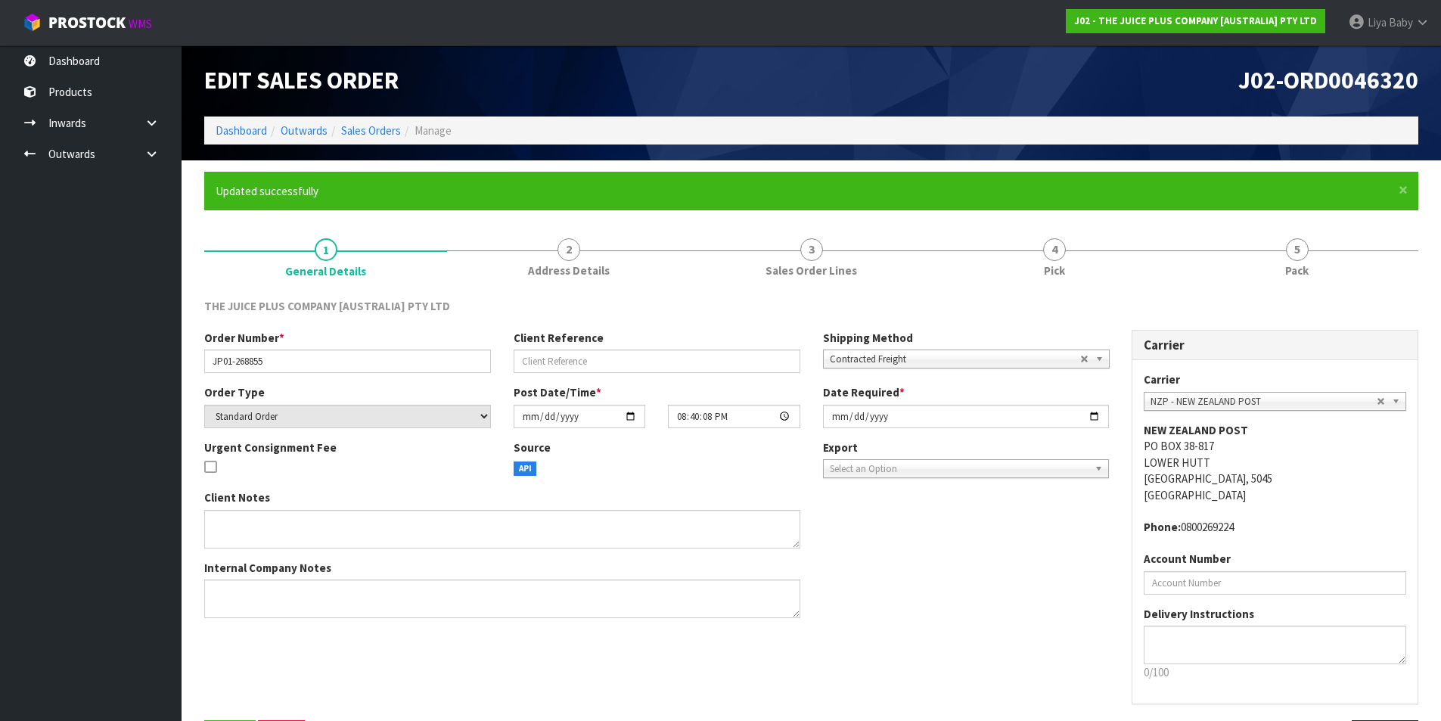
scroll to position [0, 0]
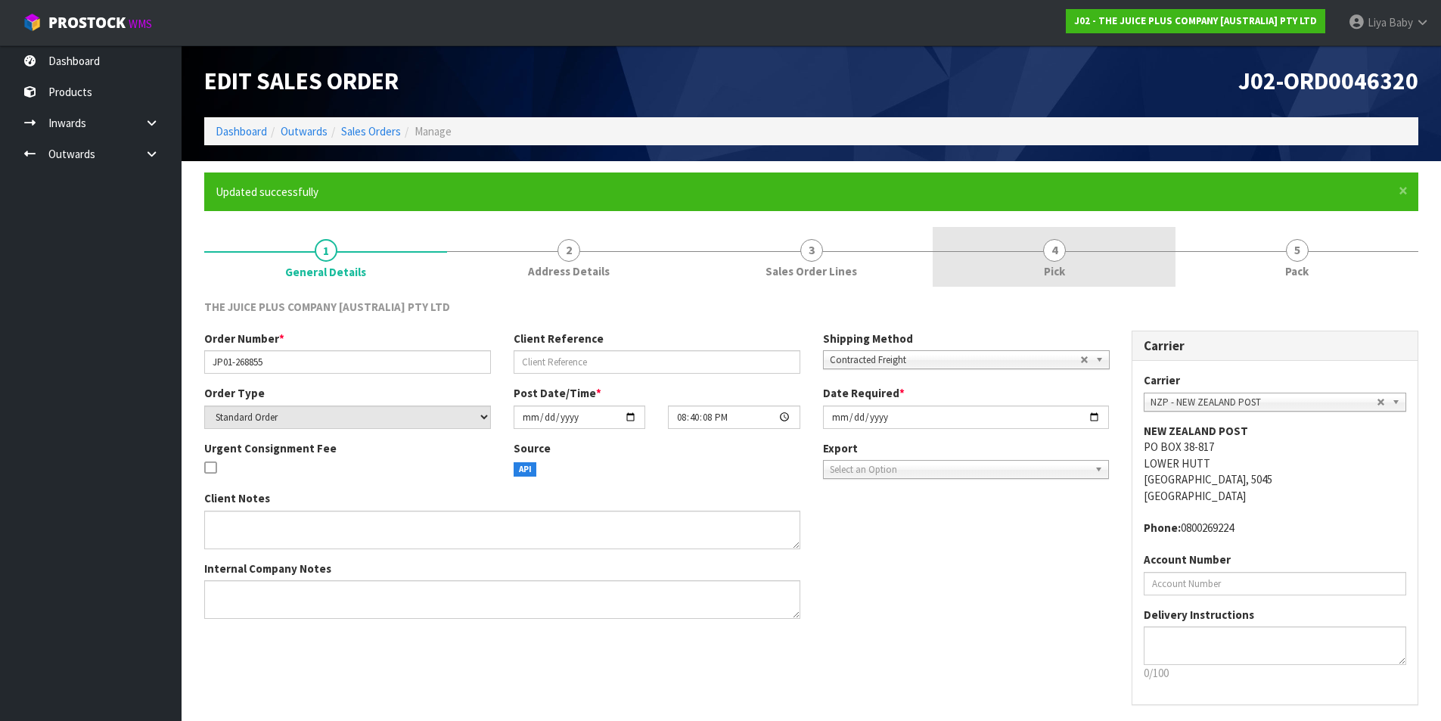
click at [1088, 257] on link "4 Pick" at bounding box center [1054, 257] width 243 height 60
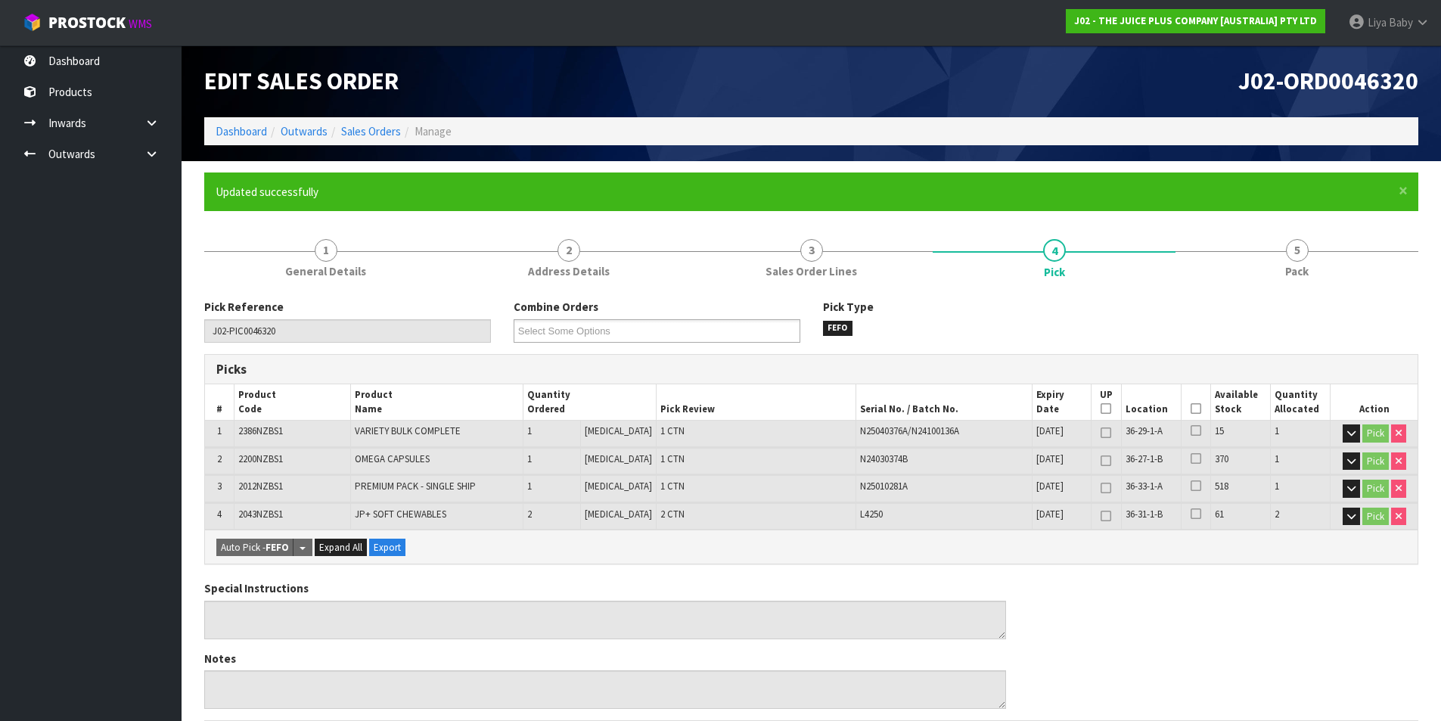
click at [1190, 408] on icon at bounding box center [1195, 408] width 11 height 1
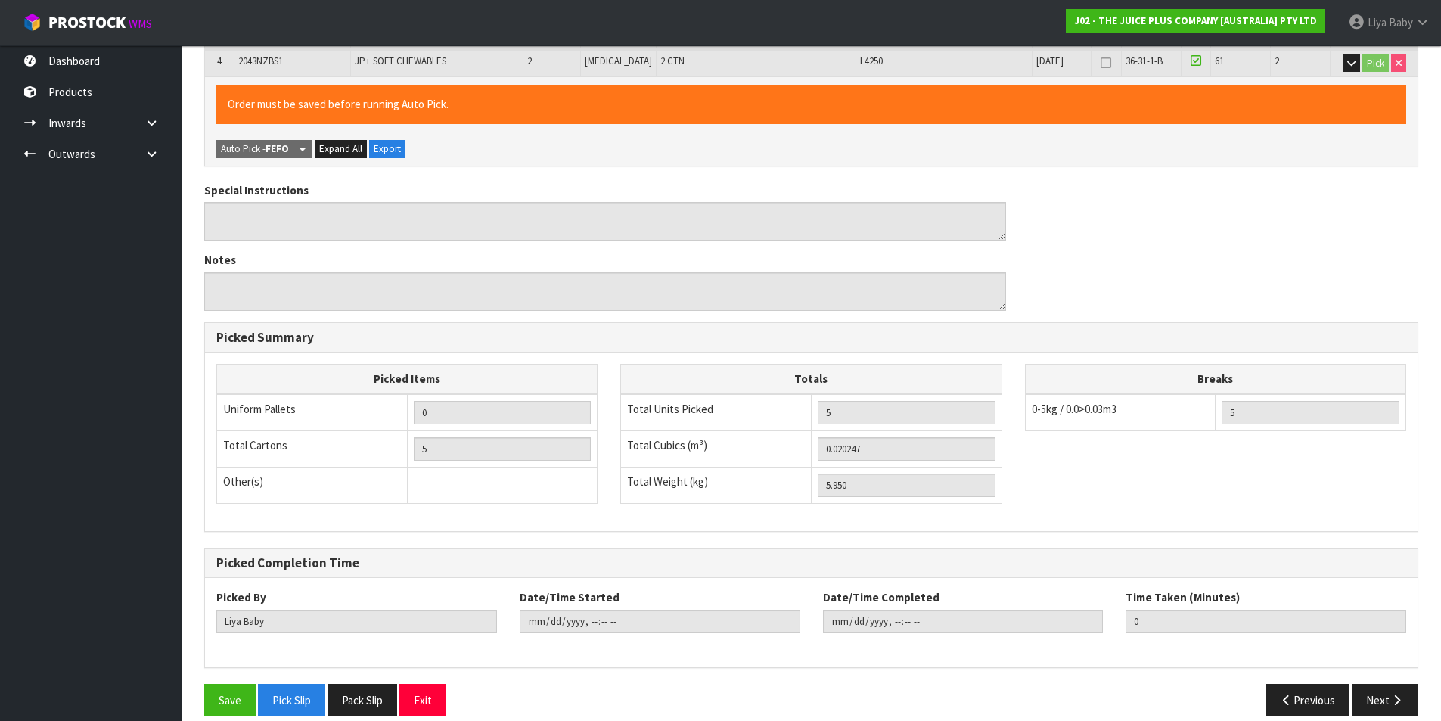
scroll to position [471, 0]
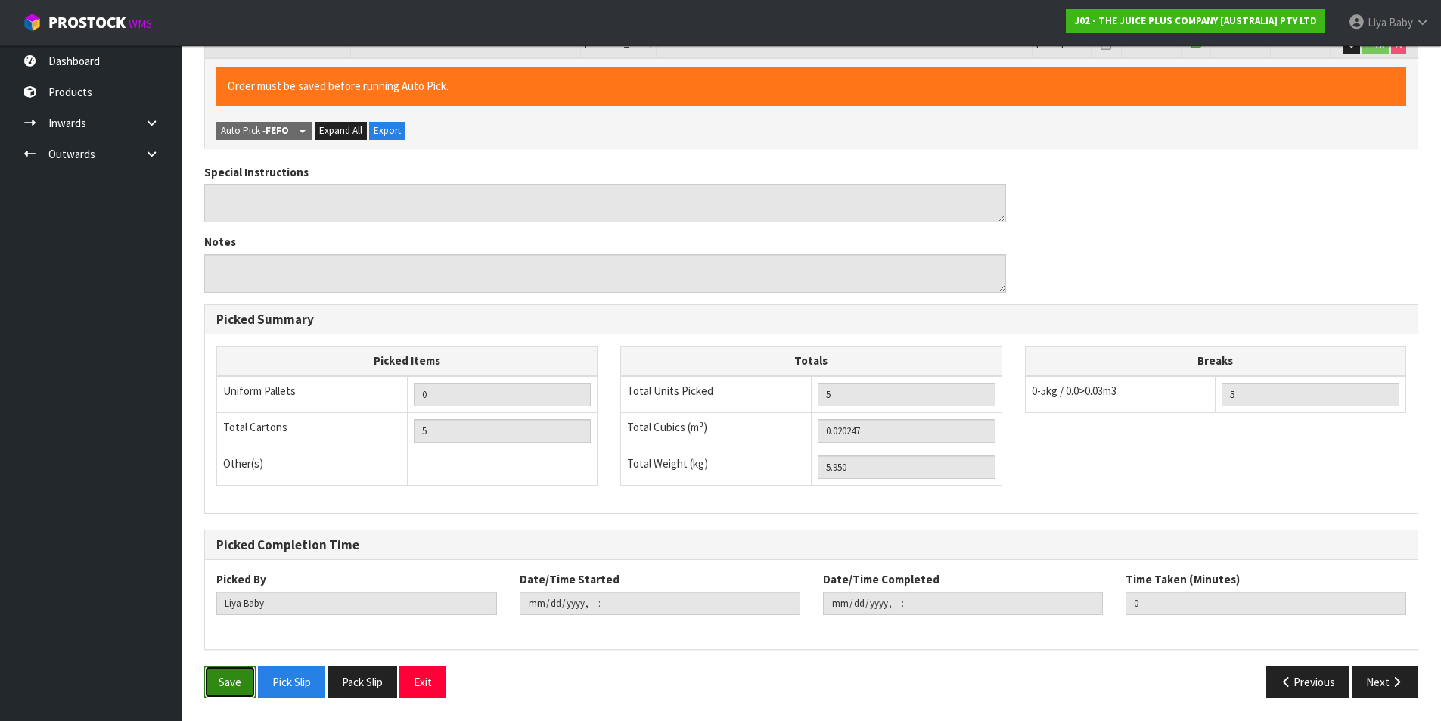
click at [216, 675] on button "Save" at bounding box center [229, 682] width 51 height 33
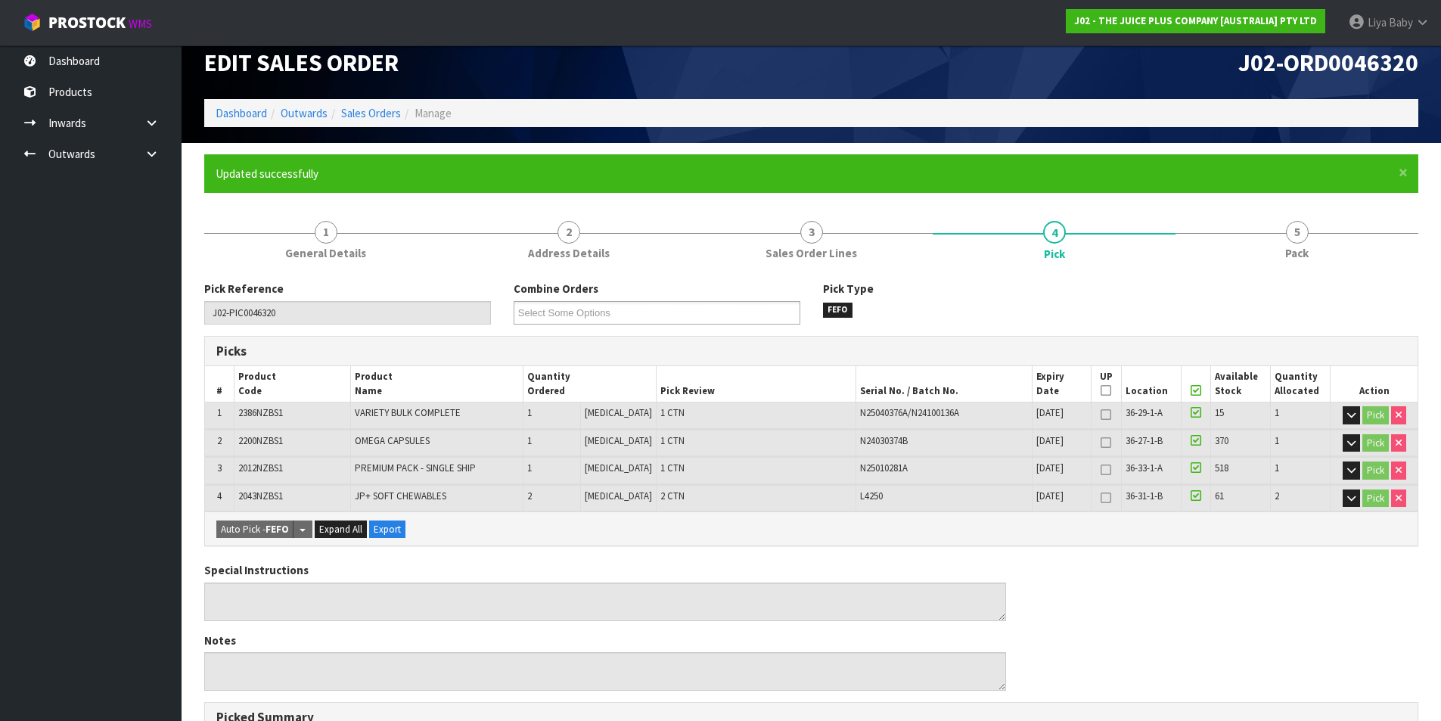
scroll to position [0, 0]
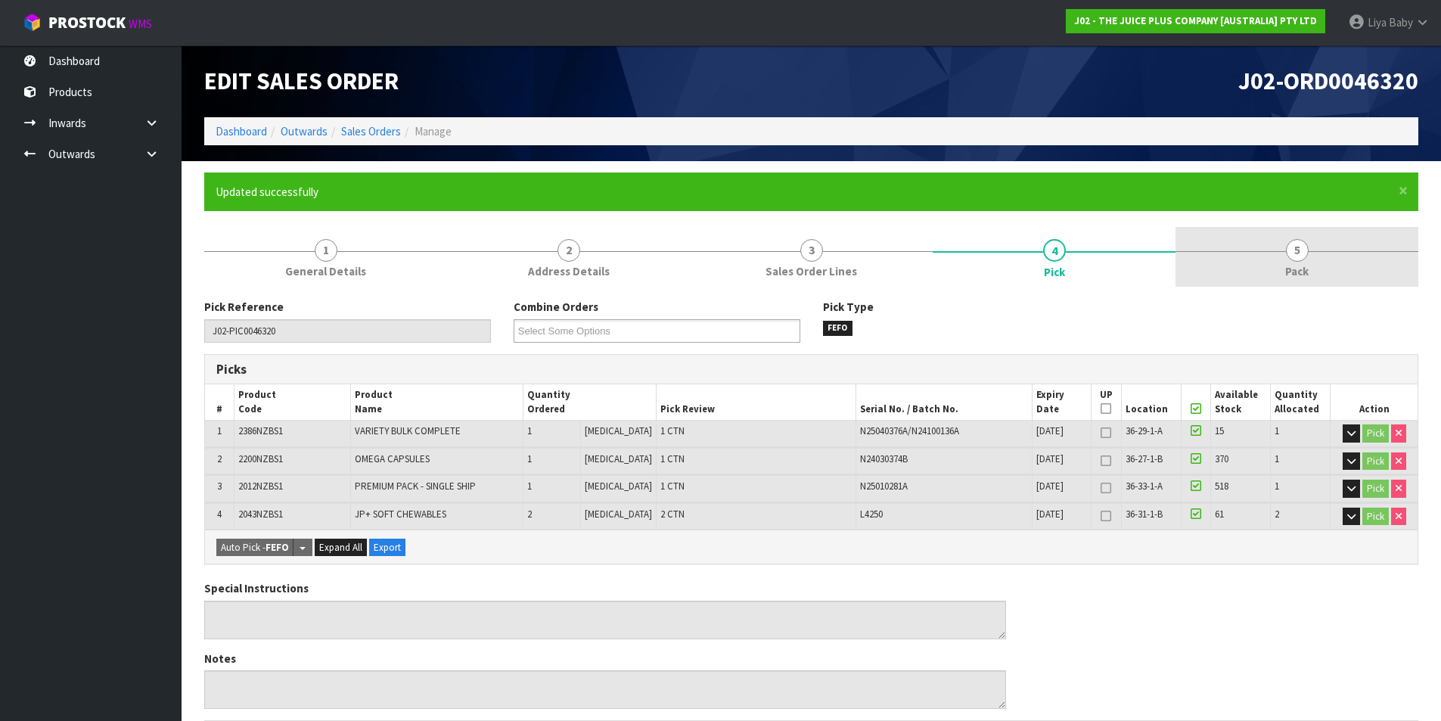
click at [1284, 262] on link "5 Pack" at bounding box center [1296, 257] width 243 height 60
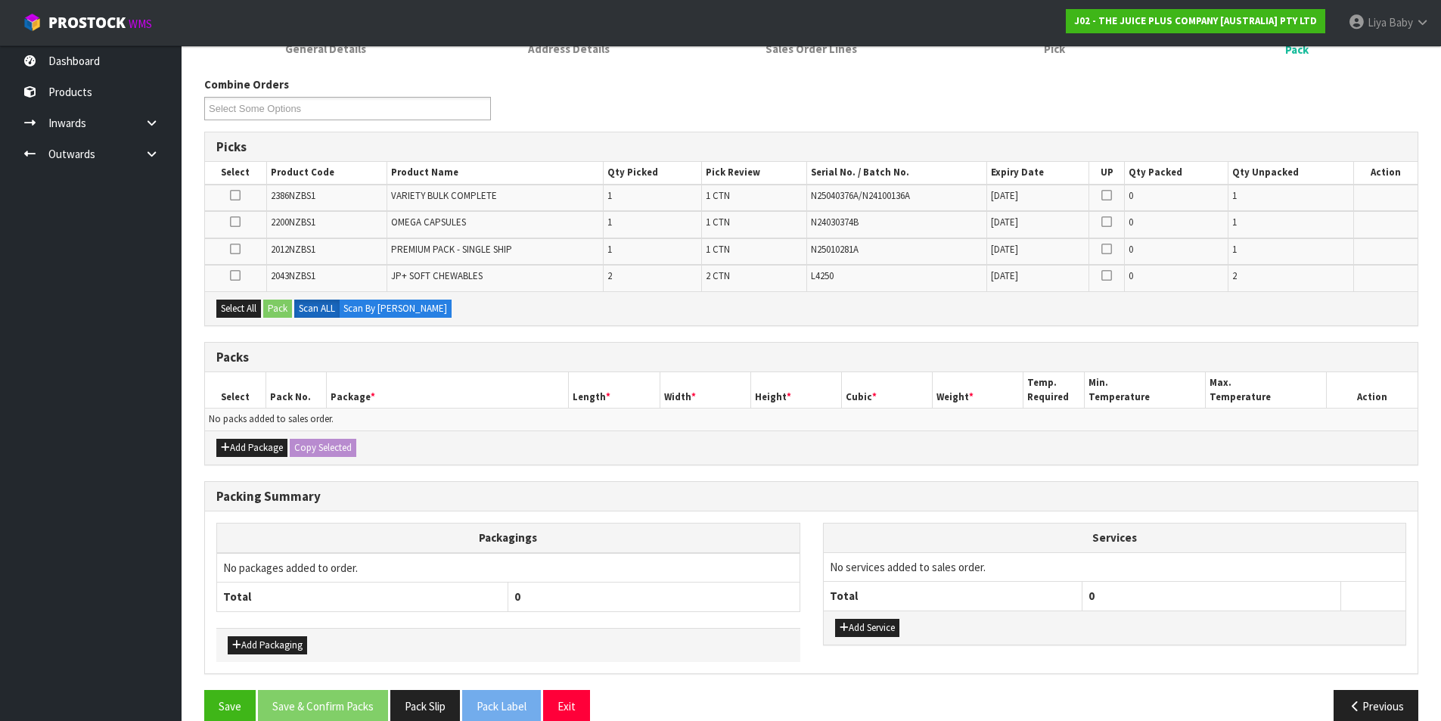
scroll to position [227, 0]
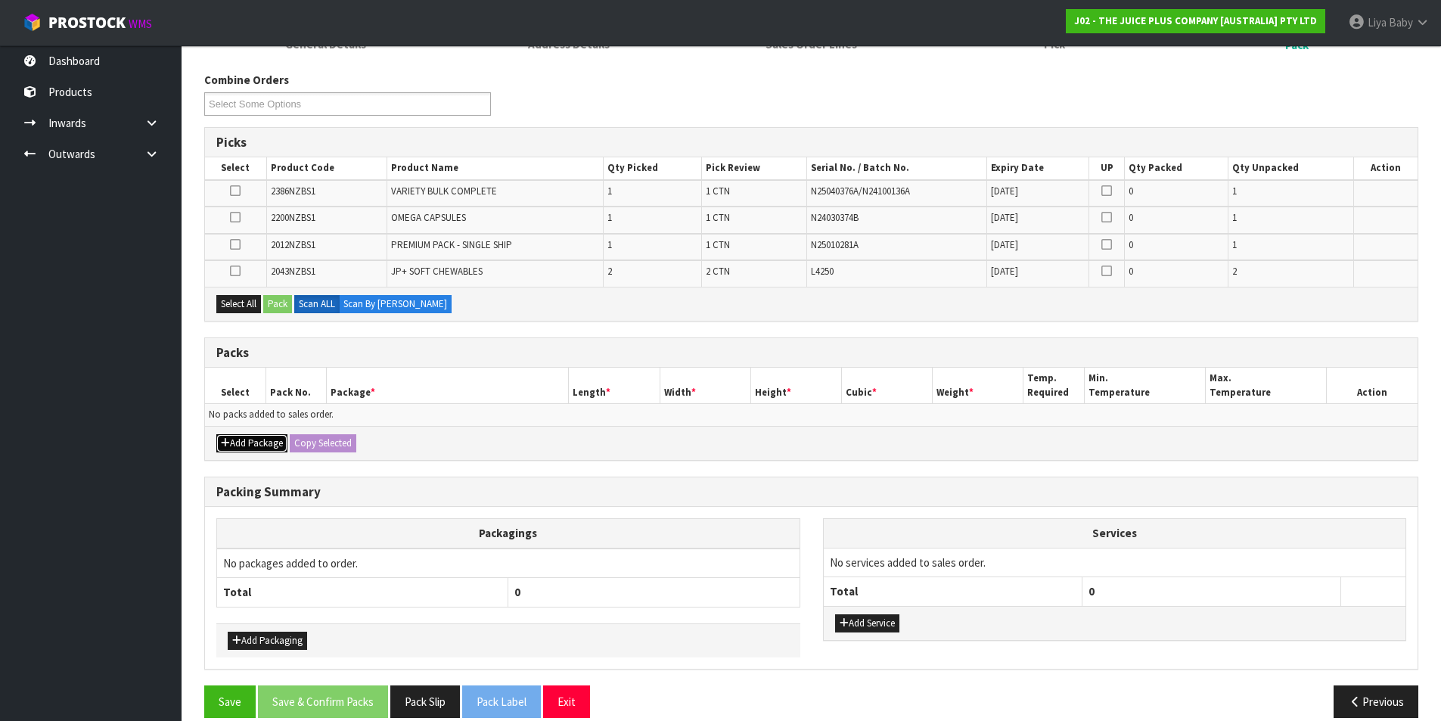
click at [247, 439] on button "Add Package" at bounding box center [251, 443] width 71 height 18
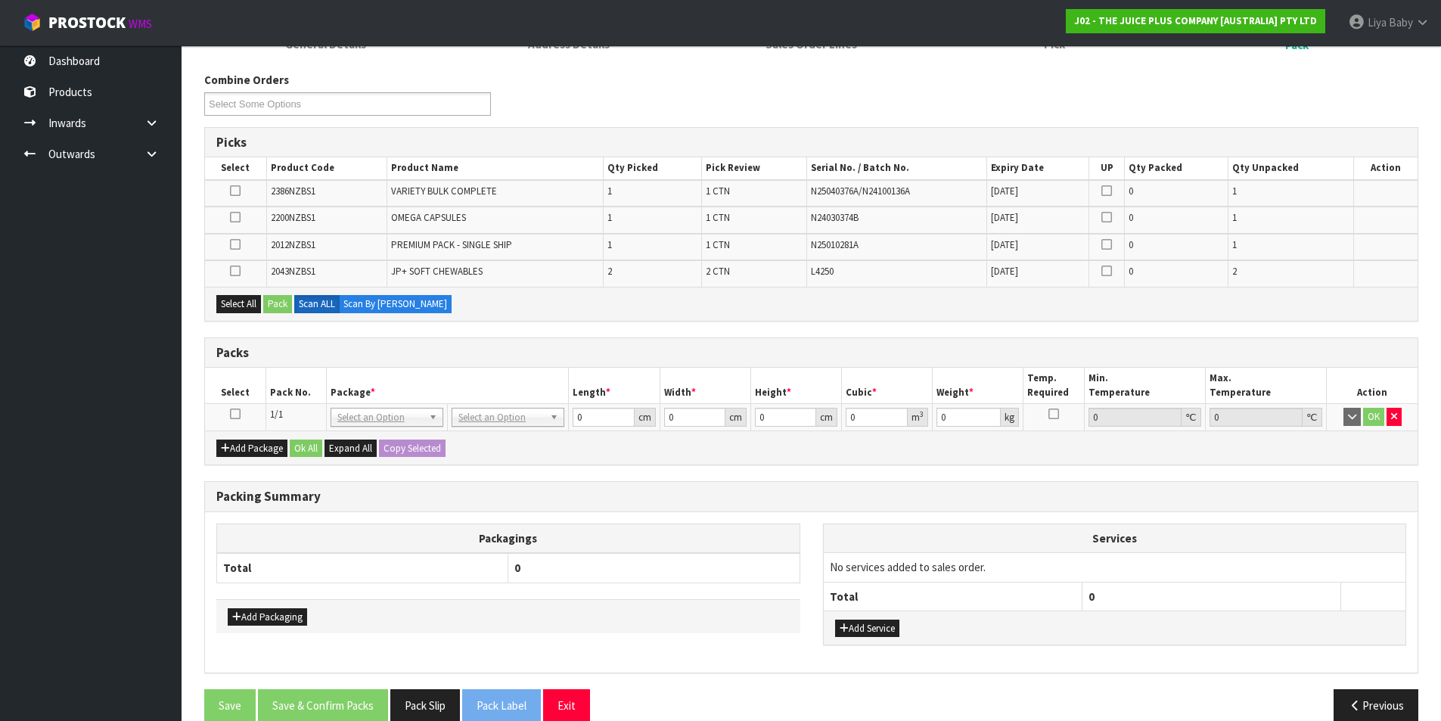
click at [237, 414] on icon at bounding box center [235, 414] width 11 height 1
click at [238, 298] on button "Select All" at bounding box center [238, 304] width 45 height 18
click at [276, 299] on button "Pack" at bounding box center [277, 304] width 29 height 18
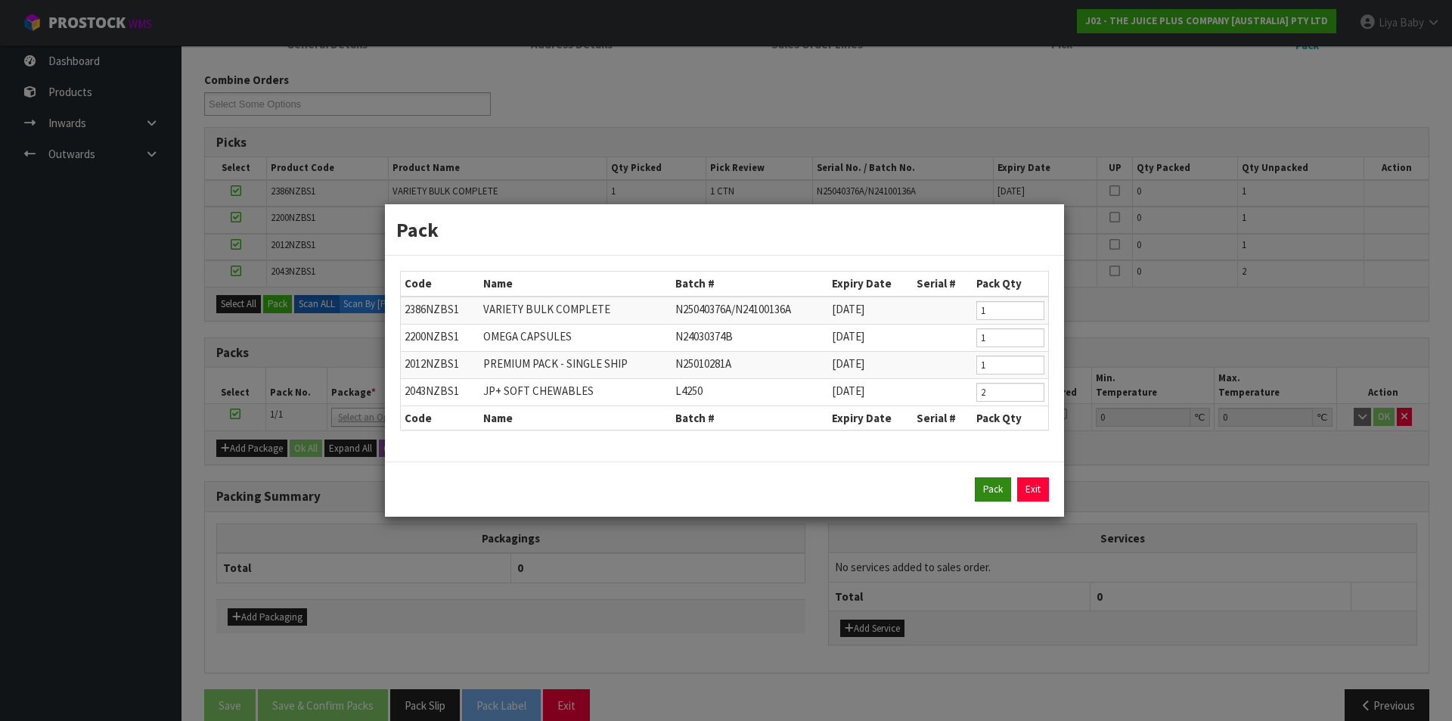
drag, startPoint x: 999, startPoint y: 475, endPoint x: 992, endPoint y: 484, distance: 11.3
click at [998, 474] on div "Pack Exit" at bounding box center [724, 488] width 679 height 55
click at [992, 486] on button "Pack" at bounding box center [993, 489] width 36 height 24
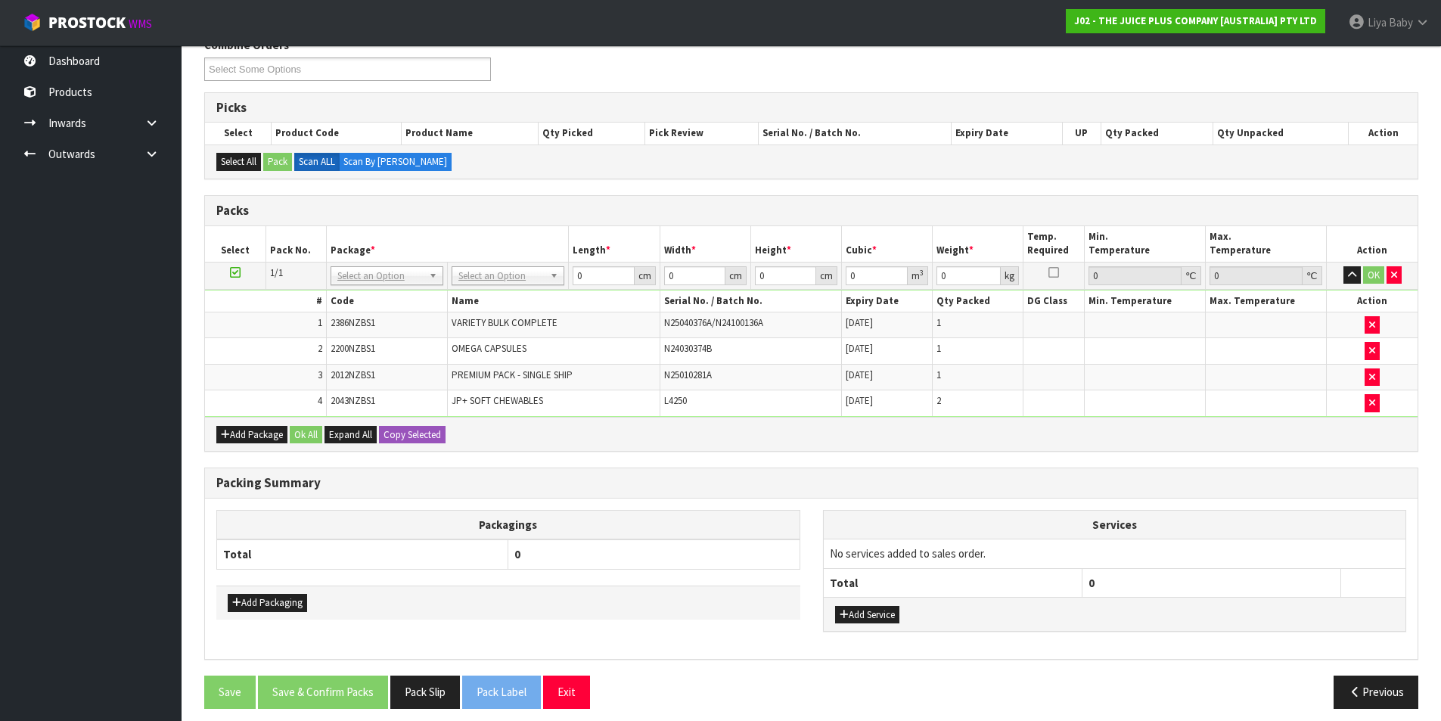
scroll to position [272, 0]
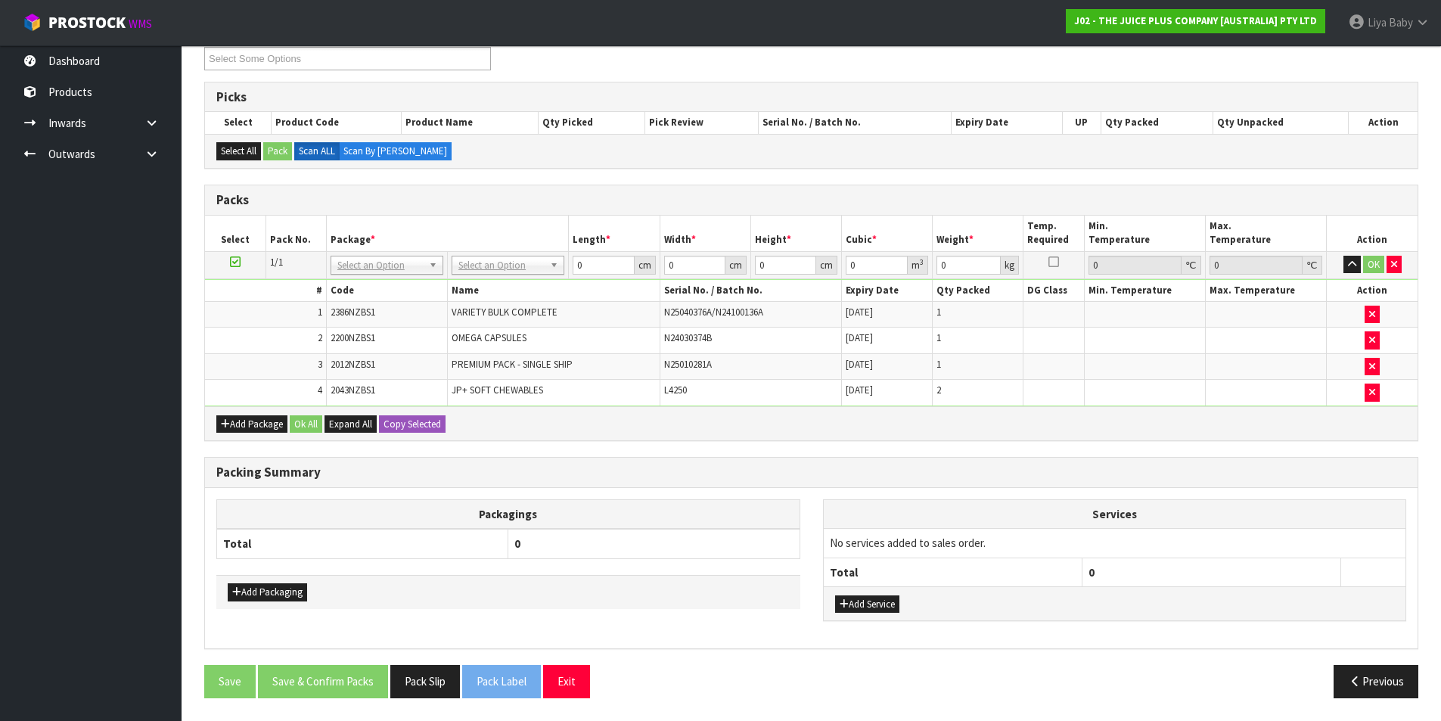
drag, startPoint x: 511, startPoint y: 254, endPoint x: 508, endPoint y: 269, distance: 15.4
click at [511, 262] on td "No Packaging Cartons PLT GEN120 (1200 X 1000) PLT ONE WAY SKID CHEP HIRE PALLET…" at bounding box center [508, 264] width 121 height 27
click at [507, 284] on input "text" at bounding box center [507, 286] width 105 height 19
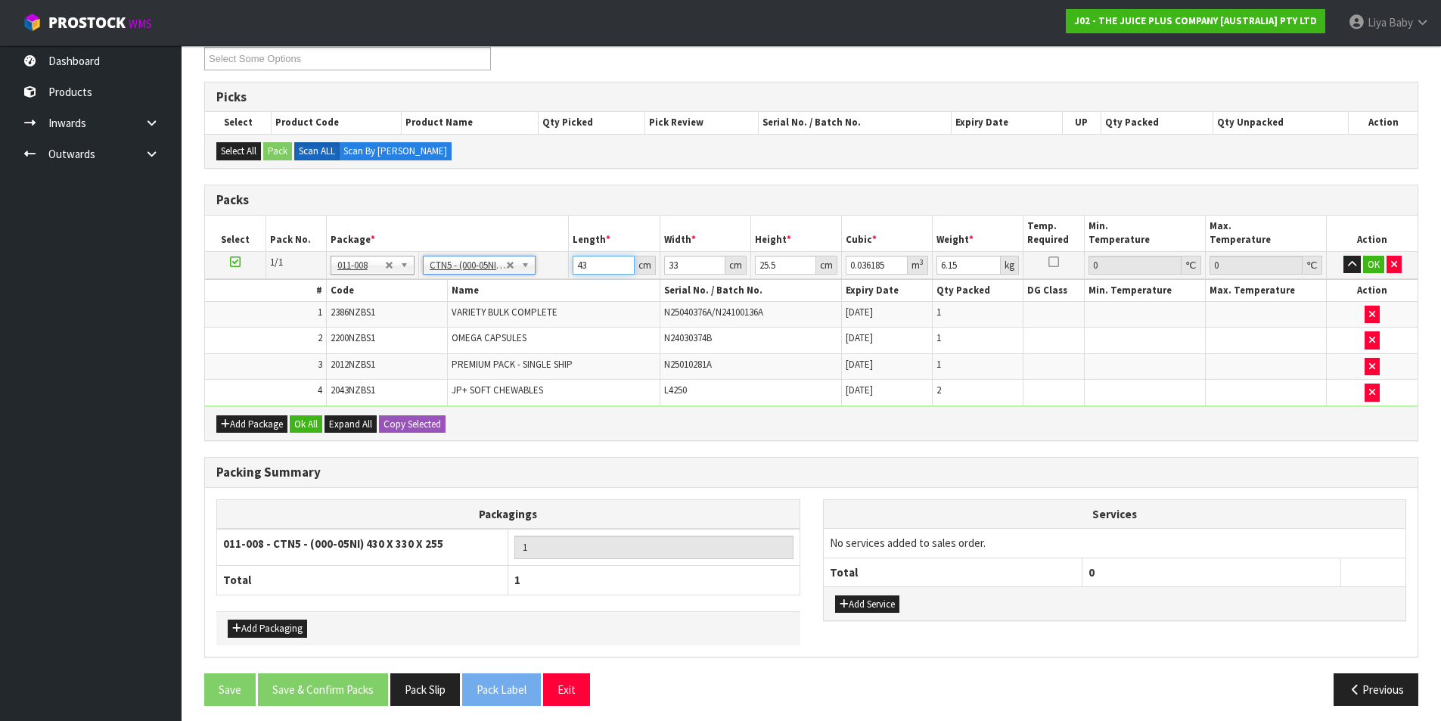
click at [600, 261] on input "43" at bounding box center [603, 265] width 61 height 19
click at [700, 264] on input "33" at bounding box center [694, 265] width 61 height 19
click at [784, 270] on input "25.5" at bounding box center [785, 265] width 61 height 19
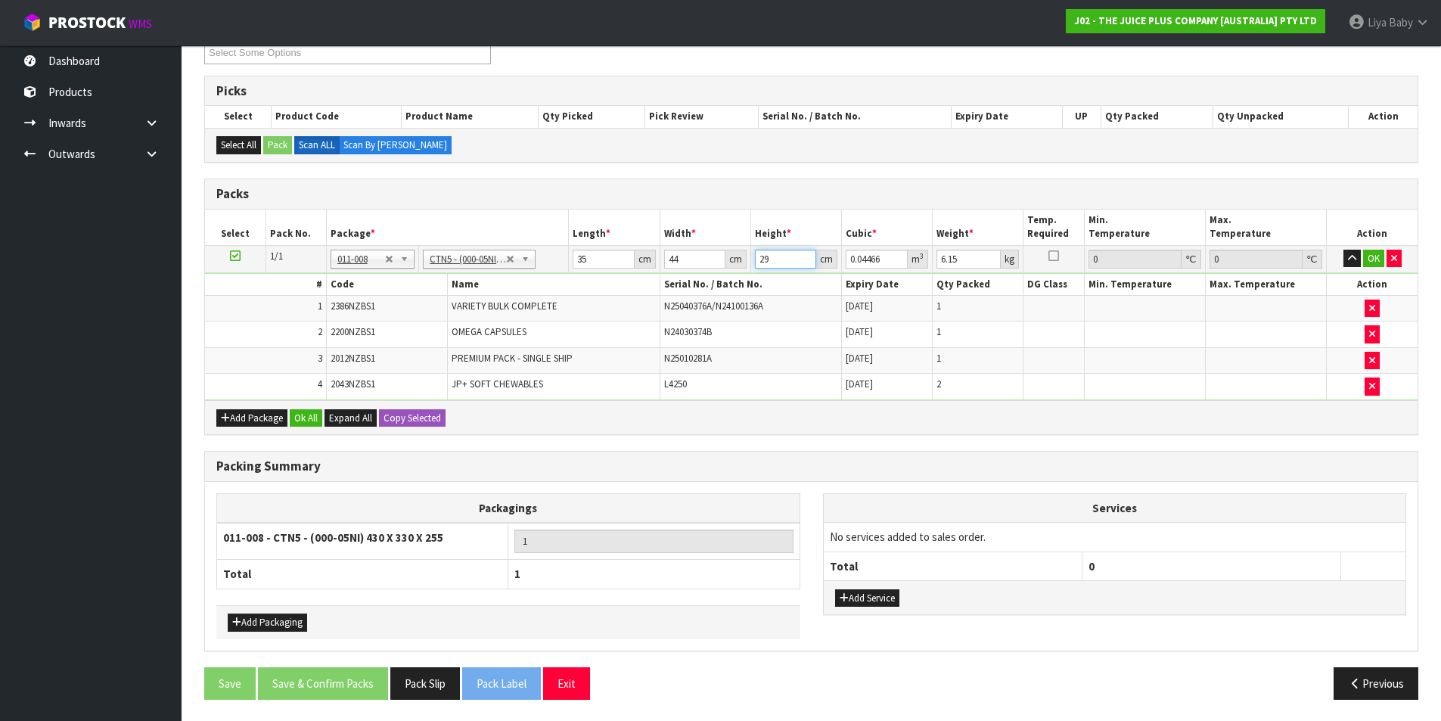
scroll to position [280, 0]
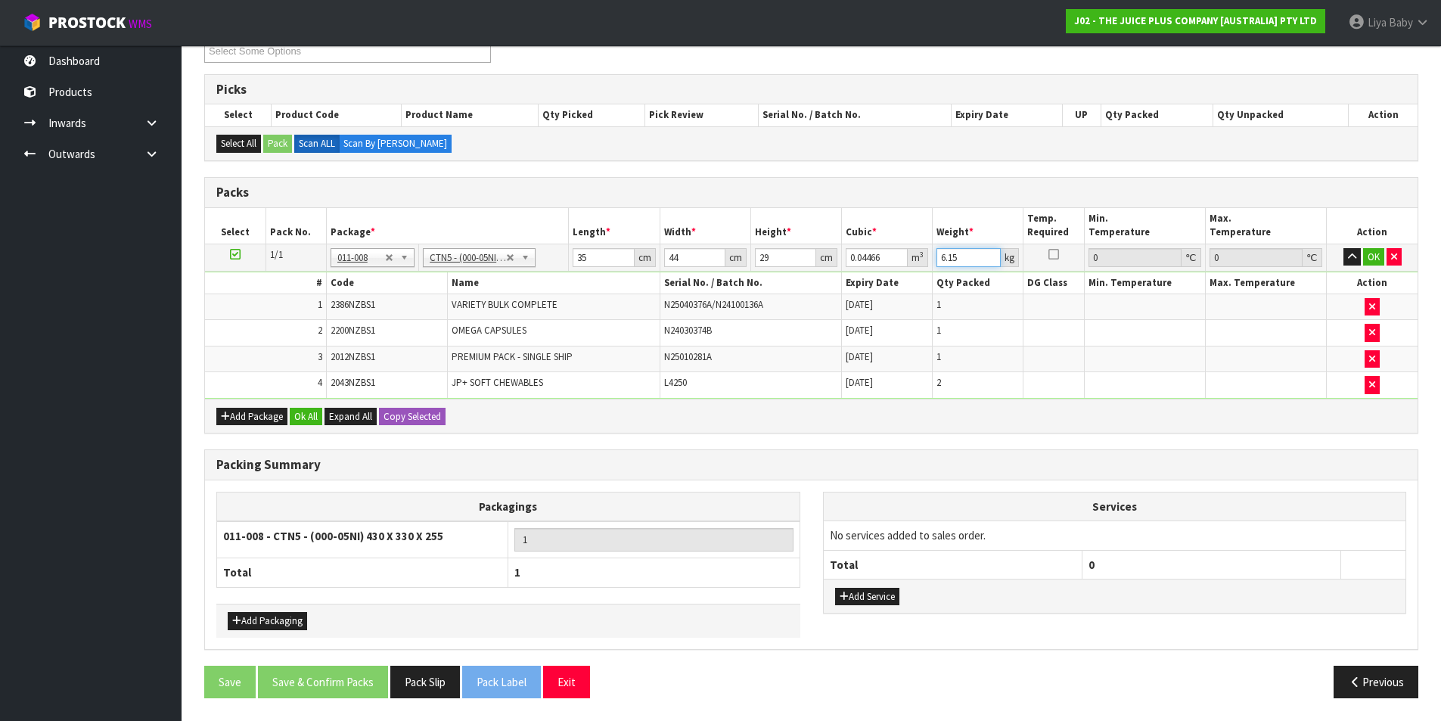
click at [970, 259] on input "6.15" at bounding box center [968, 257] width 64 height 19
click at [297, 416] on button "Ok All" at bounding box center [306, 417] width 33 height 18
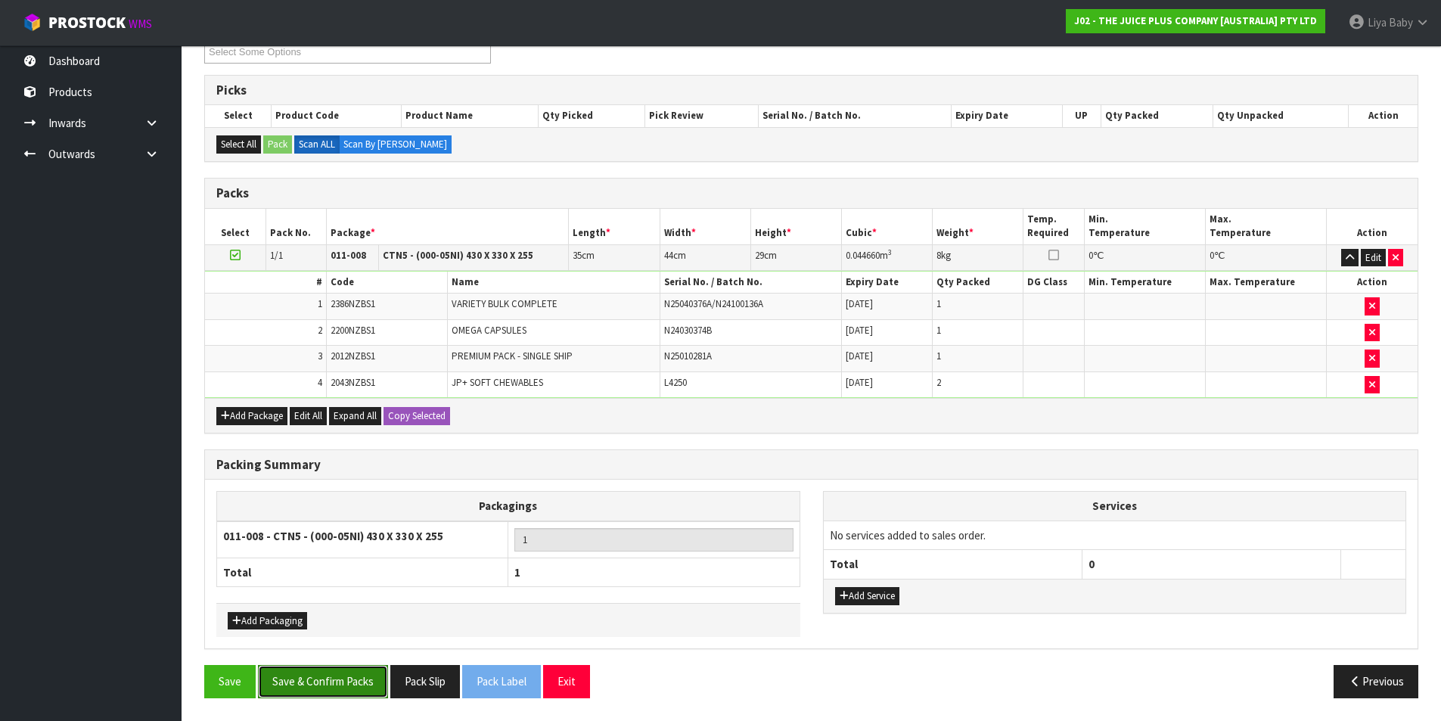
click at [320, 687] on button "Save & Confirm Packs" at bounding box center [323, 681] width 130 height 33
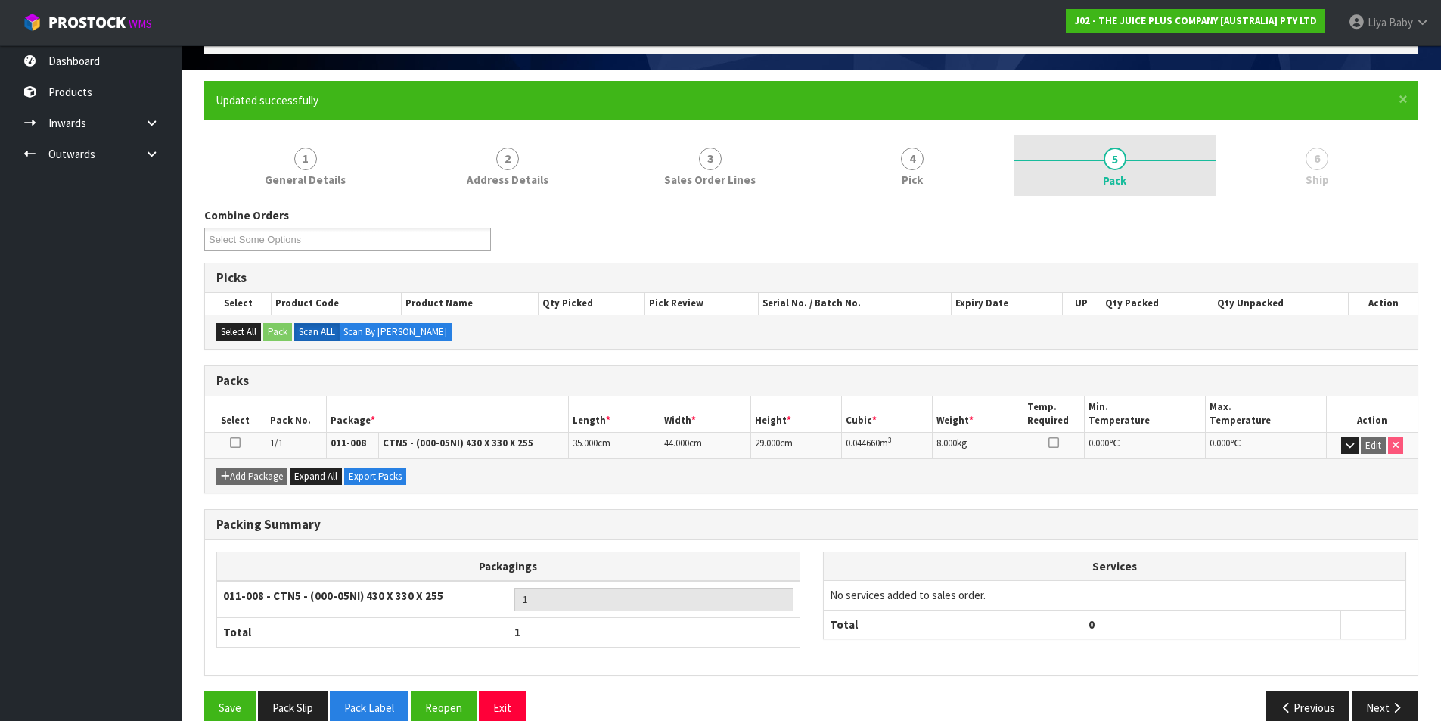
scroll to position [117, 0]
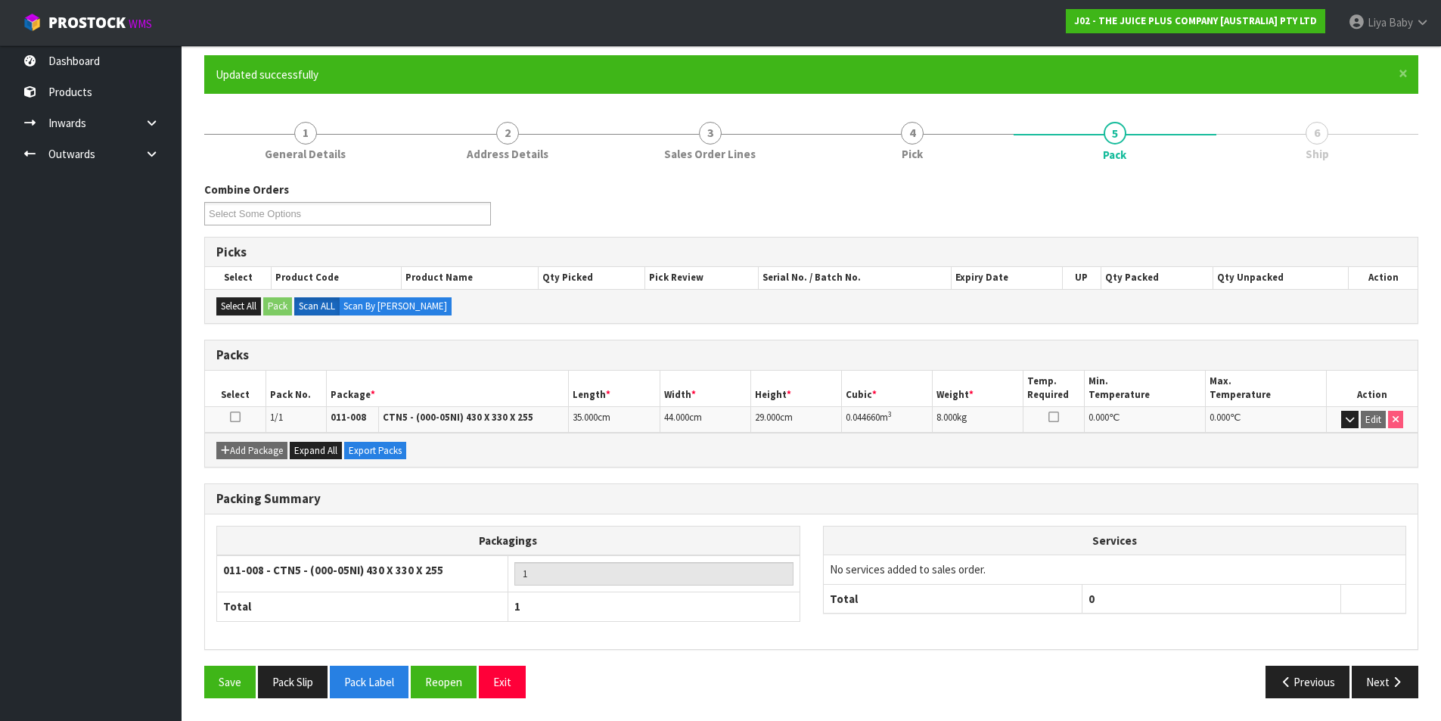
click at [237, 417] on icon at bounding box center [235, 417] width 11 height 1
click at [1387, 675] on button "Next" at bounding box center [1385, 682] width 67 height 33
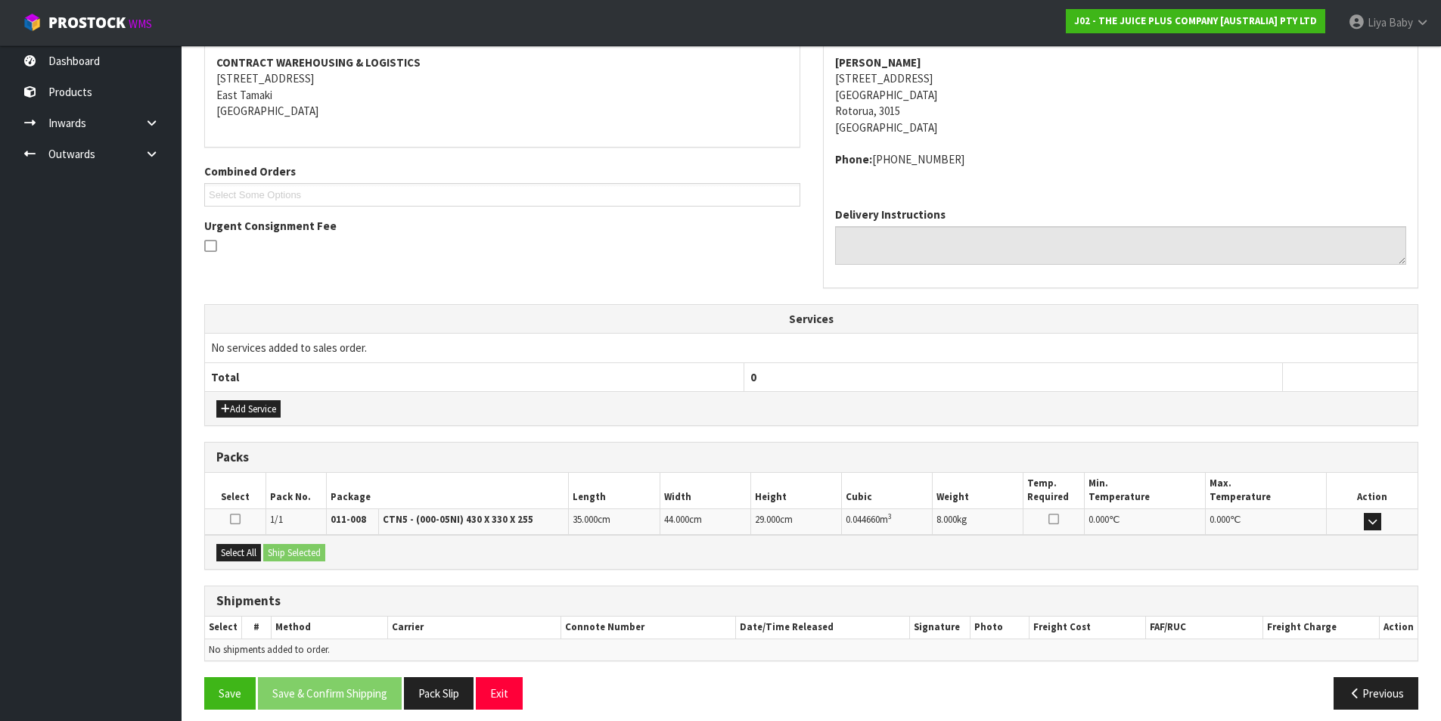
scroll to position [298, 0]
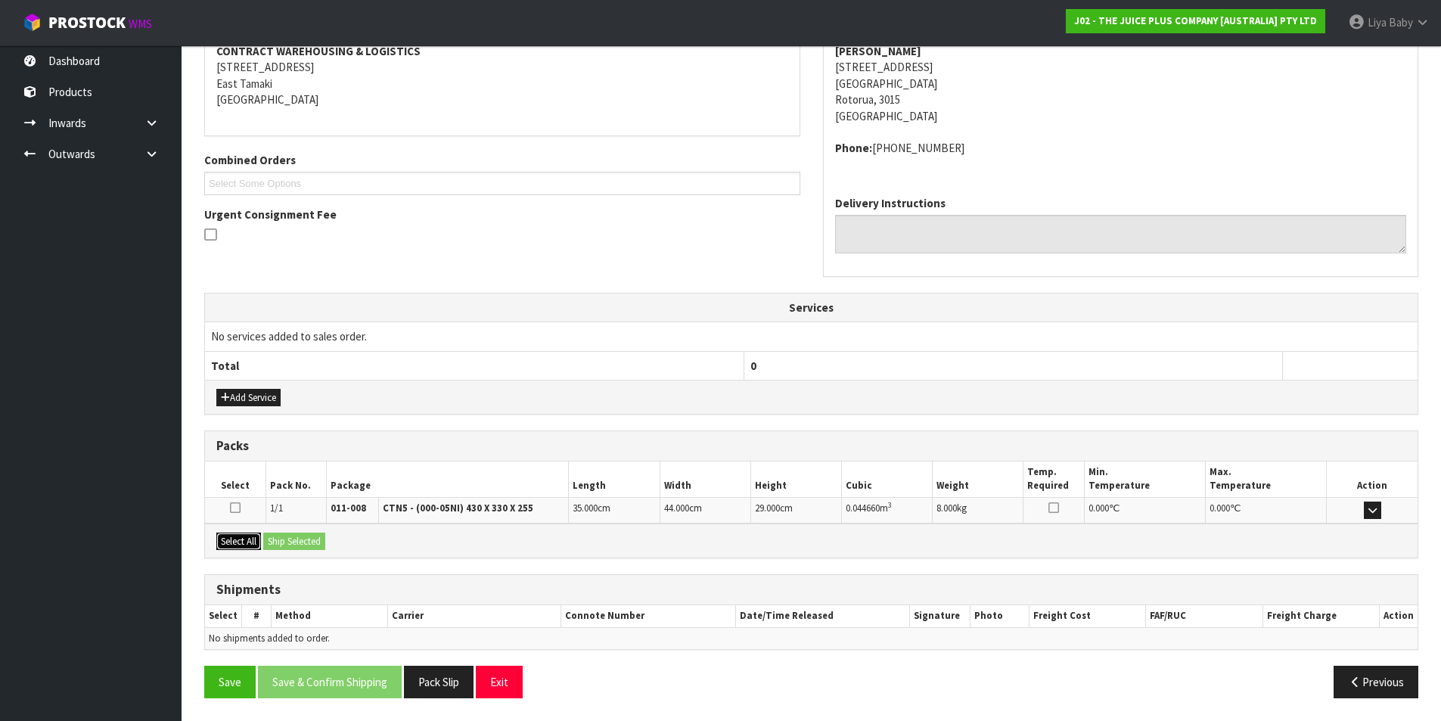
click at [233, 542] on button "Select All" at bounding box center [238, 541] width 45 height 18
click at [283, 541] on button "Ship Selected" at bounding box center [294, 541] width 62 height 18
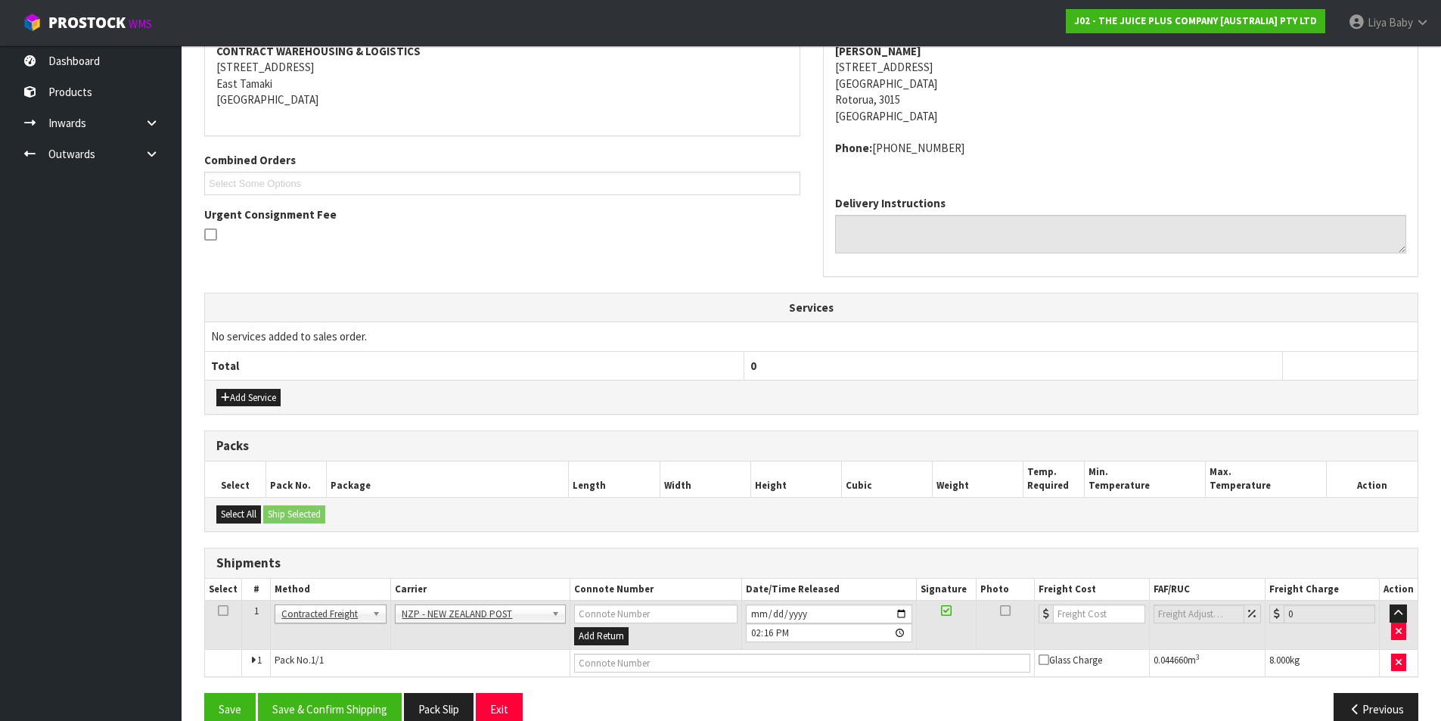
click at [224, 611] on icon at bounding box center [223, 610] width 11 height 1
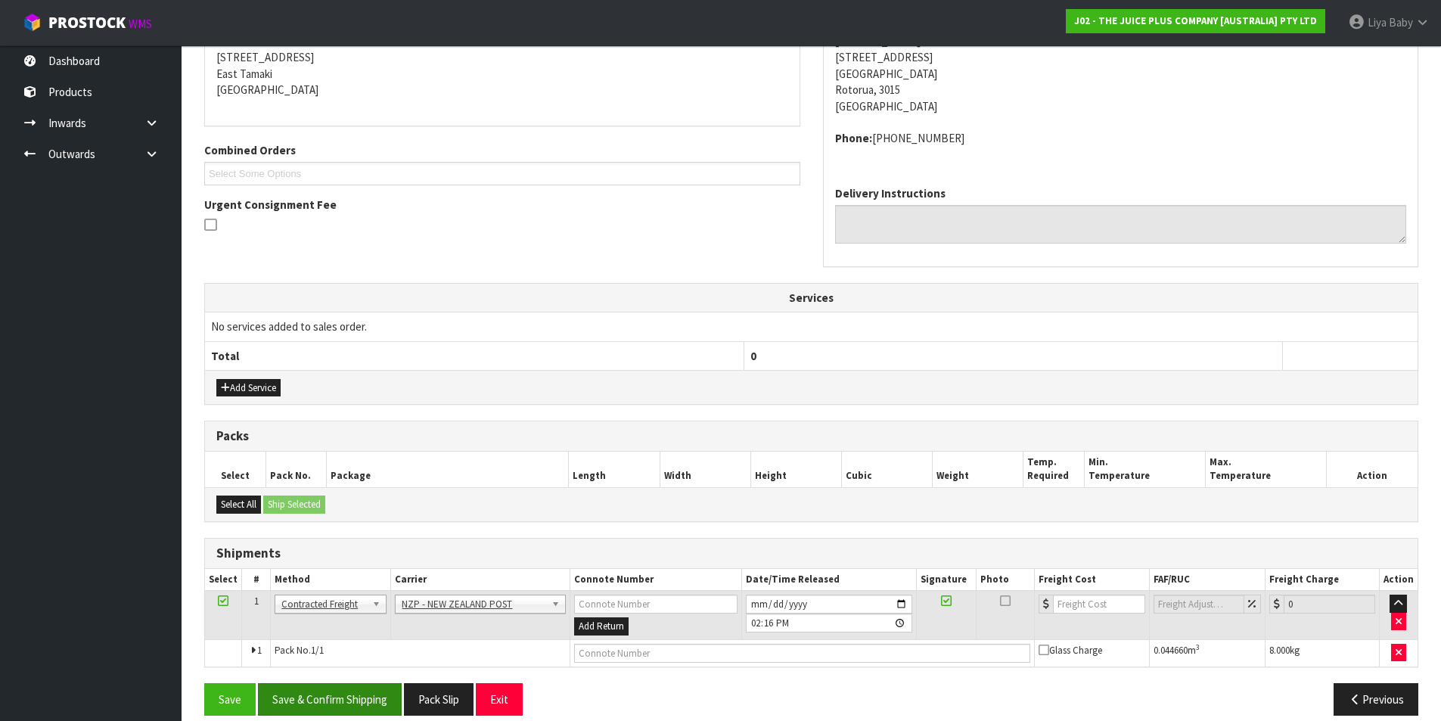
scroll to position [325, 0]
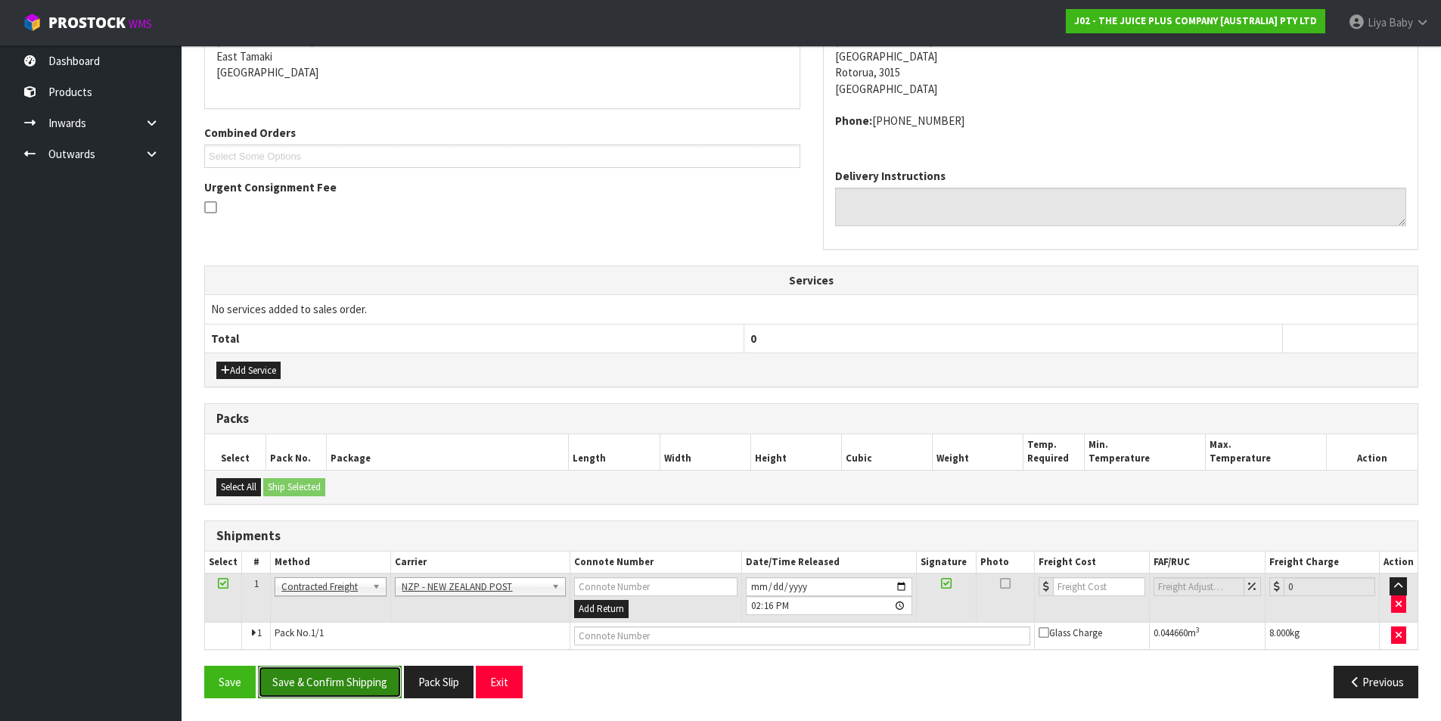
click at [364, 695] on button "Save & Confirm Shipping" at bounding box center [330, 682] width 144 height 33
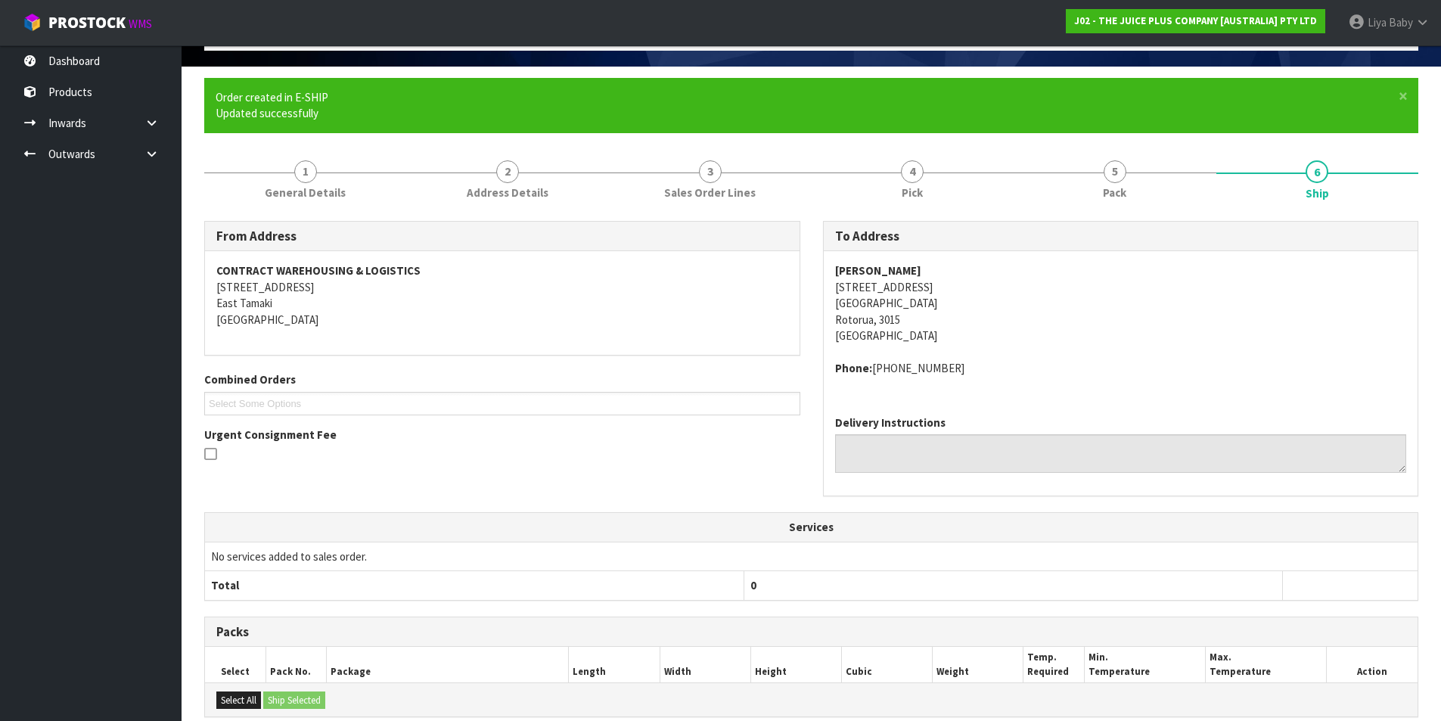
scroll to position [303, 0]
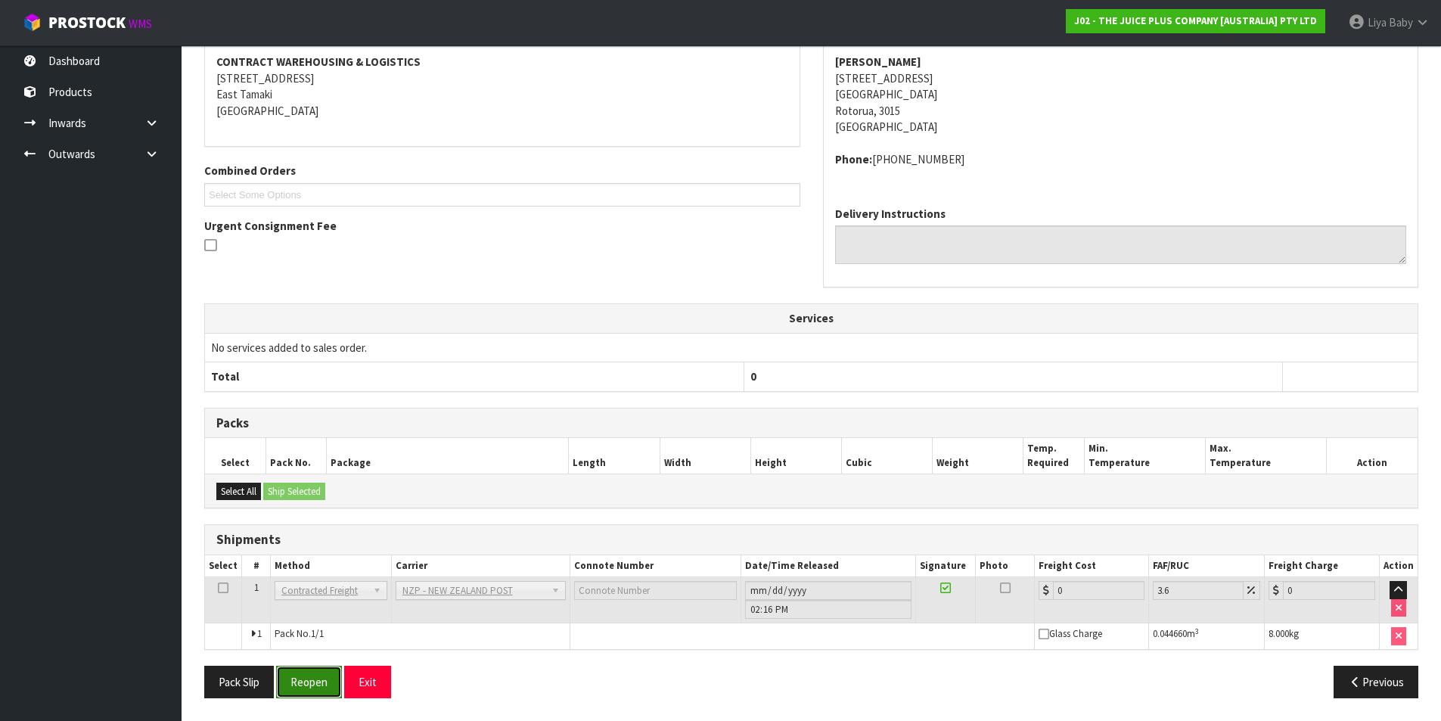
click at [281, 687] on button "Reopen" at bounding box center [309, 682] width 66 height 33
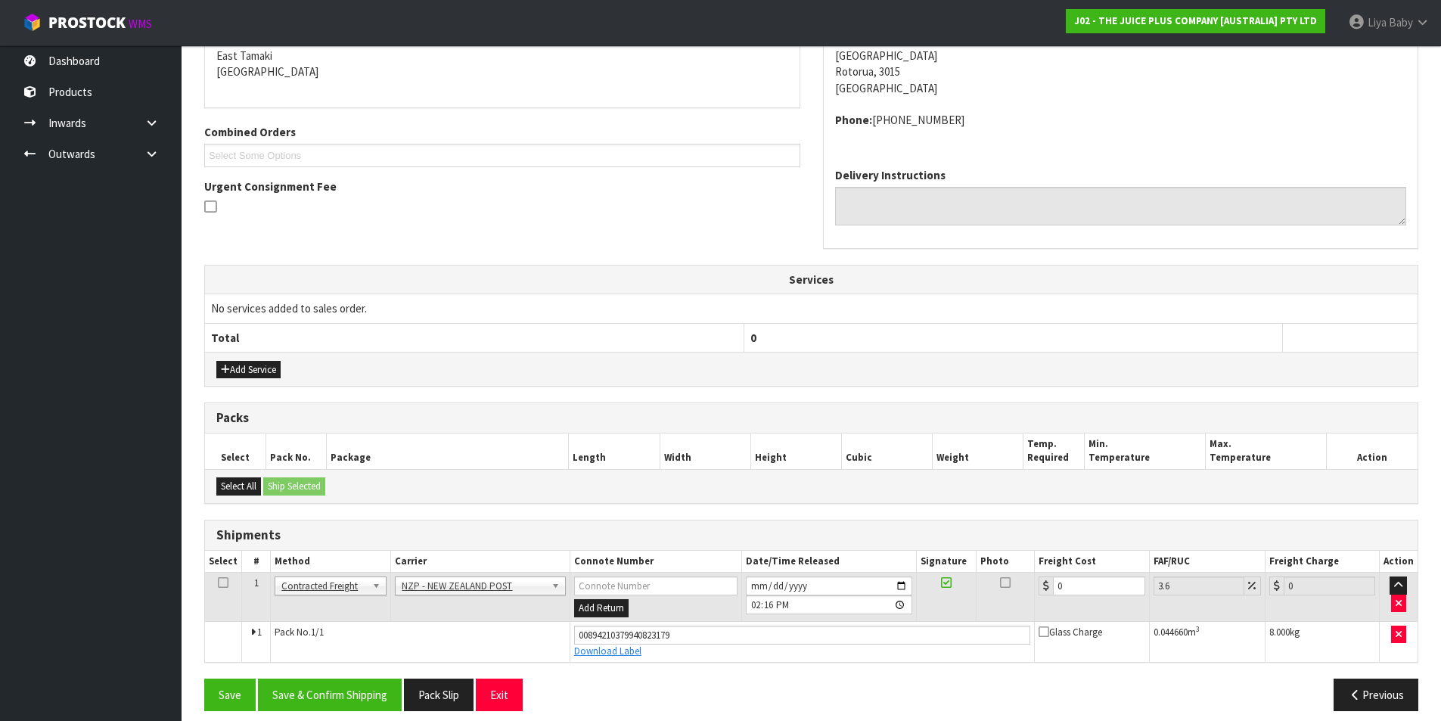
scroll to position [339, 0]
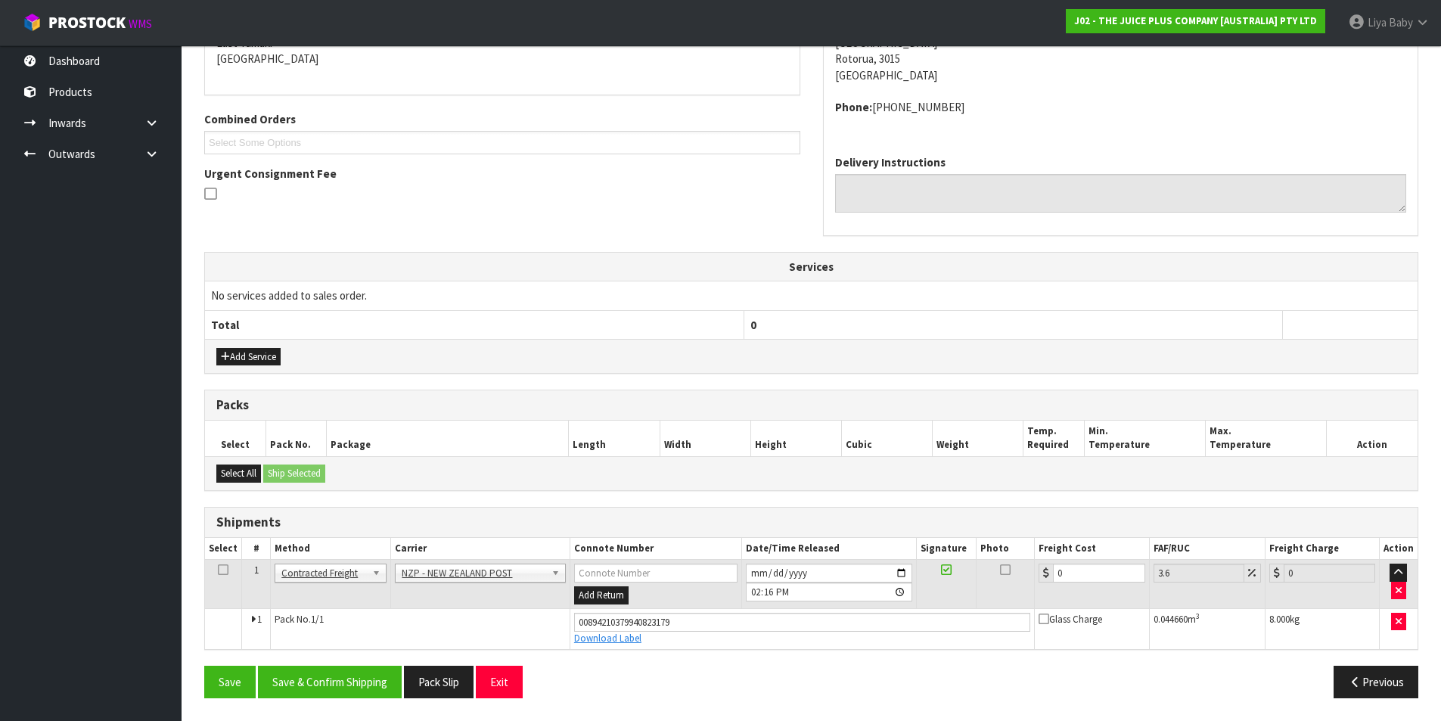
click at [220, 570] on icon at bounding box center [223, 570] width 11 height 1
click at [1080, 572] on input "0" at bounding box center [1099, 572] width 92 height 19
click at [315, 682] on button "Save & Confirm Shipping" at bounding box center [330, 682] width 144 height 33
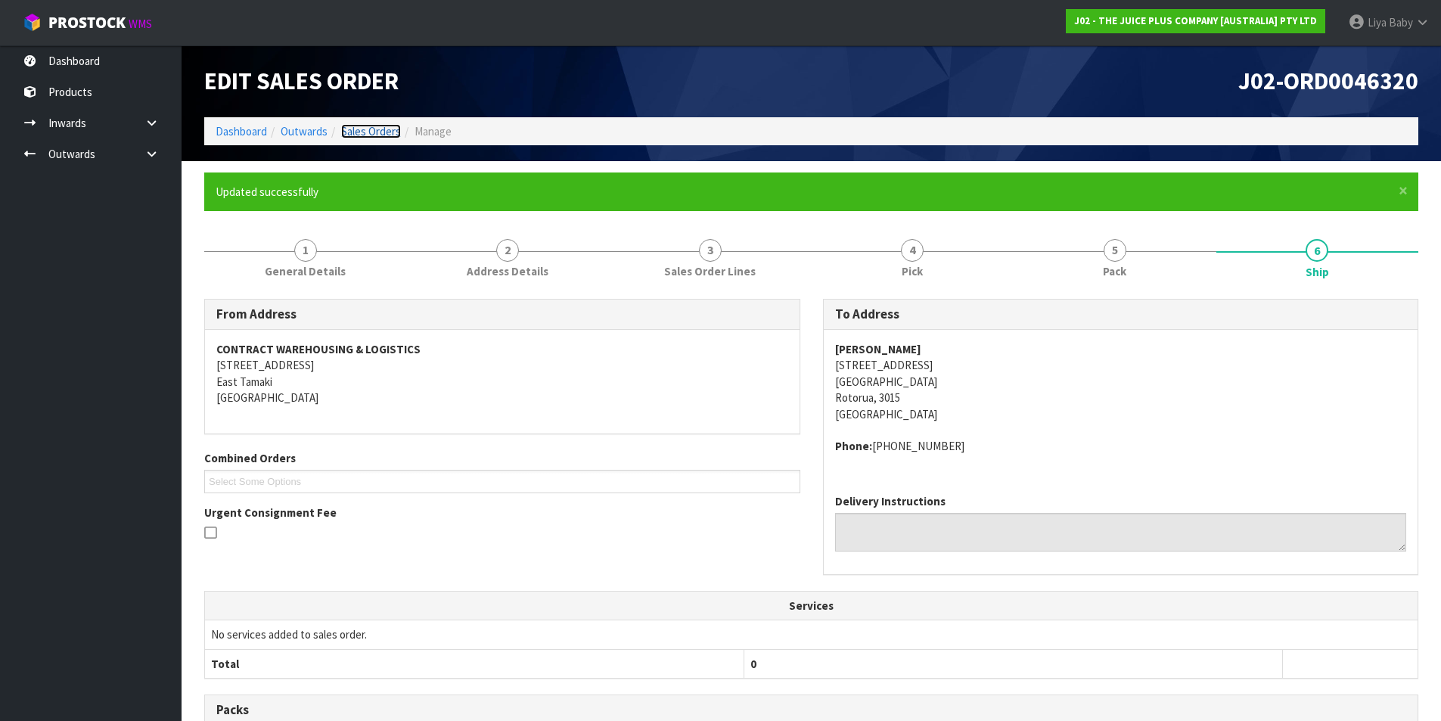
click at [360, 128] on link "Sales Orders" at bounding box center [371, 131] width 60 height 14
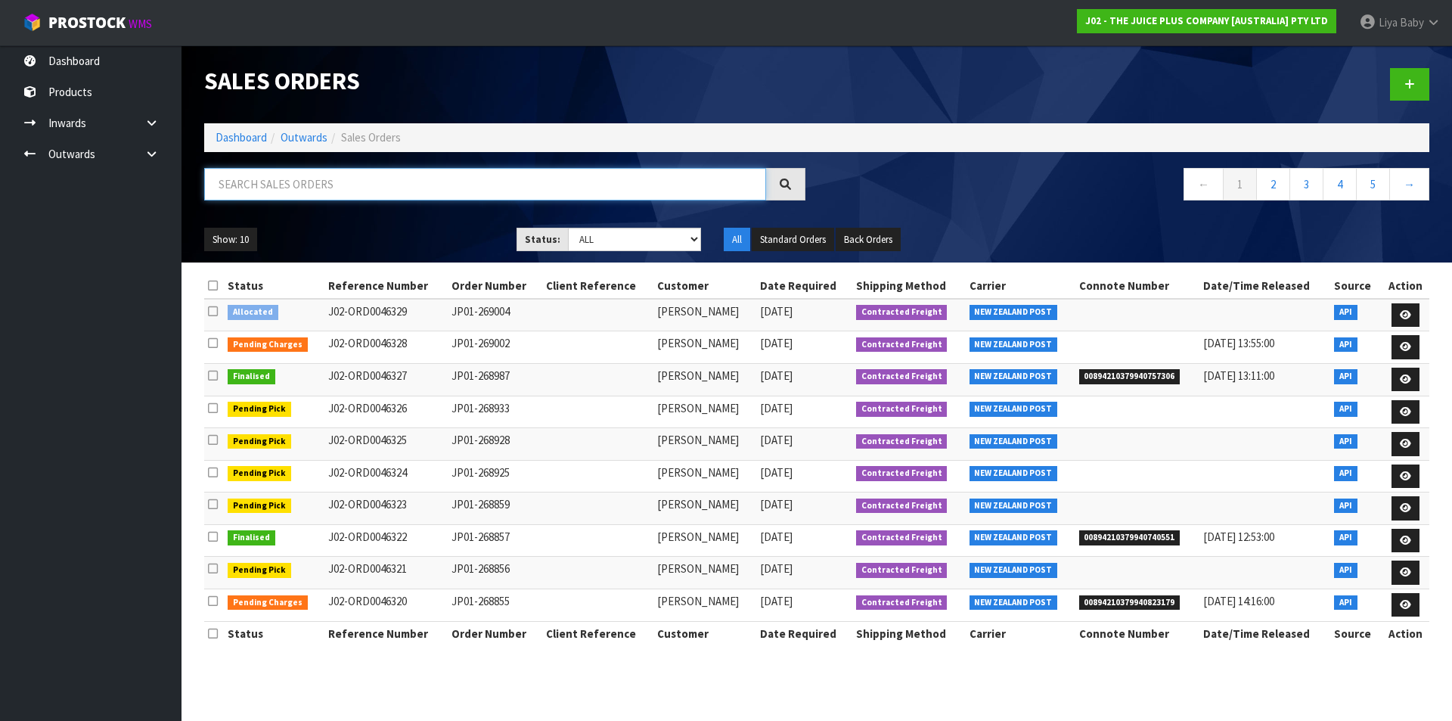
click at [309, 187] on input "text" at bounding box center [485, 184] width 562 height 33
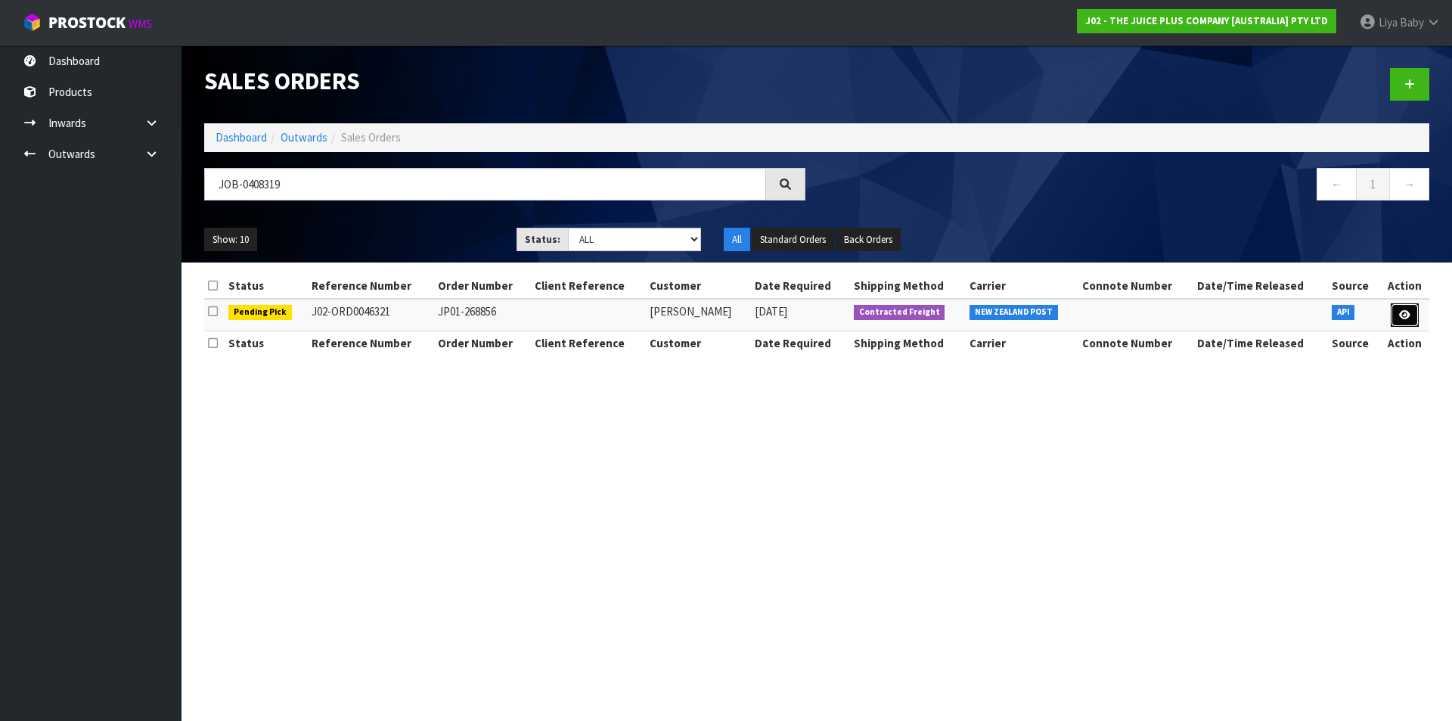
click at [1411, 319] on link at bounding box center [1405, 315] width 28 height 24
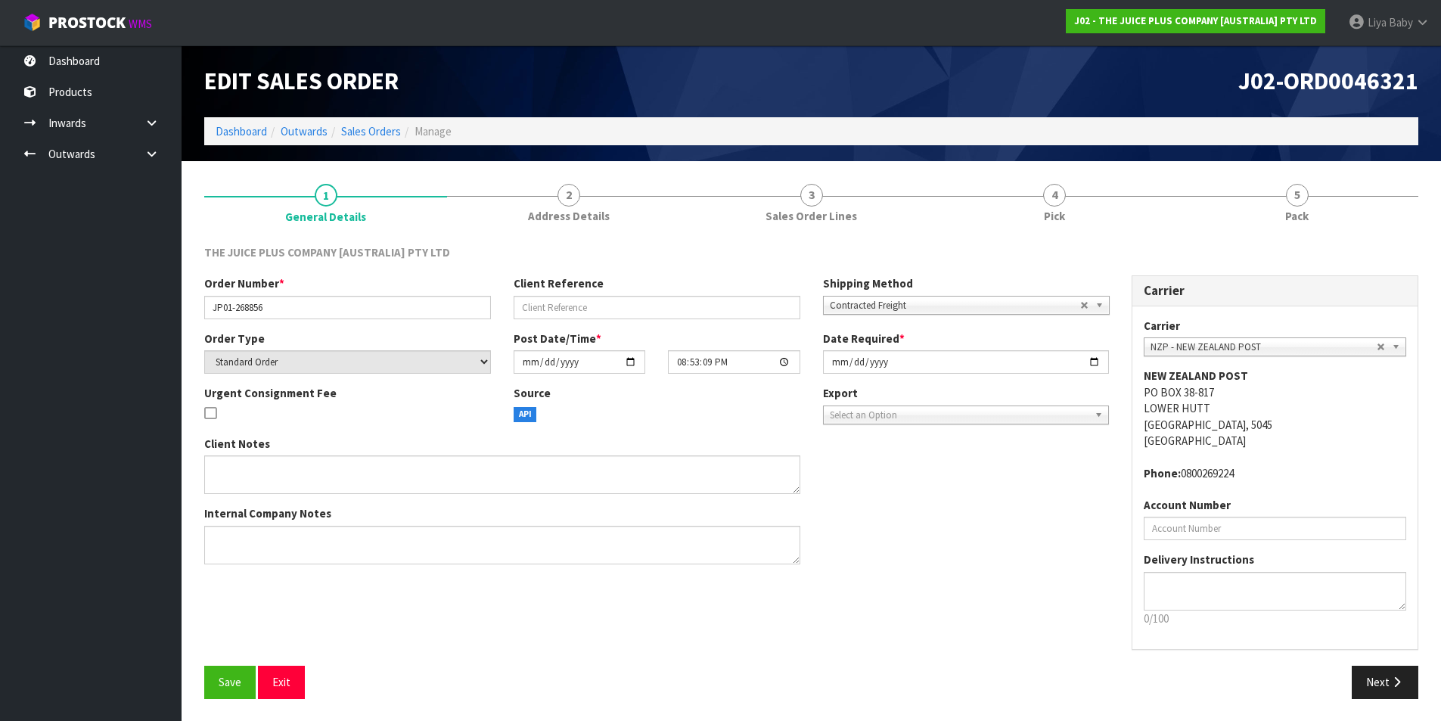
scroll to position [1, 0]
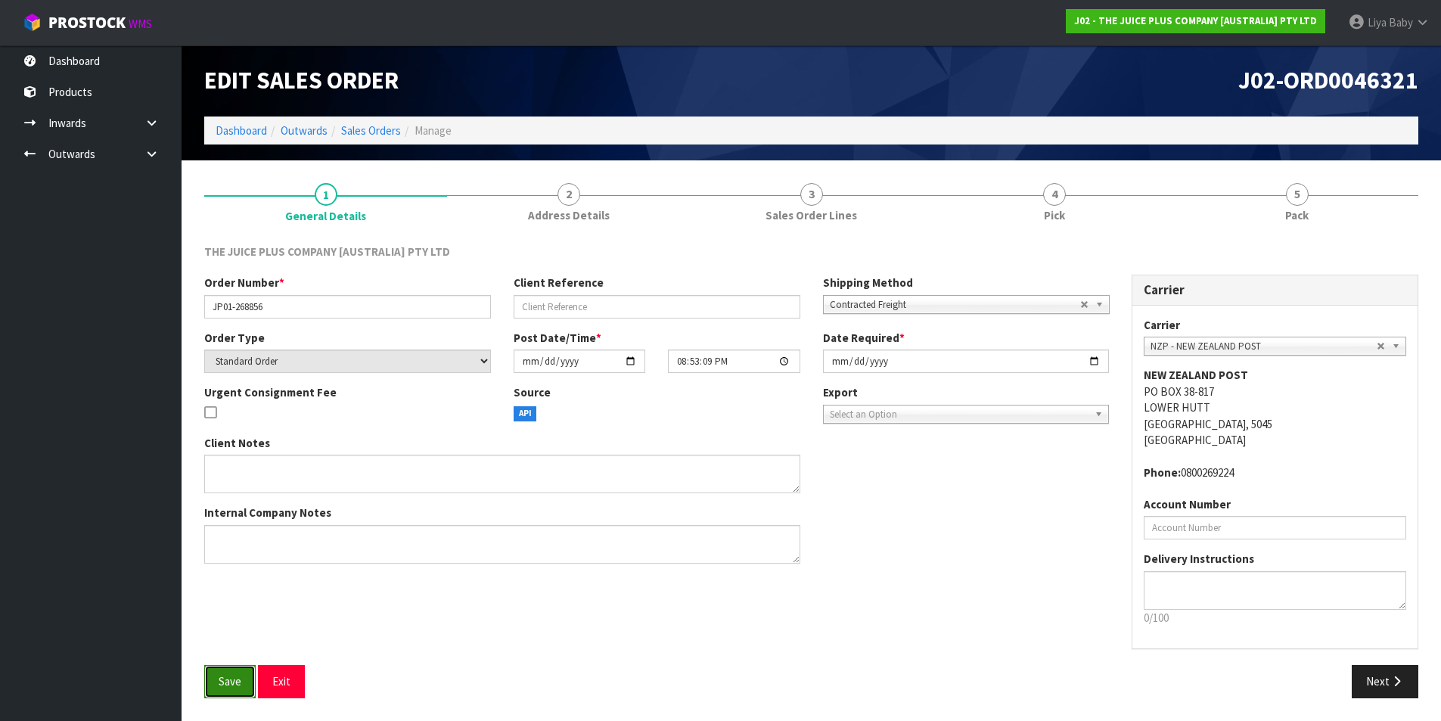
click at [224, 678] on span "Save" at bounding box center [230, 681] width 23 height 14
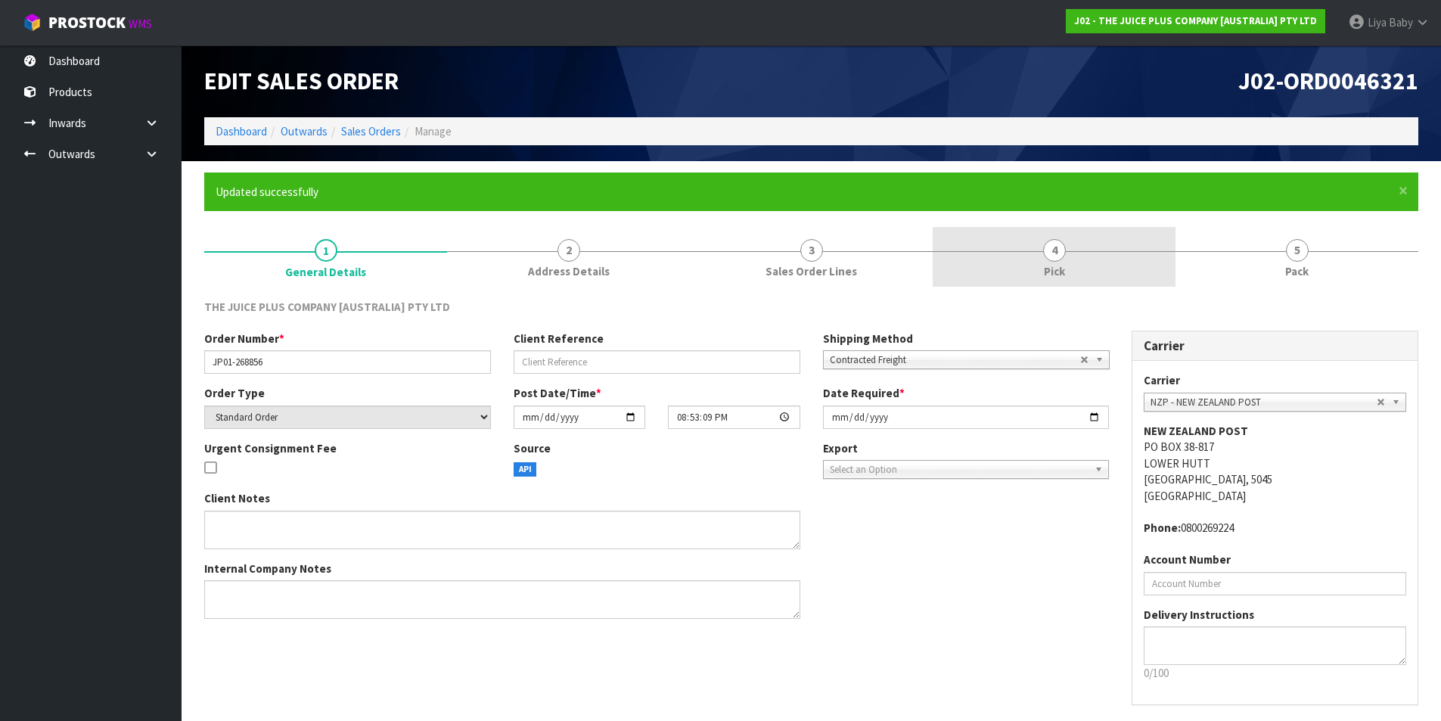
click at [1098, 252] on link "4 Pick" at bounding box center [1054, 257] width 243 height 60
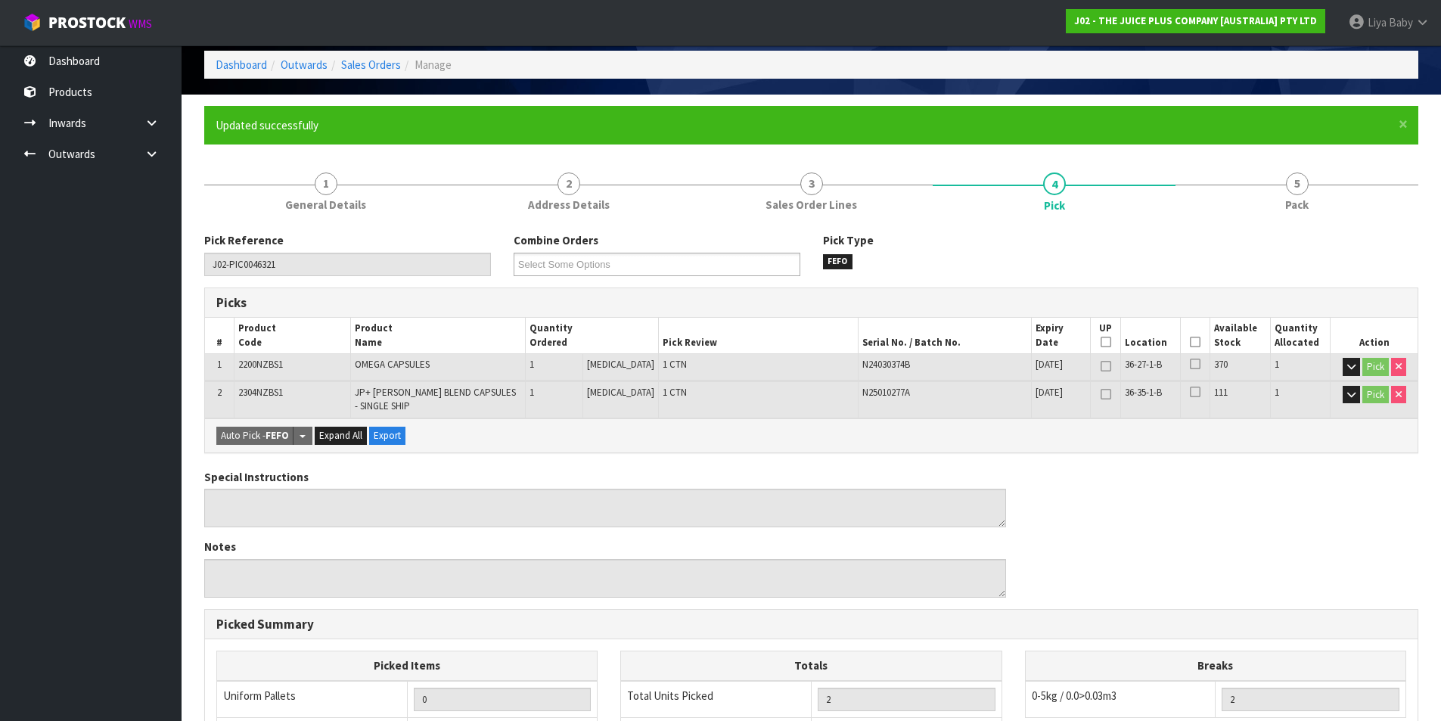
scroll to position [227, 0]
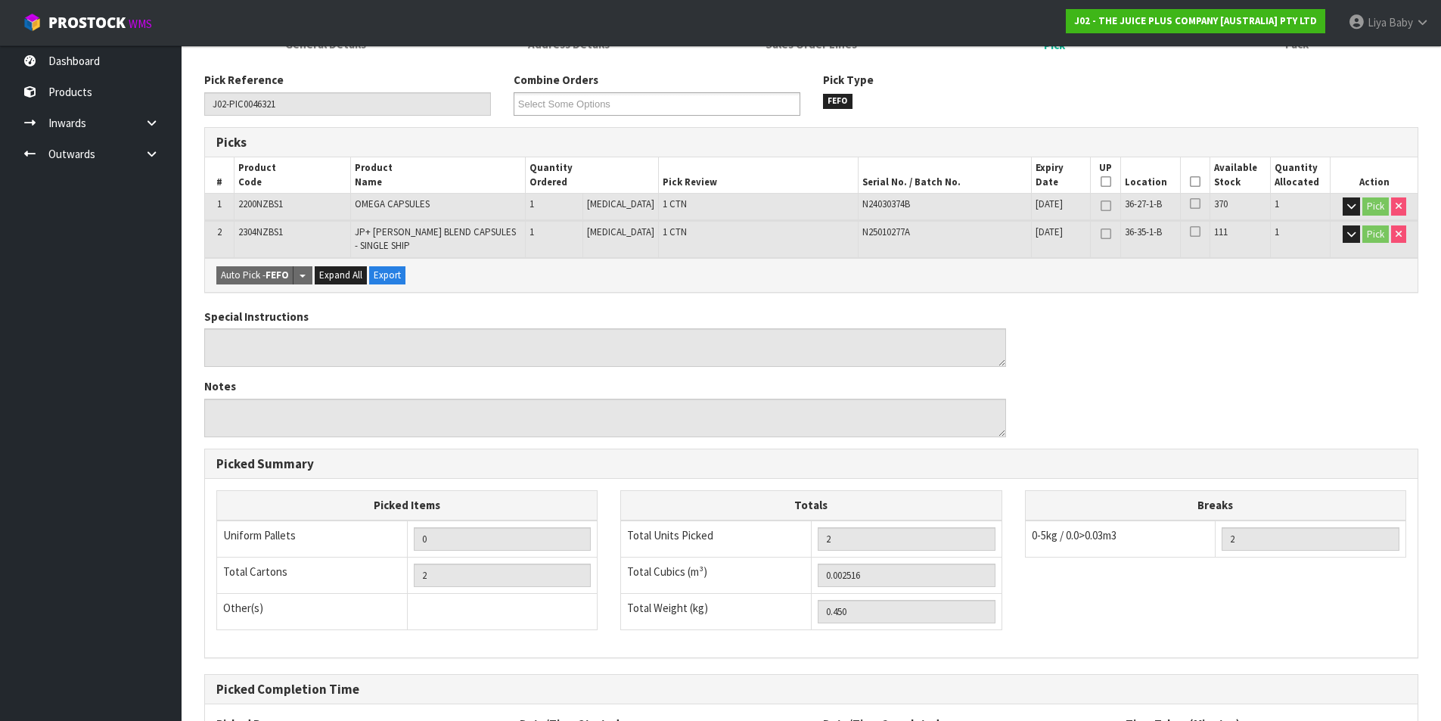
click at [1193, 182] on icon at bounding box center [1195, 182] width 11 height 1
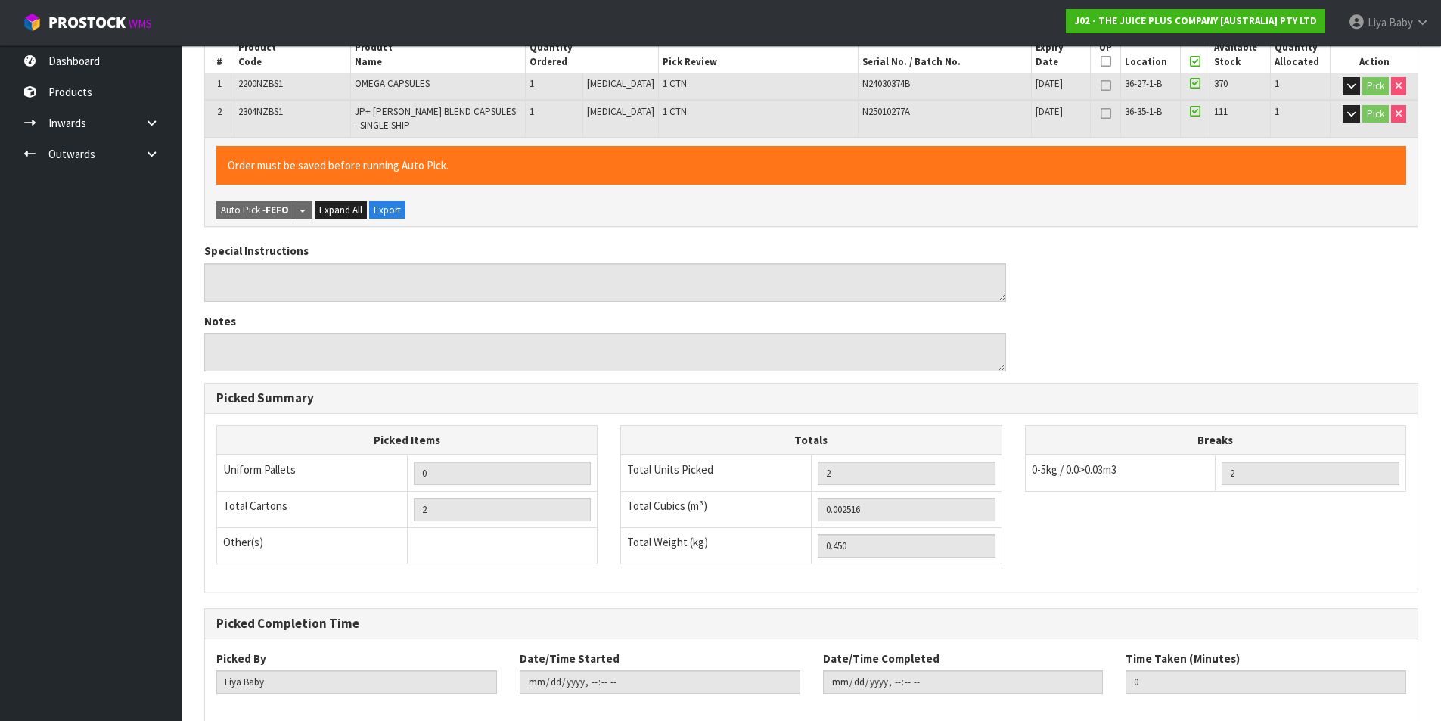
scroll to position [427, 0]
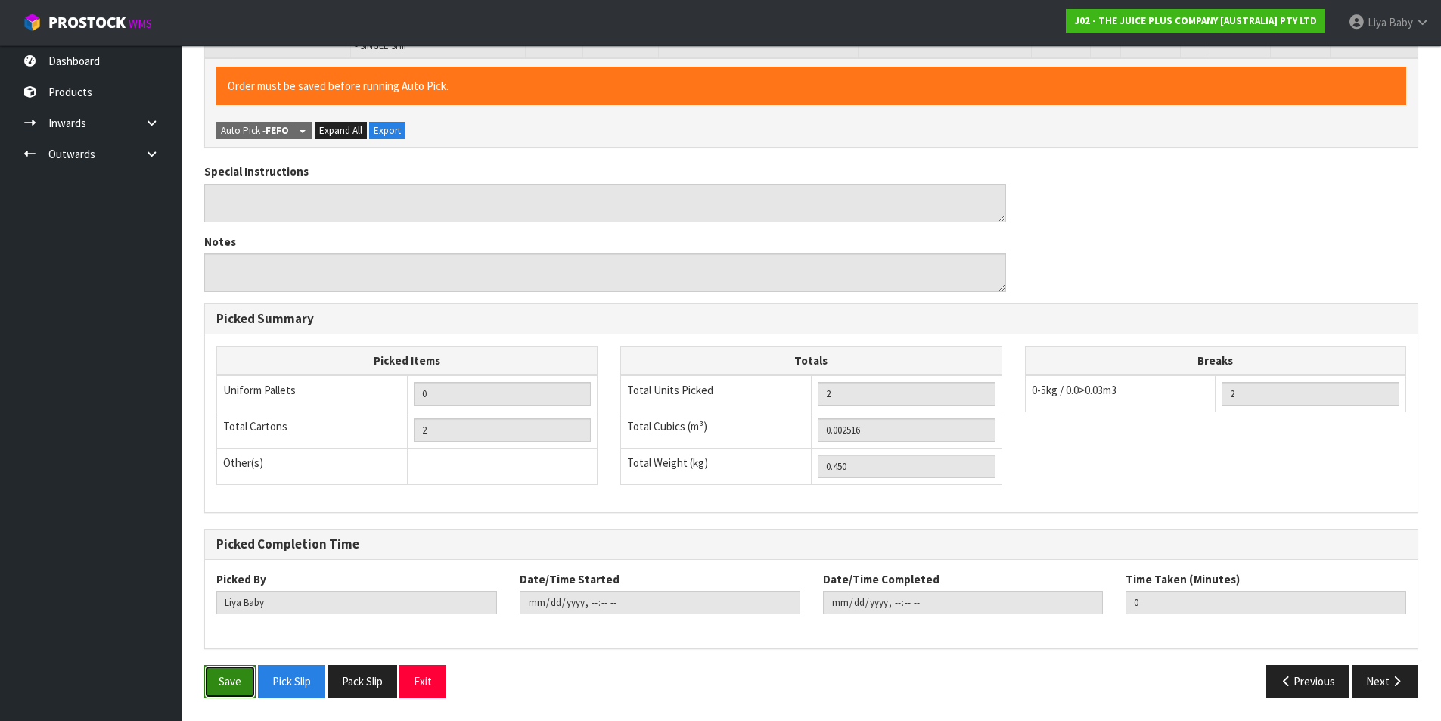
click at [228, 678] on button "Save" at bounding box center [229, 681] width 51 height 33
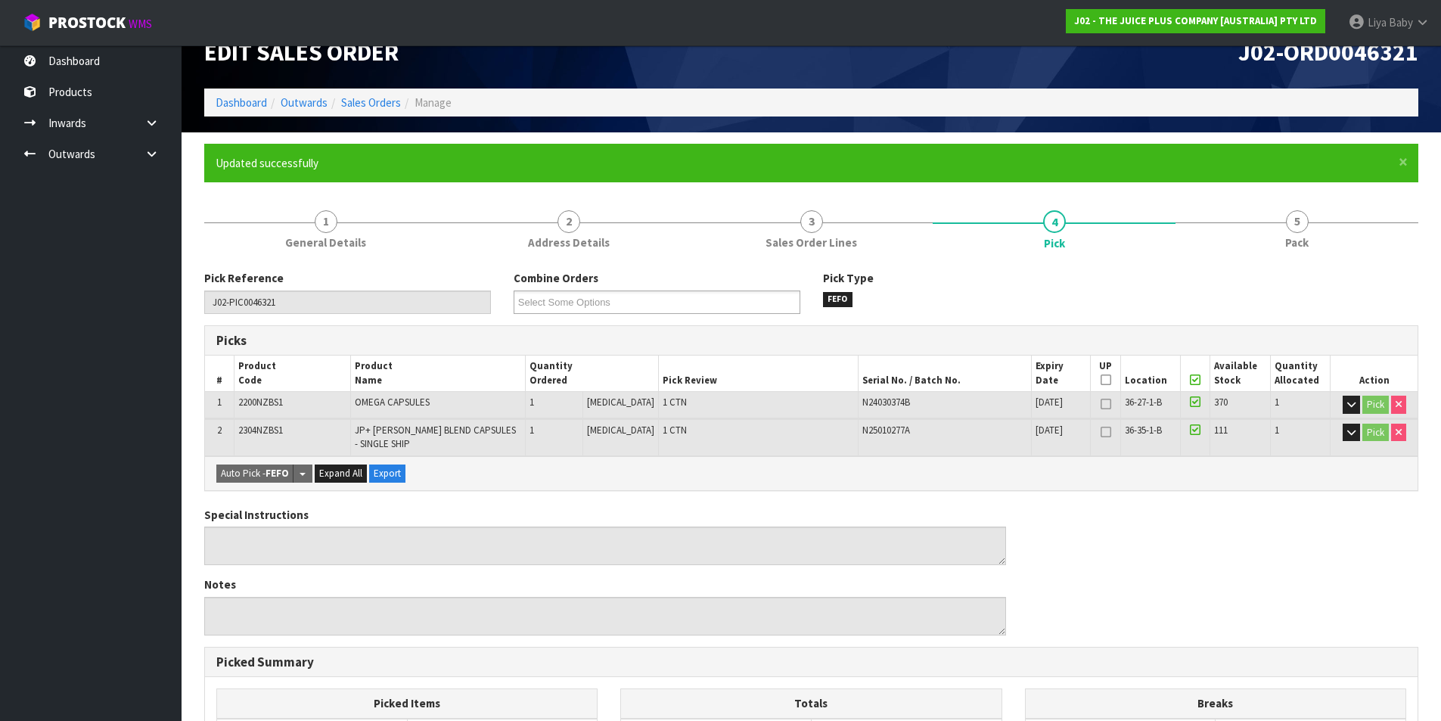
scroll to position [0, 0]
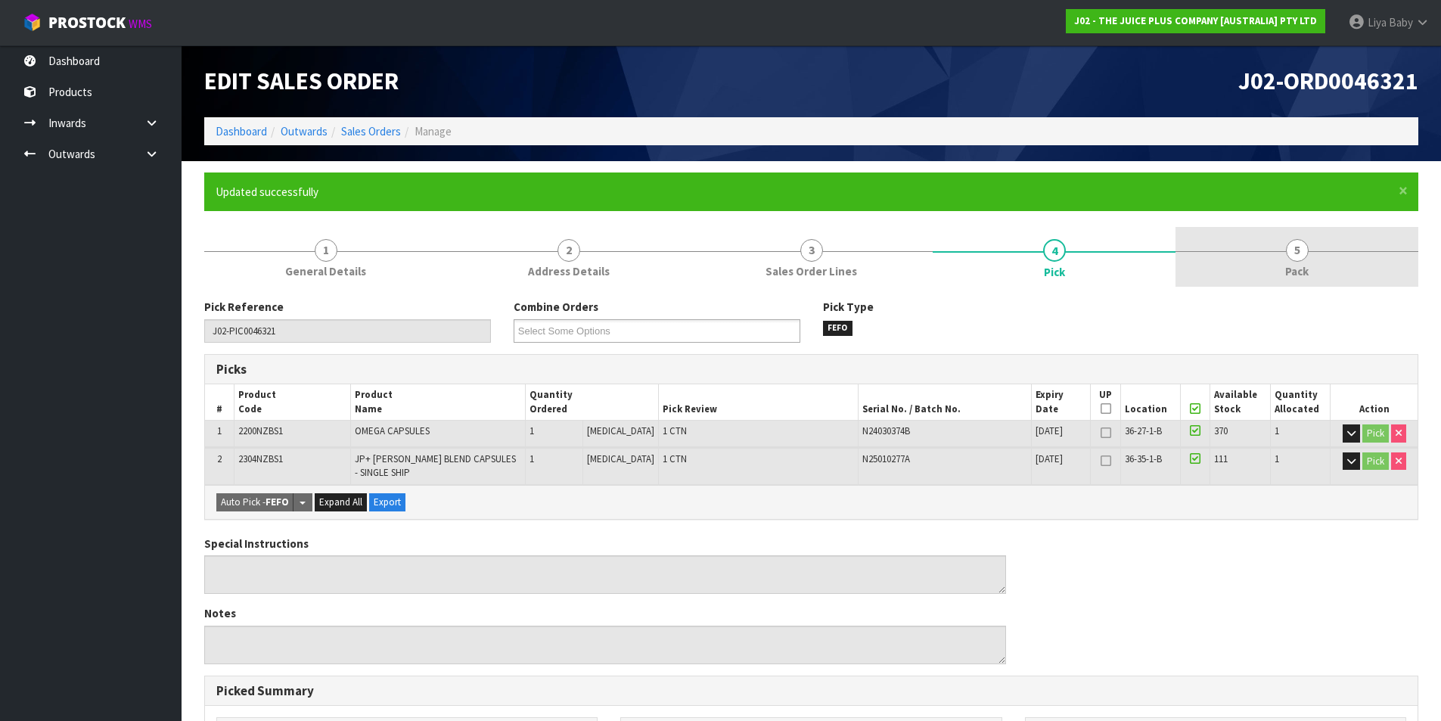
click at [1302, 263] on span "Pack" at bounding box center [1296, 271] width 23 height 16
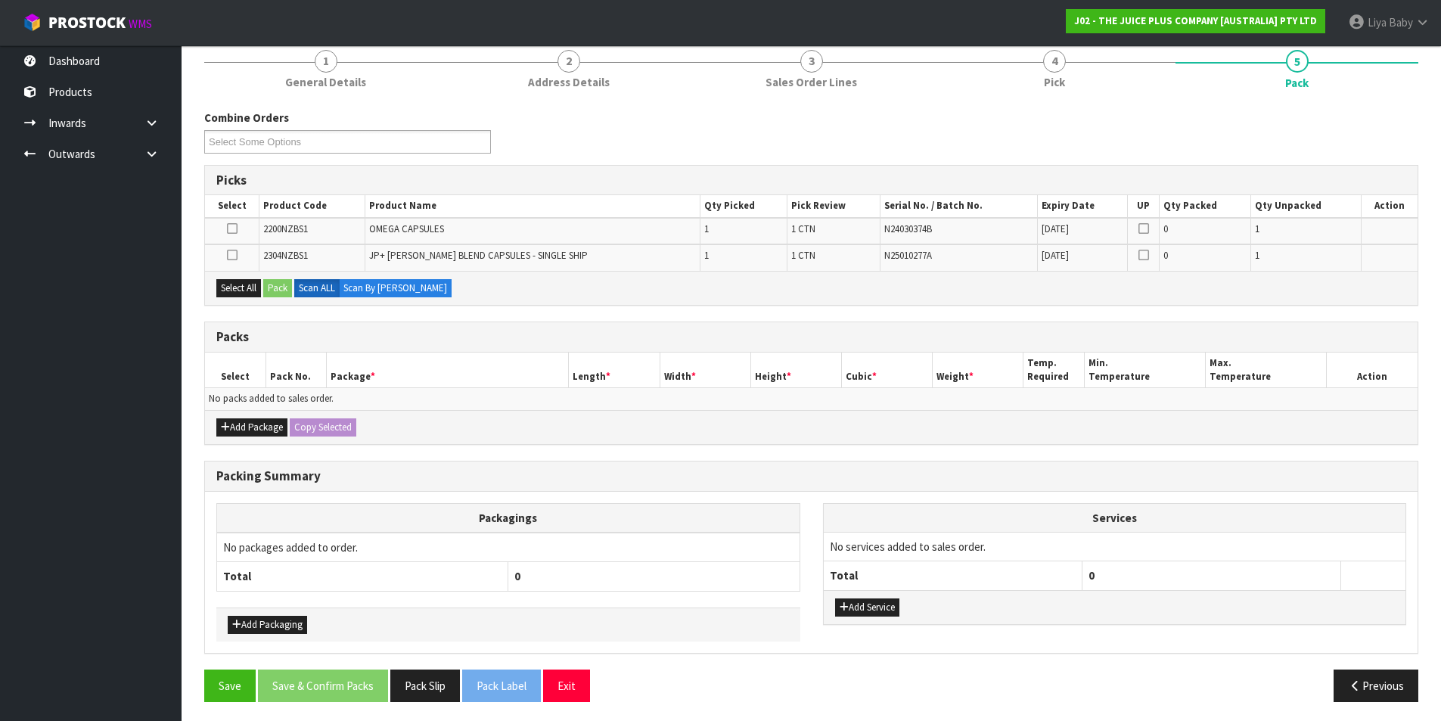
scroll to position [193, 0]
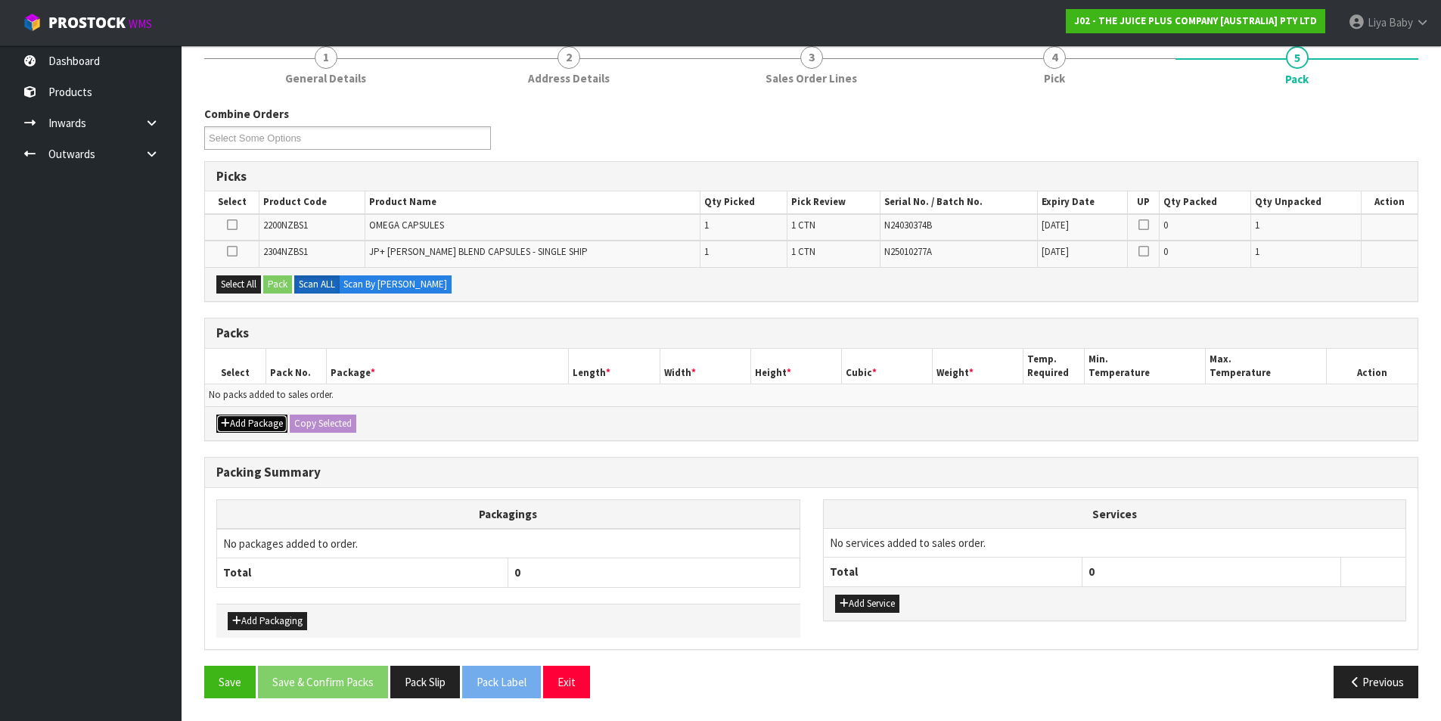
click at [268, 424] on button "Add Package" at bounding box center [251, 423] width 71 height 18
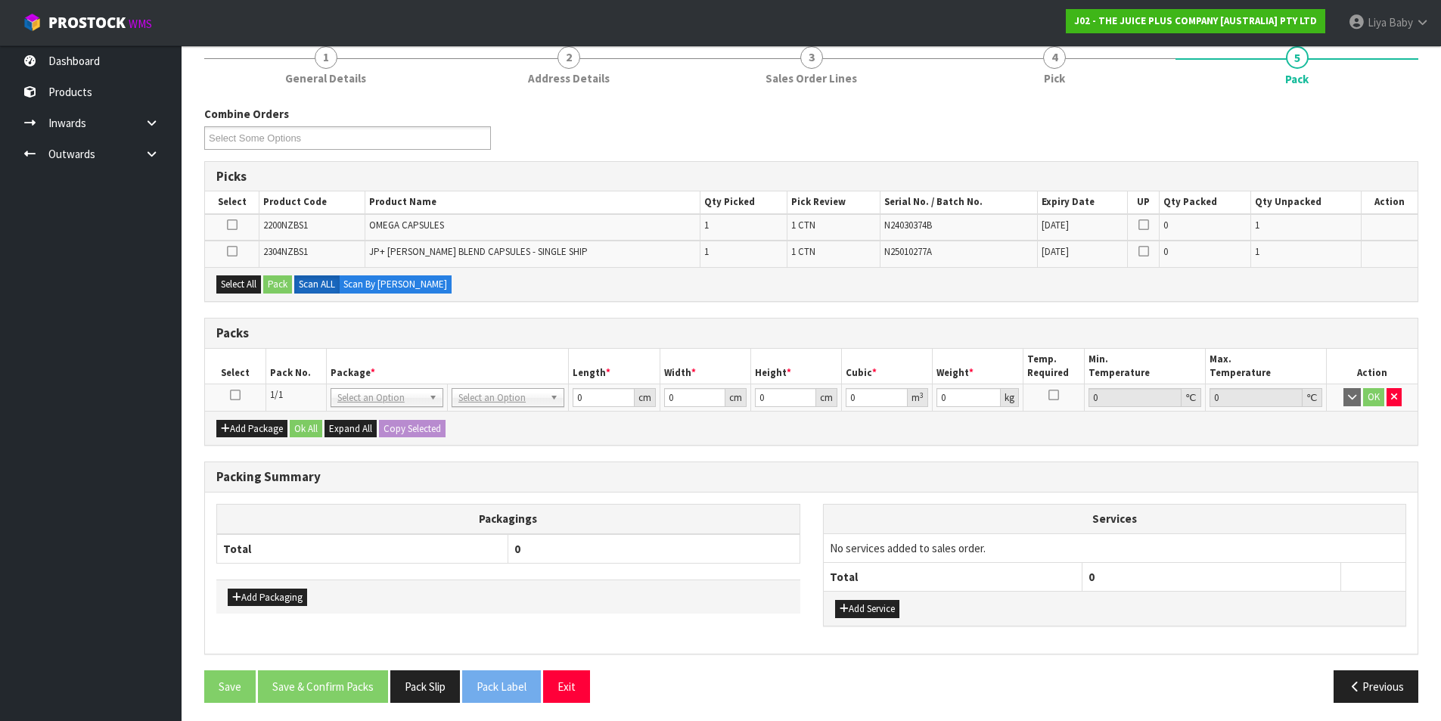
click at [241, 395] on td at bounding box center [235, 397] width 61 height 27
click at [238, 386] on td at bounding box center [235, 397] width 61 height 27
click at [231, 396] on icon at bounding box center [235, 395] width 11 height 1
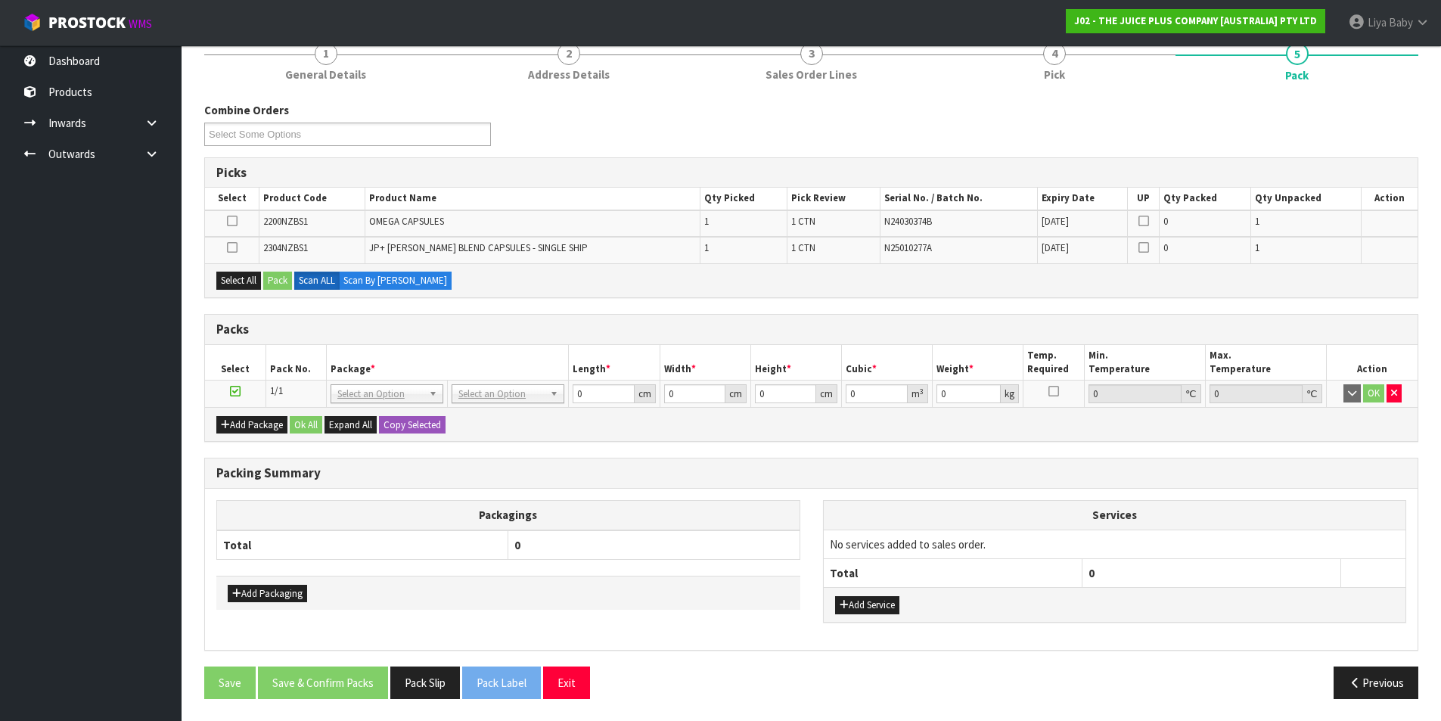
scroll to position [197, 0]
click at [248, 276] on button "Select All" at bounding box center [238, 280] width 45 height 18
click at [281, 276] on button "Pack" at bounding box center [277, 280] width 29 height 18
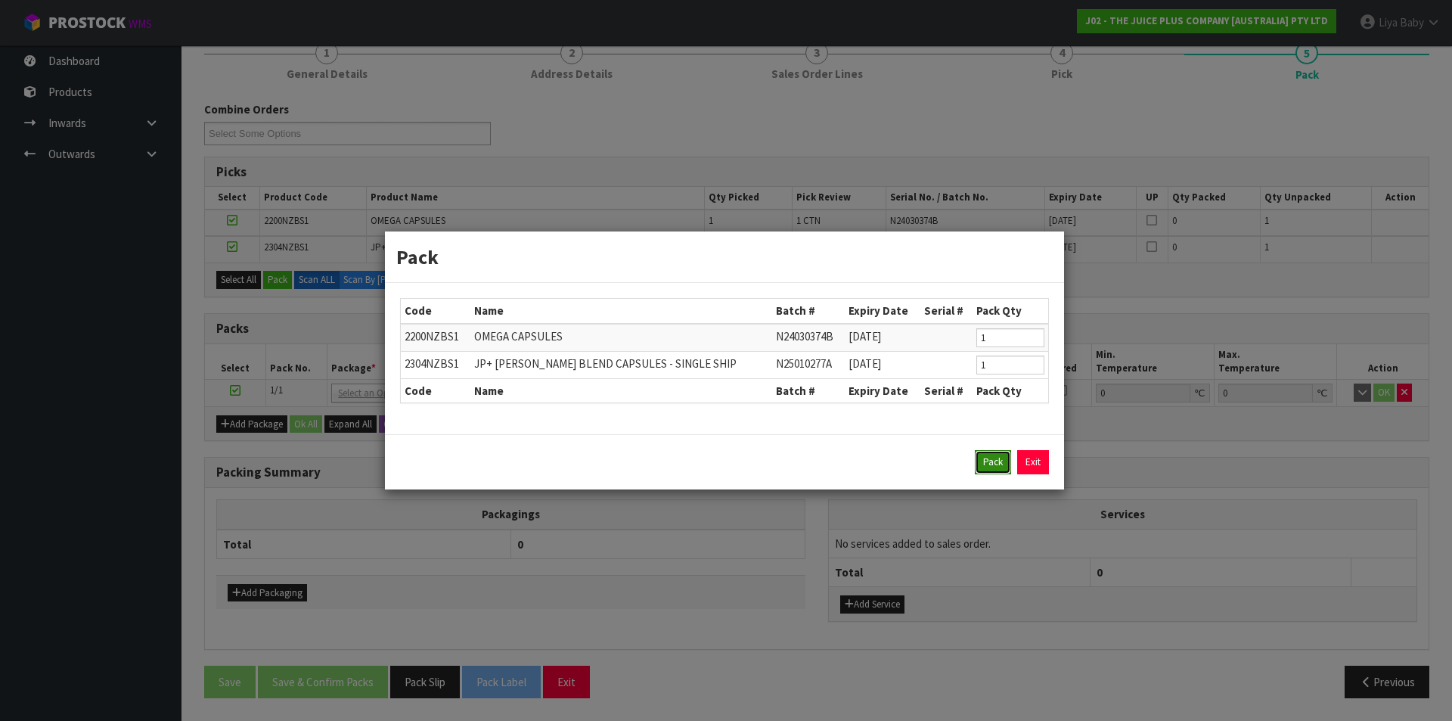
click at [996, 460] on button "Pack" at bounding box center [993, 462] width 36 height 24
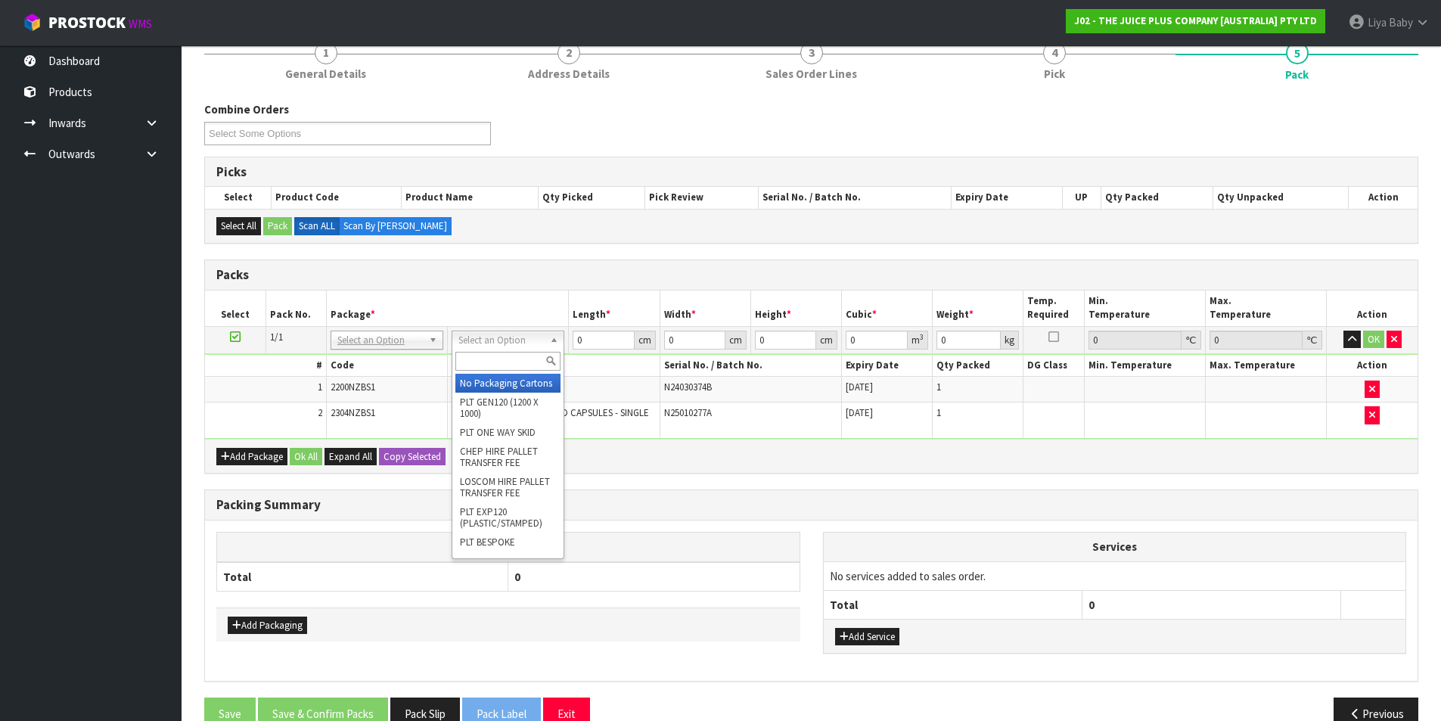
click at [529, 352] on input "text" at bounding box center [507, 361] width 105 height 19
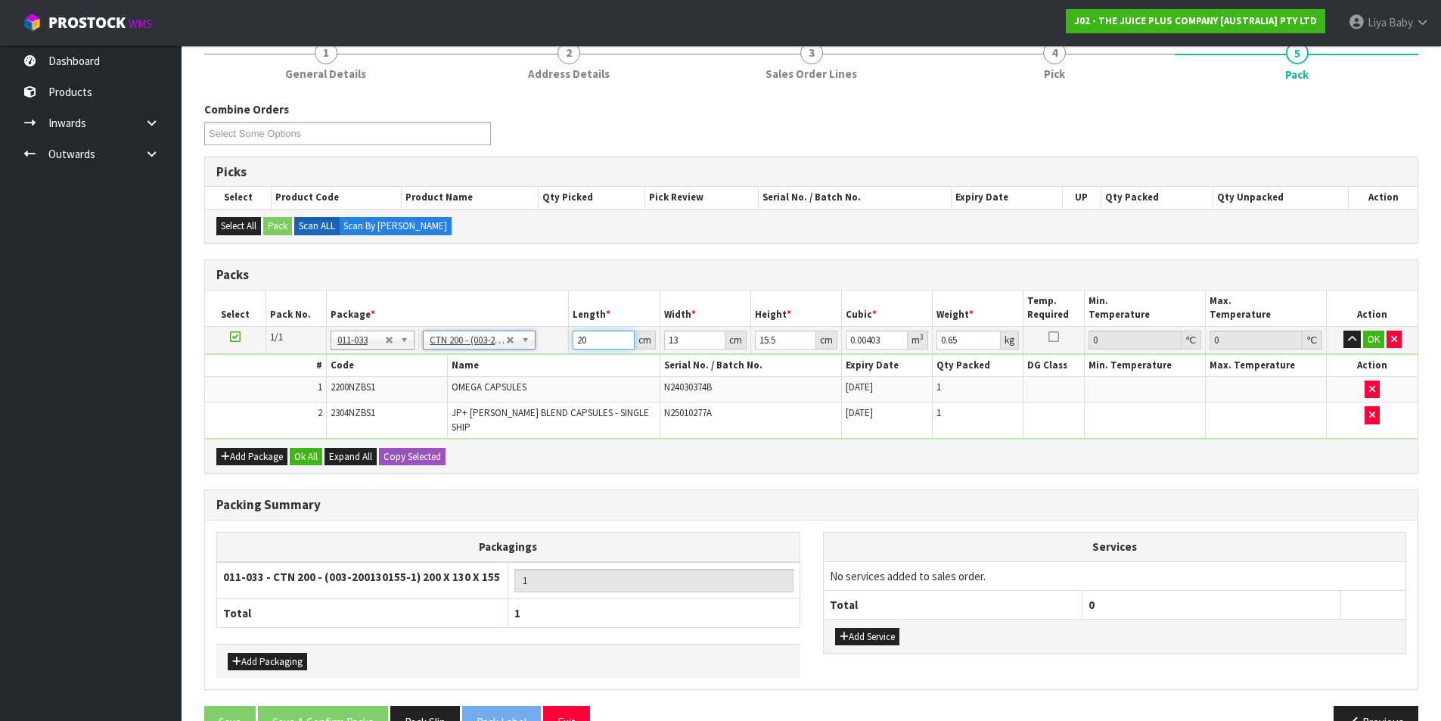
click at [593, 342] on input "20" at bounding box center [603, 340] width 61 height 19
click at [678, 339] on input "13" at bounding box center [694, 340] width 61 height 19
click at [788, 339] on input "15.5" at bounding box center [785, 340] width 61 height 19
click at [964, 348] on input "0.65" at bounding box center [968, 340] width 64 height 19
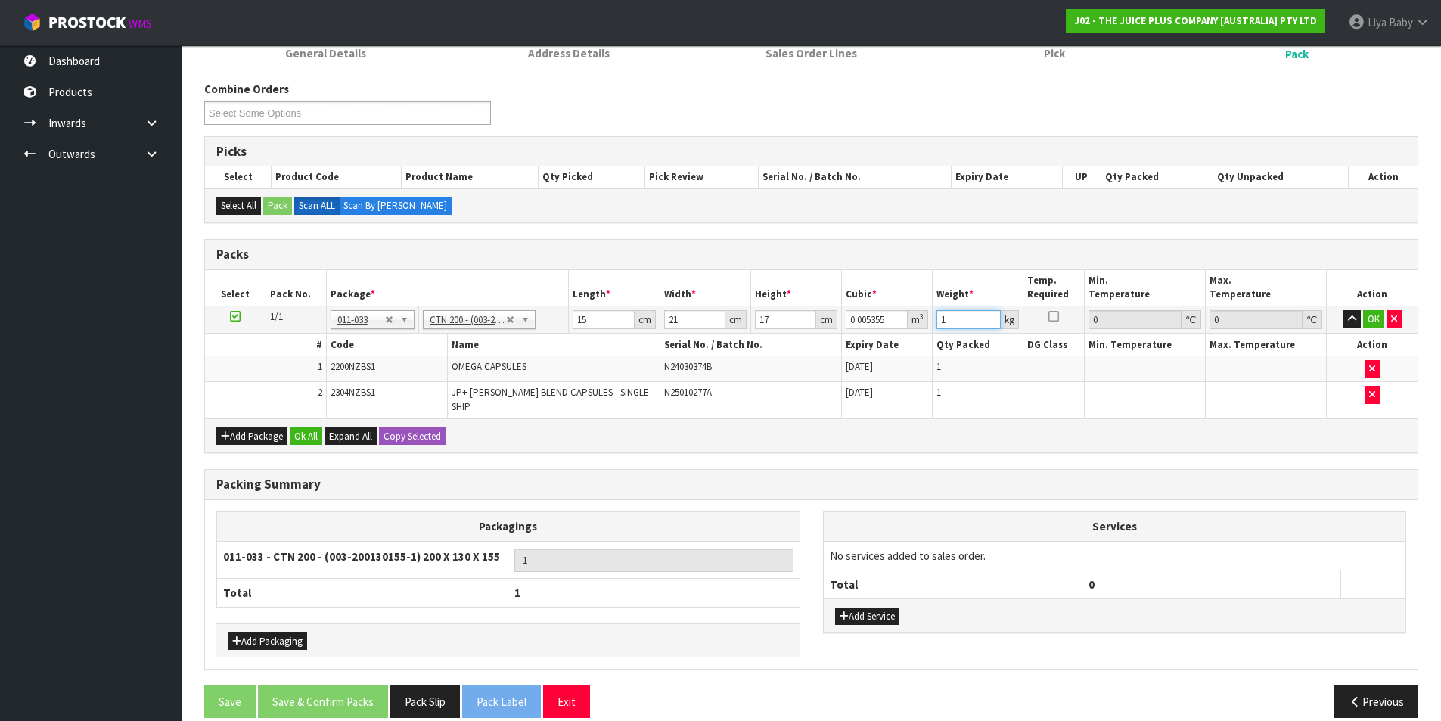
scroll to position [228, 0]
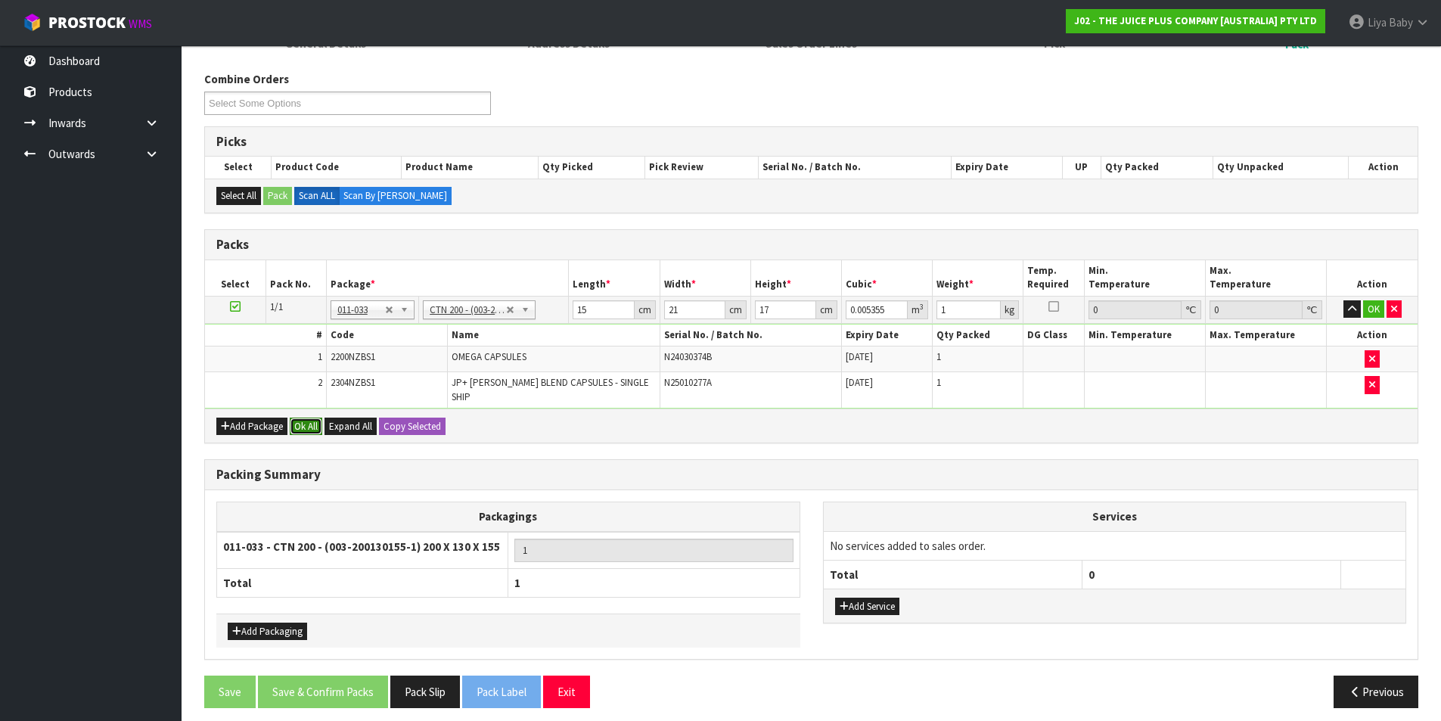
click at [300, 418] on button "Ok All" at bounding box center [306, 427] width 33 height 18
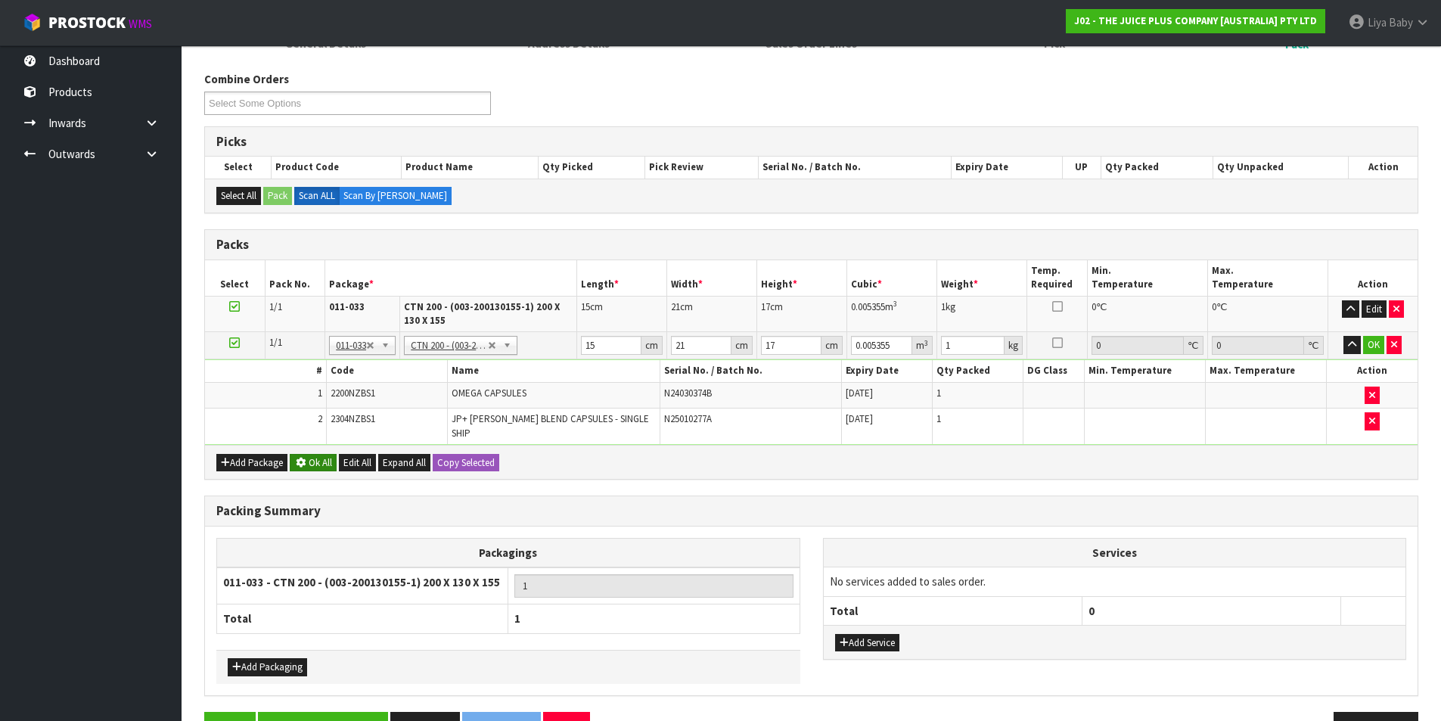
scroll to position [227, 0]
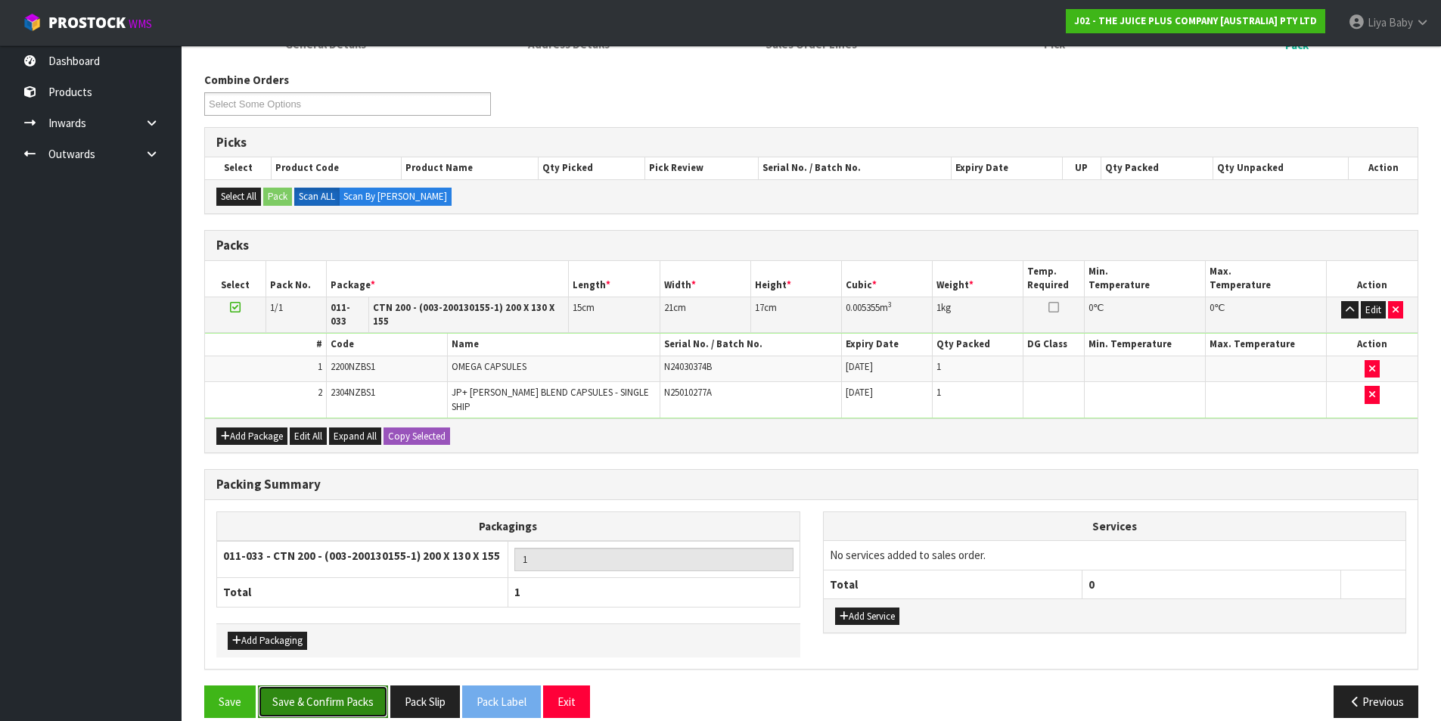
click at [345, 685] on button "Save & Confirm Packs" at bounding box center [323, 701] width 130 height 33
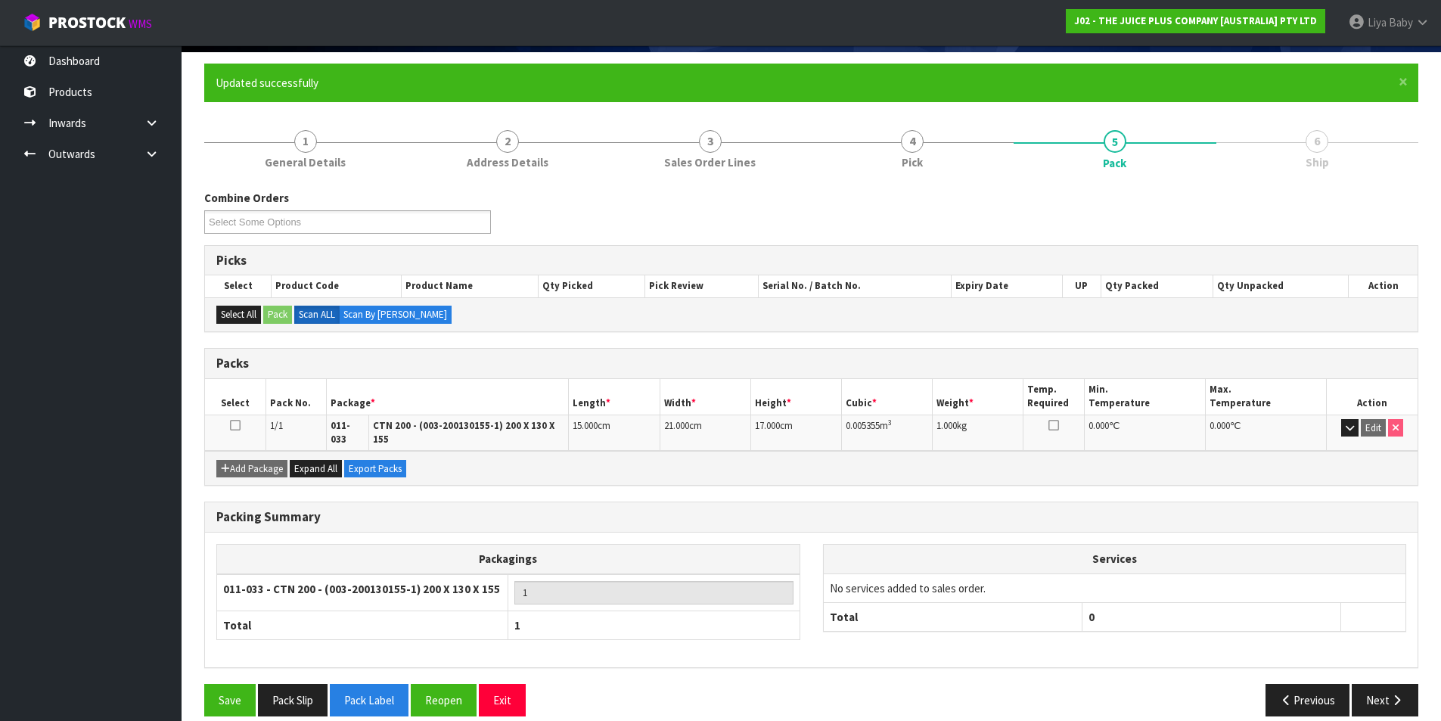
scroll to position [117, 0]
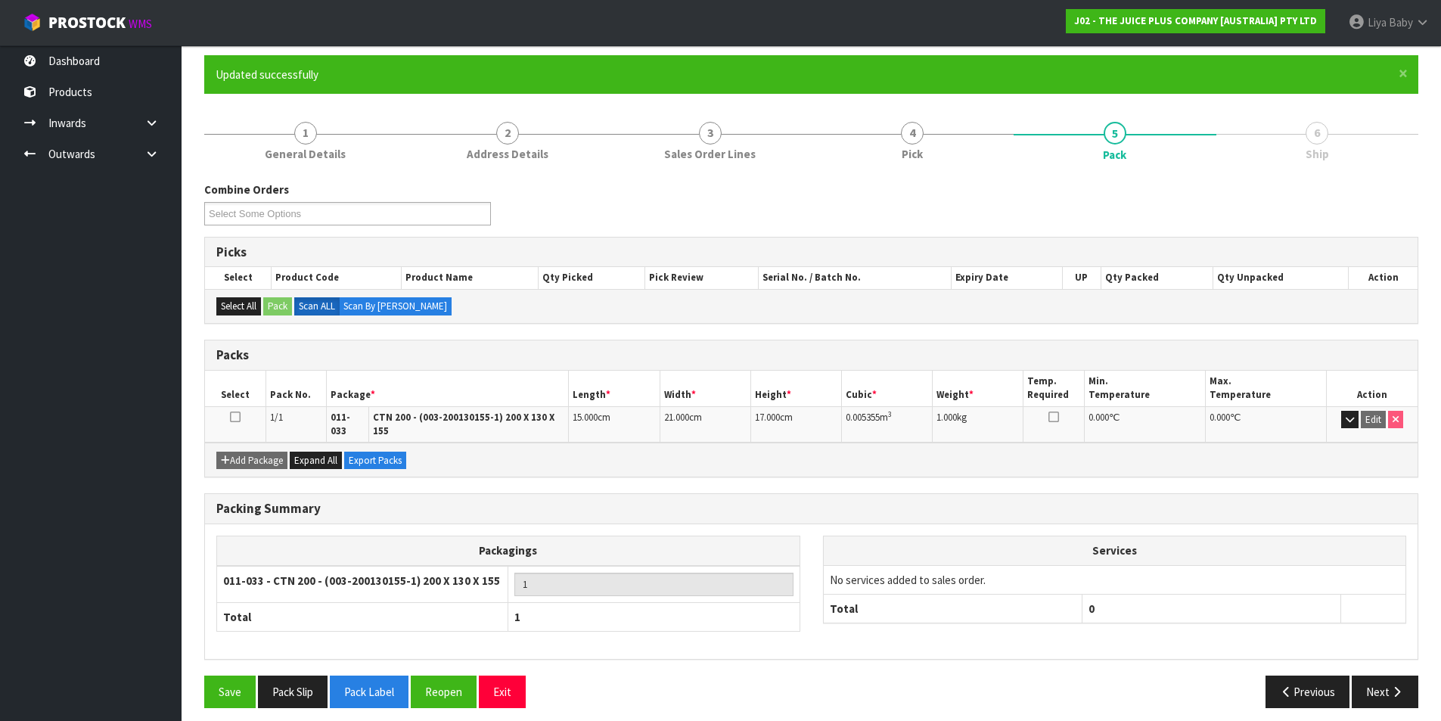
click at [231, 410] on td at bounding box center [235, 424] width 61 height 36
drag, startPoint x: 232, startPoint y: 411, endPoint x: 241, endPoint y: 414, distance: 8.6
click at [233, 417] on icon at bounding box center [235, 417] width 11 height 1
click at [1364, 683] on button "Next" at bounding box center [1385, 691] width 67 height 33
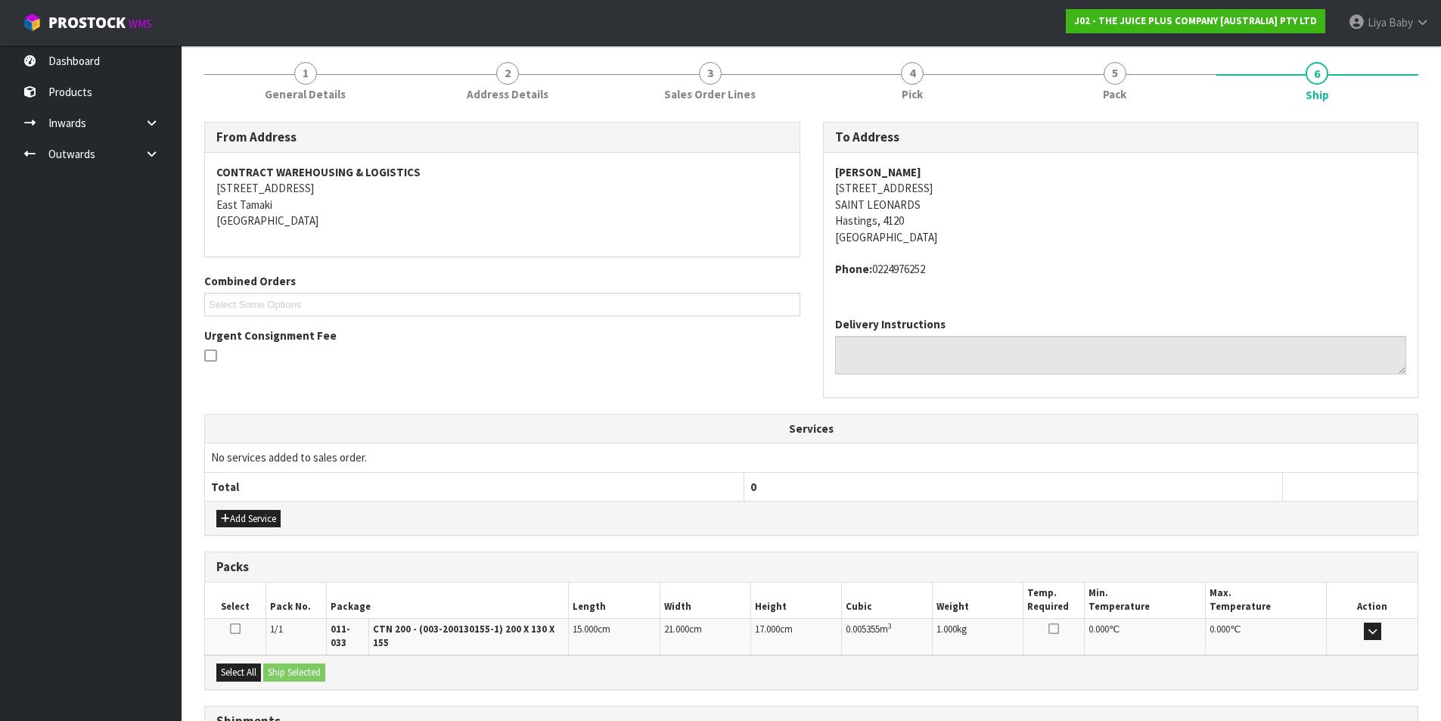
scroll to position [298, 0]
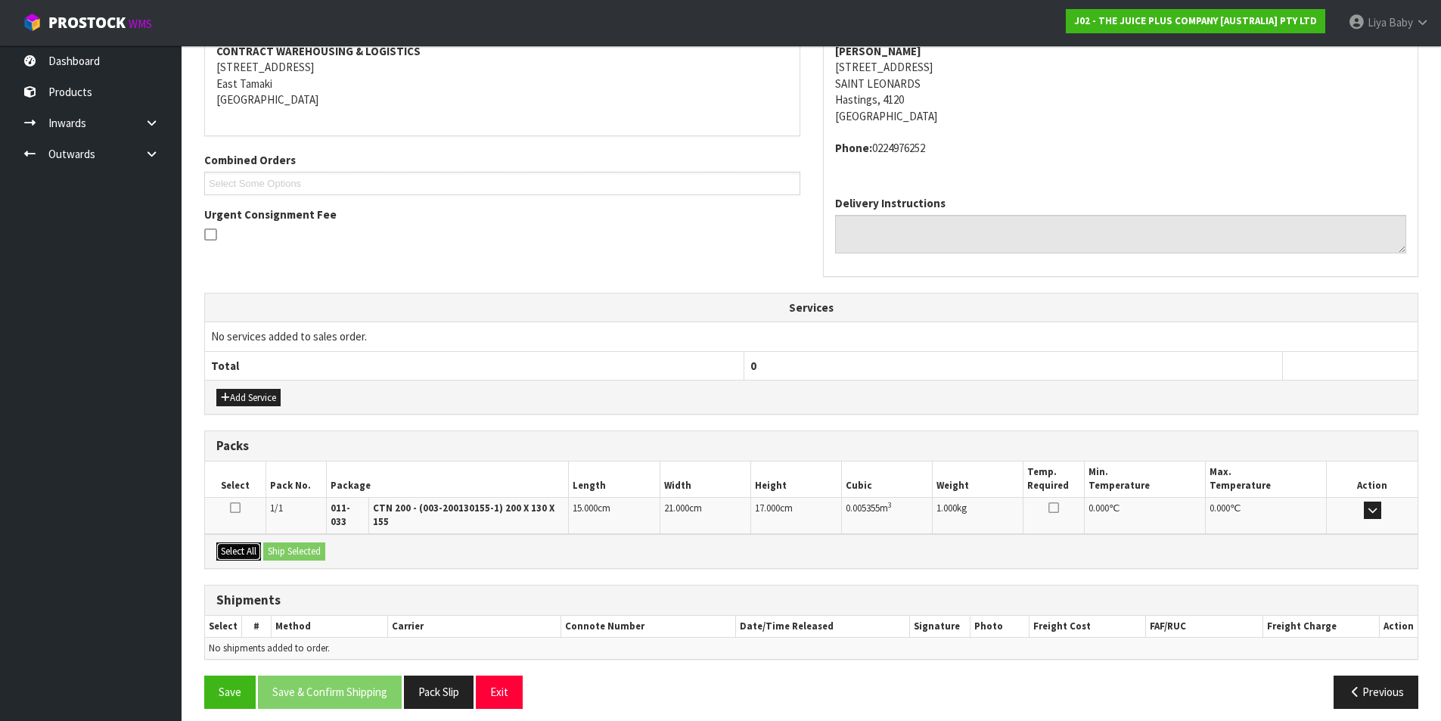
click at [245, 542] on button "Select All" at bounding box center [238, 551] width 45 height 18
click at [278, 542] on button "Ship Selected" at bounding box center [294, 551] width 62 height 18
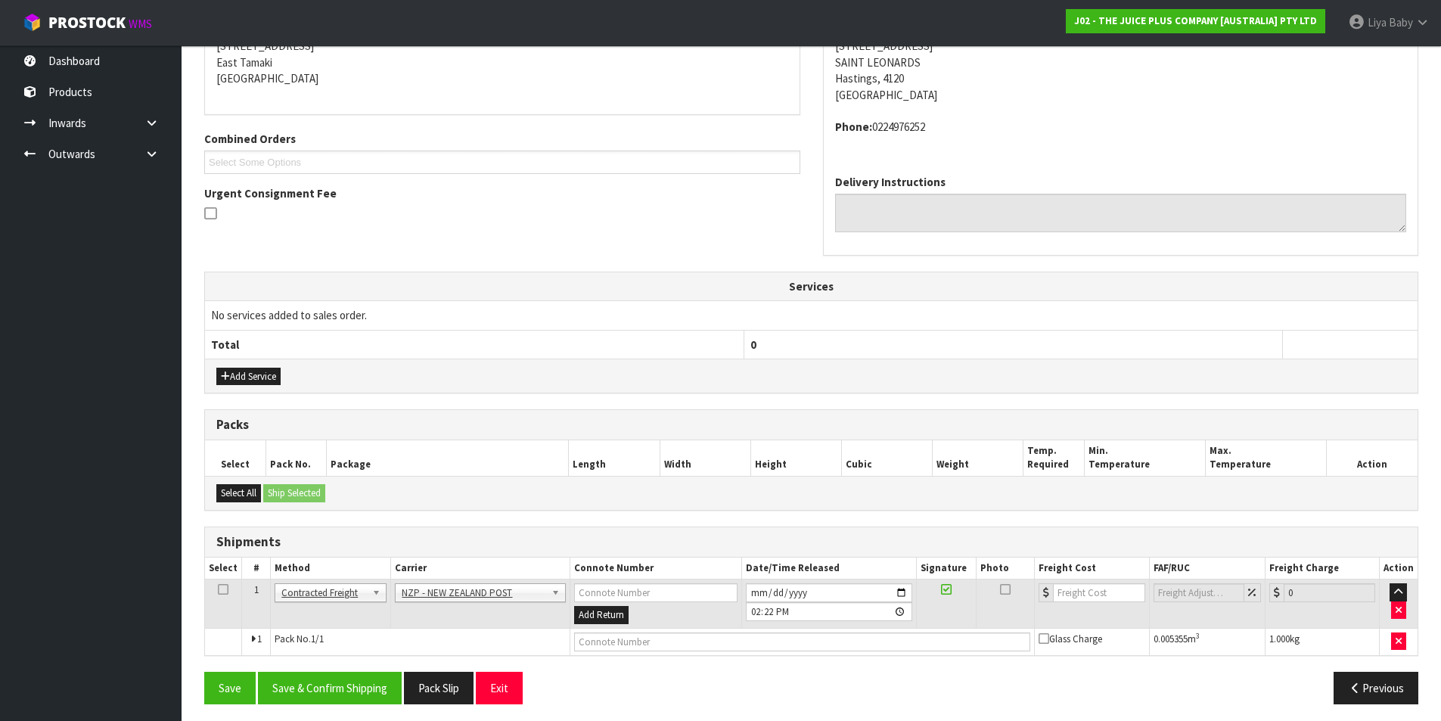
scroll to position [325, 0]
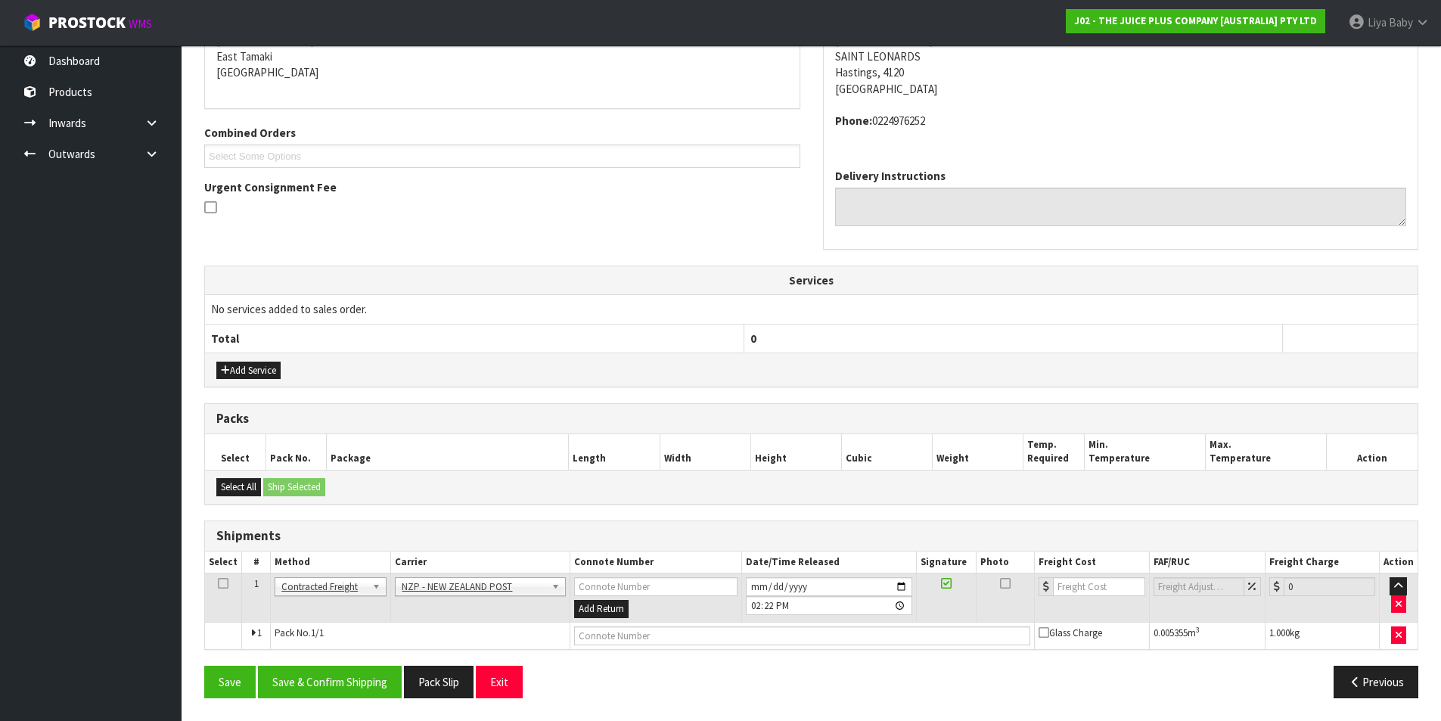
click at [222, 584] on icon at bounding box center [223, 583] width 11 height 1
click at [312, 666] on button "Save & Confirm Shipping" at bounding box center [330, 682] width 144 height 33
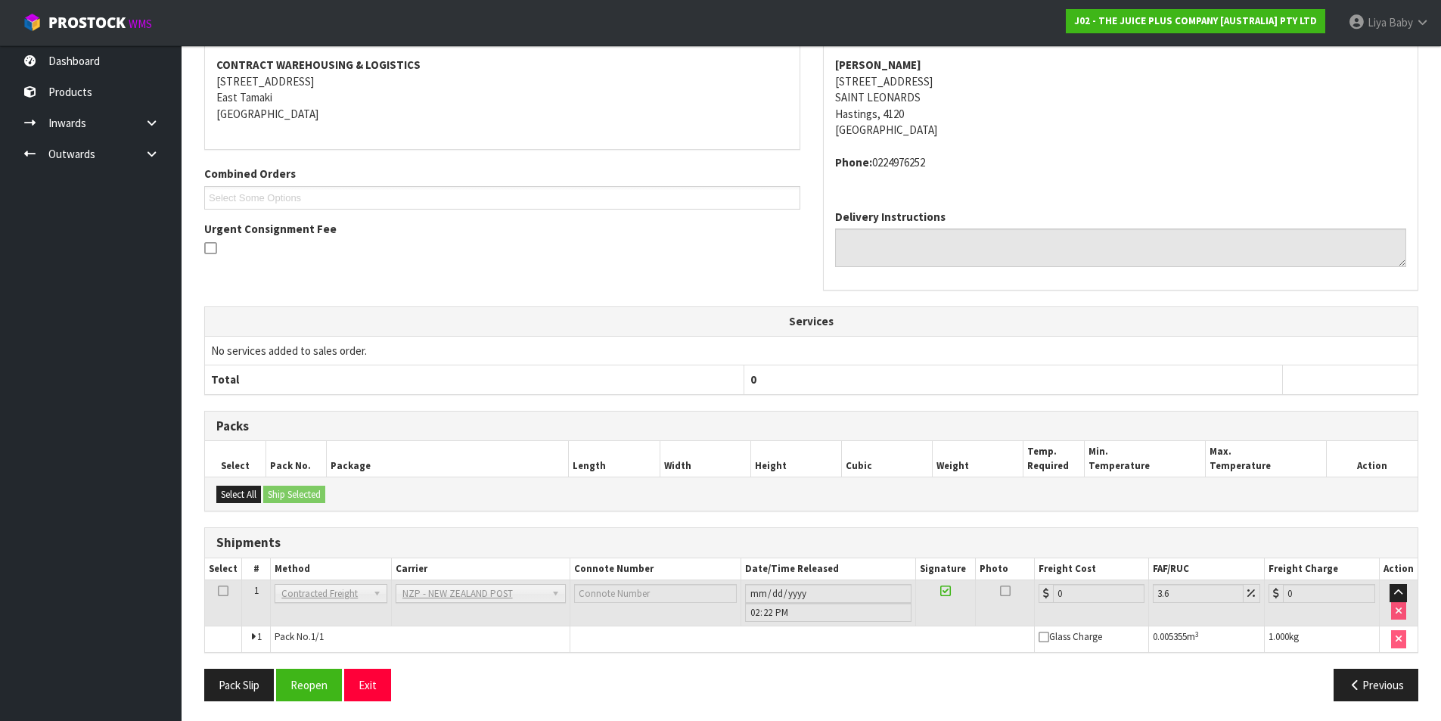
scroll to position [303, 0]
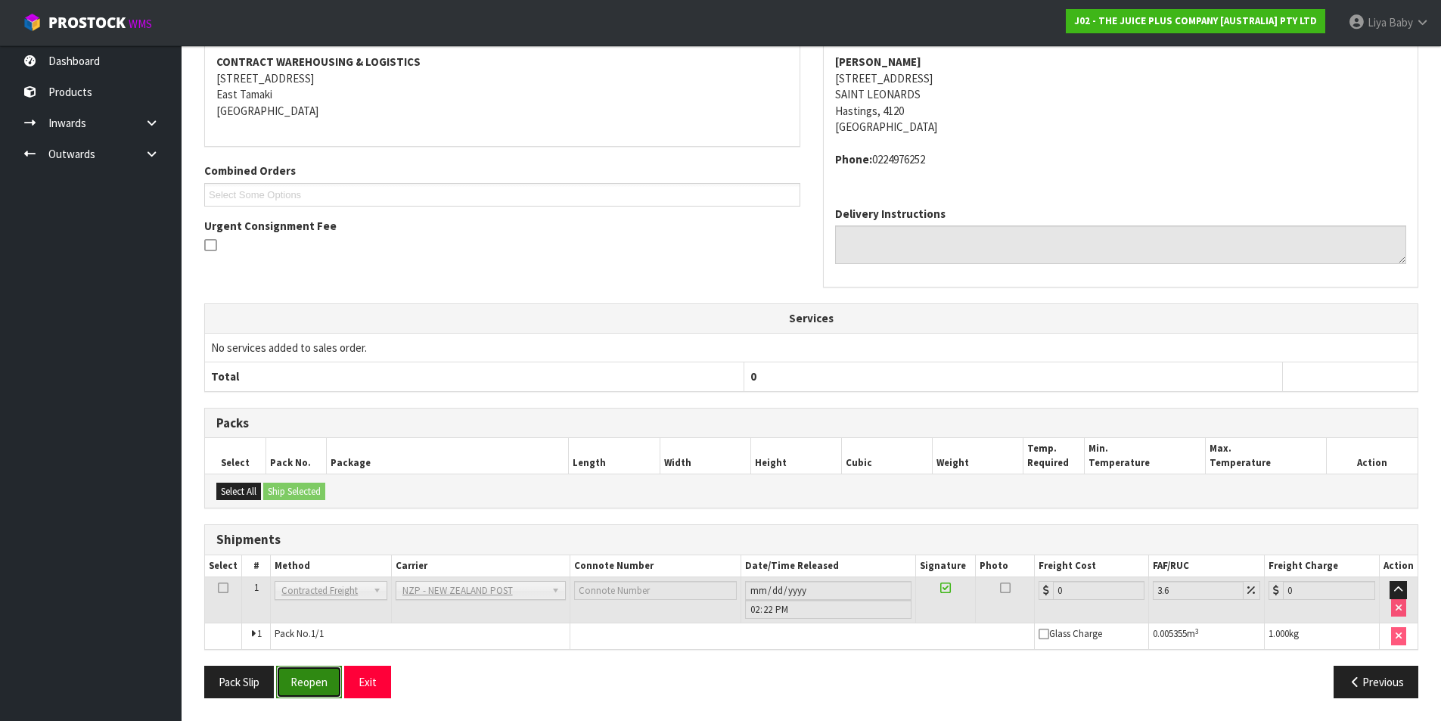
click at [324, 675] on button "Reopen" at bounding box center [309, 682] width 66 height 33
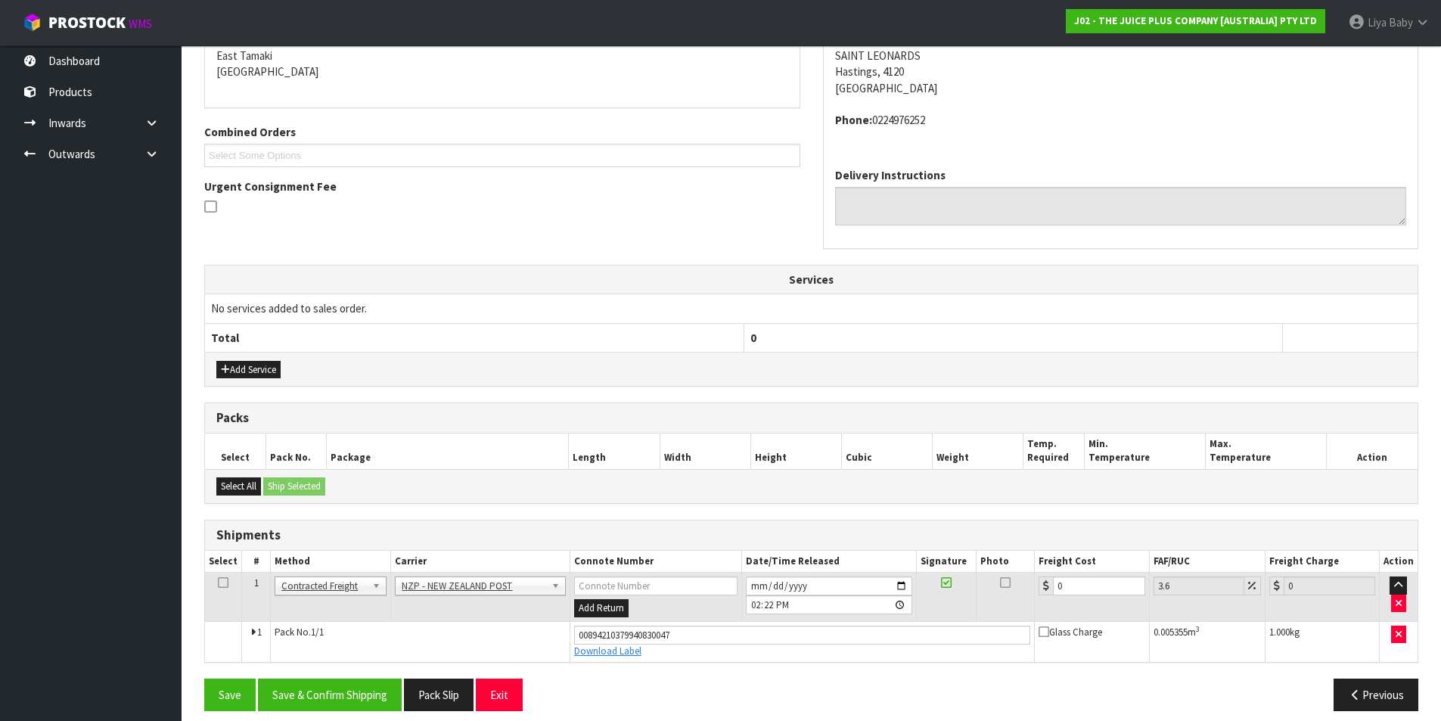
scroll to position [339, 0]
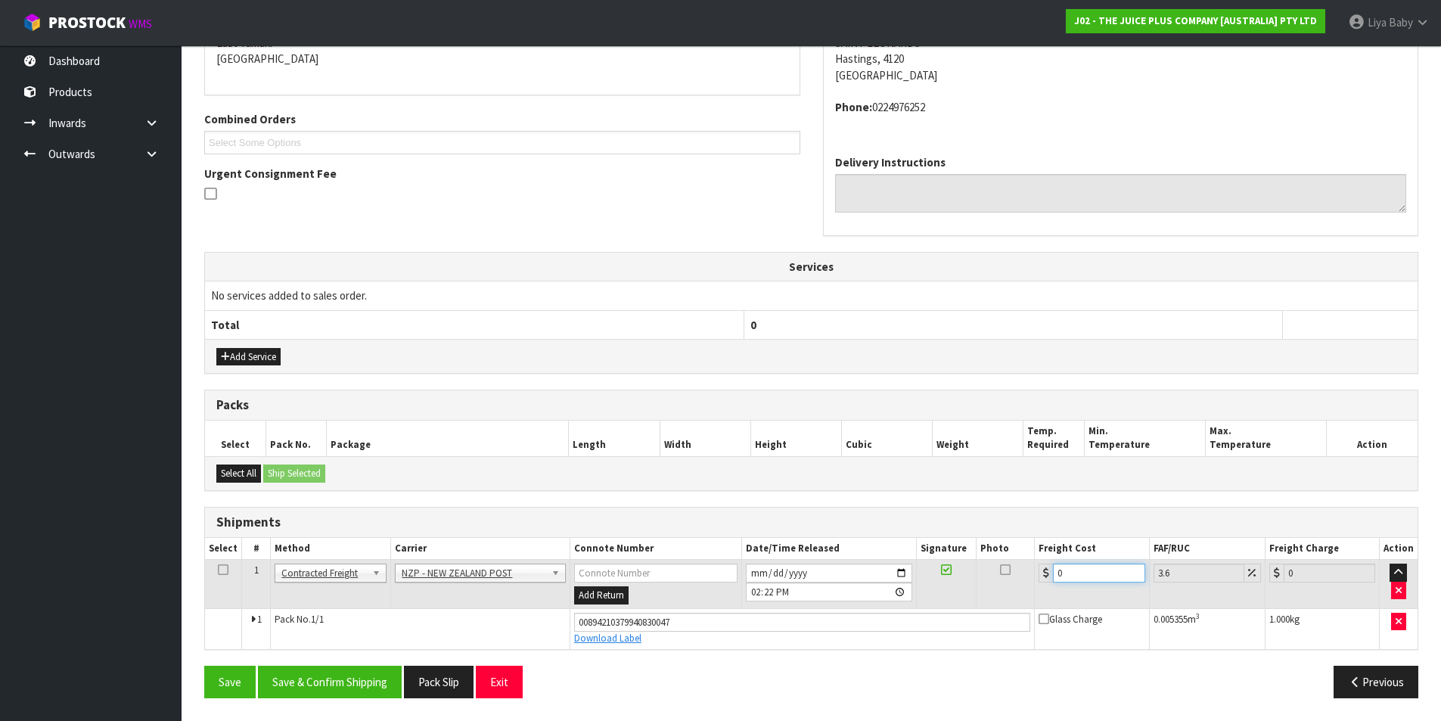
click at [1086, 581] on input "0" at bounding box center [1099, 572] width 92 height 19
click at [222, 576] on td at bounding box center [223, 584] width 37 height 49
click at [219, 570] on icon at bounding box center [223, 570] width 11 height 1
click at [356, 680] on button "Save & Confirm Shipping" at bounding box center [330, 682] width 144 height 33
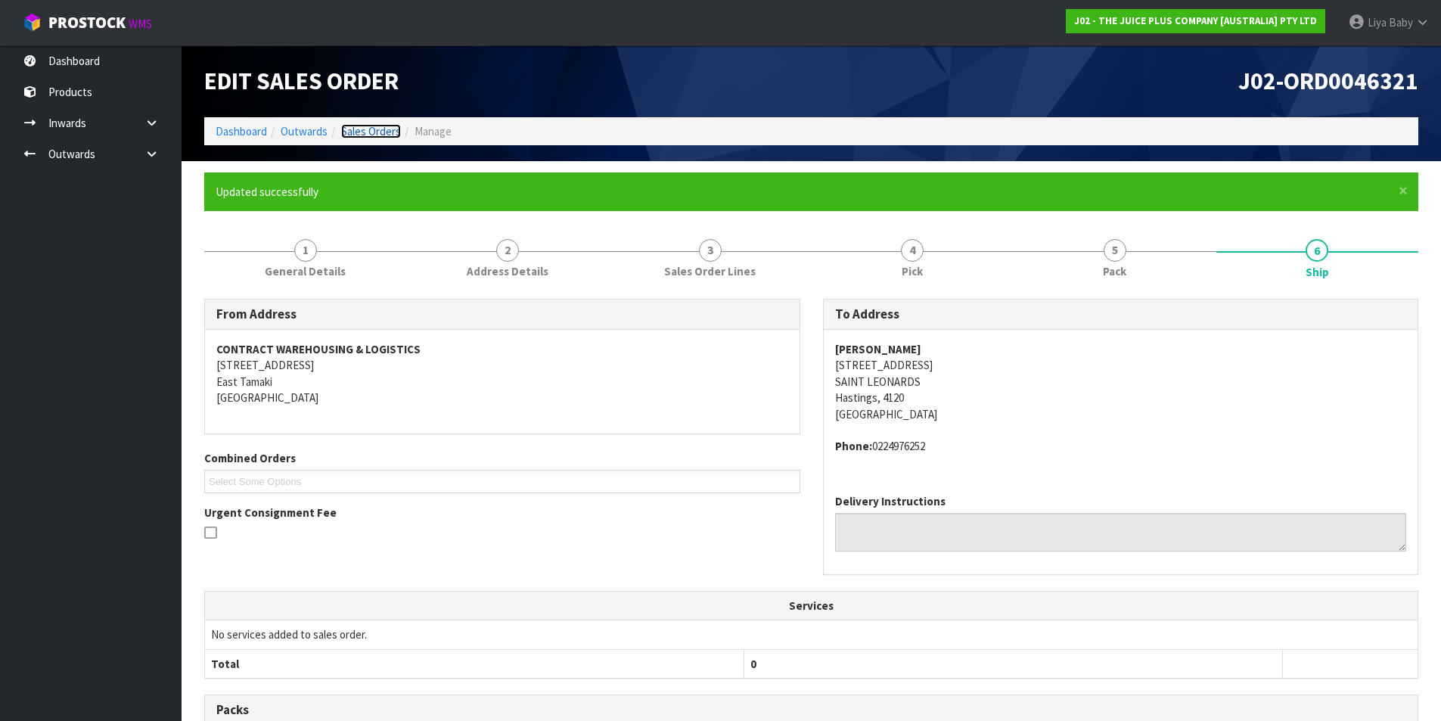
click at [369, 130] on link "Sales Orders" at bounding box center [371, 131] width 60 height 14
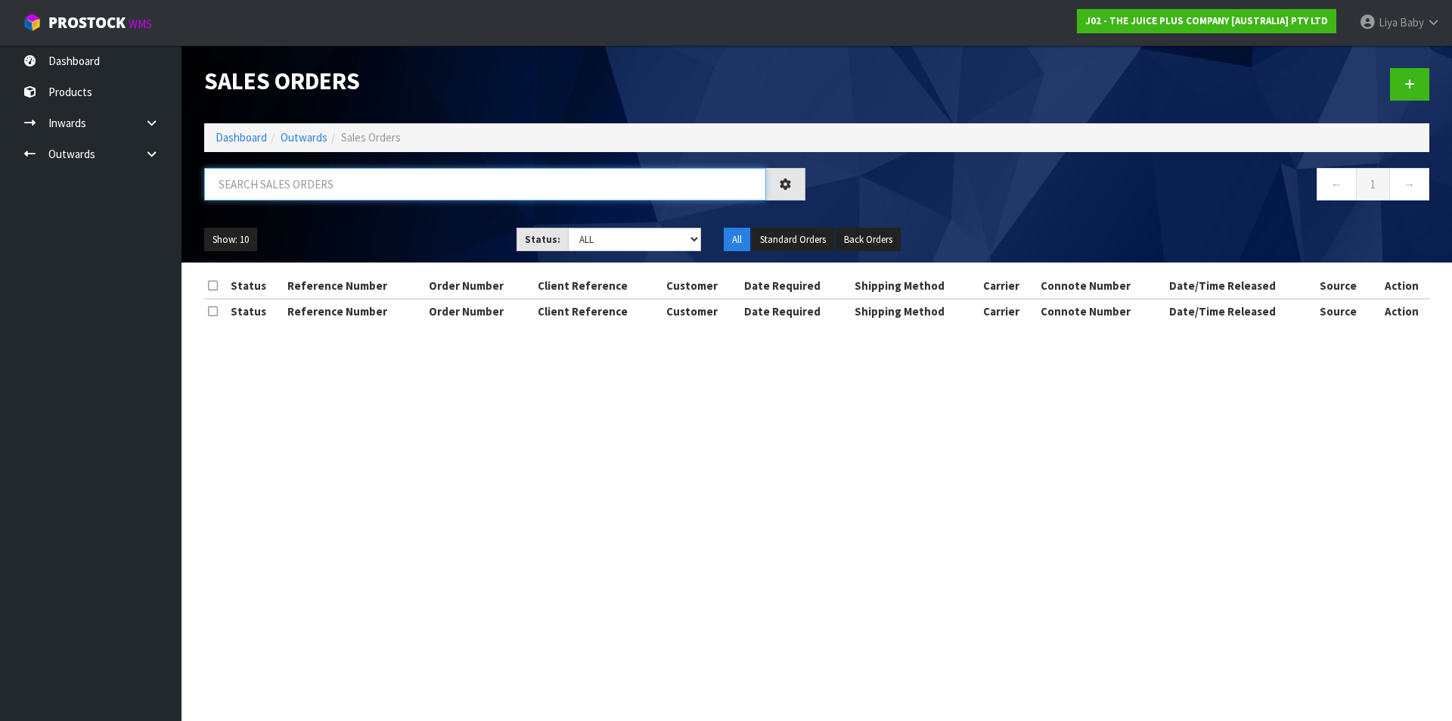
click at [313, 196] on input "text" at bounding box center [485, 184] width 562 height 33
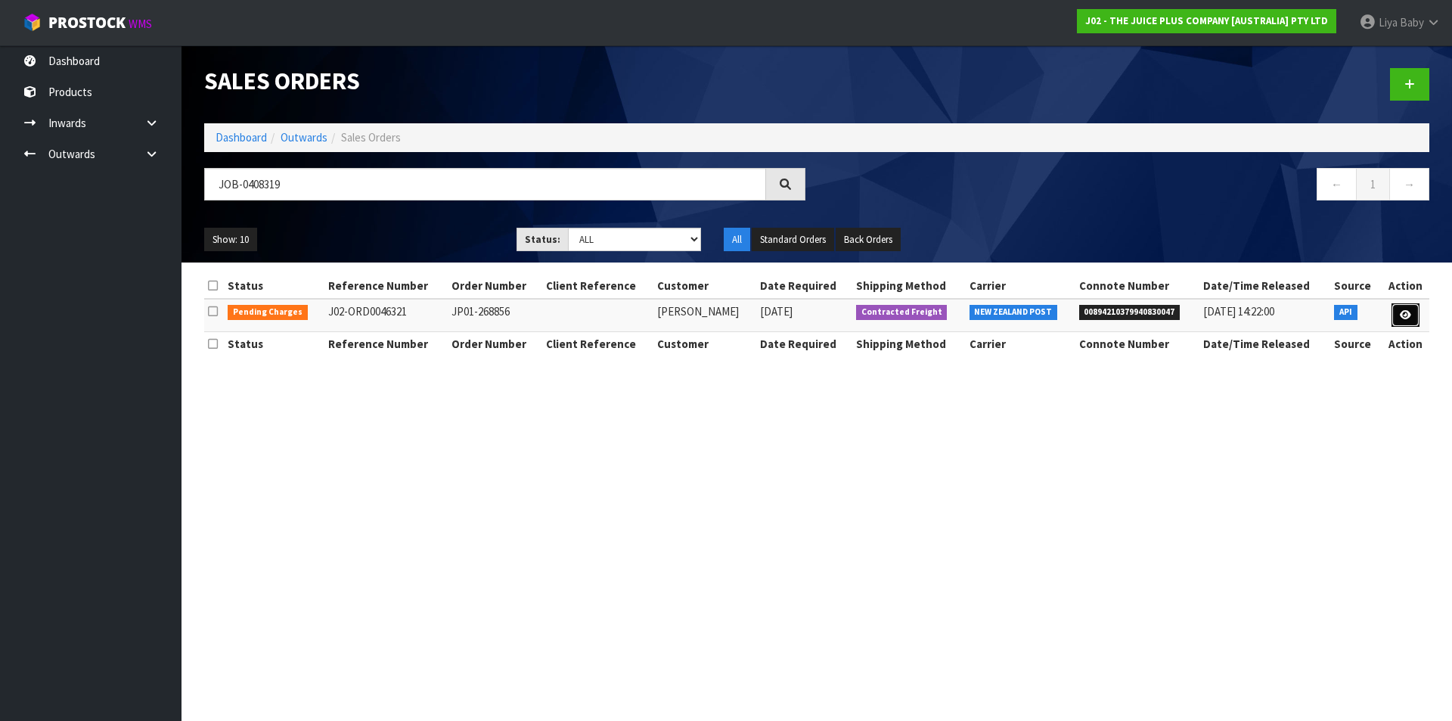
click at [1411, 314] on link at bounding box center [1406, 315] width 28 height 24
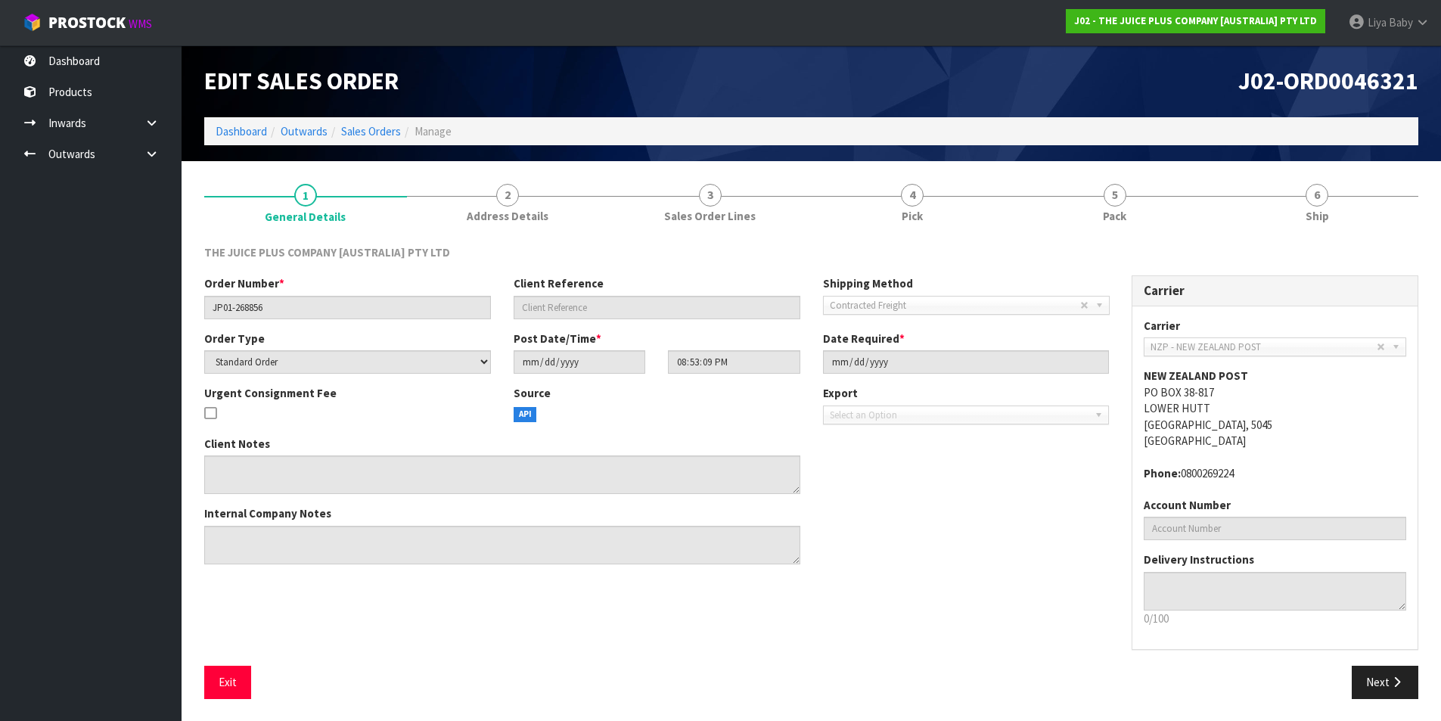
scroll to position [1, 0]
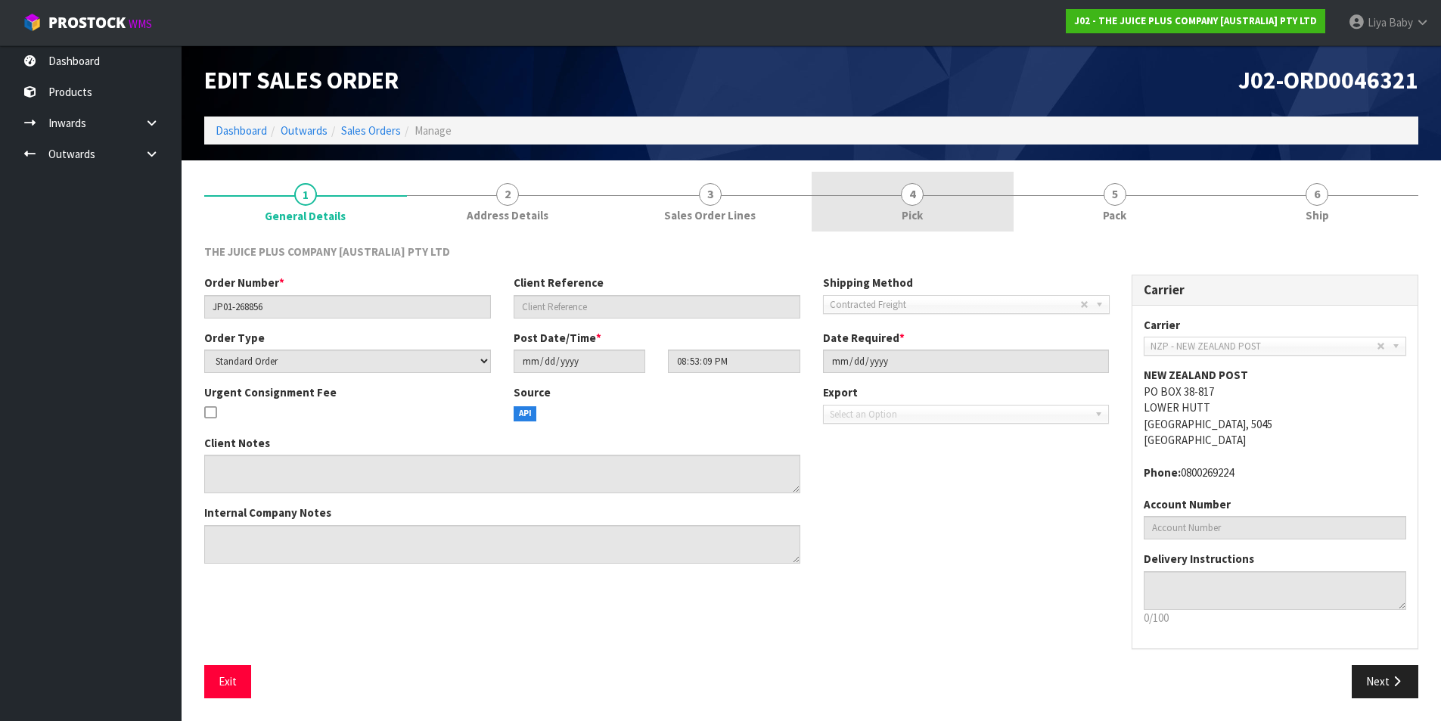
click at [901, 210] on link "4 Pick" at bounding box center [913, 202] width 203 height 60
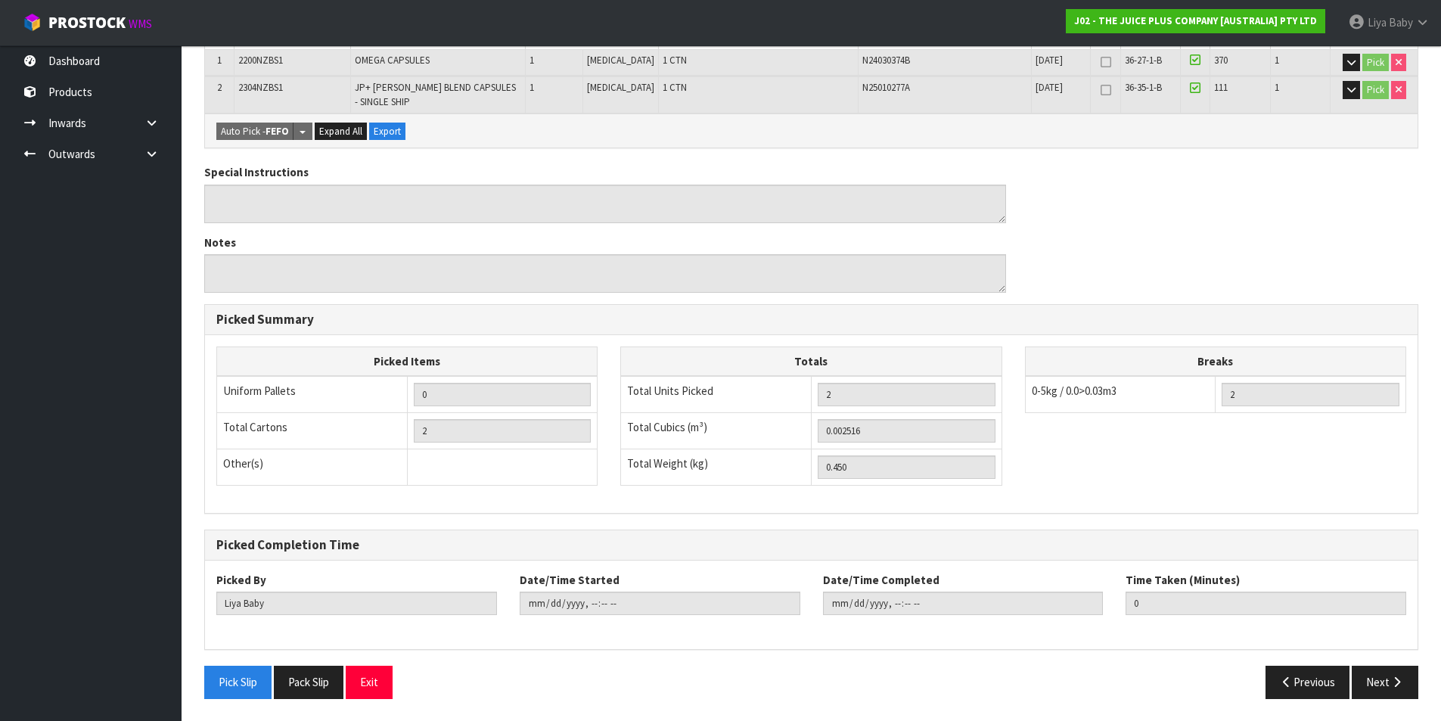
scroll to position [317, 0]
click at [1394, 676] on icon "button" at bounding box center [1396, 680] width 14 height 11
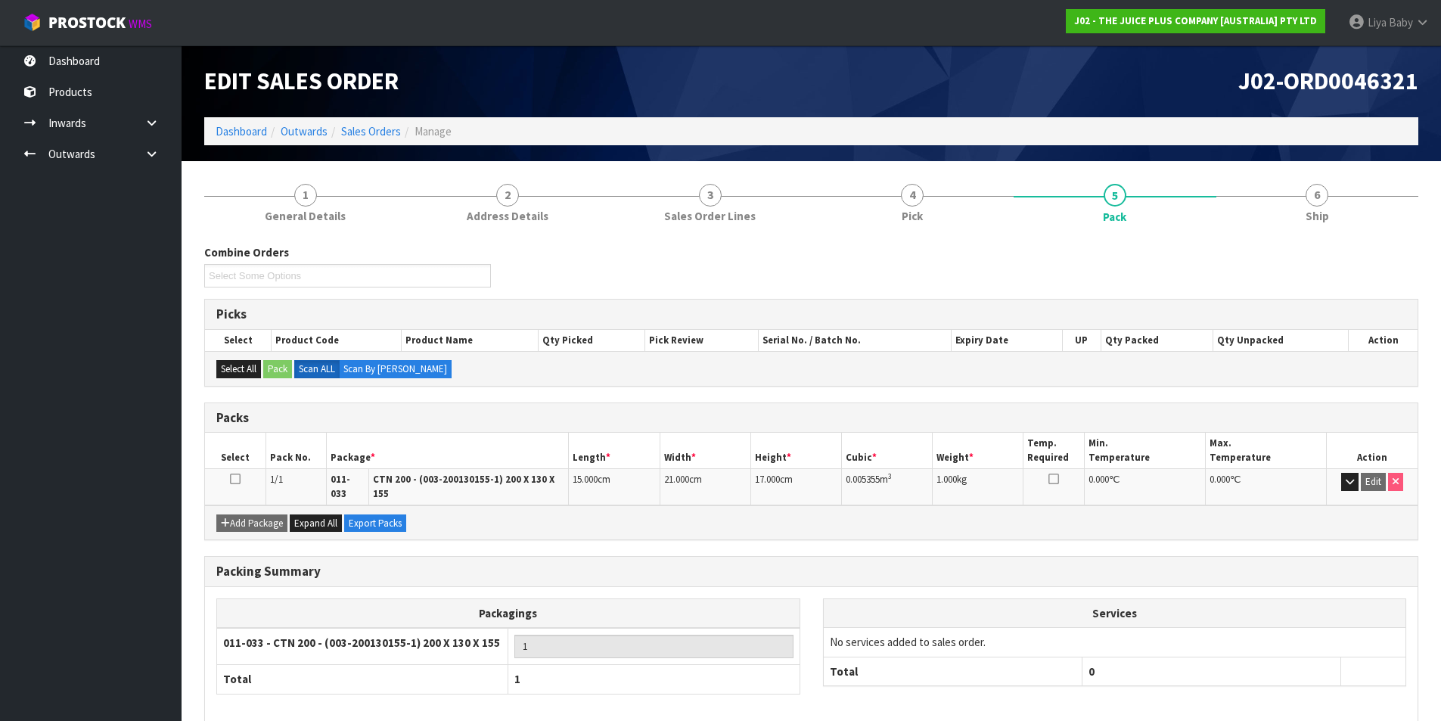
scroll to position [63, 0]
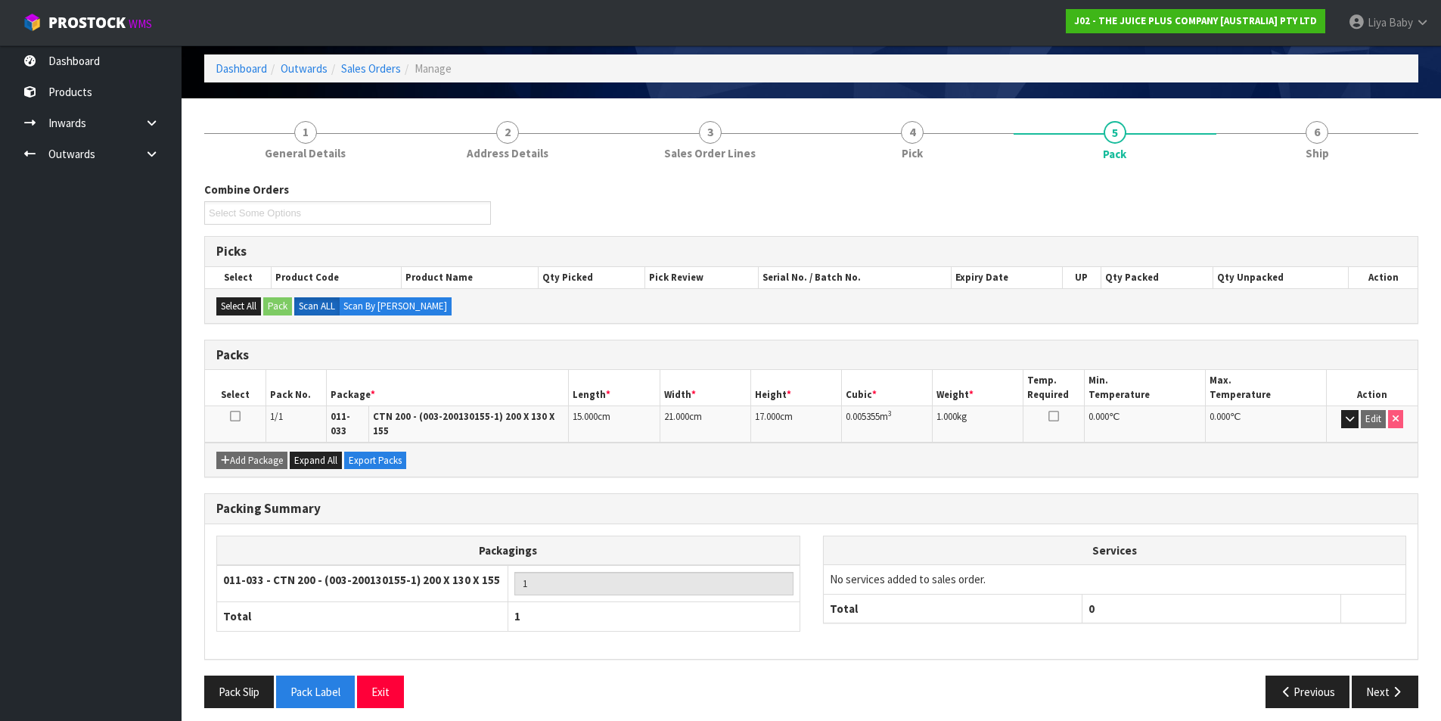
click at [232, 417] on icon at bounding box center [235, 416] width 11 height 1
click at [233, 417] on icon at bounding box center [235, 416] width 11 height 1
click at [1316, 129] on span "6" at bounding box center [1316, 132] width 23 height 23
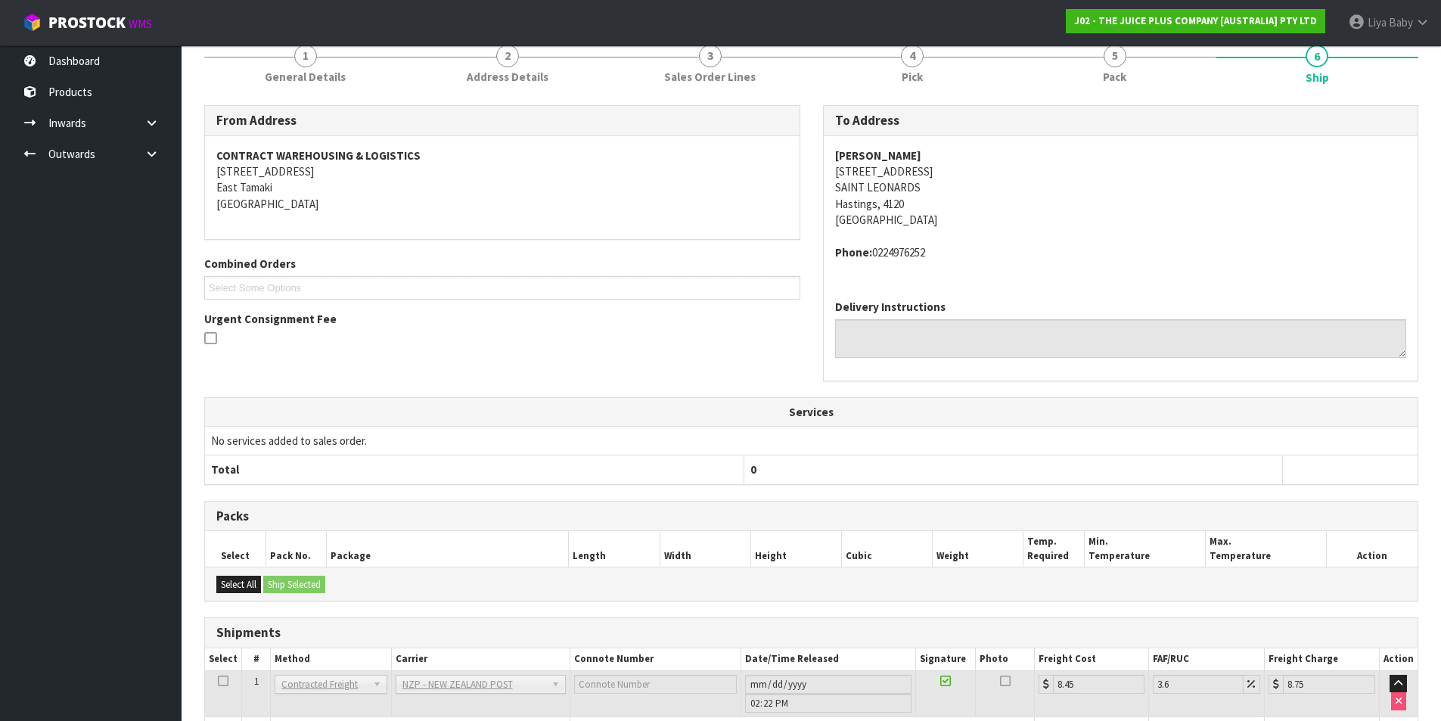
scroll to position [243, 0]
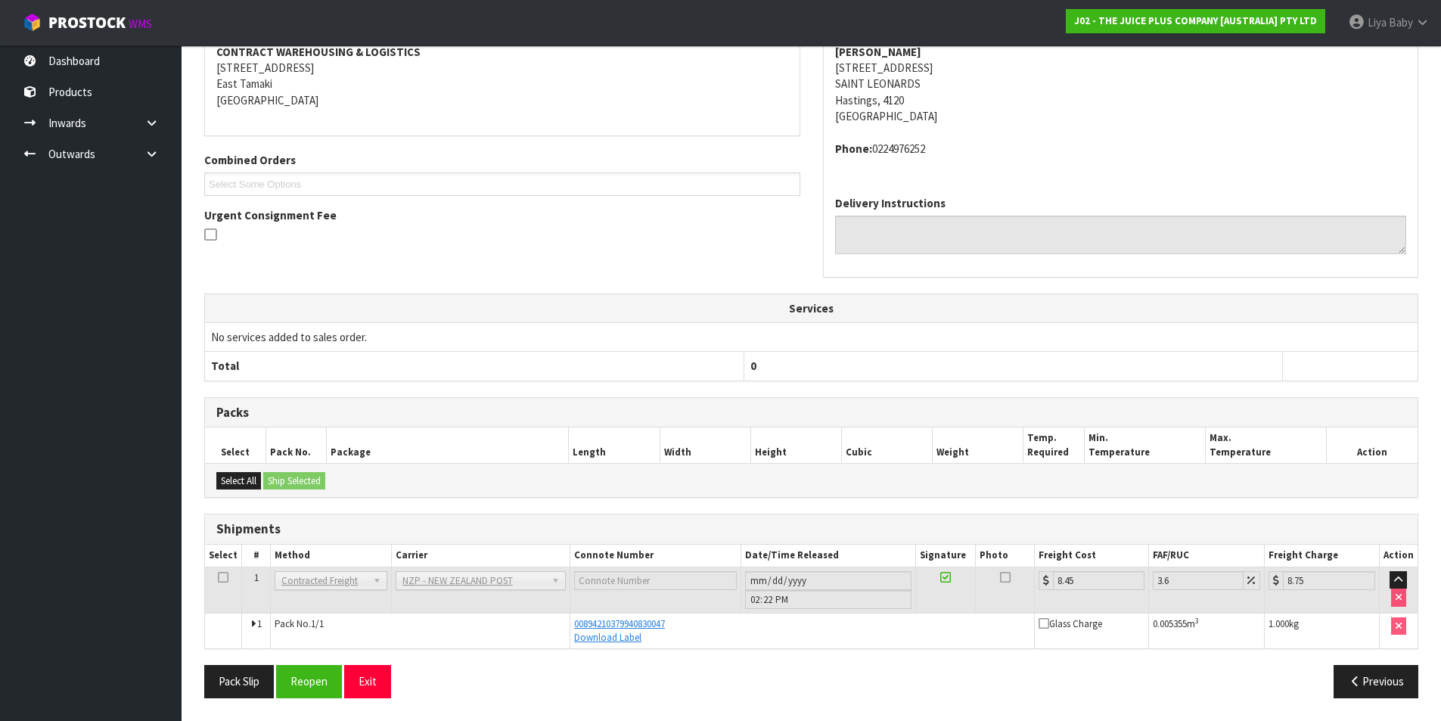
click at [226, 578] on icon at bounding box center [223, 577] width 11 height 1
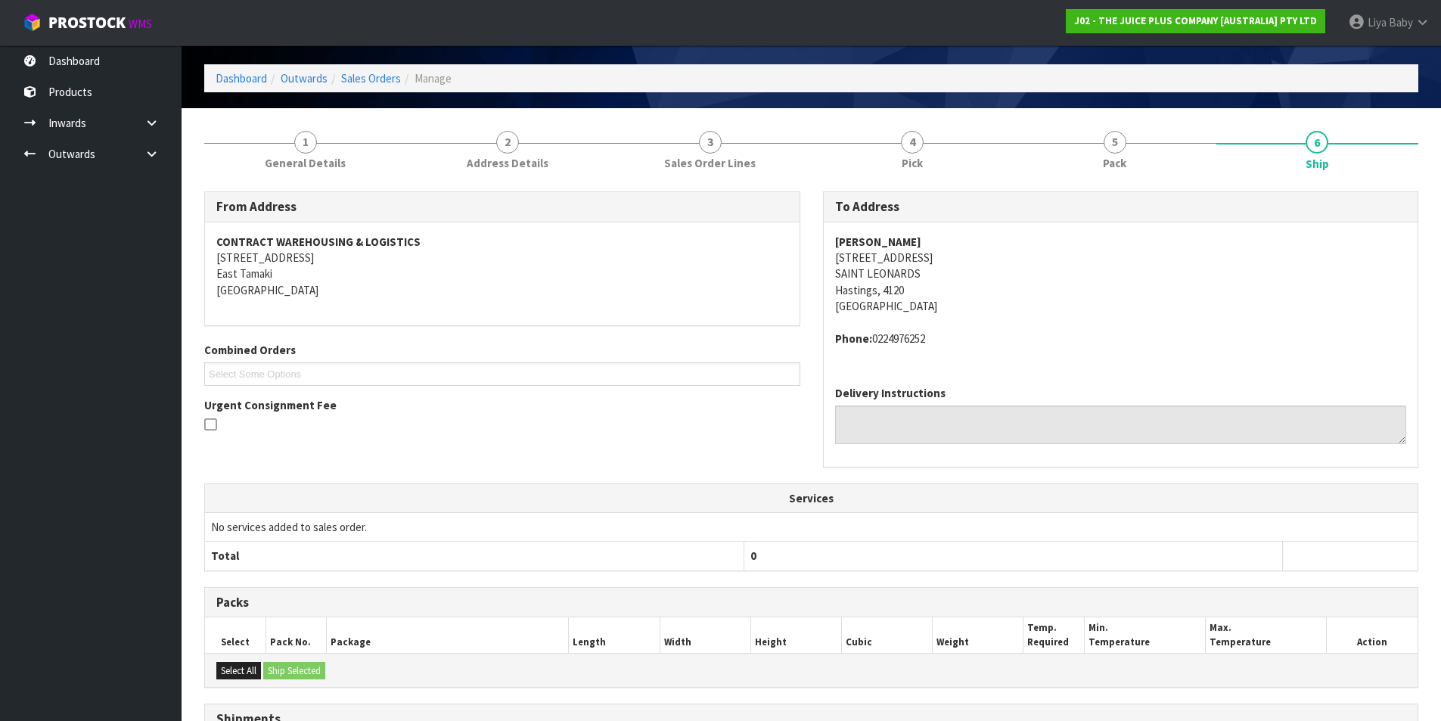
scroll to position [16, 0]
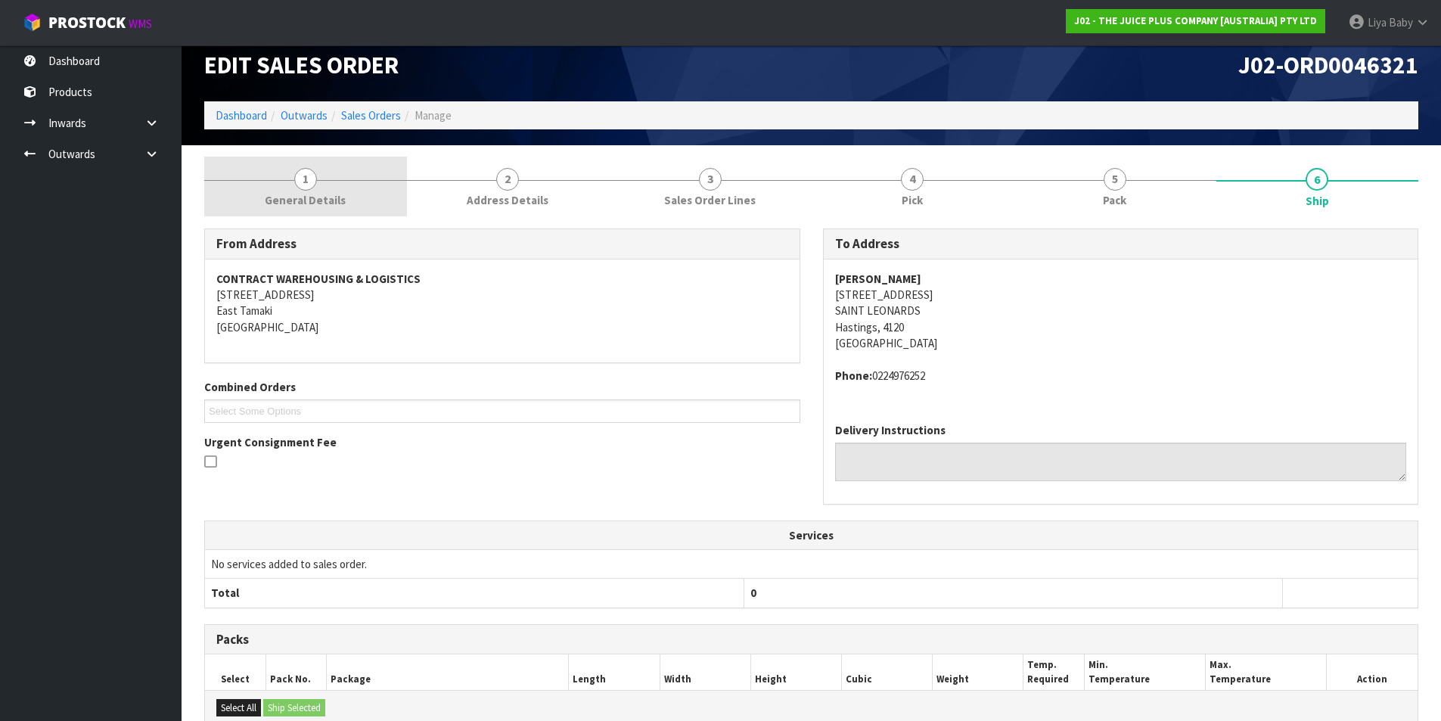
click at [289, 197] on span "General Details" at bounding box center [305, 200] width 81 height 16
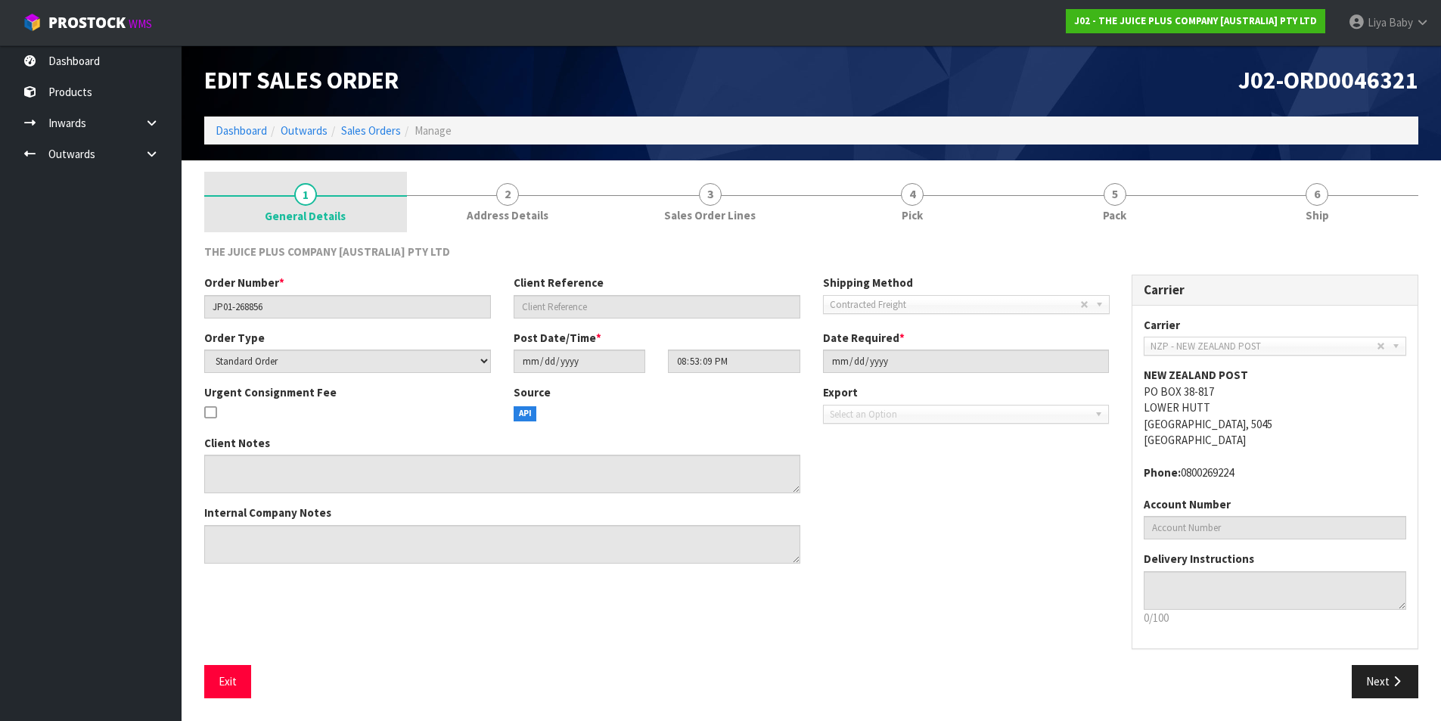
scroll to position [1, 0]
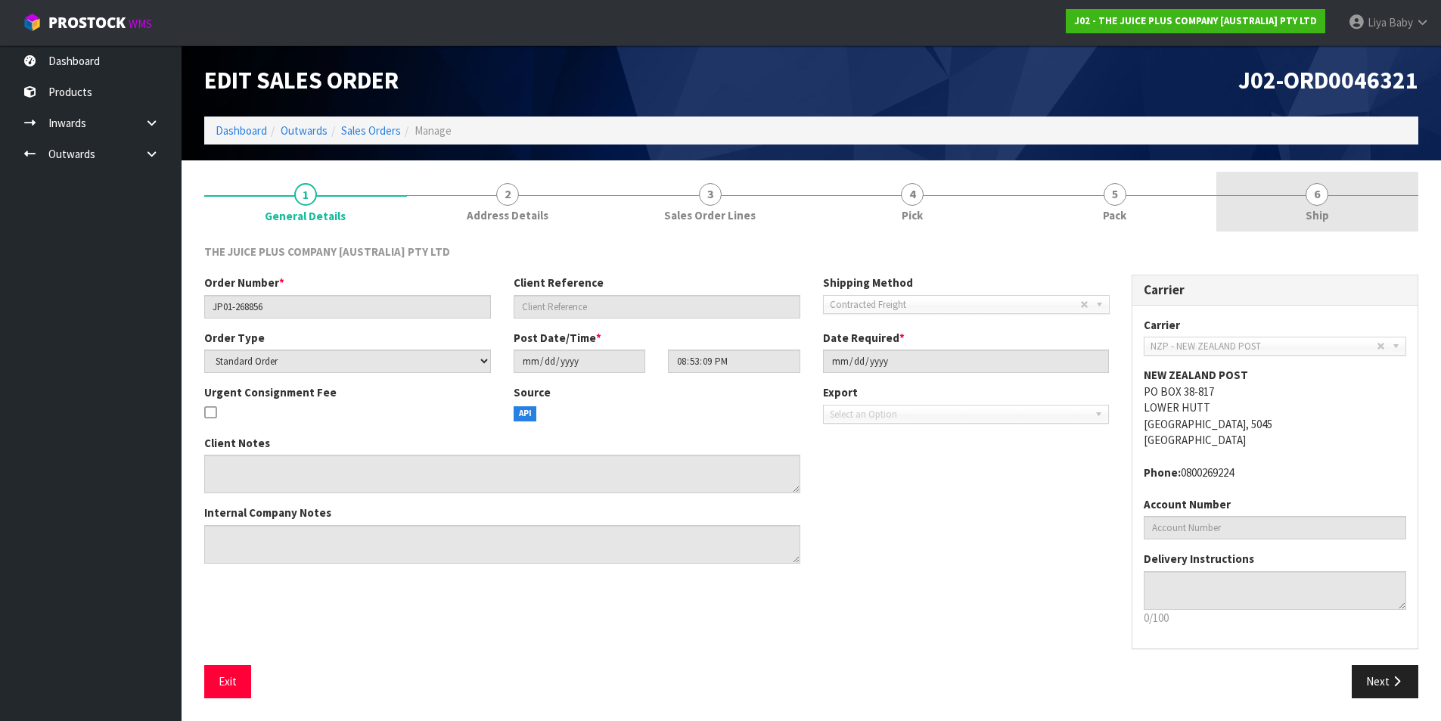
click at [1251, 197] on link "6 Ship" at bounding box center [1317, 202] width 203 height 60
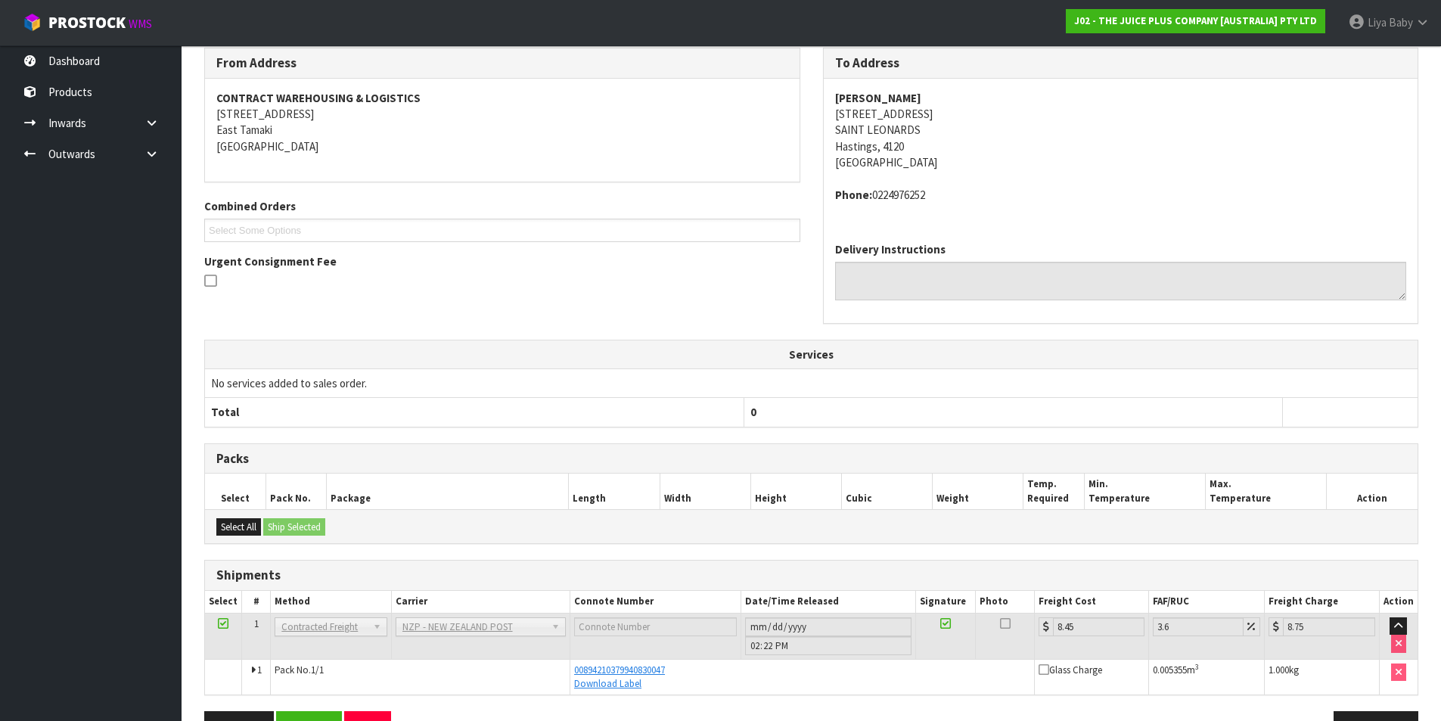
scroll to position [243, 0]
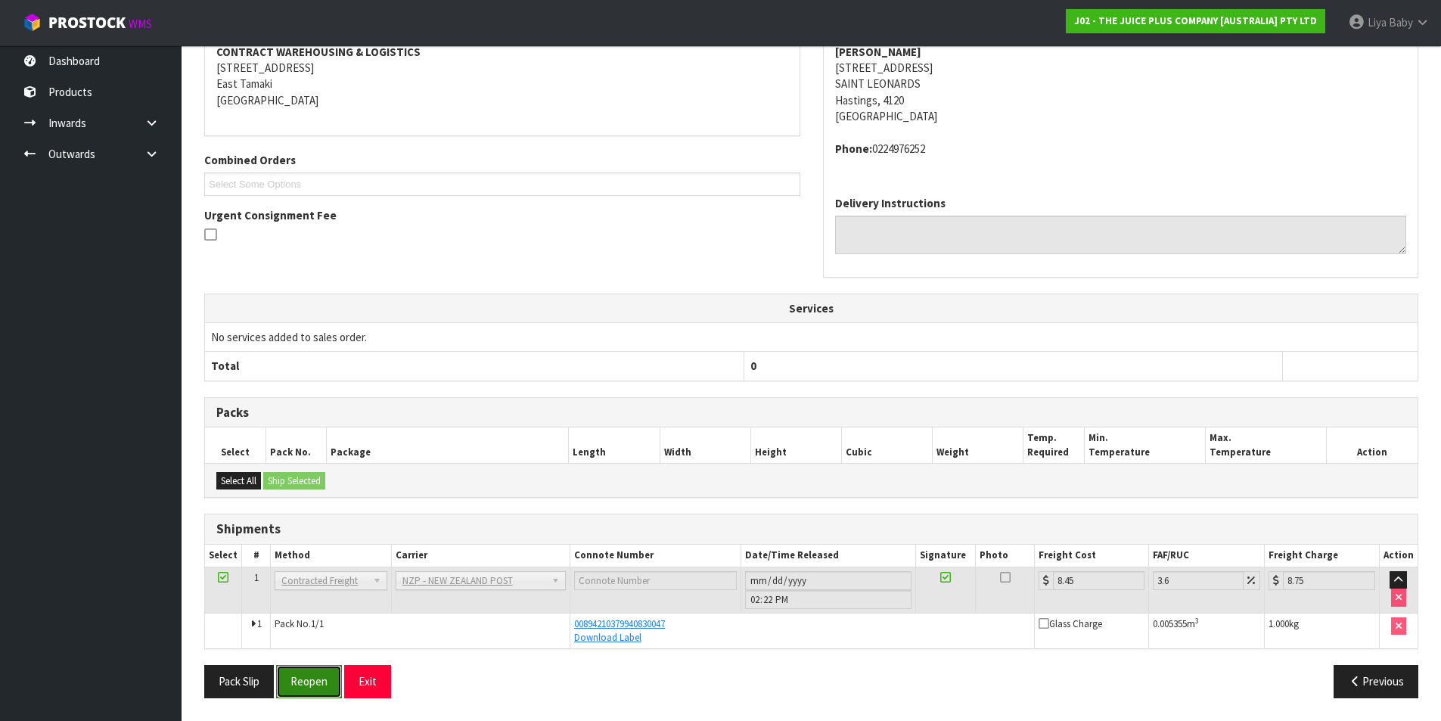
click at [317, 680] on button "Reopen" at bounding box center [309, 681] width 66 height 33
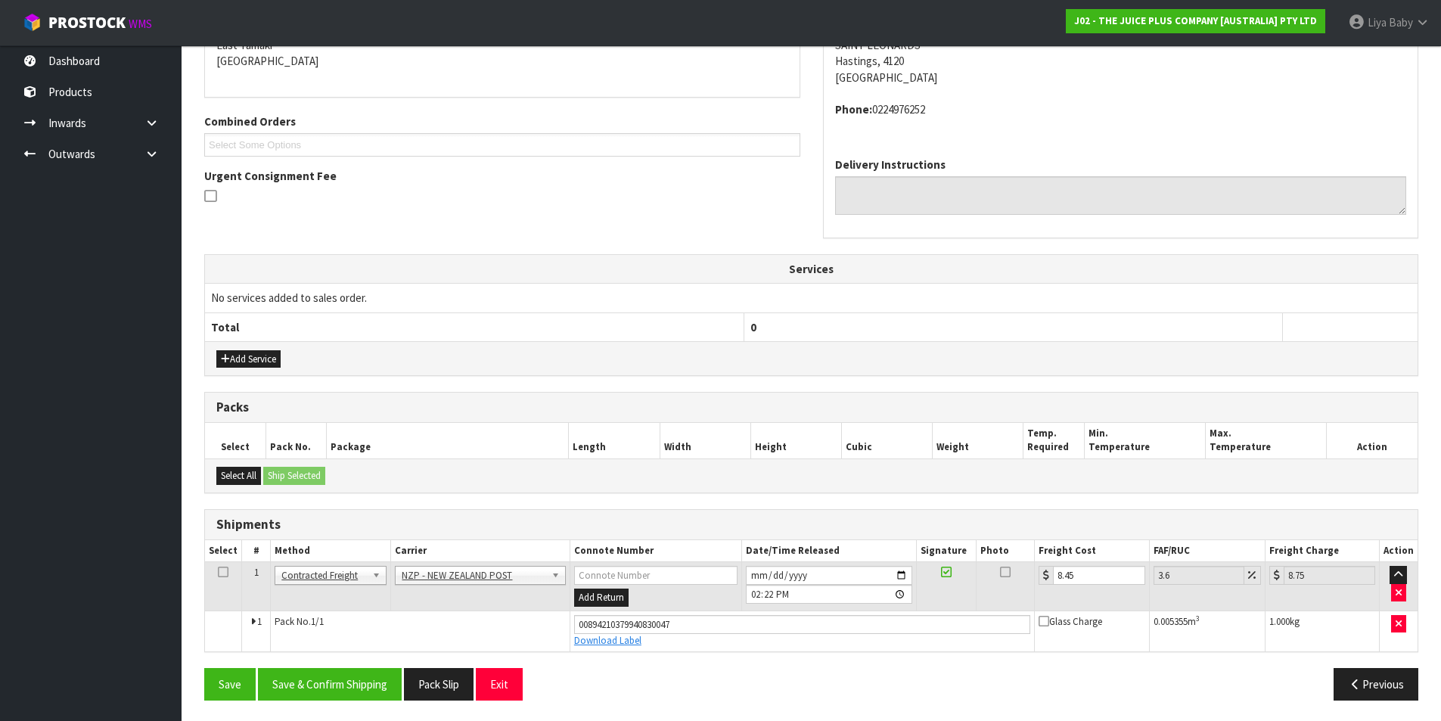
scroll to position [339, 0]
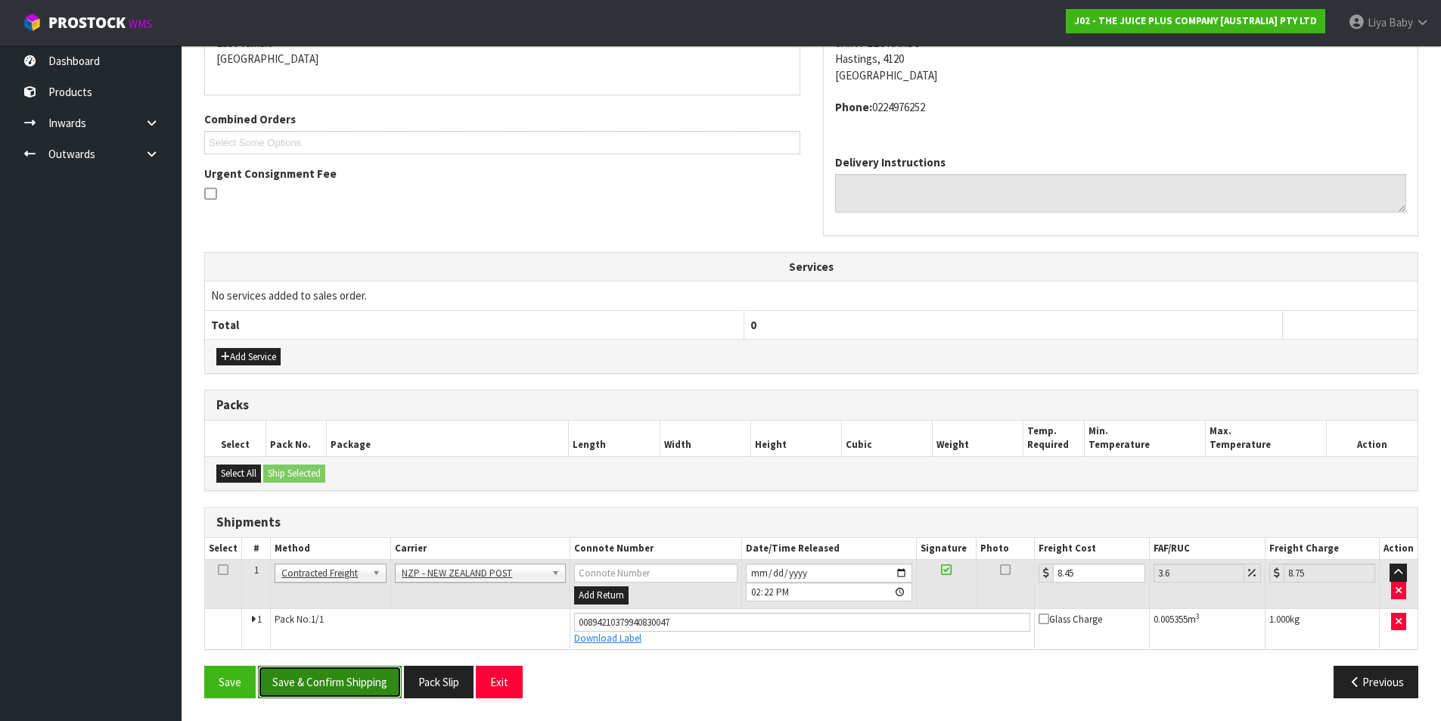
click at [343, 690] on button "Save & Confirm Shipping" at bounding box center [330, 682] width 144 height 33
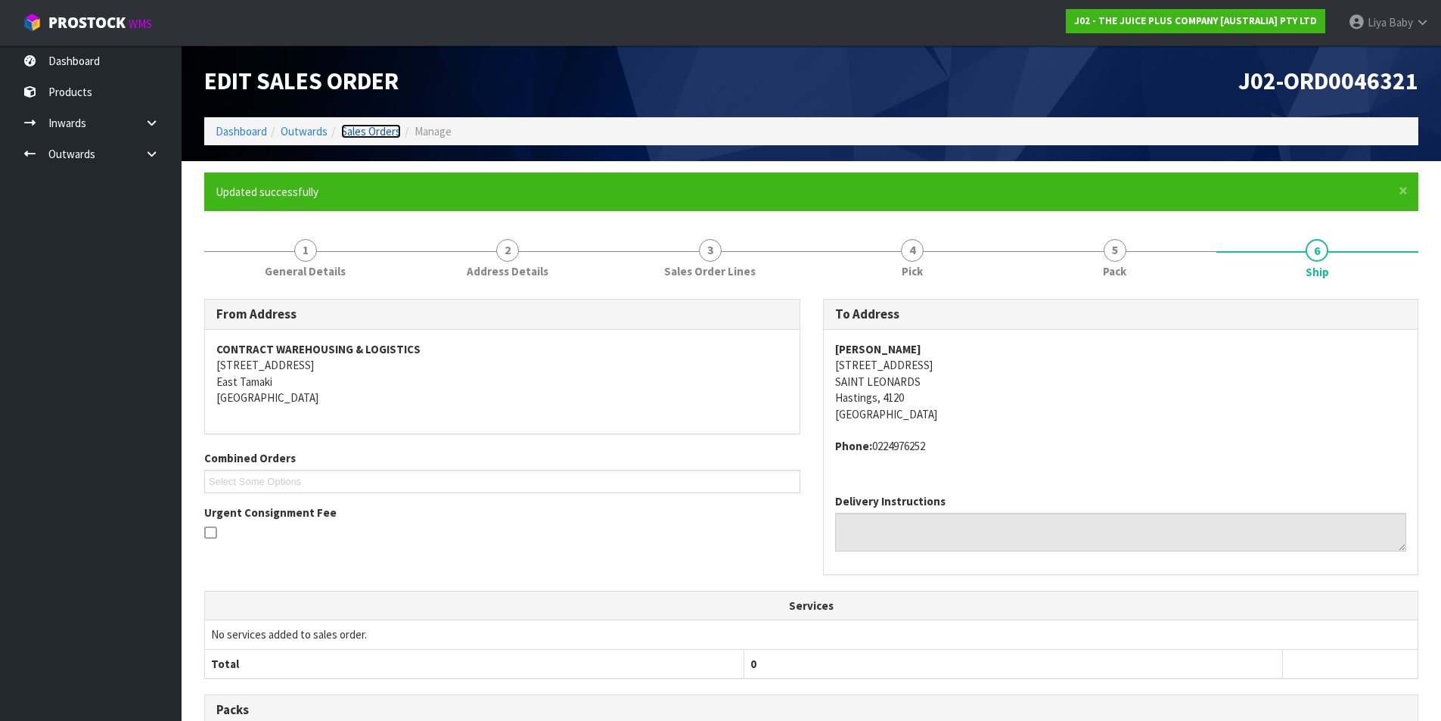
click at [376, 132] on link "Sales Orders" at bounding box center [371, 131] width 60 height 14
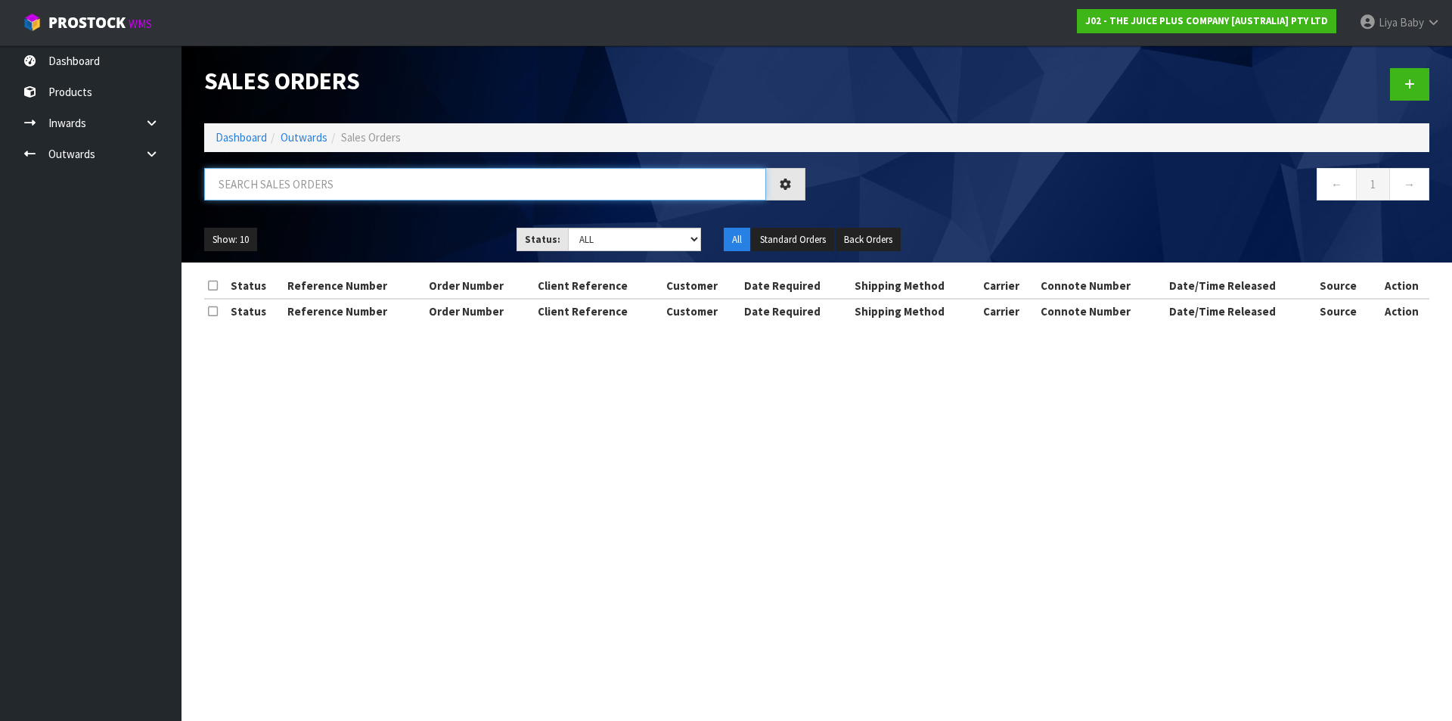
click at [262, 177] on input "text" at bounding box center [485, 184] width 562 height 33
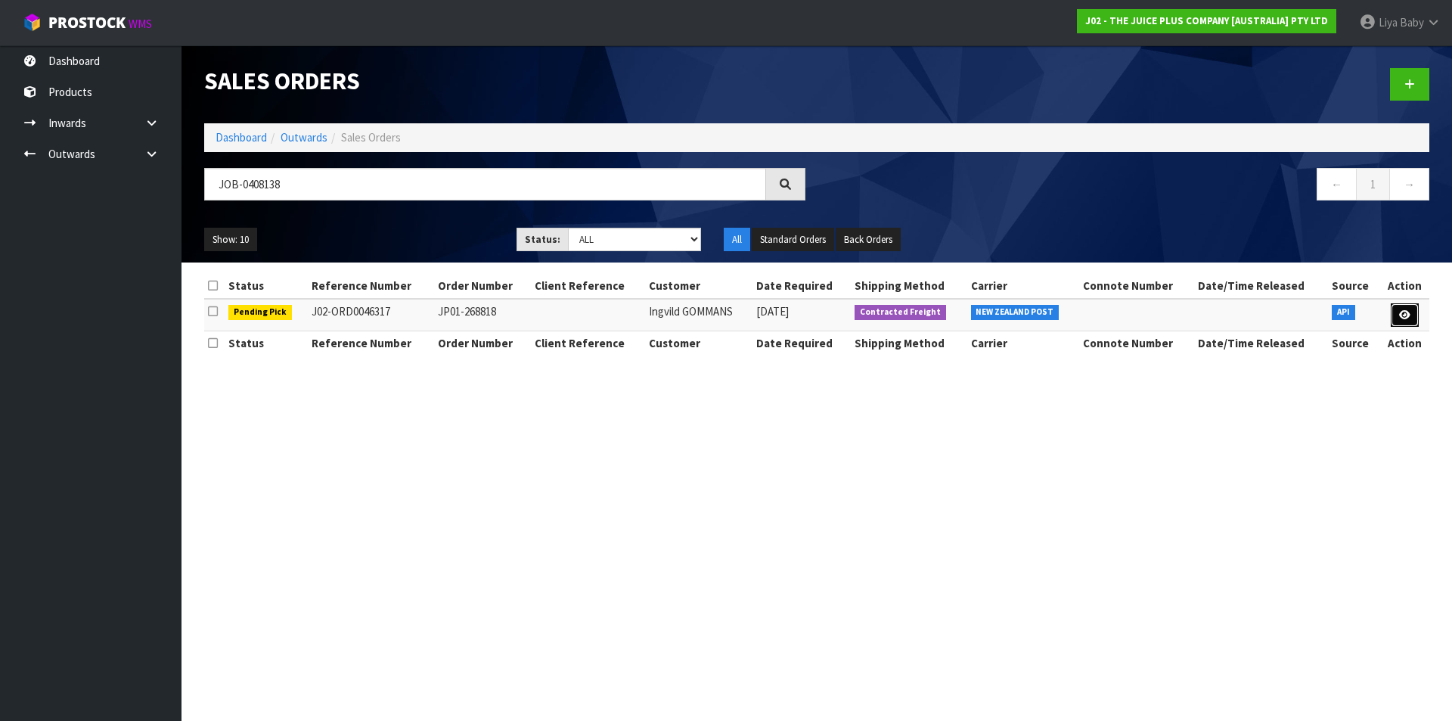
click at [1398, 314] on link at bounding box center [1405, 315] width 28 height 24
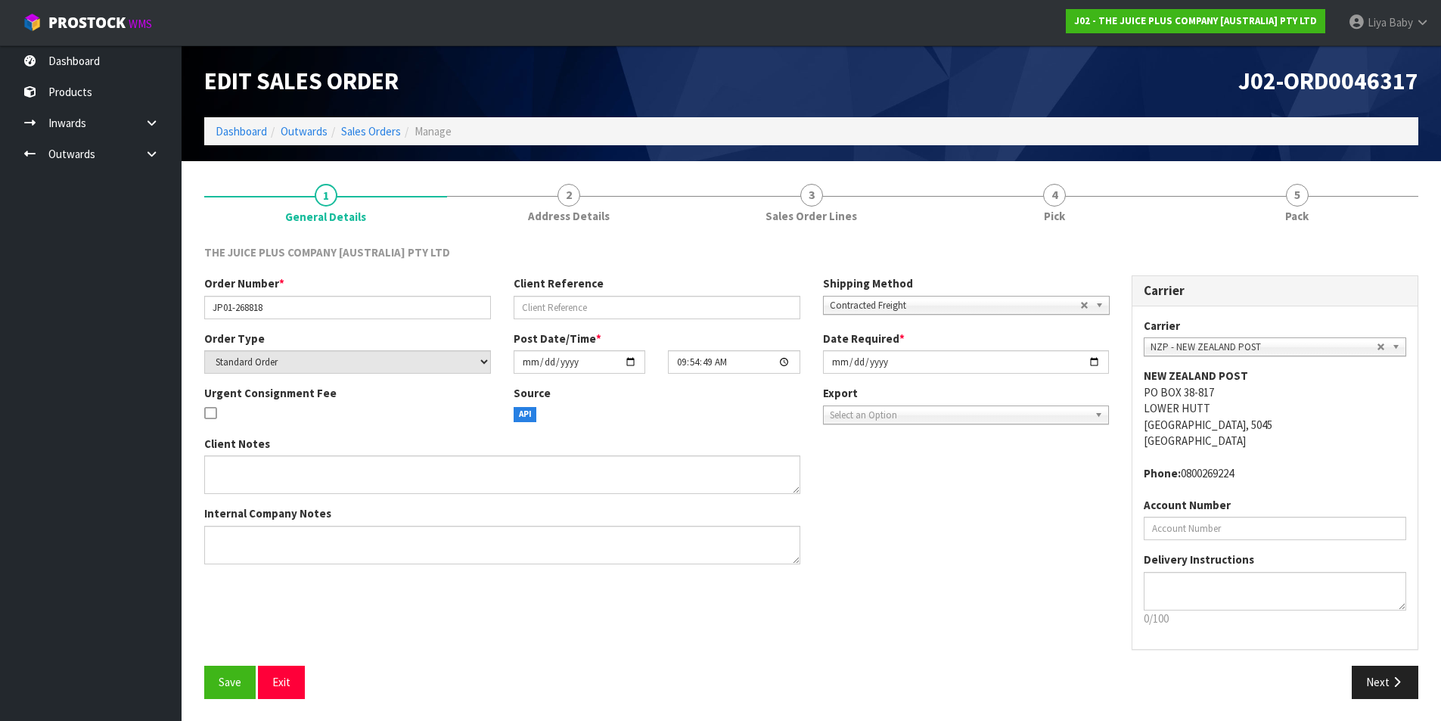
scroll to position [1, 0]
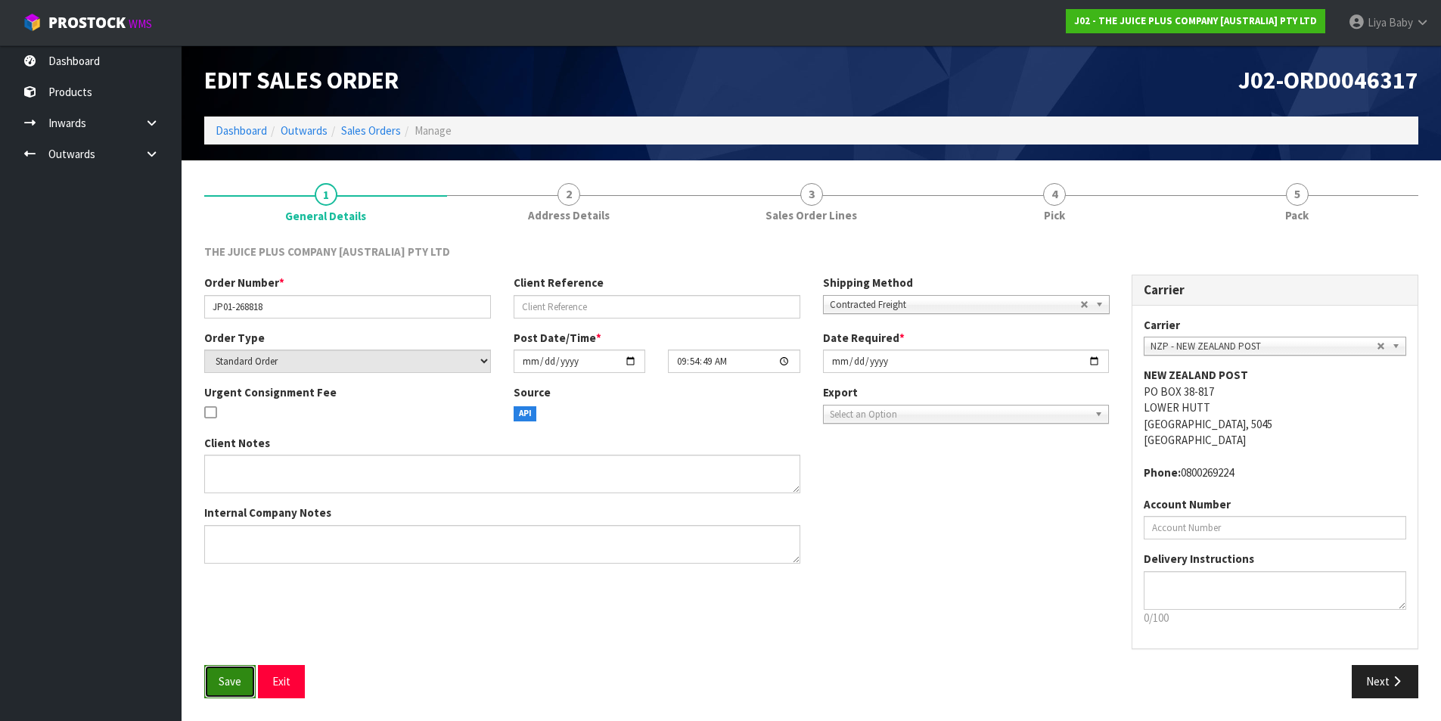
click at [233, 673] on button "Save" at bounding box center [229, 681] width 51 height 33
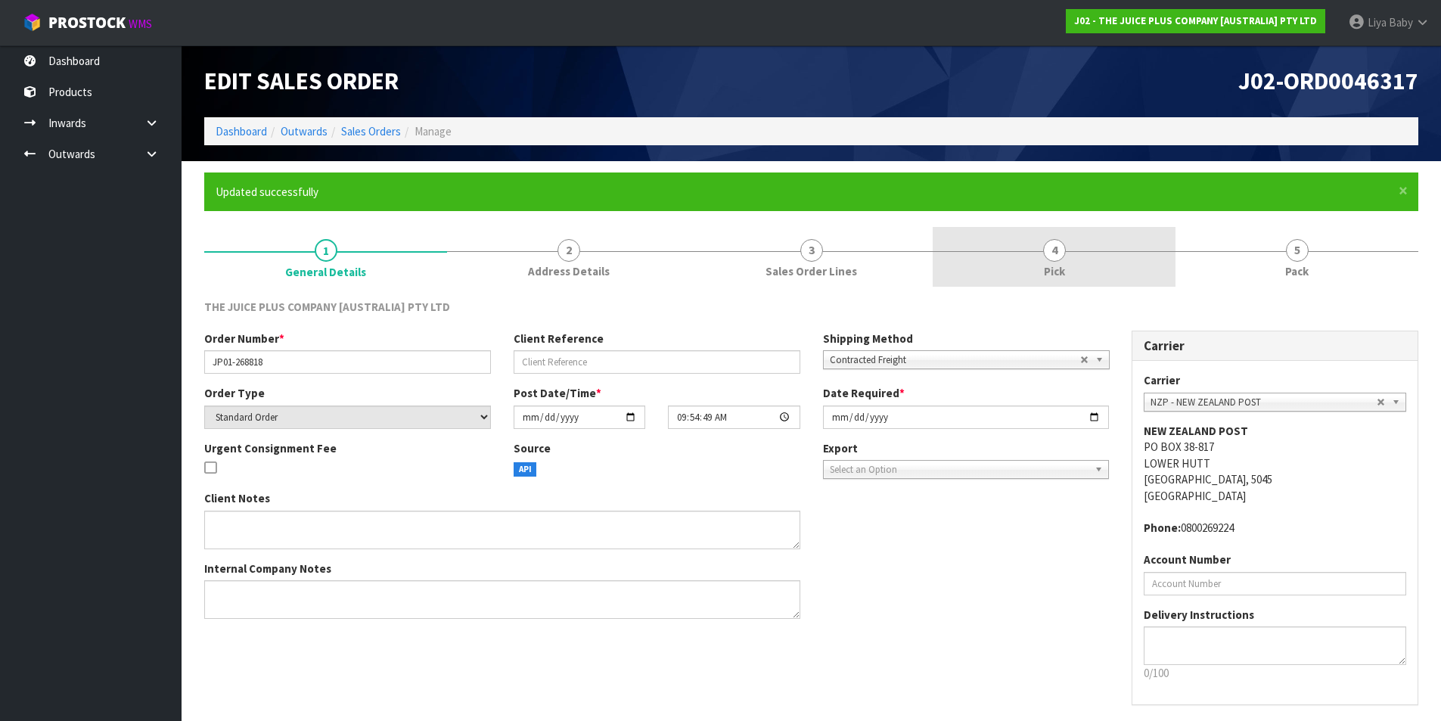
click at [1090, 270] on link "4 Pick" at bounding box center [1054, 257] width 243 height 60
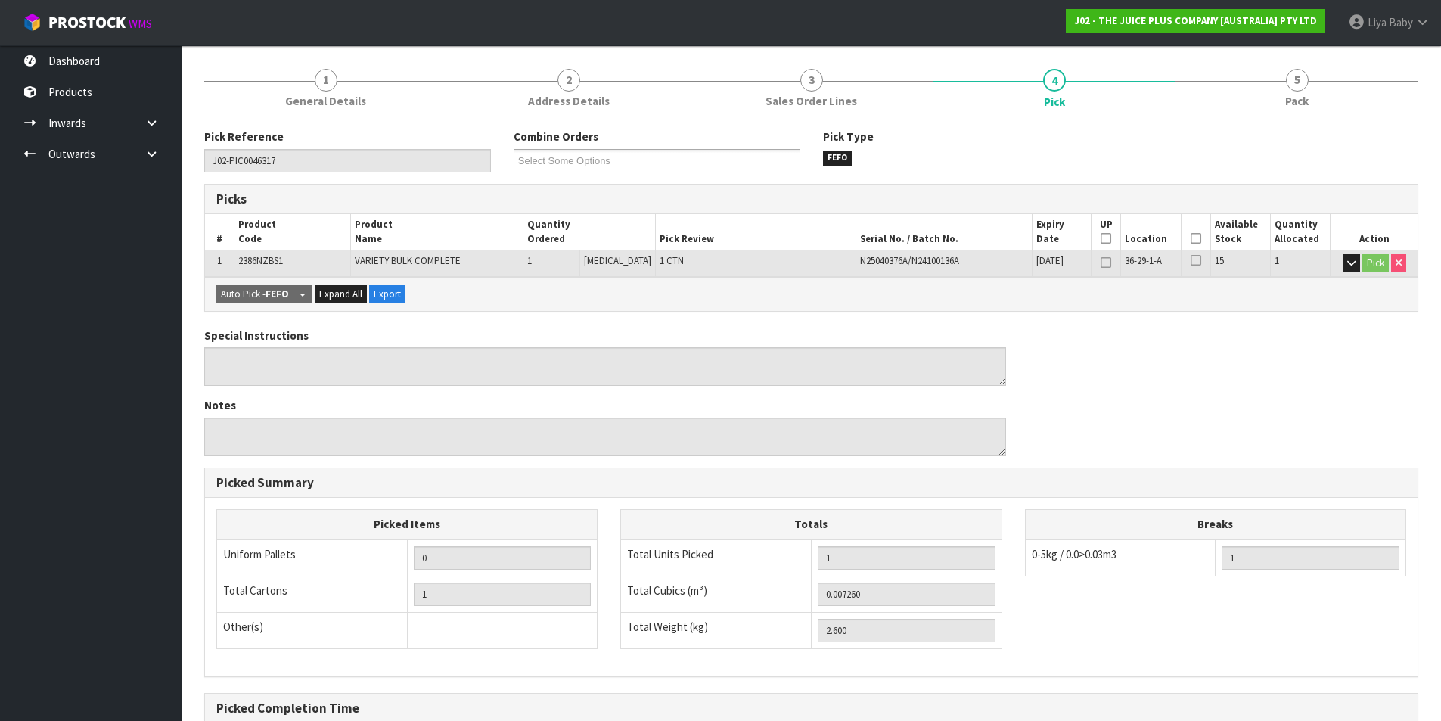
scroll to position [227, 0]
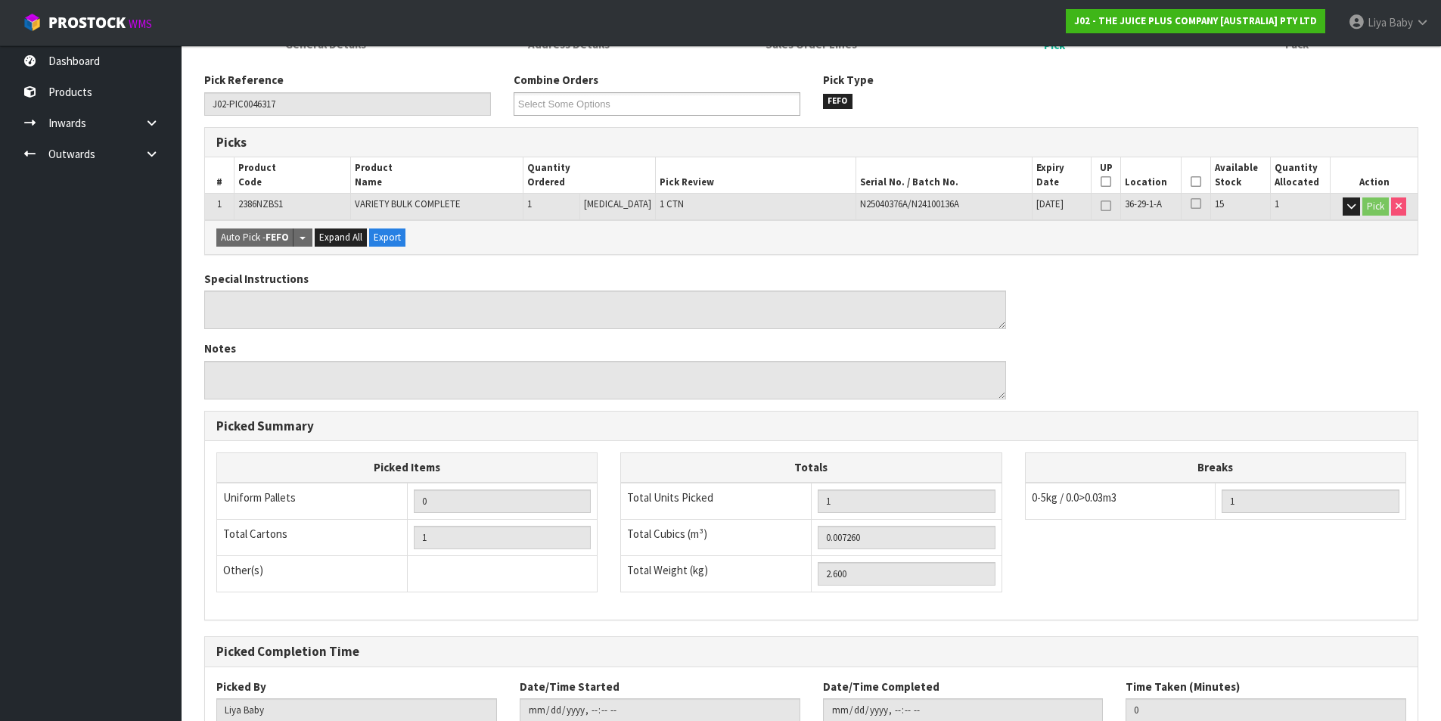
click at [1190, 182] on icon at bounding box center [1195, 182] width 11 height 1
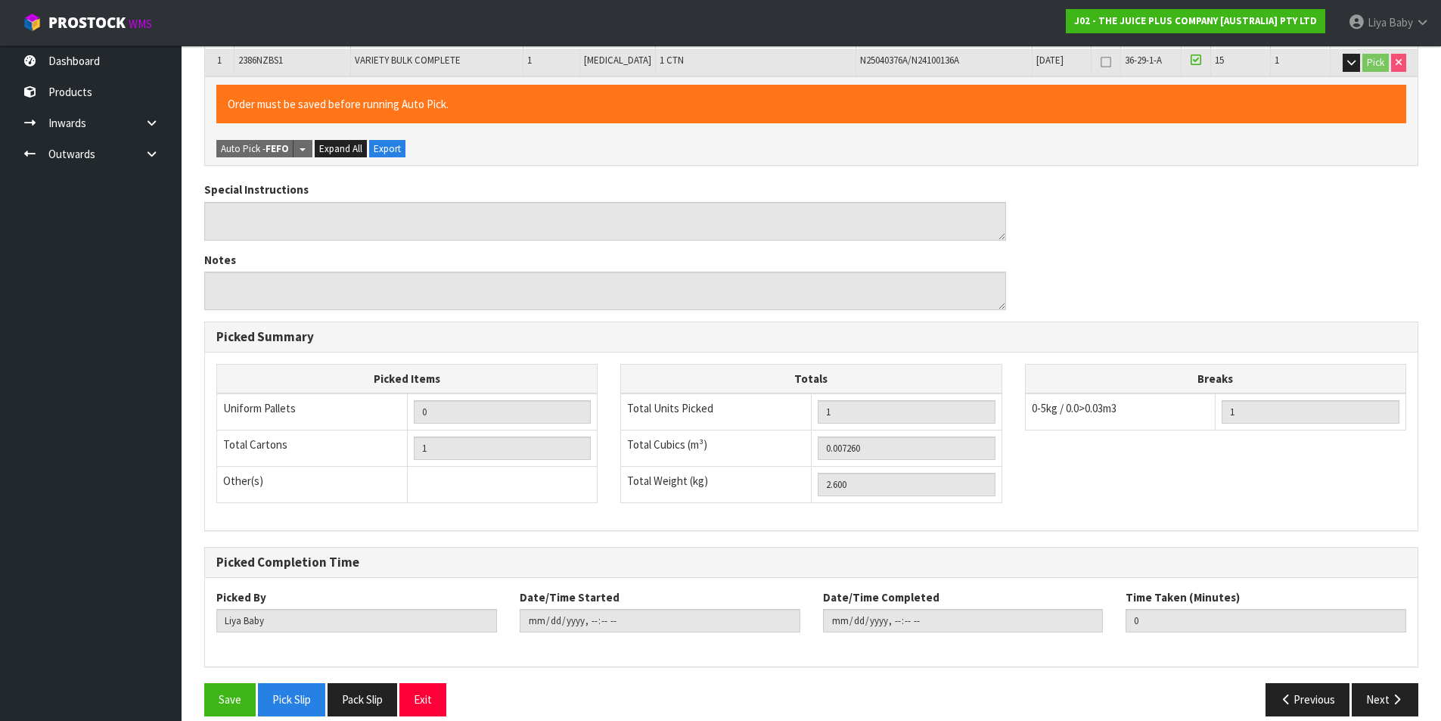
scroll to position [389, 0]
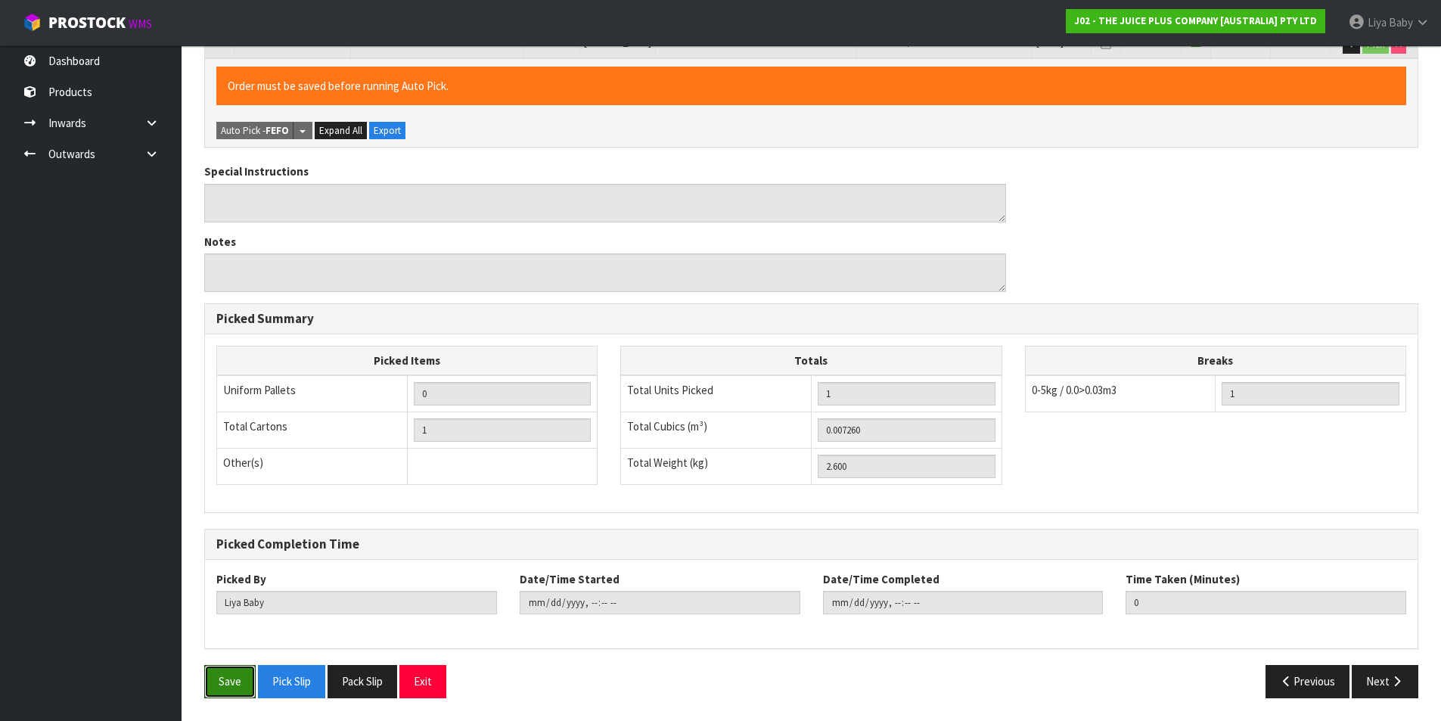
drag, startPoint x: 234, startPoint y: 672, endPoint x: 225, endPoint y: 664, distance: 11.8
click at [231, 669] on button "Save" at bounding box center [229, 681] width 51 height 33
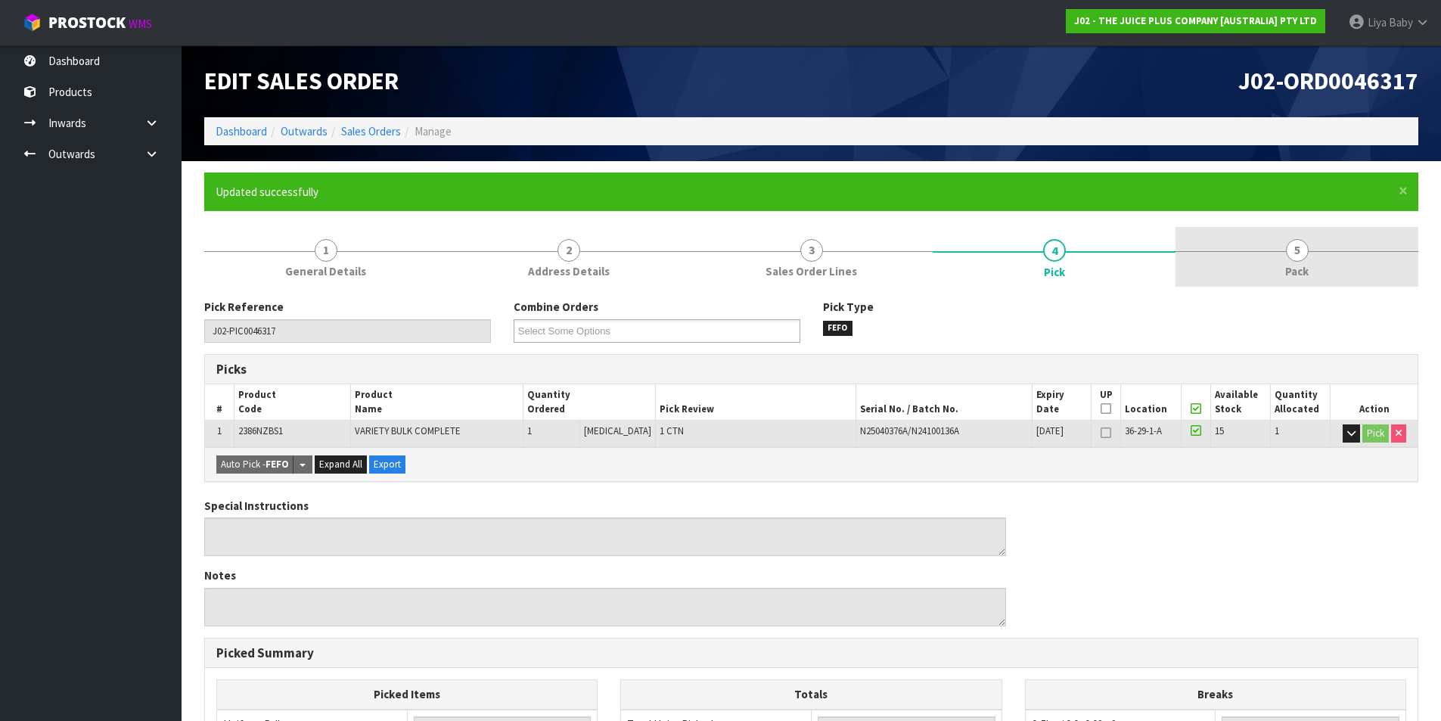
click at [1293, 277] on span "Pack" at bounding box center [1296, 271] width 23 height 16
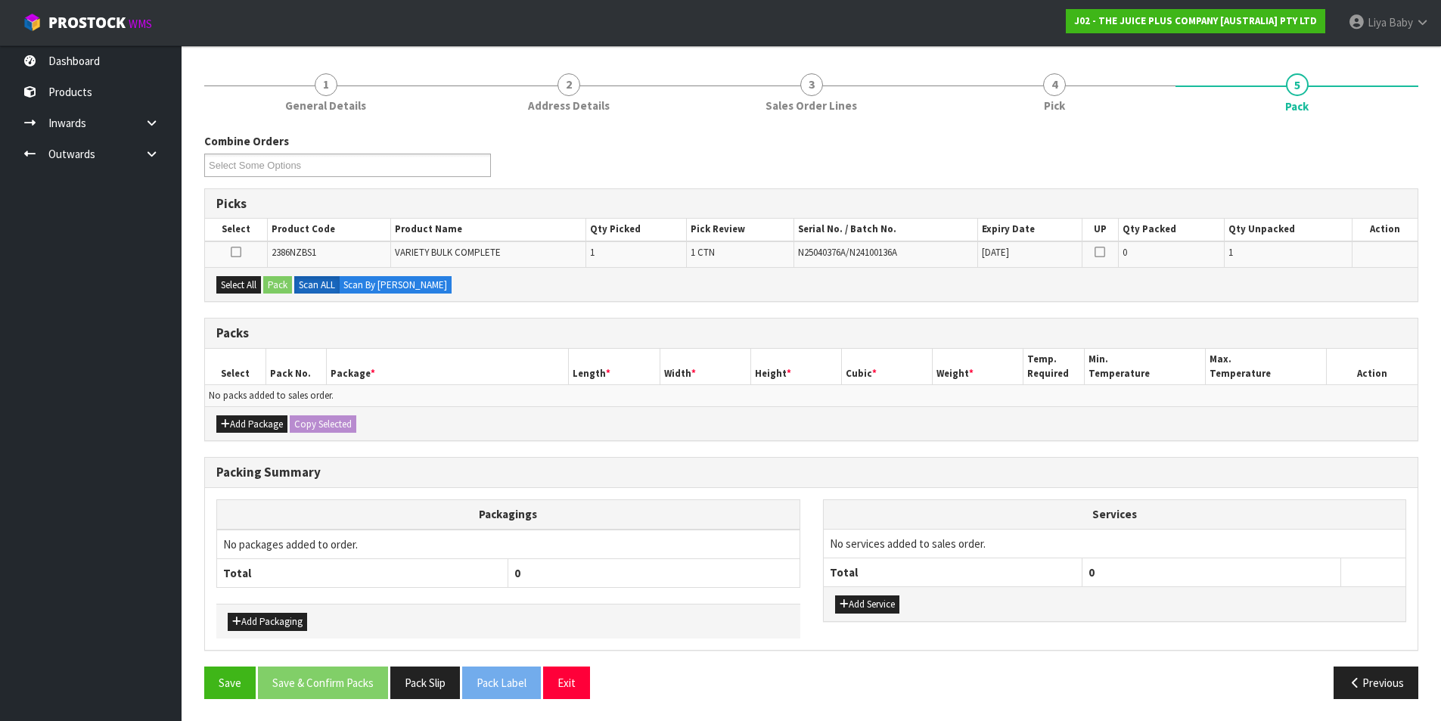
scroll to position [166, 0]
click at [272, 429] on button "Add Package" at bounding box center [251, 423] width 71 height 18
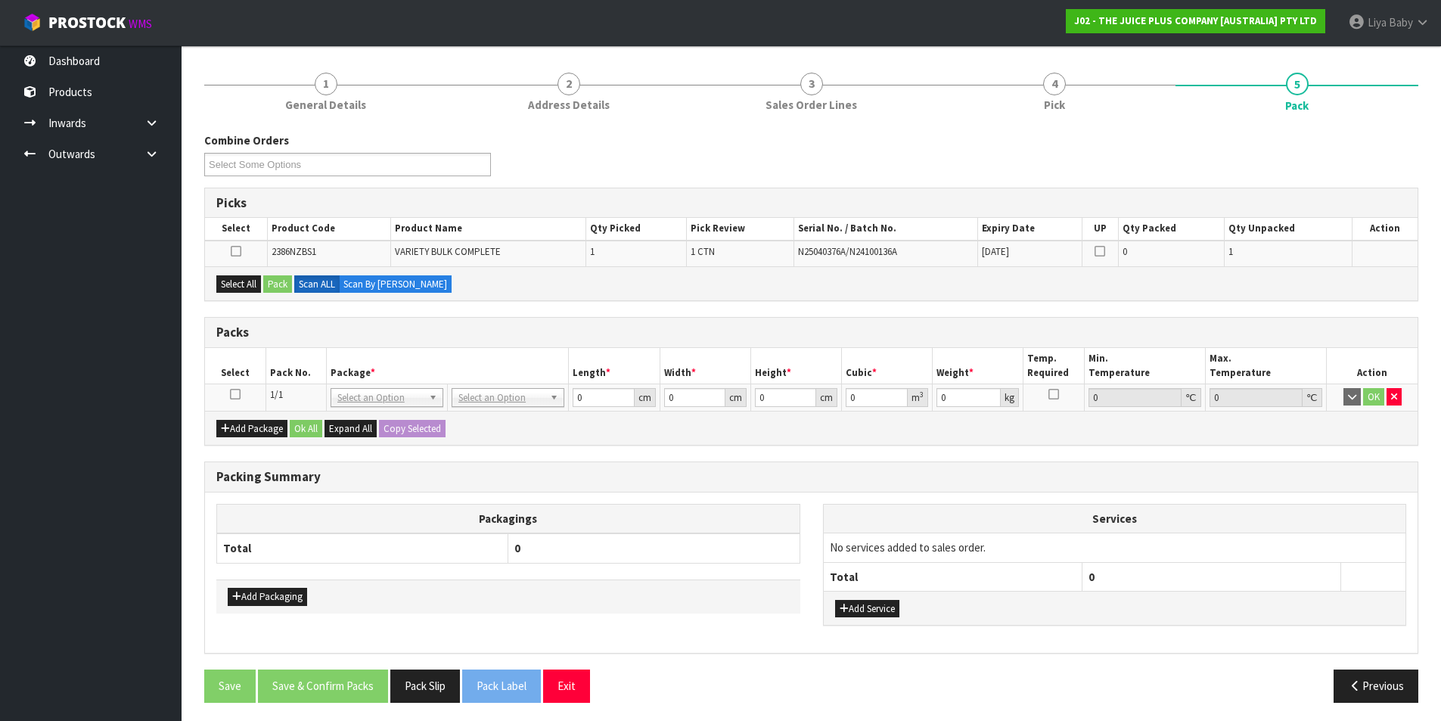
click at [238, 395] on icon at bounding box center [235, 394] width 11 height 1
click at [240, 279] on button "Select All" at bounding box center [238, 284] width 45 height 18
click at [282, 281] on button "Pack" at bounding box center [277, 284] width 29 height 18
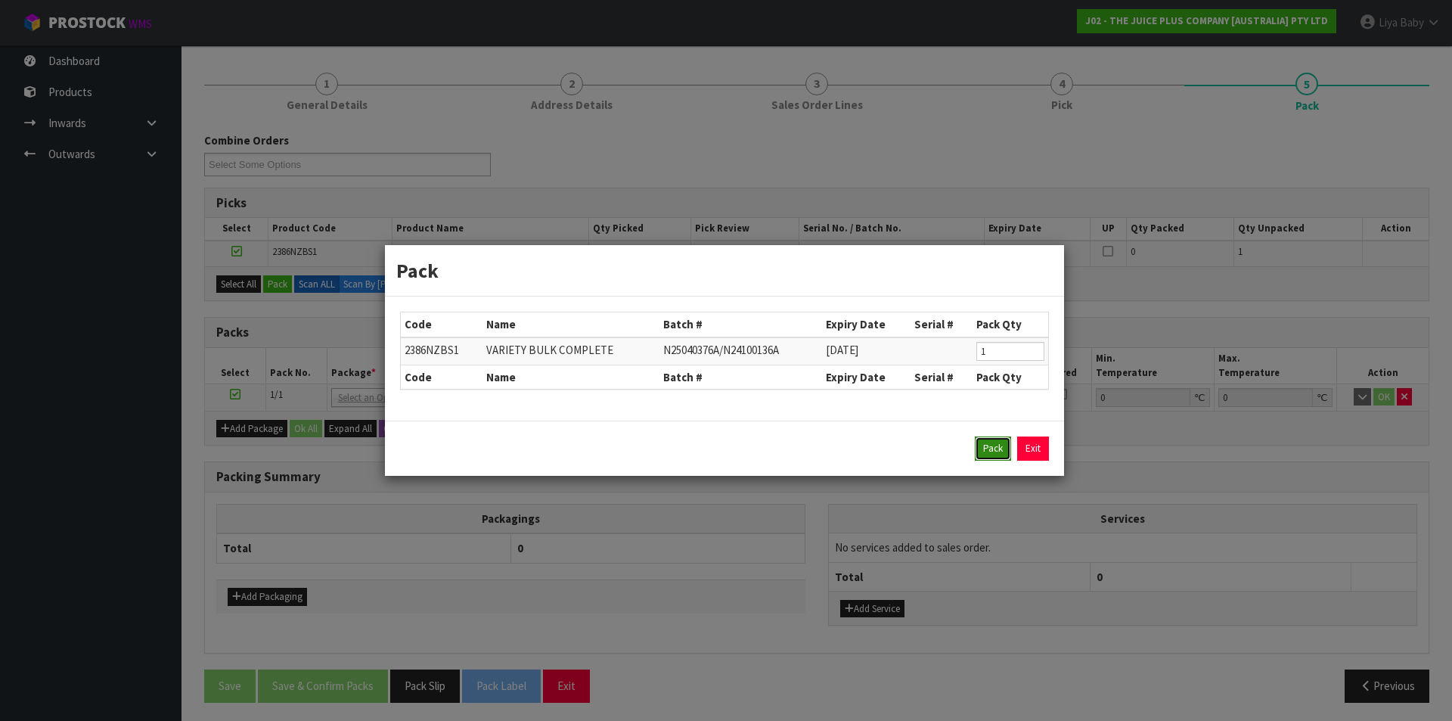
click at [991, 444] on button "Pack" at bounding box center [993, 448] width 36 height 24
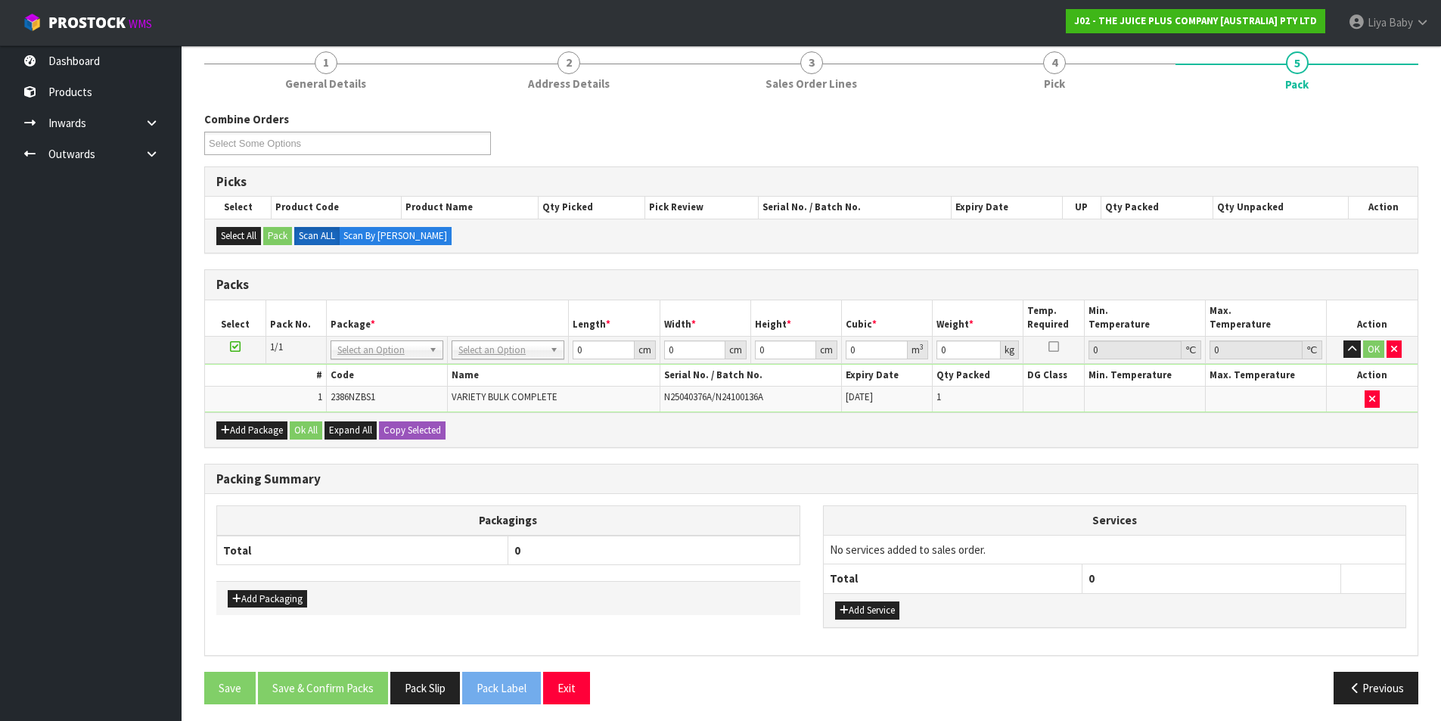
scroll to position [194, 0]
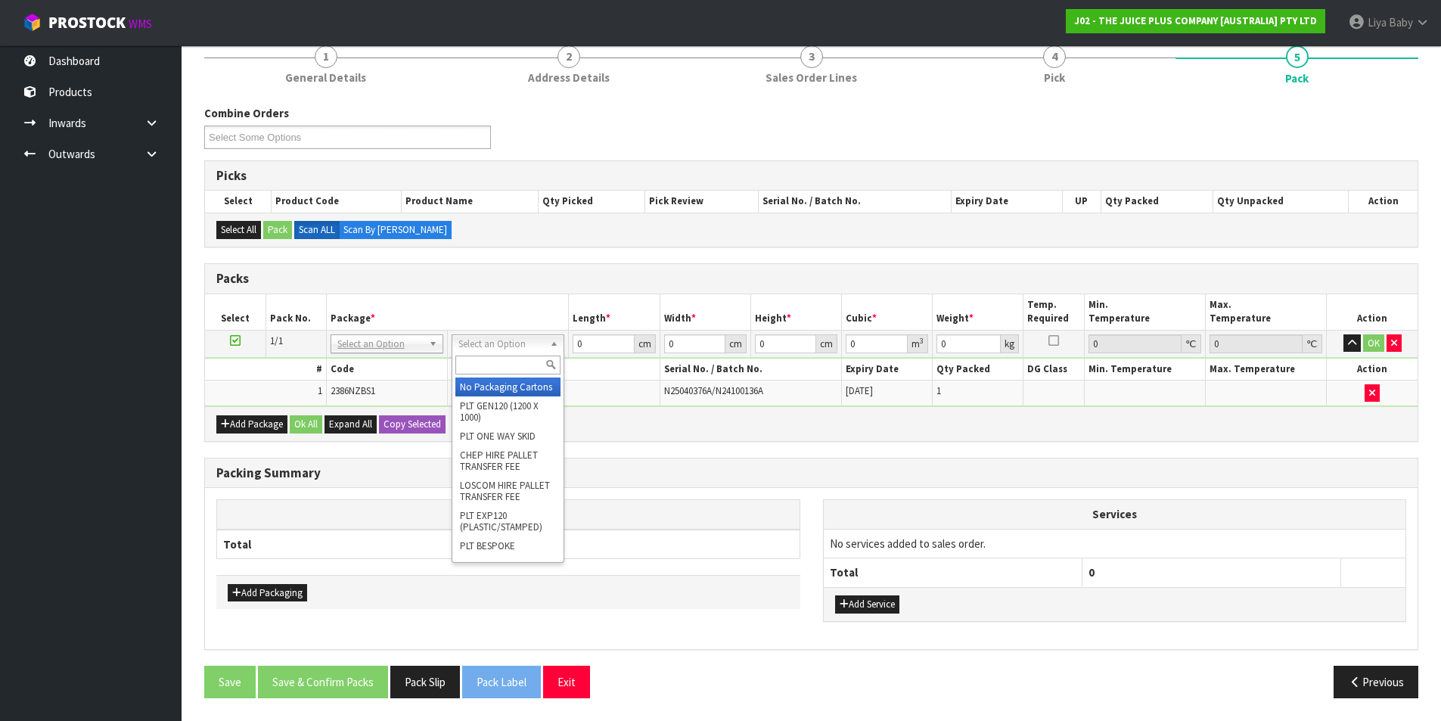
click at [520, 369] on input "text" at bounding box center [507, 364] width 105 height 19
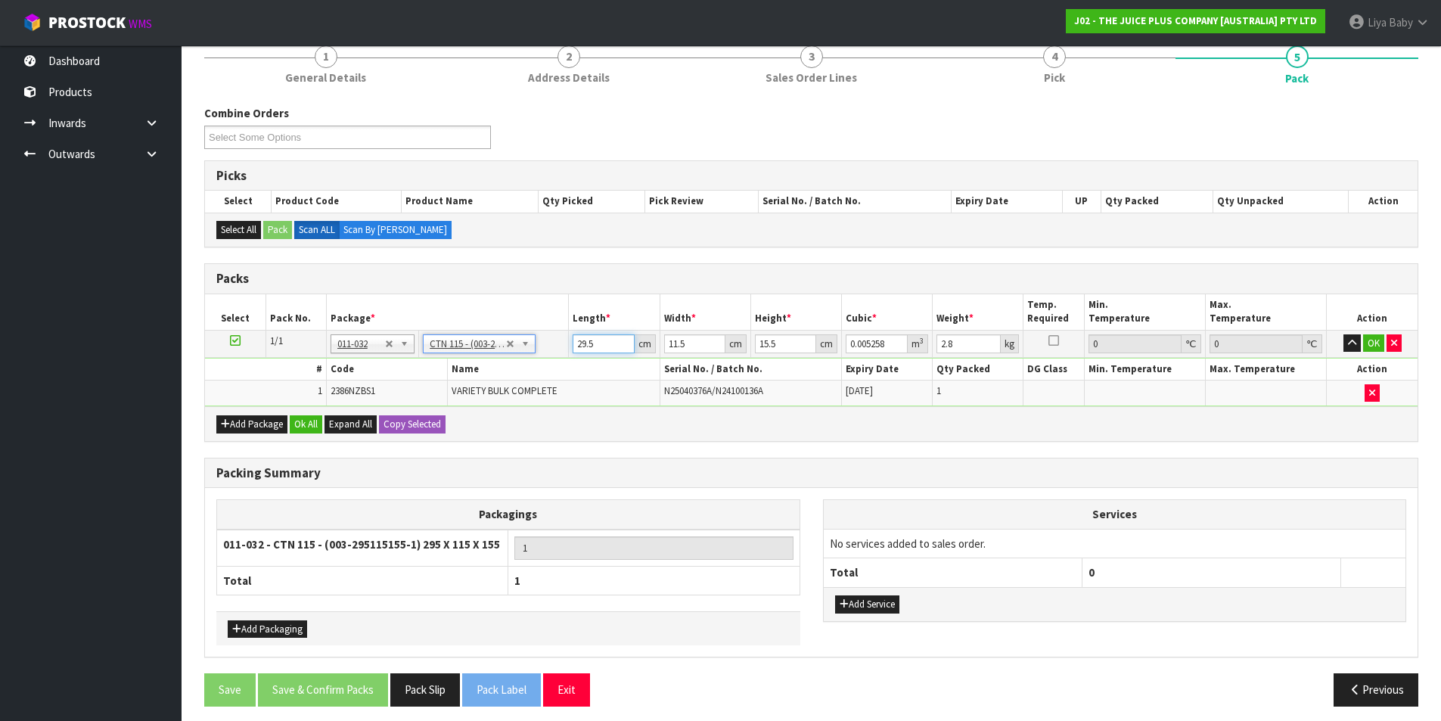
click at [613, 349] on input "29.5" at bounding box center [603, 343] width 61 height 19
click at [700, 345] on input "11.5" at bounding box center [694, 343] width 61 height 19
click at [776, 342] on input "15.5" at bounding box center [785, 343] width 61 height 19
click at [975, 350] on input "2.8" at bounding box center [968, 343] width 64 height 19
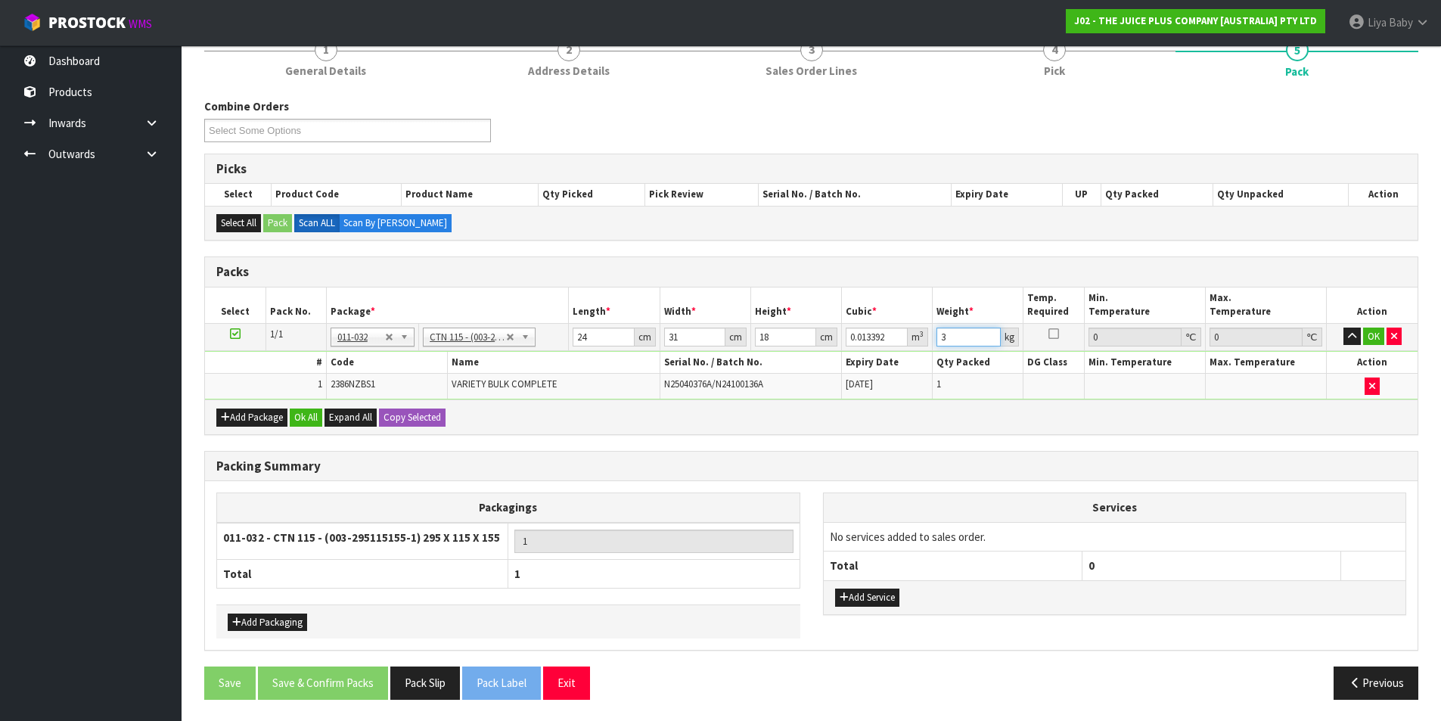
scroll to position [202, 0]
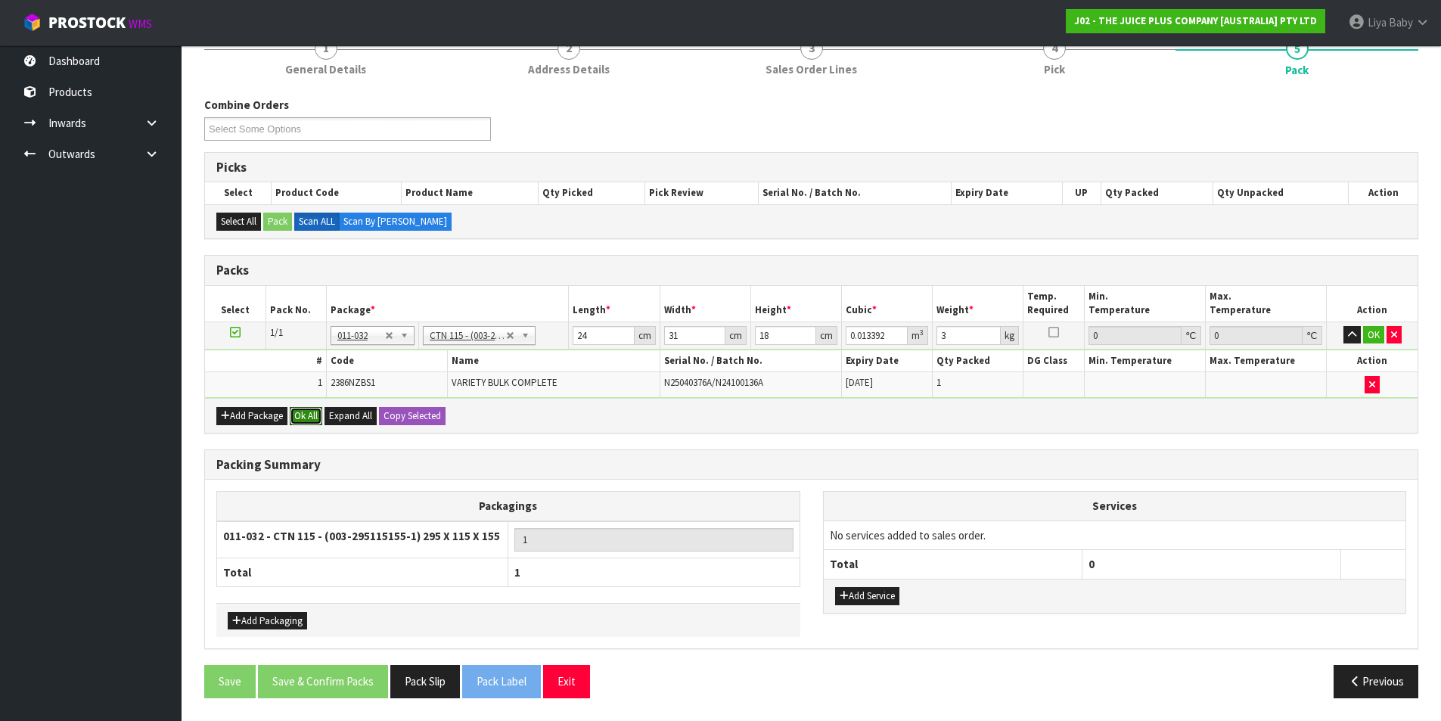
click at [298, 410] on button "Ok All" at bounding box center [306, 416] width 33 height 18
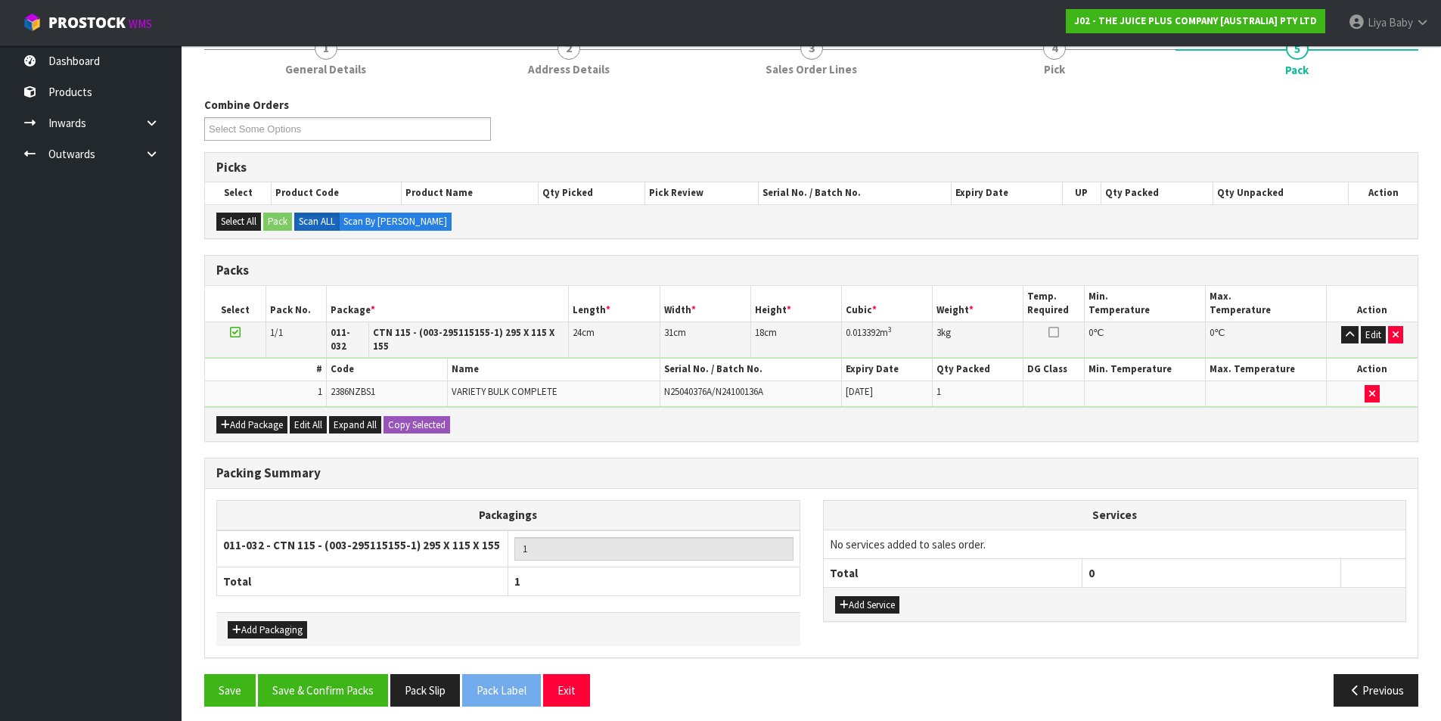
scroll to position [200, 0]
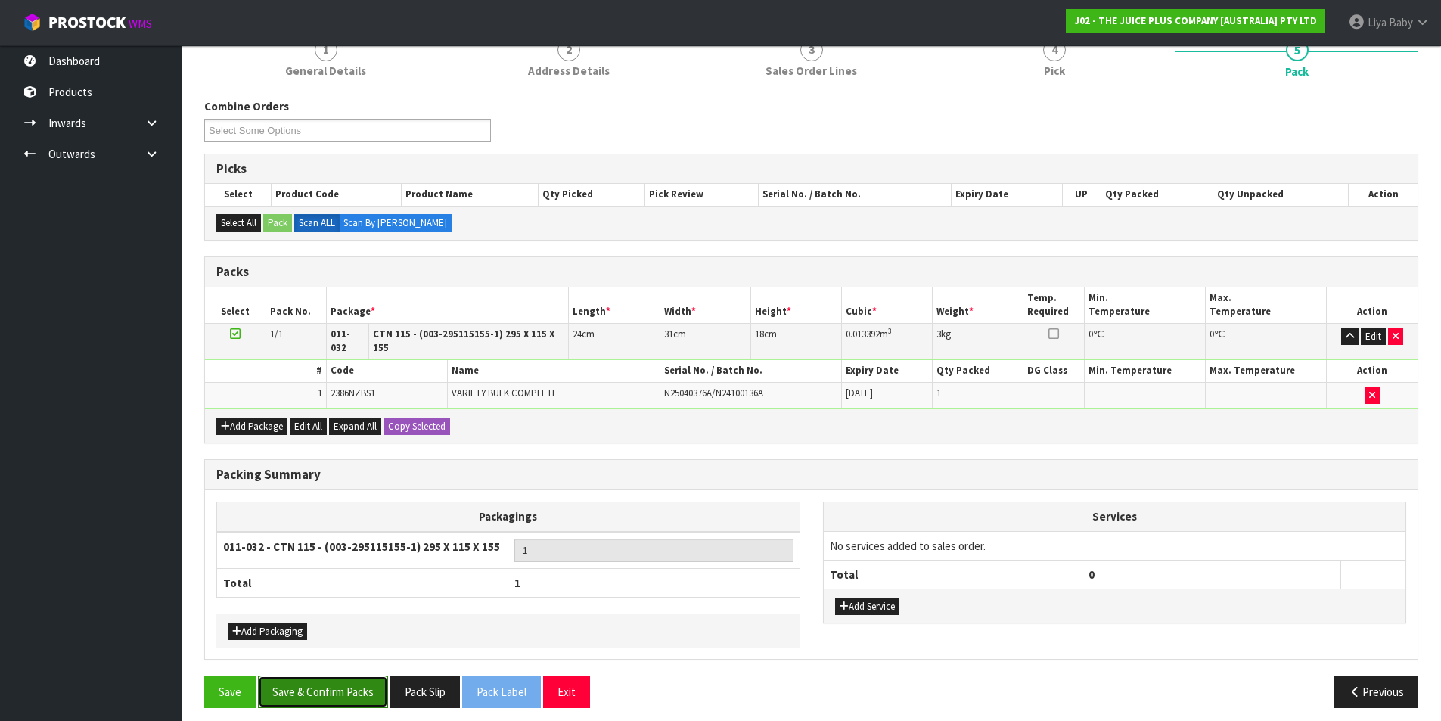
click at [294, 678] on button "Save & Confirm Packs" at bounding box center [323, 691] width 130 height 33
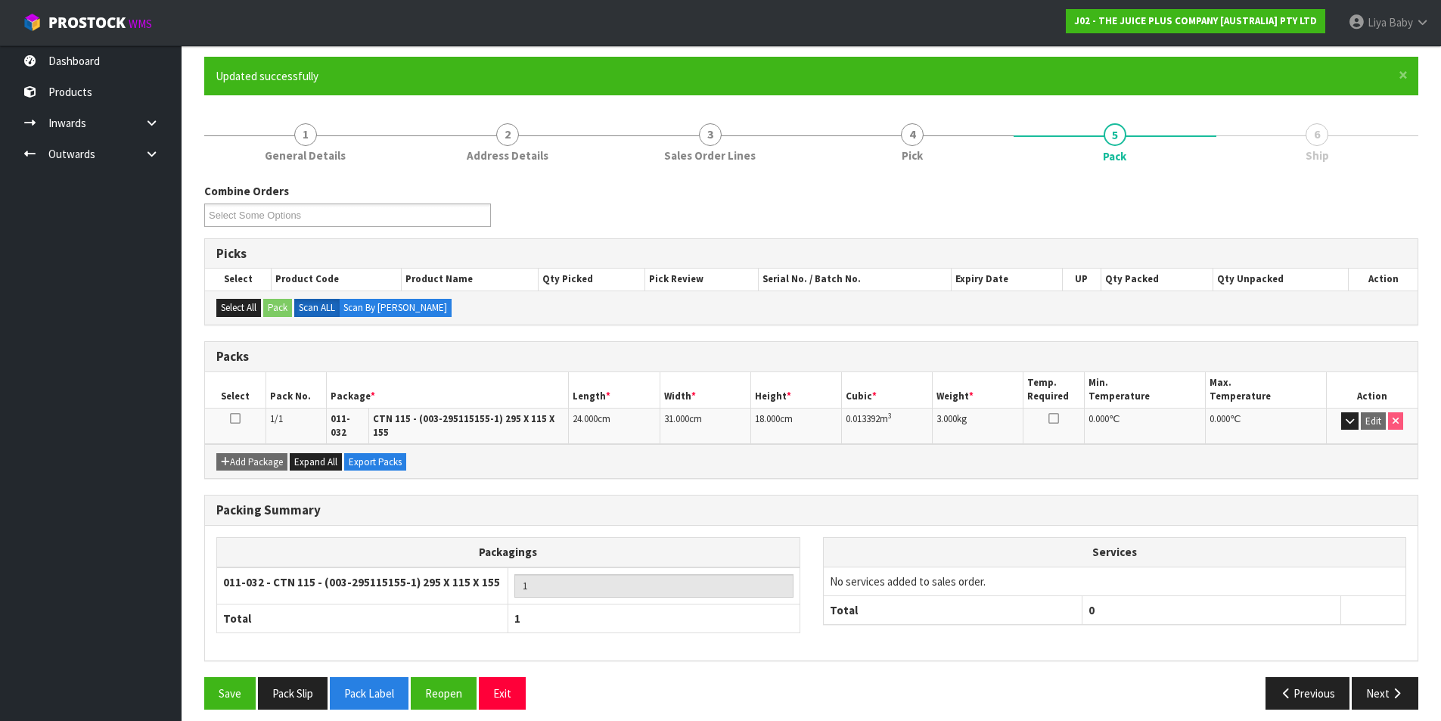
scroll to position [117, 0]
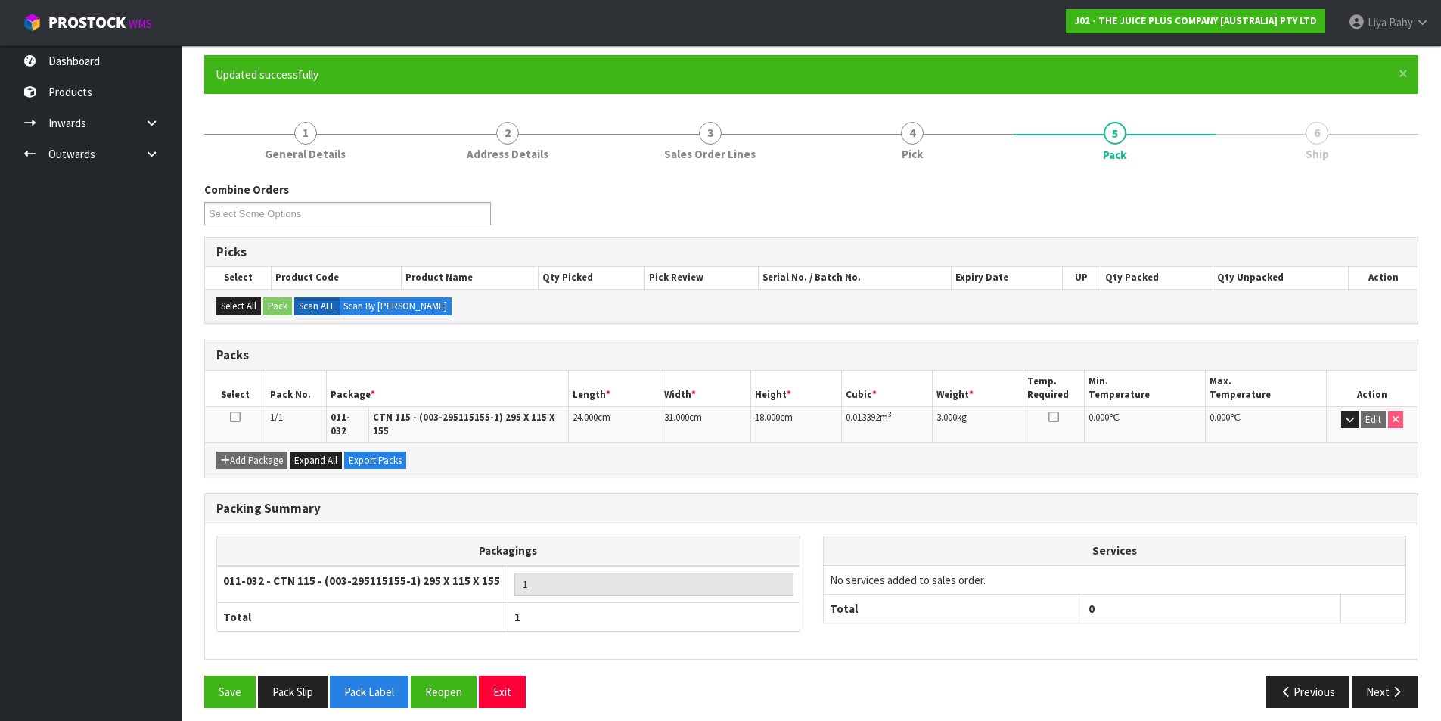
click at [234, 408] on td at bounding box center [235, 424] width 61 height 36
click at [240, 417] on icon at bounding box center [235, 417] width 11 height 1
click at [1376, 686] on button "Next" at bounding box center [1385, 691] width 67 height 33
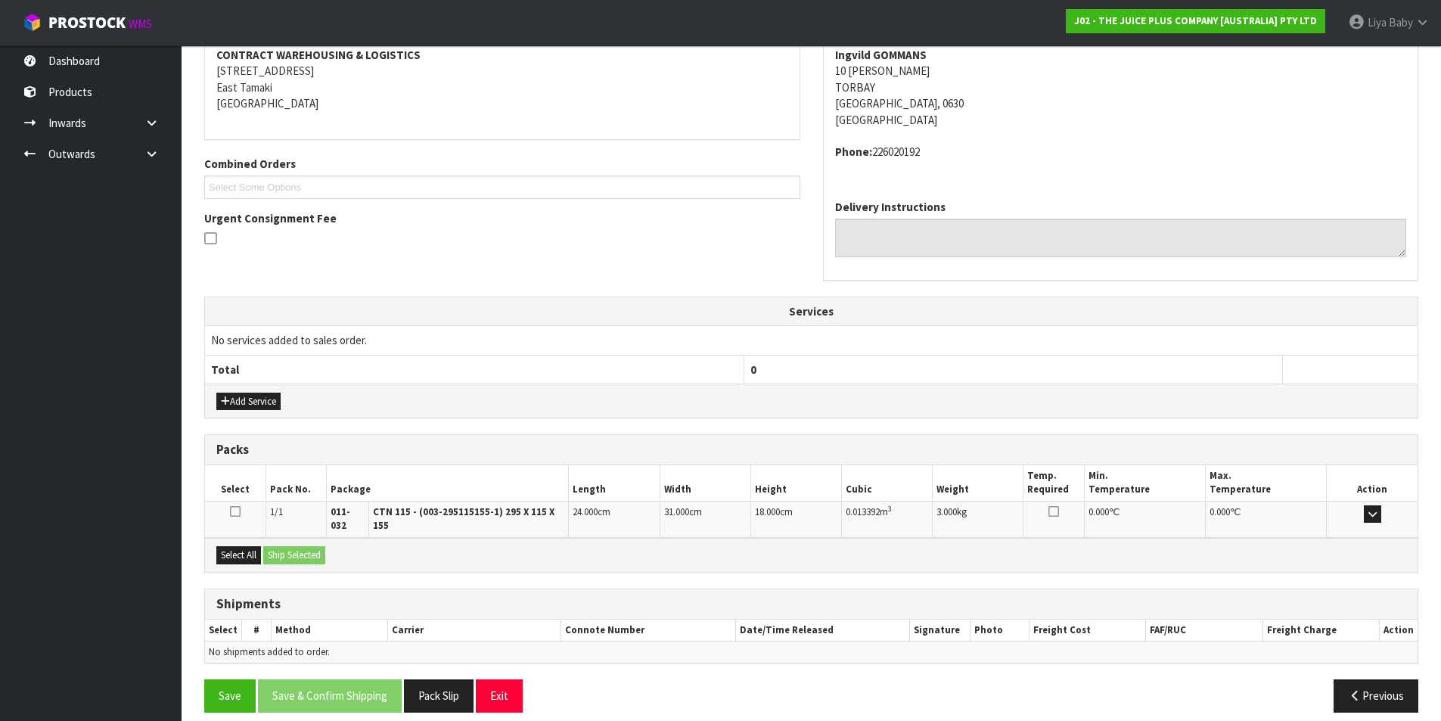
scroll to position [298, 0]
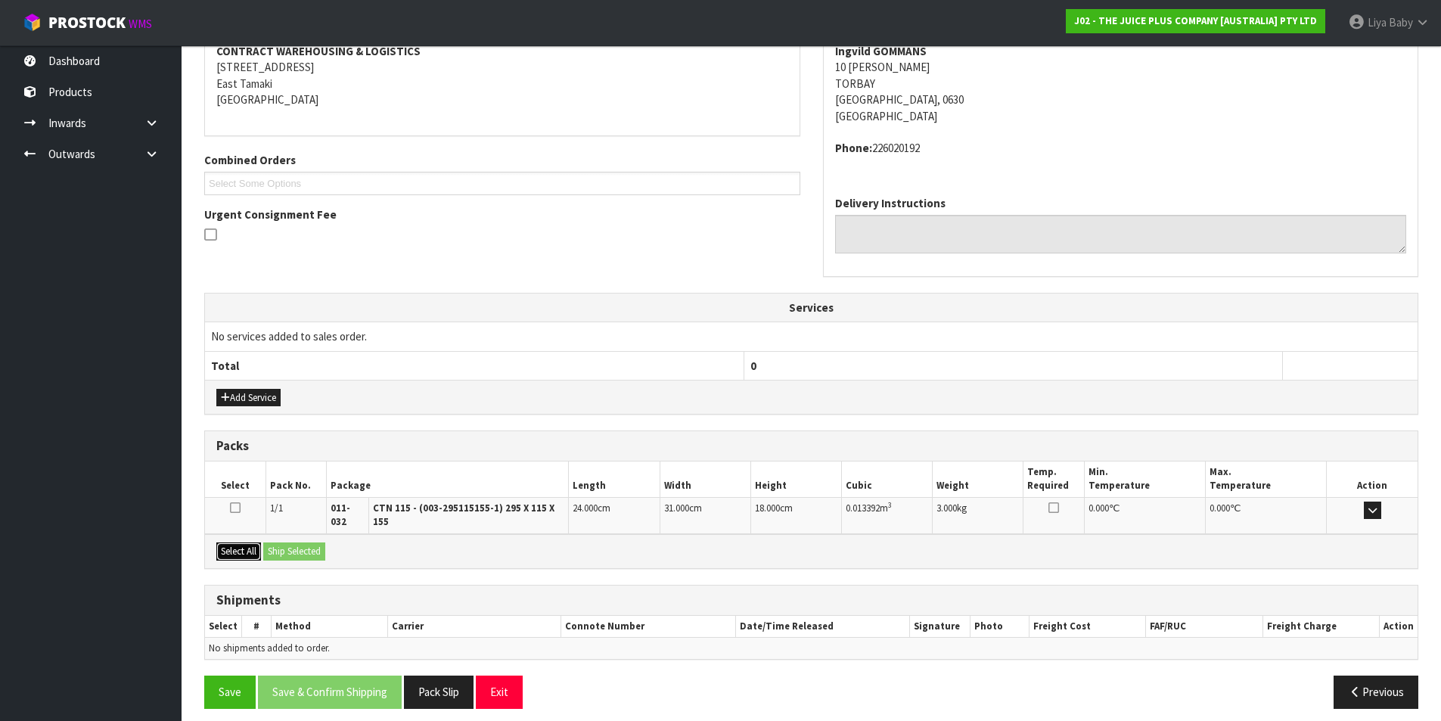
click at [233, 545] on button "Select All" at bounding box center [238, 551] width 45 height 18
click at [281, 542] on button "Ship Selected" at bounding box center [294, 551] width 62 height 18
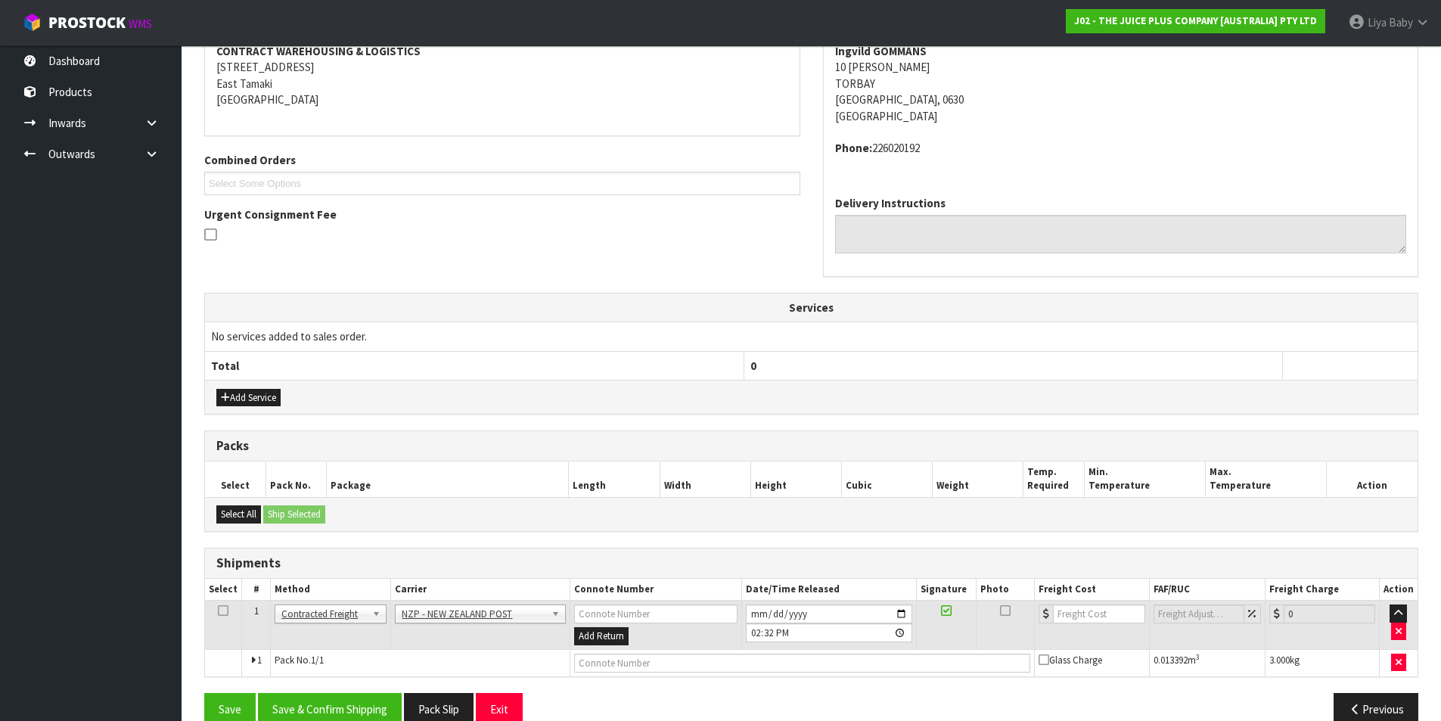
click at [219, 611] on icon at bounding box center [223, 610] width 11 height 1
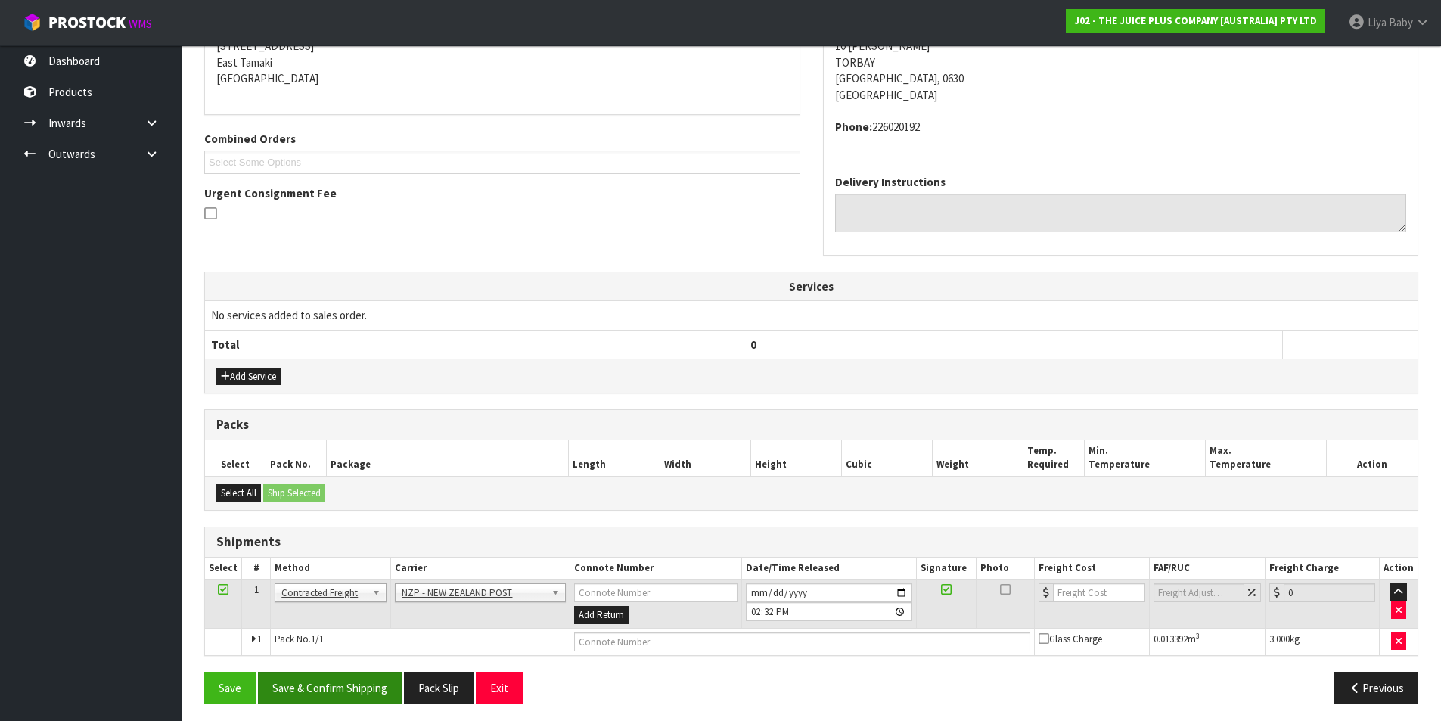
scroll to position [325, 0]
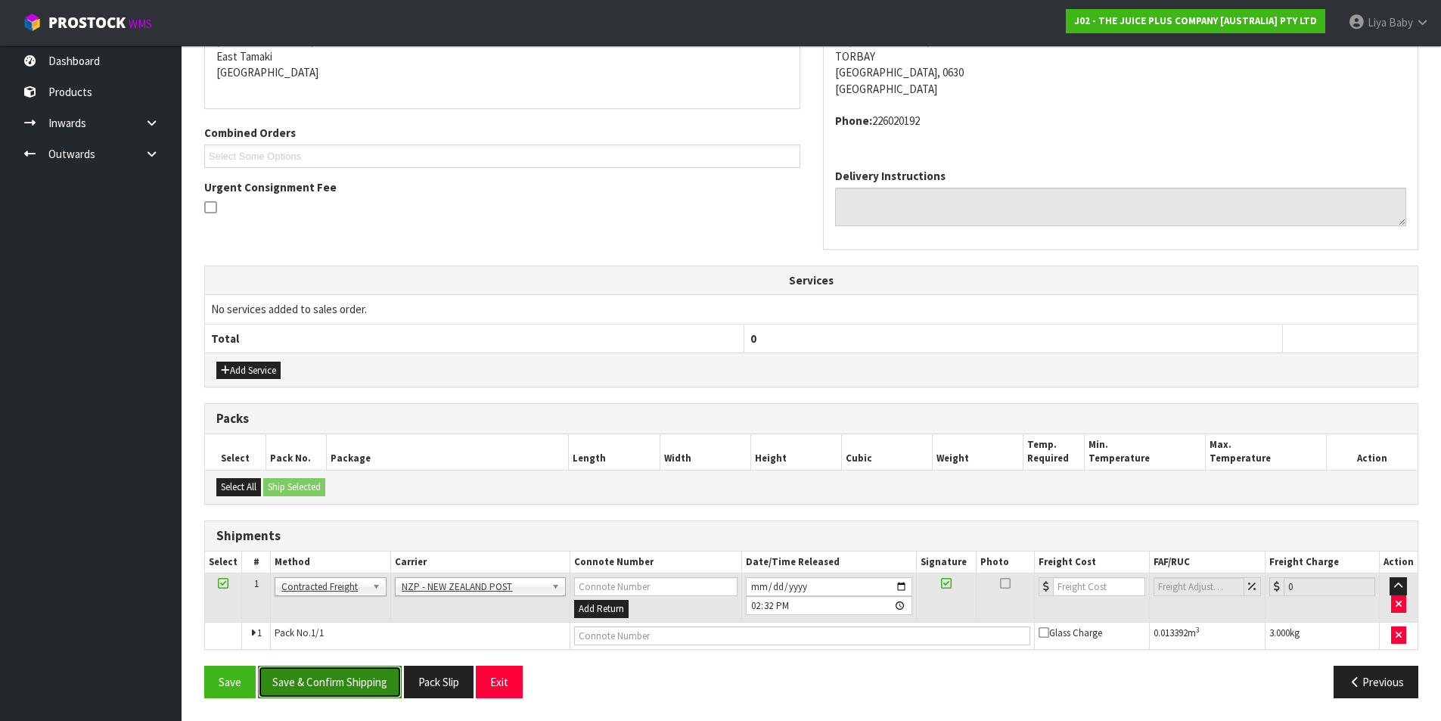
click at [321, 684] on button "Save & Confirm Shipping" at bounding box center [330, 682] width 144 height 33
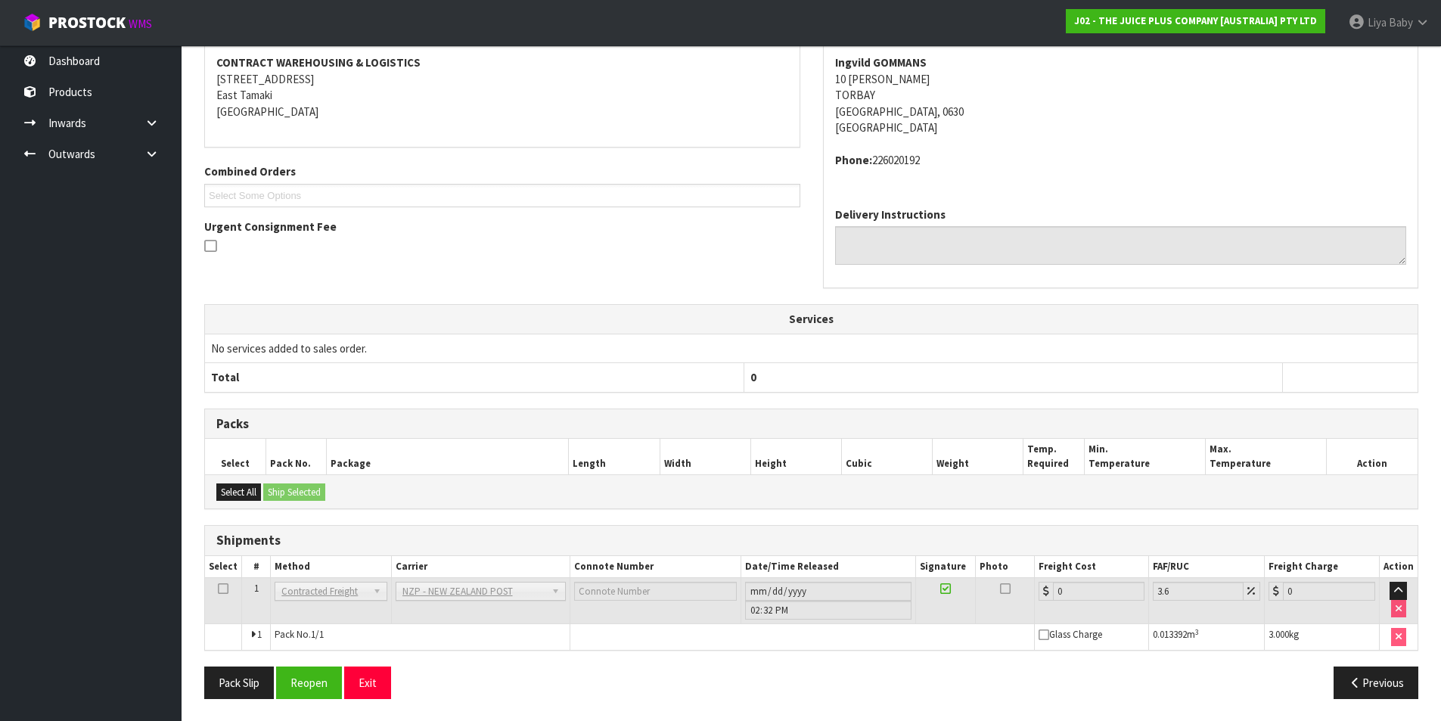
scroll to position [303, 0]
click at [312, 684] on button "Reopen" at bounding box center [309, 682] width 66 height 33
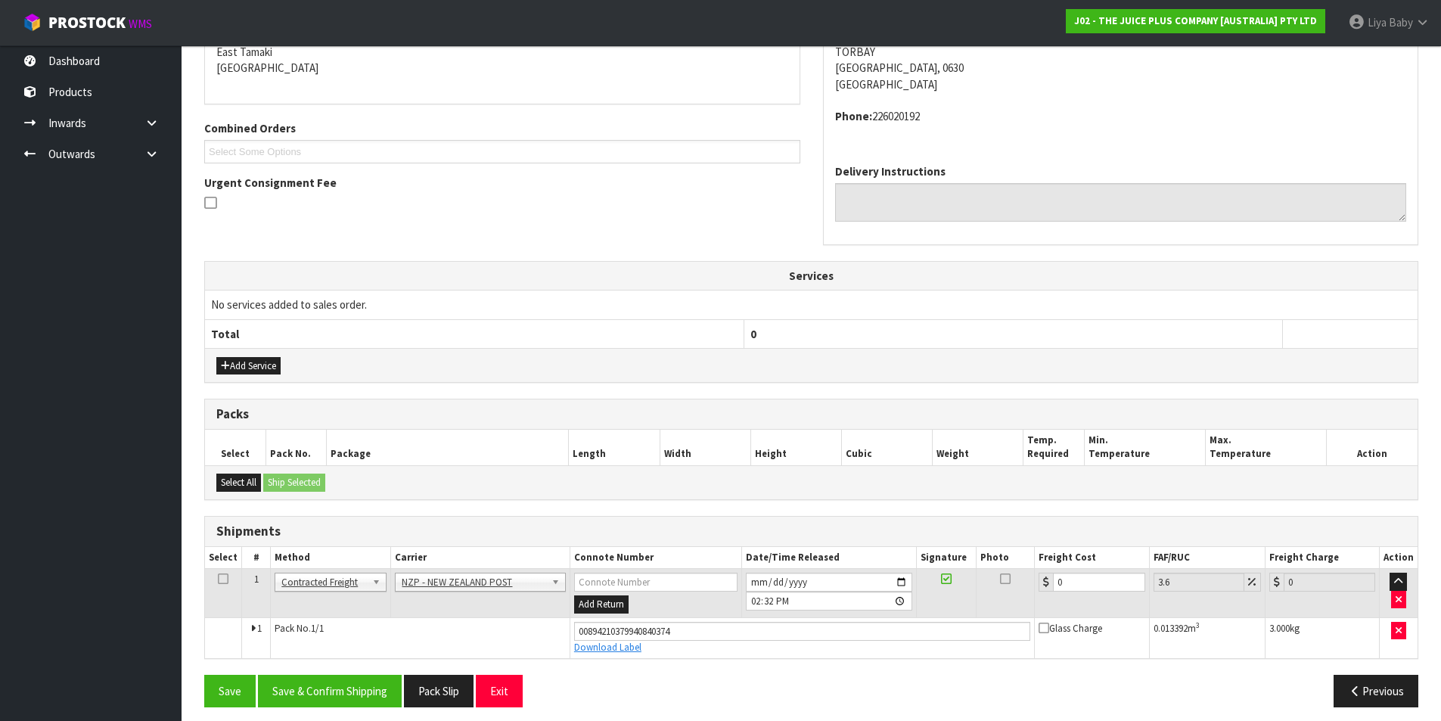
scroll to position [339, 0]
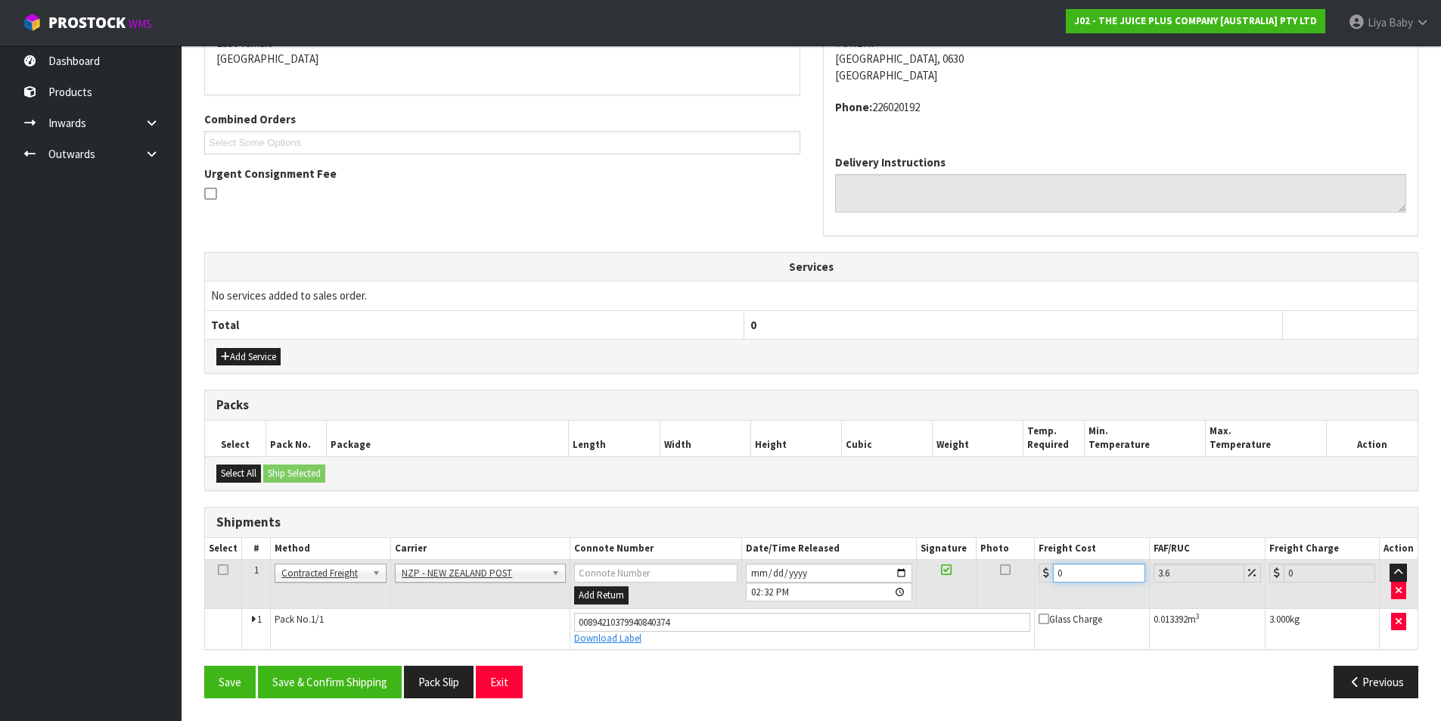
click at [1091, 578] on input "0" at bounding box center [1099, 572] width 92 height 19
click at [218, 570] on icon at bounding box center [223, 570] width 11 height 1
click at [311, 685] on button "Save & Confirm Shipping" at bounding box center [330, 682] width 144 height 33
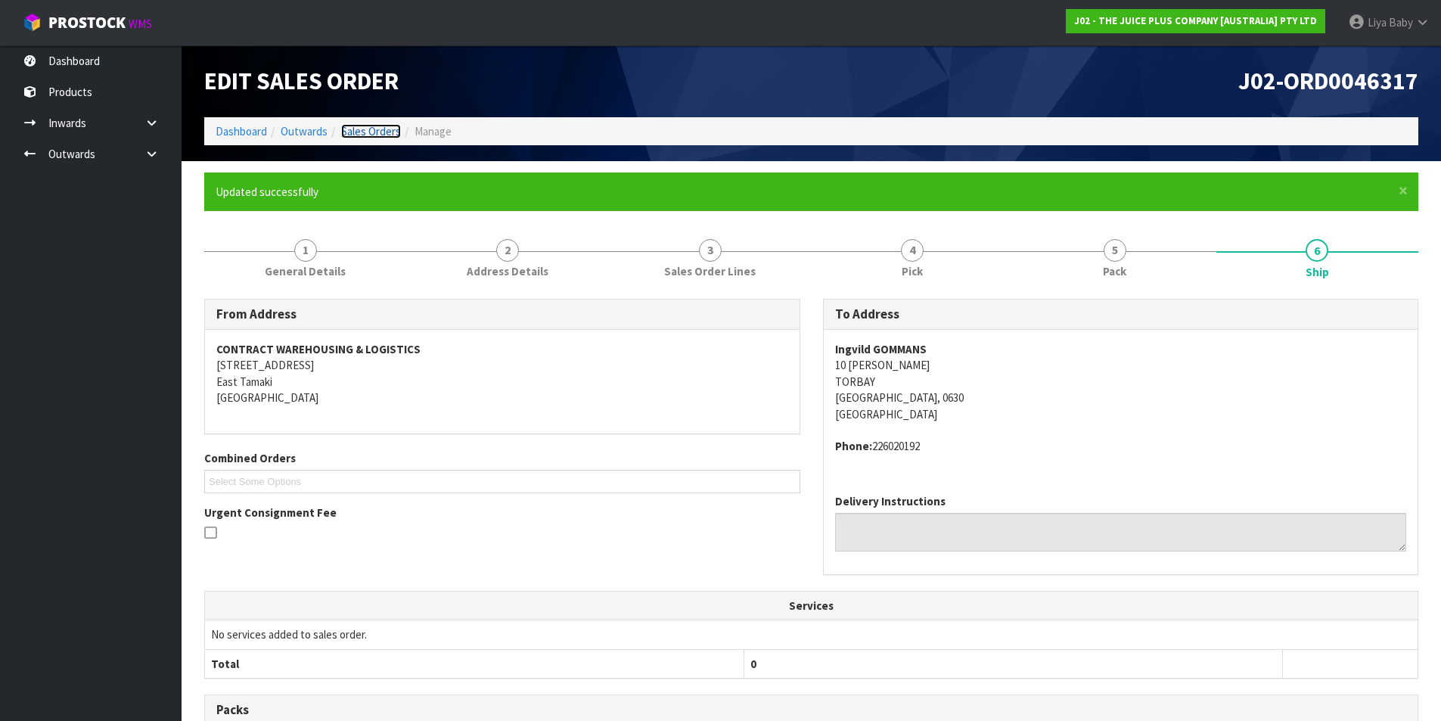
click at [371, 128] on link "Sales Orders" at bounding box center [371, 131] width 60 height 14
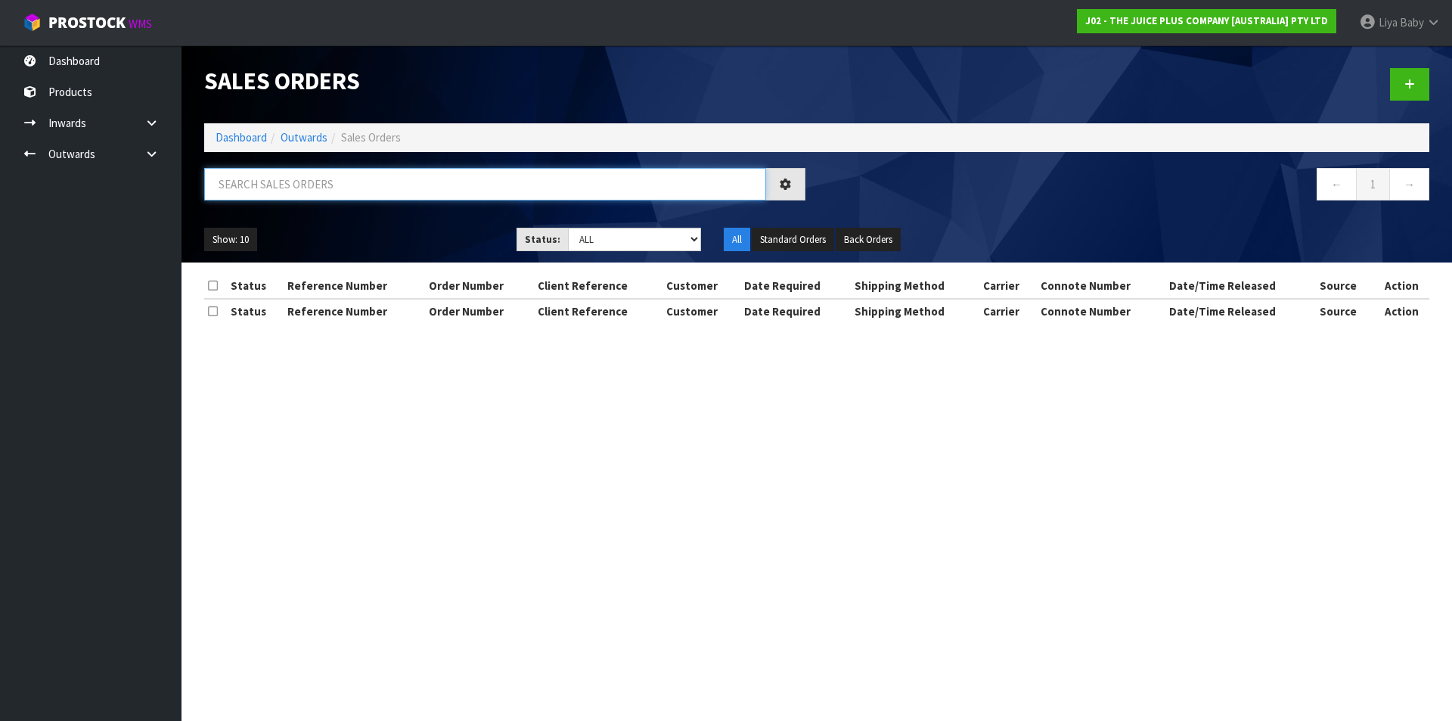
click at [329, 182] on input "text" at bounding box center [485, 184] width 562 height 33
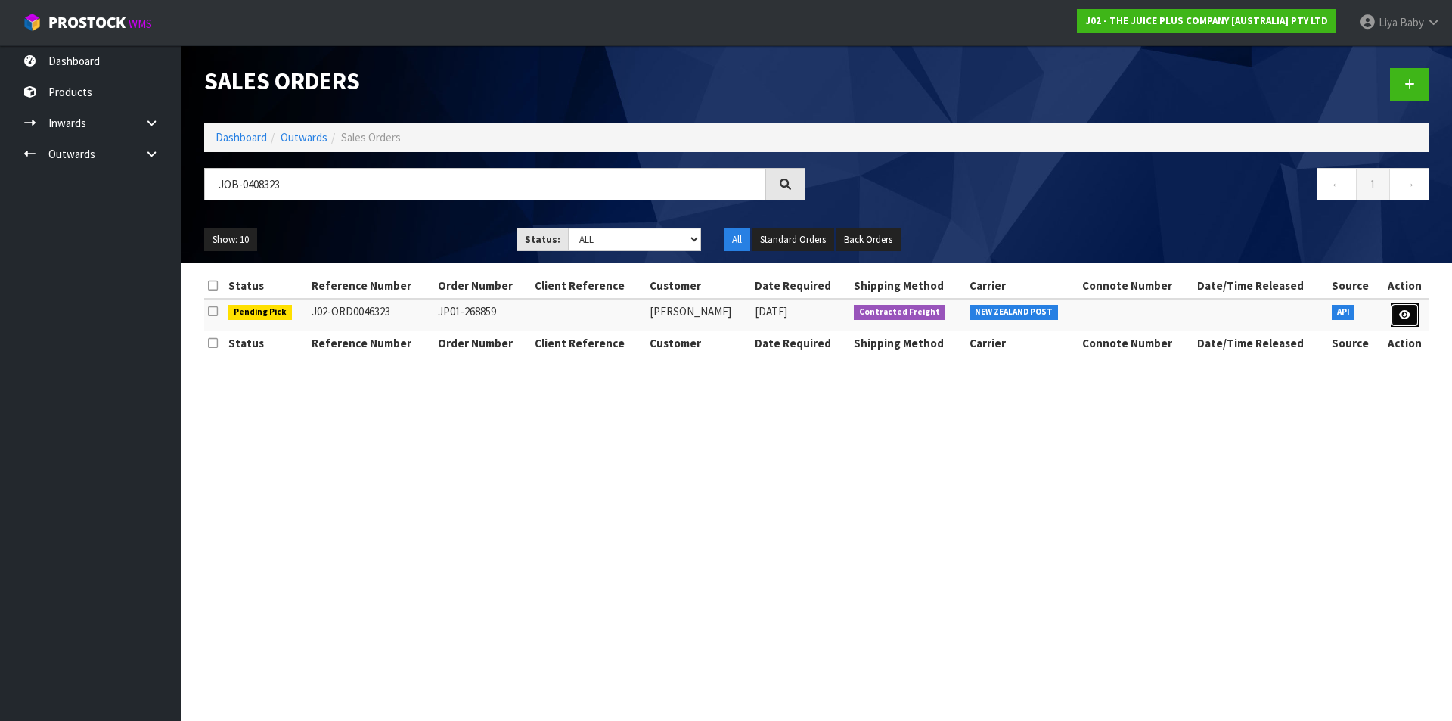
click at [1404, 307] on link at bounding box center [1405, 315] width 28 height 24
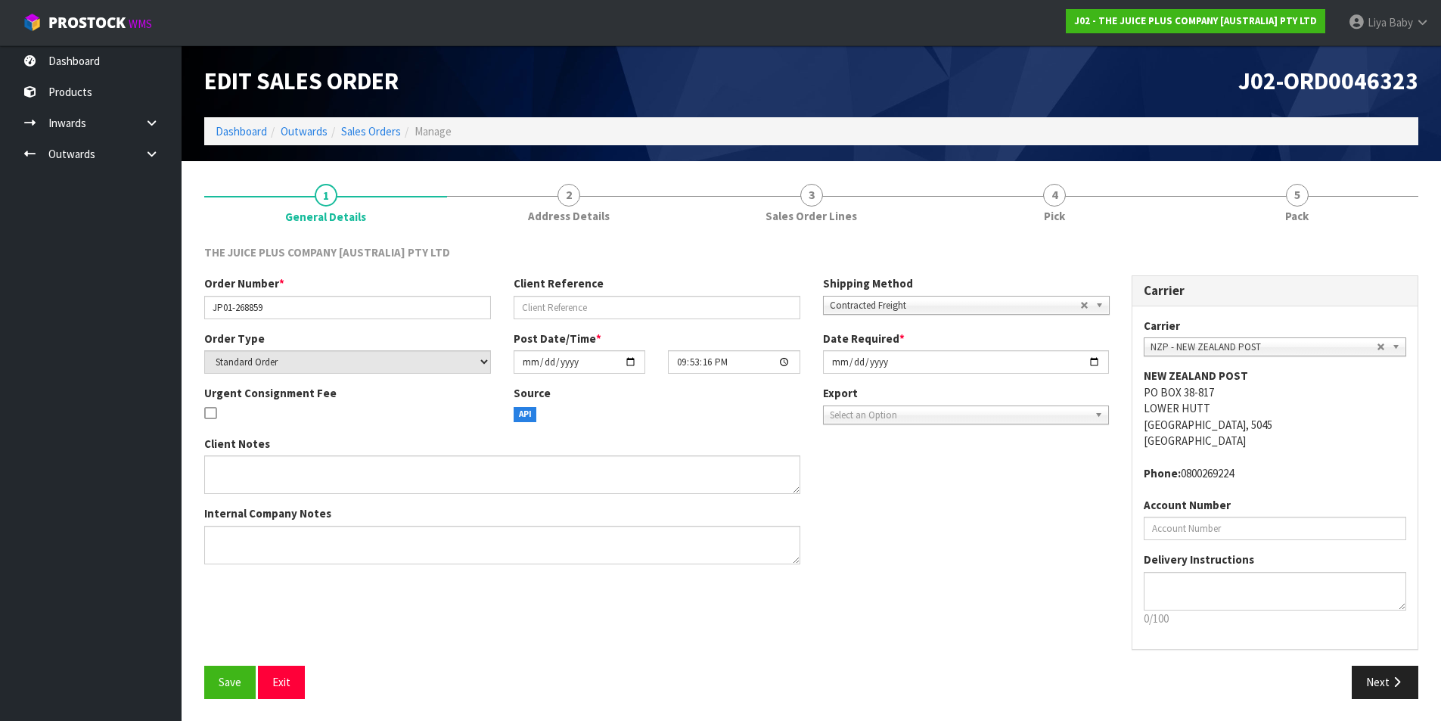
scroll to position [1, 0]
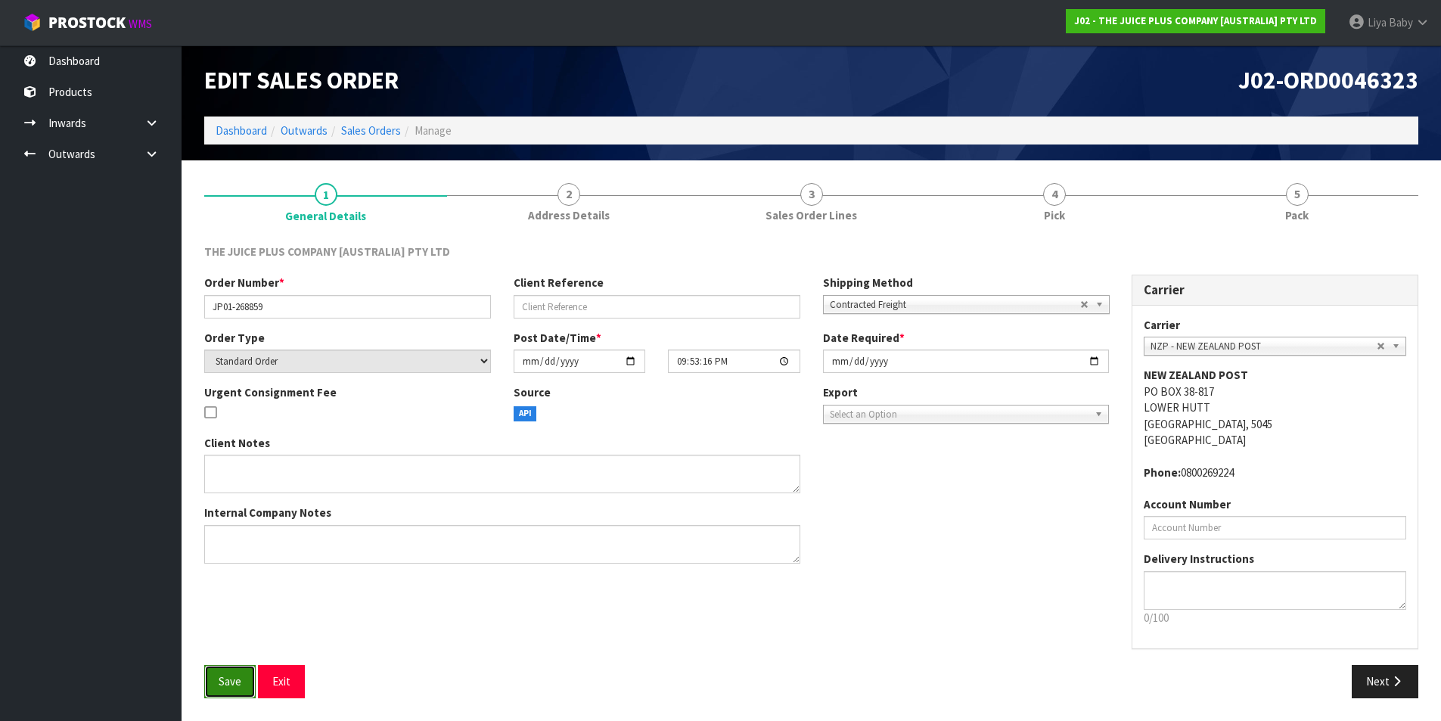
click at [239, 687] on span "Save" at bounding box center [230, 681] width 23 height 14
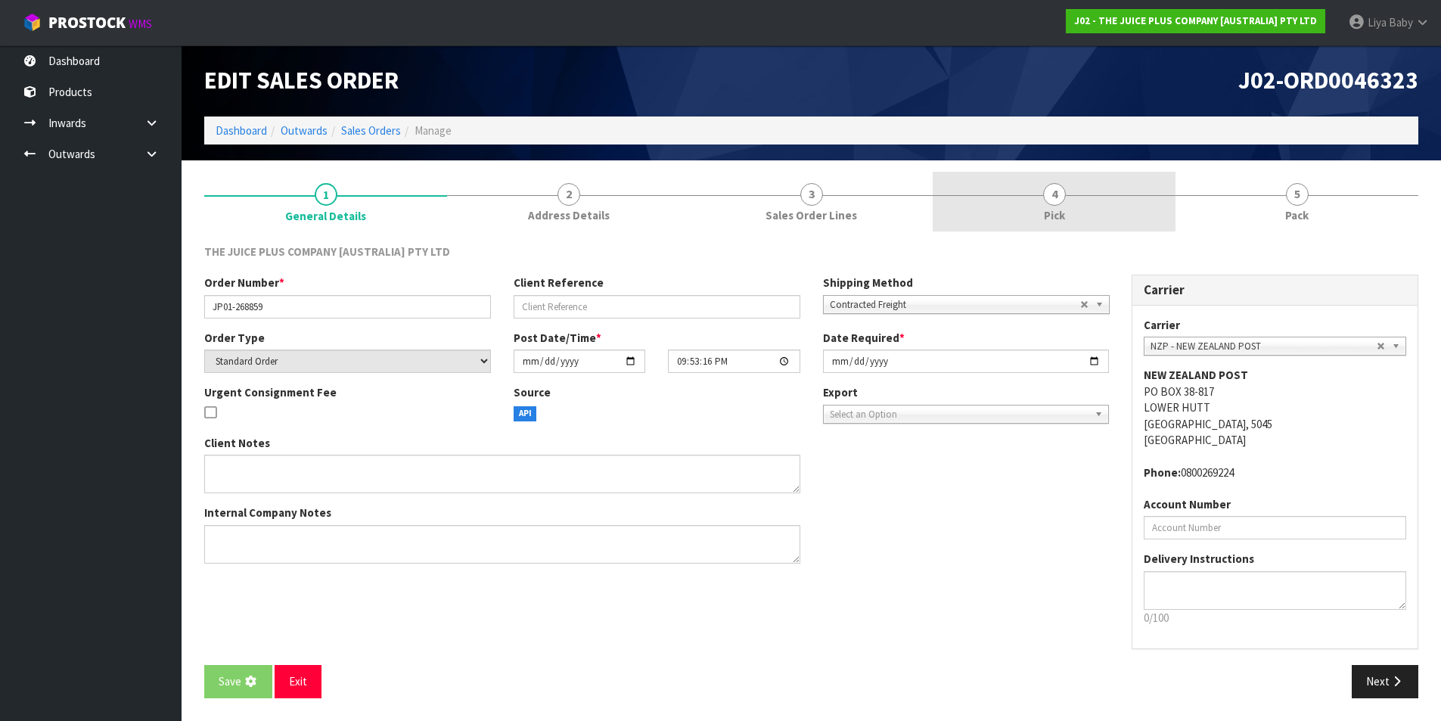
scroll to position [0, 0]
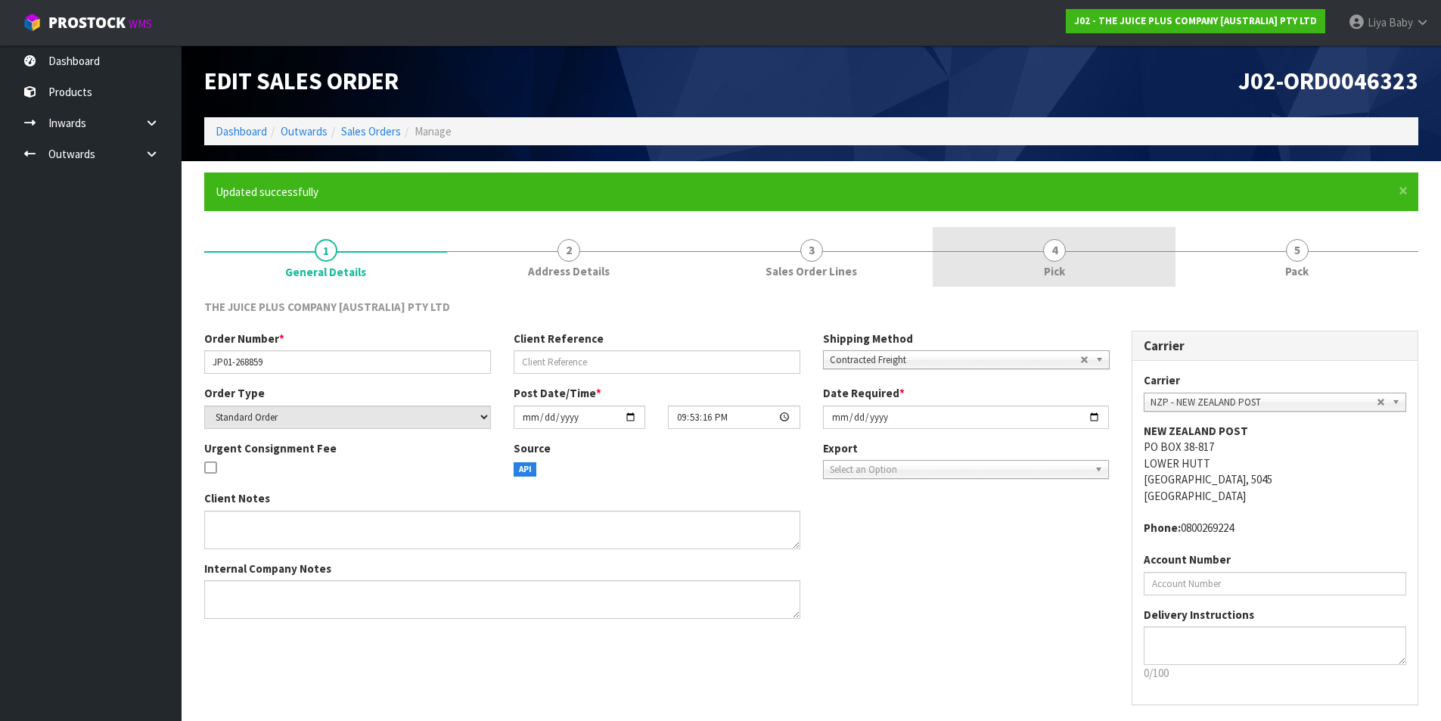
click at [1145, 252] on link "4 Pick" at bounding box center [1054, 257] width 243 height 60
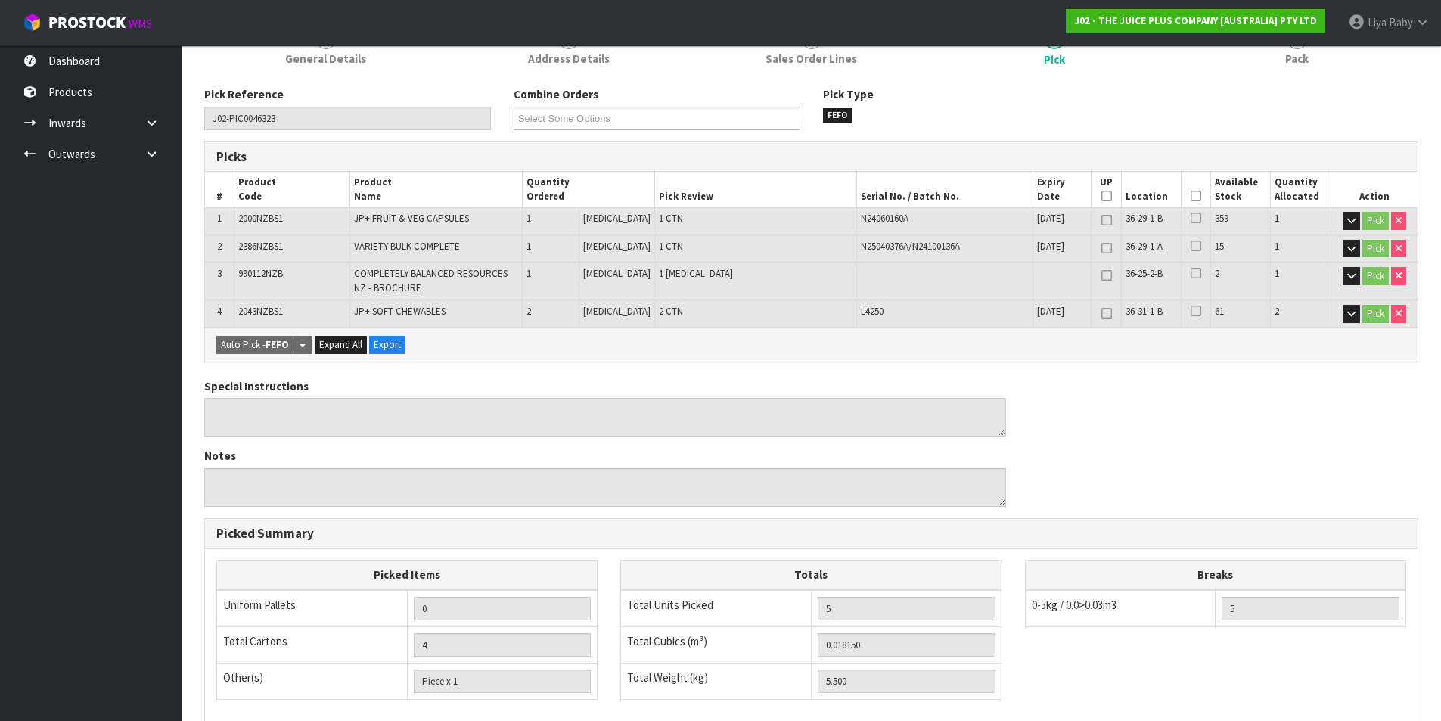
scroll to position [227, 0]
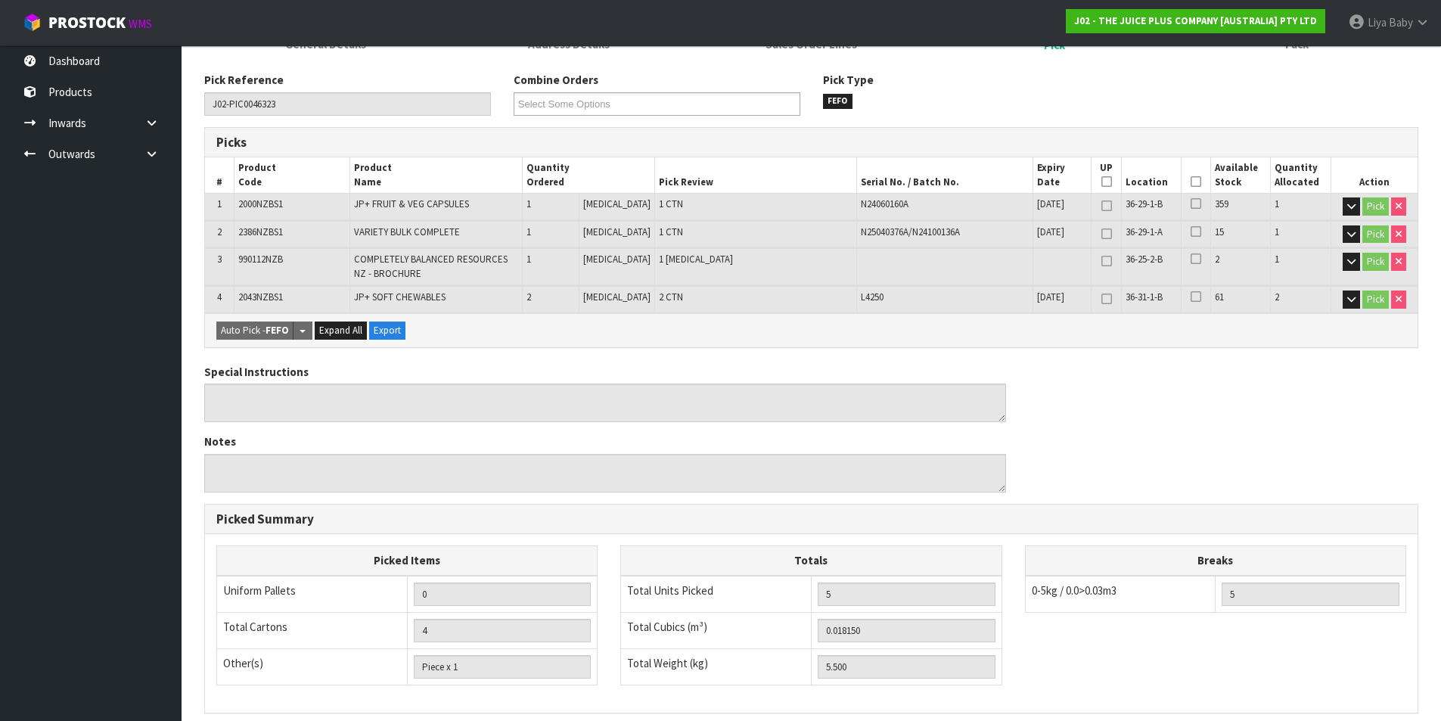
click at [1190, 182] on icon at bounding box center [1195, 182] width 11 height 1
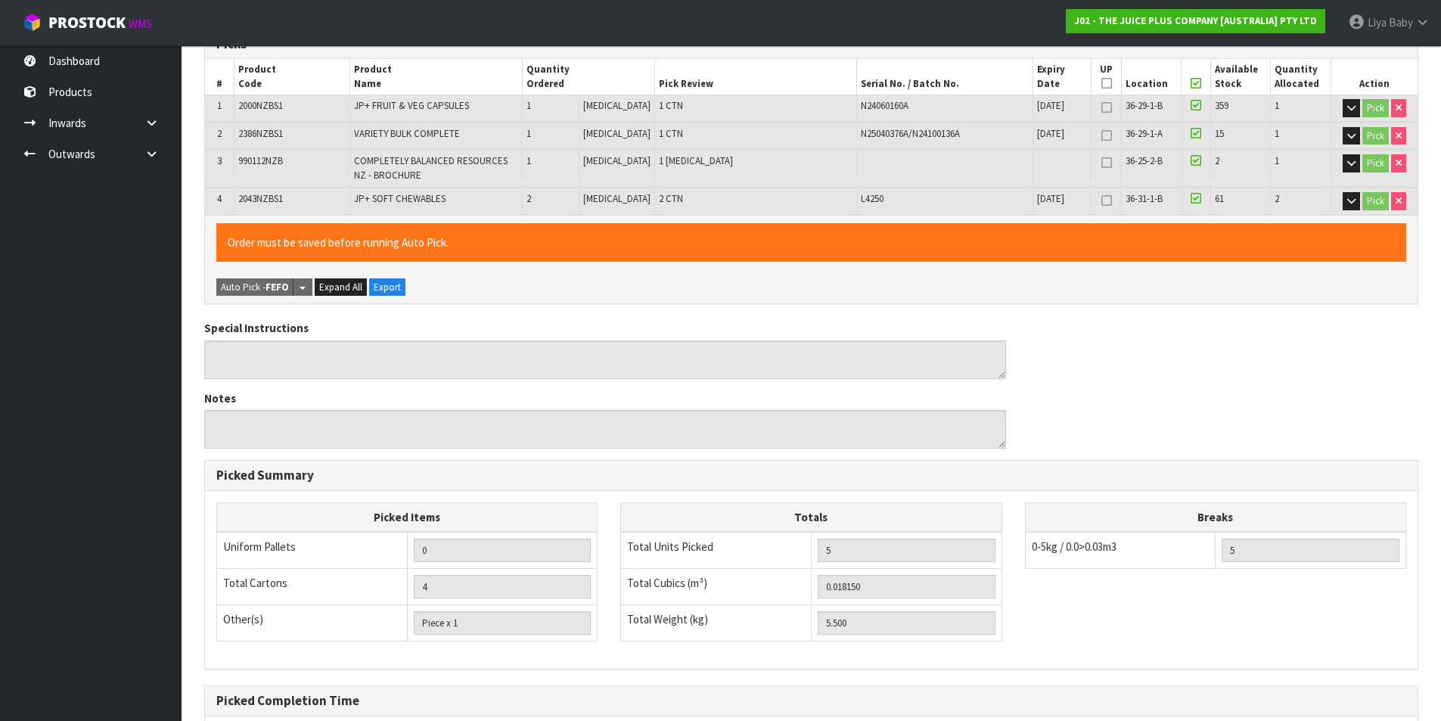
scroll to position [482, 0]
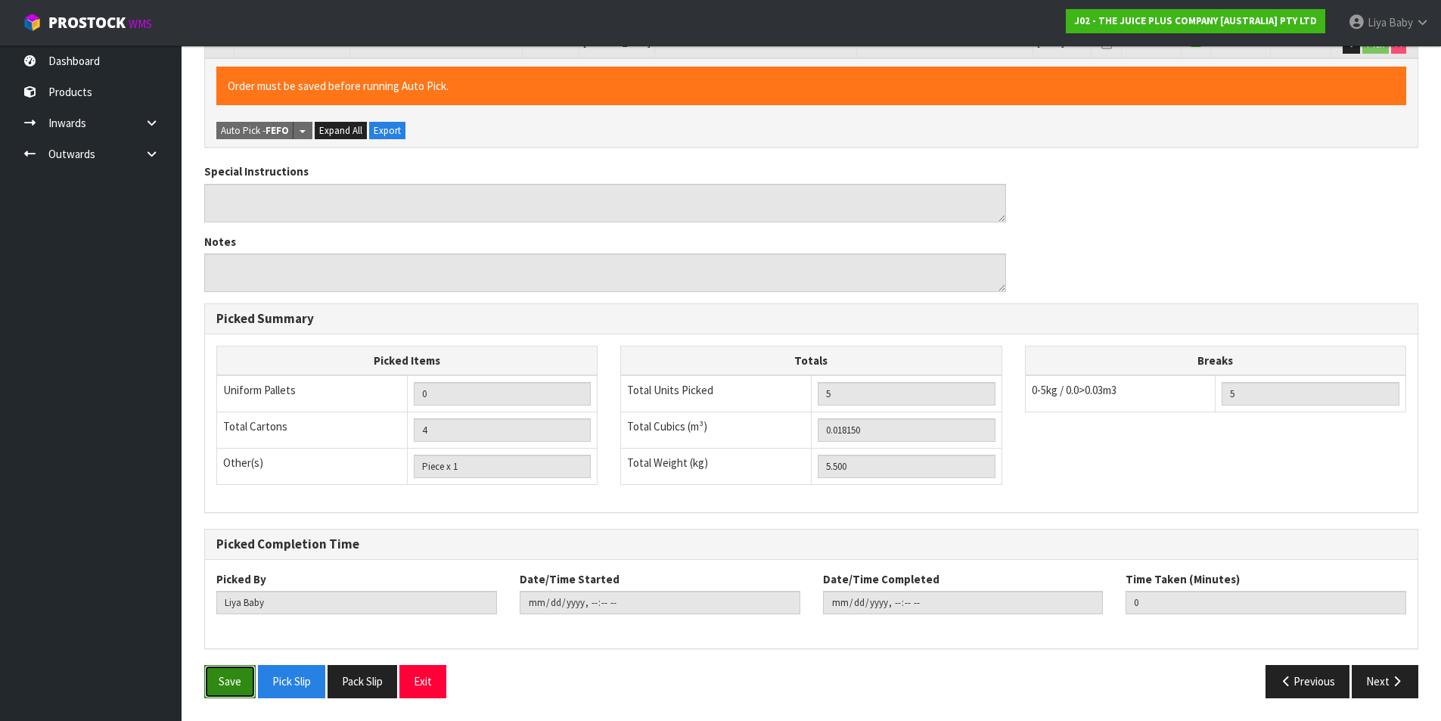
click at [232, 678] on button "Save" at bounding box center [229, 681] width 51 height 33
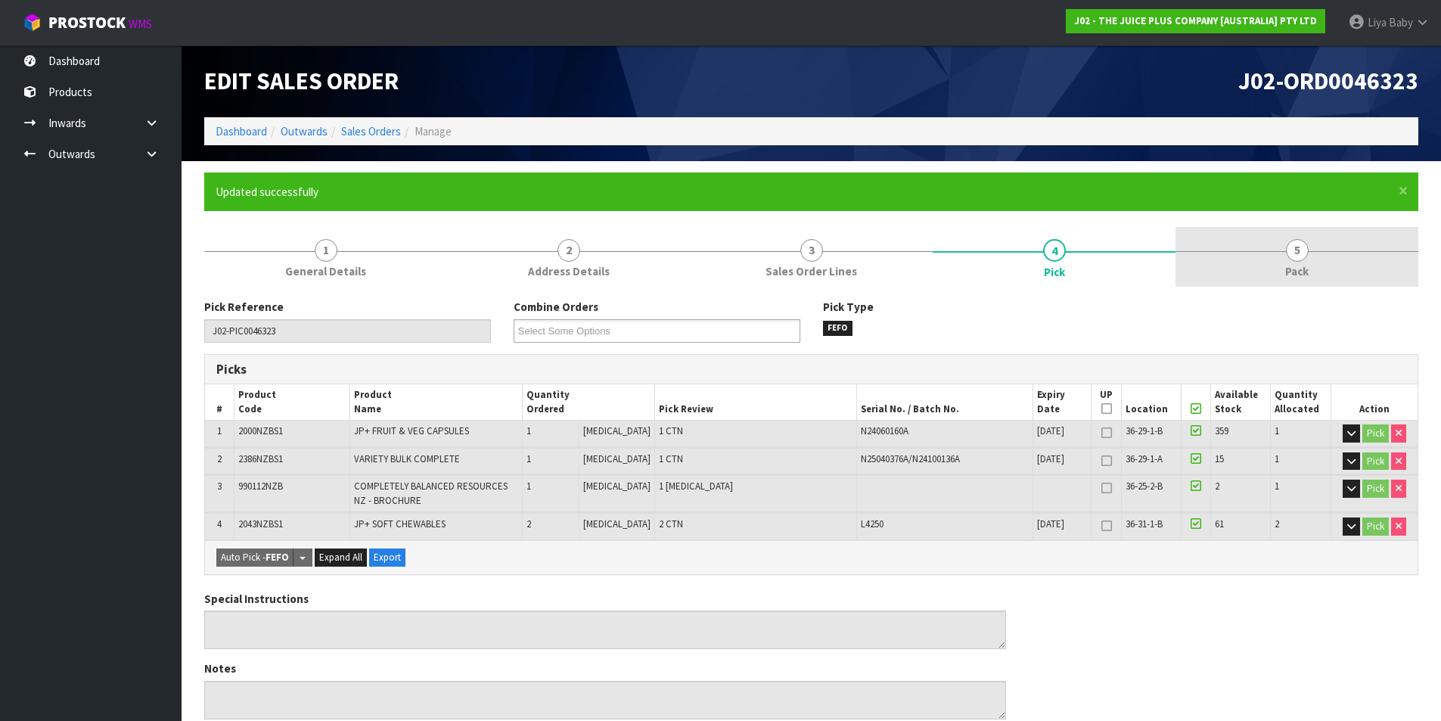
click at [1262, 258] on link "5 Pack" at bounding box center [1296, 257] width 243 height 60
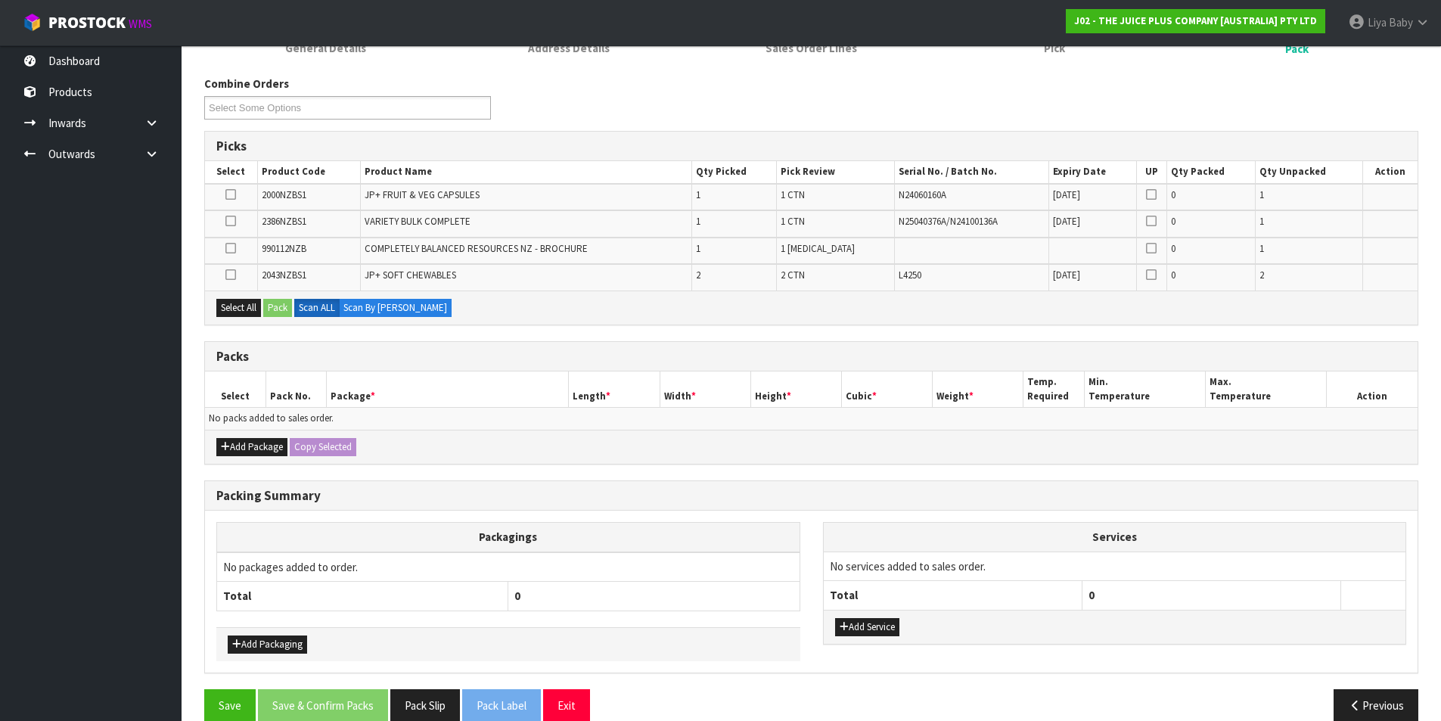
scroll to position [227, 0]
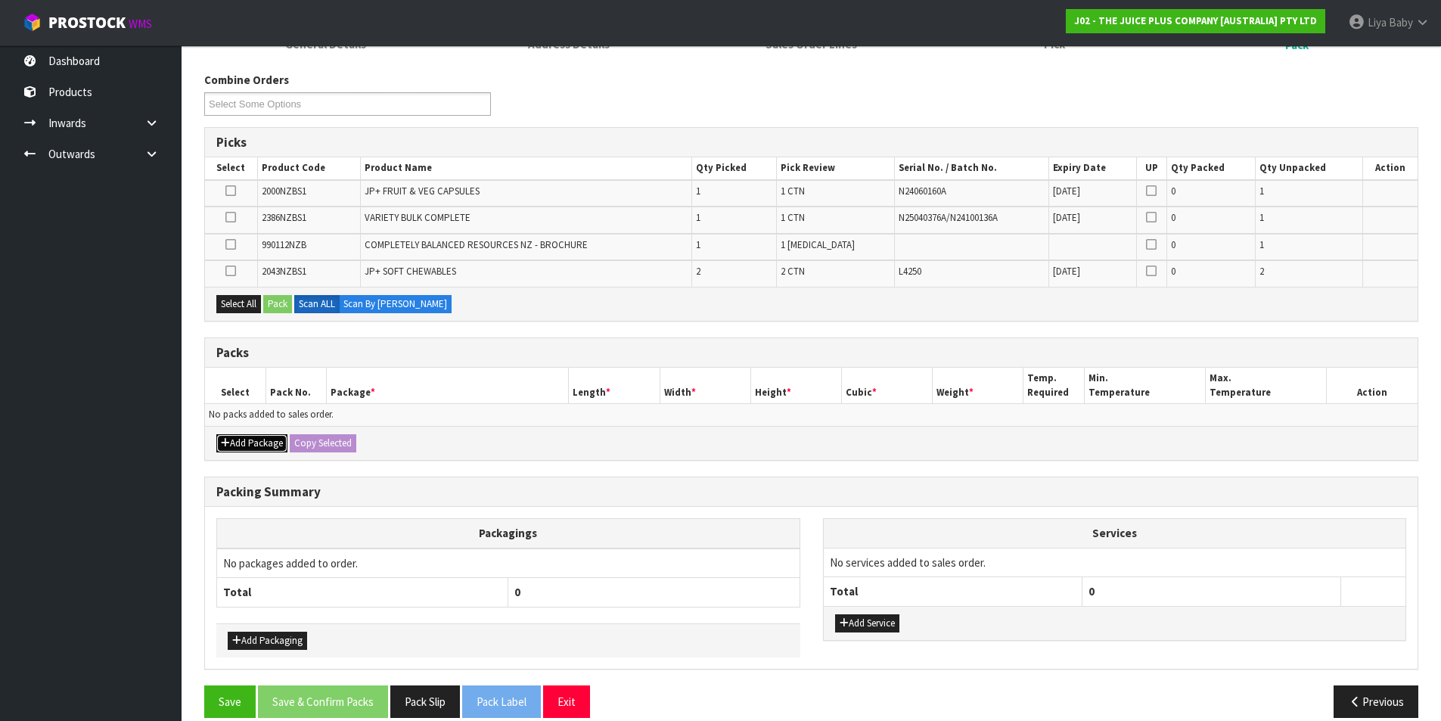
click at [238, 451] on button "Add Package" at bounding box center [251, 443] width 71 height 18
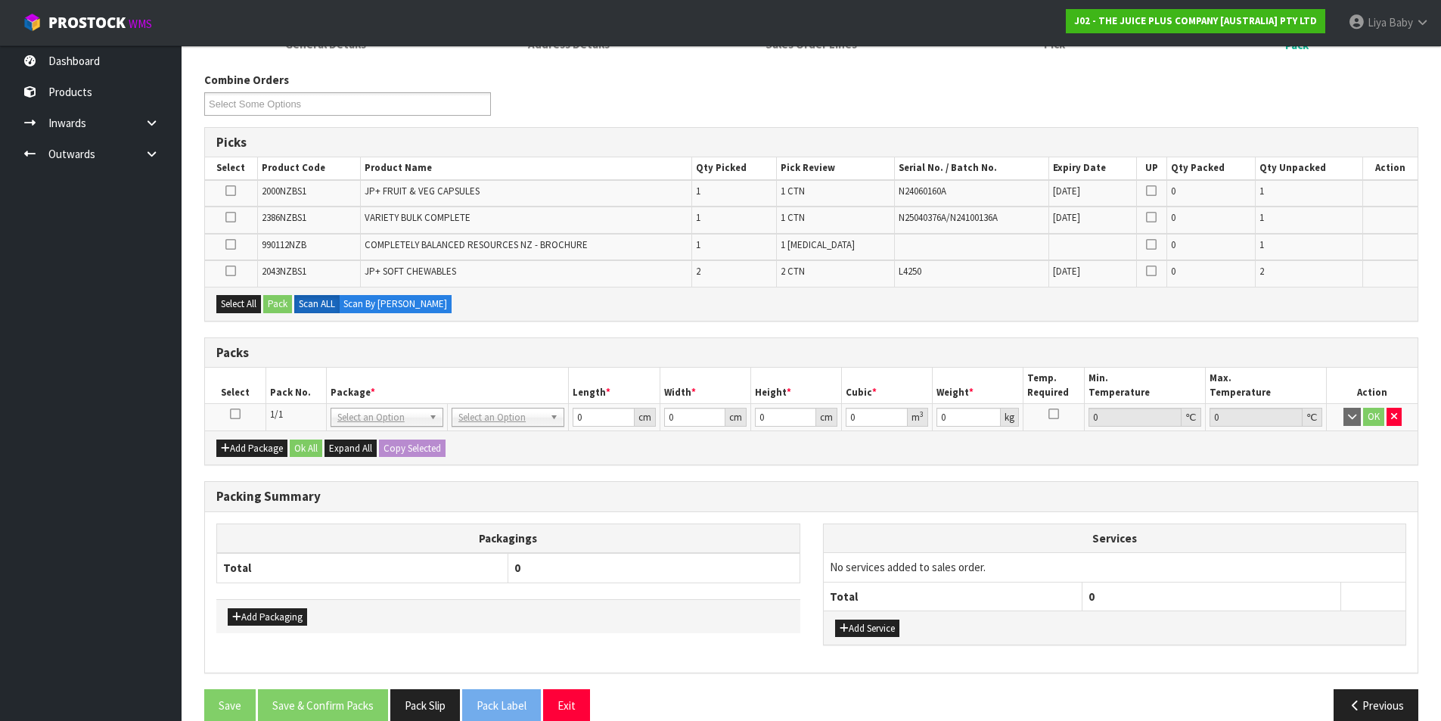
click at [230, 414] on icon at bounding box center [235, 414] width 11 height 1
click at [228, 299] on button "Select All" at bounding box center [238, 304] width 45 height 18
click at [281, 312] on button "Pack" at bounding box center [277, 304] width 29 height 18
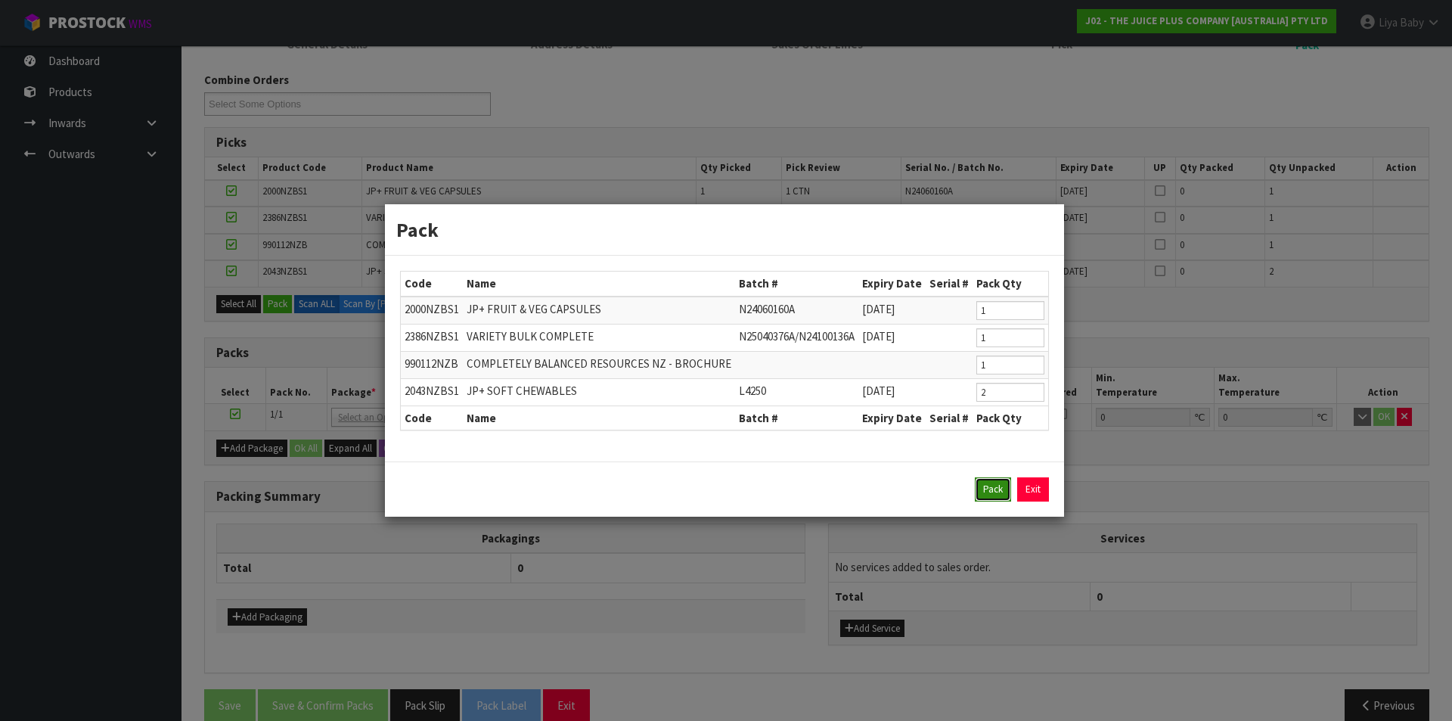
click at [981, 484] on button "Pack" at bounding box center [993, 489] width 36 height 24
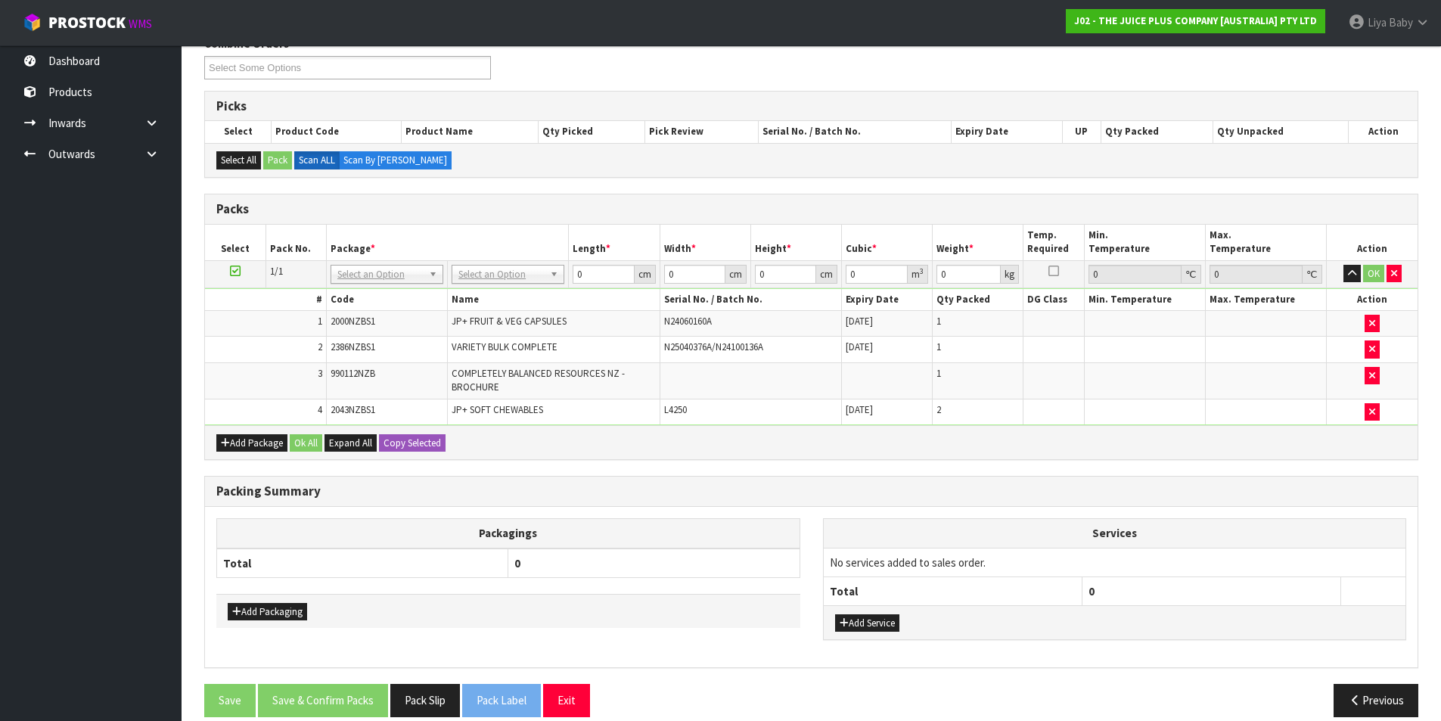
scroll to position [282, 0]
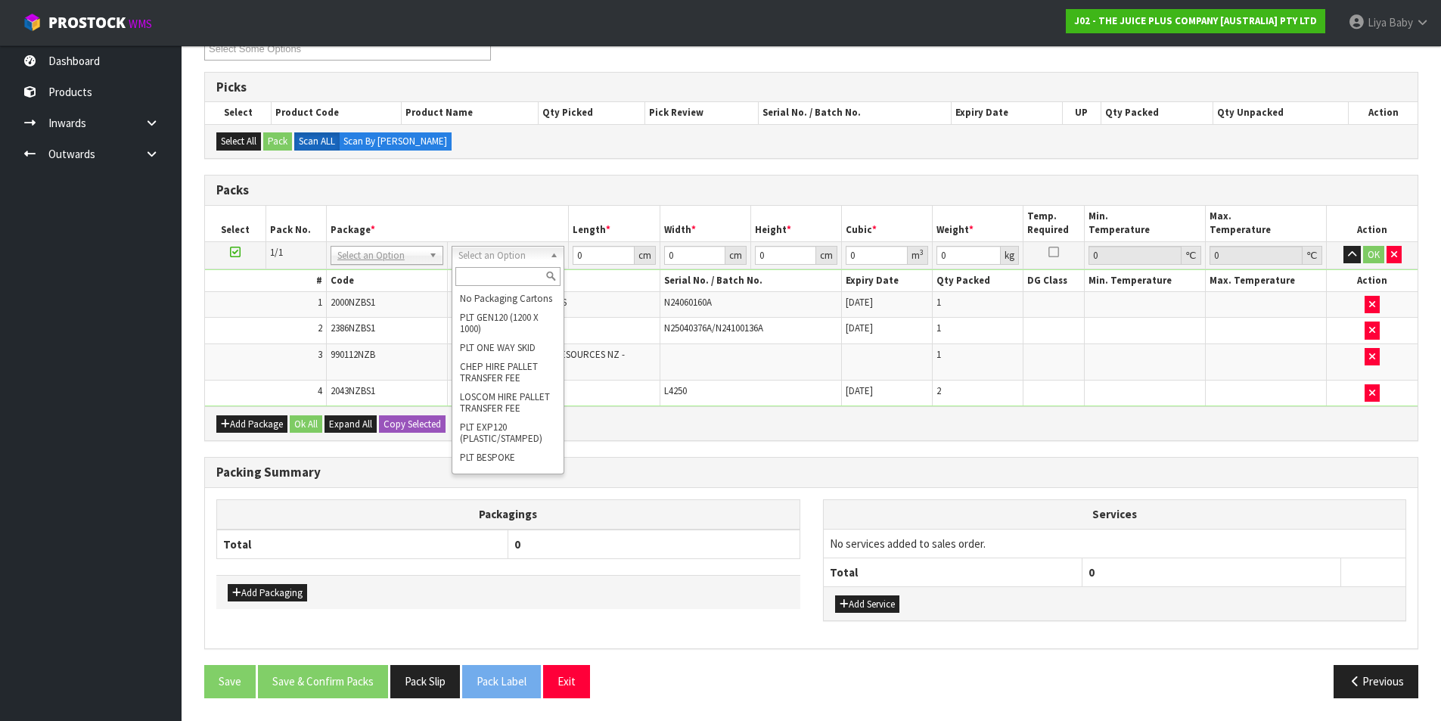
click at [484, 275] on input "text" at bounding box center [507, 276] width 105 height 19
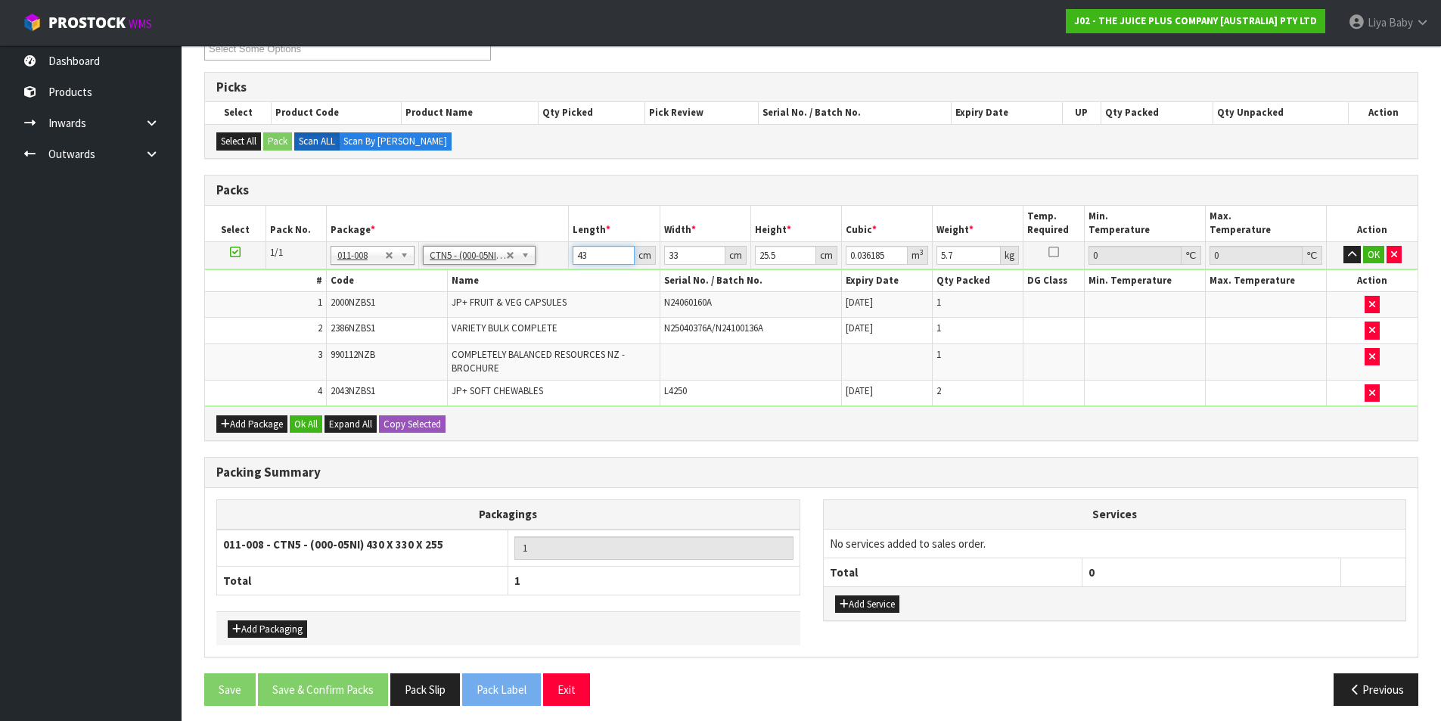
click at [614, 253] on input "43" at bounding box center [603, 255] width 61 height 19
click at [700, 255] on input "33" at bounding box center [694, 255] width 61 height 19
click at [779, 253] on input "25.5" at bounding box center [785, 255] width 61 height 19
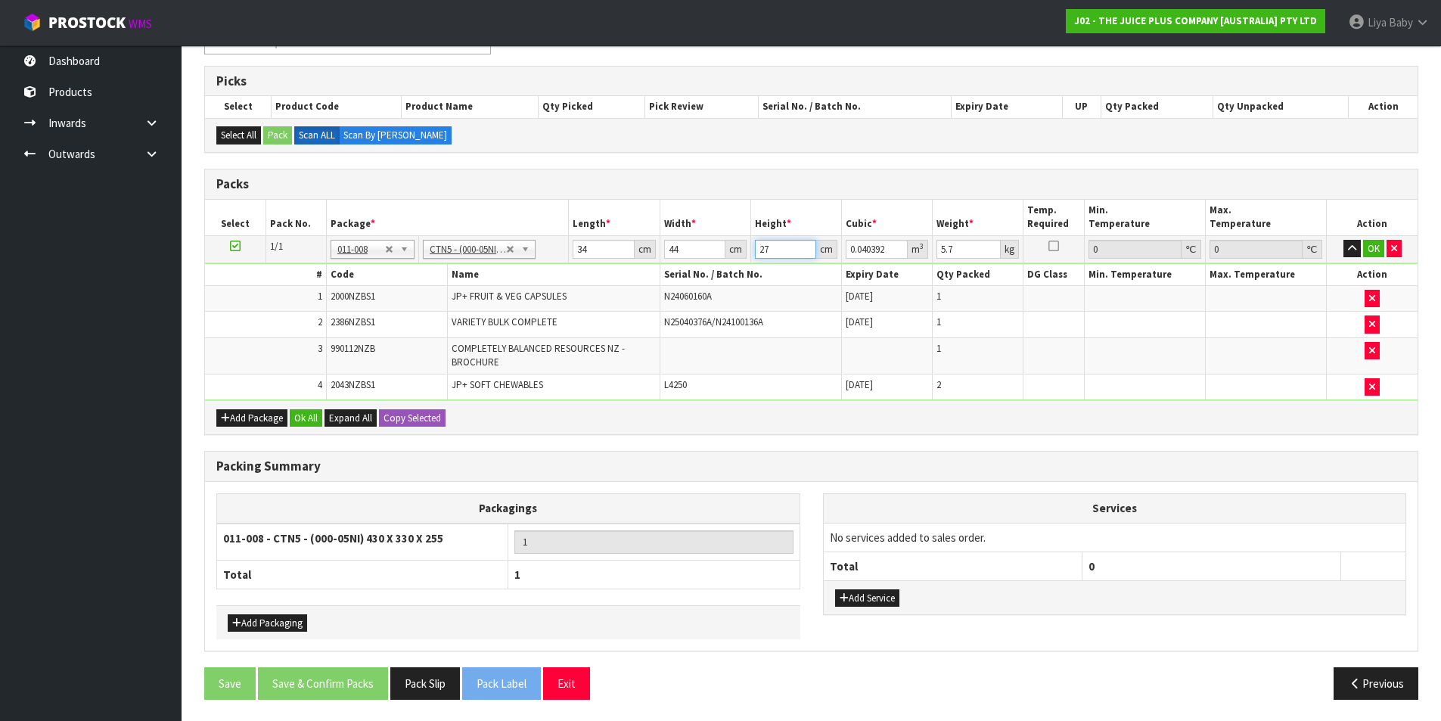
scroll to position [290, 0]
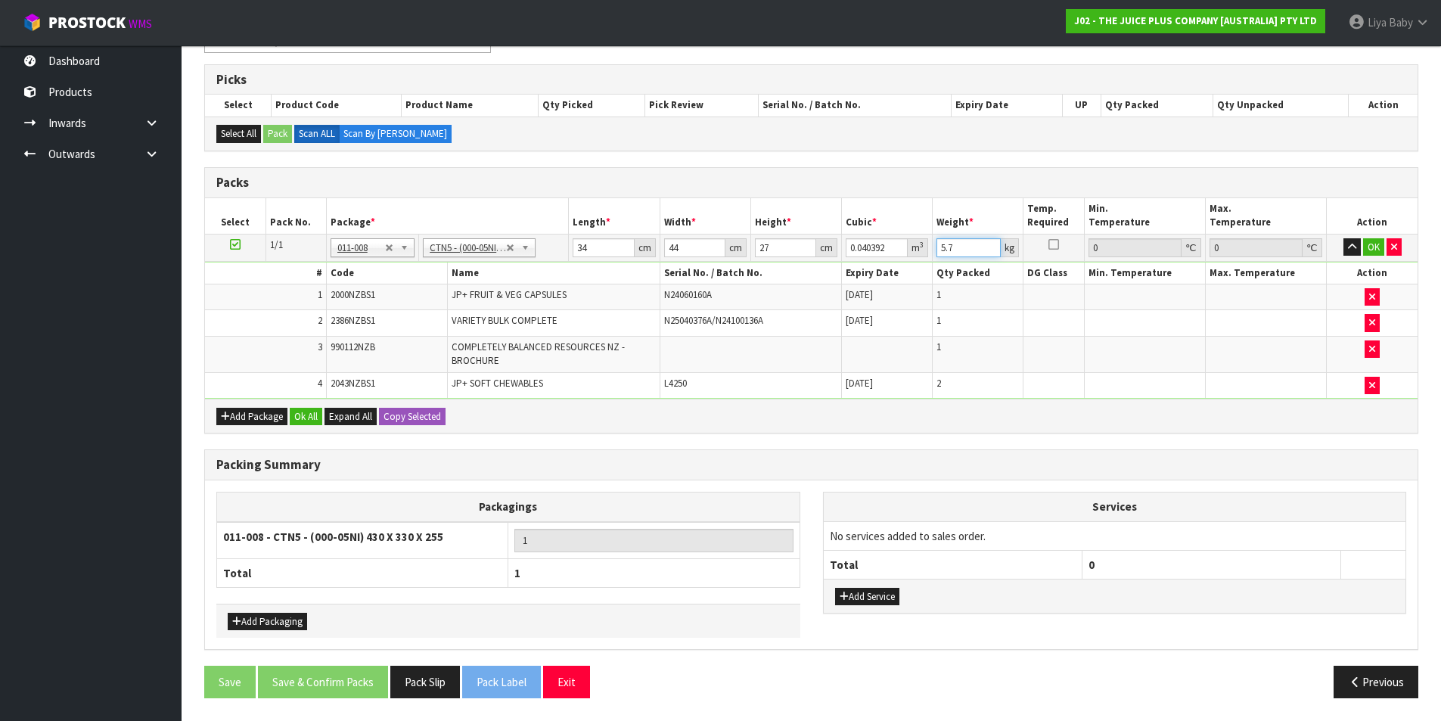
click at [966, 247] on input "5.7" at bounding box center [968, 247] width 64 height 19
click at [298, 411] on button "Ok All" at bounding box center [306, 417] width 33 height 18
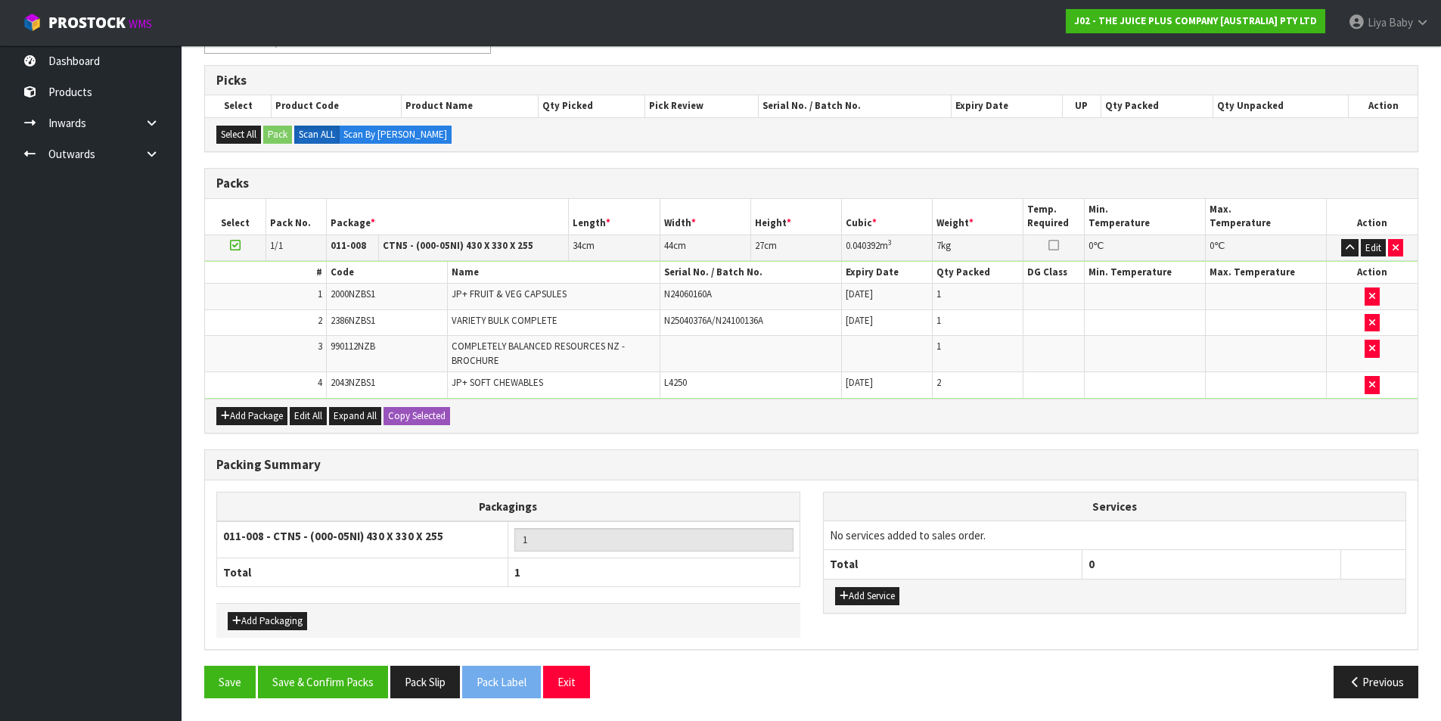
scroll to position [289, 0]
click at [276, 676] on button "Save & Confirm Packs" at bounding box center [323, 682] width 130 height 33
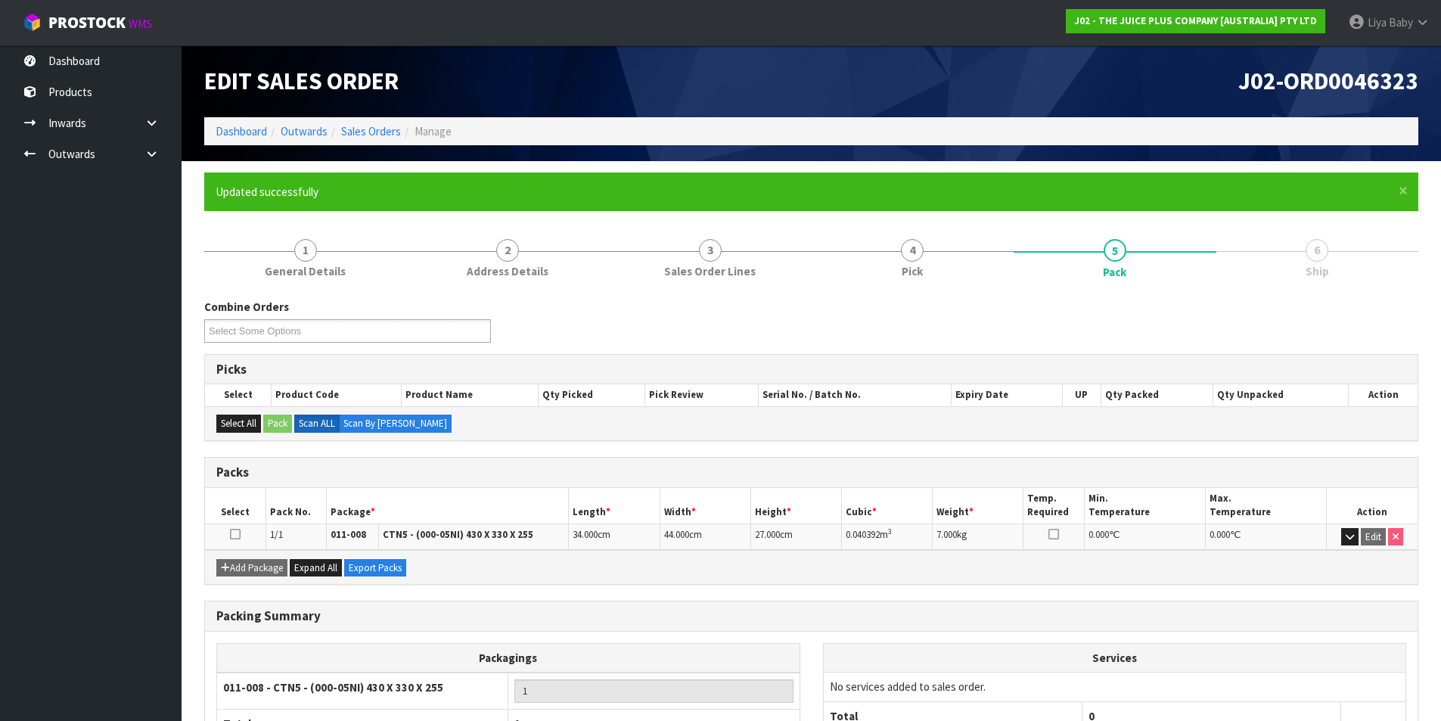
click at [232, 534] on icon at bounding box center [235, 534] width 11 height 1
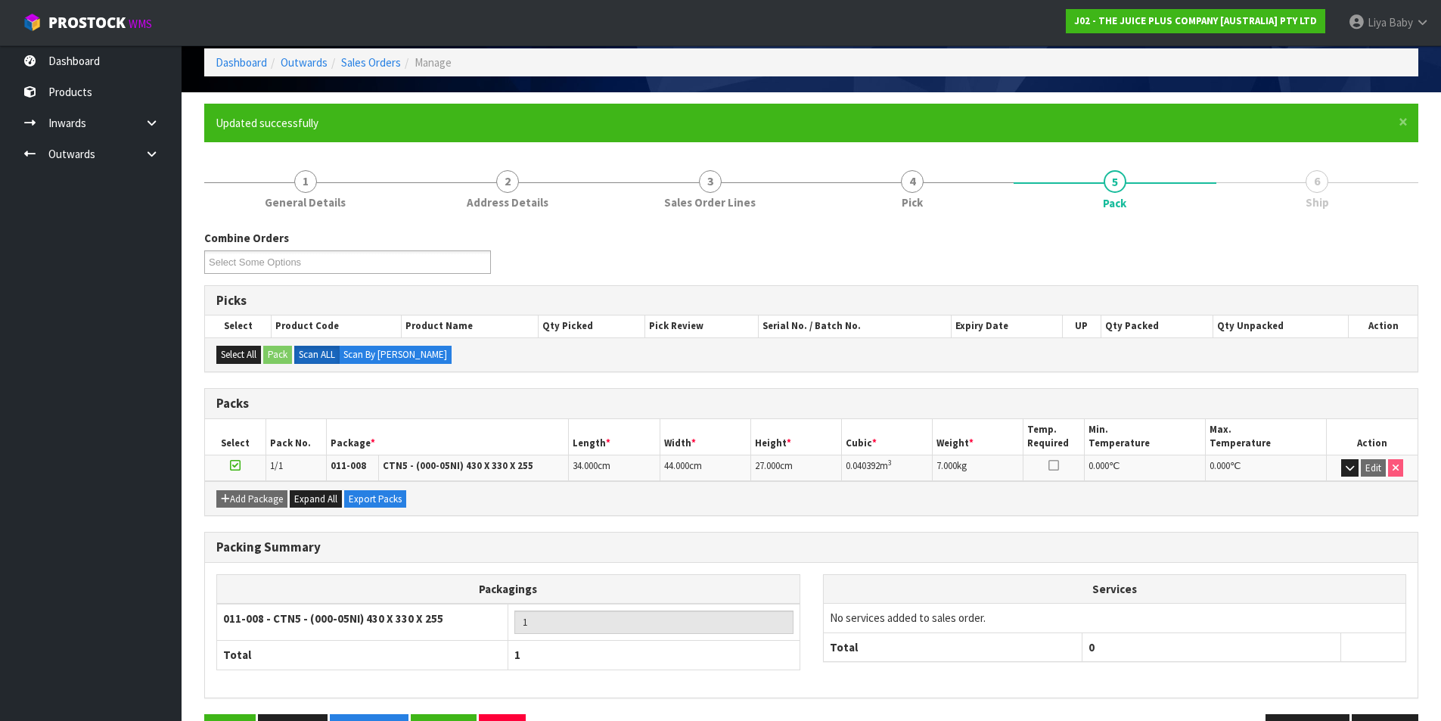
scroll to position [117, 0]
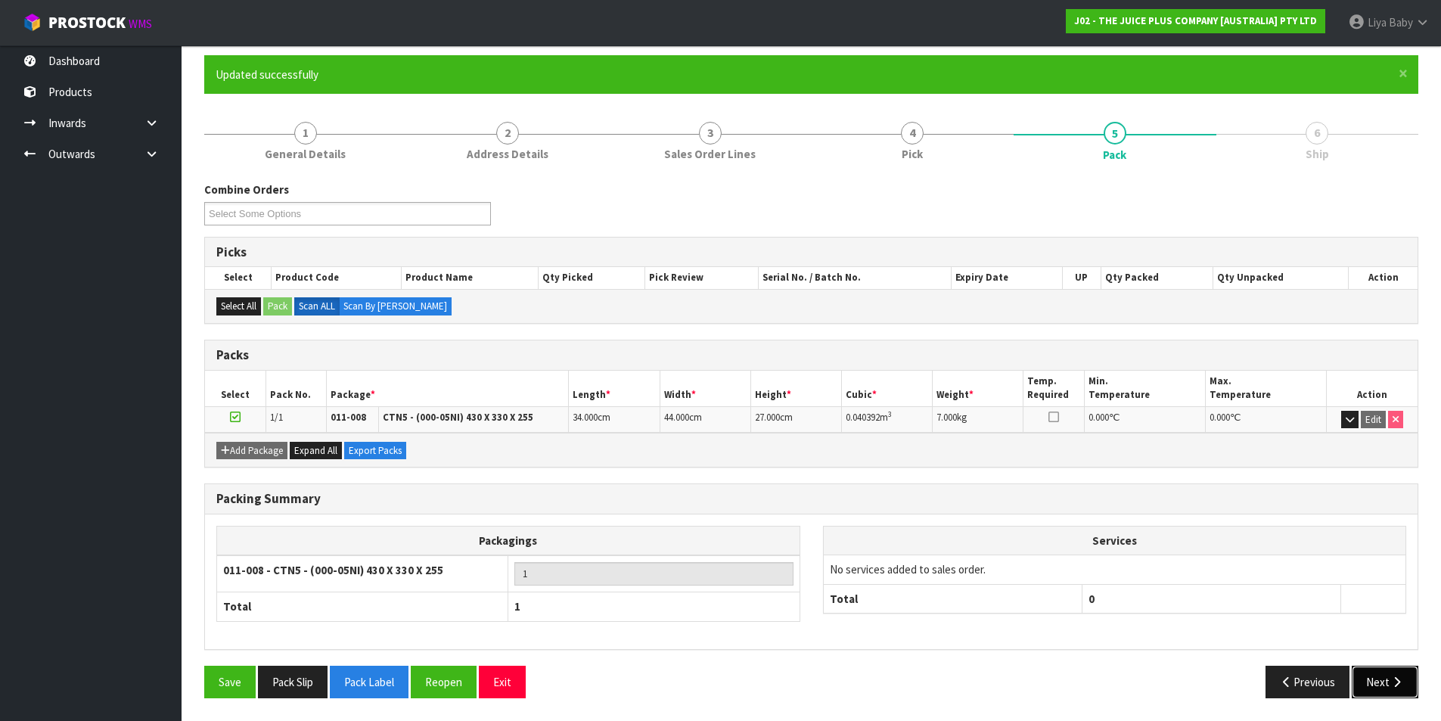
click at [1369, 673] on button "Next" at bounding box center [1385, 682] width 67 height 33
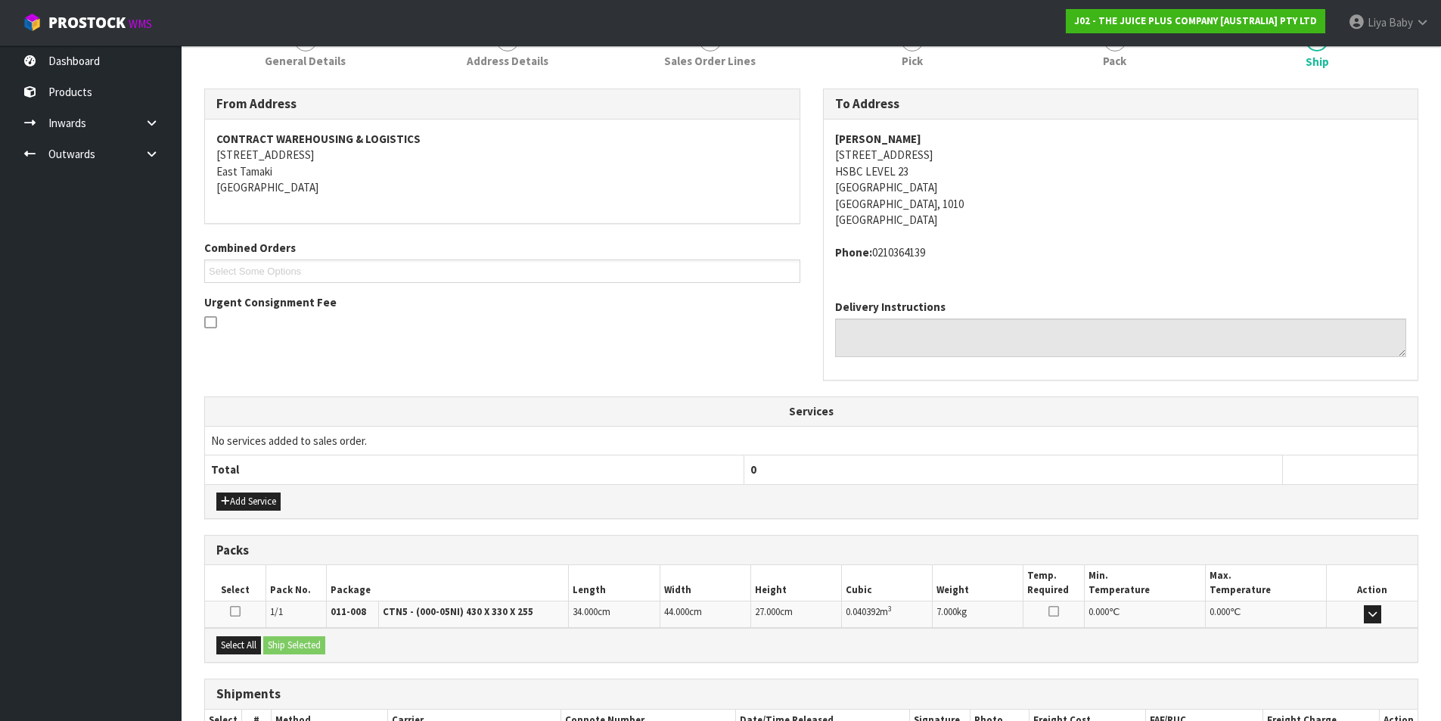
scroll to position [315, 0]
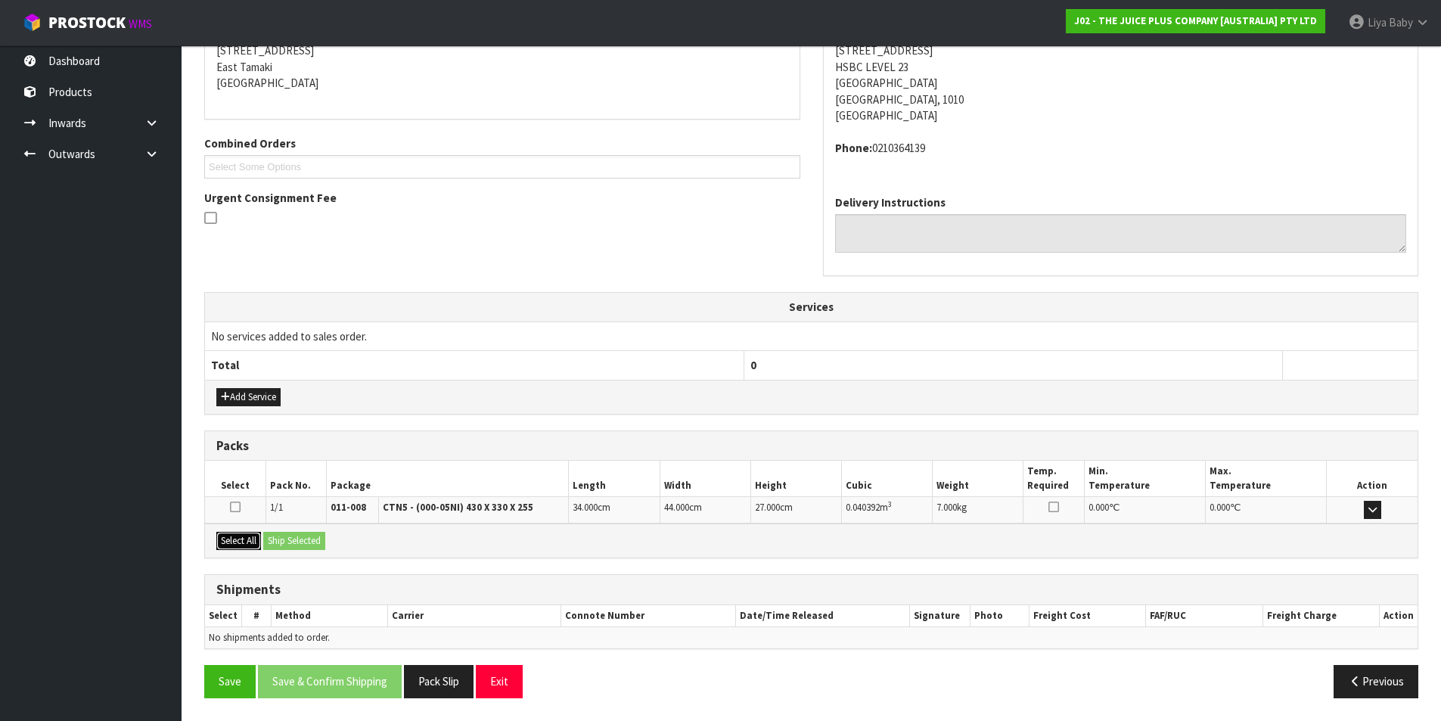
click at [238, 545] on button "Select All" at bounding box center [238, 541] width 45 height 18
drag, startPoint x: 303, startPoint y: 540, endPoint x: 305, endPoint y: 556, distance: 16.0
click at [303, 541] on button "Ship Selected" at bounding box center [294, 541] width 62 height 18
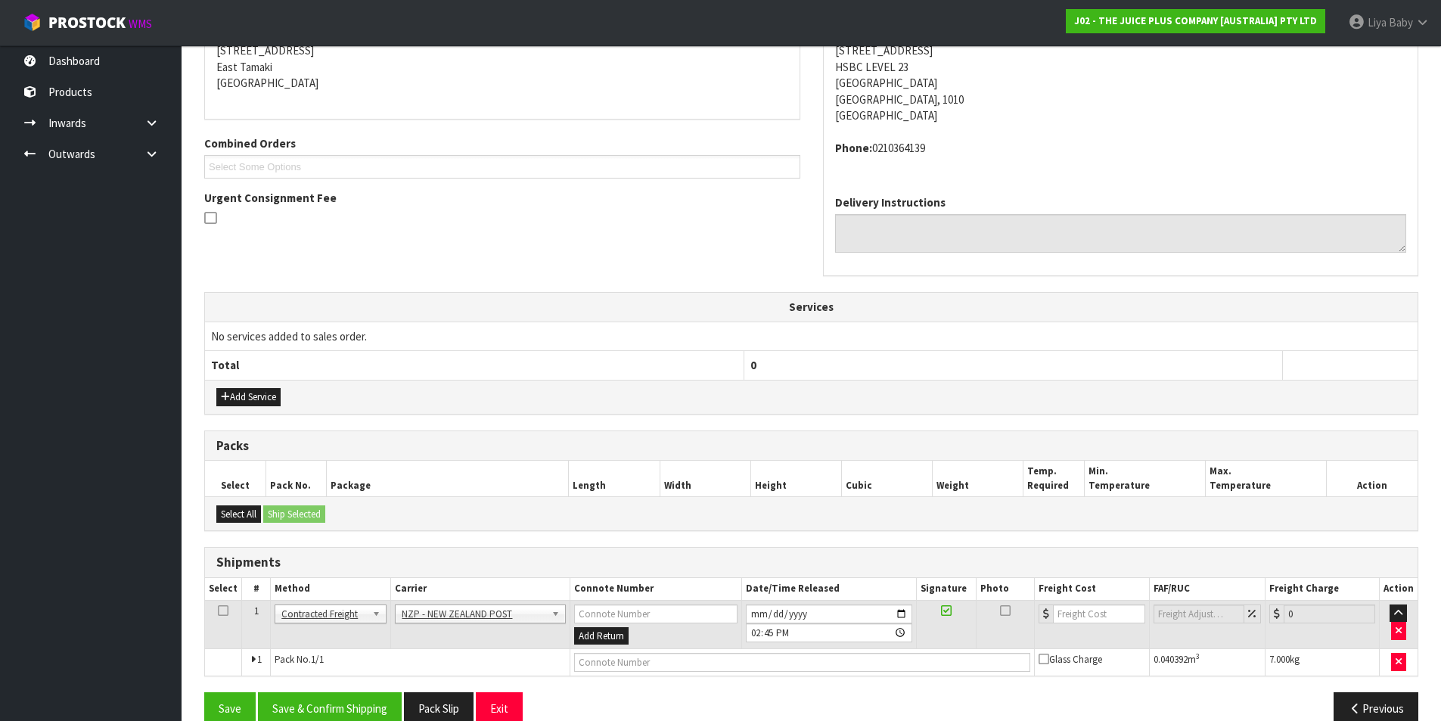
click at [232, 610] on td at bounding box center [223, 624] width 37 height 49
drag, startPoint x: 219, startPoint y: 610, endPoint x: 228, endPoint y: 610, distance: 9.9
click at [222, 610] on icon at bounding box center [223, 610] width 11 height 1
click at [309, 712] on button "Save & Confirm Shipping" at bounding box center [330, 708] width 144 height 33
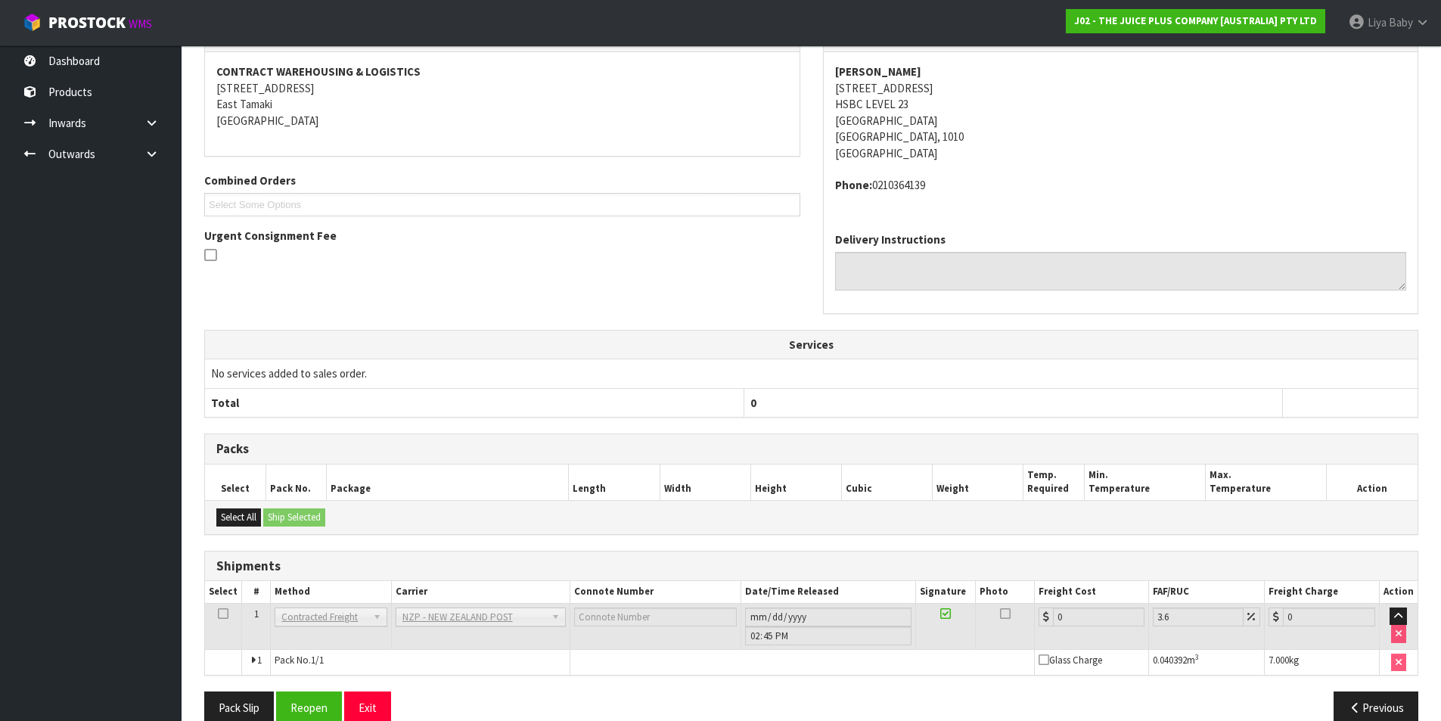
scroll to position [320, 0]
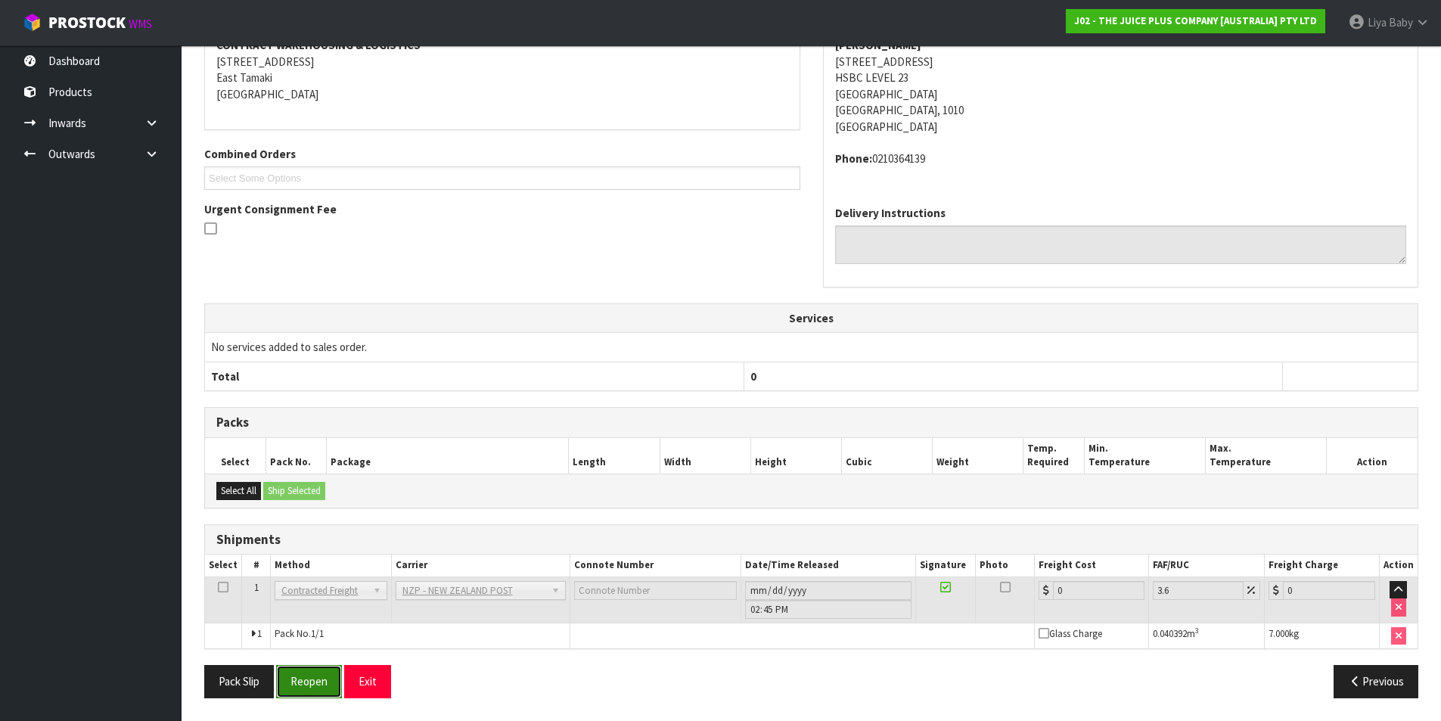
click at [293, 666] on button "Reopen" at bounding box center [309, 681] width 66 height 33
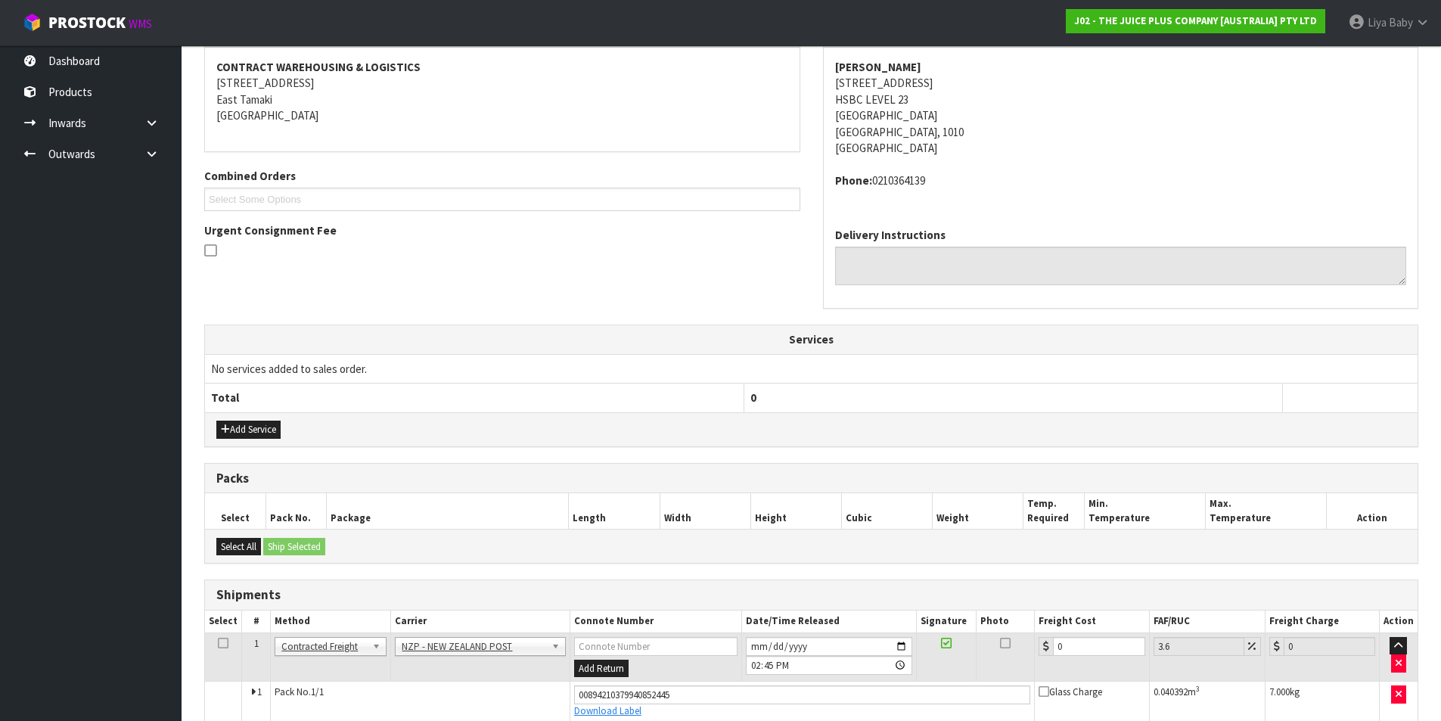
scroll to position [355, 0]
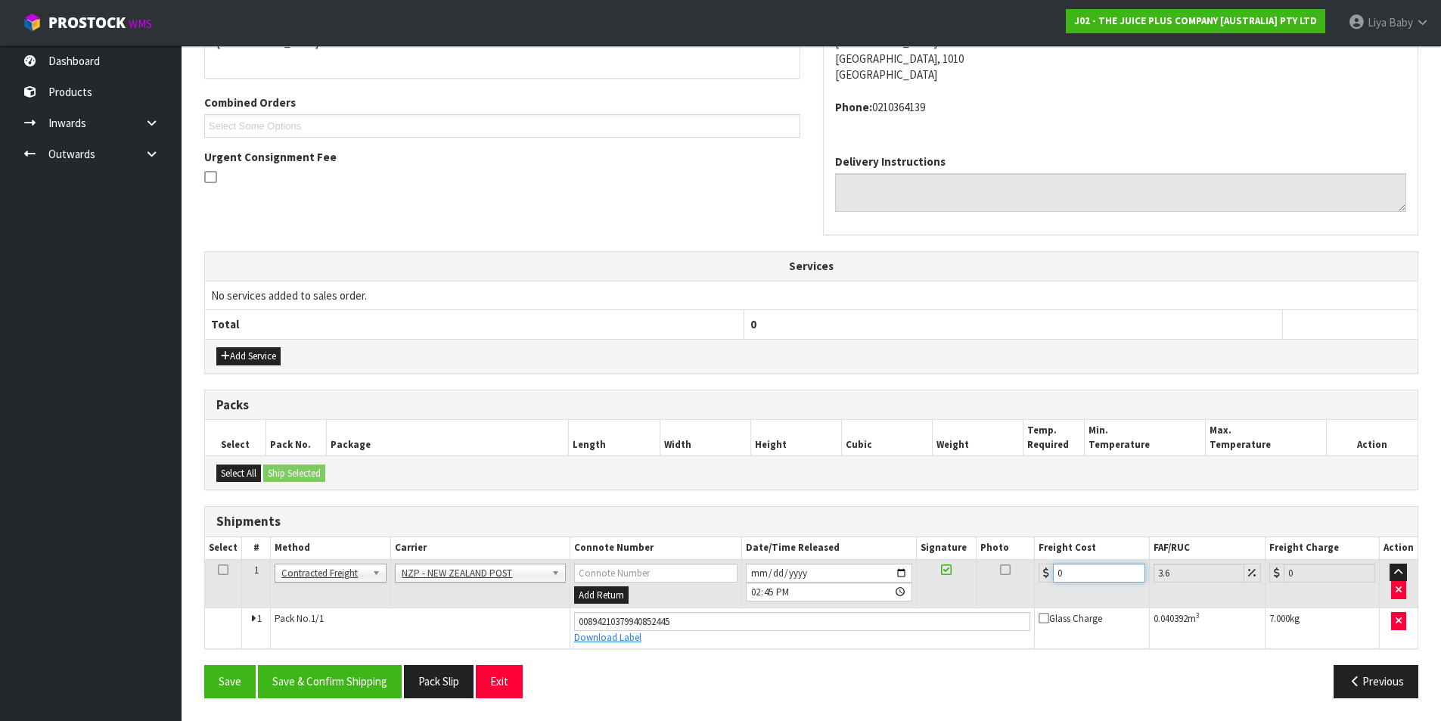
click at [1085, 576] on input "0" at bounding box center [1099, 572] width 92 height 19
click at [223, 570] on icon at bounding box center [223, 570] width 11 height 1
click at [302, 679] on button "Save & Confirm Shipping" at bounding box center [330, 681] width 144 height 33
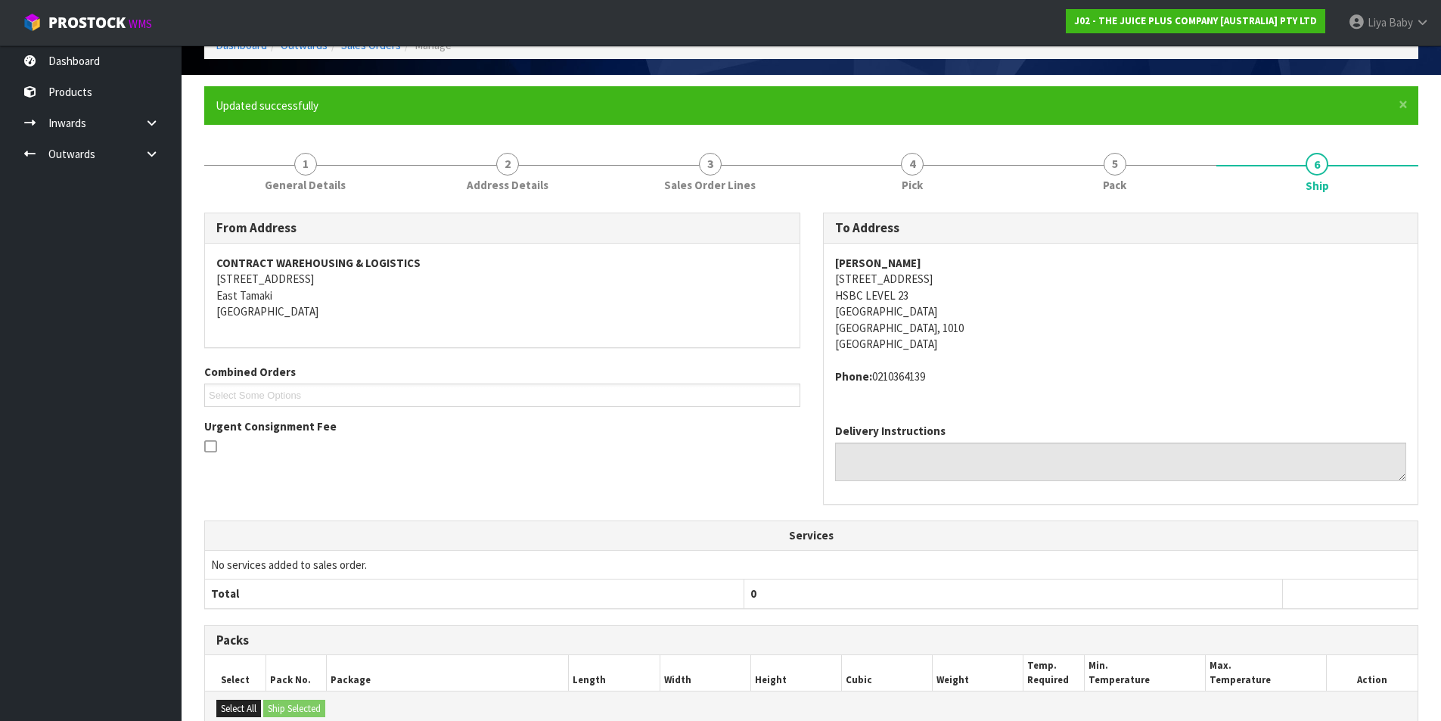
scroll to position [0, 0]
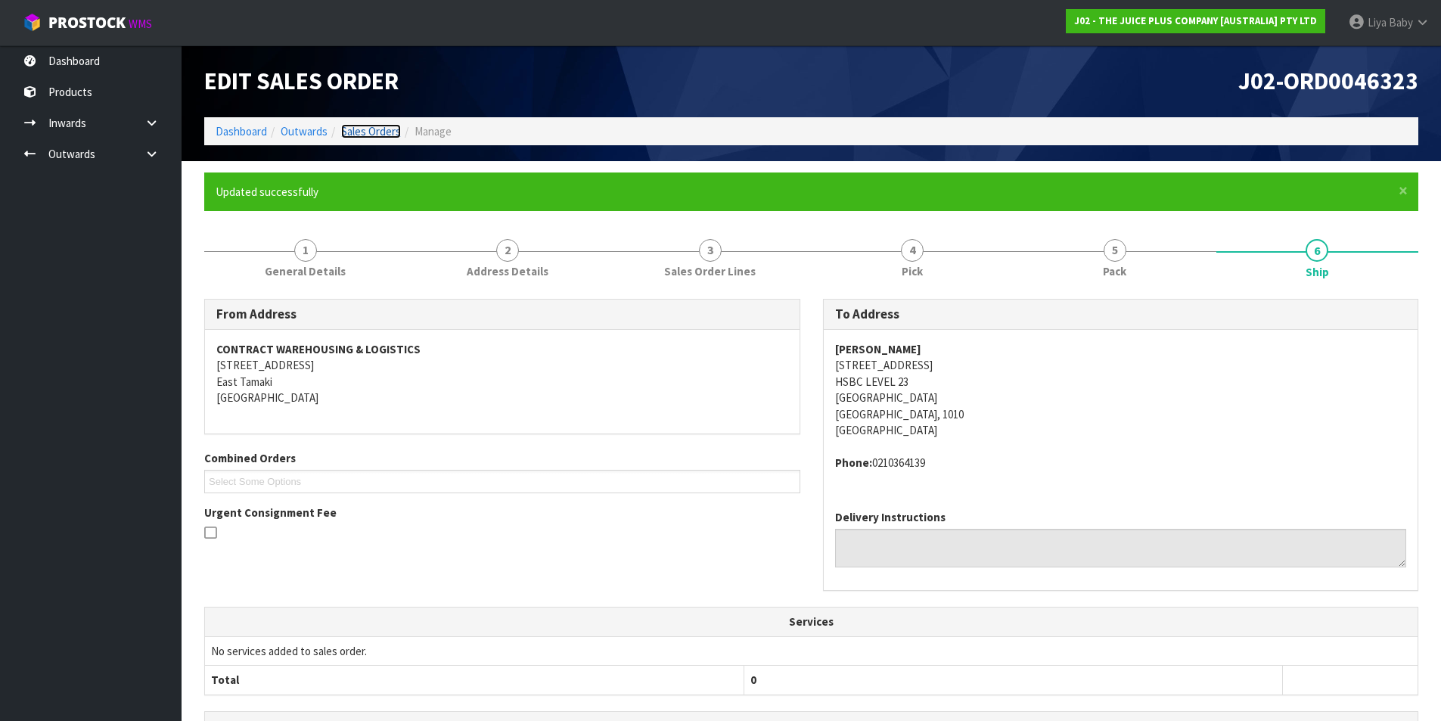
click at [376, 128] on link "Sales Orders" at bounding box center [371, 131] width 60 height 14
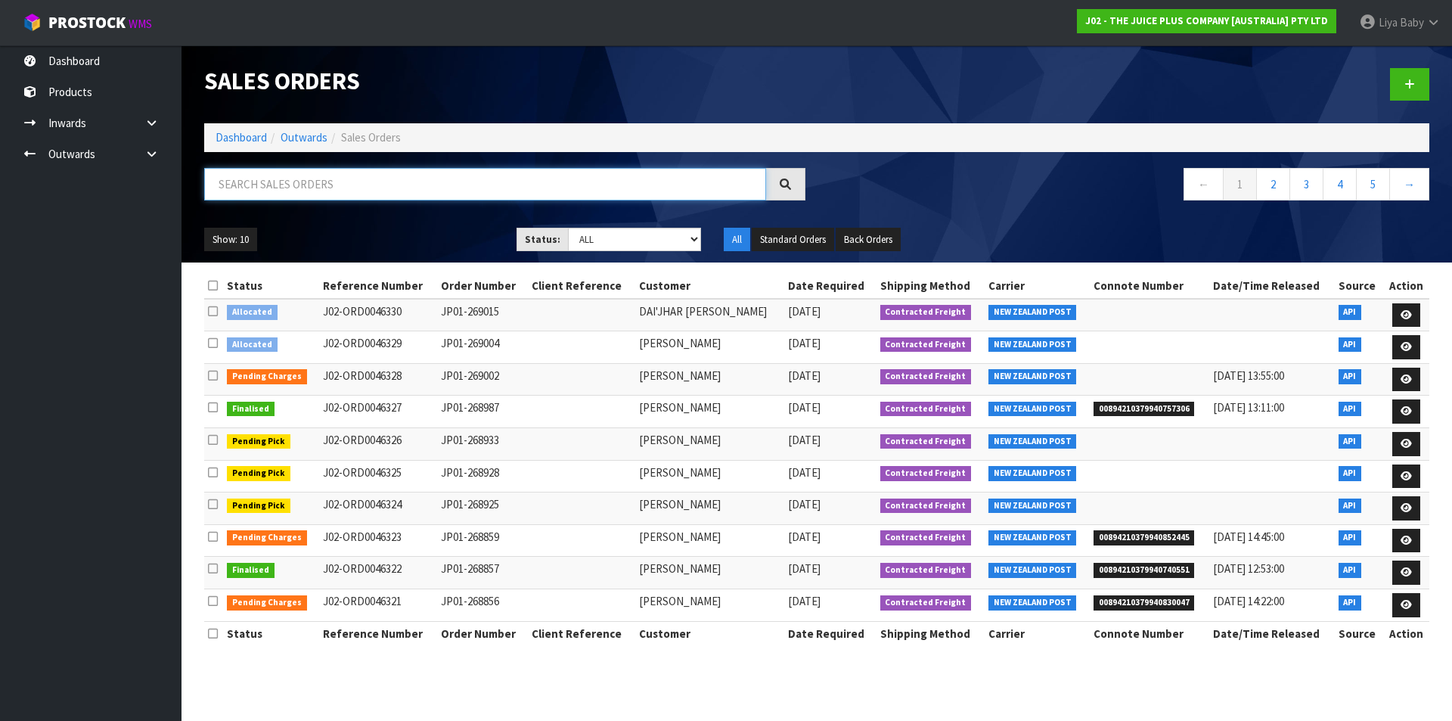
click at [238, 188] on input "text" at bounding box center [485, 184] width 562 height 33
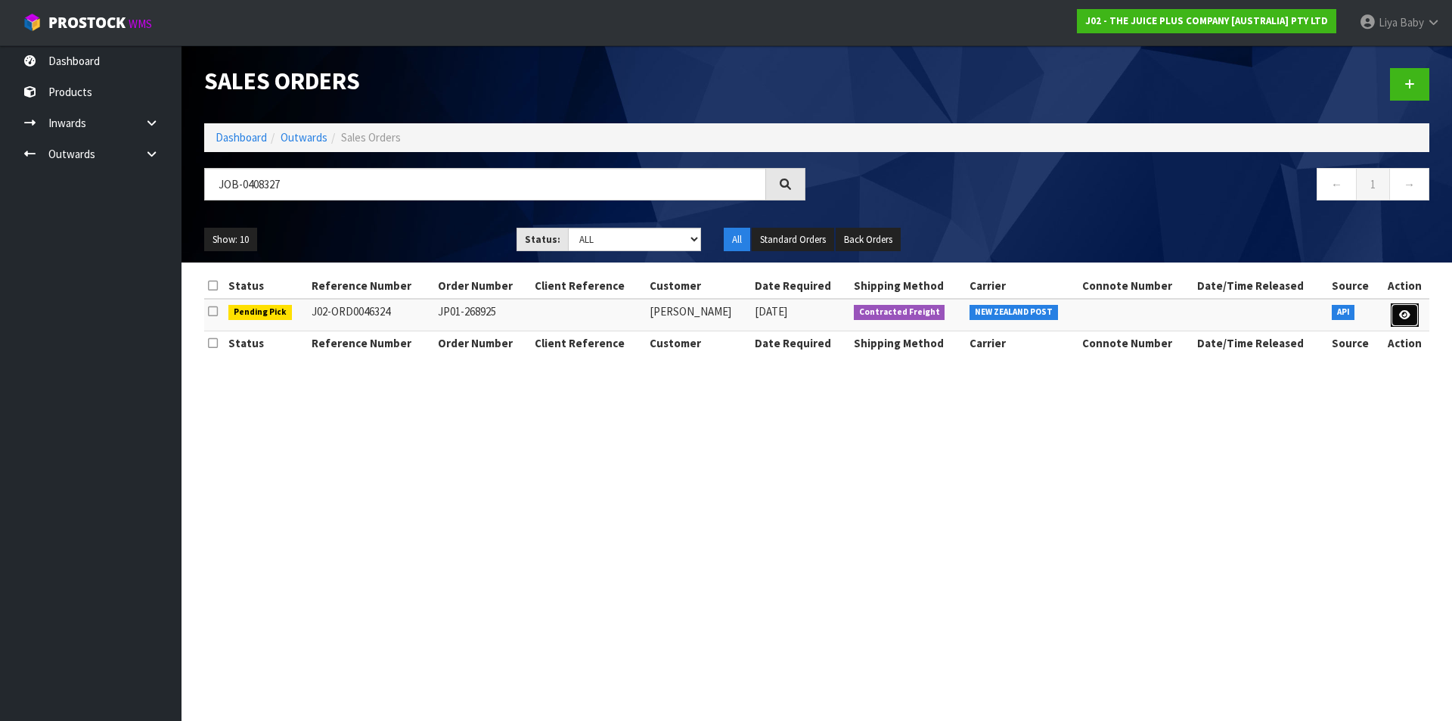
click at [1410, 312] on link at bounding box center [1405, 315] width 28 height 24
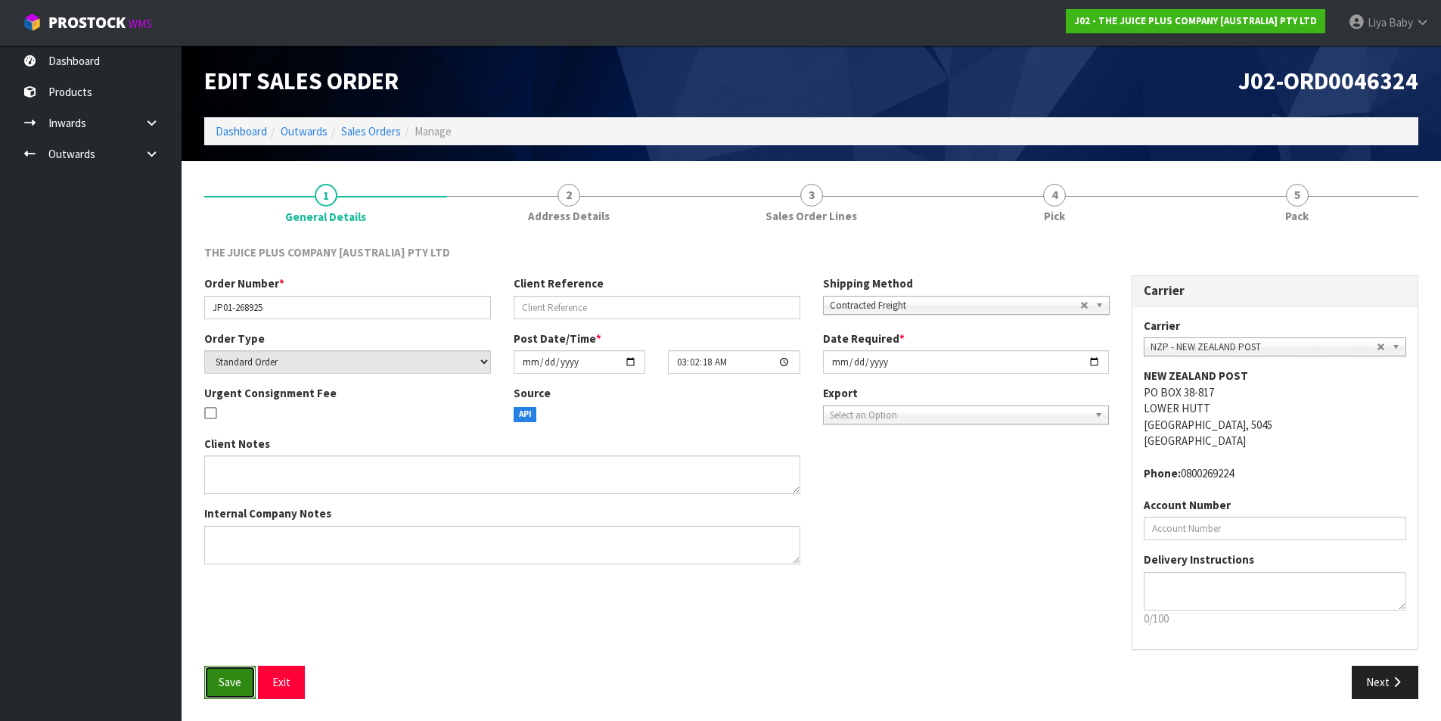
click at [209, 686] on button "Save" at bounding box center [229, 682] width 51 height 33
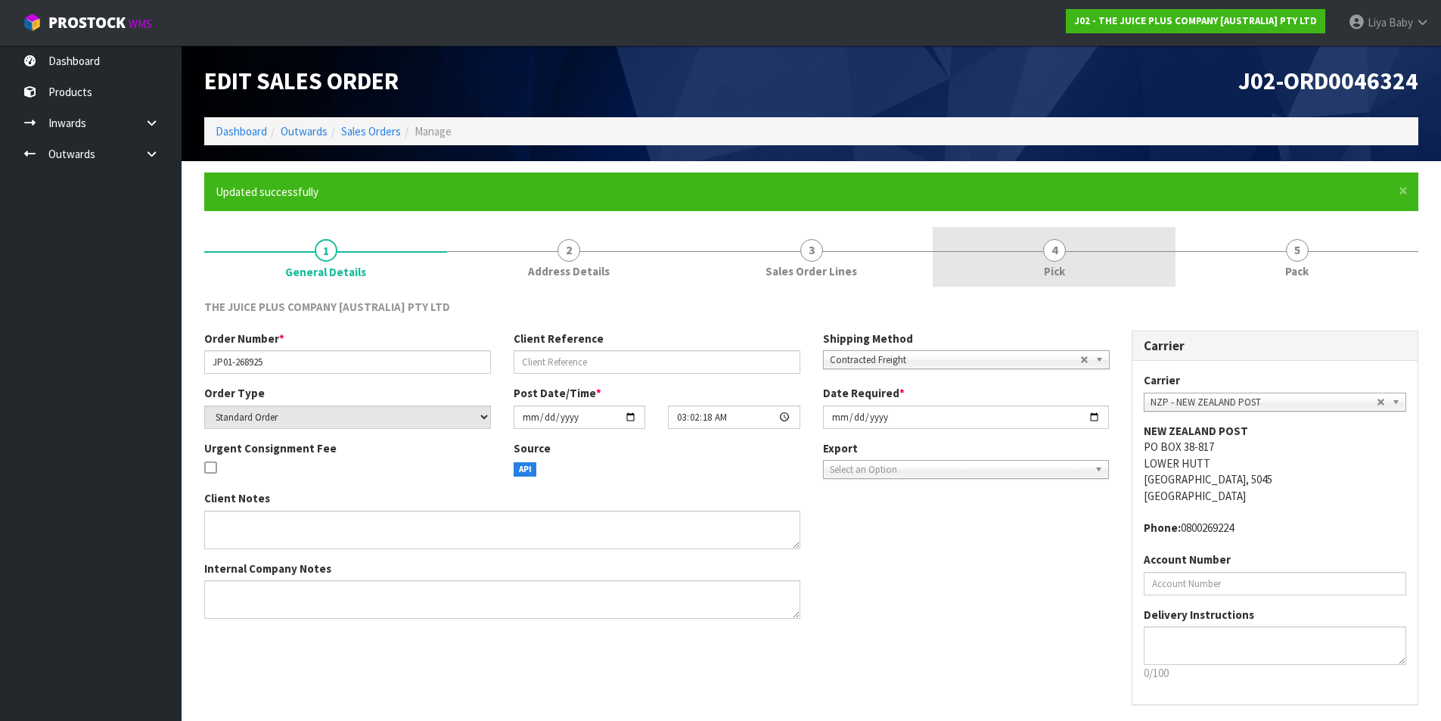
drag, startPoint x: 1029, startPoint y: 236, endPoint x: 1007, endPoint y: 244, distance: 22.8
click at [1029, 237] on link "4 Pick" at bounding box center [1054, 257] width 243 height 60
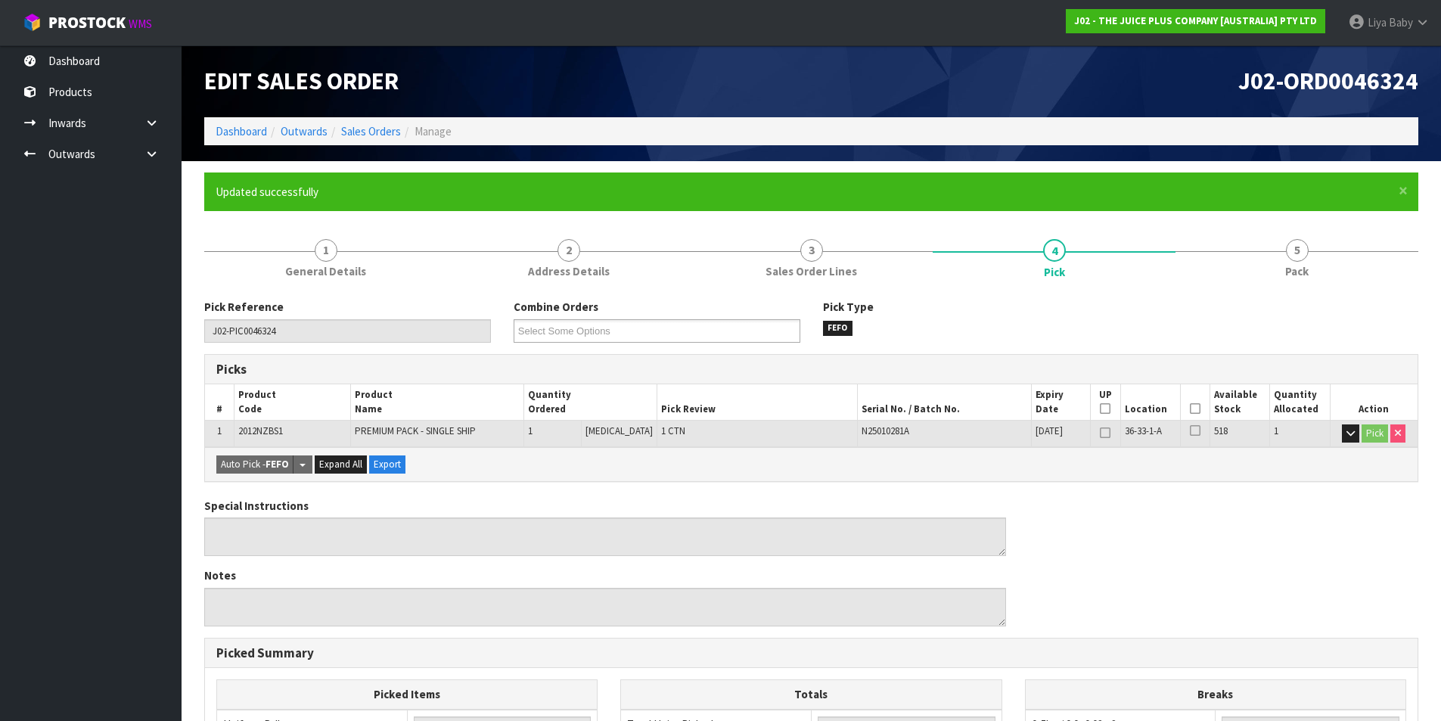
click at [1100, 408] on icon at bounding box center [1105, 408] width 11 height 1
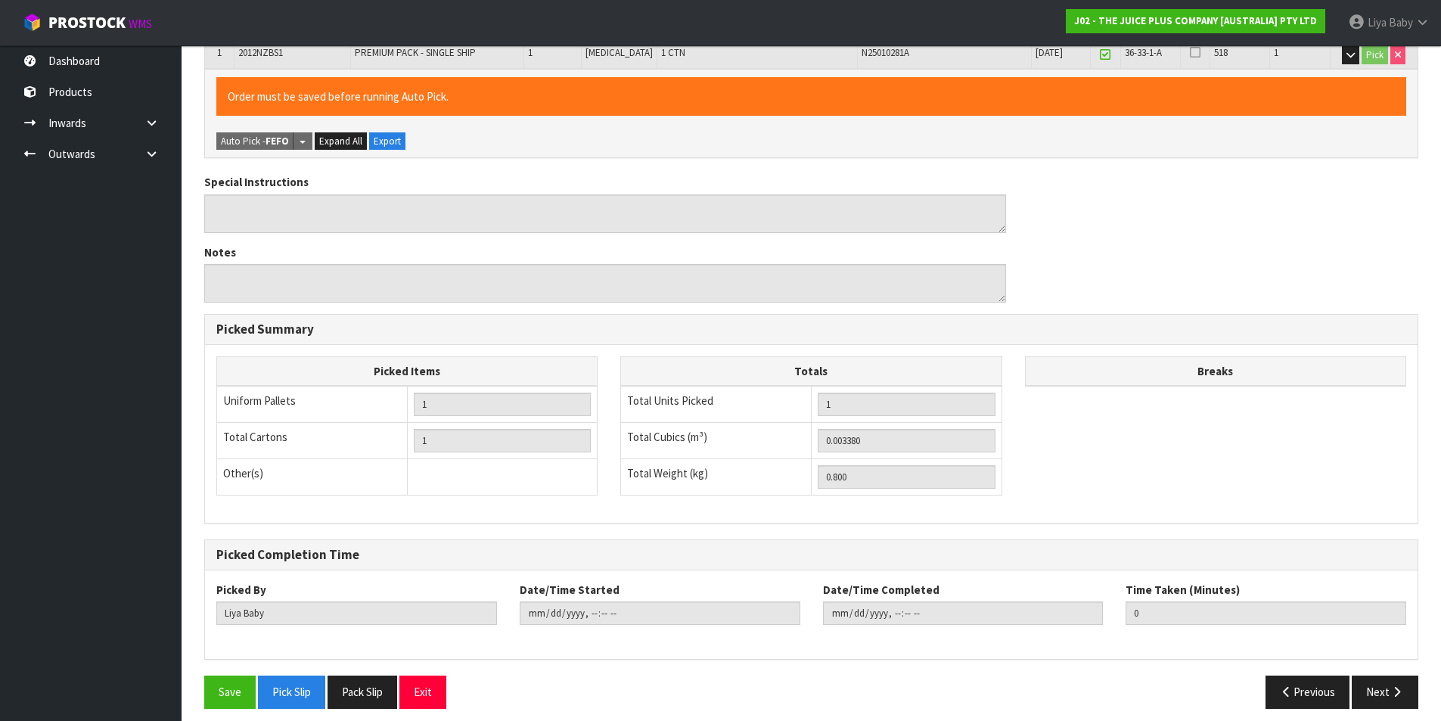
scroll to position [389, 0]
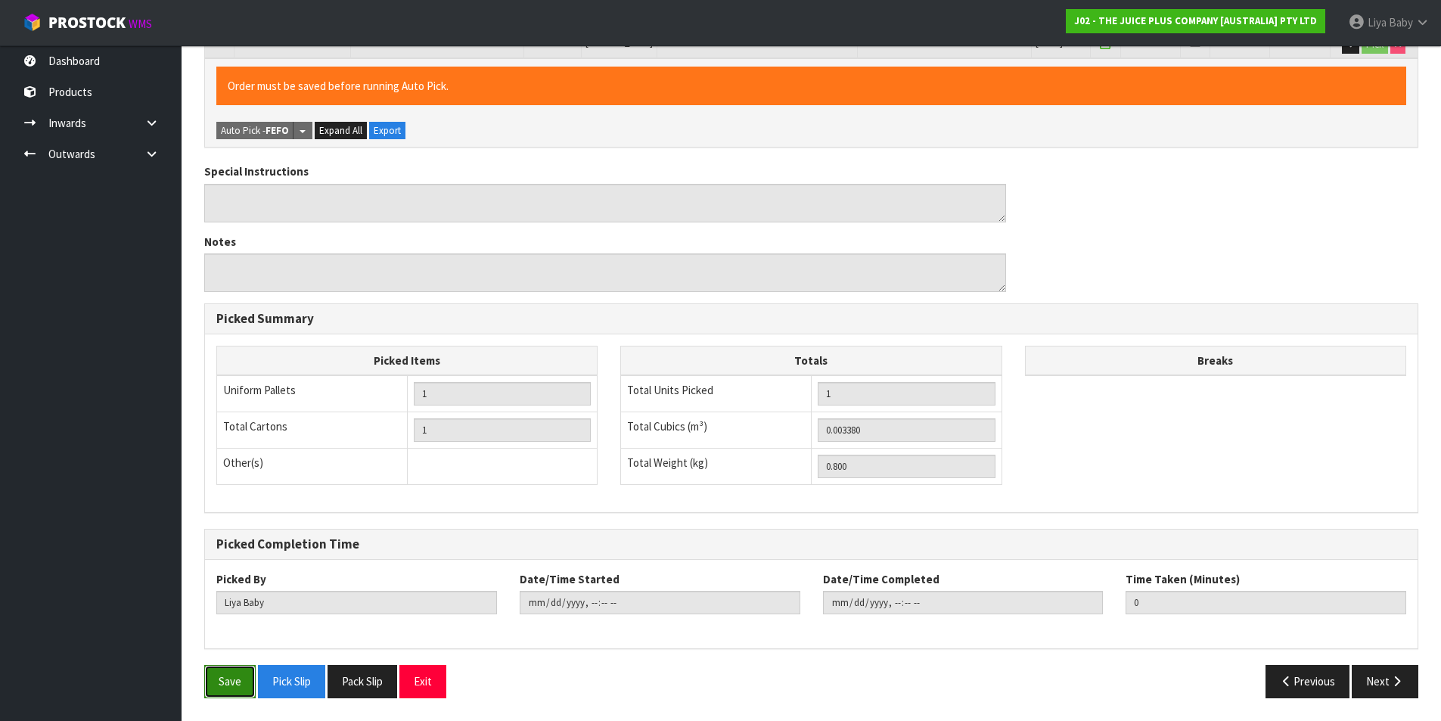
click at [239, 688] on button "Save" at bounding box center [229, 681] width 51 height 33
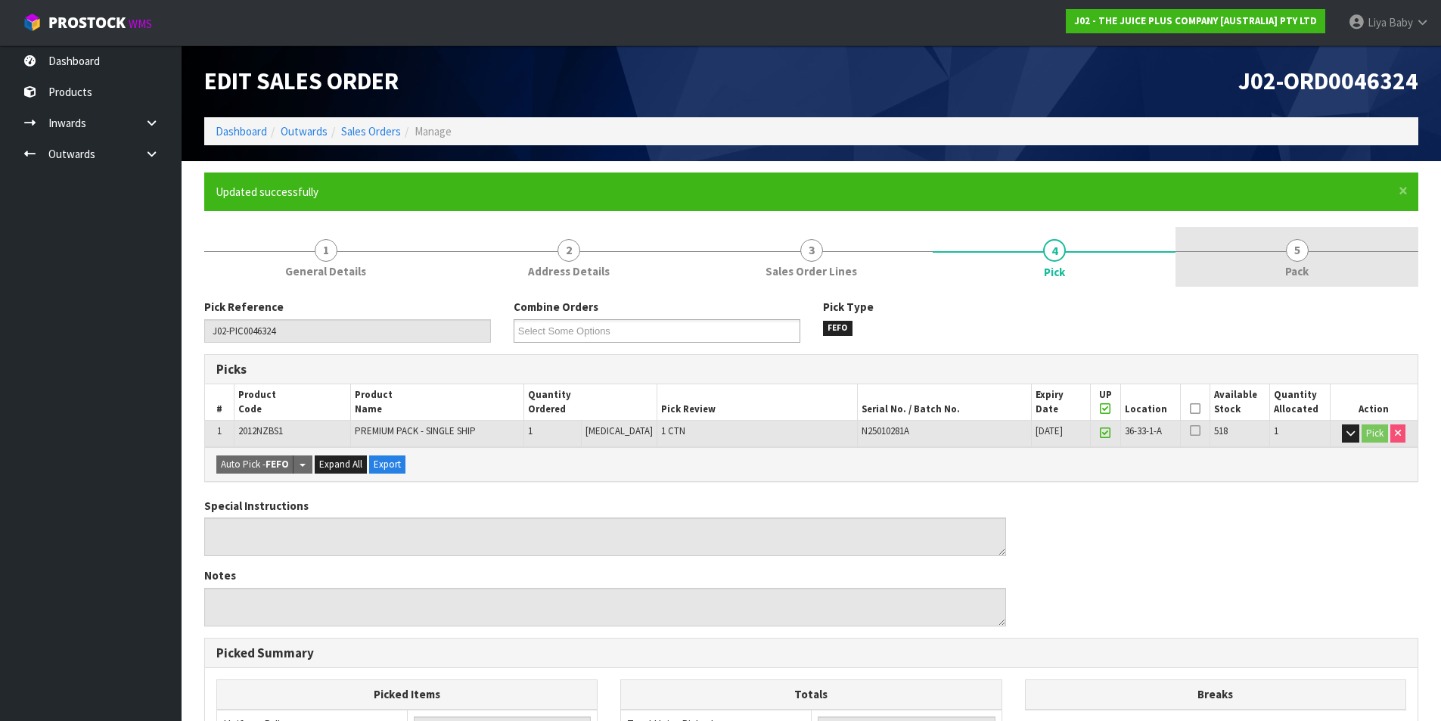
click at [1264, 245] on link "5 Pack" at bounding box center [1296, 257] width 243 height 60
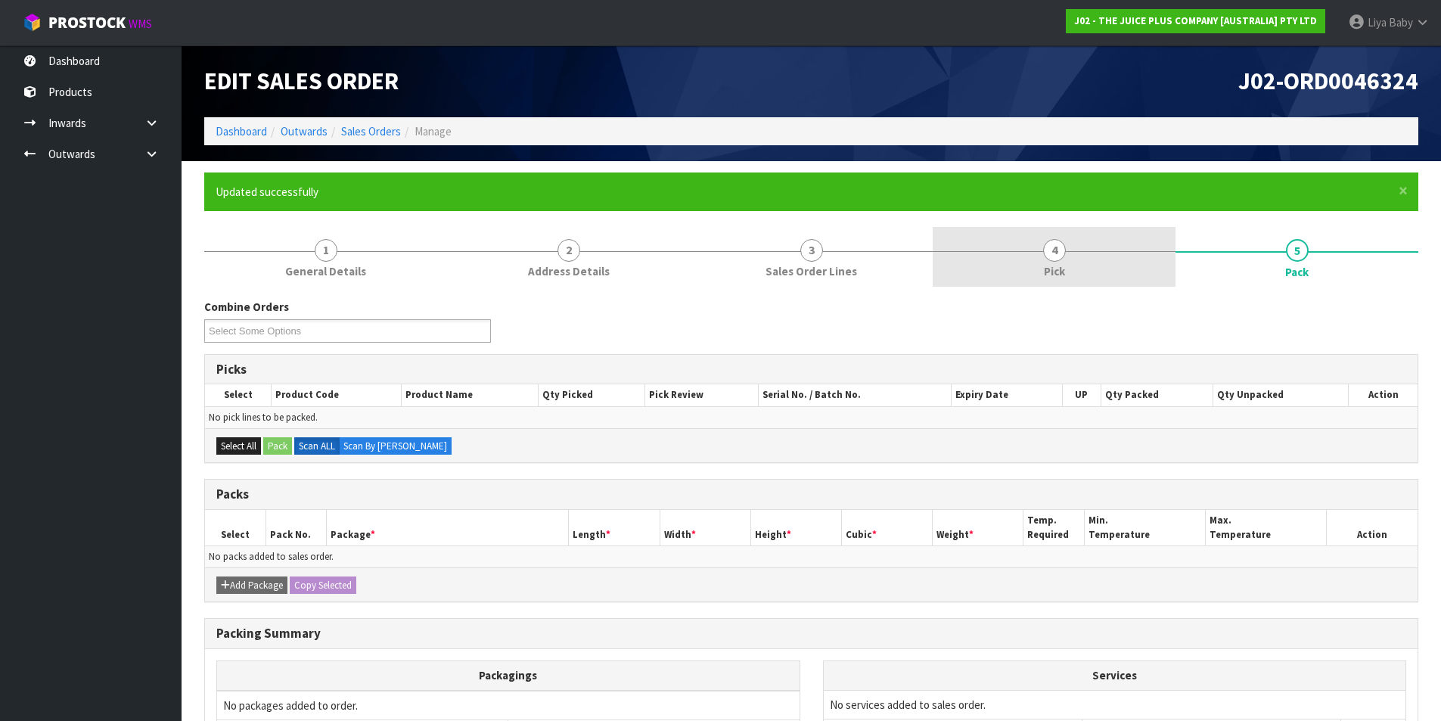
click at [1076, 241] on form "× Close Updated successfully 1 General Details 2 Address Details 3 Sales Order …" at bounding box center [811, 521] width 1214 height 699
click at [1063, 250] on span "4" at bounding box center [1054, 250] width 23 height 23
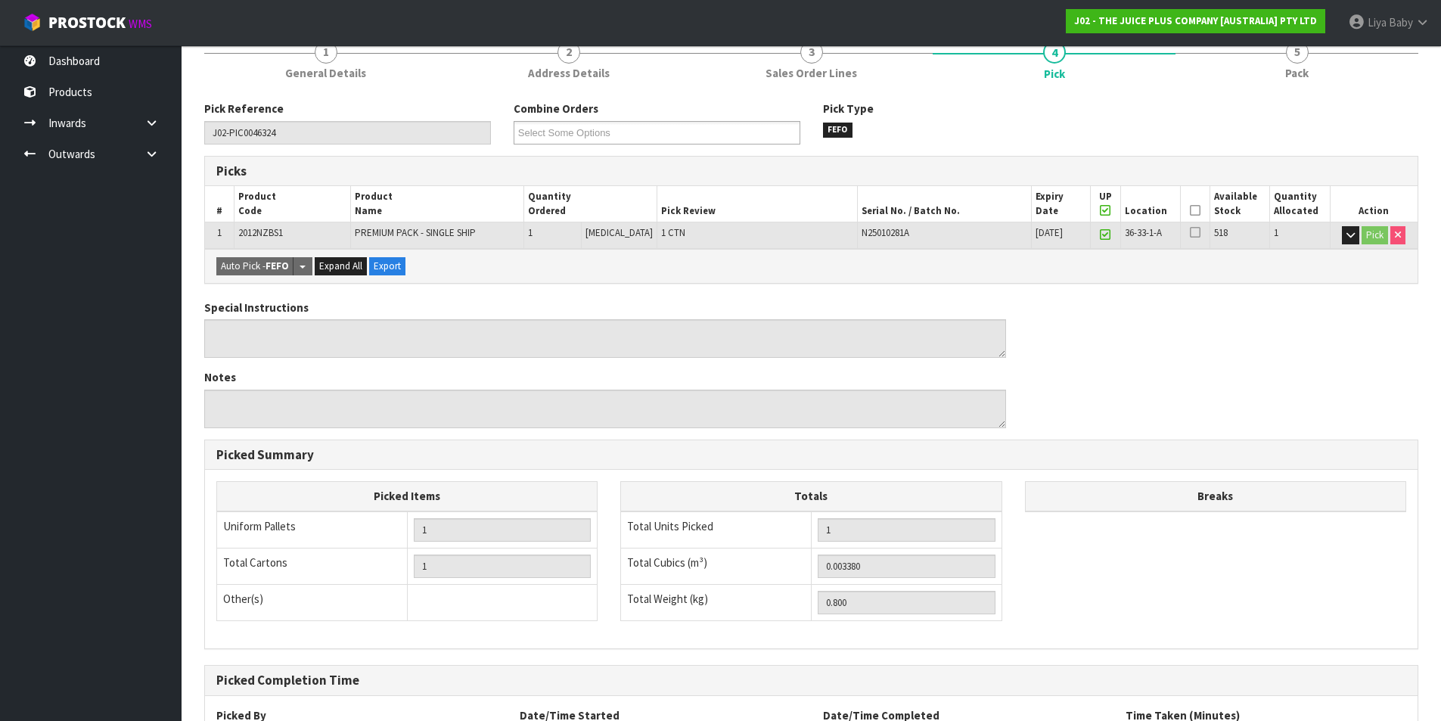
scroll to position [227, 0]
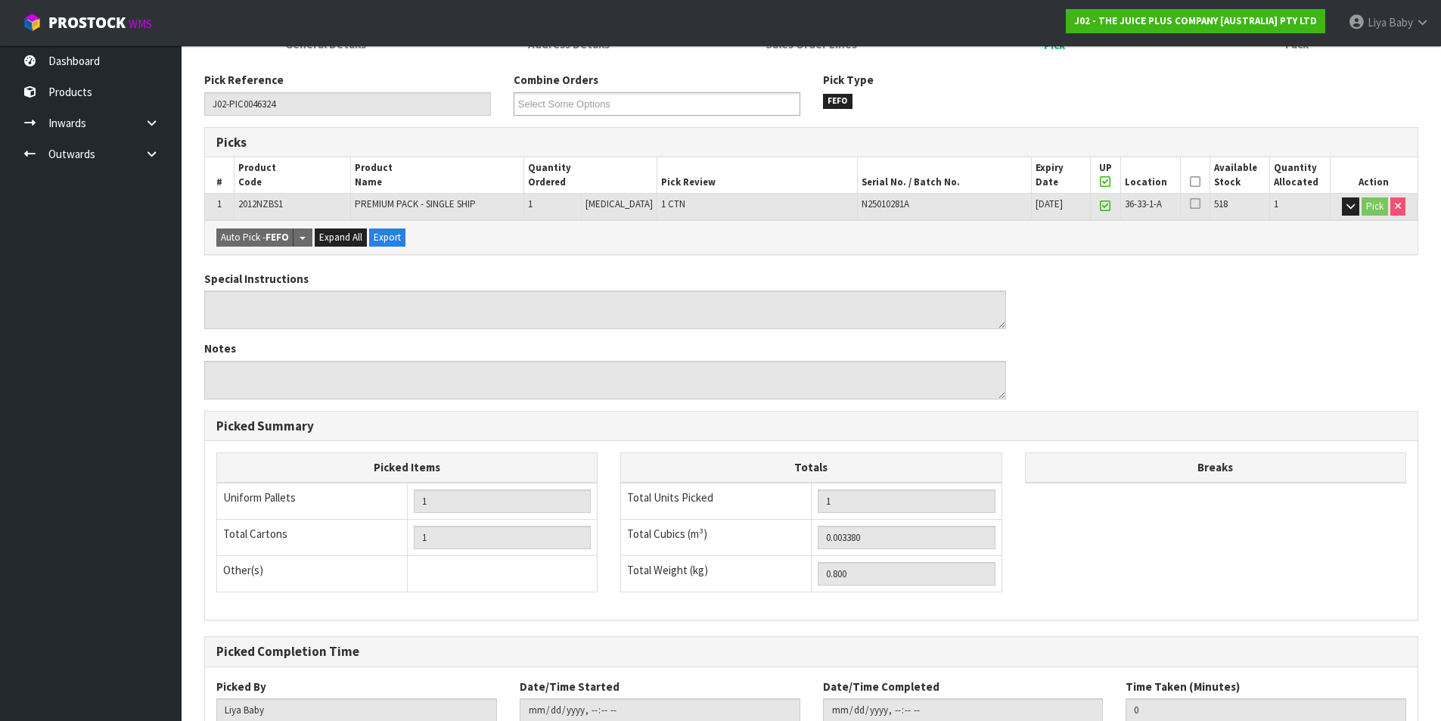
click at [1100, 182] on icon at bounding box center [1105, 182] width 11 height 1
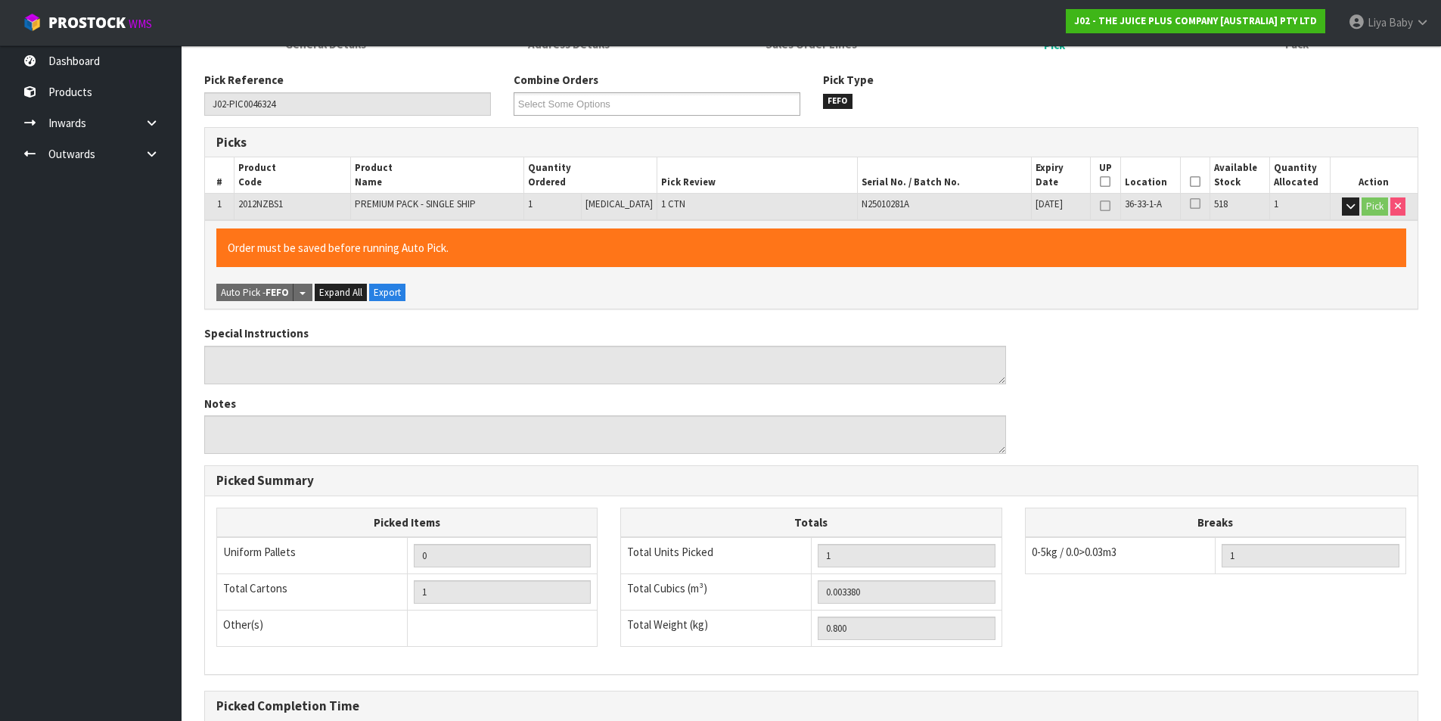
click at [1197, 178] on th "Picked" at bounding box center [1194, 175] width 29 height 36
click at [1190, 182] on icon at bounding box center [1195, 182] width 11 height 1
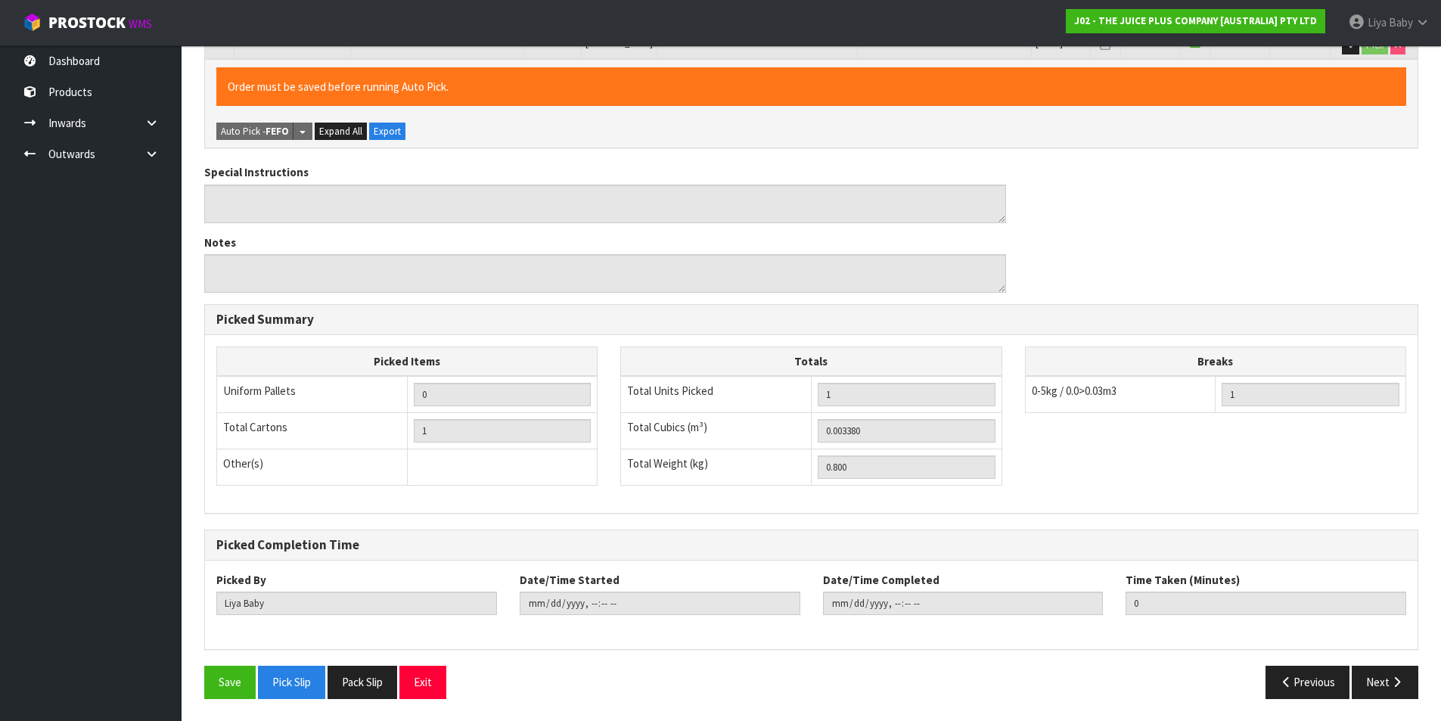
scroll to position [389, 0]
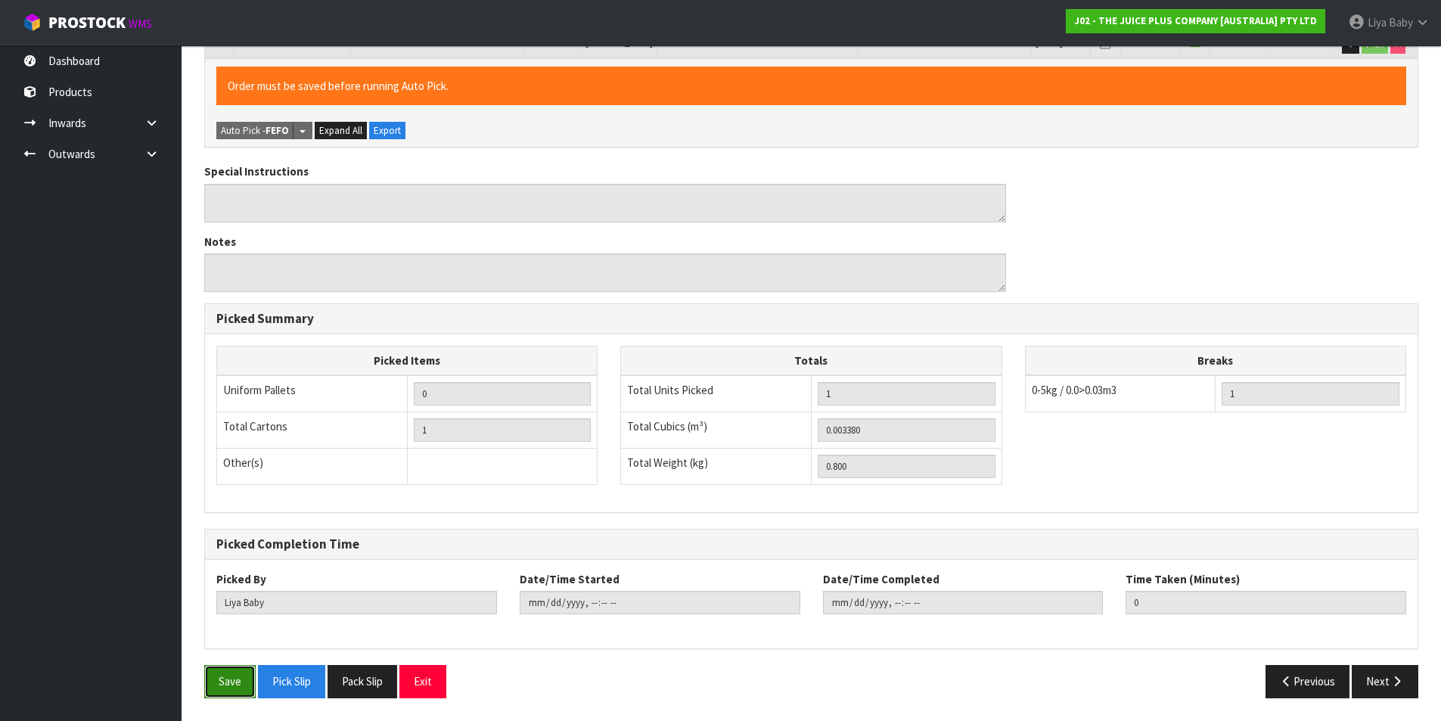
click at [225, 678] on button "Save" at bounding box center [229, 681] width 51 height 33
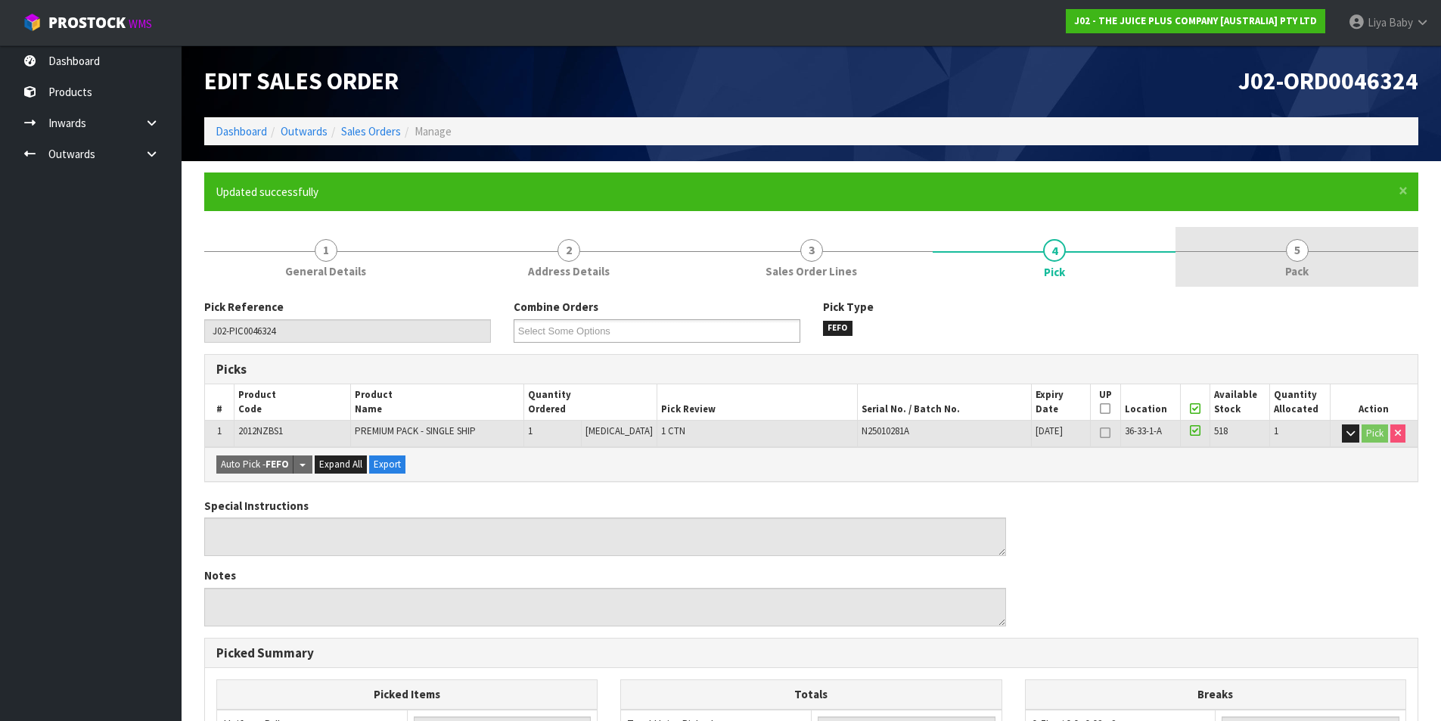
click at [1248, 259] on link "5 Pack" at bounding box center [1296, 257] width 243 height 60
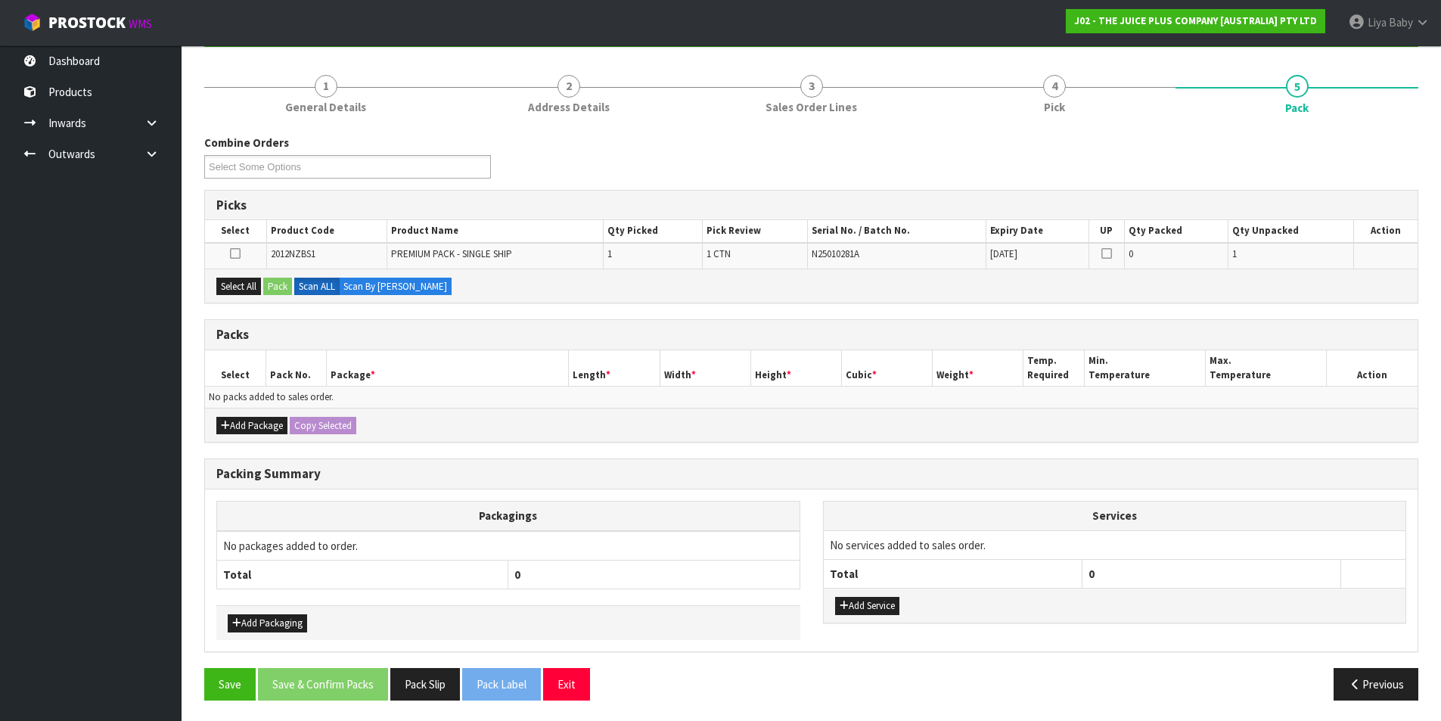
scroll to position [166, 0]
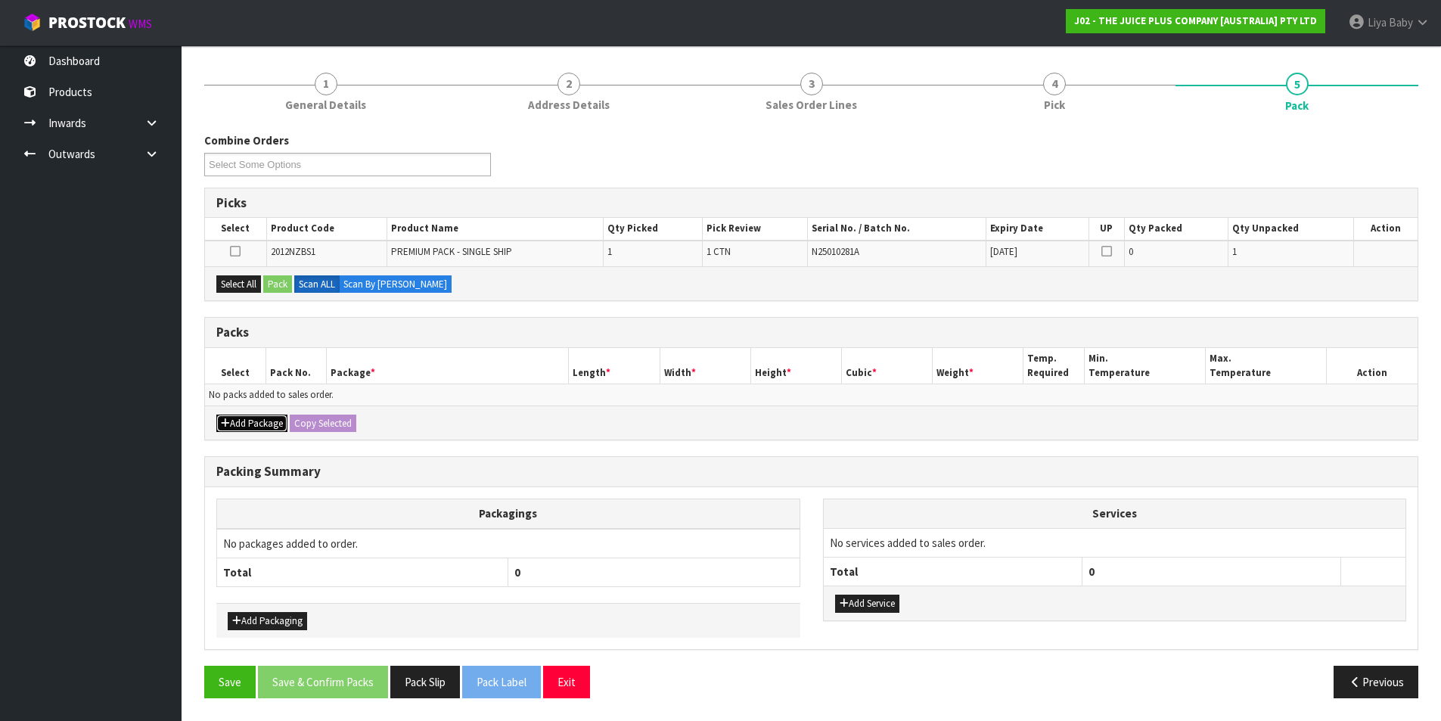
click at [228, 414] on button "Add Package" at bounding box center [251, 423] width 71 height 18
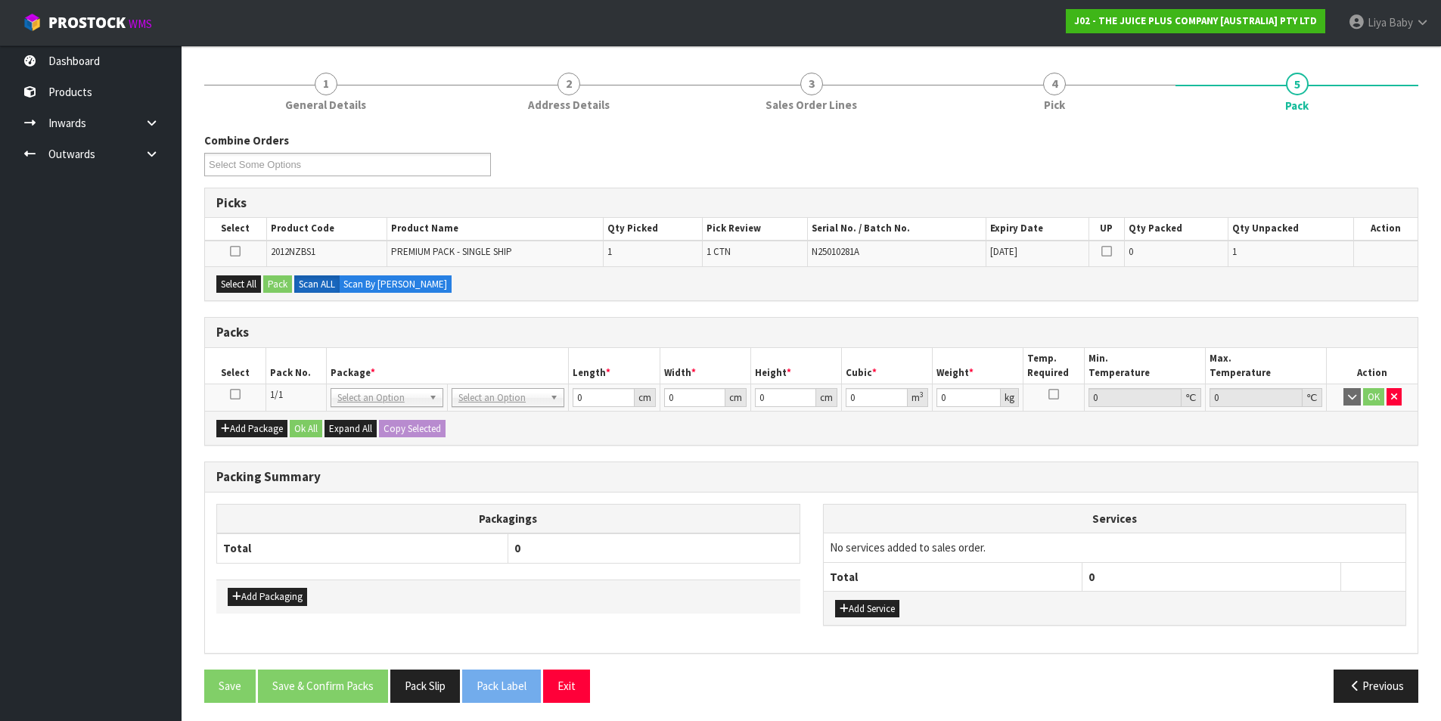
click at [238, 395] on icon at bounding box center [235, 394] width 11 height 1
click at [240, 277] on button "Select All" at bounding box center [238, 284] width 45 height 18
click at [272, 282] on button "Pack" at bounding box center [277, 284] width 29 height 18
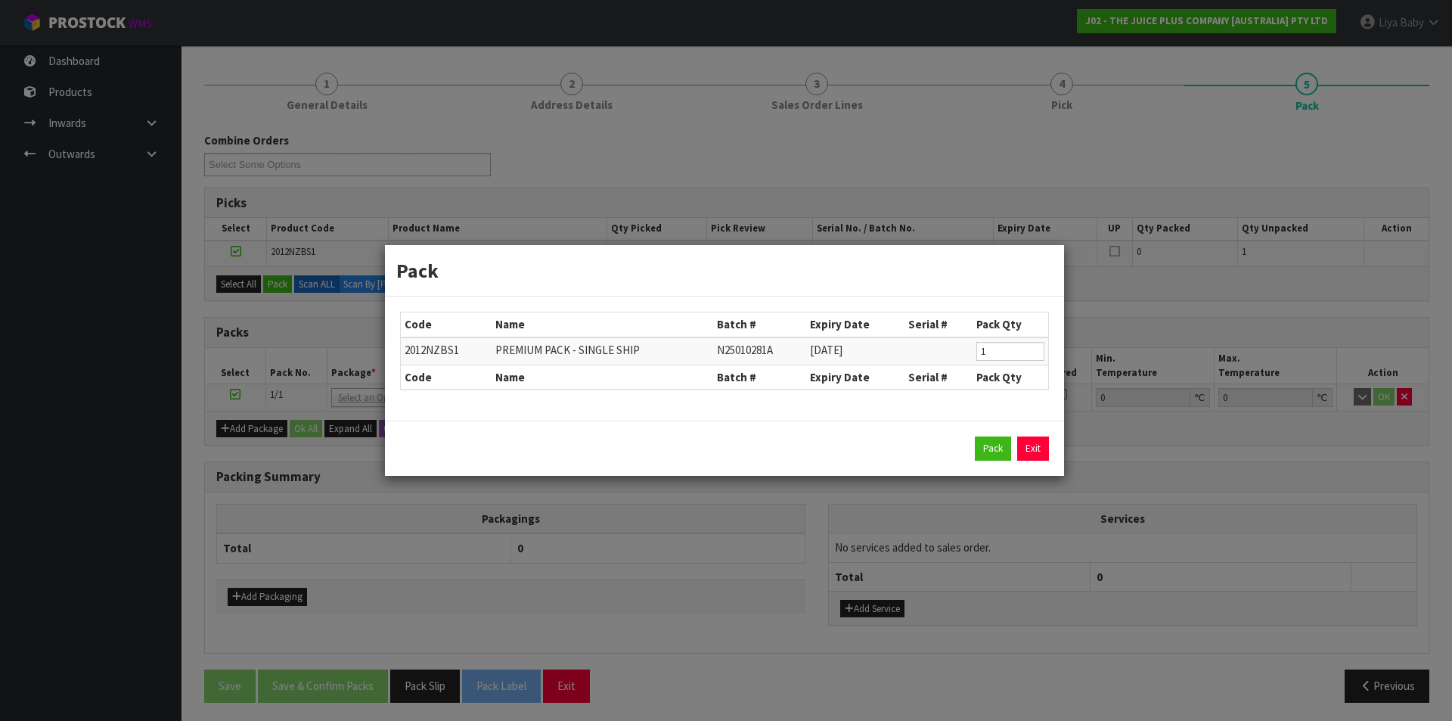
click at [974, 442] on div "Pack Exit" at bounding box center [724, 448] width 649 height 24
click at [975, 446] on div "Pack Exit" at bounding box center [724, 448] width 649 height 24
click at [985, 448] on button "Pack" at bounding box center [993, 448] width 36 height 24
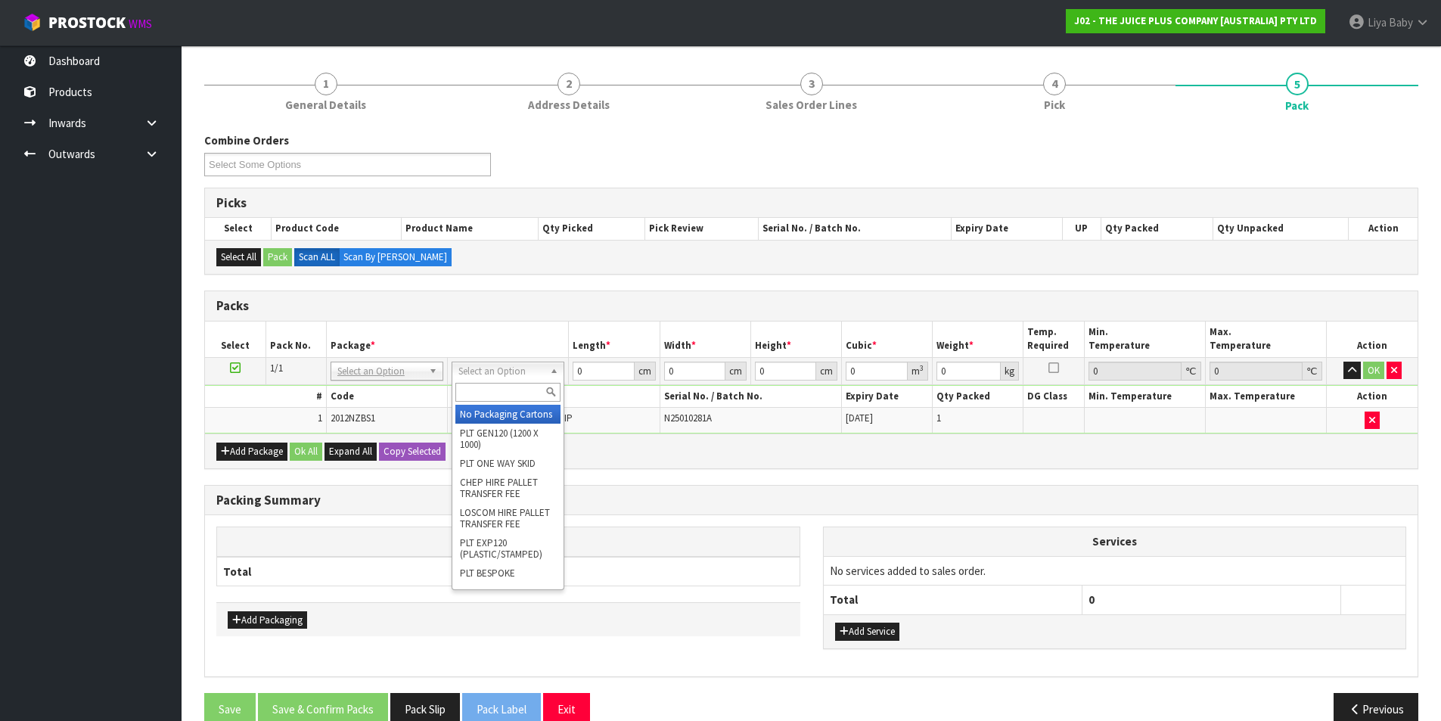
click at [501, 392] on input "text" at bounding box center [507, 392] width 105 height 19
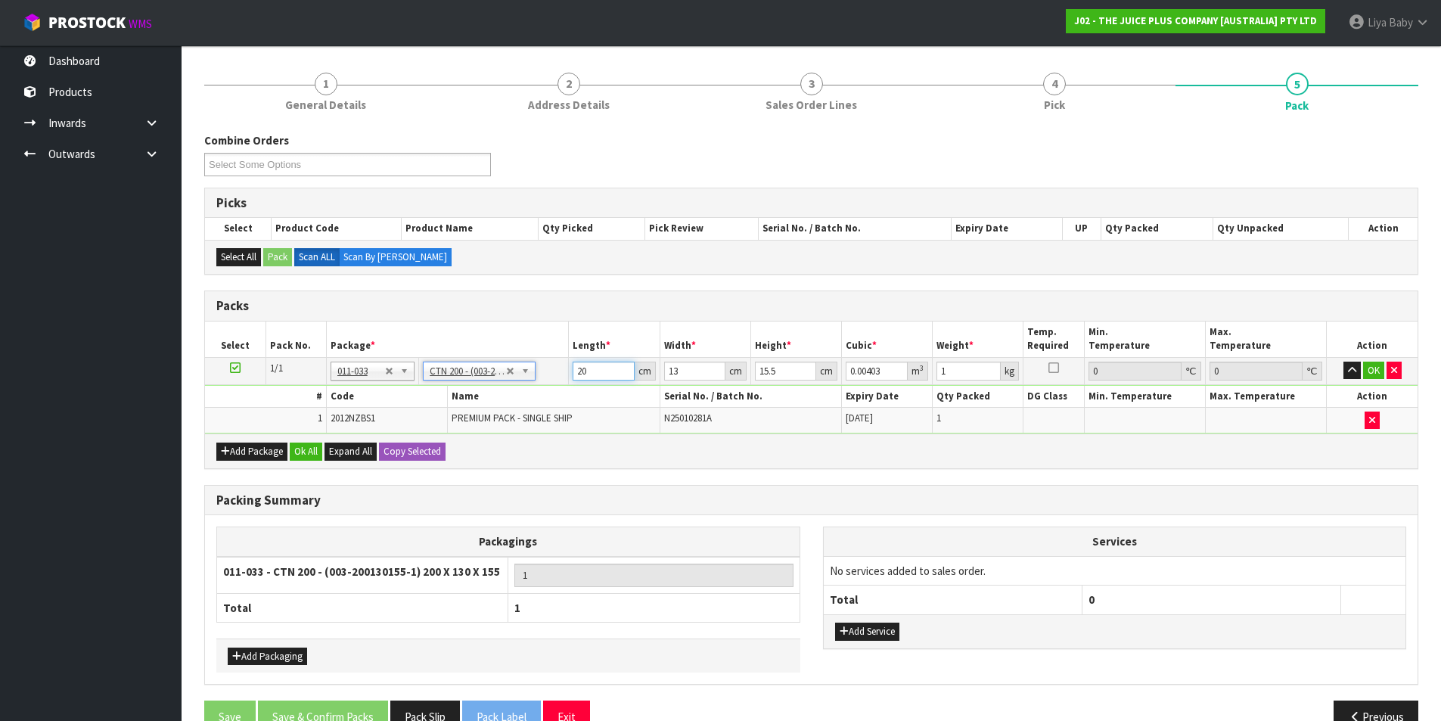
click at [603, 368] on input "20" at bounding box center [603, 371] width 61 height 19
click at [696, 368] on input "13" at bounding box center [694, 371] width 61 height 19
click at [776, 370] on input "15.5" at bounding box center [785, 371] width 61 height 19
click at [301, 449] on button "Ok All" at bounding box center [306, 451] width 33 height 18
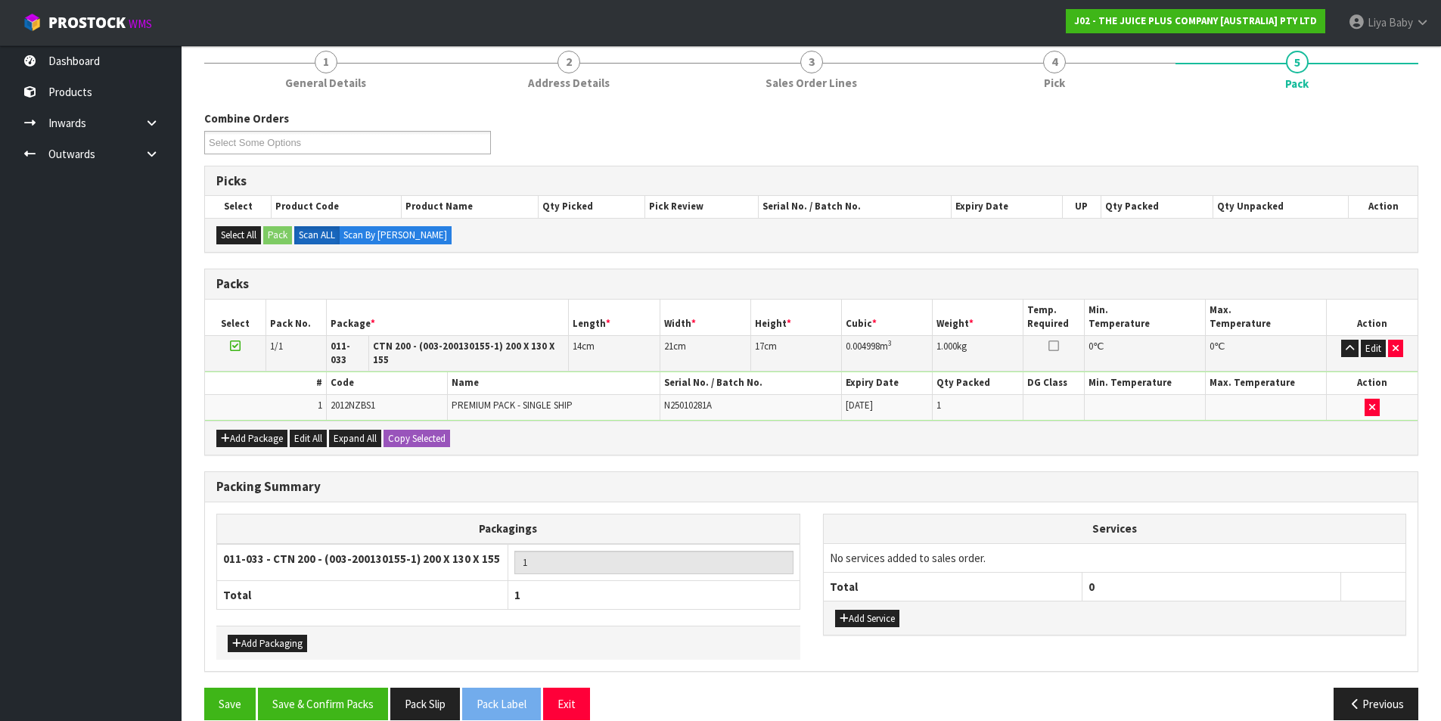
scroll to position [200, 0]
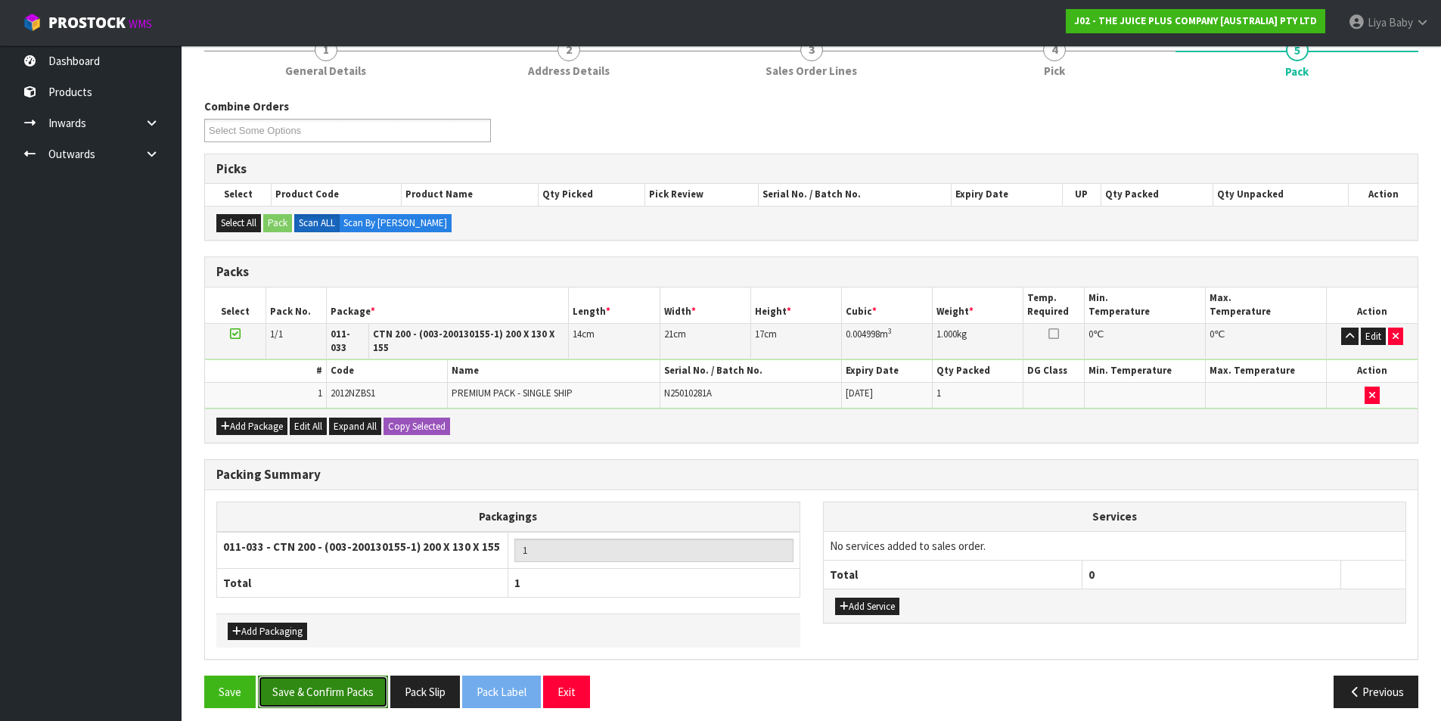
click at [321, 677] on button "Save & Confirm Packs" at bounding box center [323, 691] width 130 height 33
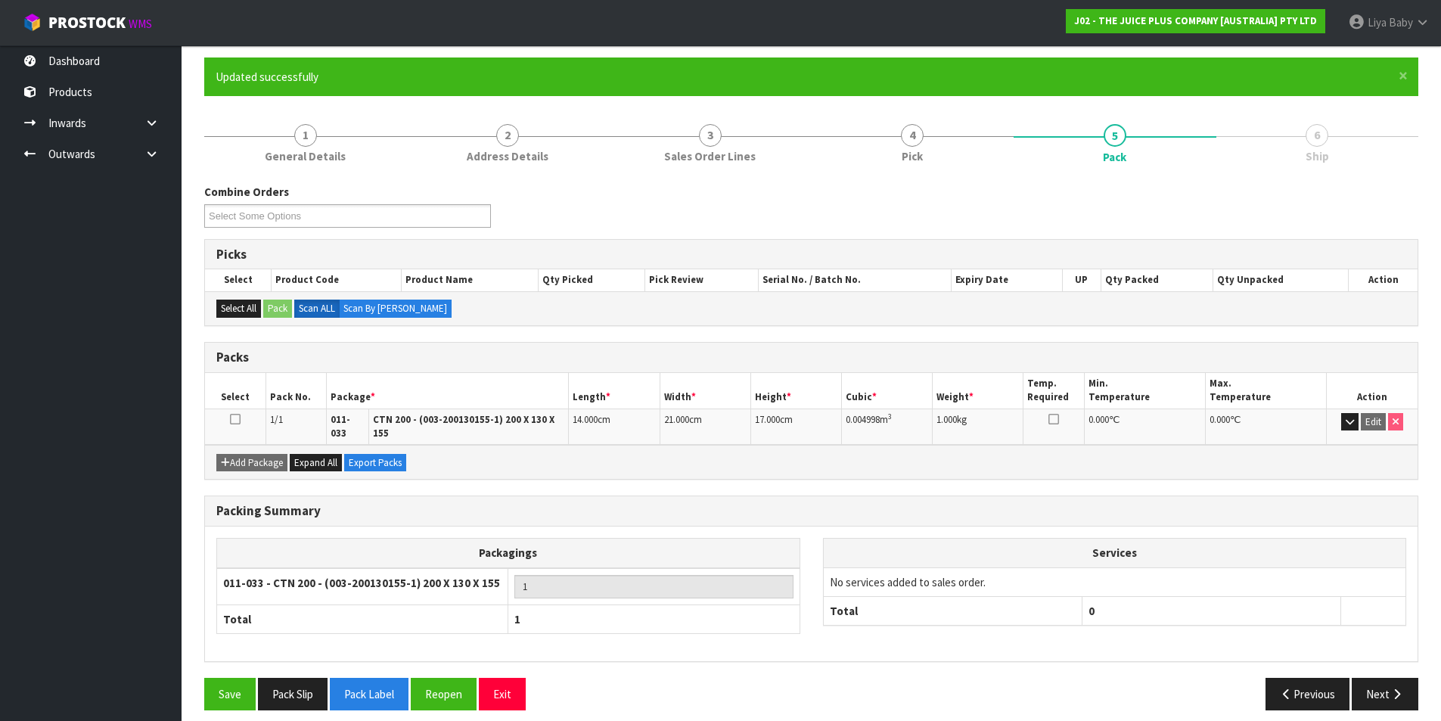
scroll to position [117, 0]
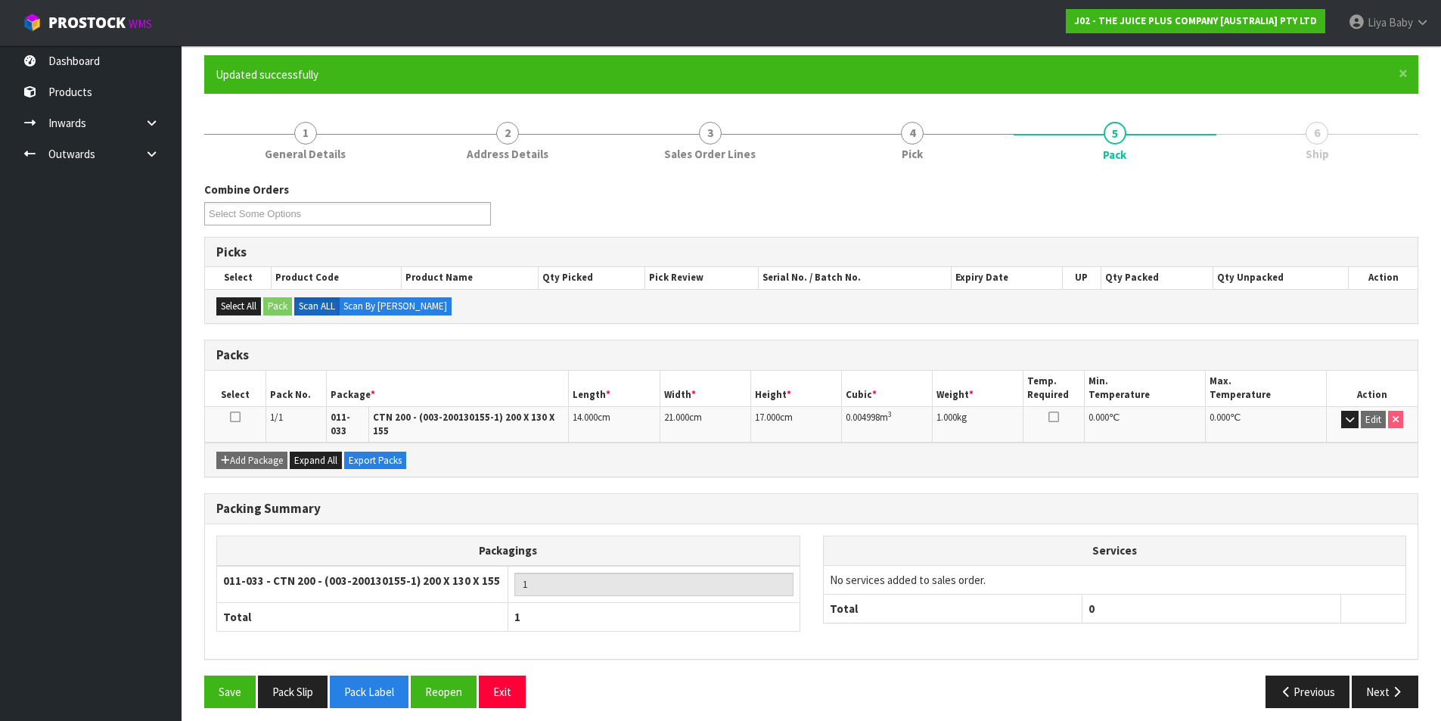
click at [234, 417] on icon at bounding box center [235, 417] width 11 height 1
click at [1372, 681] on button "Next" at bounding box center [1385, 691] width 67 height 33
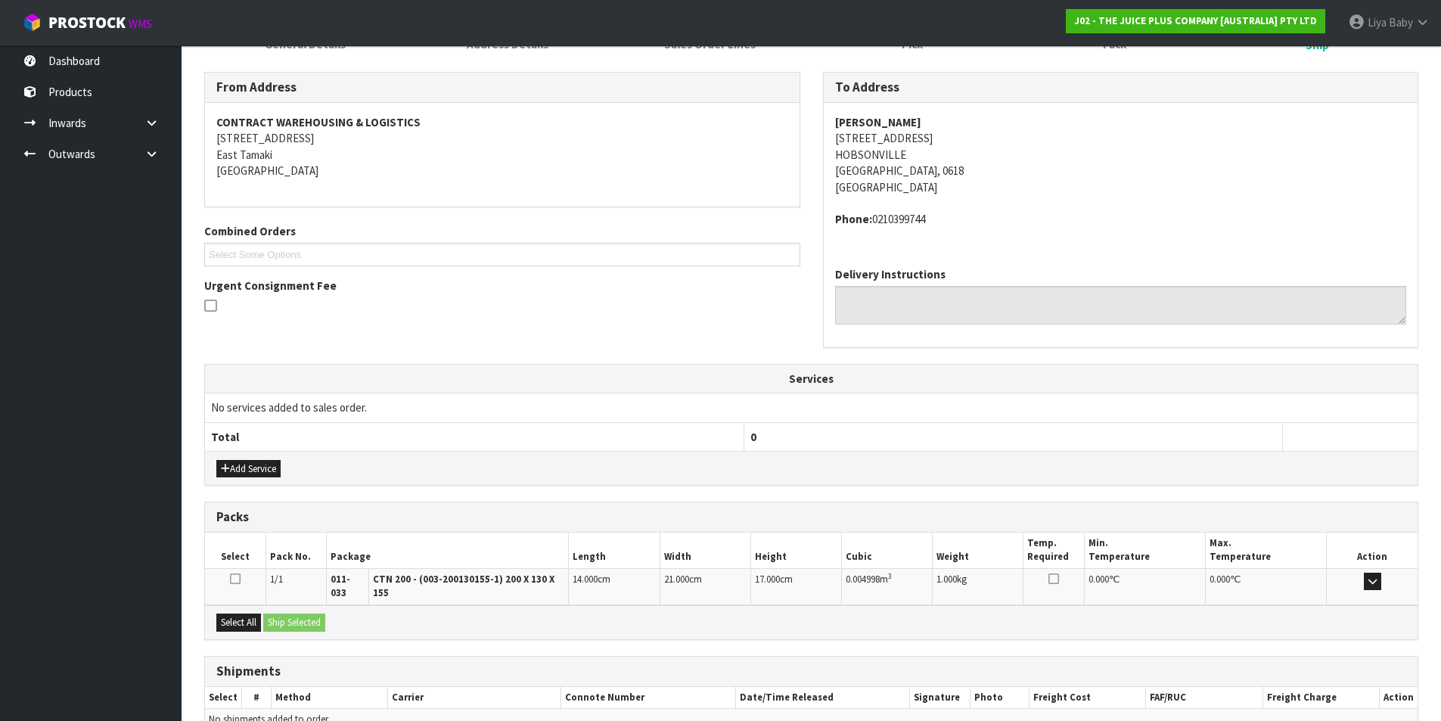
scroll to position [298, 0]
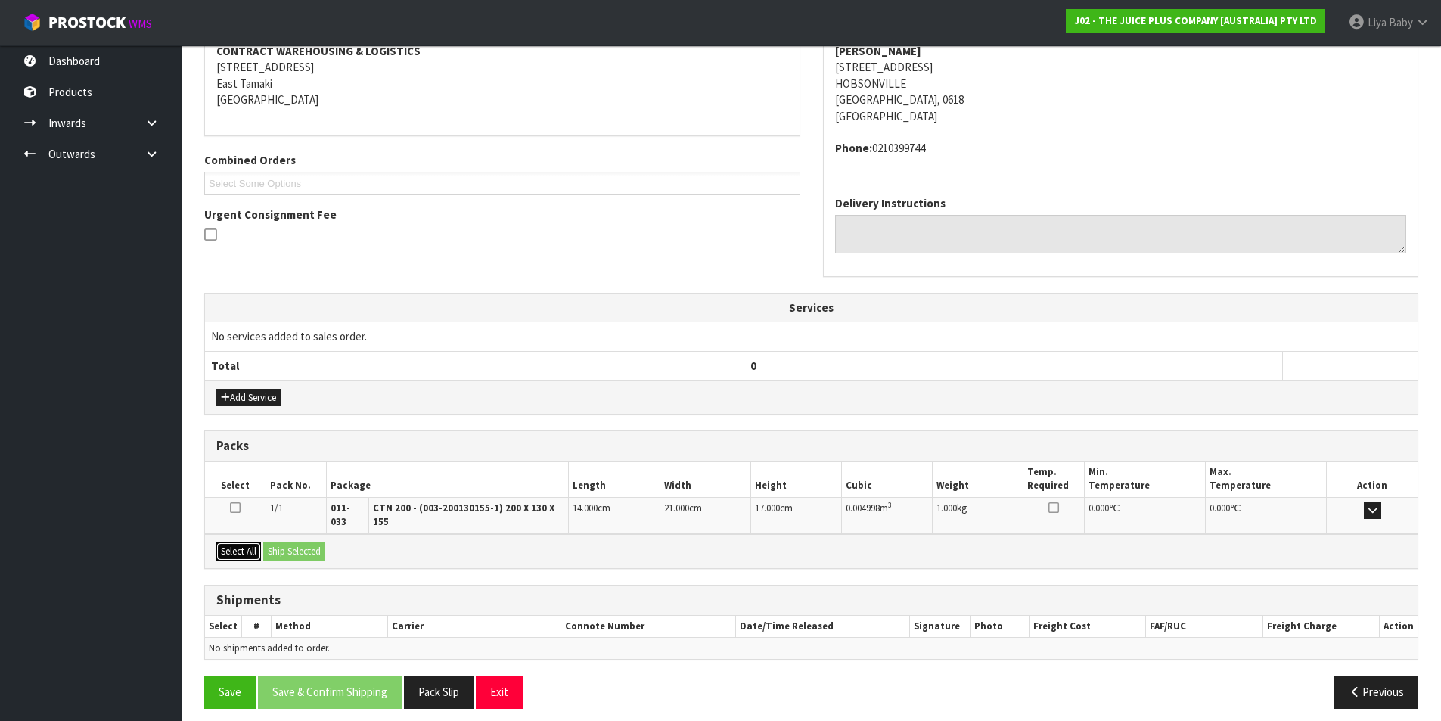
click at [253, 543] on button "Select All" at bounding box center [238, 551] width 45 height 18
click at [275, 543] on button "Ship Selected" at bounding box center [294, 551] width 62 height 18
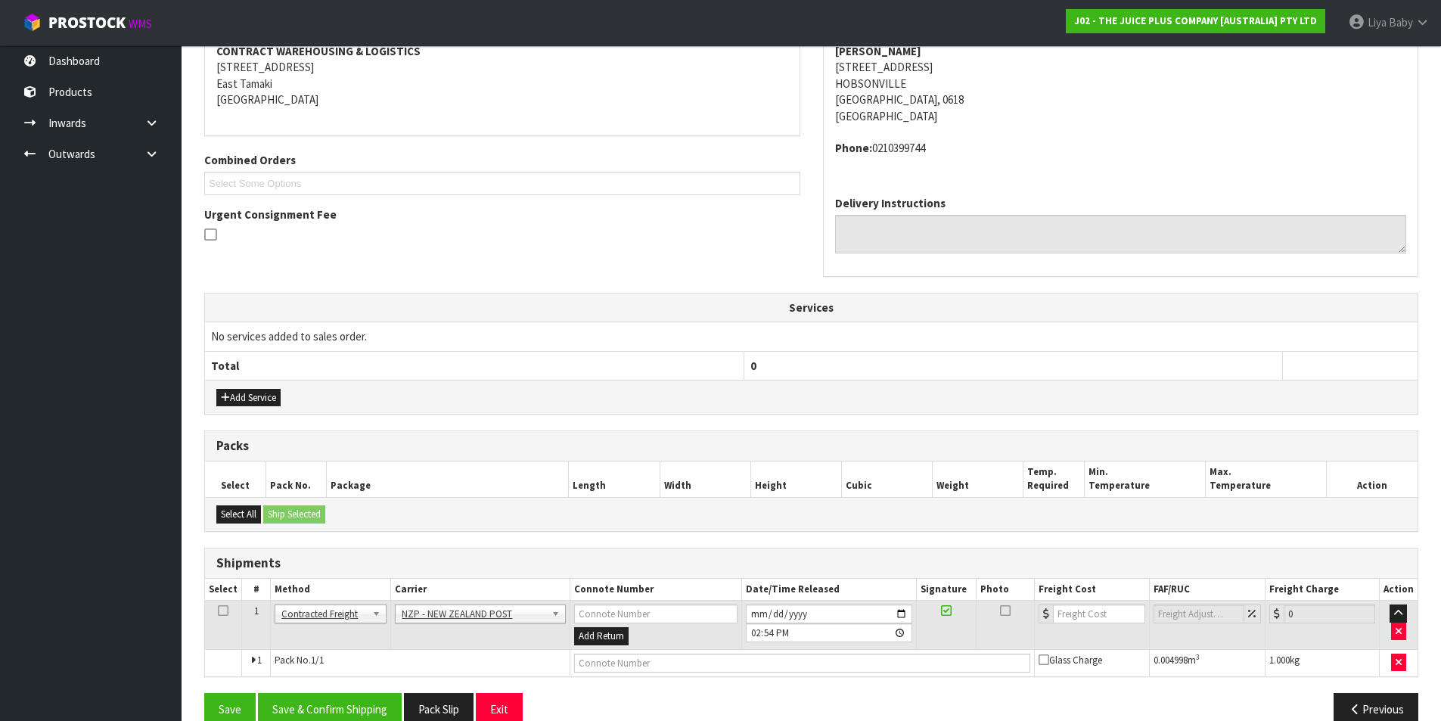
click at [220, 610] on icon at bounding box center [223, 610] width 11 height 1
click at [337, 693] on button "Save & Confirm Shipping" at bounding box center [330, 709] width 144 height 33
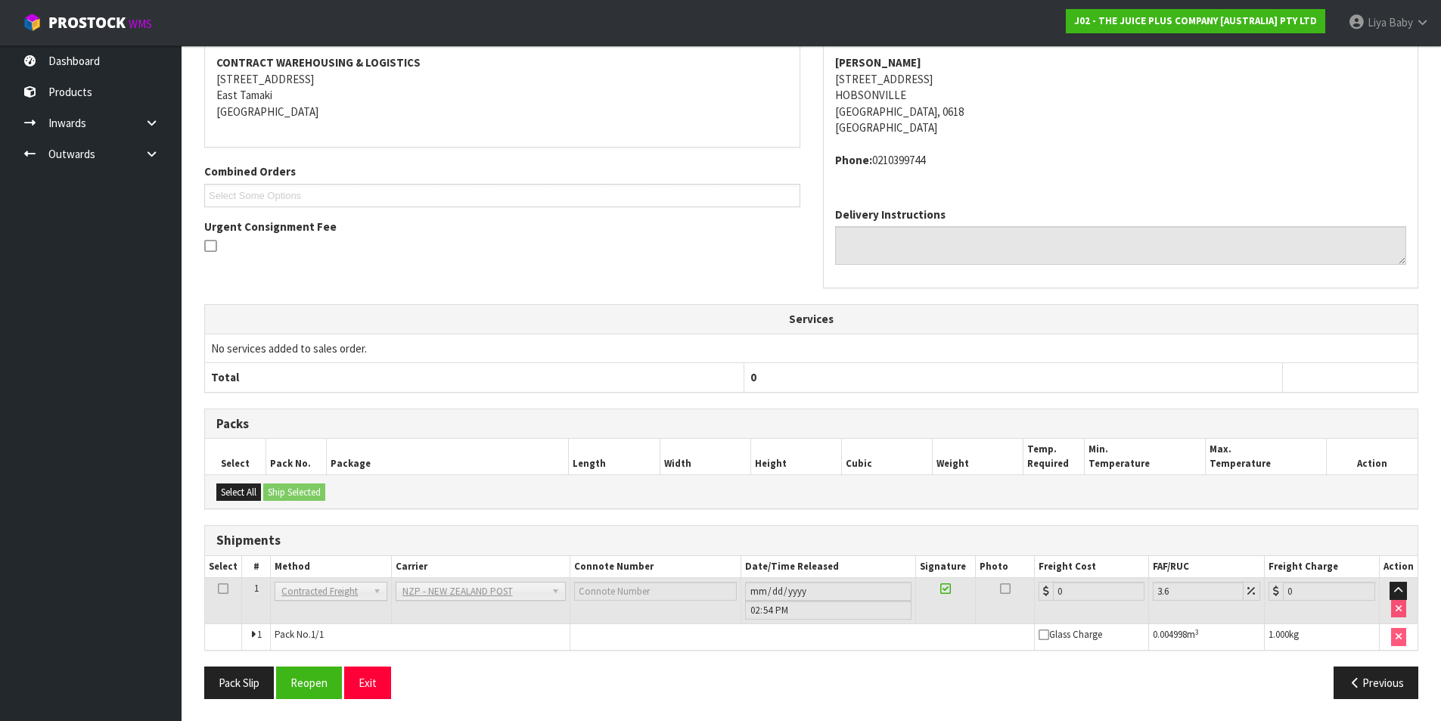
scroll to position [303, 0]
click at [219, 588] on icon at bounding box center [223, 588] width 11 height 1
click at [297, 682] on button "Reopen" at bounding box center [309, 682] width 66 height 33
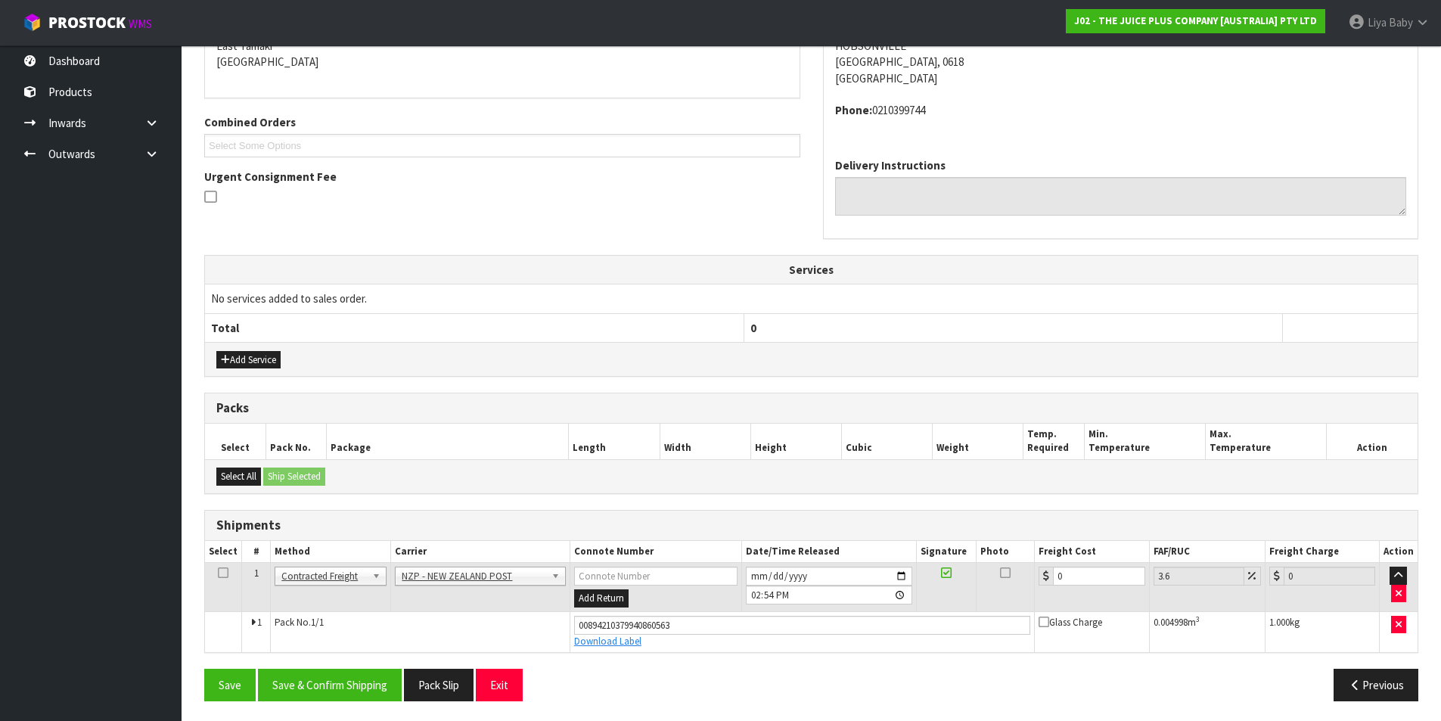
scroll to position [339, 0]
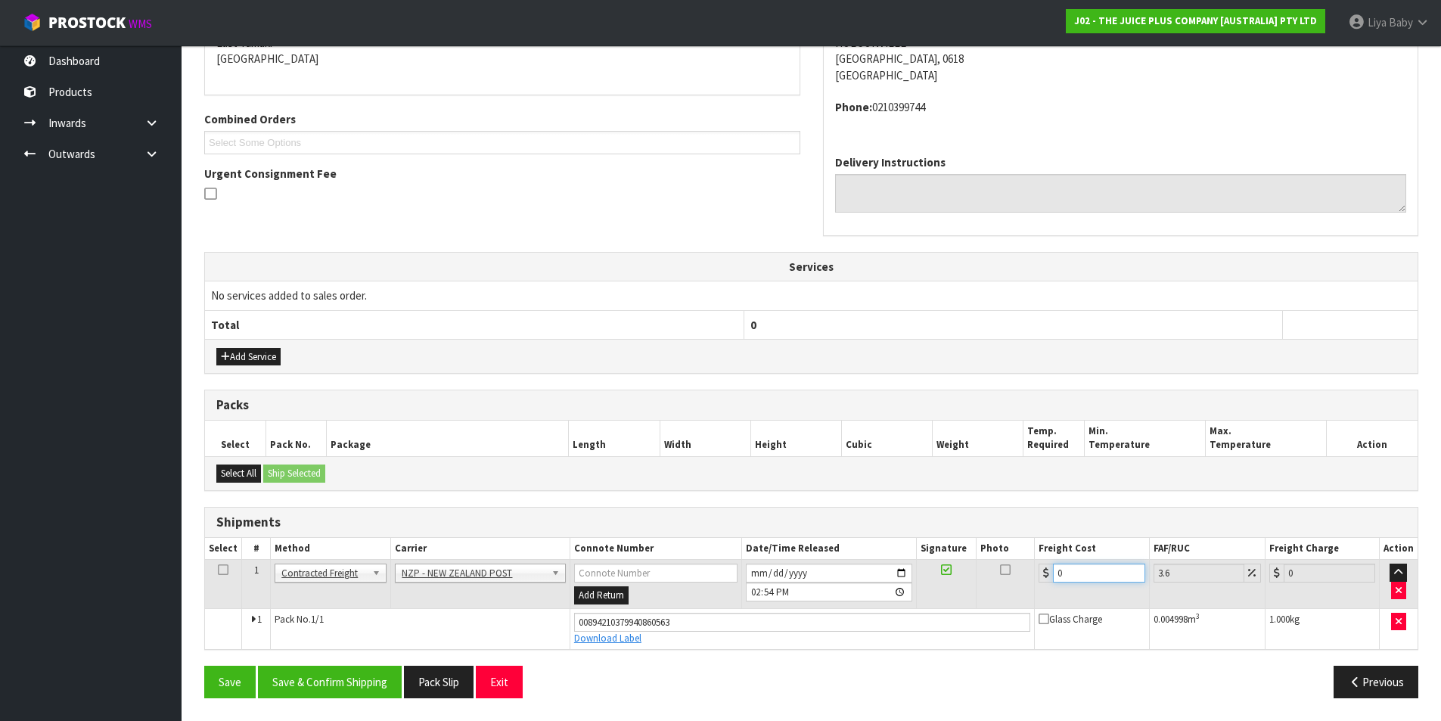
click at [1068, 570] on input "0" at bounding box center [1099, 572] width 92 height 19
click at [228, 563] on td at bounding box center [223, 584] width 37 height 49
click at [232, 567] on td at bounding box center [223, 584] width 37 height 49
click at [222, 570] on icon at bounding box center [223, 570] width 11 height 1
click at [318, 676] on button "Save & Confirm Shipping" at bounding box center [330, 682] width 144 height 33
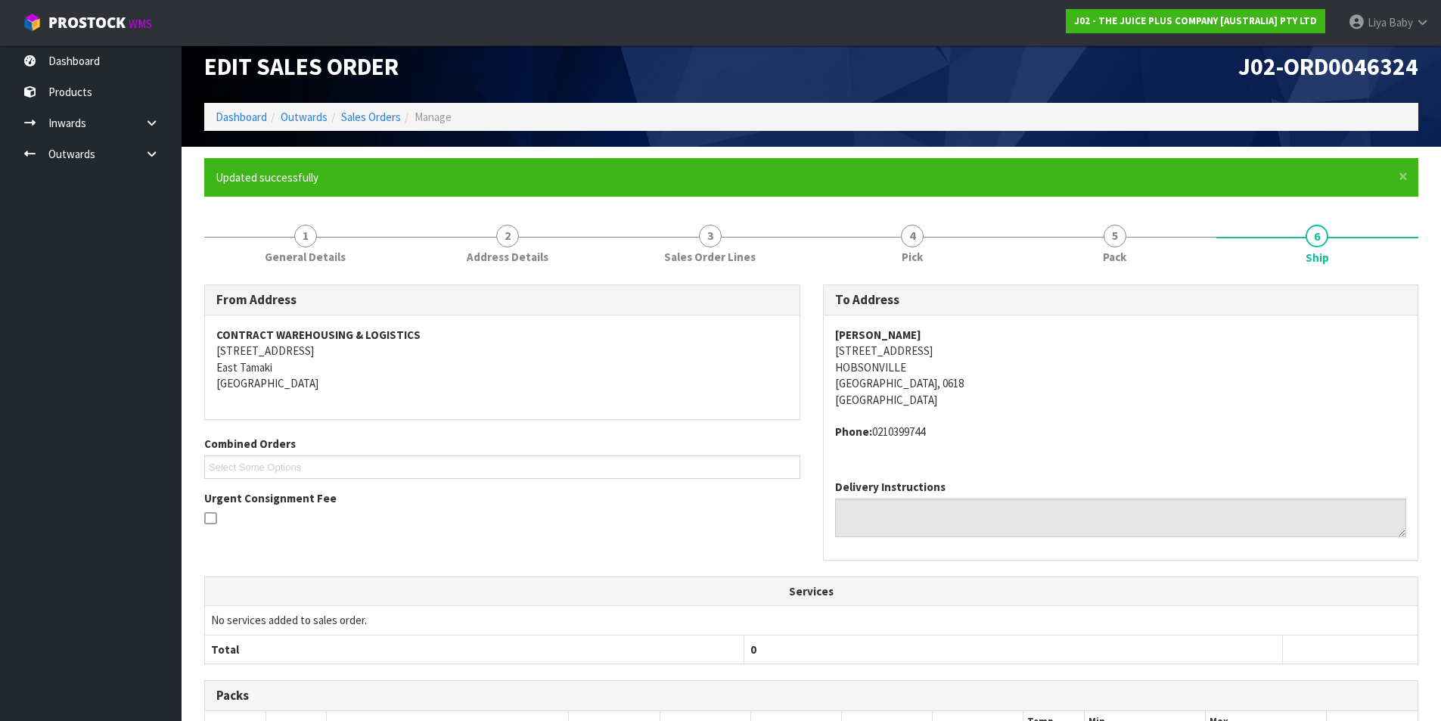
scroll to position [0, 0]
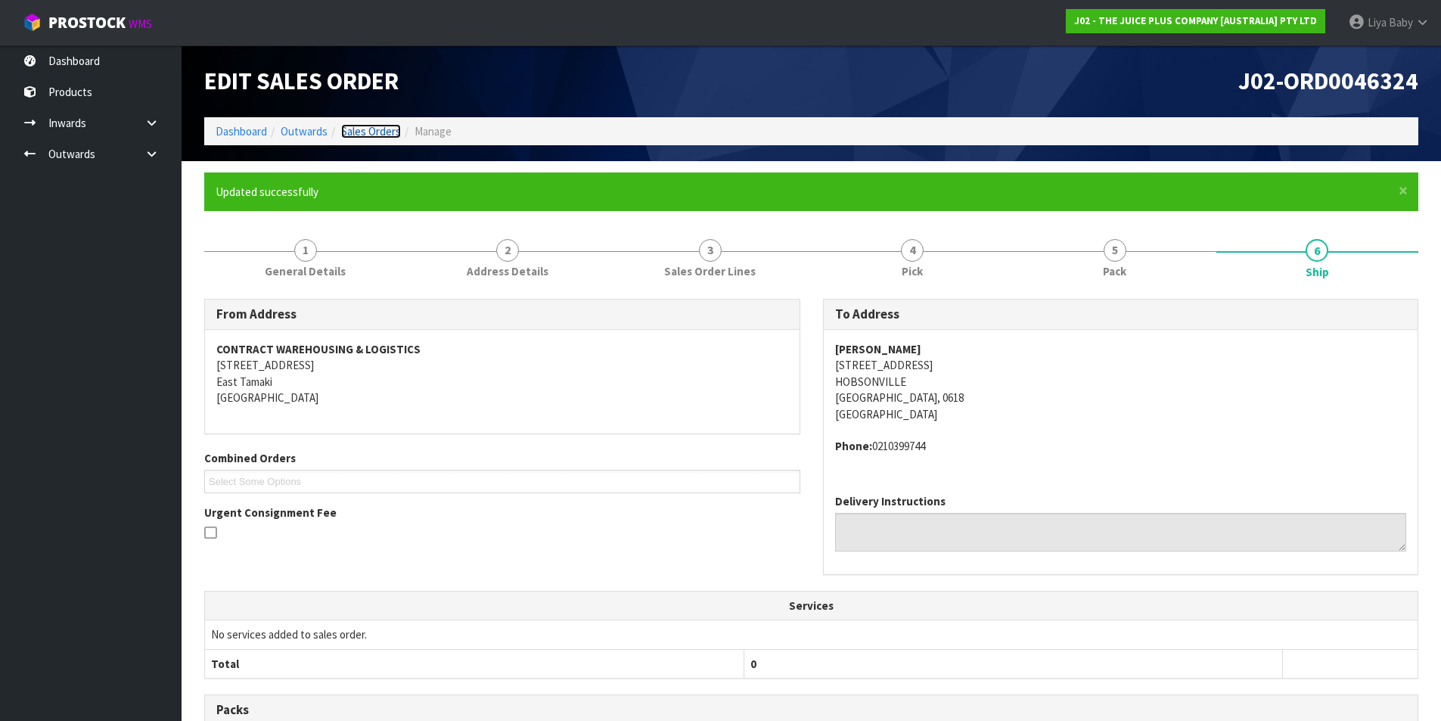
click at [368, 130] on link "Sales Orders" at bounding box center [371, 131] width 60 height 14
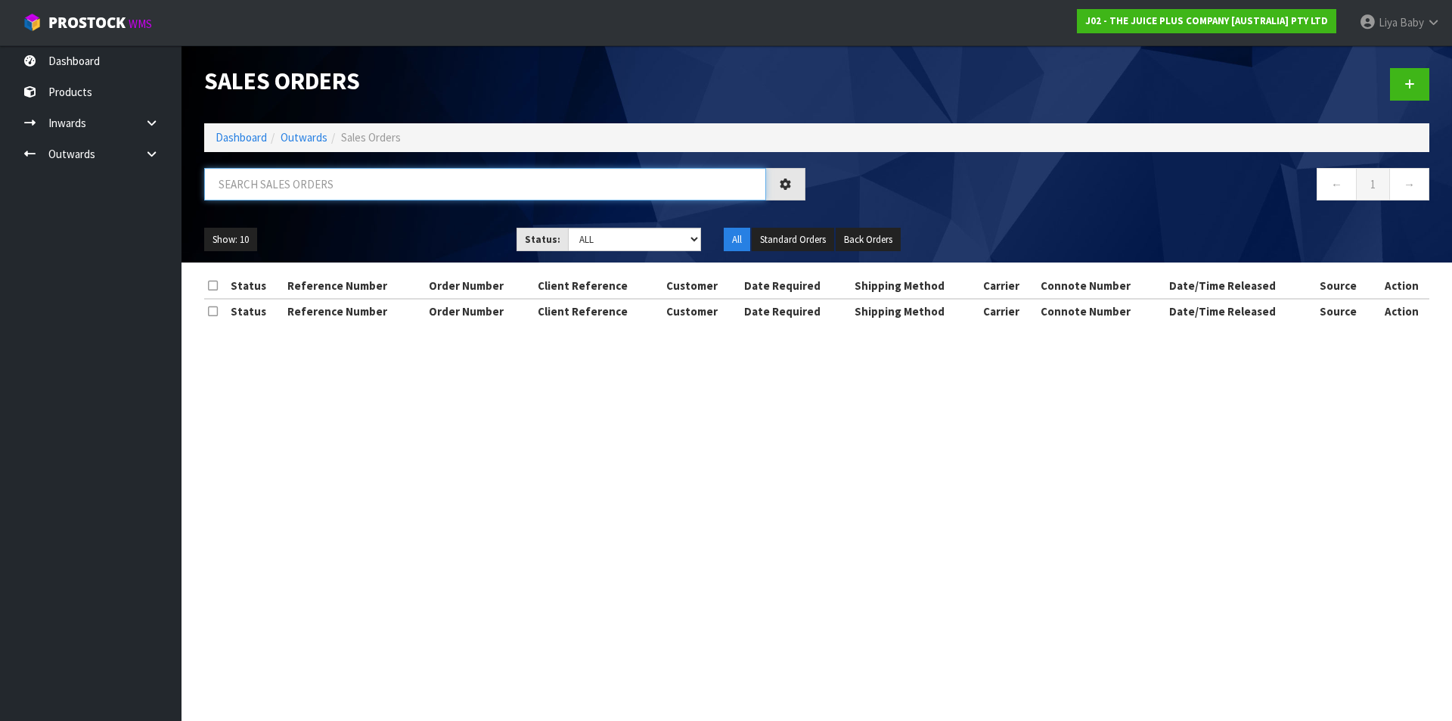
click at [292, 188] on input "text" at bounding box center [485, 184] width 562 height 33
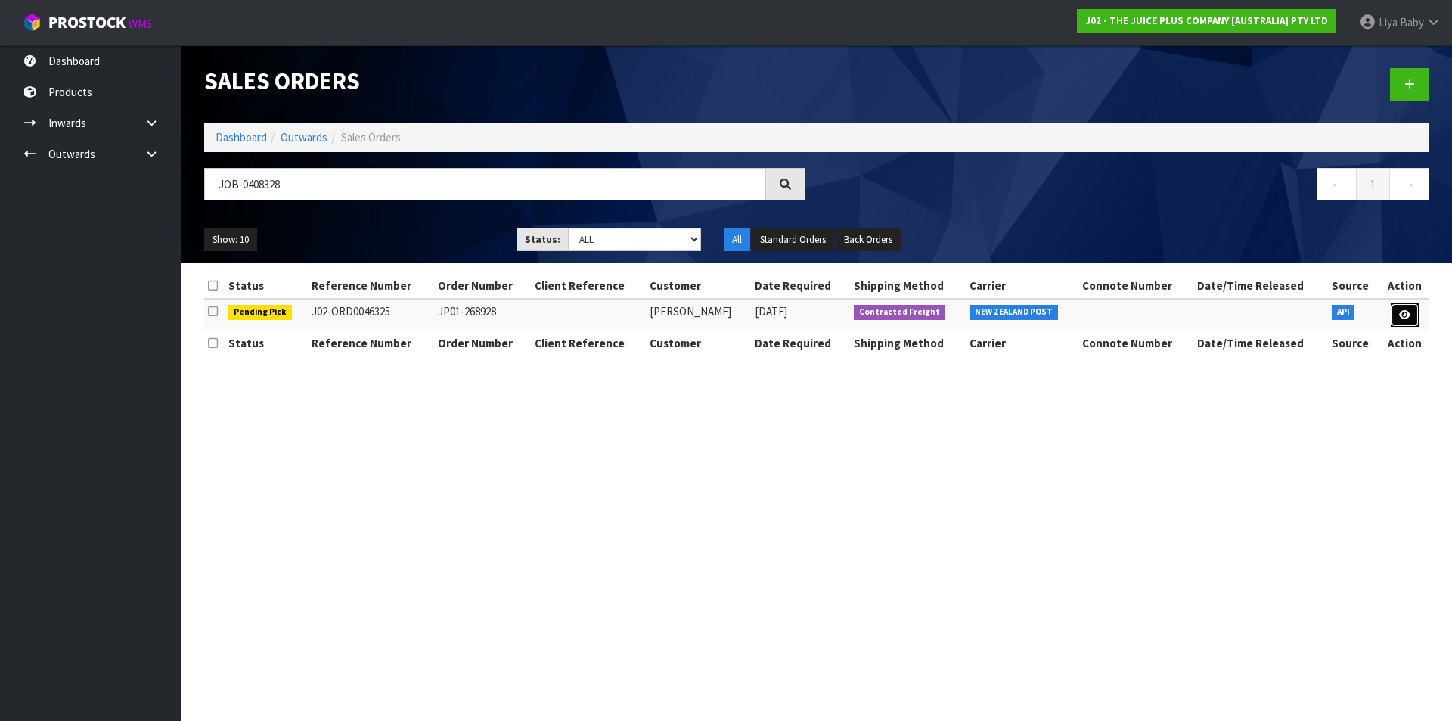
click at [1405, 310] on icon at bounding box center [1404, 315] width 11 height 10
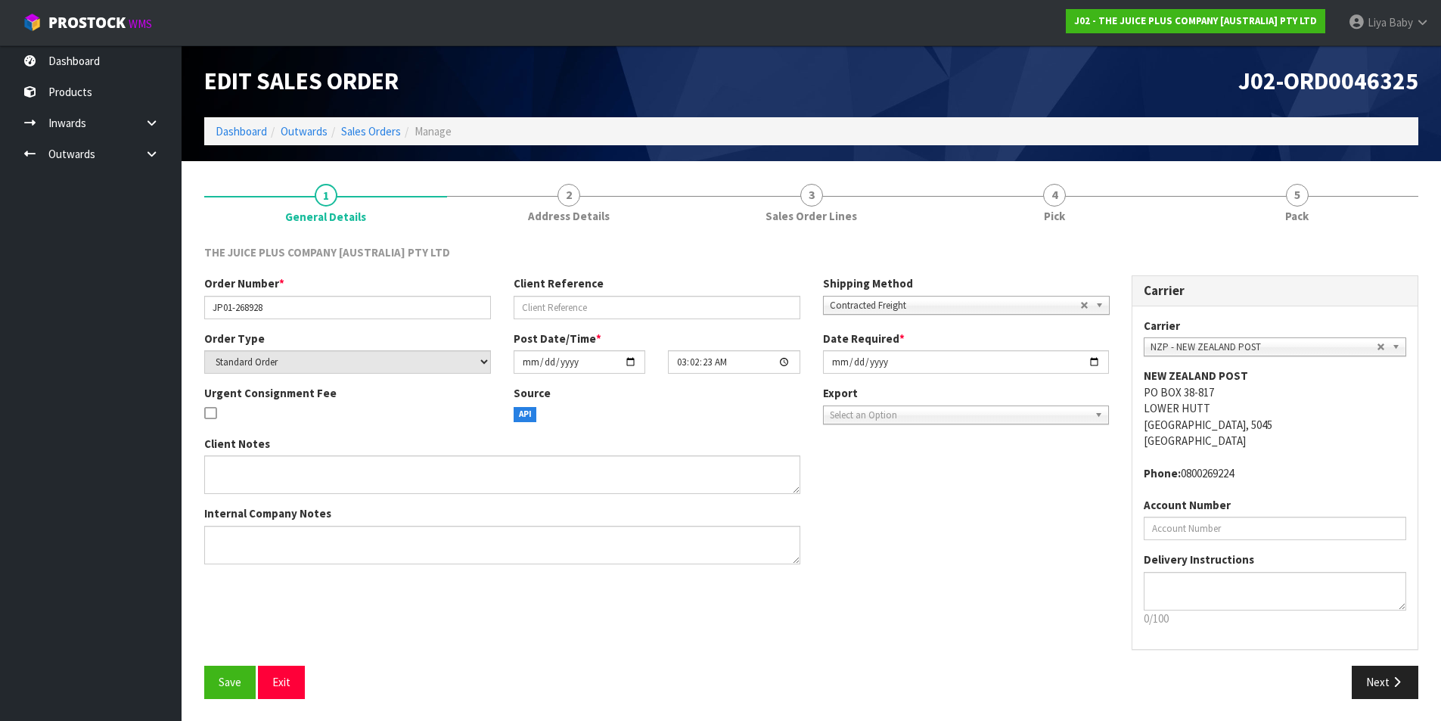
scroll to position [1, 0]
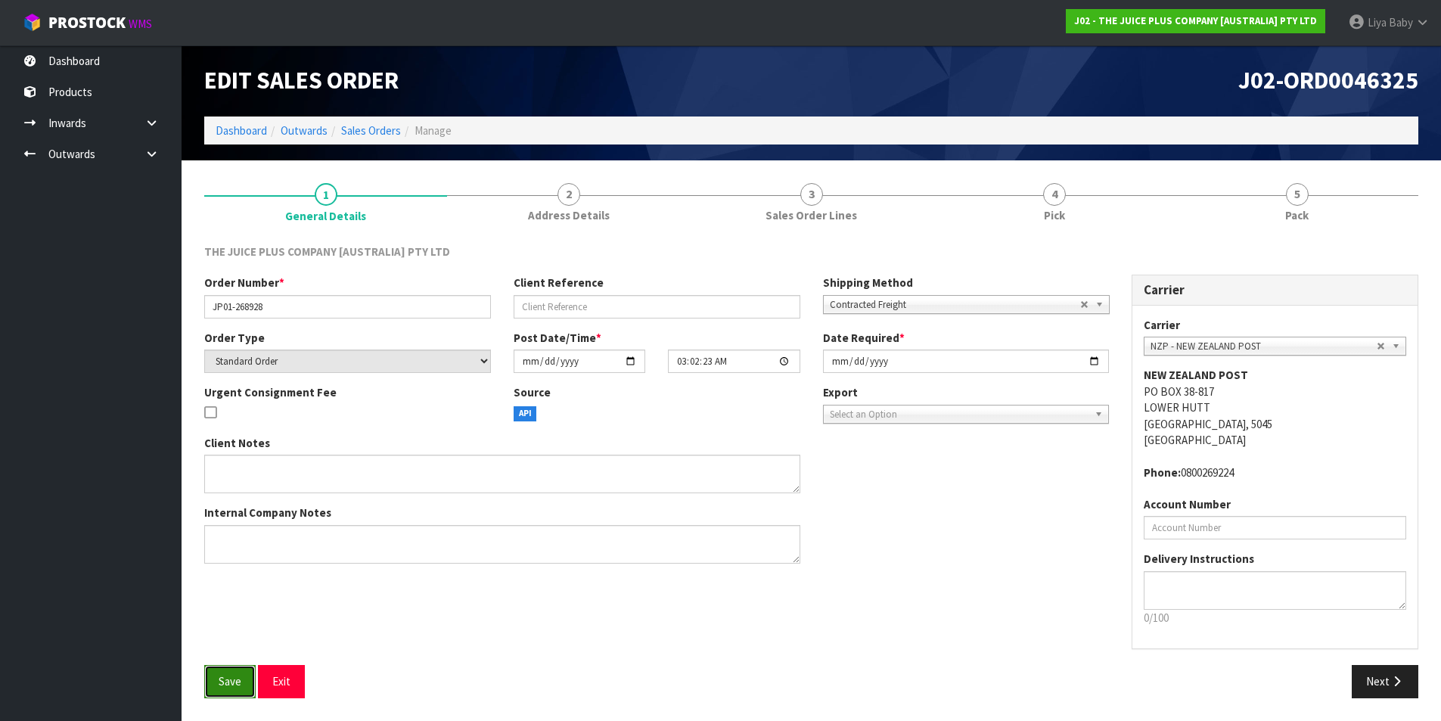
click at [226, 683] on span "Save" at bounding box center [230, 681] width 23 height 14
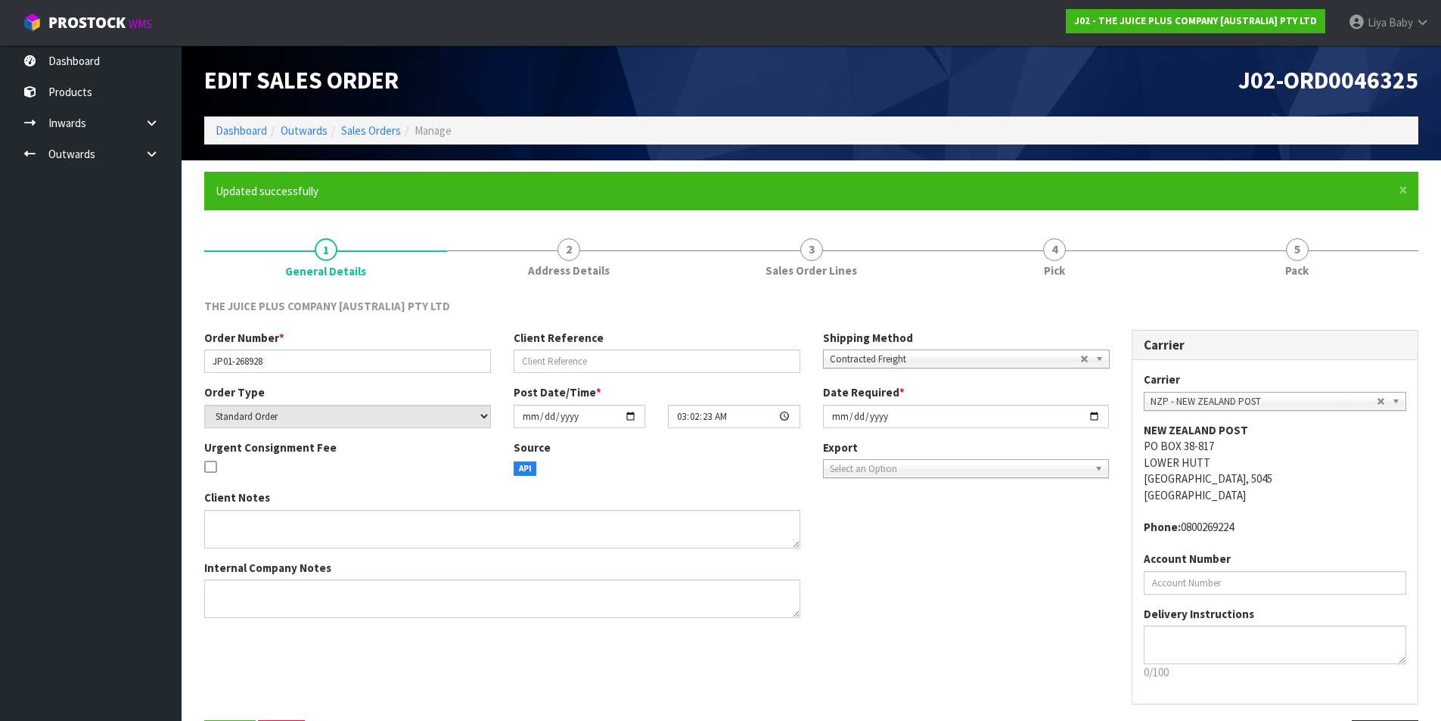
scroll to position [0, 0]
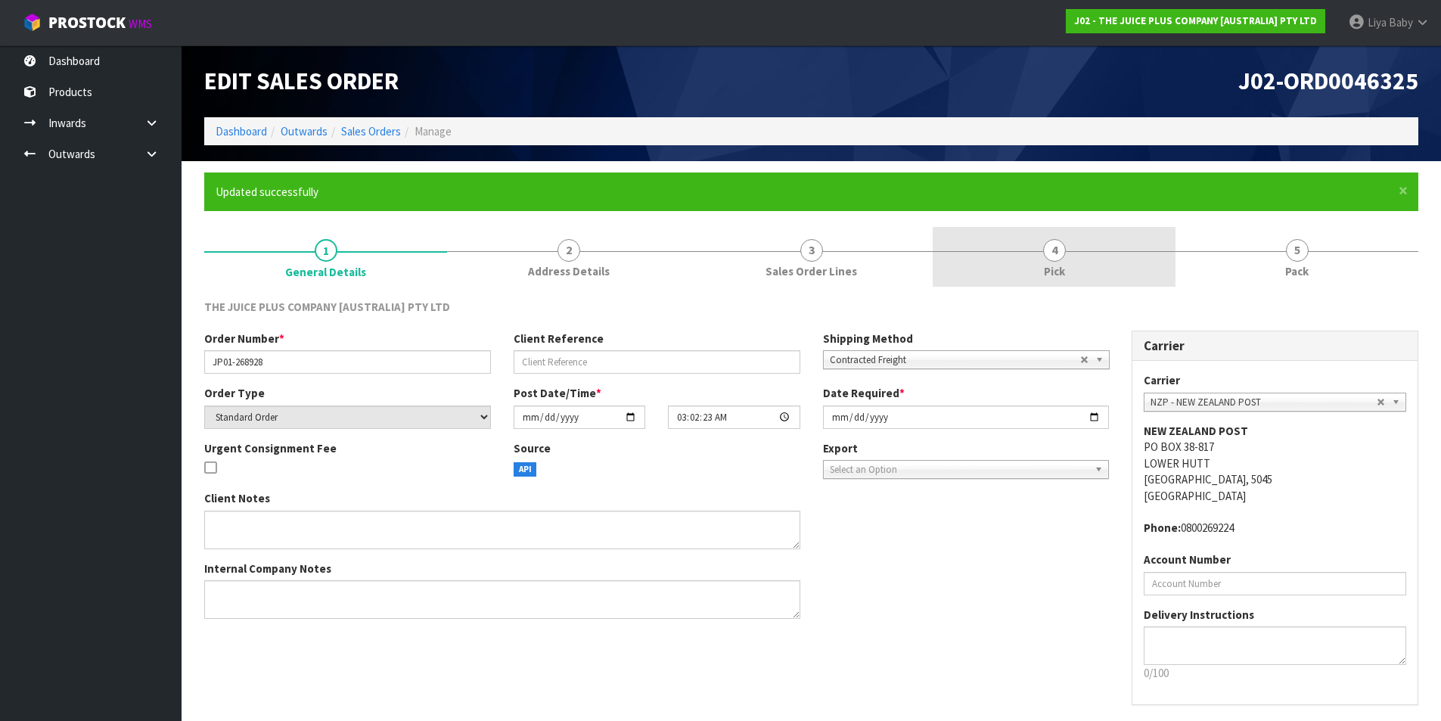
click at [1045, 264] on span "Pick" at bounding box center [1054, 271] width 21 height 16
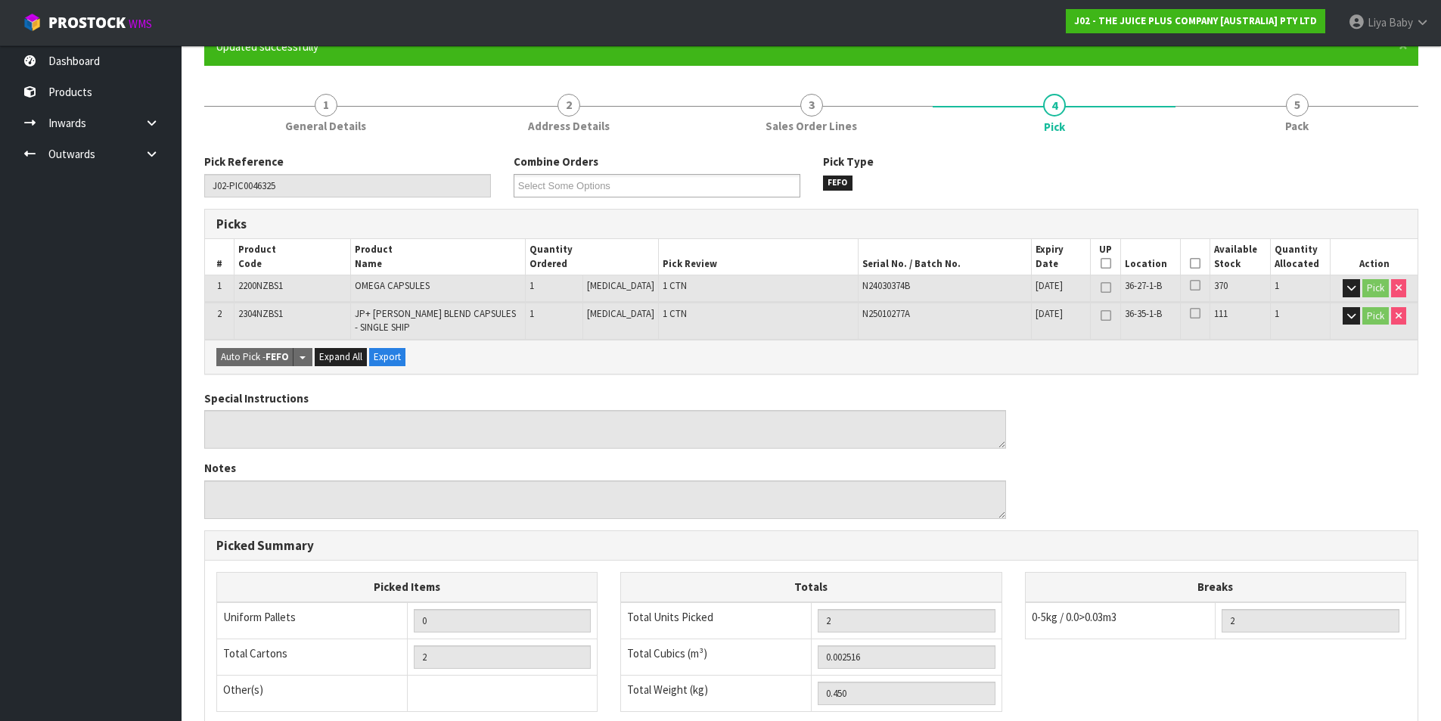
scroll to position [151, 0]
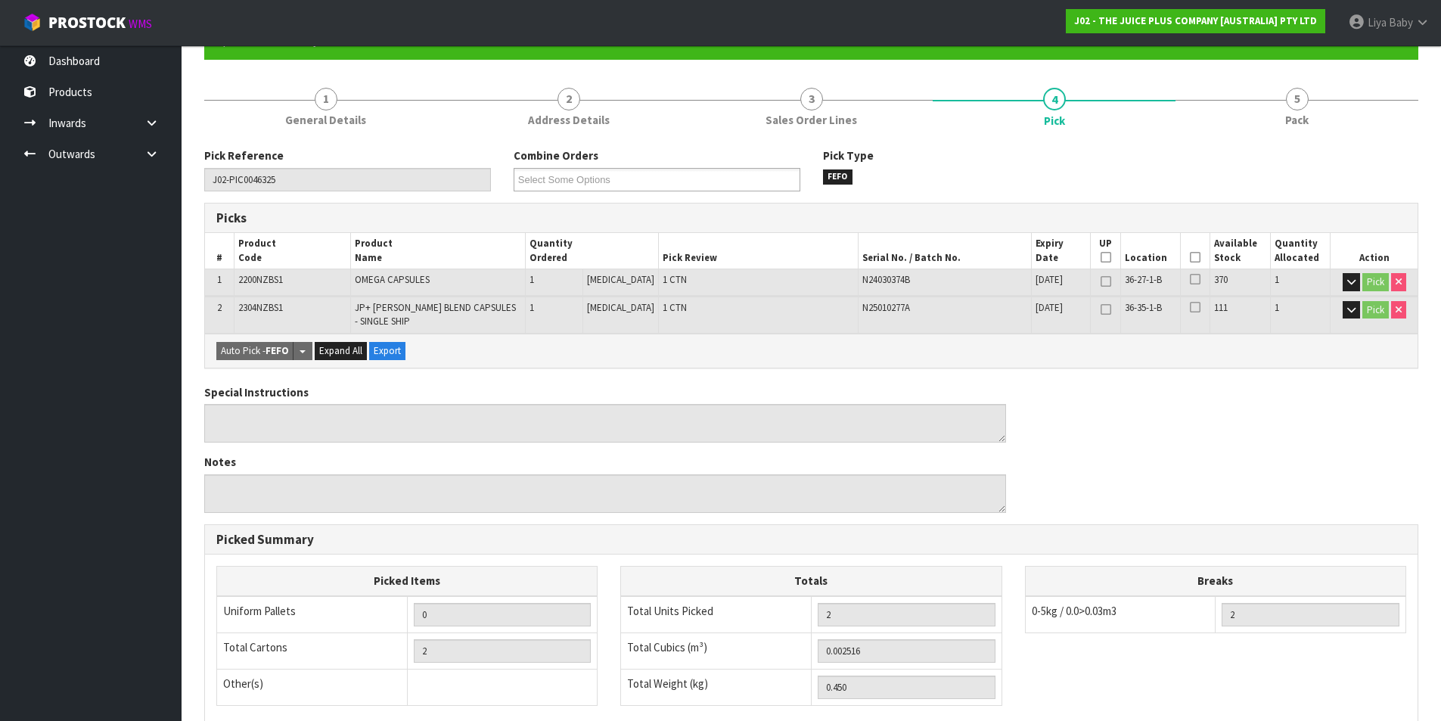
click at [1193, 257] on icon at bounding box center [1195, 257] width 11 height 1
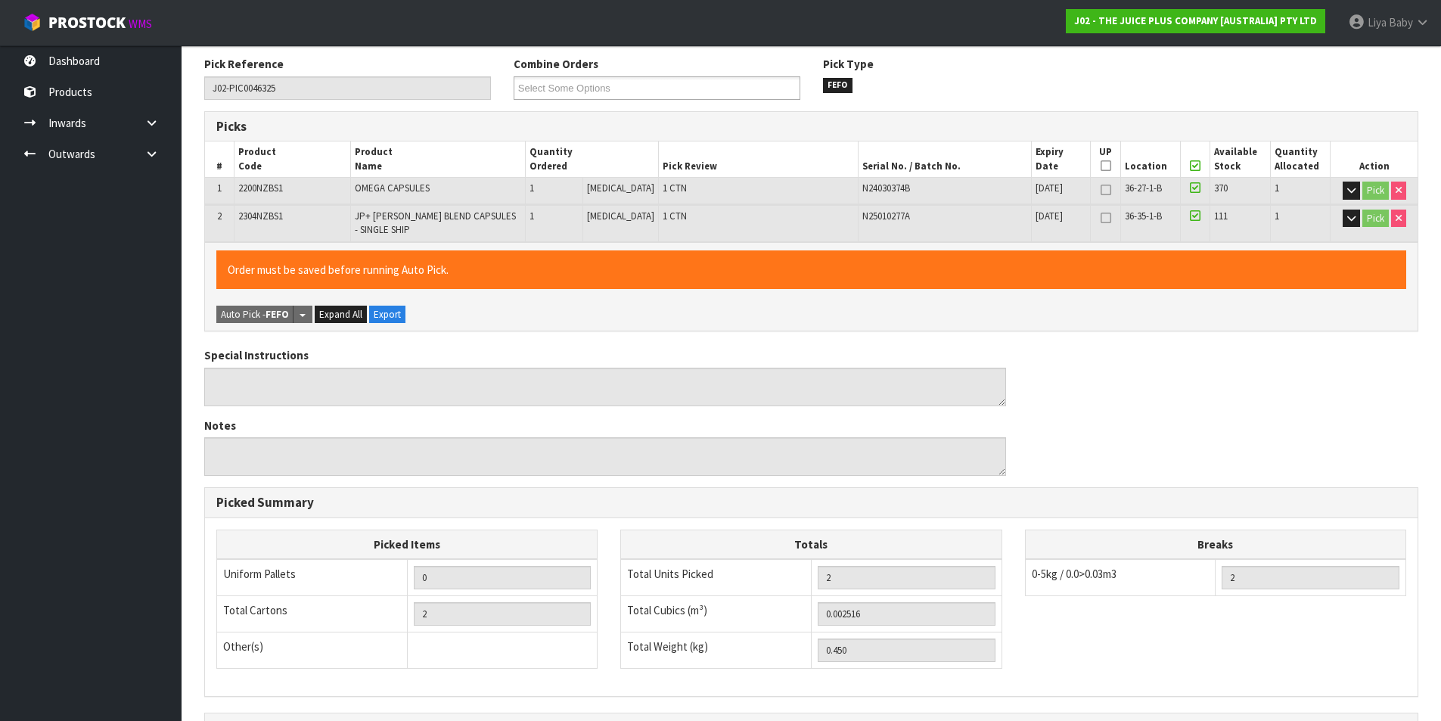
scroll to position [427, 0]
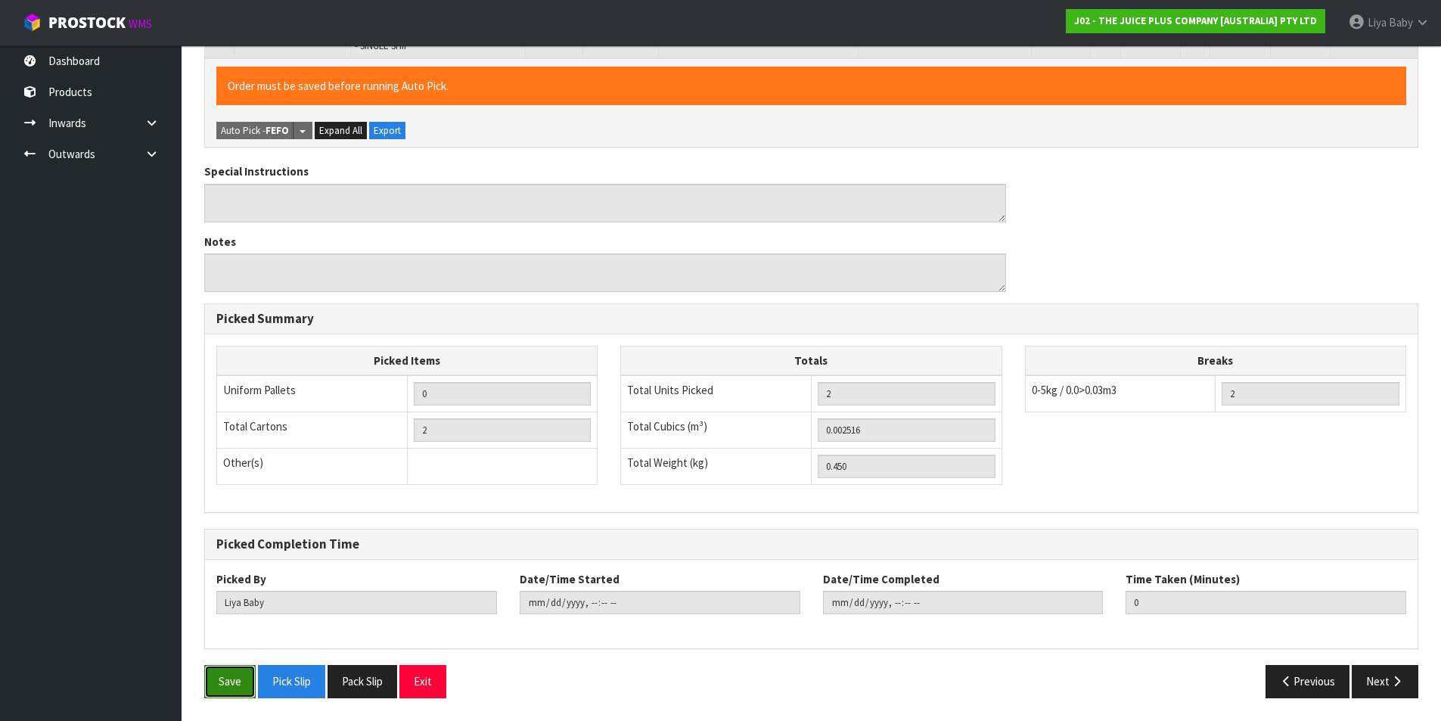
click at [216, 671] on button "Save" at bounding box center [229, 681] width 51 height 33
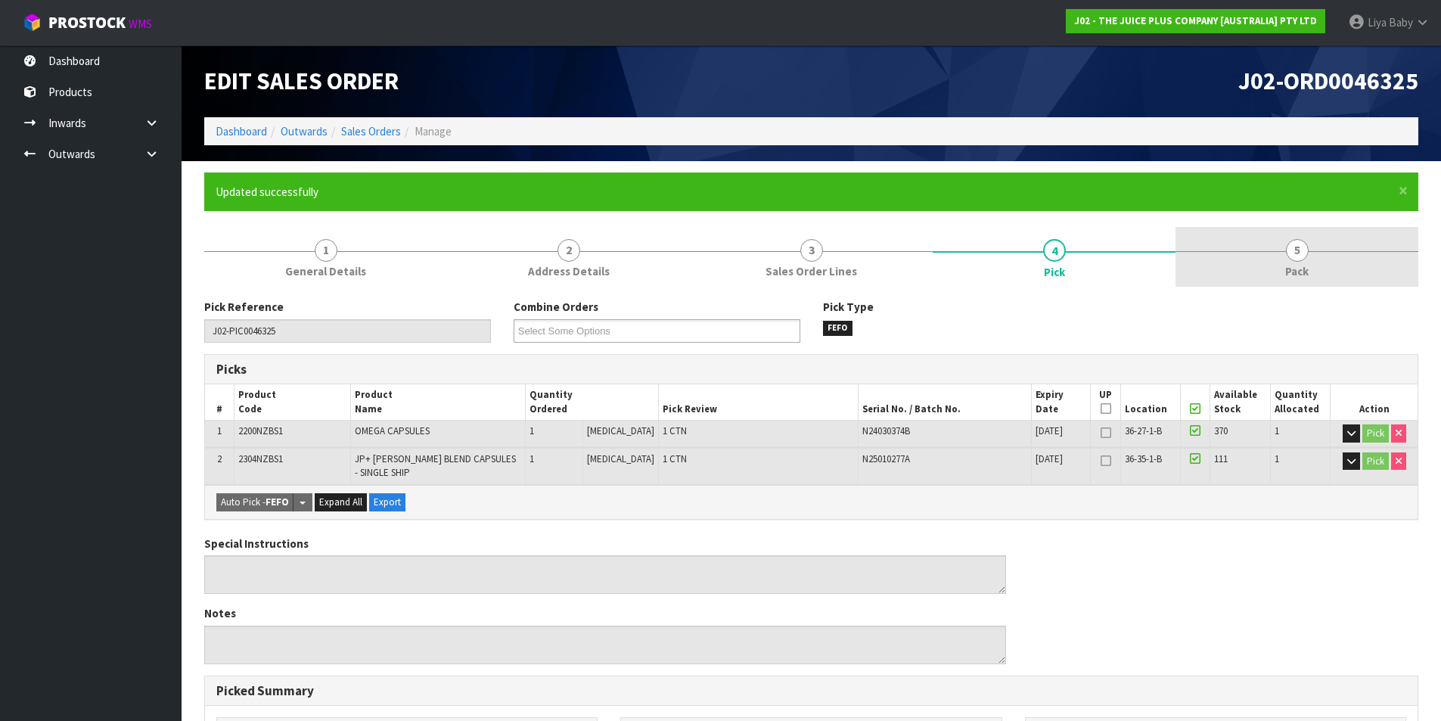
click at [1243, 261] on link "5 Pack" at bounding box center [1296, 257] width 243 height 60
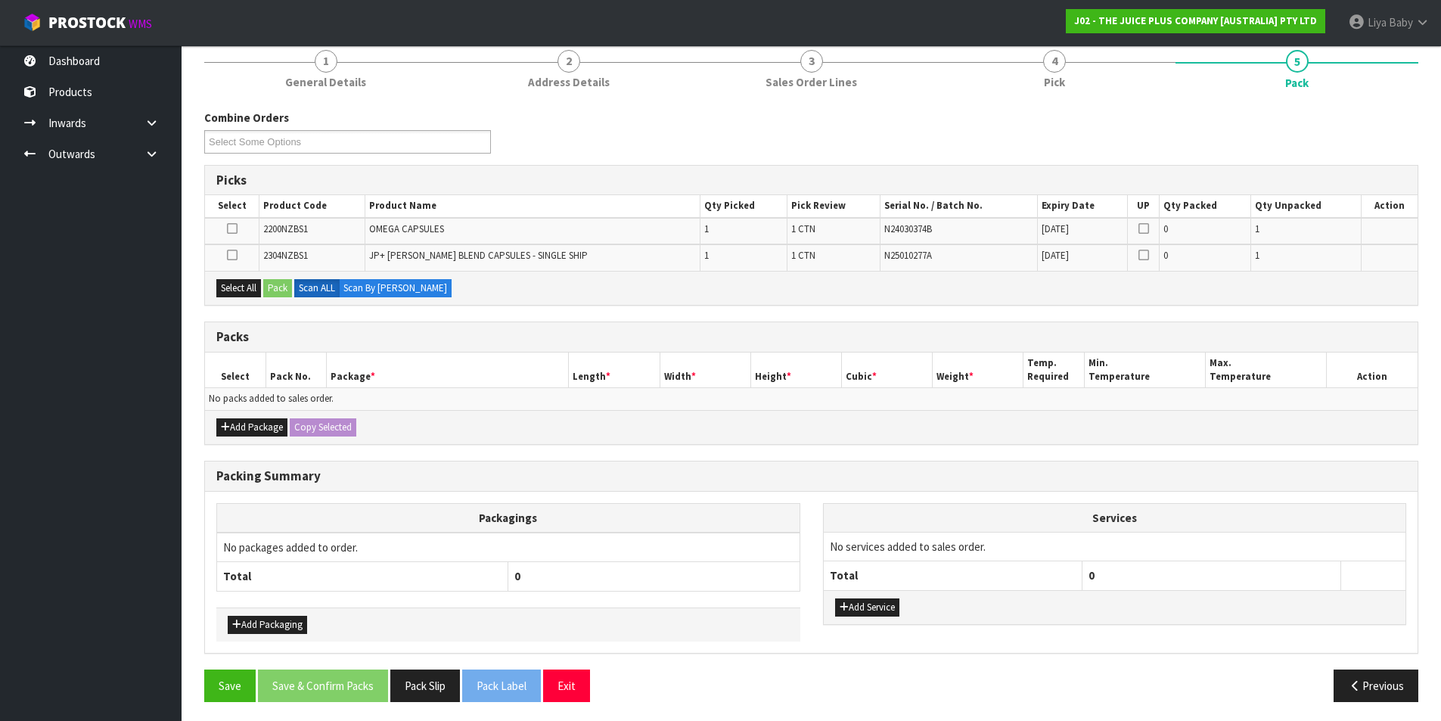
scroll to position [193, 0]
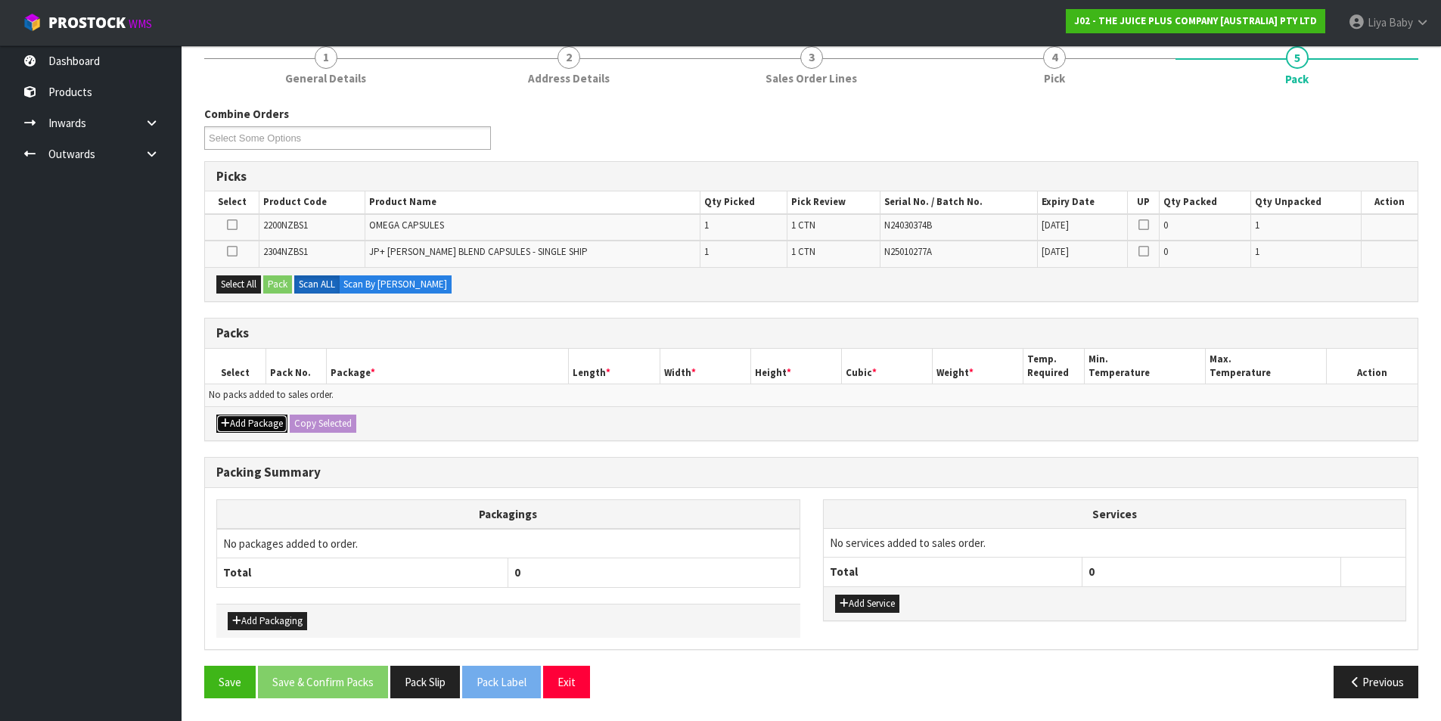
click at [262, 423] on button "Add Package" at bounding box center [251, 423] width 71 height 18
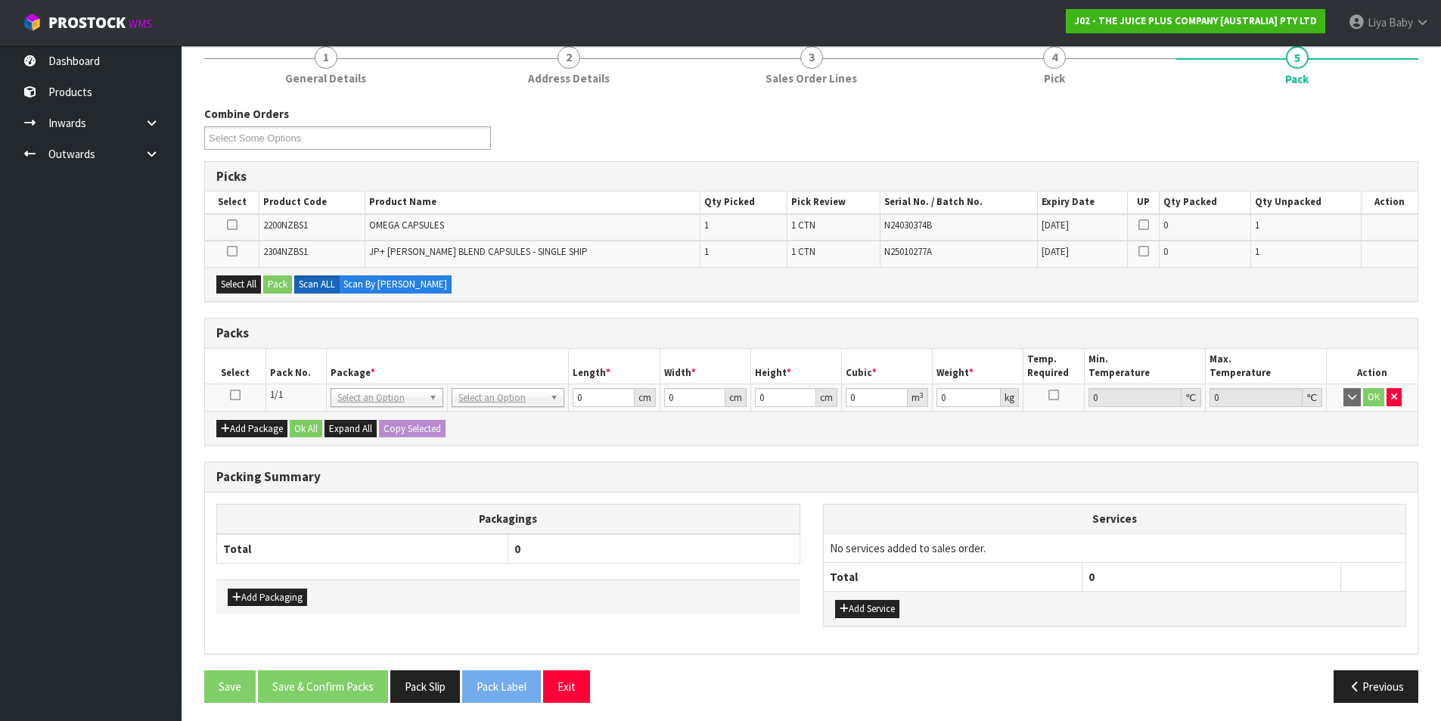
click at [238, 395] on icon at bounding box center [235, 395] width 11 height 1
click at [253, 283] on button "Select All" at bounding box center [238, 284] width 45 height 18
click at [279, 284] on button "Pack" at bounding box center [277, 284] width 29 height 18
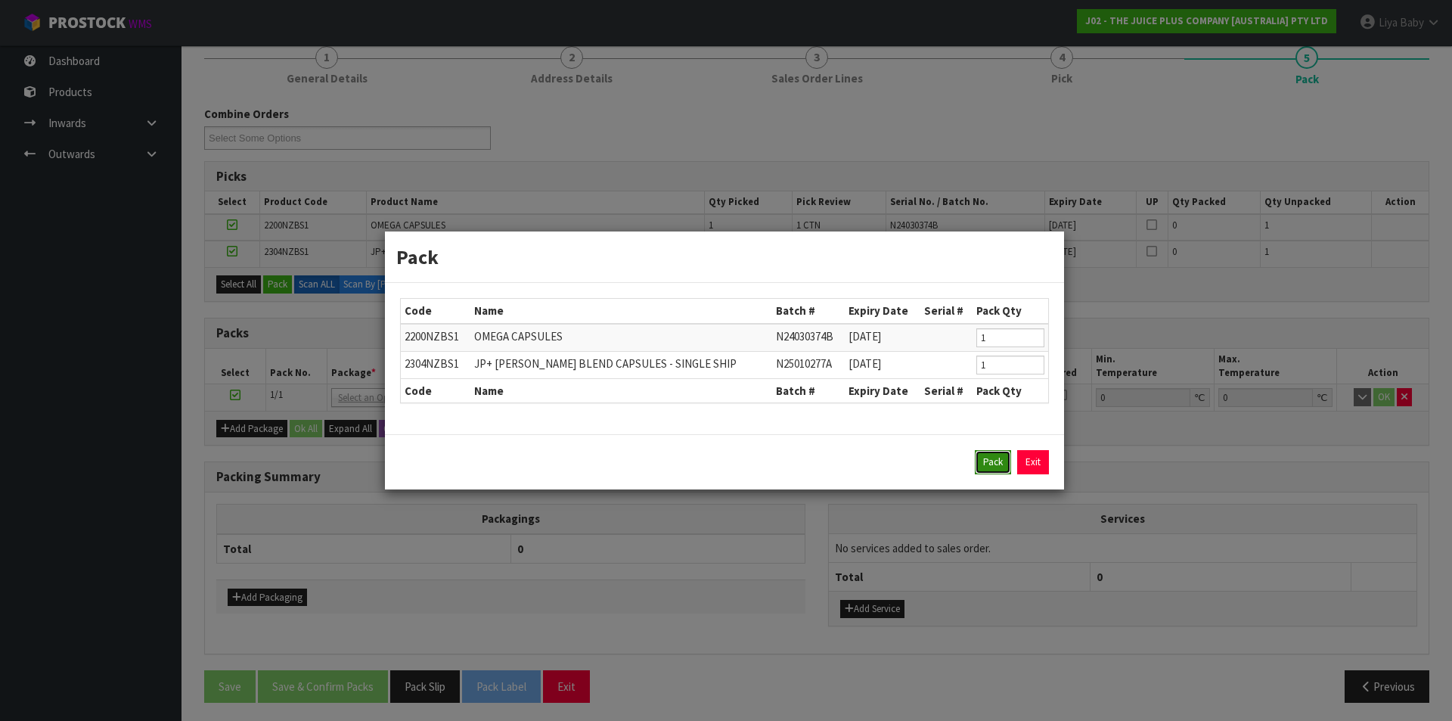
click at [986, 464] on button "Pack" at bounding box center [993, 462] width 36 height 24
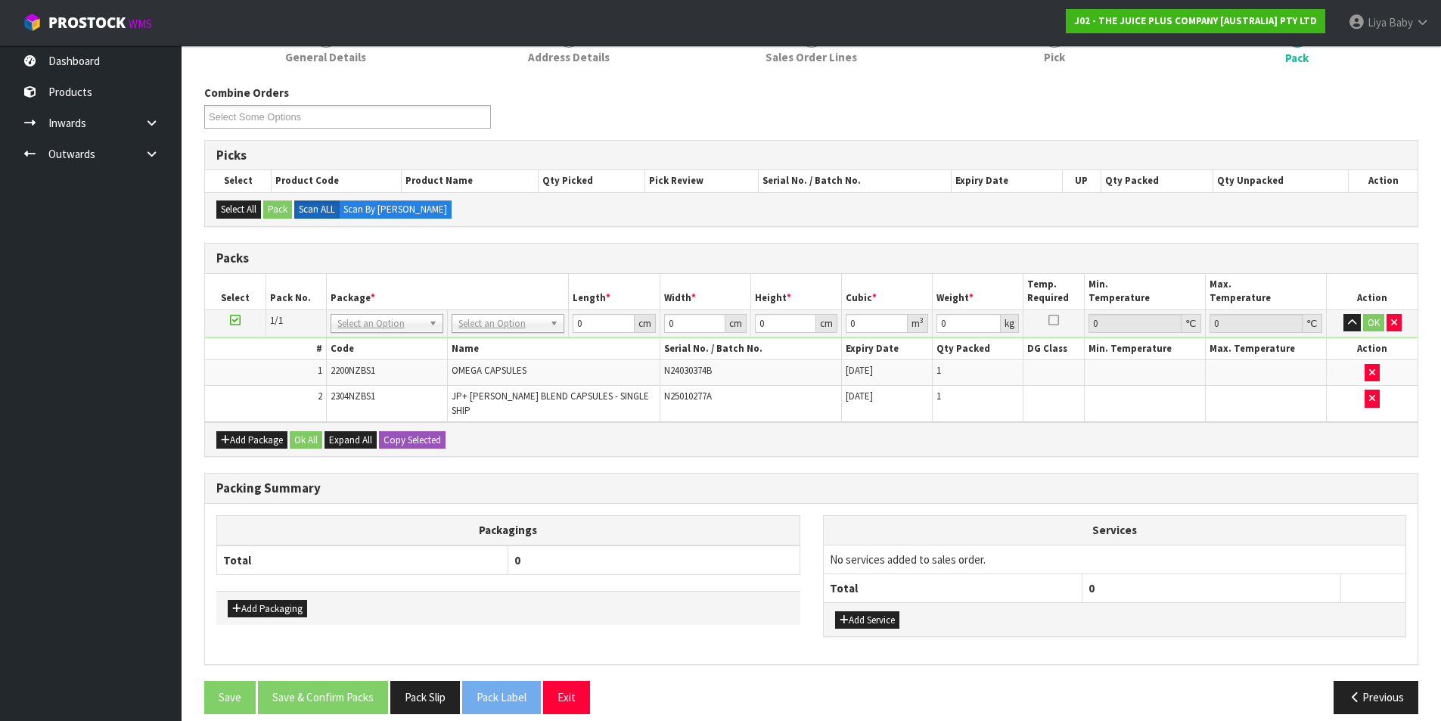
scroll to position [220, 0]
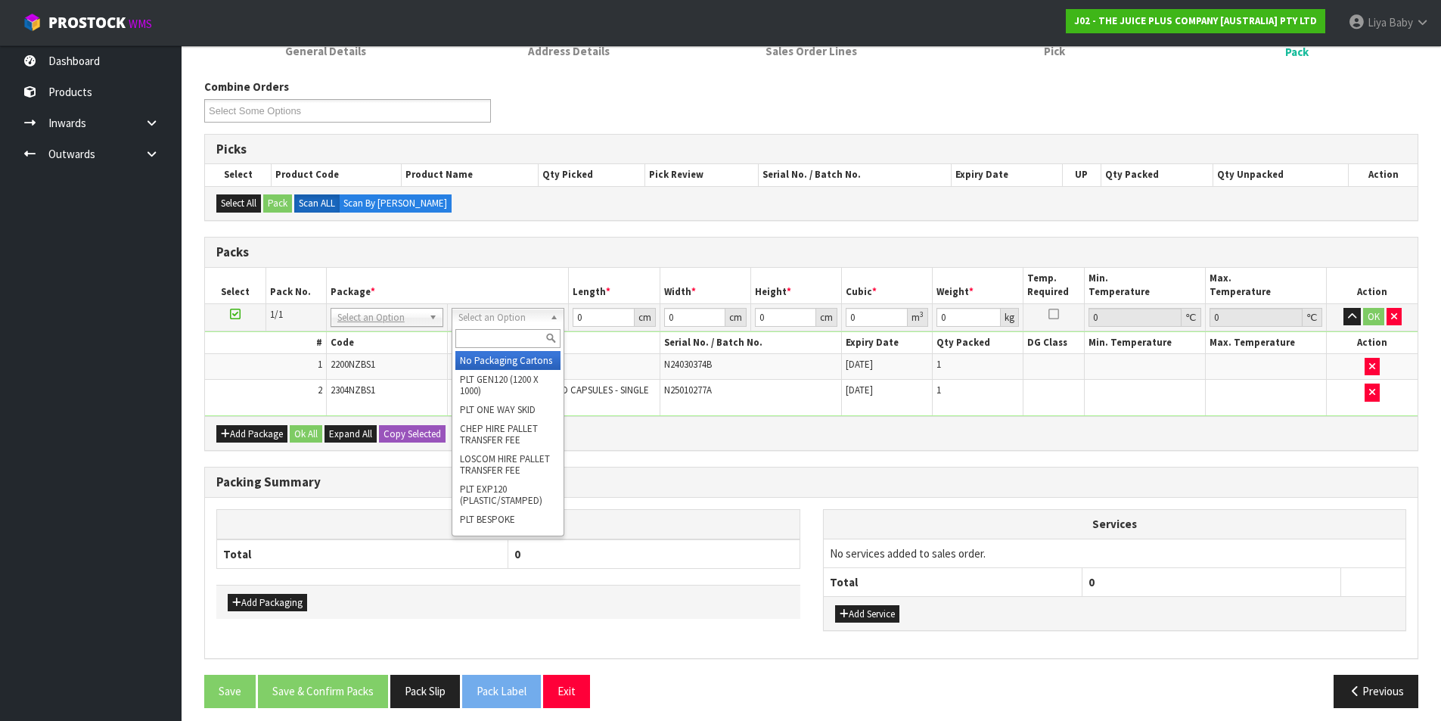
click at [520, 328] on div at bounding box center [507, 338] width 111 height 25
click at [522, 336] on input "text" at bounding box center [507, 338] width 105 height 19
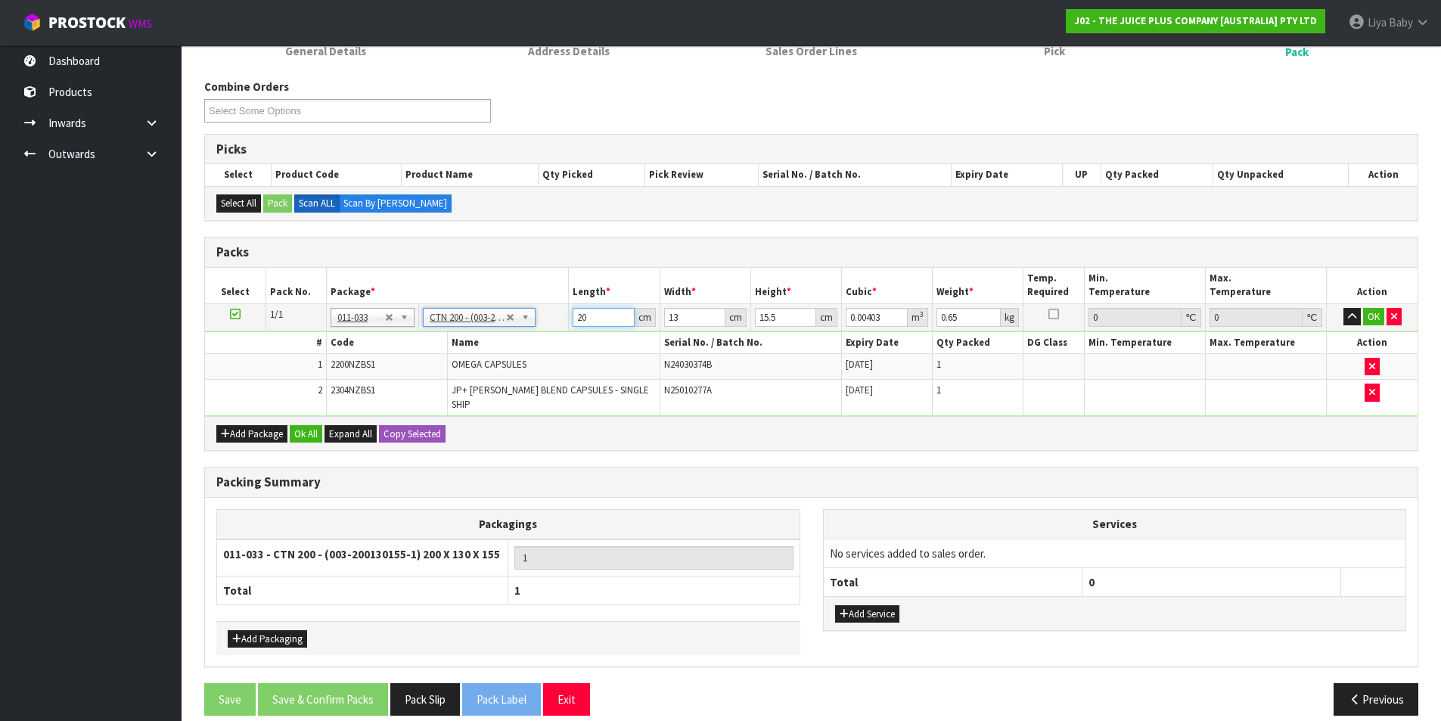
click at [610, 317] on input "20" at bounding box center [603, 317] width 61 height 19
click at [691, 318] on input "13" at bounding box center [694, 317] width 61 height 19
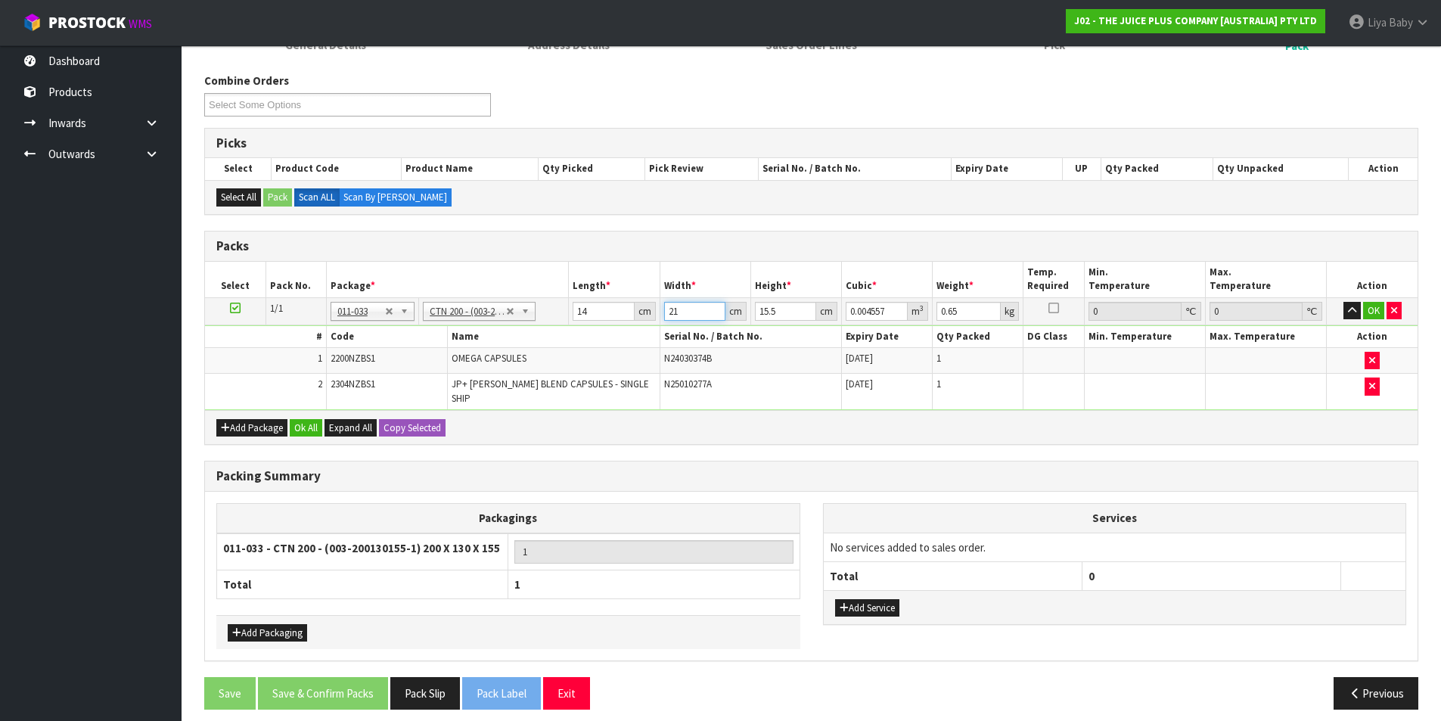
scroll to position [228, 0]
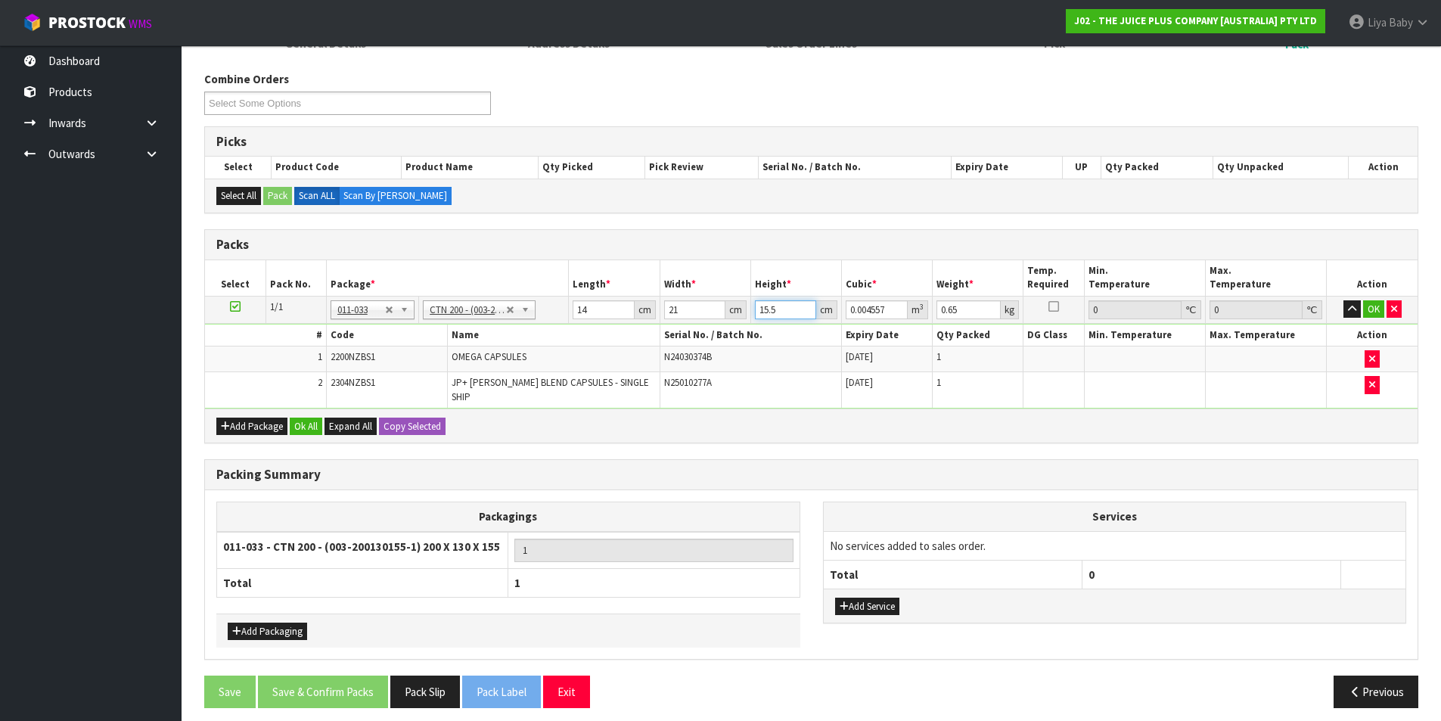
click at [784, 313] on input "15.5" at bounding box center [785, 309] width 61 height 19
click at [967, 312] on input "0.65" at bounding box center [968, 309] width 64 height 19
click at [313, 418] on button "Ok All" at bounding box center [306, 427] width 33 height 18
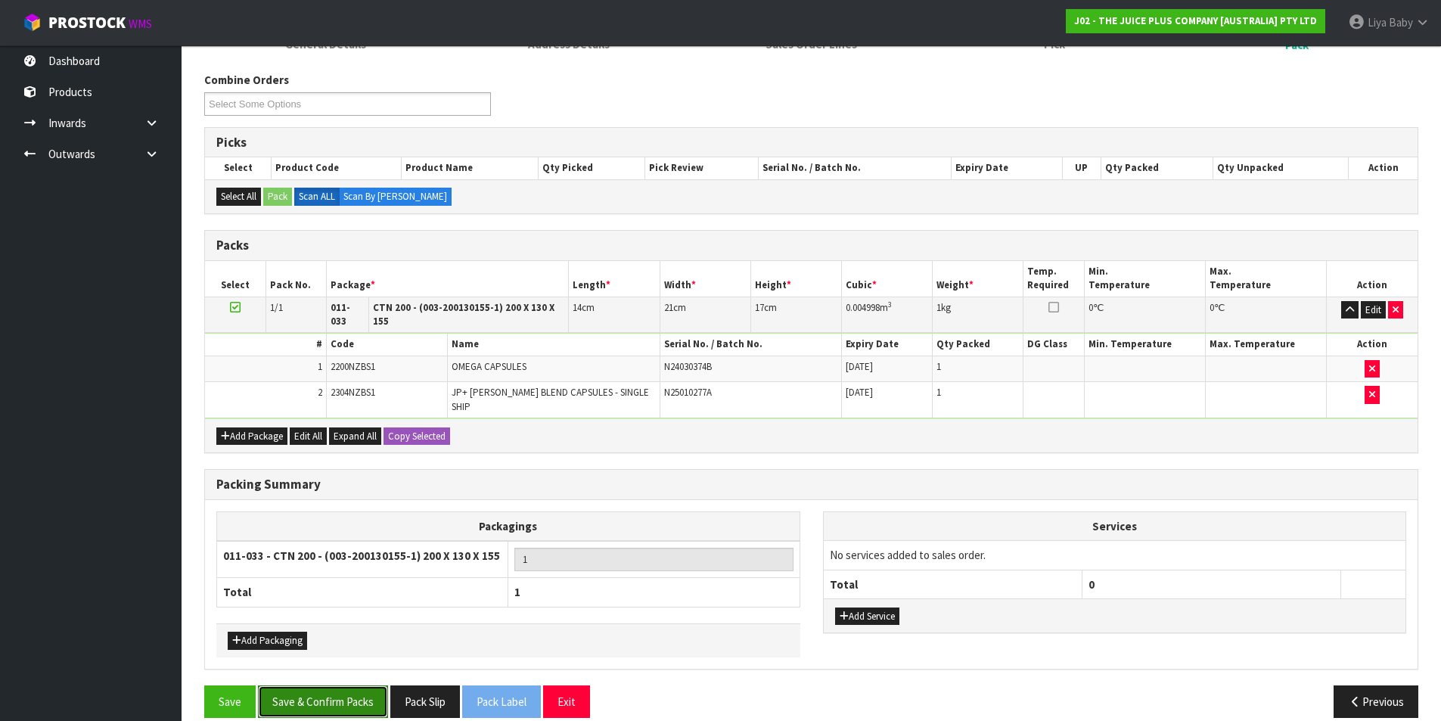
click at [297, 685] on button "Save & Confirm Packs" at bounding box center [323, 701] width 130 height 33
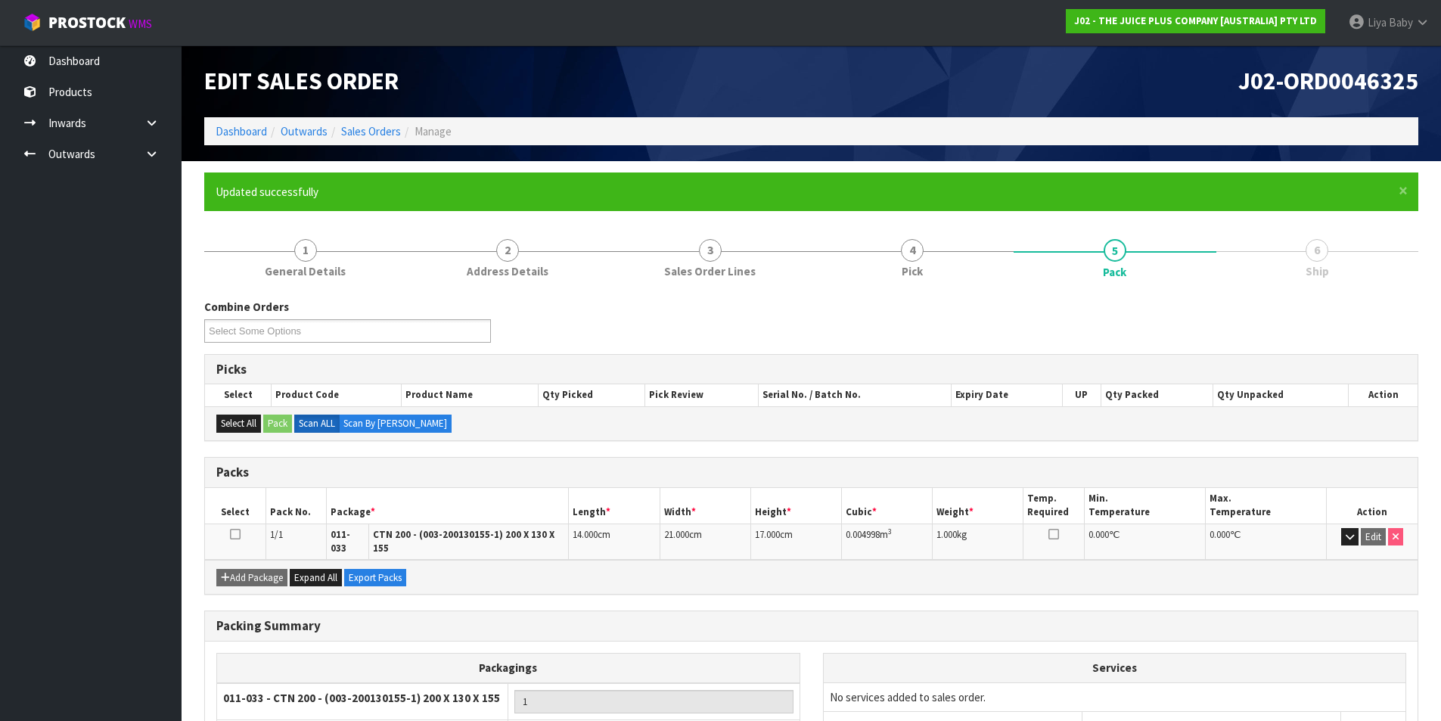
click at [933, 331] on div "Combine Orders J02-ORD0046325 J02-ORD0046326 J02-ORD0046329 J02-ORD0046330 Sele…" at bounding box center [811, 326] width 1237 height 54
click at [241, 531] on td at bounding box center [235, 541] width 61 height 36
click at [235, 535] on icon at bounding box center [235, 534] width 11 height 1
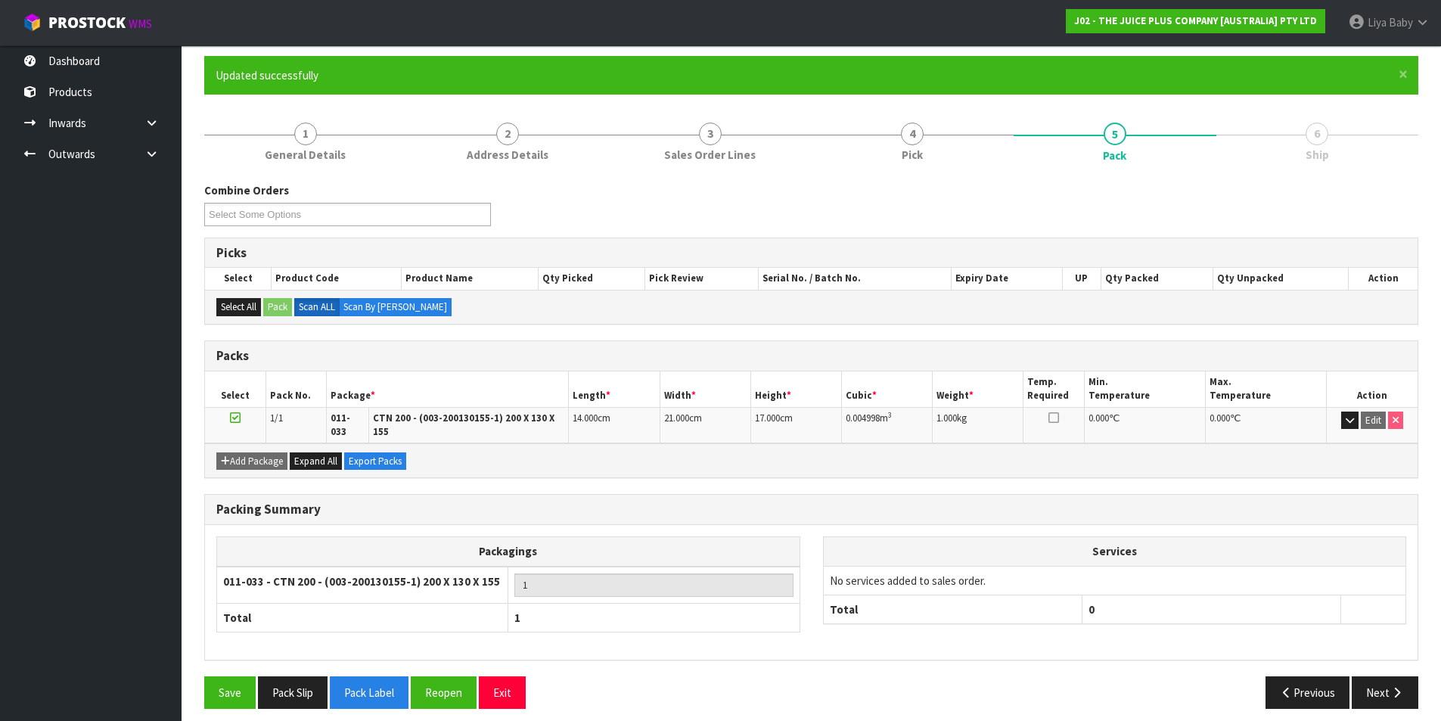
scroll to position [117, 0]
click at [1399, 675] on button "Next" at bounding box center [1385, 691] width 67 height 33
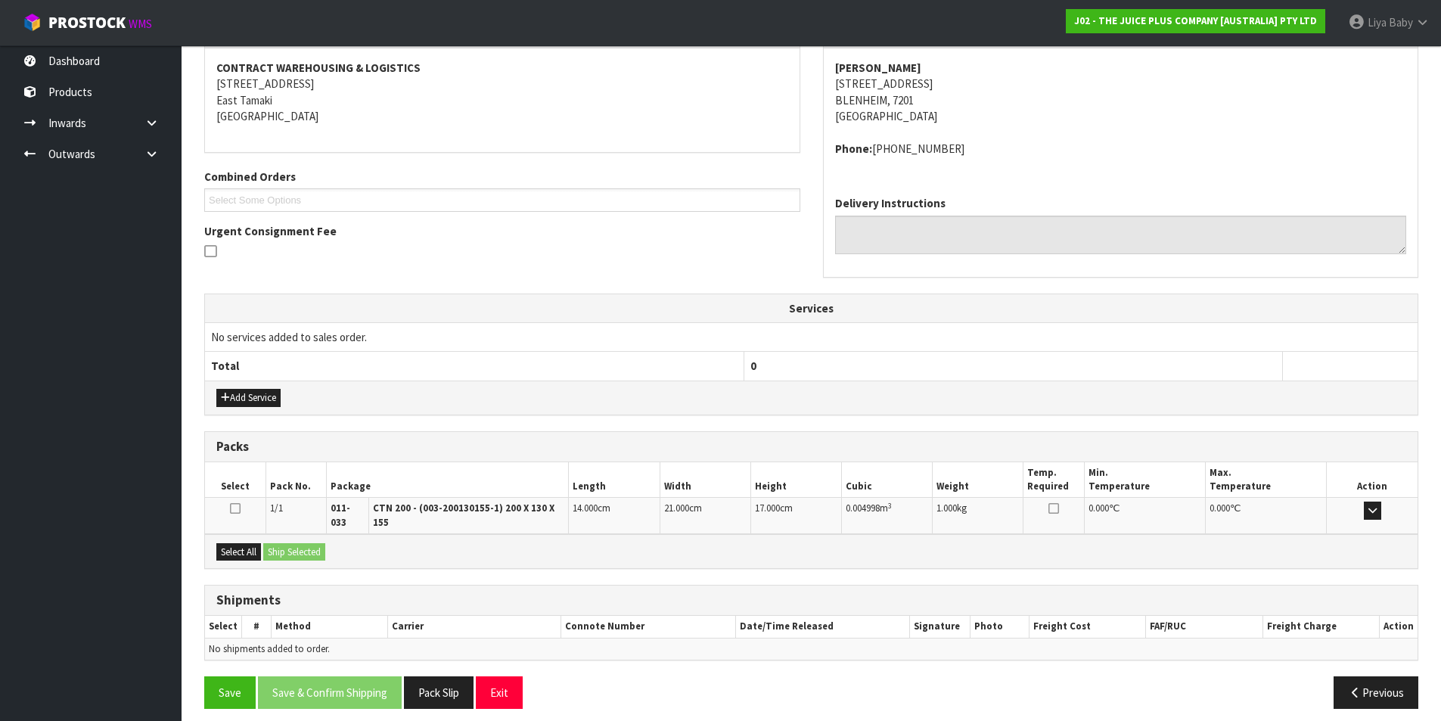
scroll to position [282, 0]
click at [238, 542] on button "Select All" at bounding box center [238, 551] width 45 height 18
click at [307, 542] on button "Ship Selected" at bounding box center [294, 551] width 62 height 18
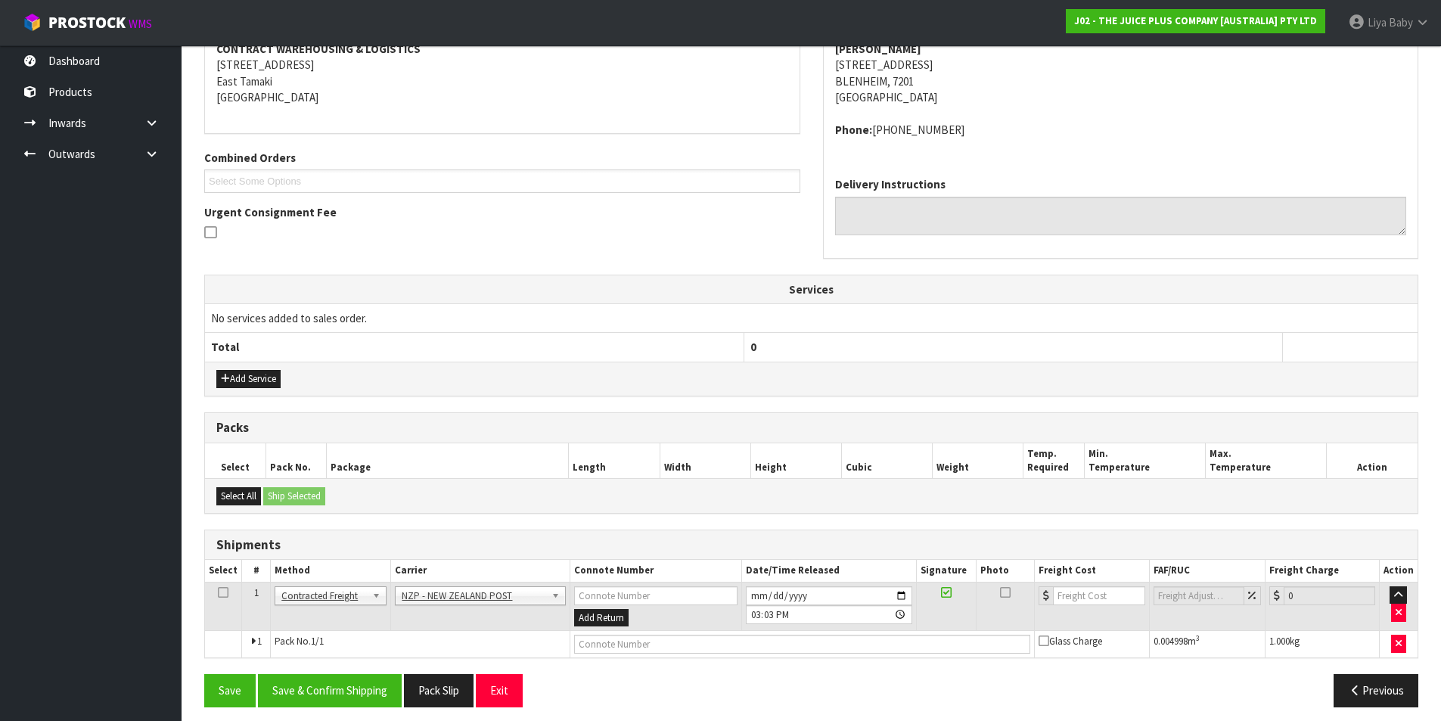
scroll to position [309, 0]
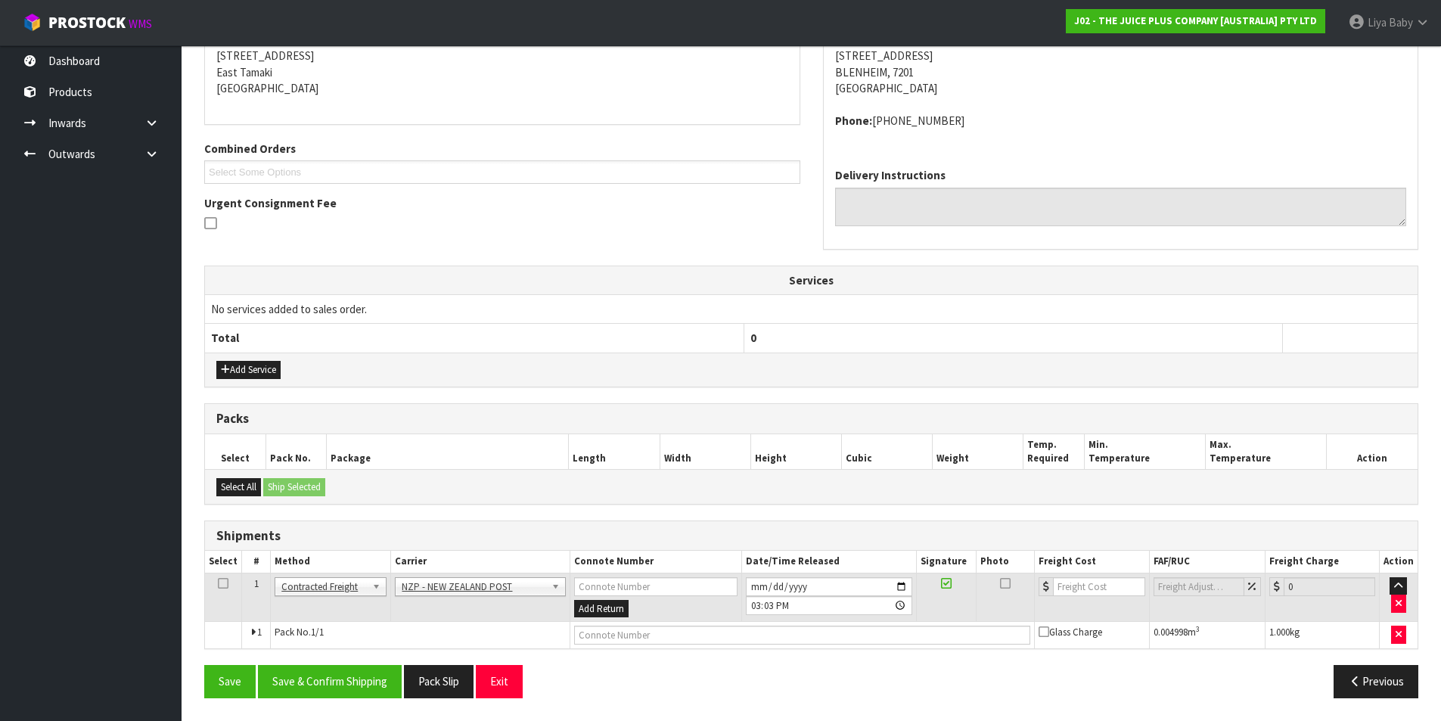
click at [224, 583] on icon at bounding box center [223, 583] width 11 height 1
click at [311, 684] on button "Save & Confirm Shipping" at bounding box center [330, 681] width 144 height 33
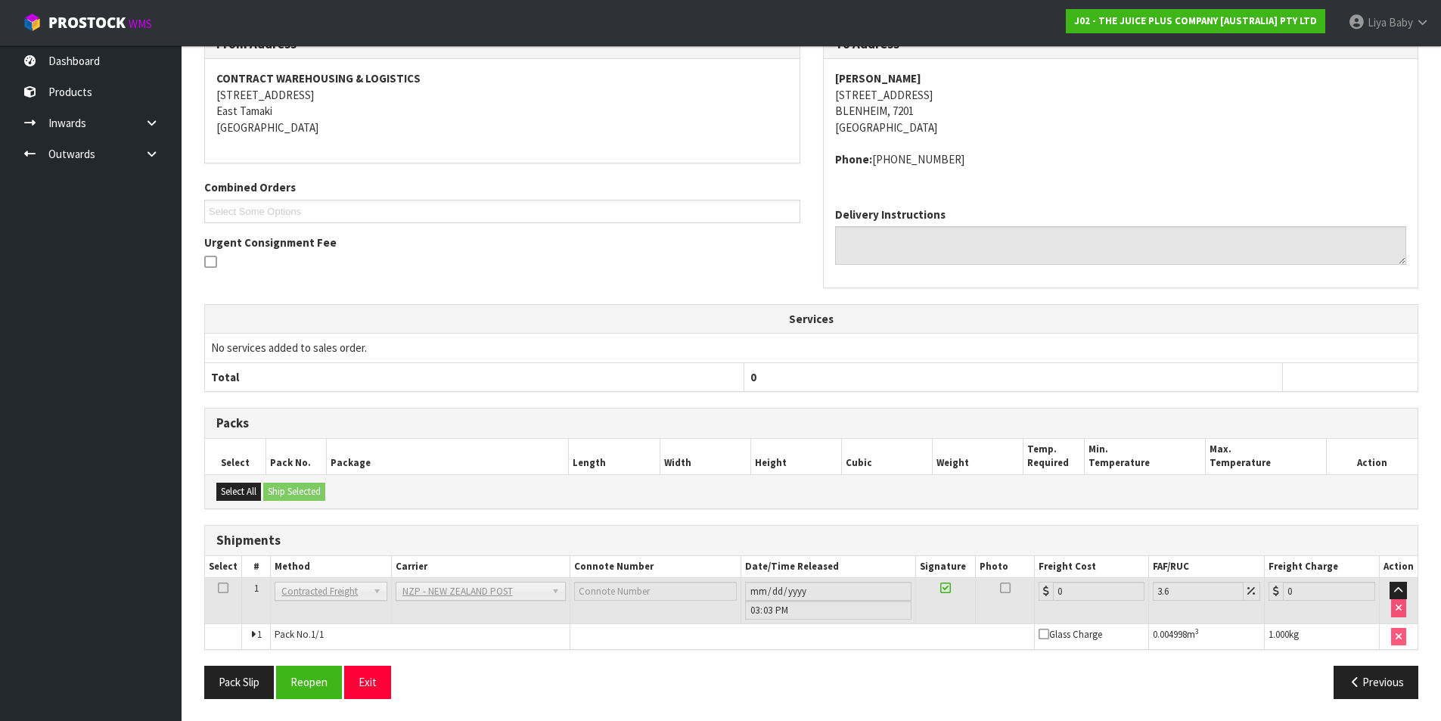
scroll to position [287, 0]
click at [287, 687] on button "Reopen" at bounding box center [309, 681] width 66 height 33
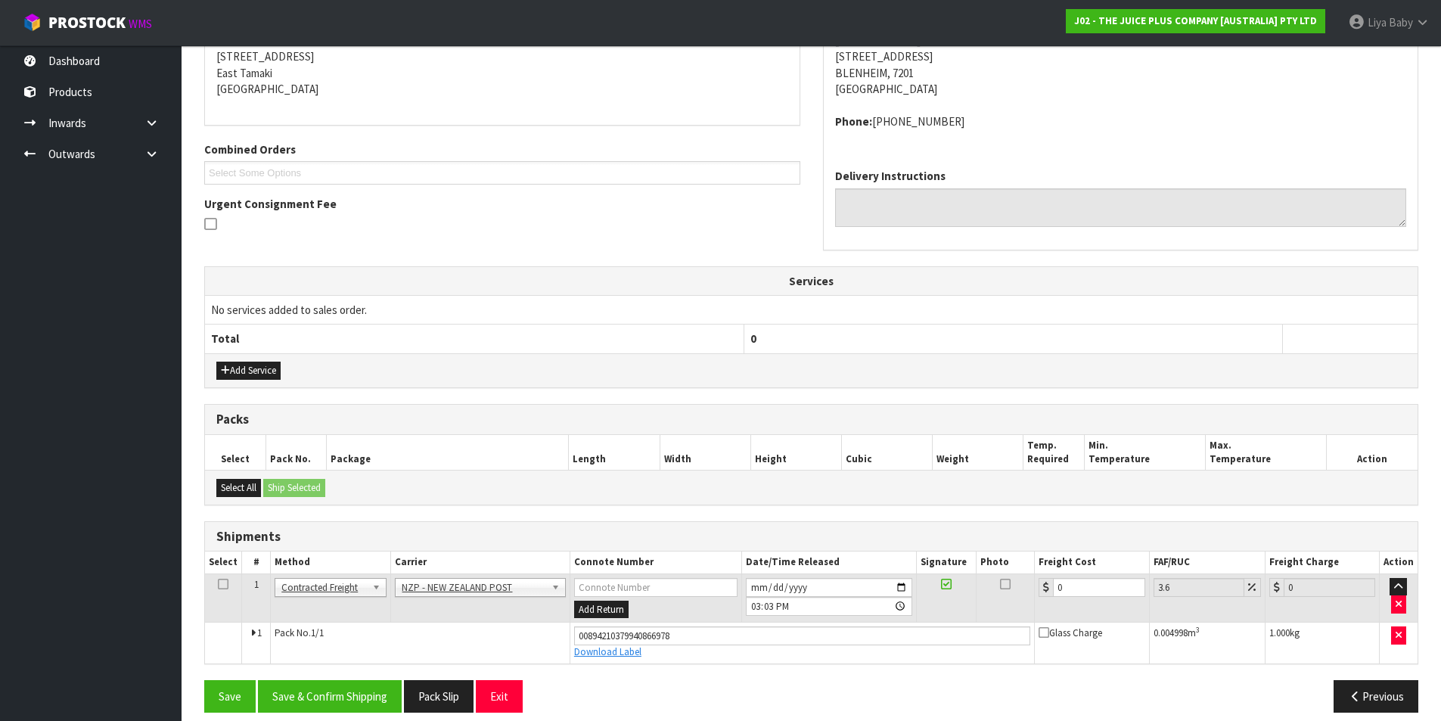
scroll to position [323, 0]
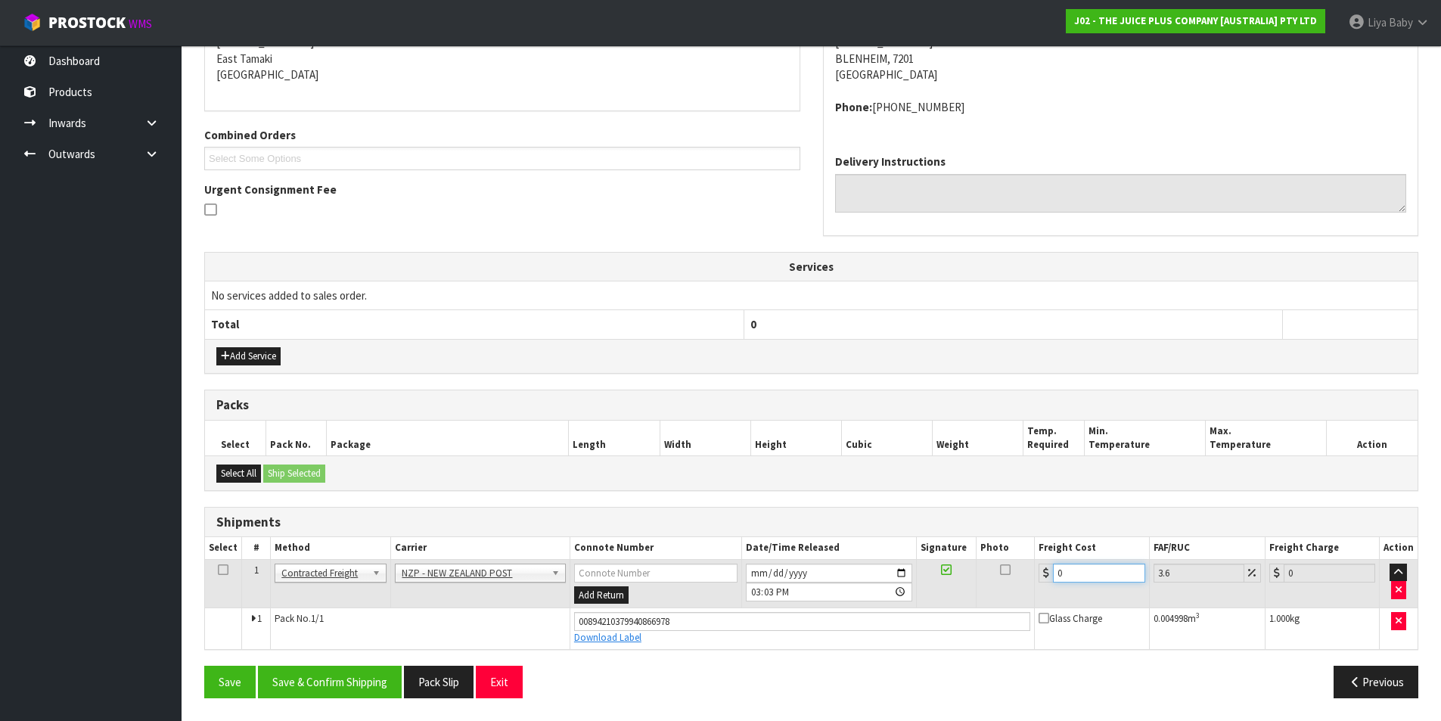
click at [1094, 567] on input "0" at bounding box center [1099, 572] width 92 height 19
click at [216, 570] on td at bounding box center [223, 583] width 37 height 49
click at [220, 570] on icon at bounding box center [223, 570] width 11 height 1
click at [350, 680] on button "Save & Confirm Shipping" at bounding box center [330, 682] width 144 height 33
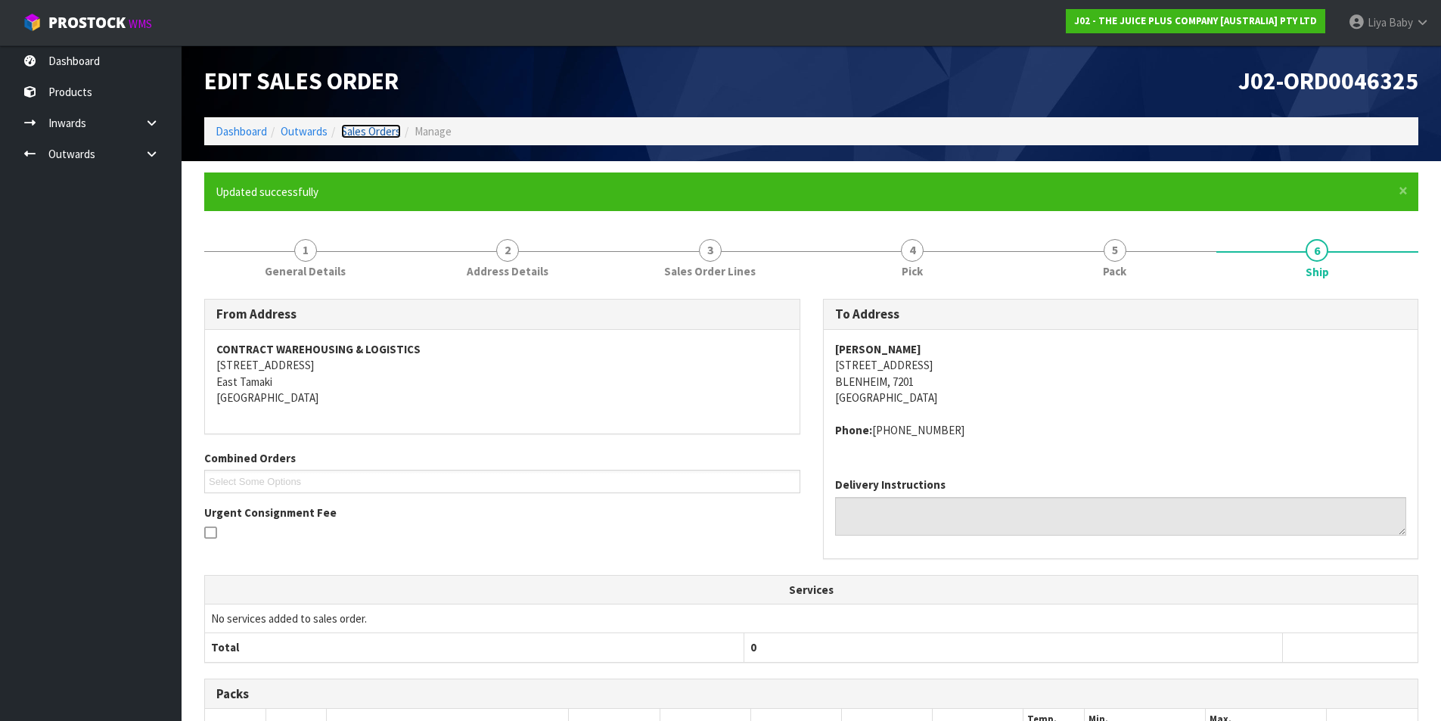
click at [371, 124] on link "Sales Orders" at bounding box center [371, 131] width 60 height 14
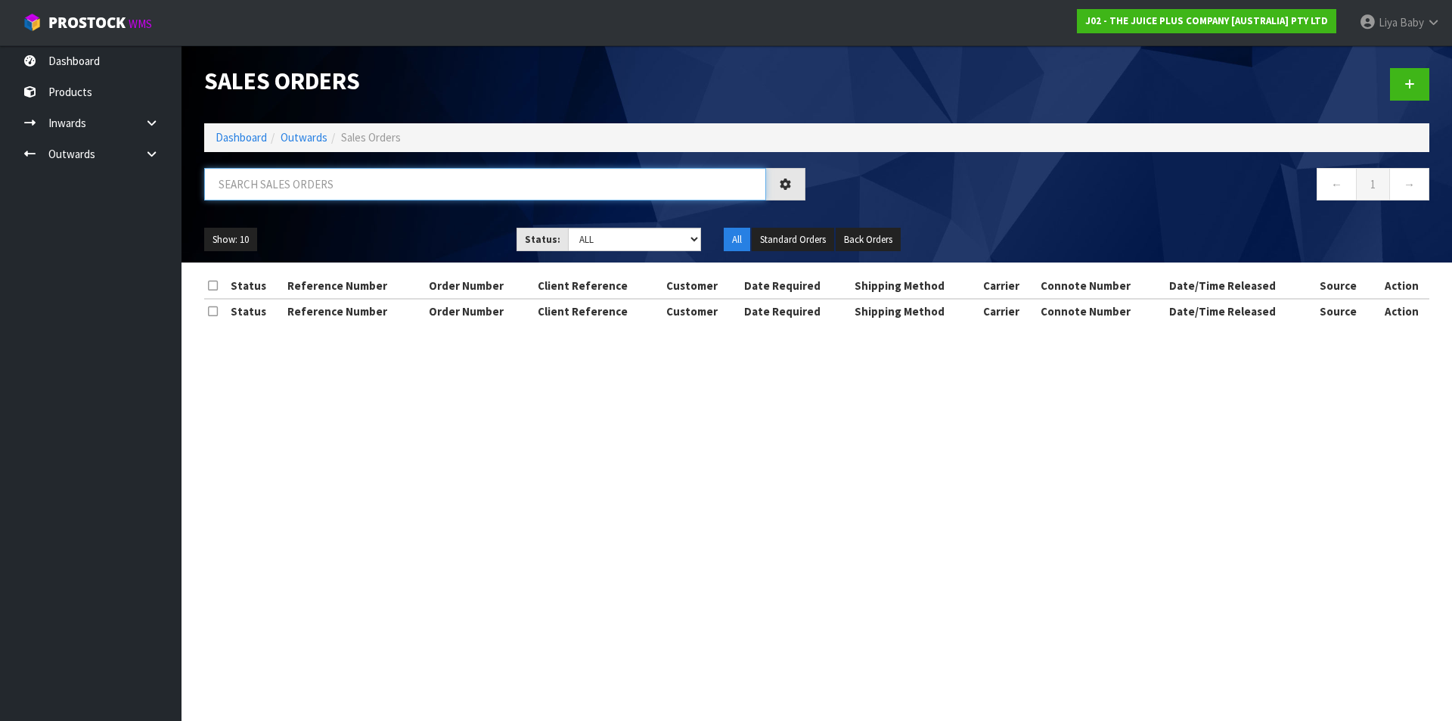
click at [334, 182] on input "text" at bounding box center [485, 184] width 562 height 33
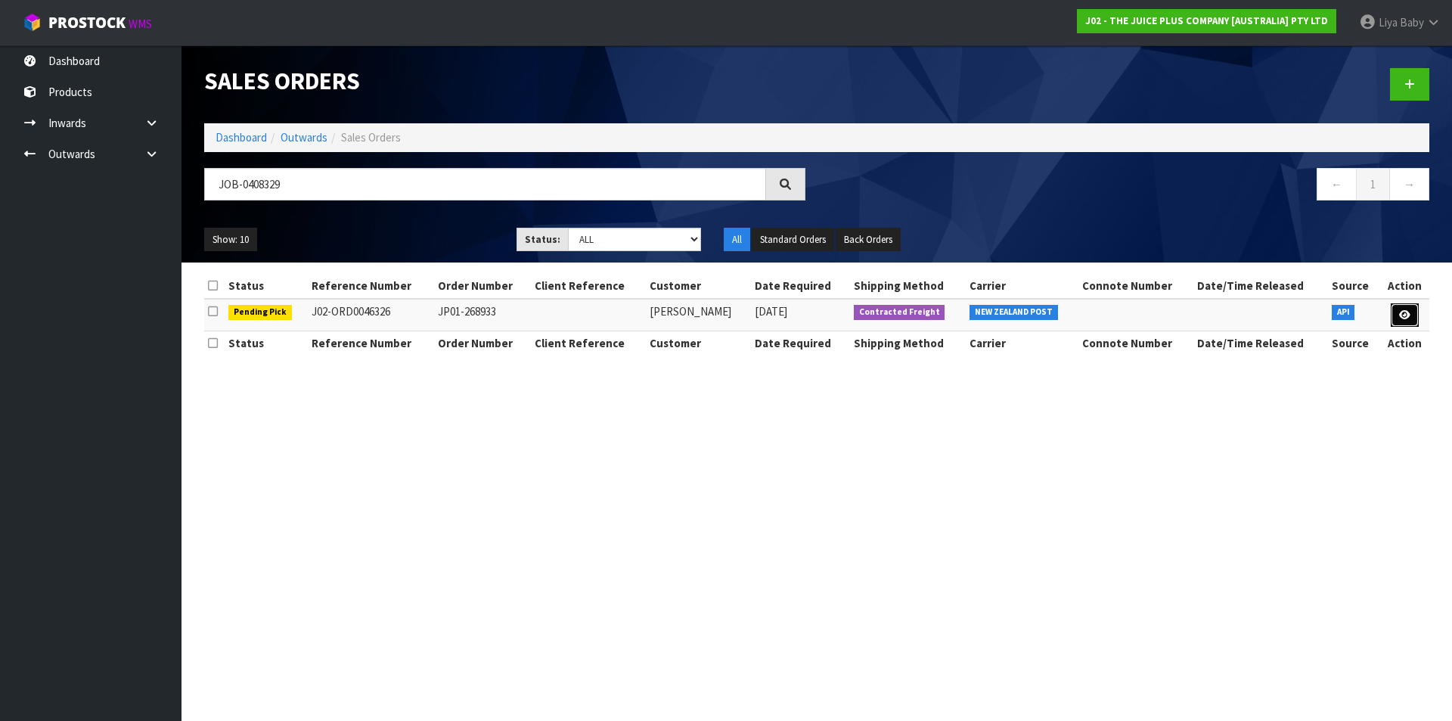
click at [1397, 308] on link at bounding box center [1405, 315] width 28 height 24
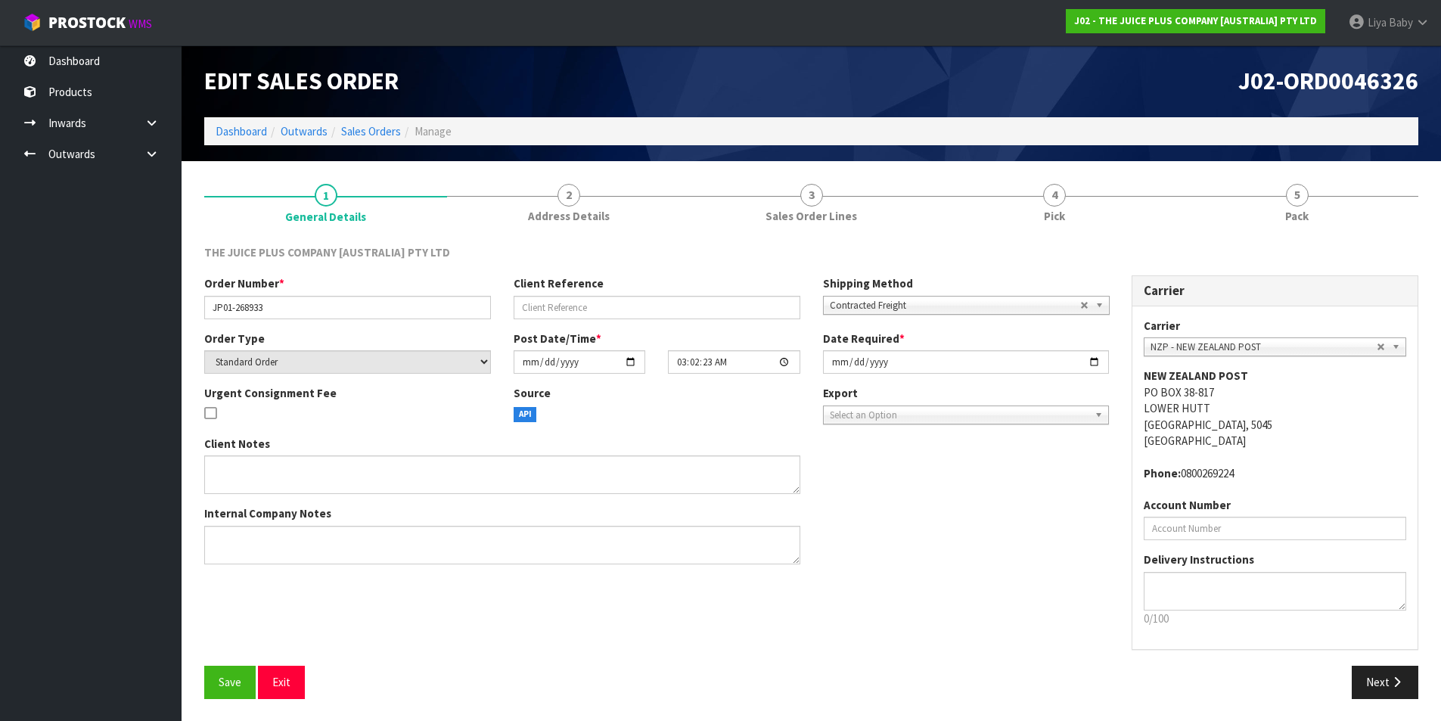
scroll to position [1, 0]
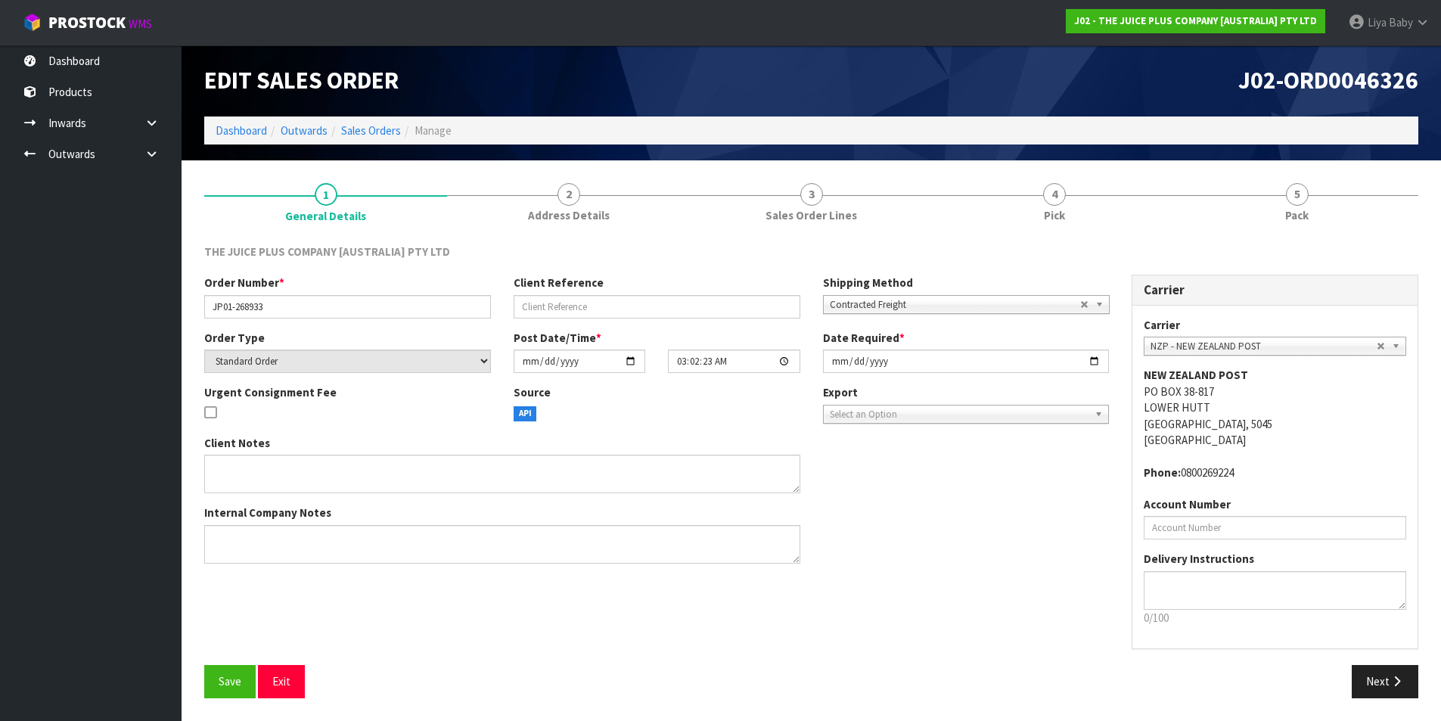
click at [228, 664] on div "Order Number * JP01-268933 Client Reference Shipping Method Client Local Pickup…" at bounding box center [811, 470] width 1237 height 390
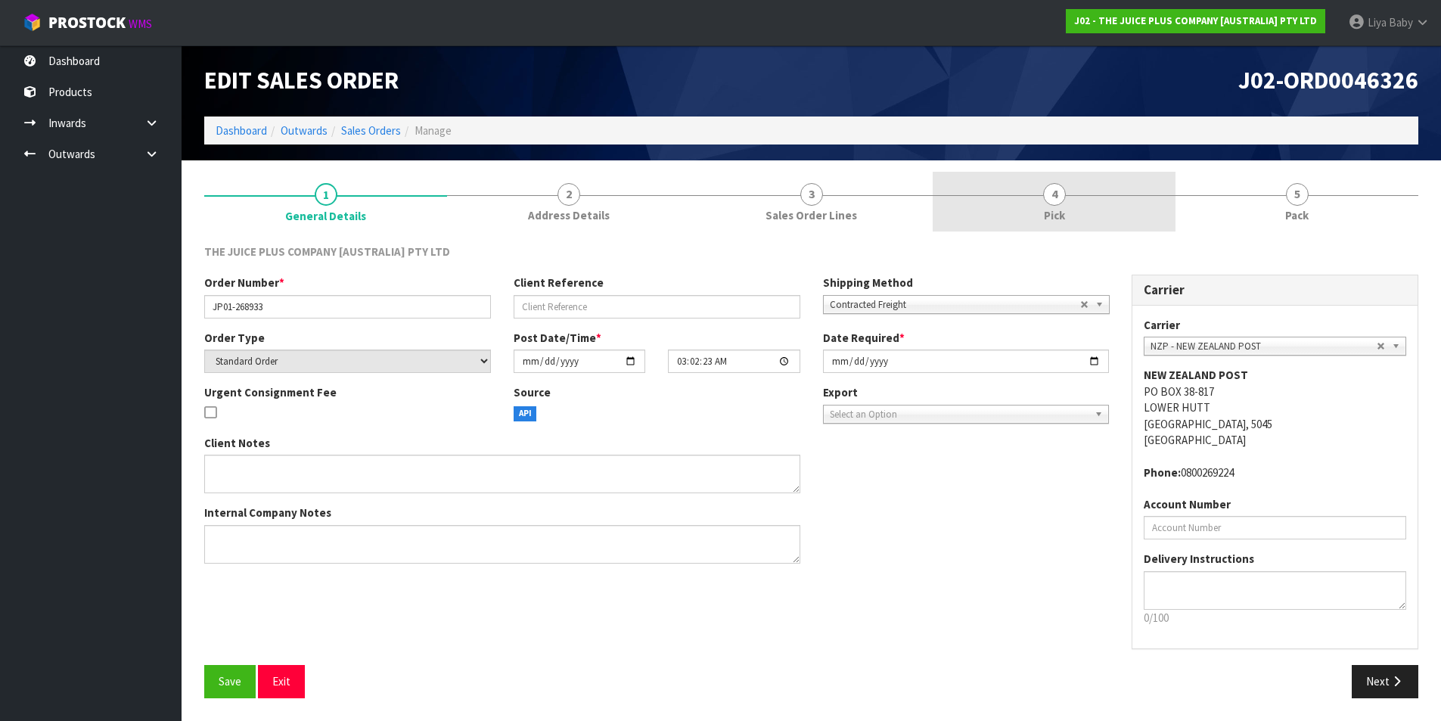
click at [1036, 213] on link "4 Pick" at bounding box center [1054, 202] width 243 height 60
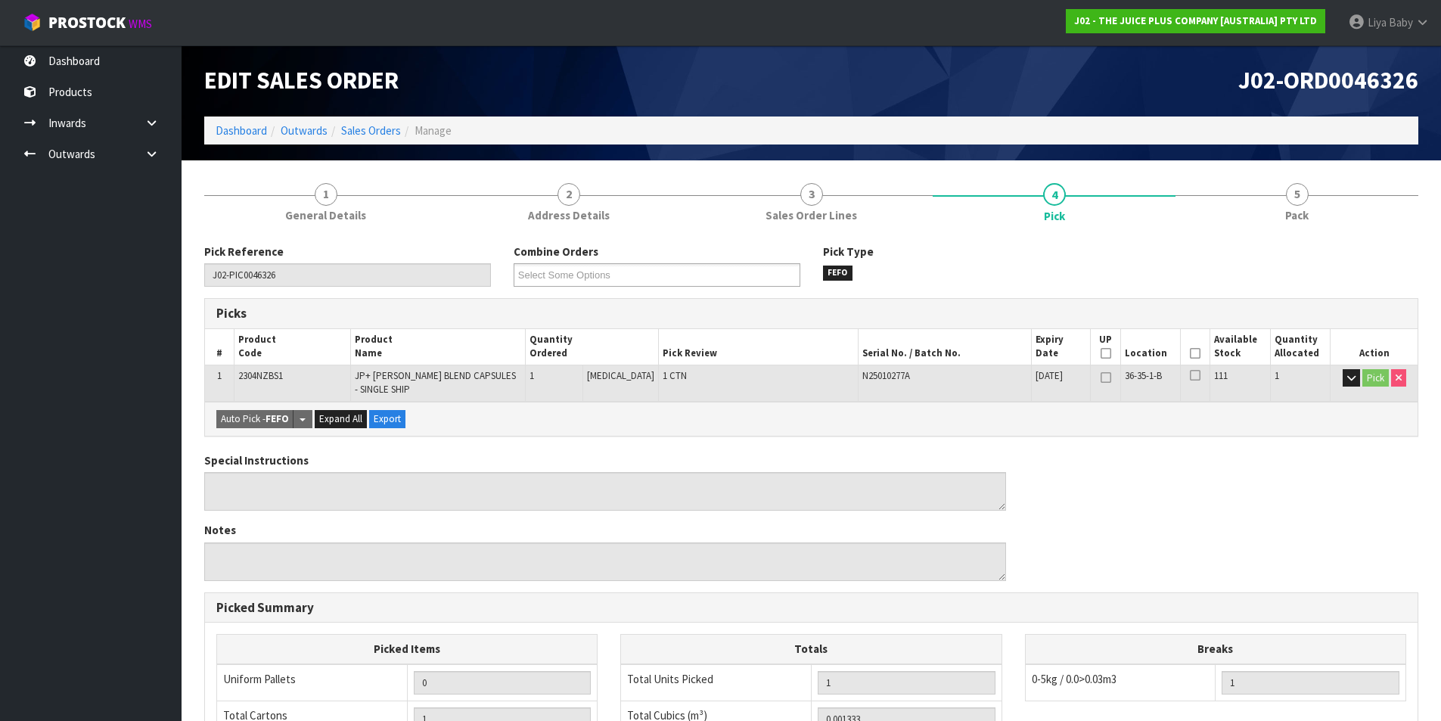
click at [1193, 354] on icon at bounding box center [1195, 353] width 11 height 1
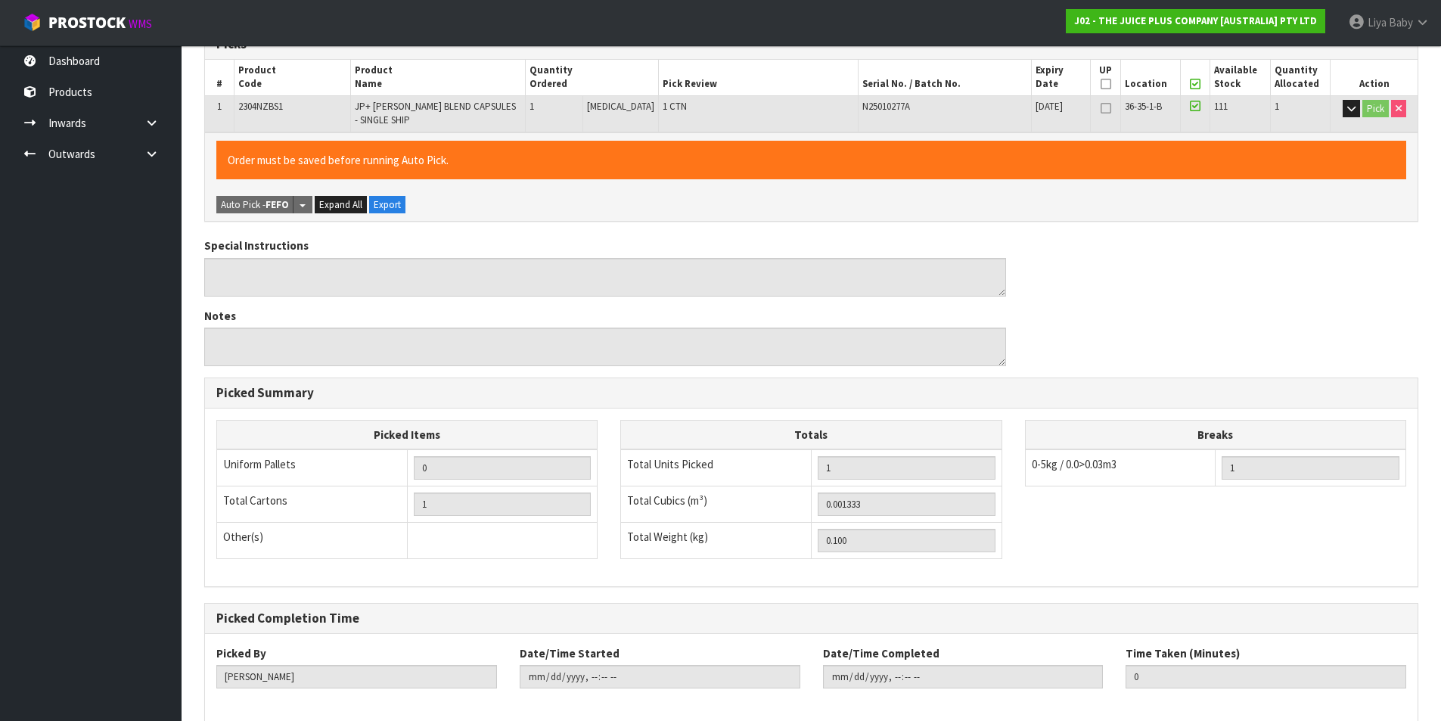
scroll to position [344, 0]
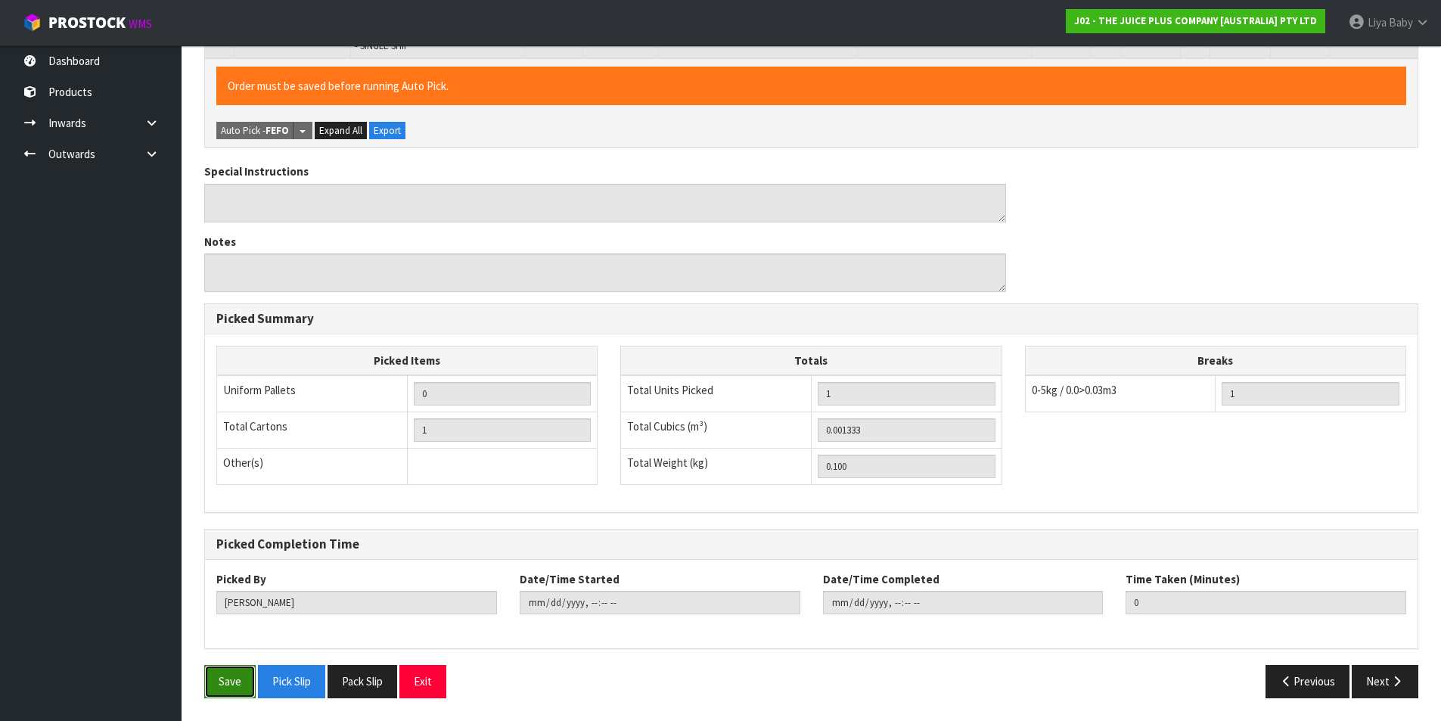
click at [217, 681] on button "Save" at bounding box center [229, 681] width 51 height 33
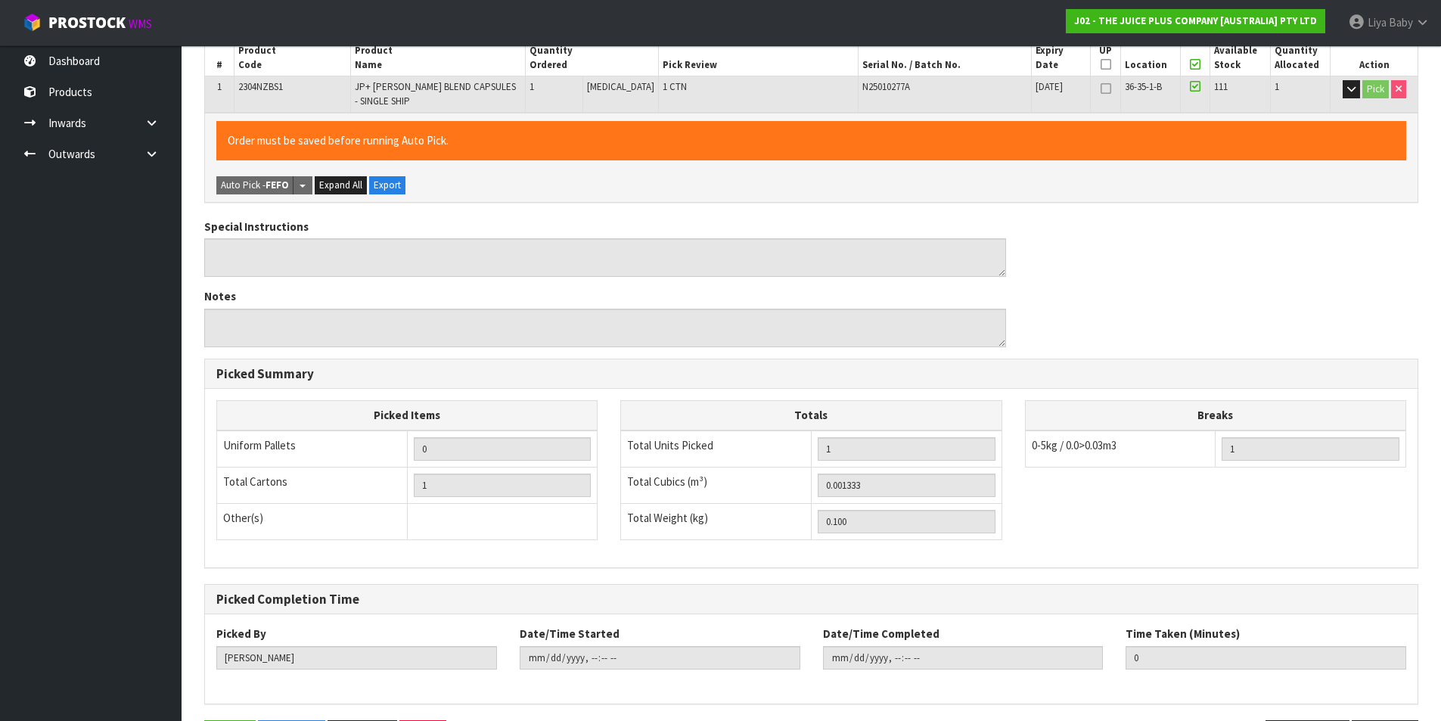
scroll to position [0, 0]
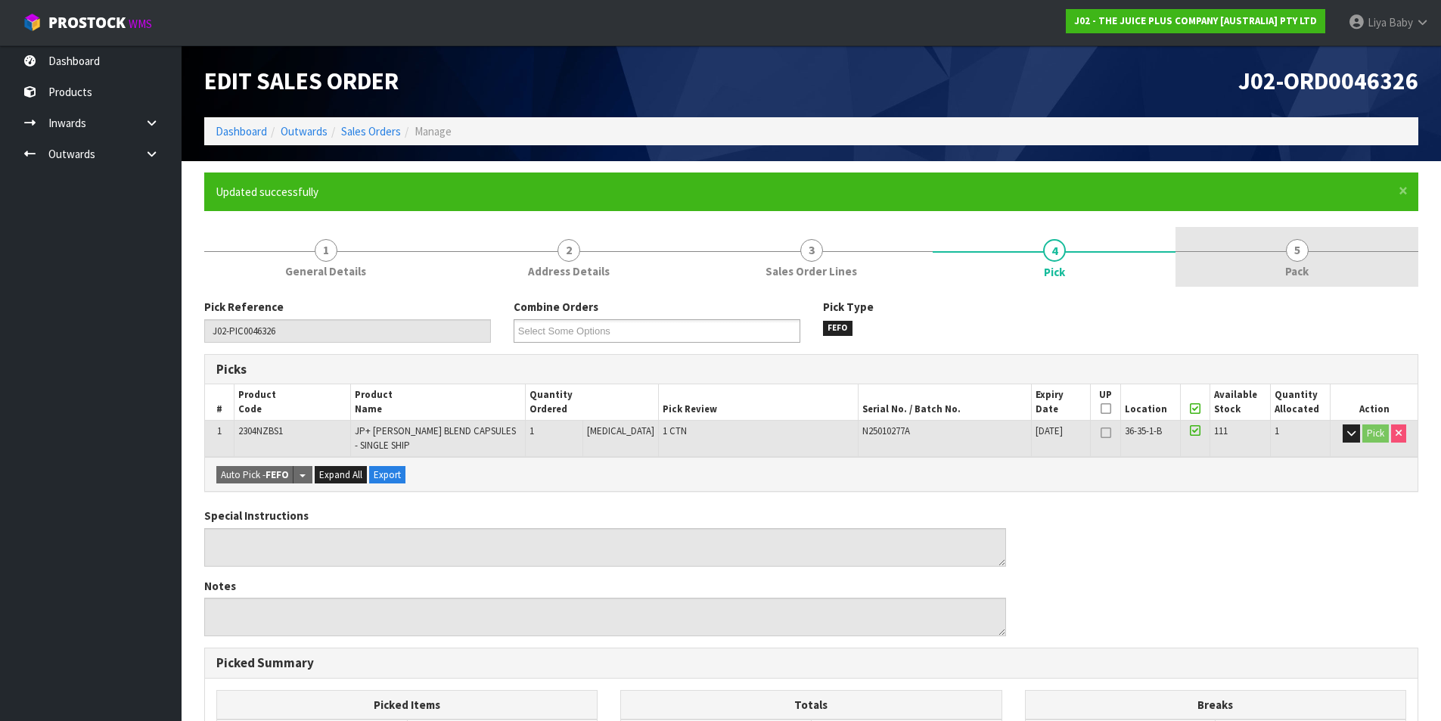
click at [1292, 275] on span "Pack" at bounding box center [1296, 271] width 23 height 16
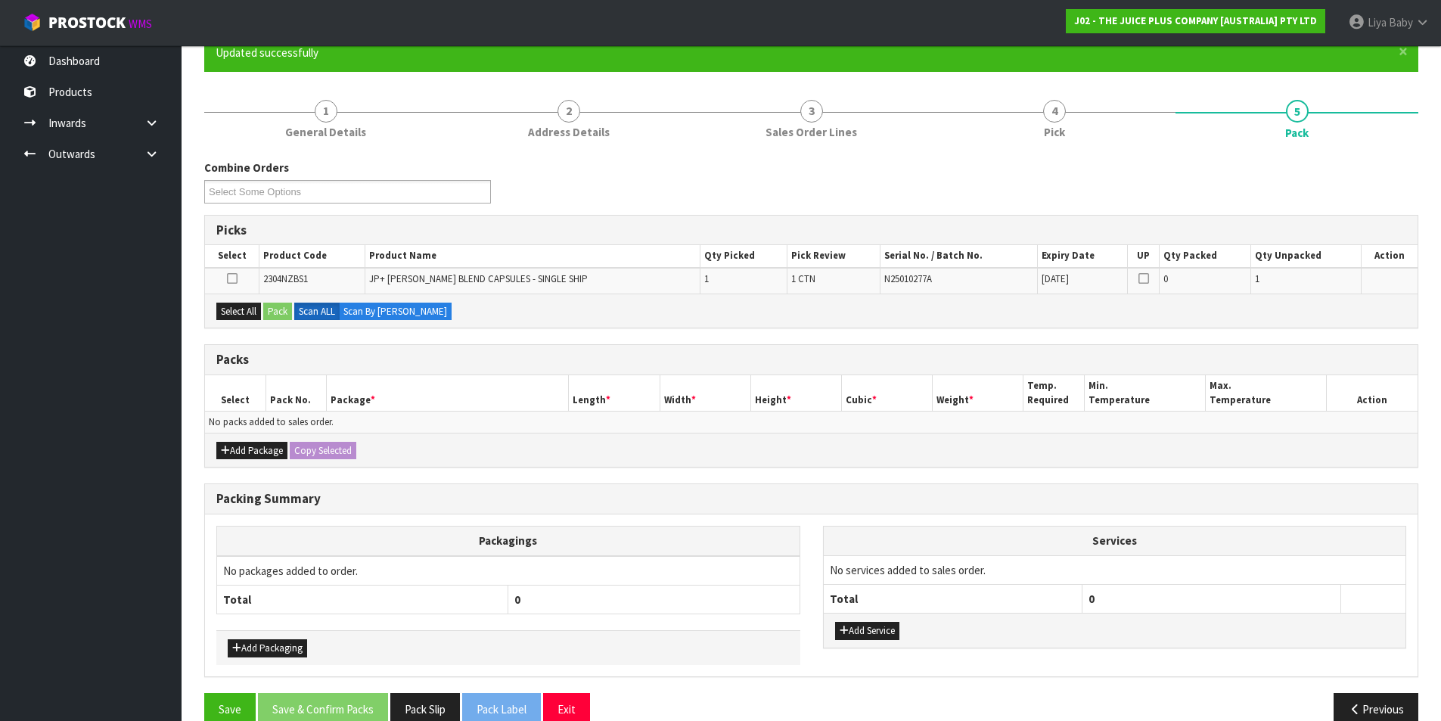
scroll to position [151, 0]
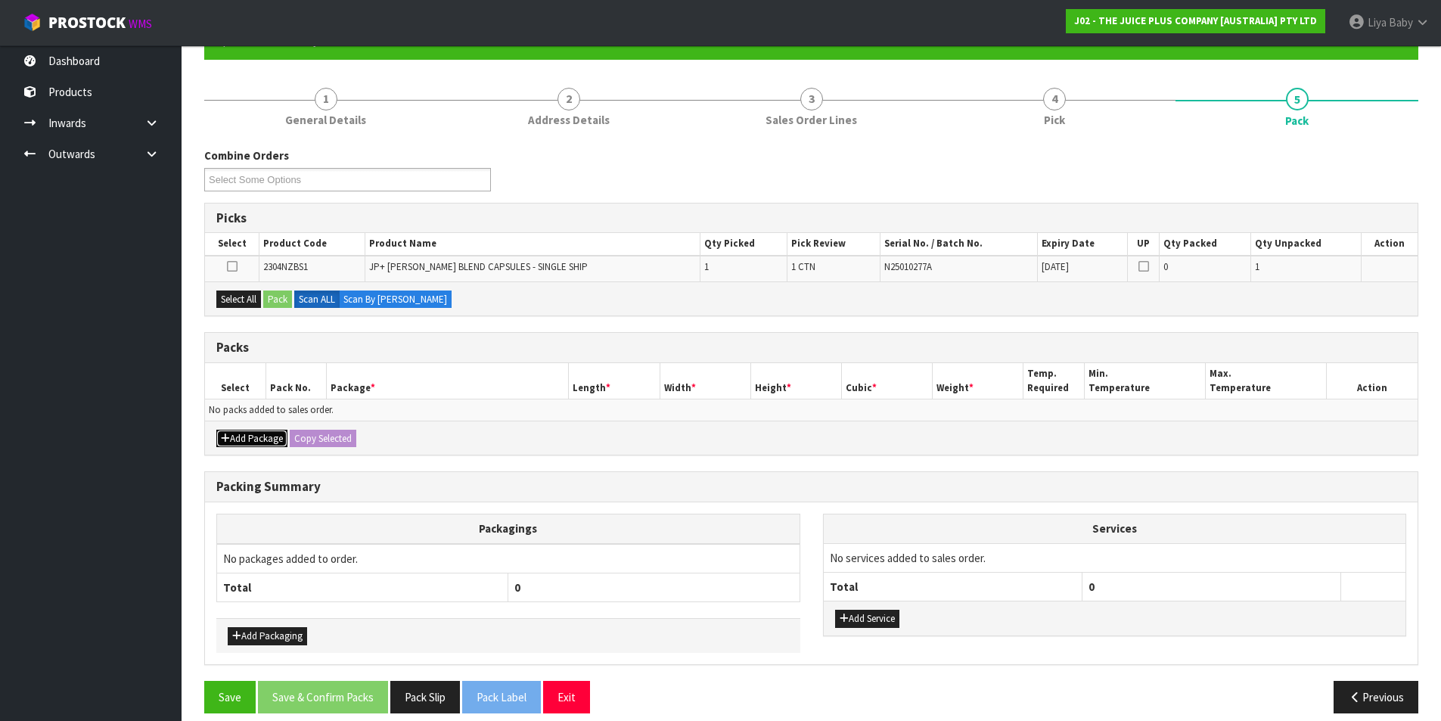
click at [234, 436] on button "Add Package" at bounding box center [251, 439] width 71 height 18
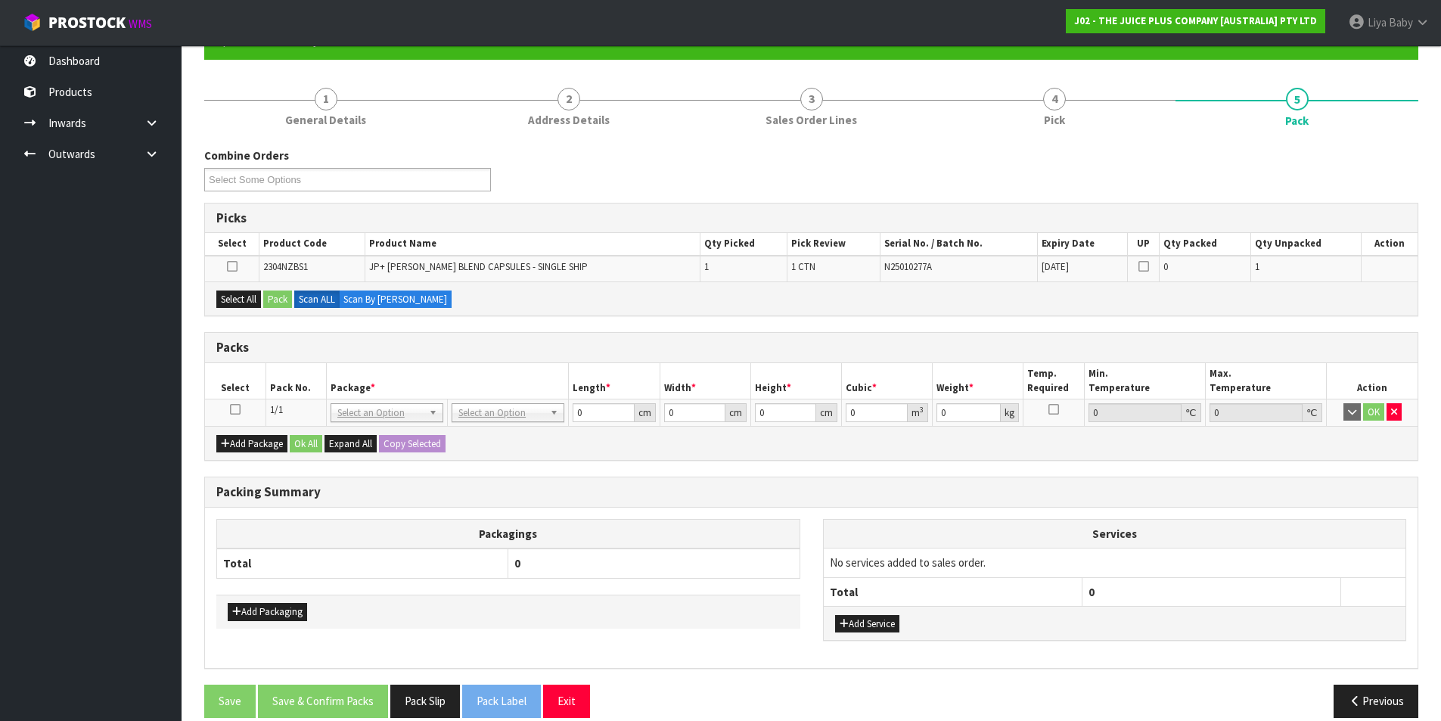
click at [231, 410] on icon at bounding box center [235, 409] width 11 height 1
click at [234, 311] on div "Select All Pack Scan ALL Scan By [PERSON_NAME]" at bounding box center [811, 298] width 1212 height 34
click at [237, 302] on button "Select All" at bounding box center [238, 299] width 45 height 18
click at [275, 296] on button "Pack" at bounding box center [277, 299] width 29 height 18
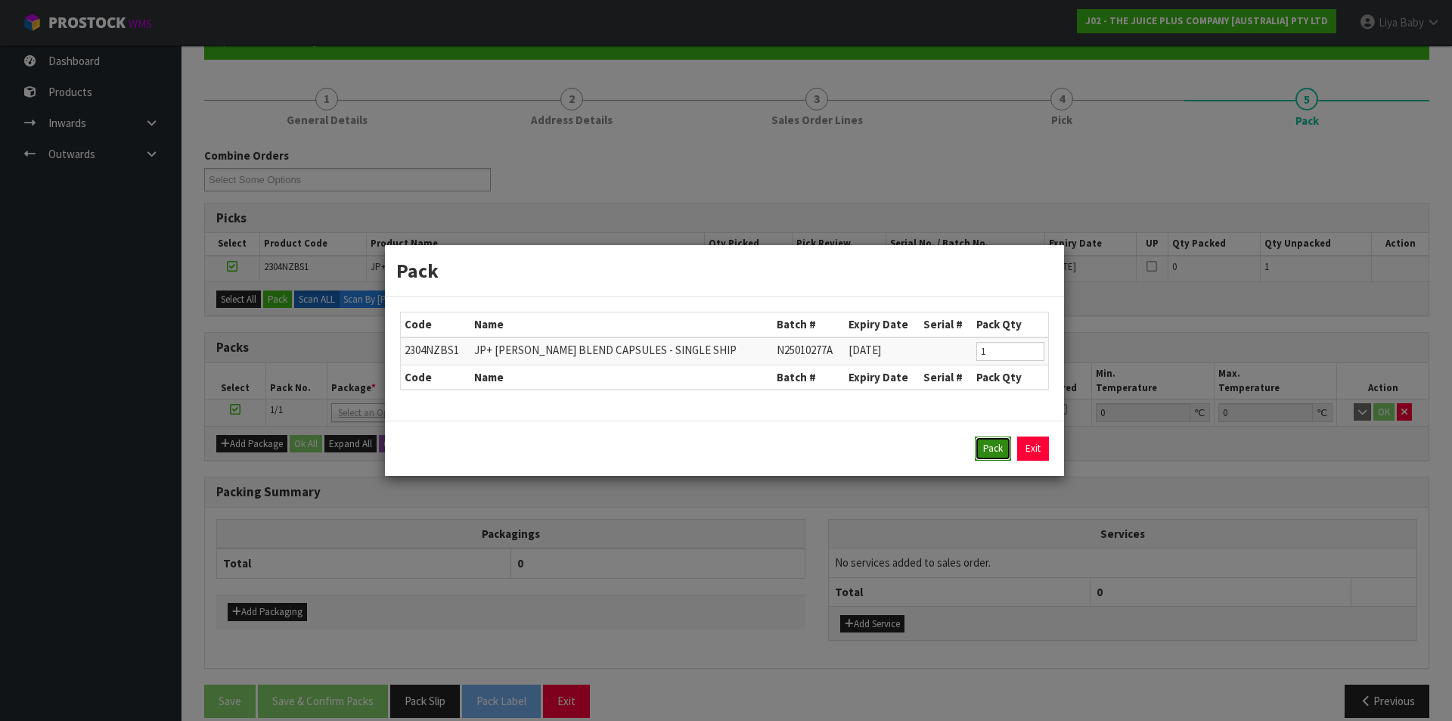
click at [987, 451] on button "Pack" at bounding box center [993, 448] width 36 height 24
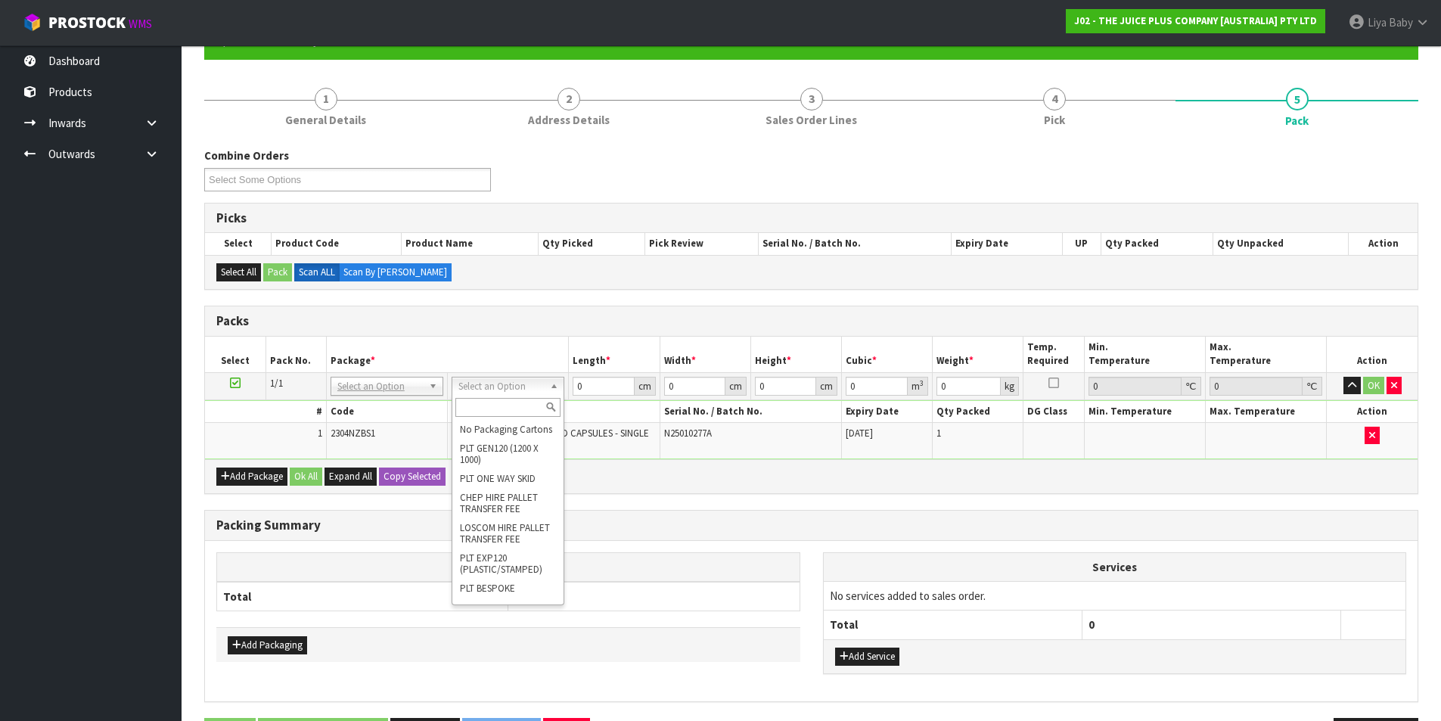
click at [481, 404] on input "text" at bounding box center [507, 407] width 105 height 19
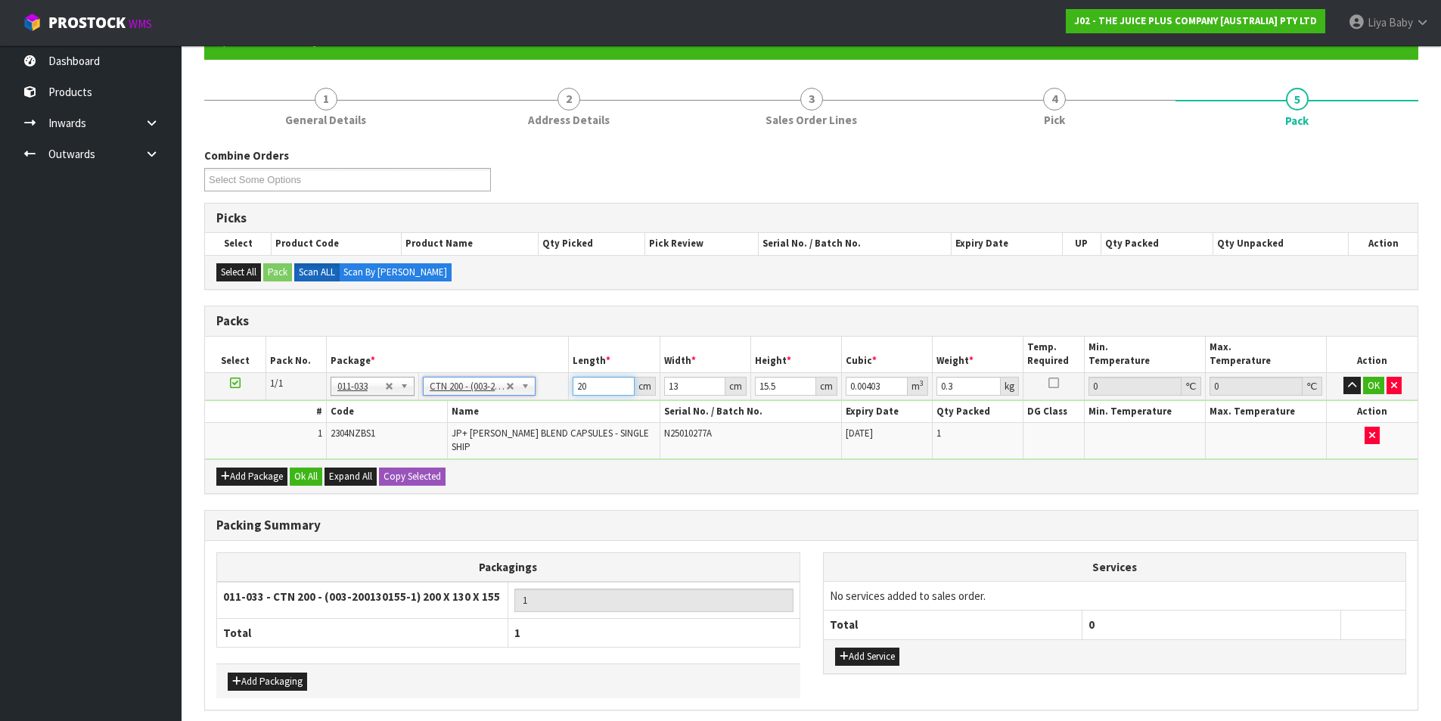
click at [598, 390] on input "20" at bounding box center [603, 386] width 61 height 19
click at [591, 390] on input "number" at bounding box center [603, 386] width 61 height 19
click at [683, 383] on input "13" at bounding box center [694, 386] width 61 height 19
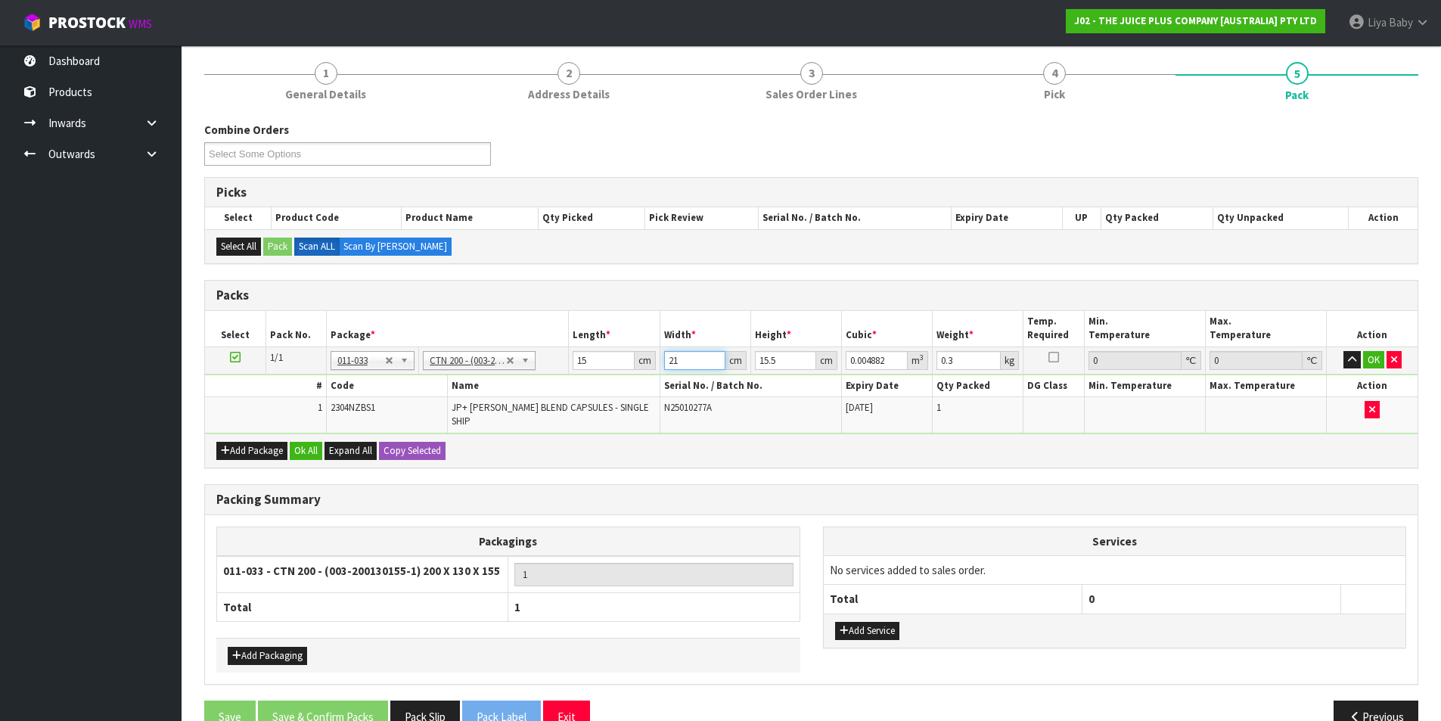
scroll to position [202, 0]
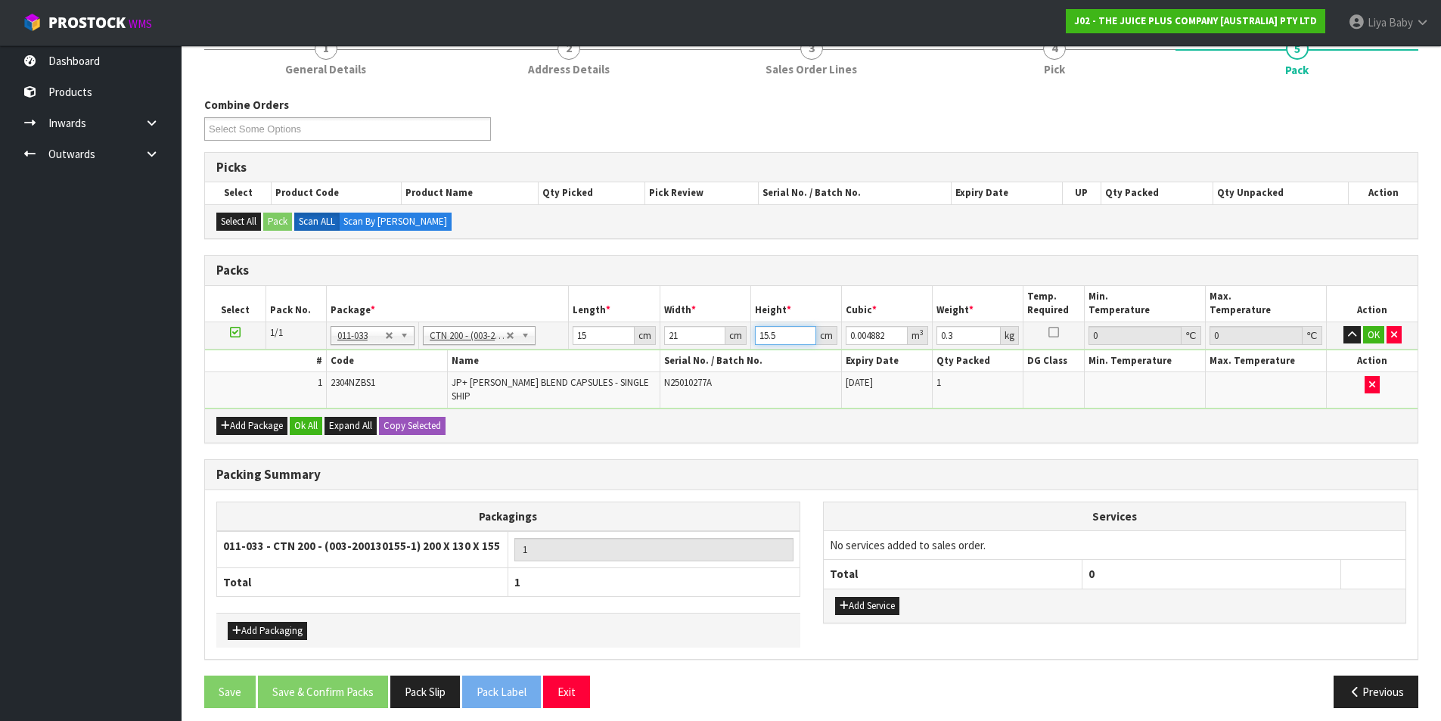
click at [787, 337] on input "15.5" at bounding box center [785, 335] width 61 height 19
click at [960, 331] on input "0.3" at bounding box center [968, 335] width 64 height 19
click at [311, 417] on button "Ok All" at bounding box center [306, 426] width 33 height 18
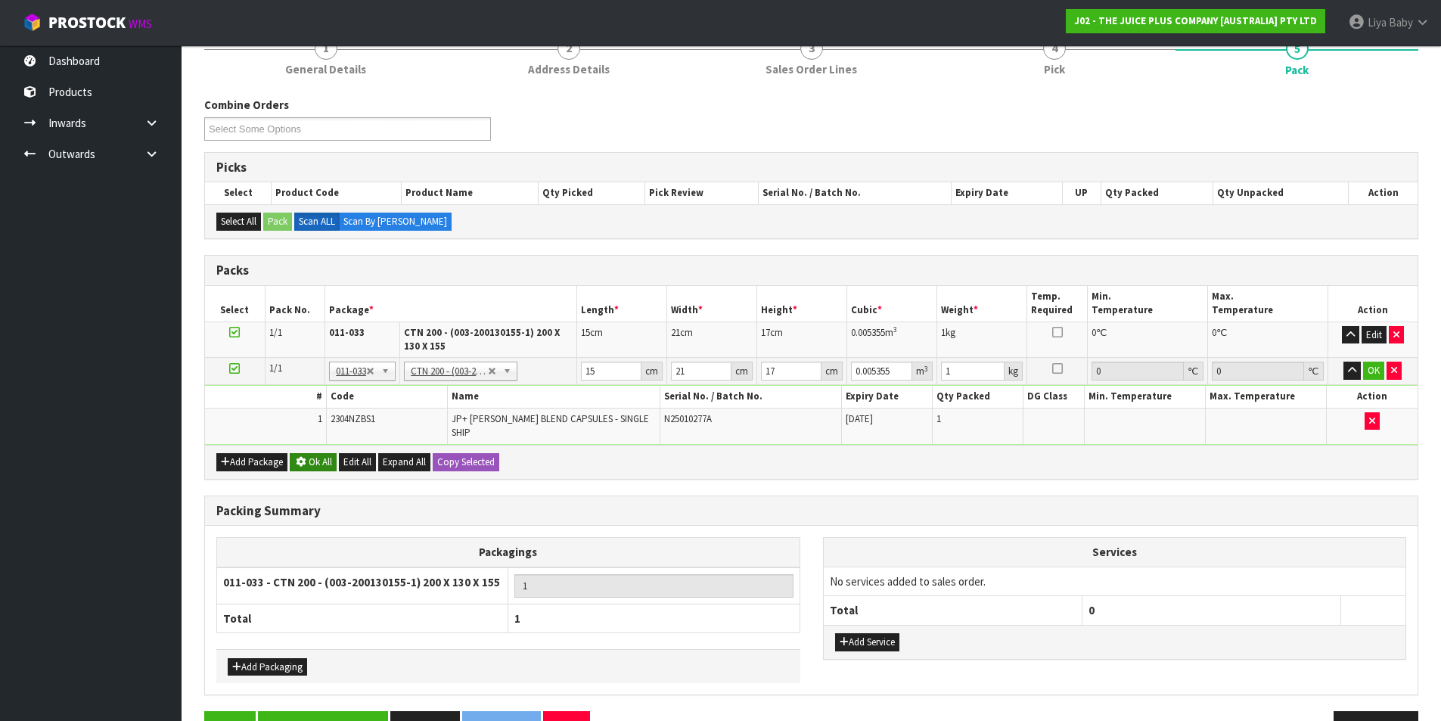
scroll to position [200, 0]
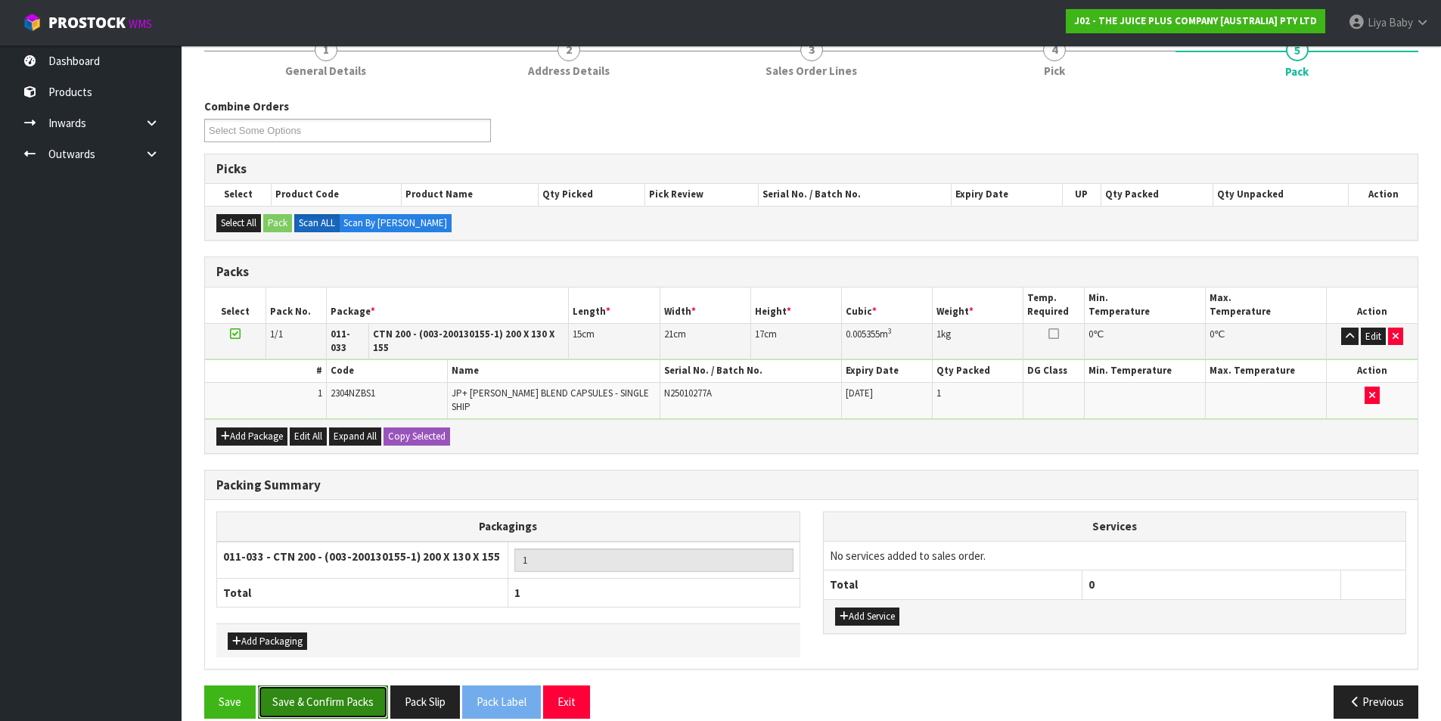
click at [293, 685] on button "Save & Confirm Packs" at bounding box center [323, 701] width 130 height 33
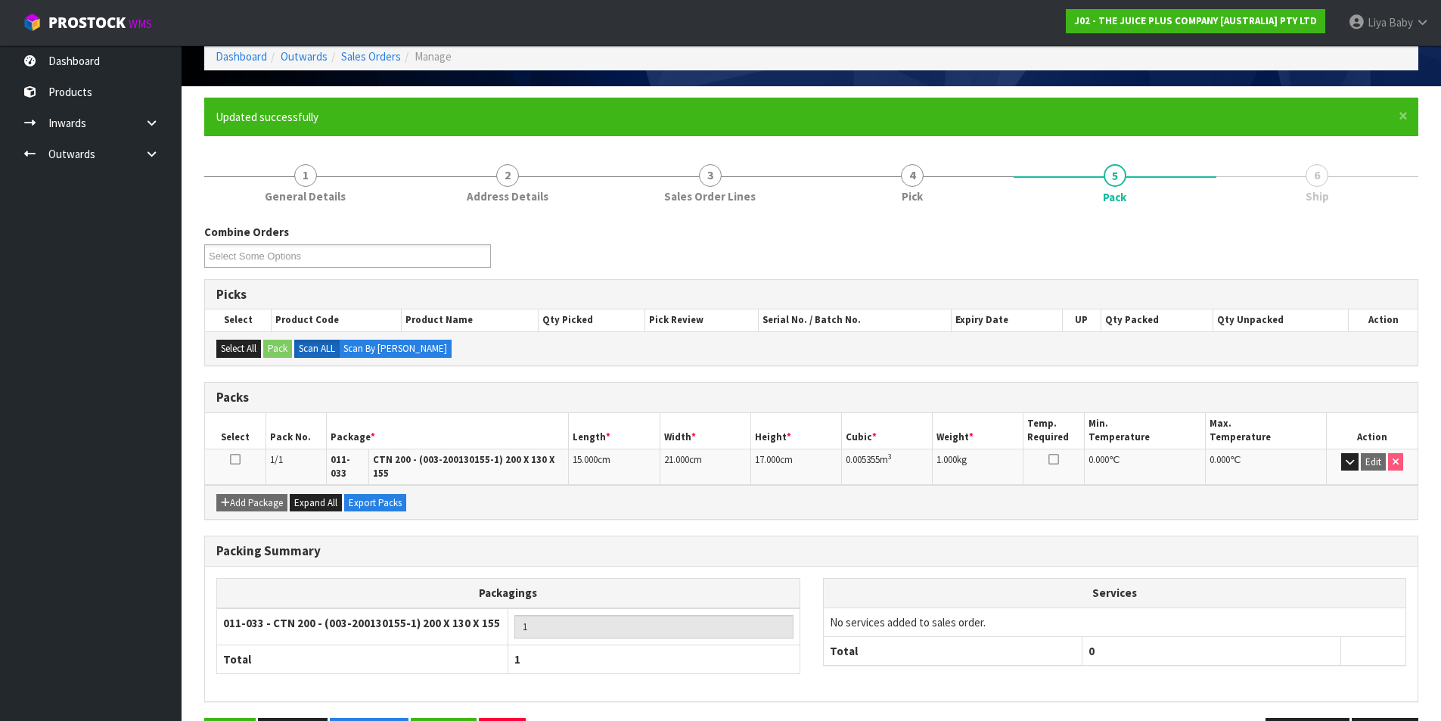
scroll to position [76, 0]
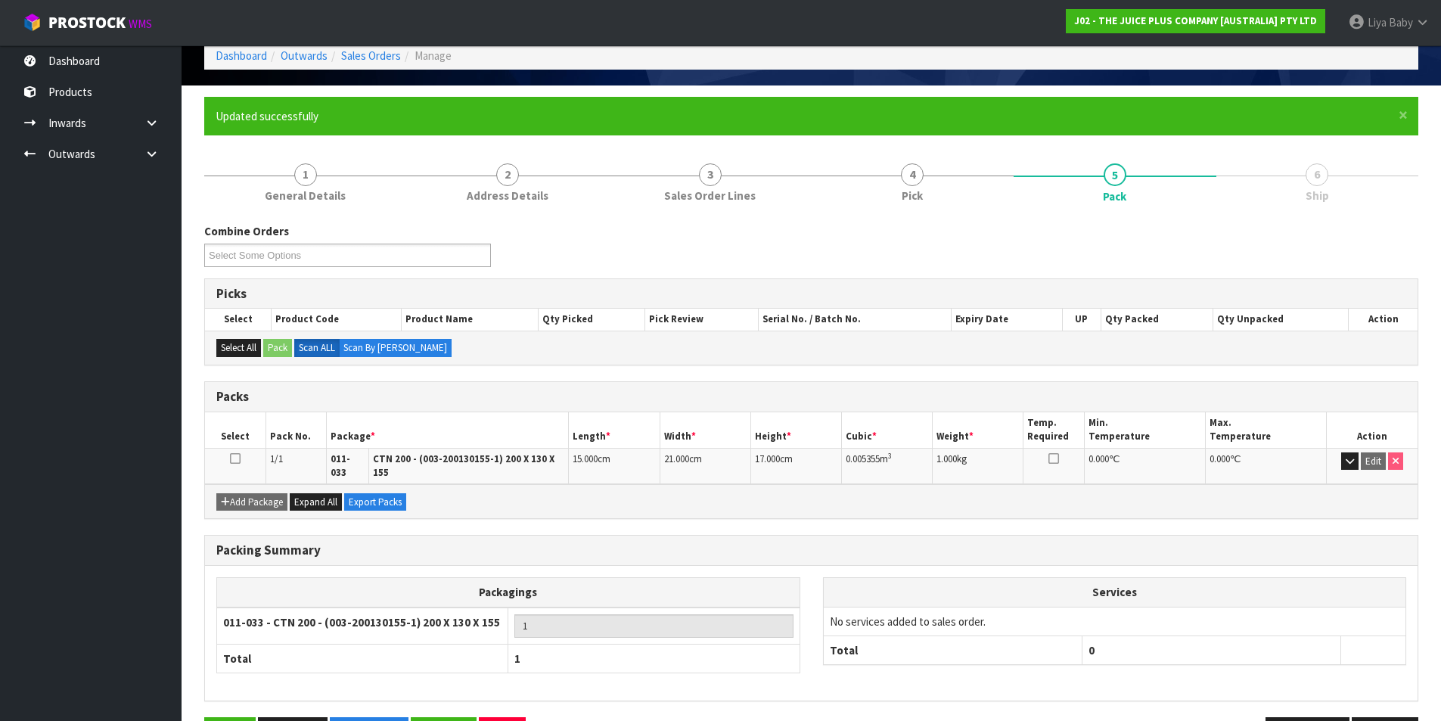
click at [234, 458] on icon at bounding box center [235, 458] width 11 height 1
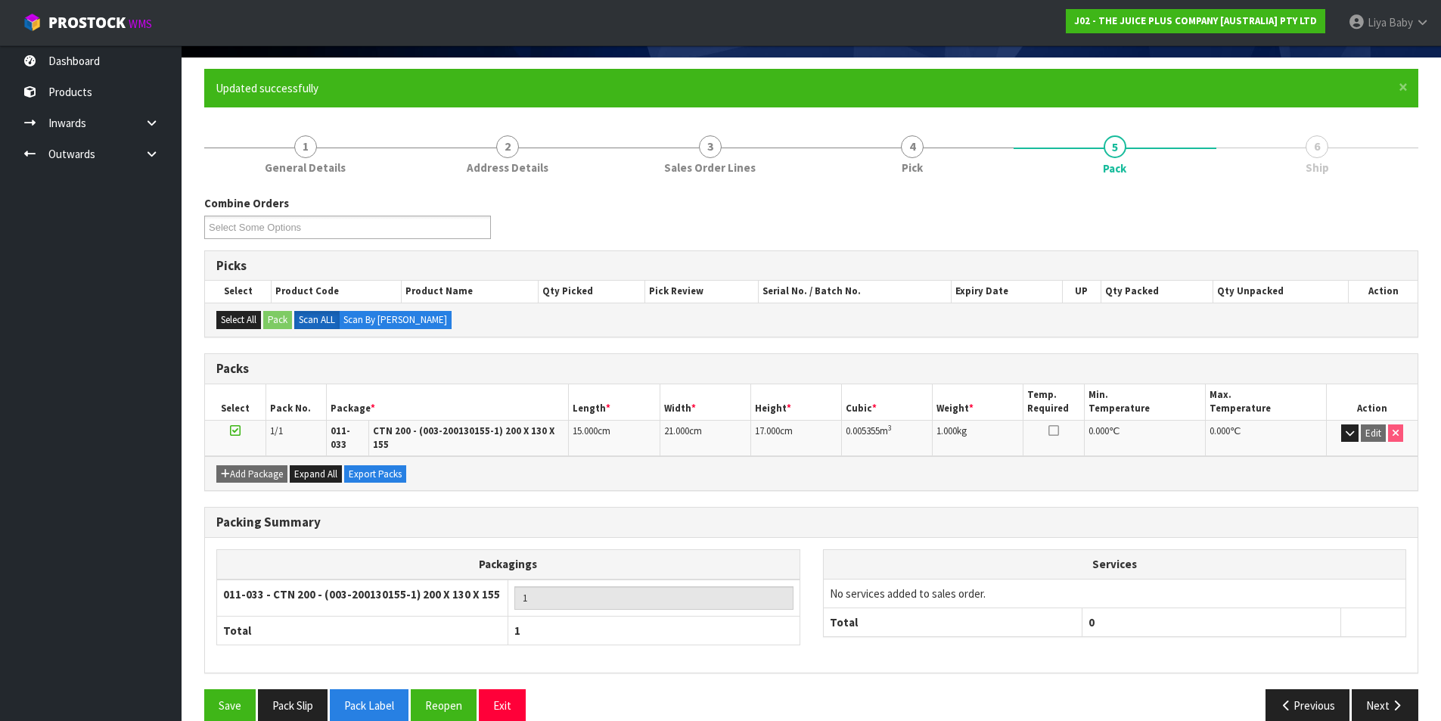
scroll to position [117, 0]
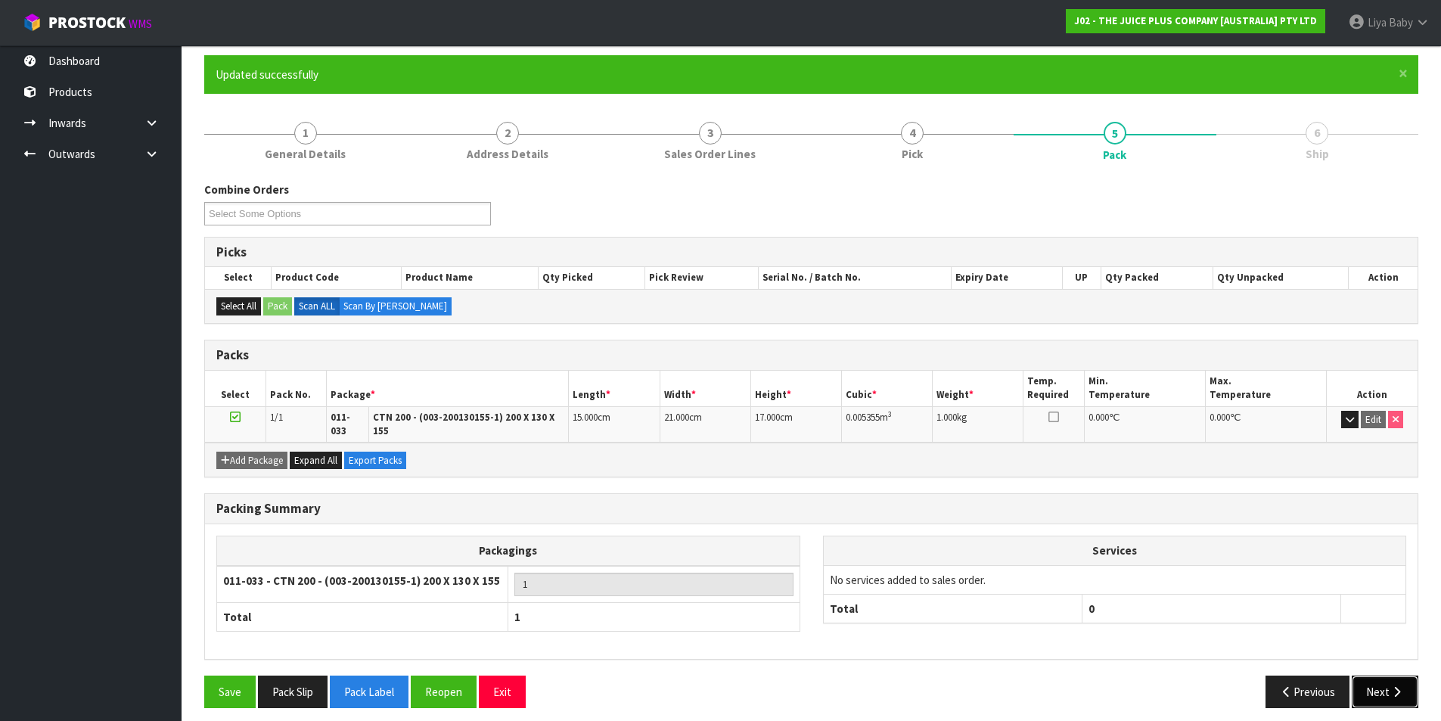
click at [1391, 688] on button "Next" at bounding box center [1385, 691] width 67 height 33
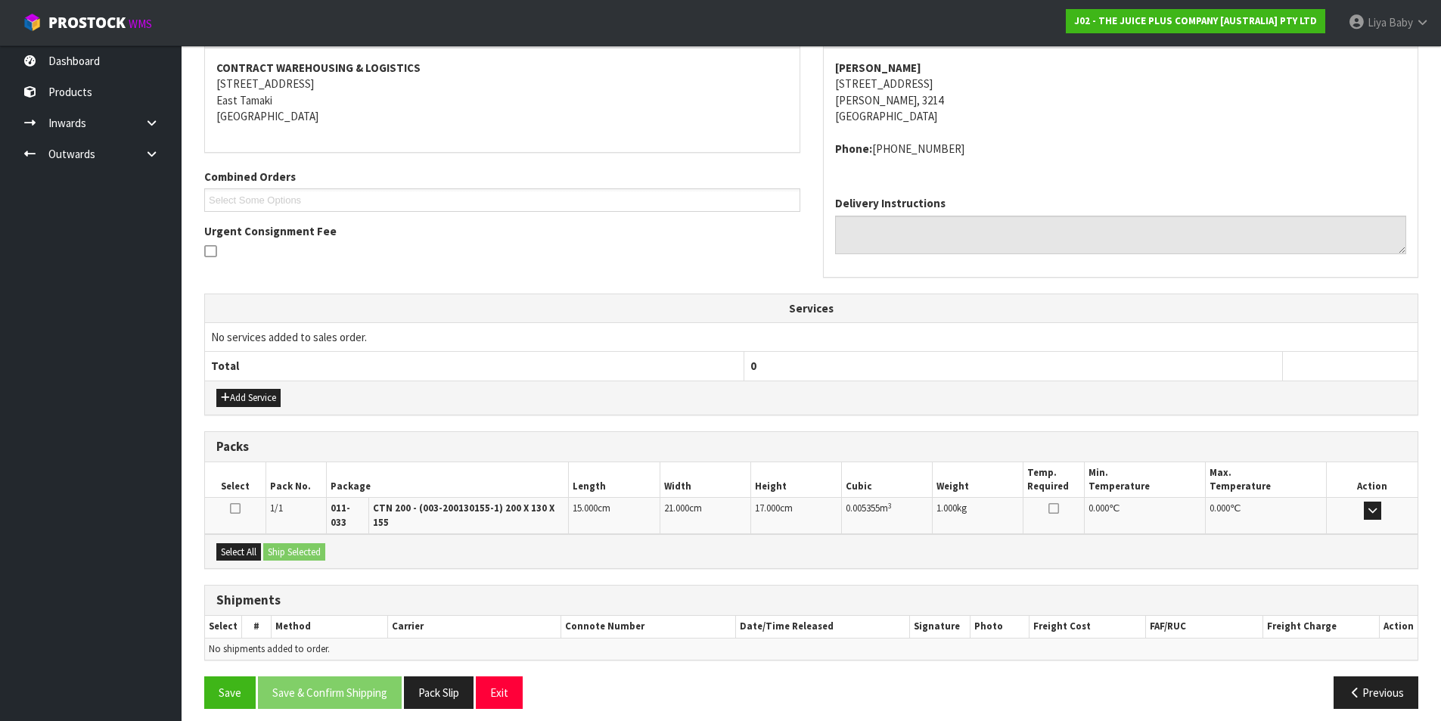
scroll to position [282, 0]
click at [239, 542] on button "Select All" at bounding box center [238, 551] width 45 height 18
click at [303, 542] on button "Ship Selected" at bounding box center [294, 551] width 62 height 18
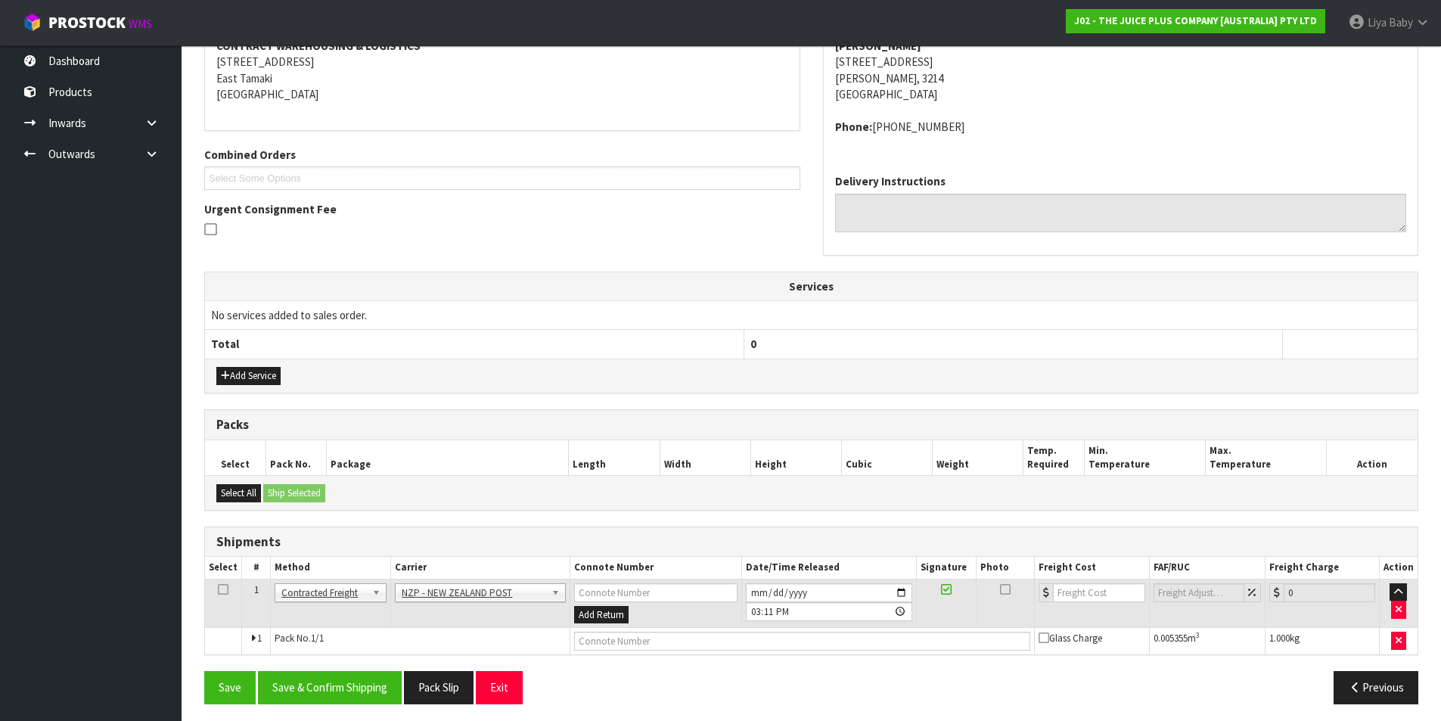
scroll to position [309, 0]
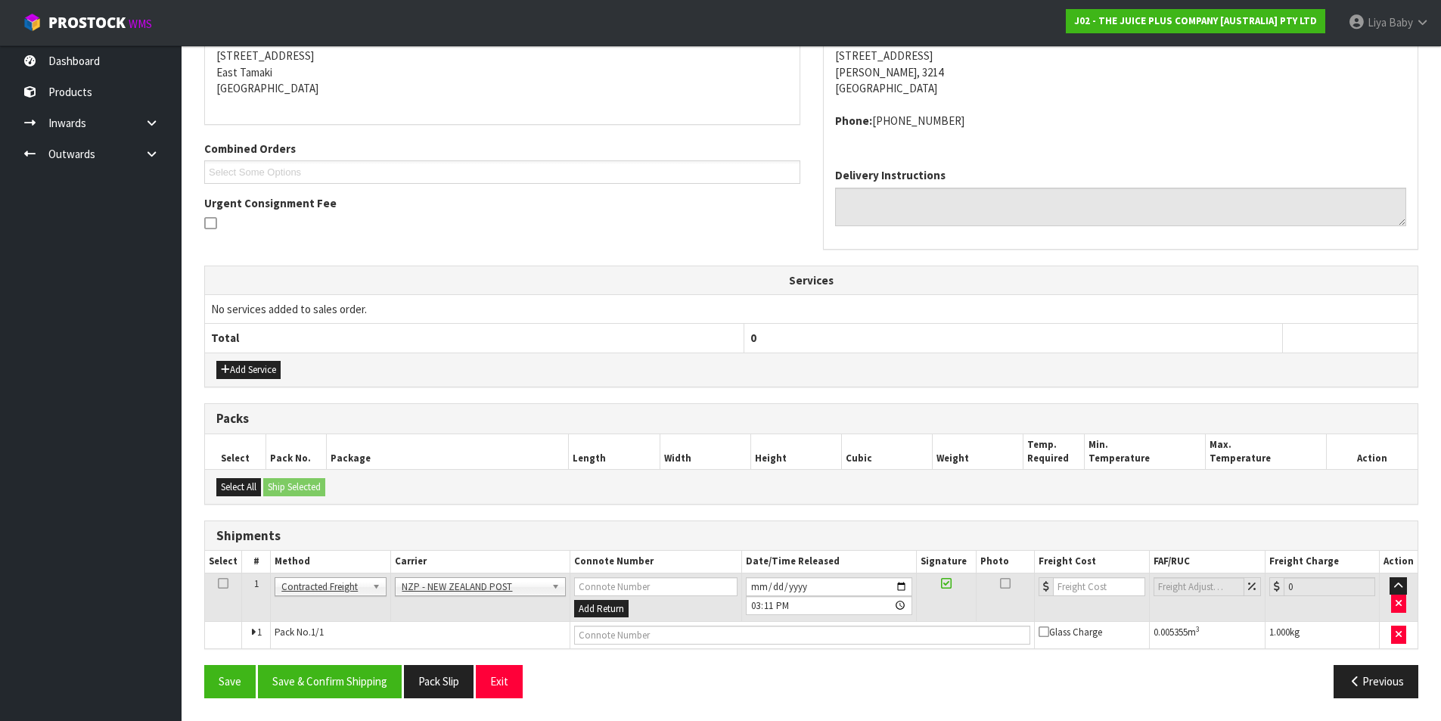
click at [219, 584] on icon at bounding box center [223, 583] width 11 height 1
click at [370, 674] on button "Save & Confirm Shipping" at bounding box center [330, 681] width 144 height 33
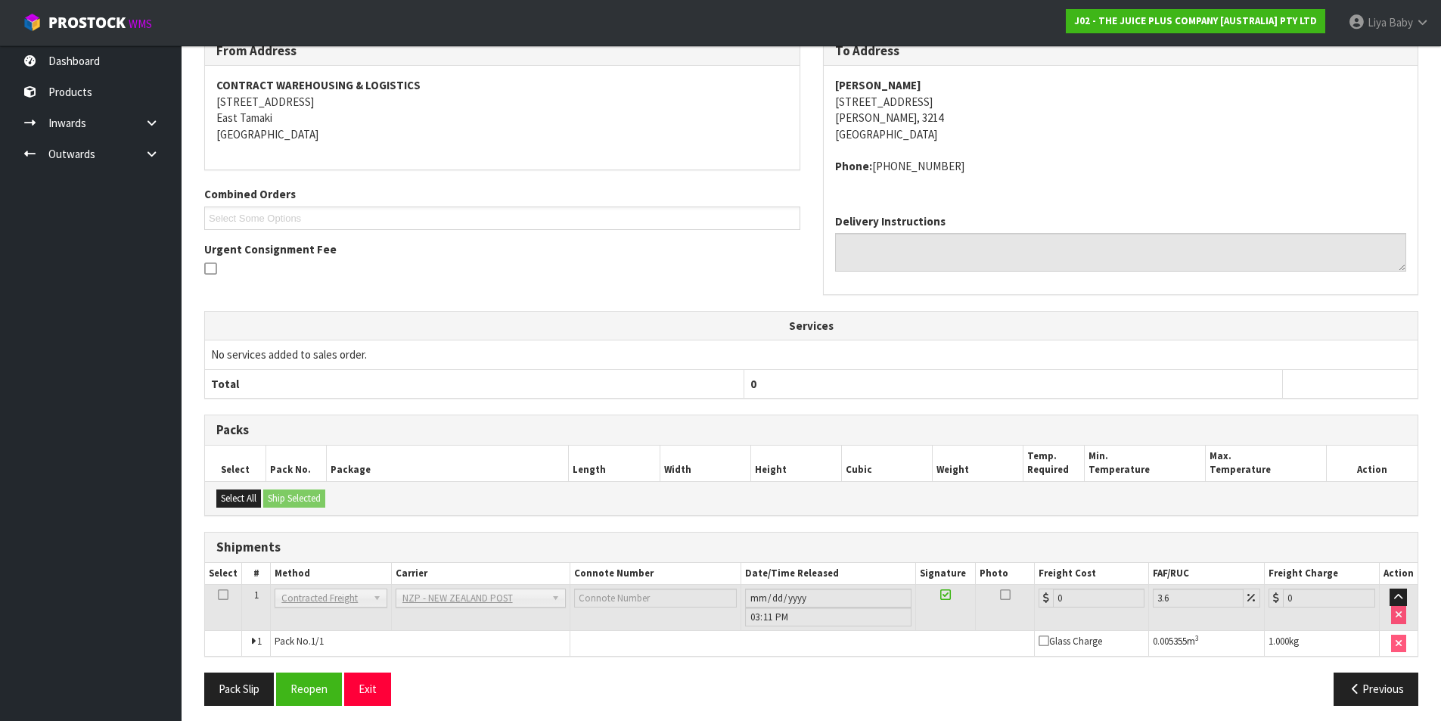
scroll to position [287, 0]
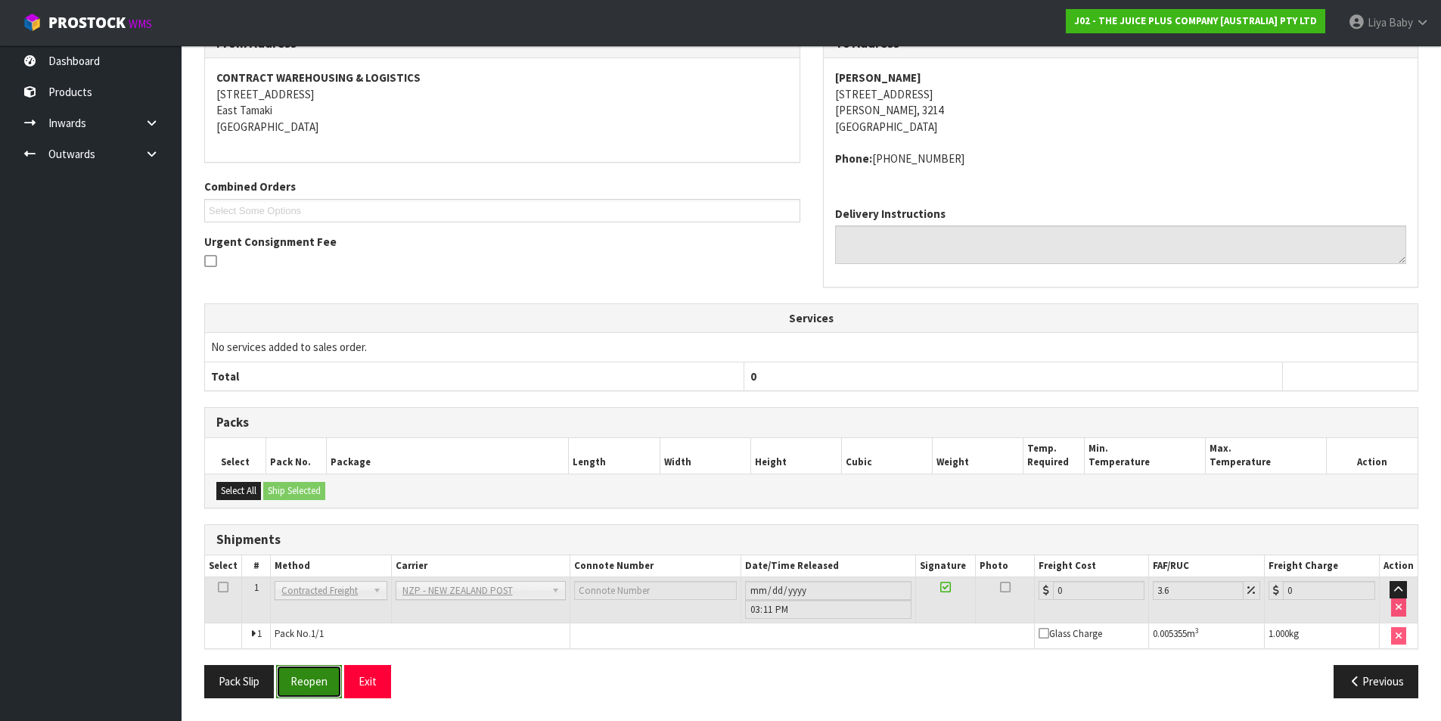
click at [322, 675] on button "Reopen" at bounding box center [309, 681] width 66 height 33
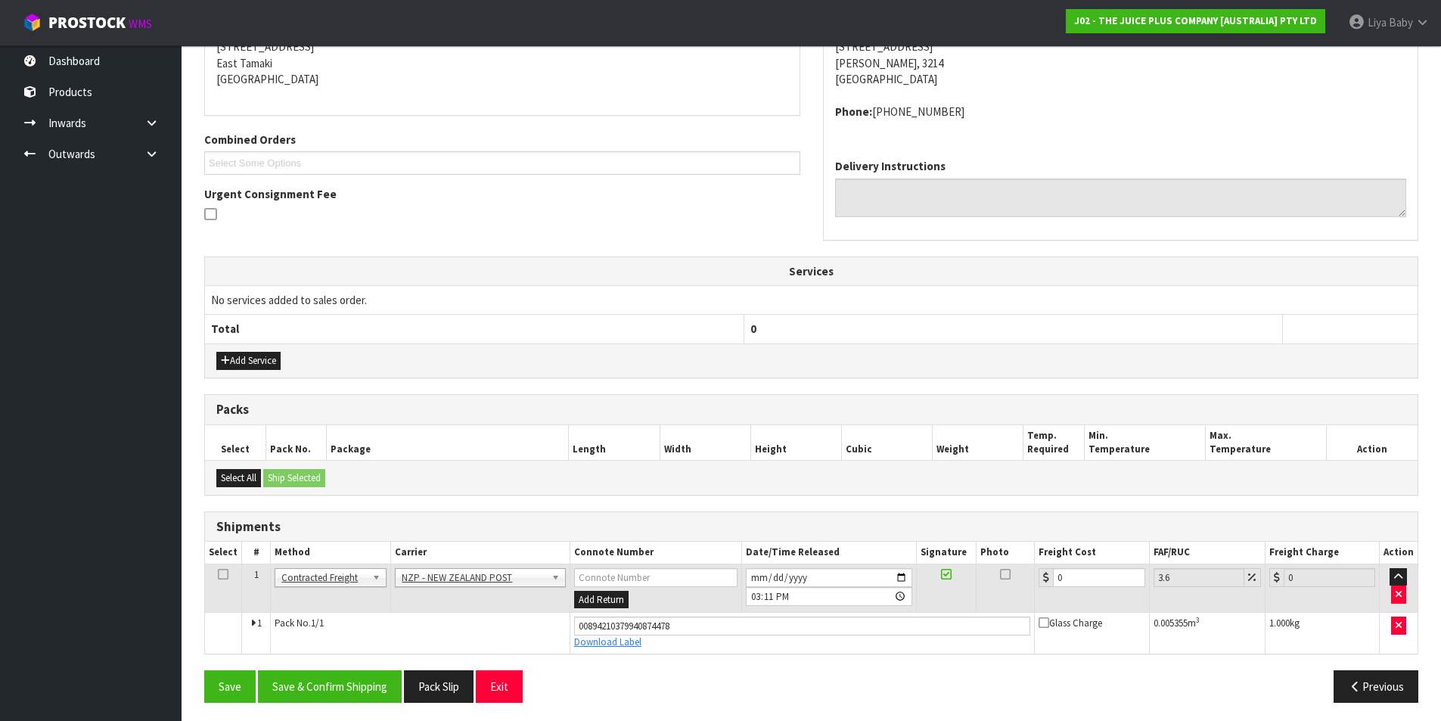
scroll to position [323, 0]
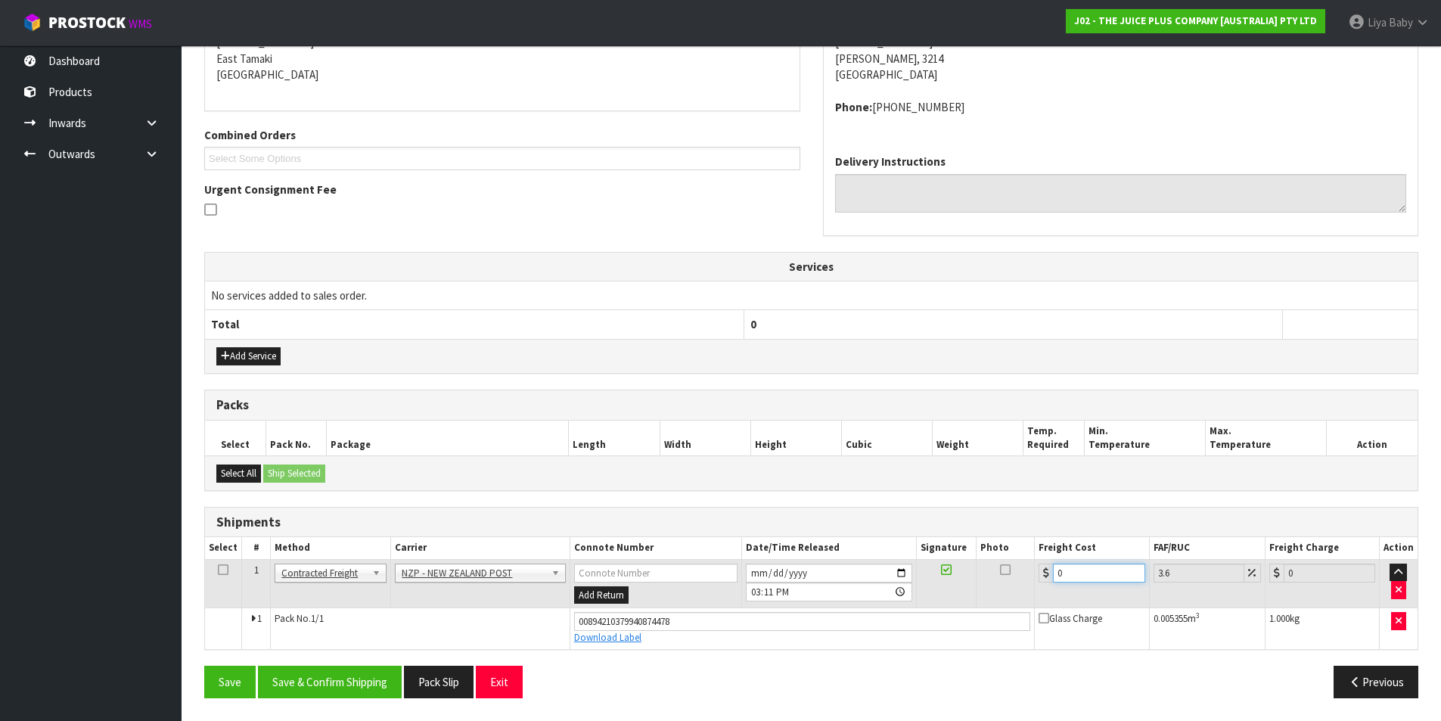
click at [1077, 579] on input "0" at bounding box center [1099, 572] width 92 height 19
click at [222, 570] on icon at bounding box center [223, 570] width 11 height 1
click at [343, 678] on button "Save & Confirm Shipping" at bounding box center [330, 682] width 144 height 33
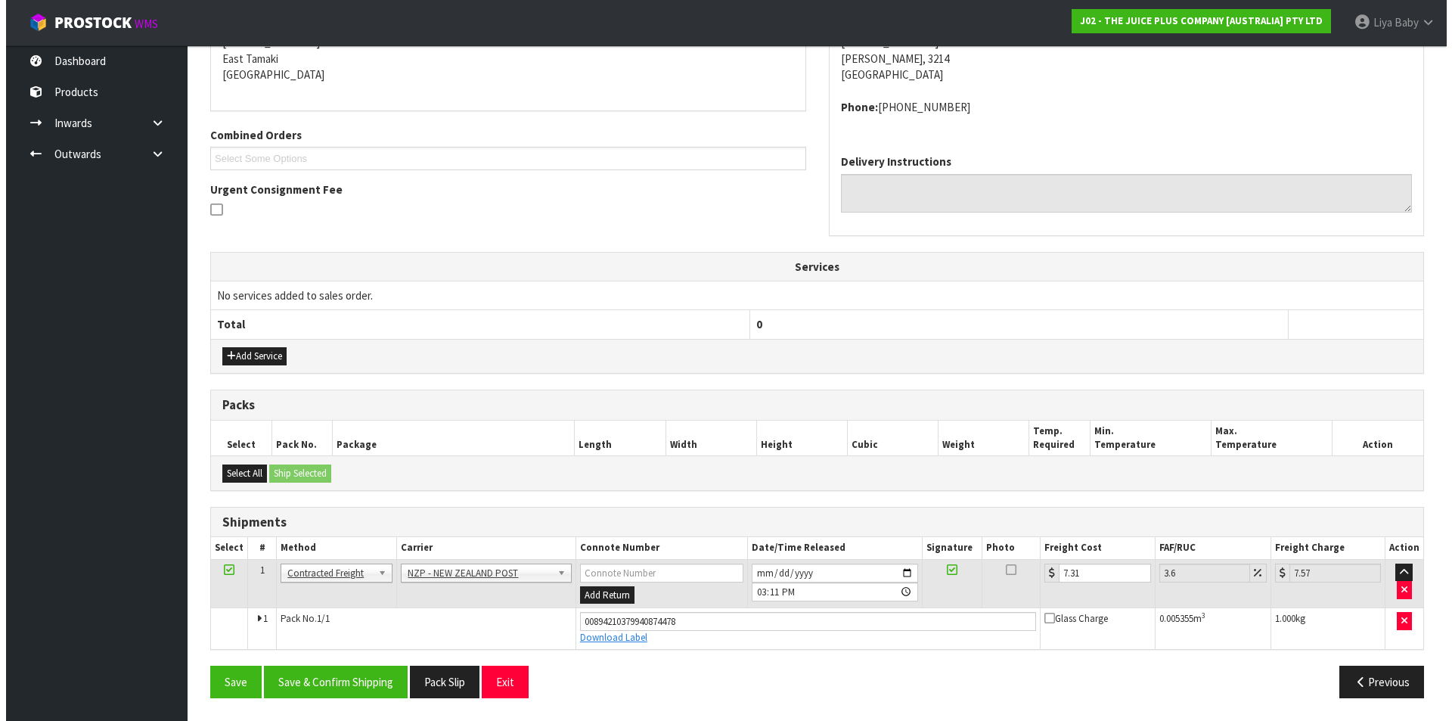
scroll to position [0, 0]
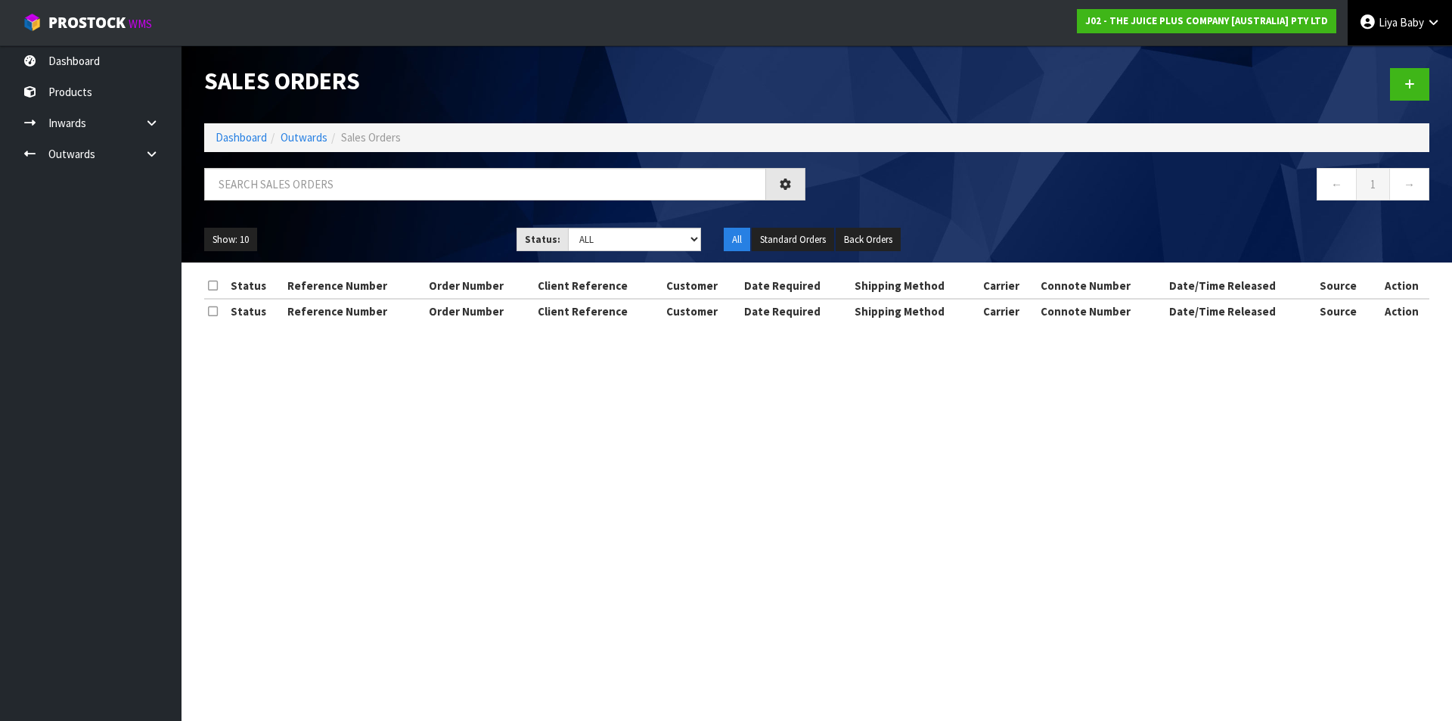
click at [1411, 18] on span "Baby" at bounding box center [1412, 22] width 24 height 14
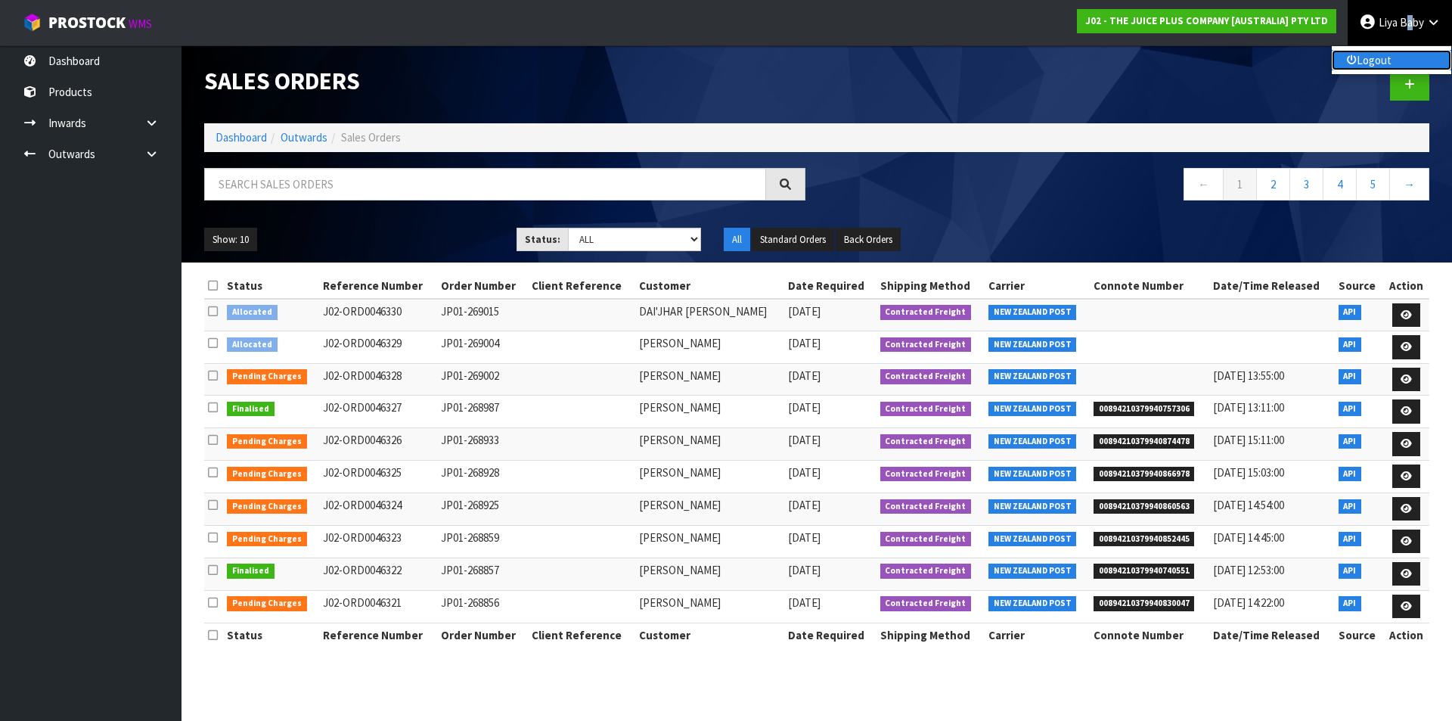
click at [1395, 55] on link "Logout" at bounding box center [1392, 60] width 120 height 20
